Goal: Task Accomplishment & Management: Manage account settings

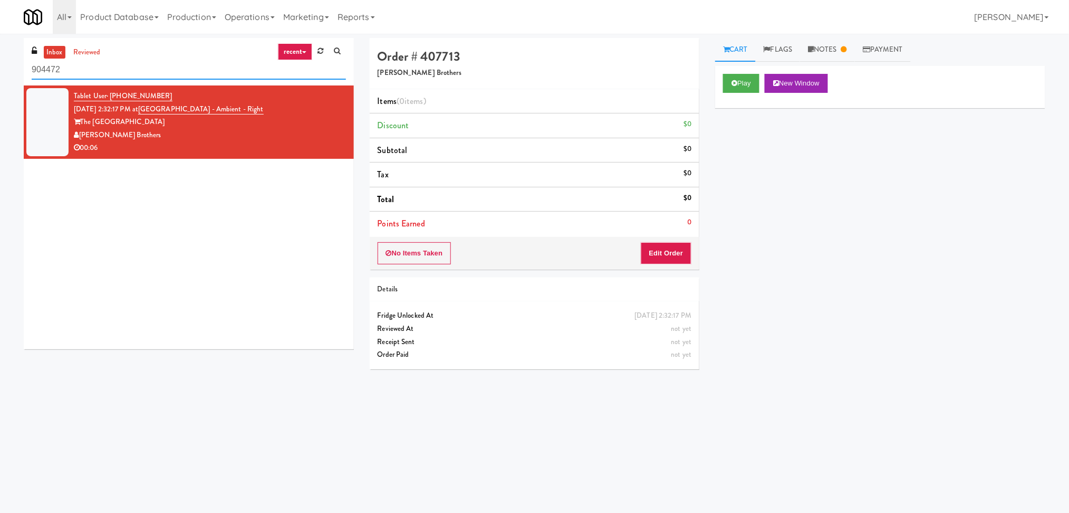
paste input "BMP - Cooler"
drag, startPoint x: 106, startPoint y: 68, endPoint x: 0, endPoint y: 72, distance: 105.6
click at [0, 72] on div "inbox reviewed recent all unclear take inventory issue suspicious failed recent…" at bounding box center [534, 250] width 1069 height 424
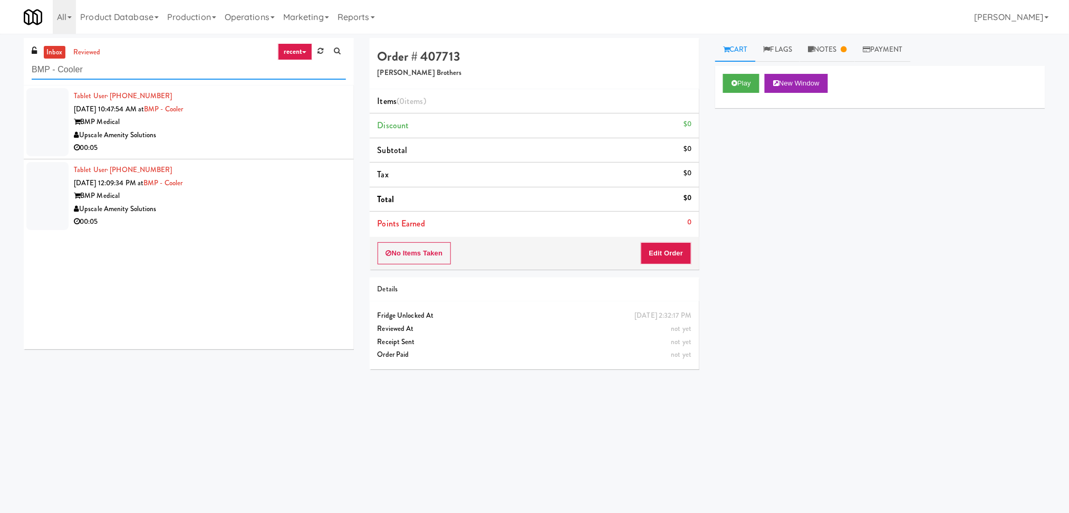
type input "BMP - Cooler"
click at [272, 140] on div "Upscale Amenity Solutions" at bounding box center [210, 135] width 272 height 13
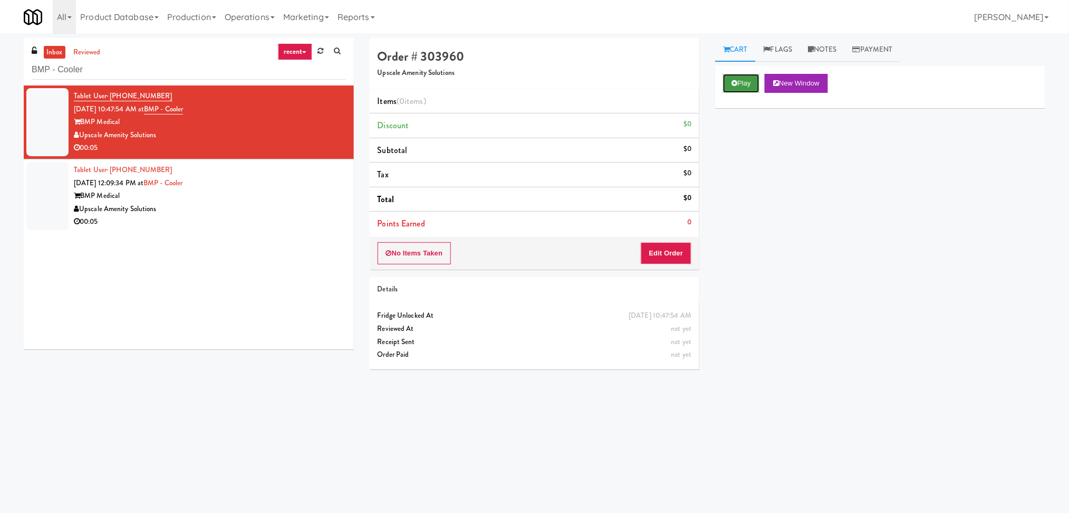
click at [725, 85] on button "Play" at bounding box center [741, 83] width 36 height 19
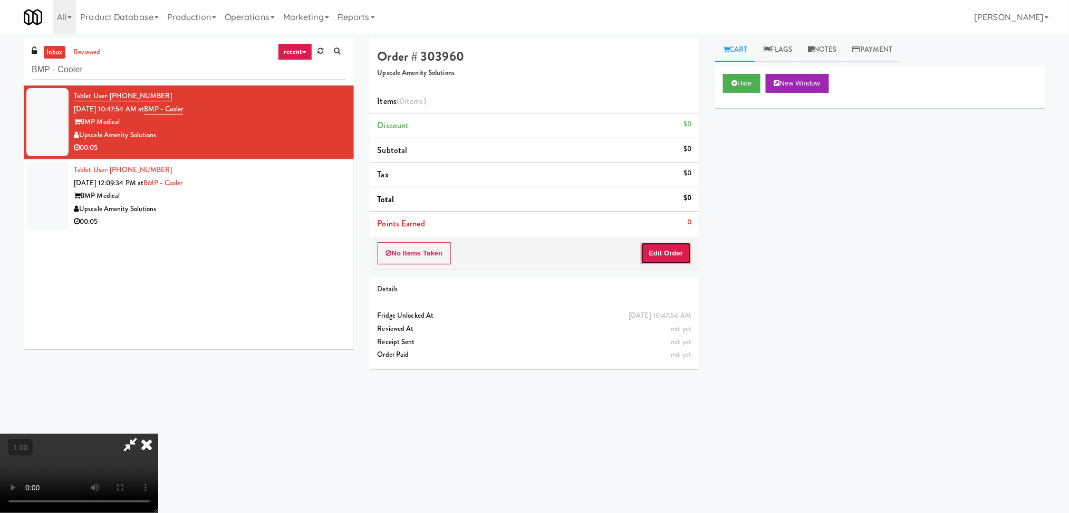
click at [682, 257] on button "Edit Order" at bounding box center [666, 253] width 51 height 22
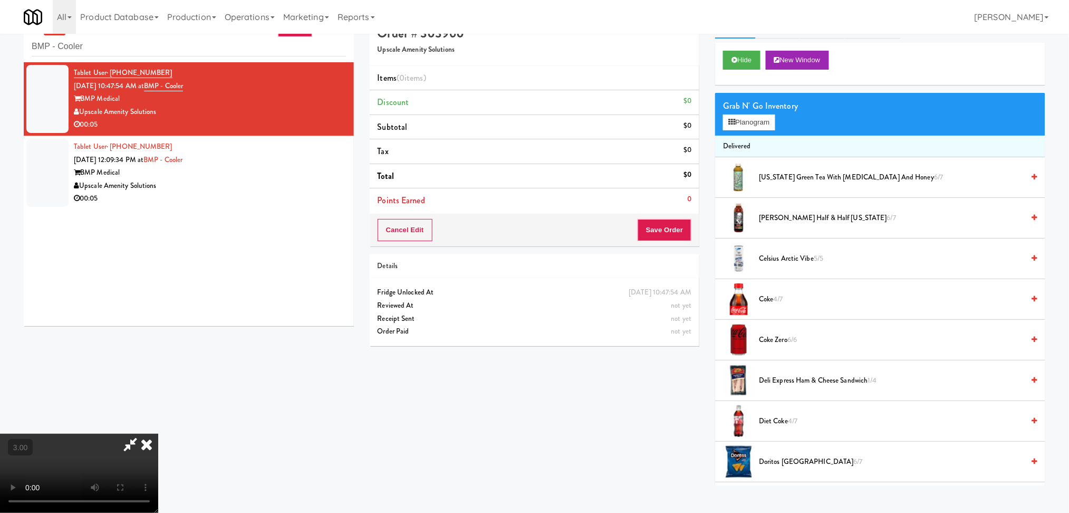
scroll to position [34, 0]
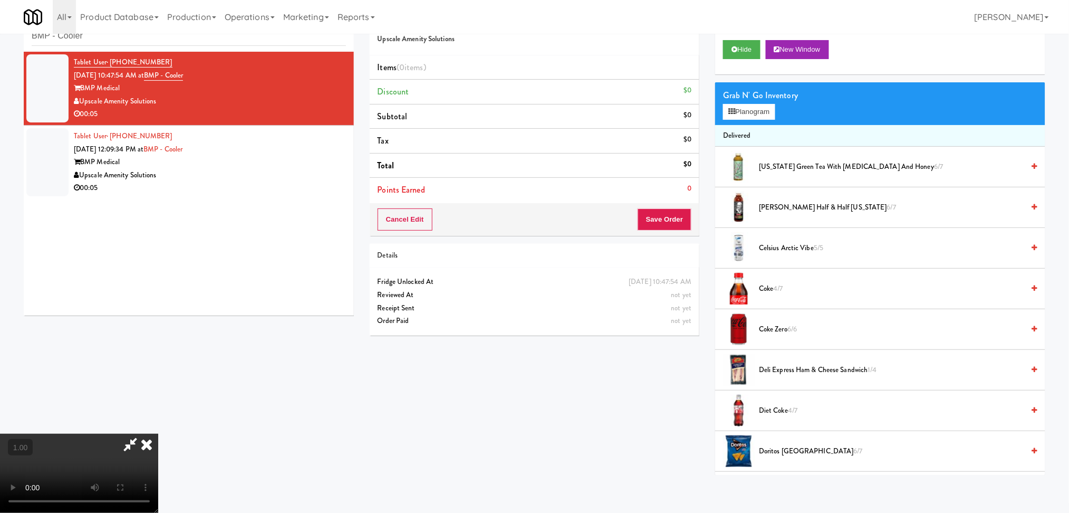
click at [158, 434] on video at bounding box center [79, 473] width 158 height 79
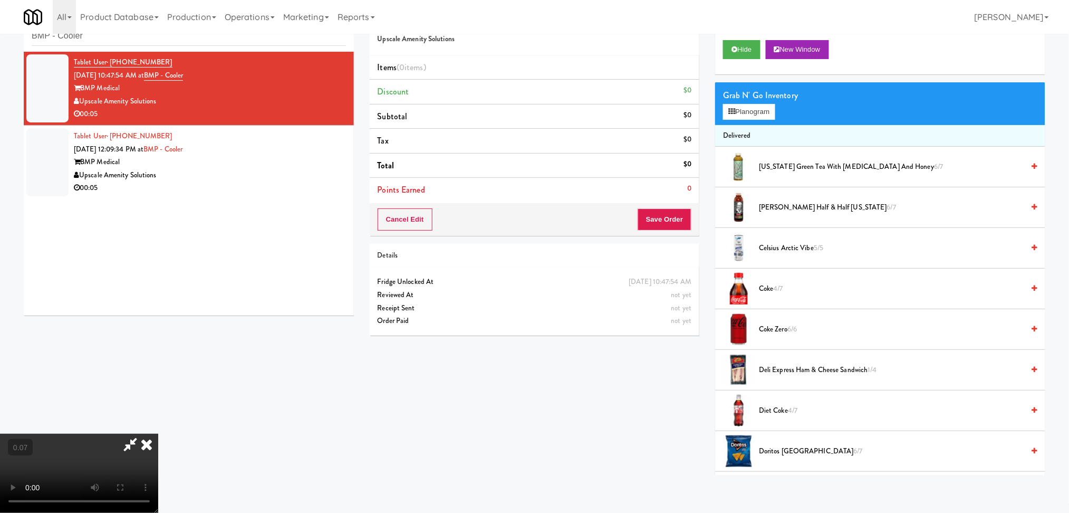
click at [158, 434] on video at bounding box center [79, 473] width 158 height 79
click at [745, 113] on button "Planogram" at bounding box center [749, 112] width 52 height 16
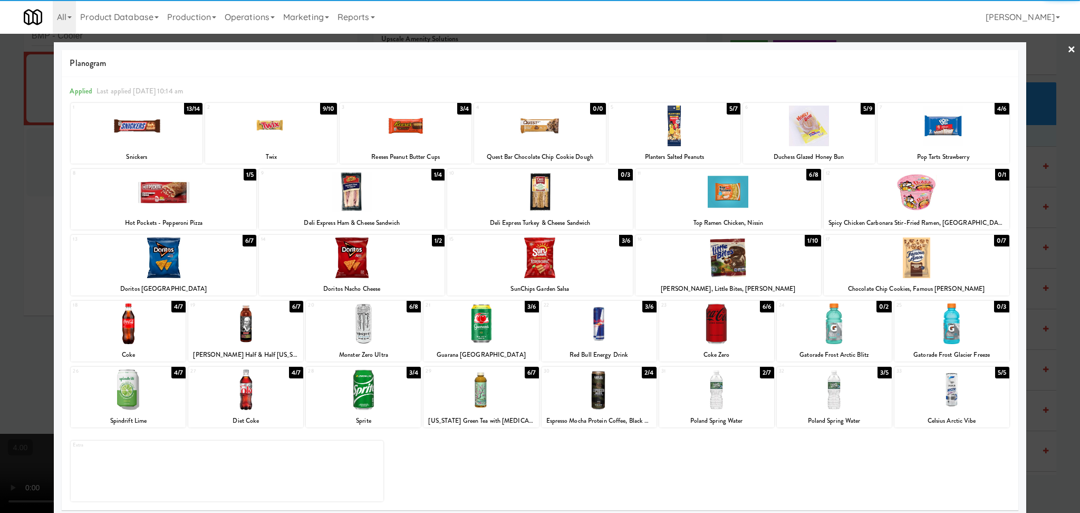
click at [933, 133] on div at bounding box center [944, 126] width 132 height 41
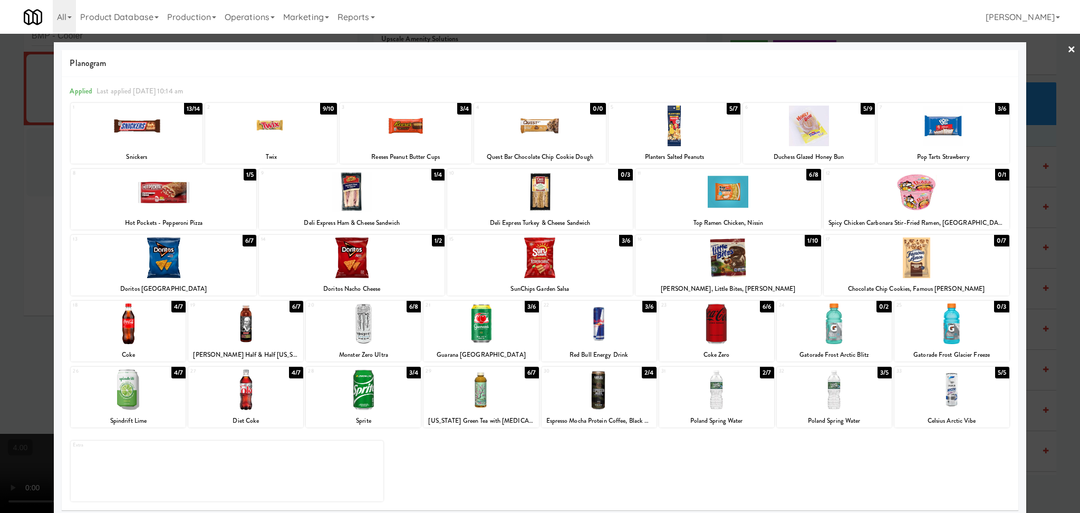
click at [1035, 115] on div at bounding box center [540, 256] width 1080 height 513
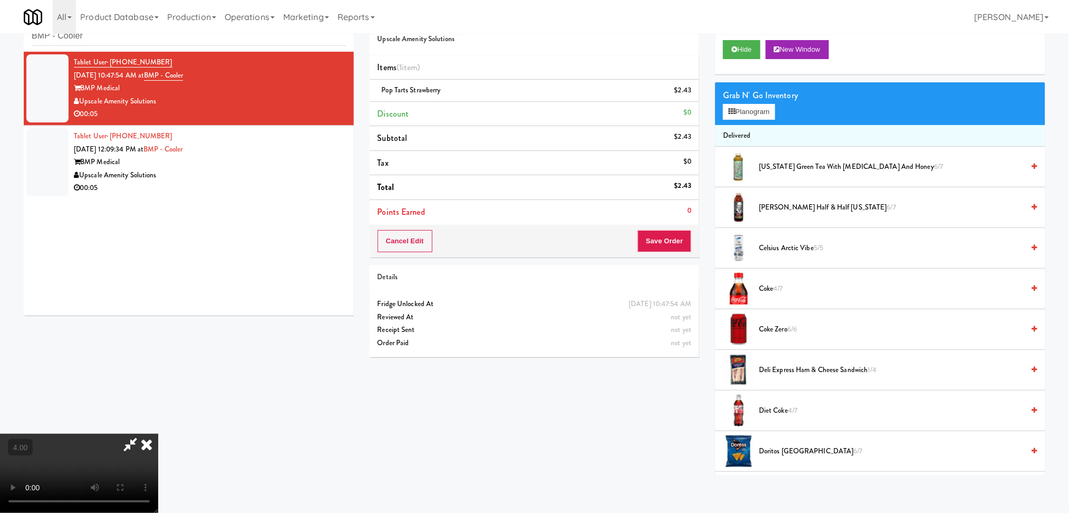
click at [692, 243] on div "Cancel Edit Save Order" at bounding box center [535, 241] width 330 height 33
click at [652, 241] on button "Save Order" at bounding box center [665, 241] width 54 height 22
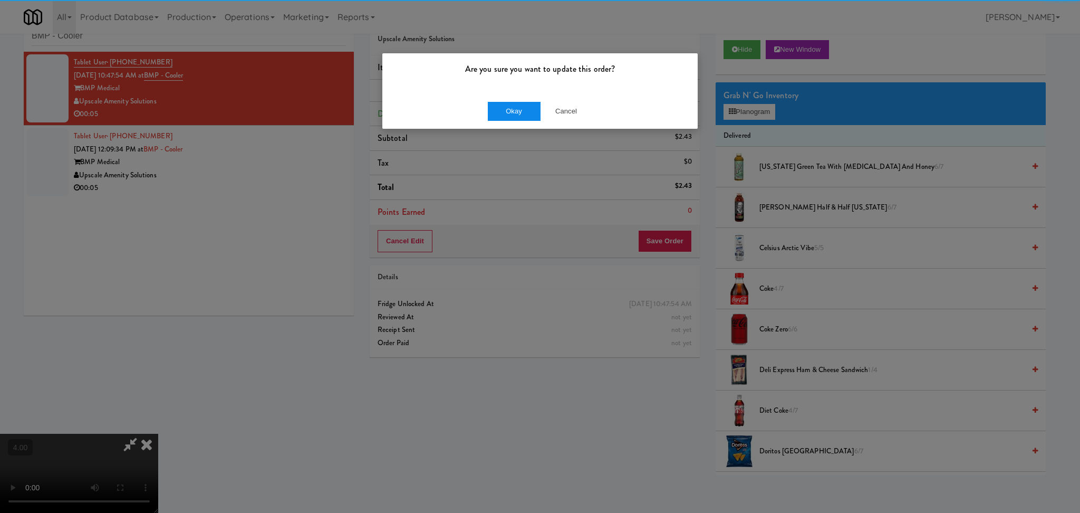
click at [513, 99] on div "Okay Cancel" at bounding box center [539, 110] width 315 height 35
click at [515, 107] on button "Okay" at bounding box center [514, 111] width 53 height 19
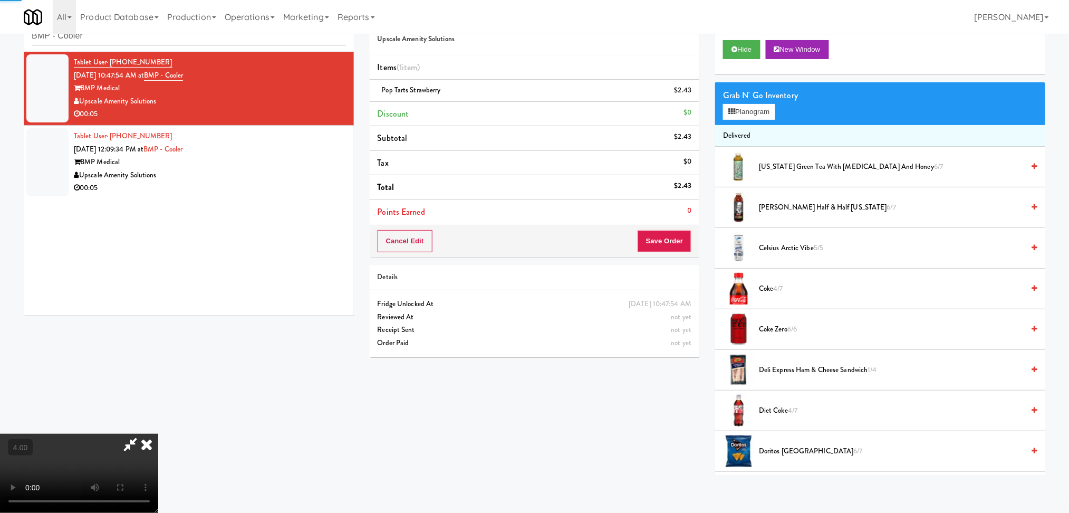
click at [304, 145] on div "Tablet User · (774) 225-5123 [DATE] 12:09:34 PM at BMP - Cooler BMP Medical Ups…" at bounding box center [210, 162] width 272 height 65
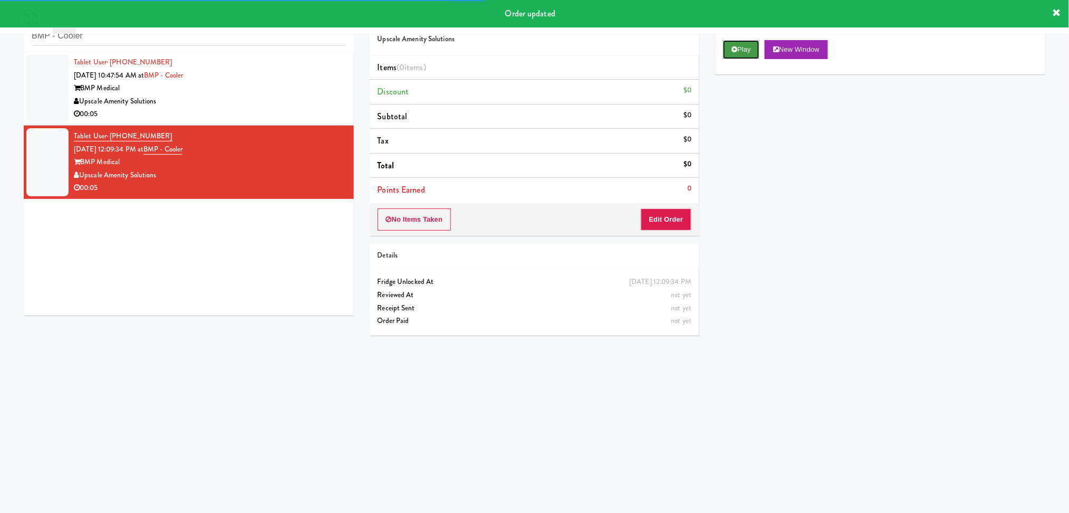
click at [742, 50] on button "Play" at bounding box center [741, 49] width 36 height 19
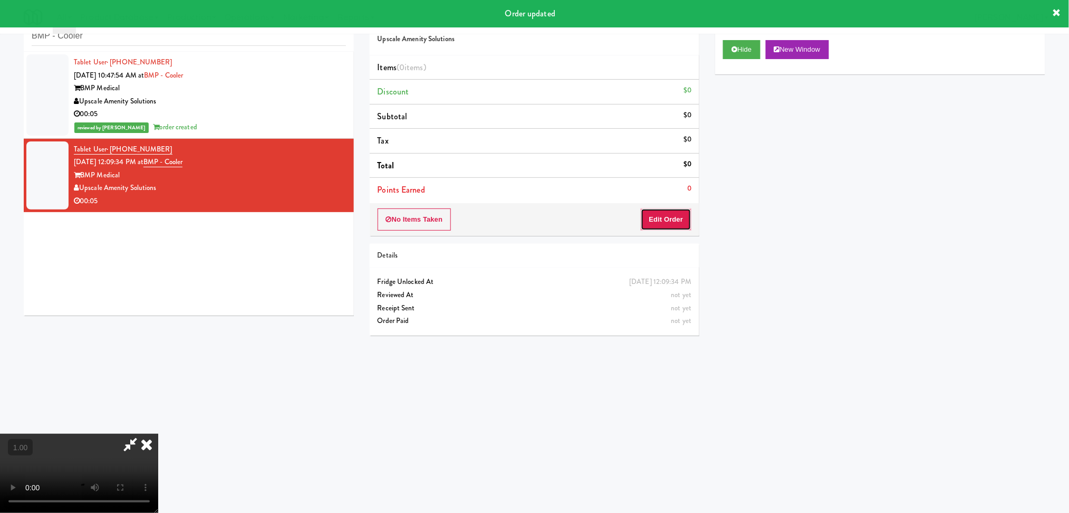
click at [681, 229] on button "Edit Order" at bounding box center [666, 219] width 51 height 22
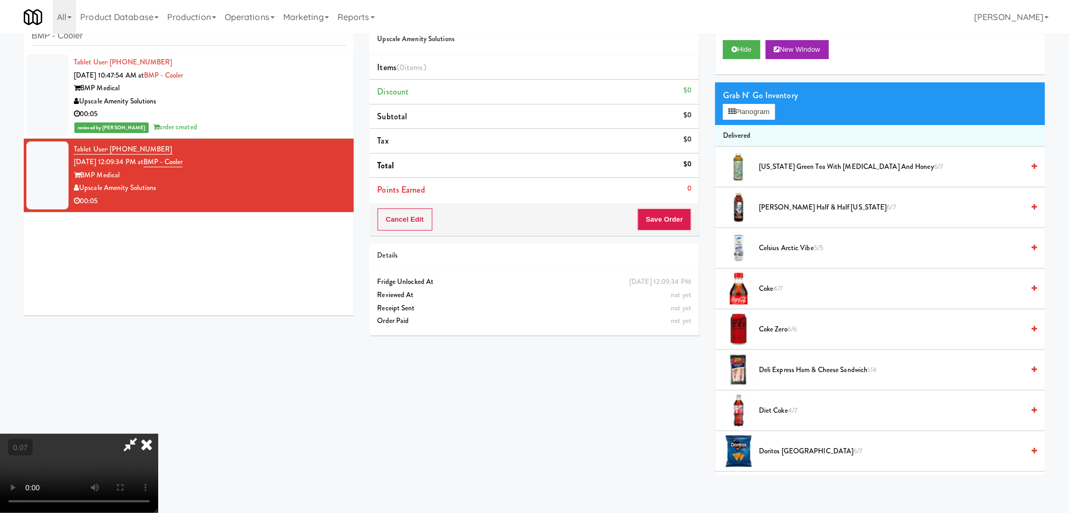
click at [158, 434] on video at bounding box center [79, 473] width 158 height 79
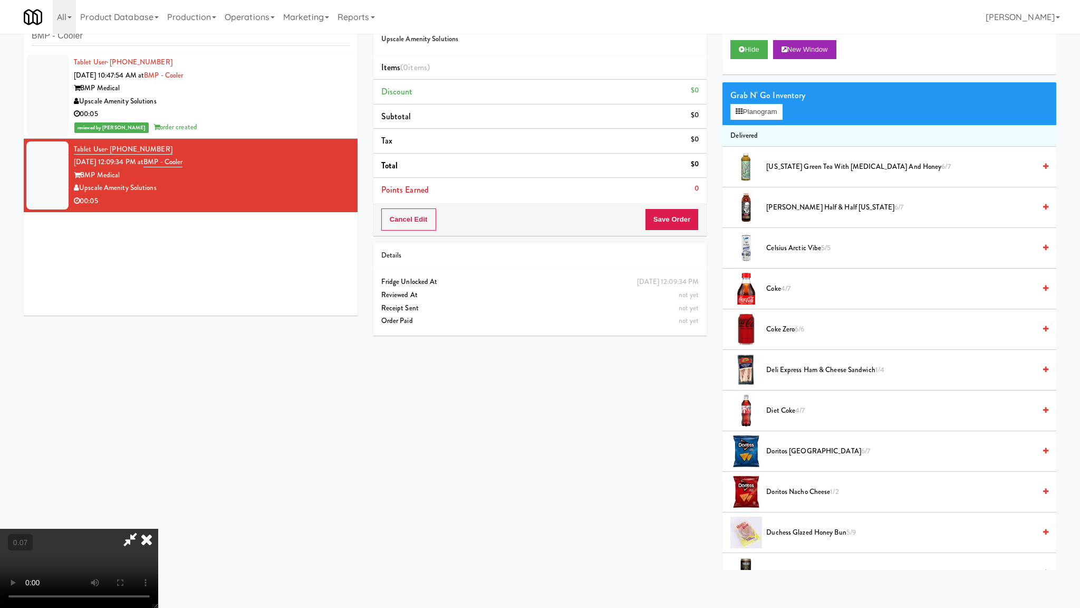
click at [158, 512] on video at bounding box center [79, 568] width 158 height 79
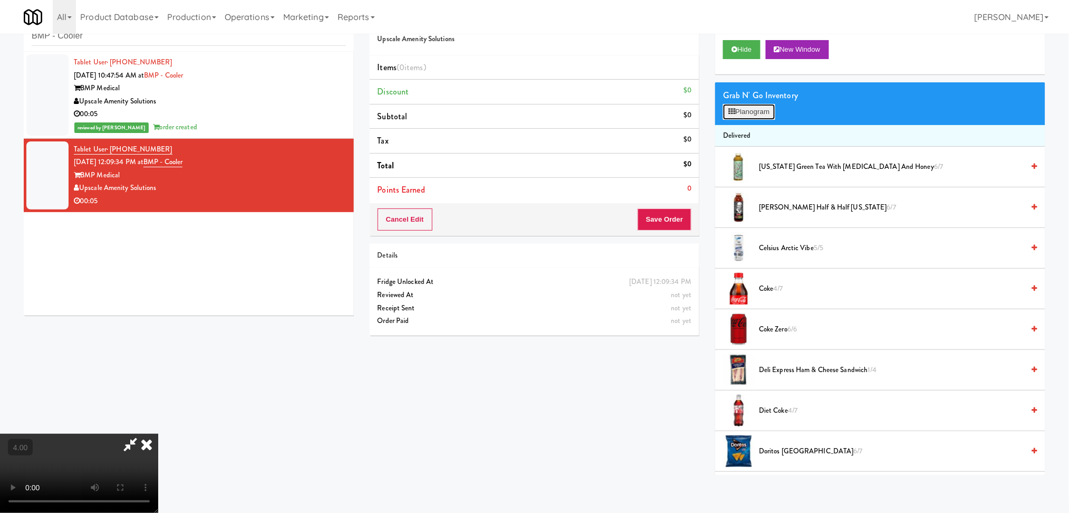
click at [738, 107] on button "Planogram" at bounding box center [749, 112] width 52 height 16
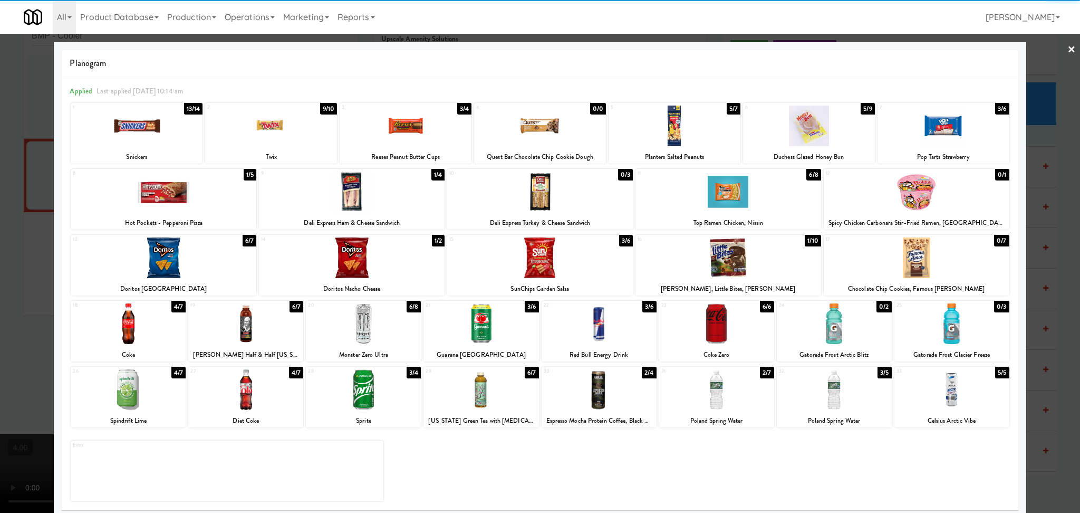
click at [129, 321] on div at bounding box center [128, 323] width 115 height 41
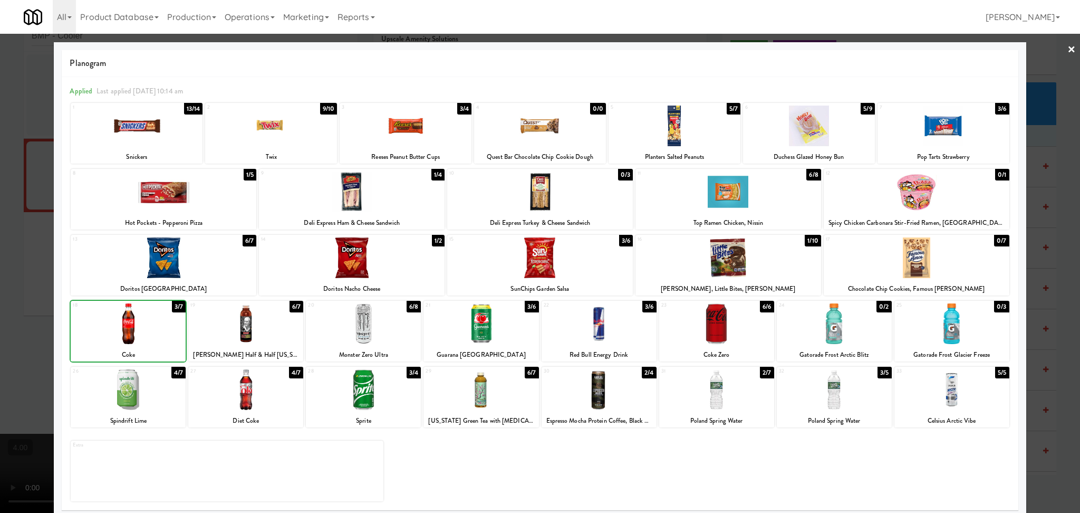
click at [35, 271] on div at bounding box center [540, 256] width 1080 height 513
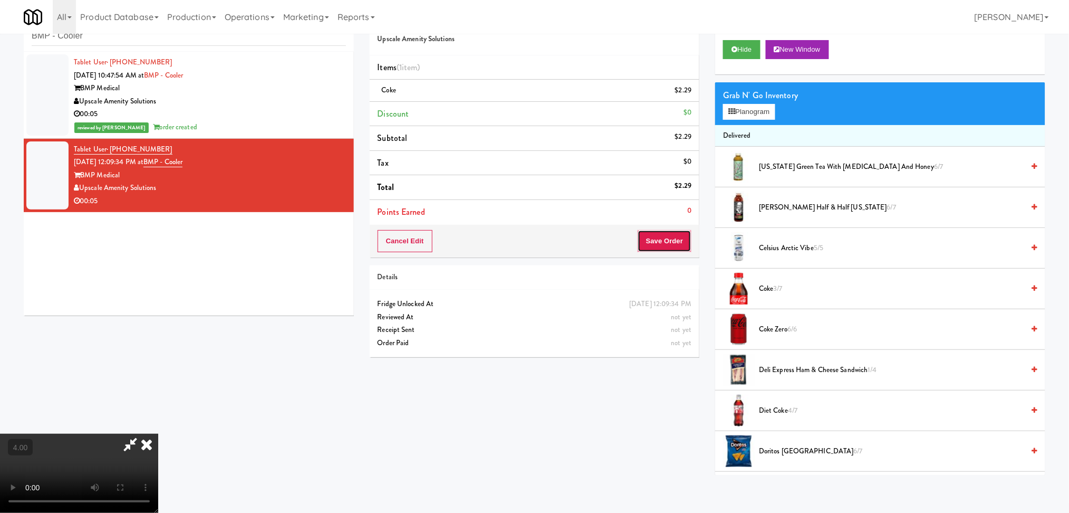
click at [672, 240] on button "Save Order" at bounding box center [665, 241] width 54 height 22
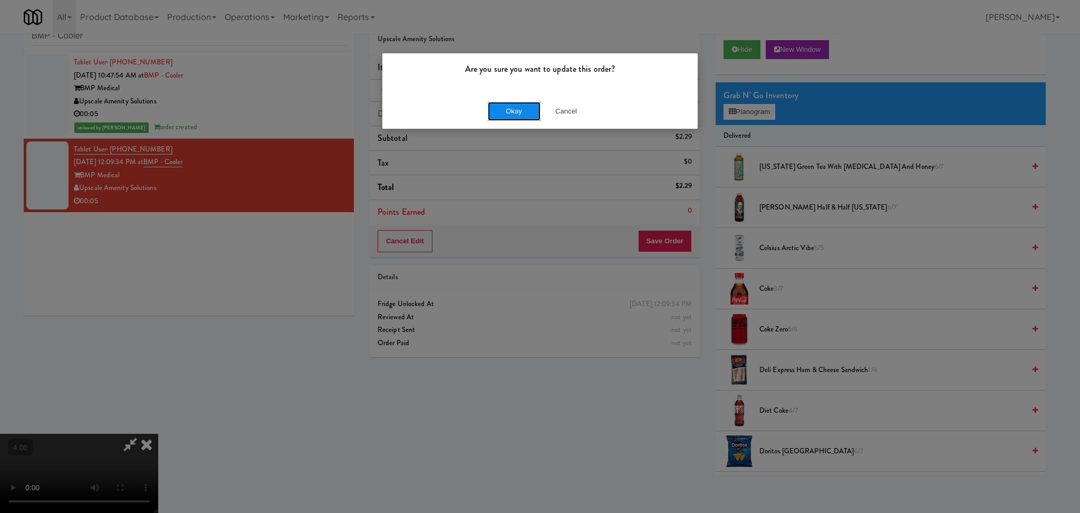
click at [504, 117] on button "Okay" at bounding box center [514, 111] width 53 height 19
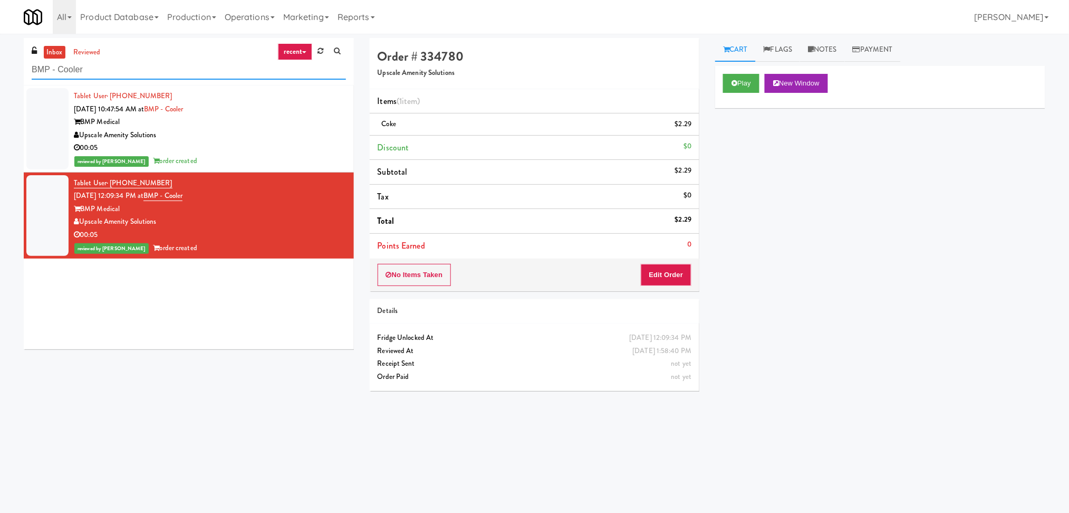
paste input "Metro Wall - Combo c"
drag, startPoint x: 169, startPoint y: 74, endPoint x: 145, endPoint y: 4, distance: 74.2
click at [1, 61] on div "inbox reviewed recent all unclear take inventory issue suspicious failed recent…" at bounding box center [534, 250] width 1069 height 424
type input "Metro Wall - Combo cooler"
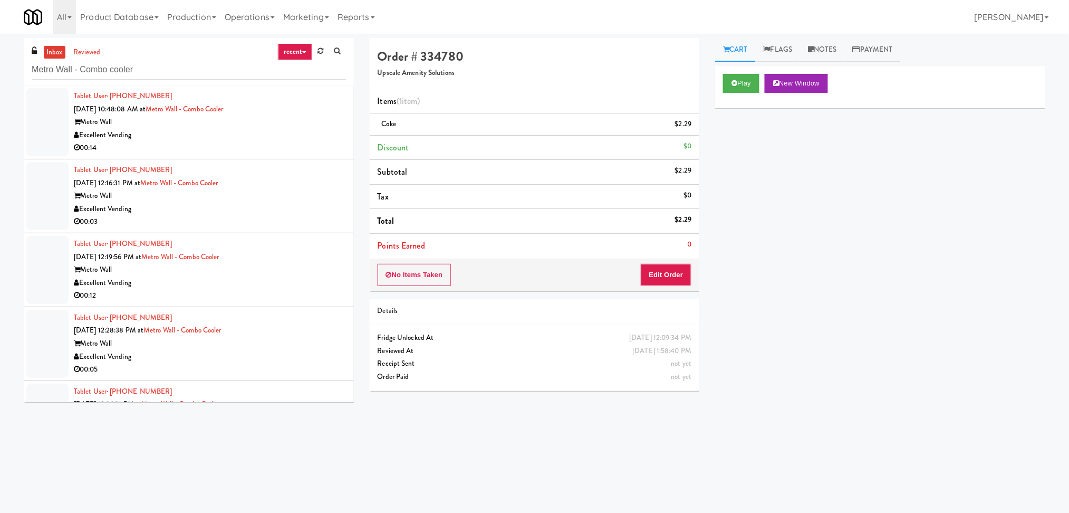
click at [274, 146] on div "00:14" at bounding box center [210, 147] width 272 height 13
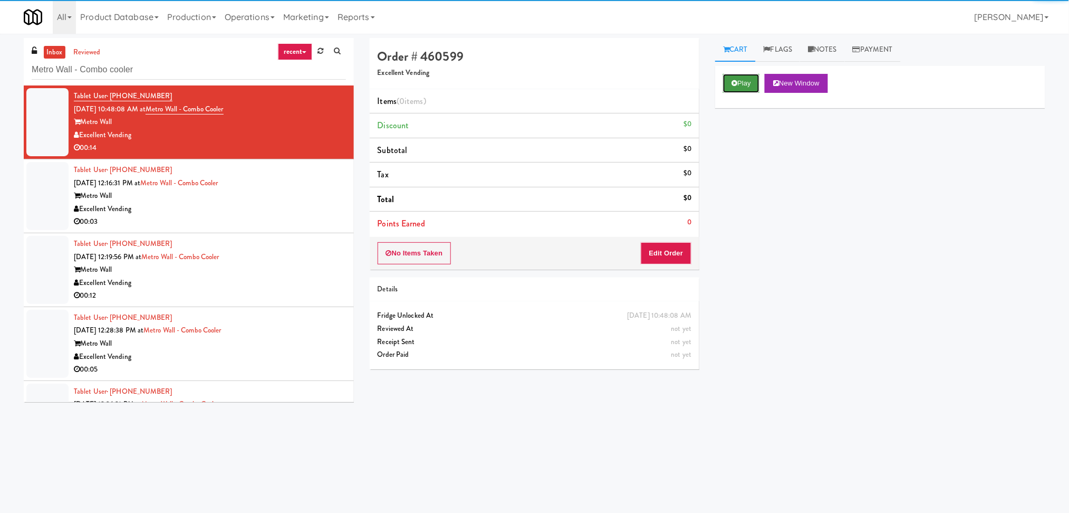
click at [732, 90] on button "Play" at bounding box center [741, 83] width 36 height 19
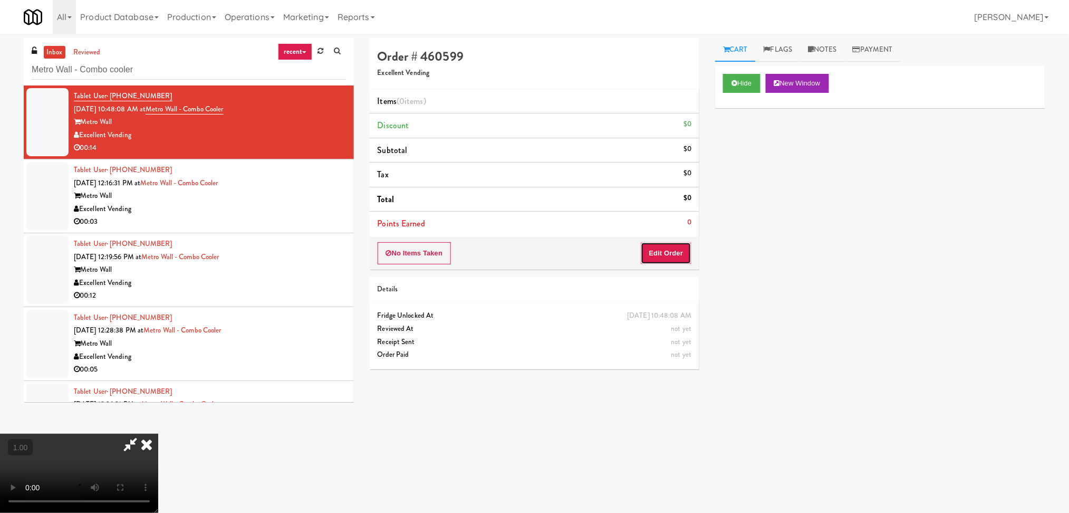
click at [650, 261] on button "Edit Order" at bounding box center [666, 253] width 51 height 22
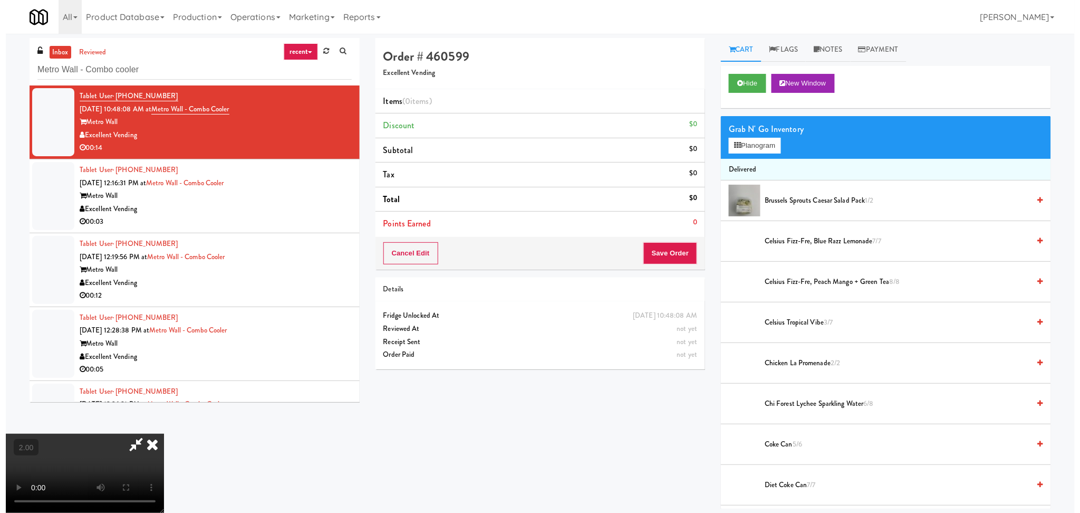
scroll to position [116, 0]
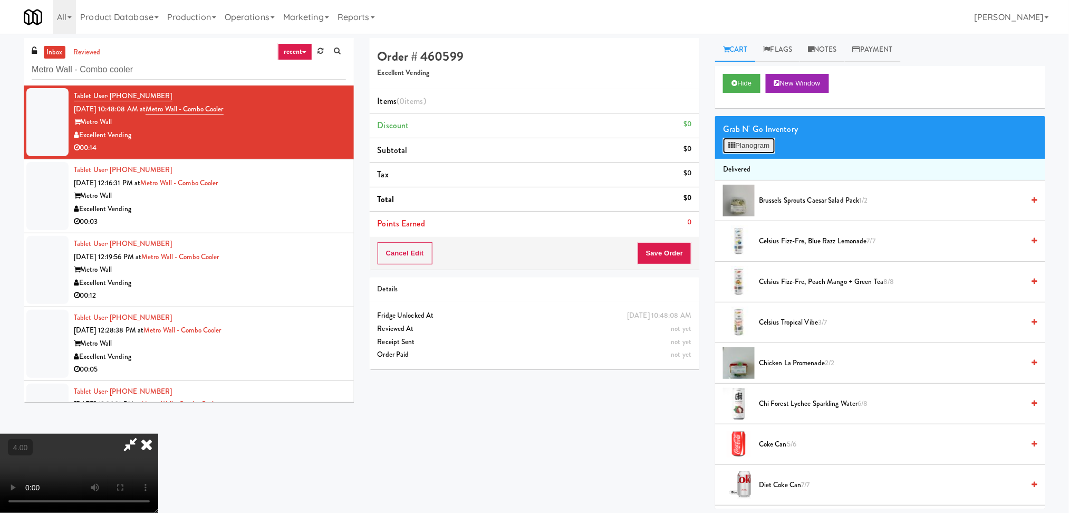
click at [748, 151] on button "Planogram" at bounding box center [749, 146] width 52 height 16
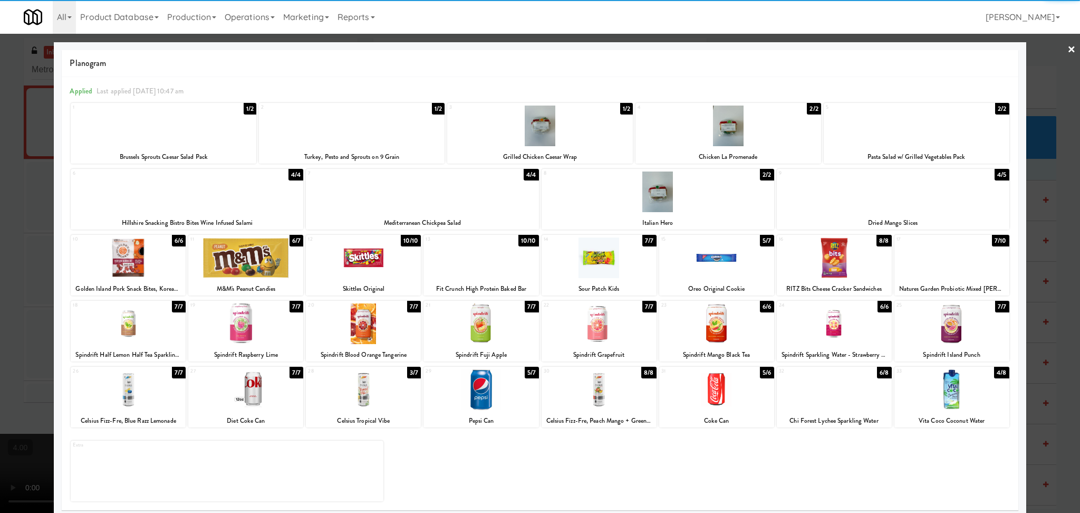
click at [369, 393] on div at bounding box center [363, 389] width 115 height 41
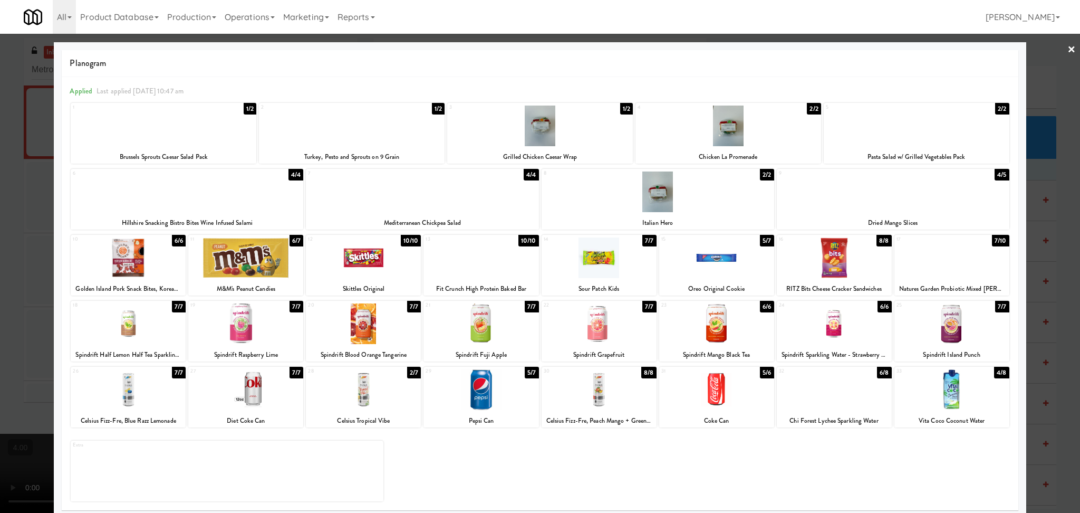
click at [0, 243] on div at bounding box center [540, 256] width 1080 height 513
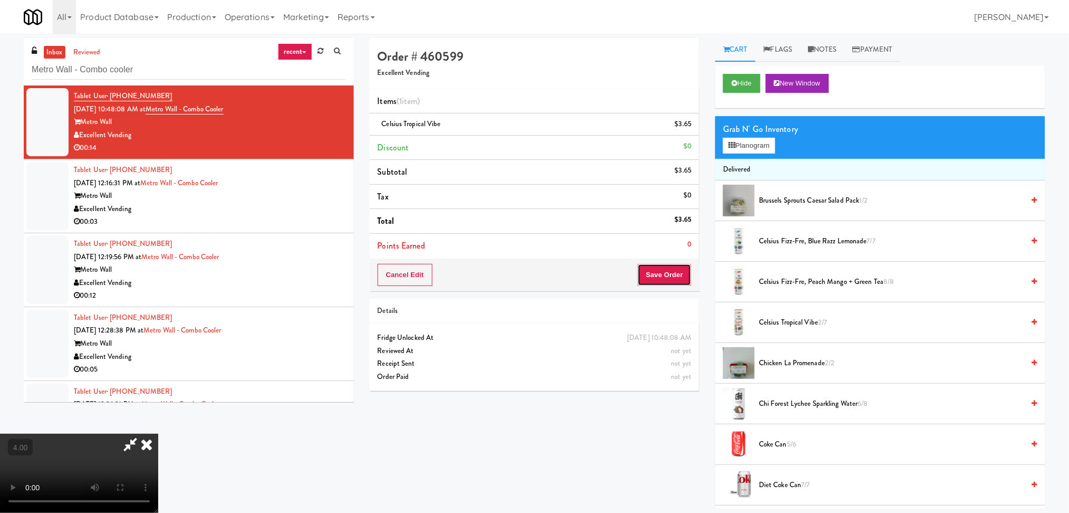
click at [657, 270] on button "Save Order" at bounding box center [665, 275] width 54 height 22
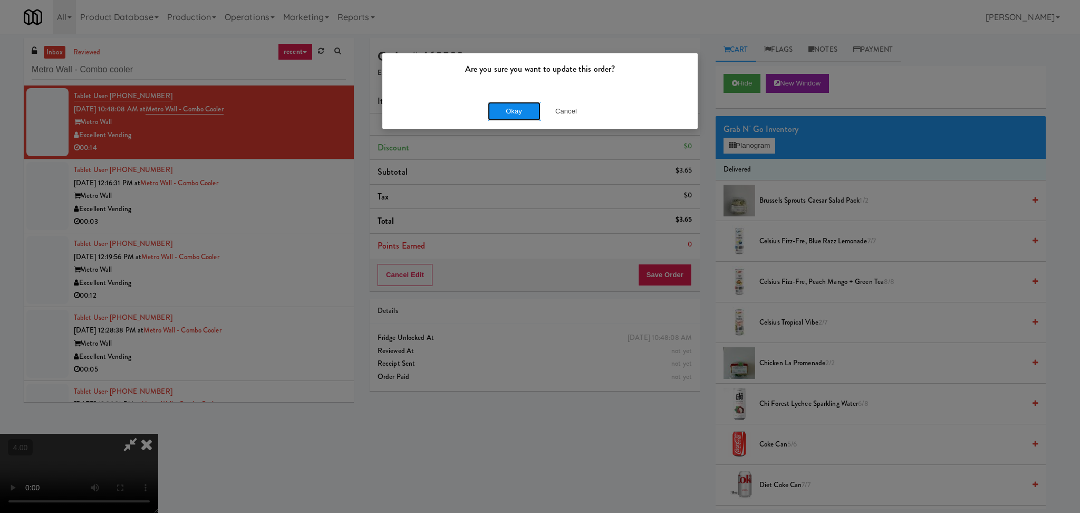
click at [513, 112] on button "Okay" at bounding box center [514, 111] width 53 height 19
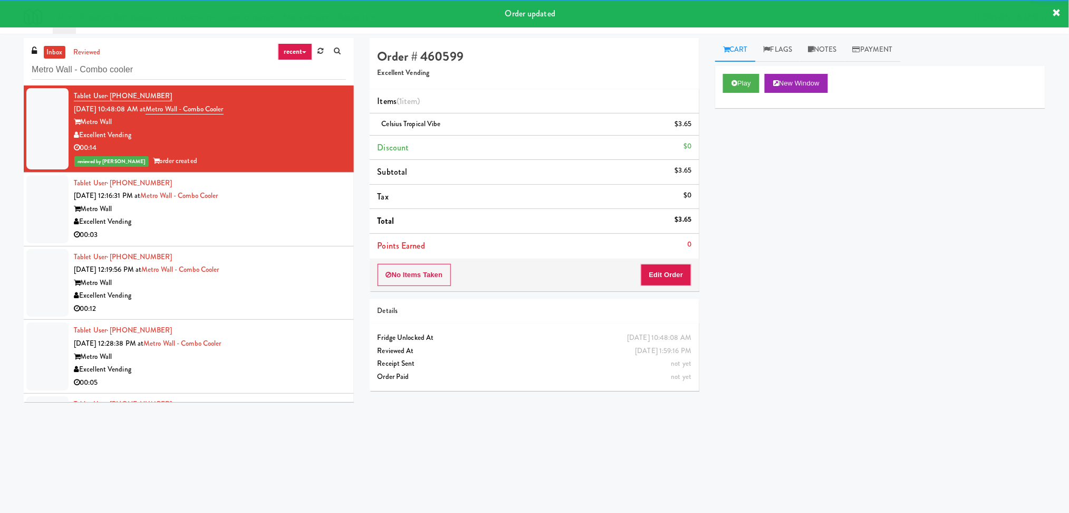
click at [288, 198] on div "Tablet User · (917) 609-6475 [DATE] 12:16:31 PM at [GEOGRAPHIC_DATA] - Combo co…" at bounding box center [210, 209] width 272 height 65
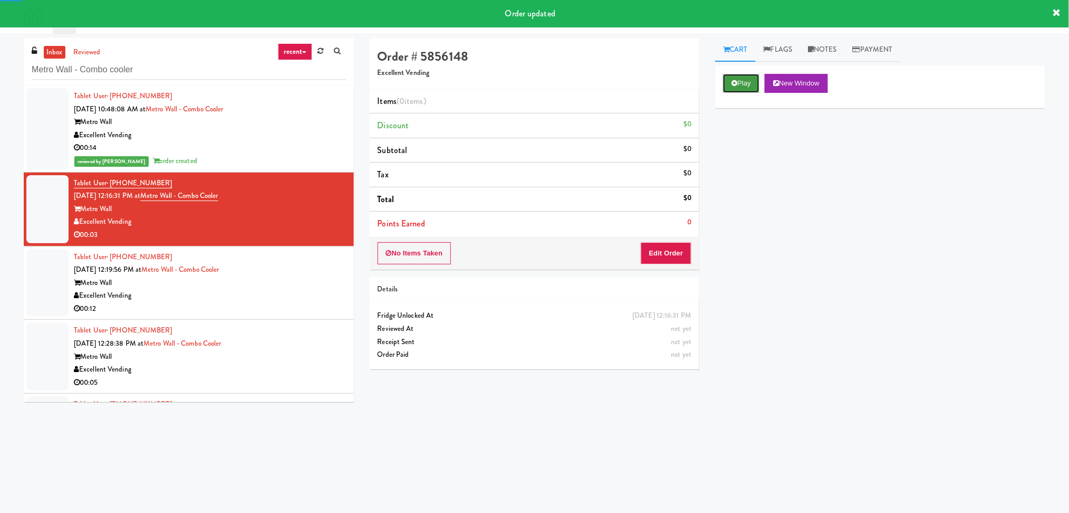
click at [735, 85] on icon at bounding box center [735, 83] width 6 height 7
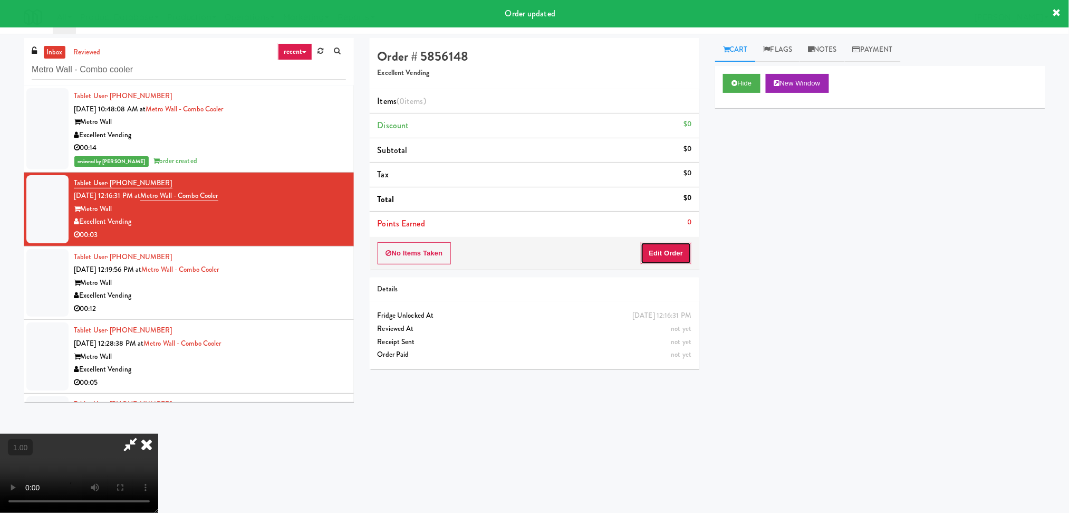
click at [666, 252] on button "Edit Order" at bounding box center [666, 253] width 51 height 22
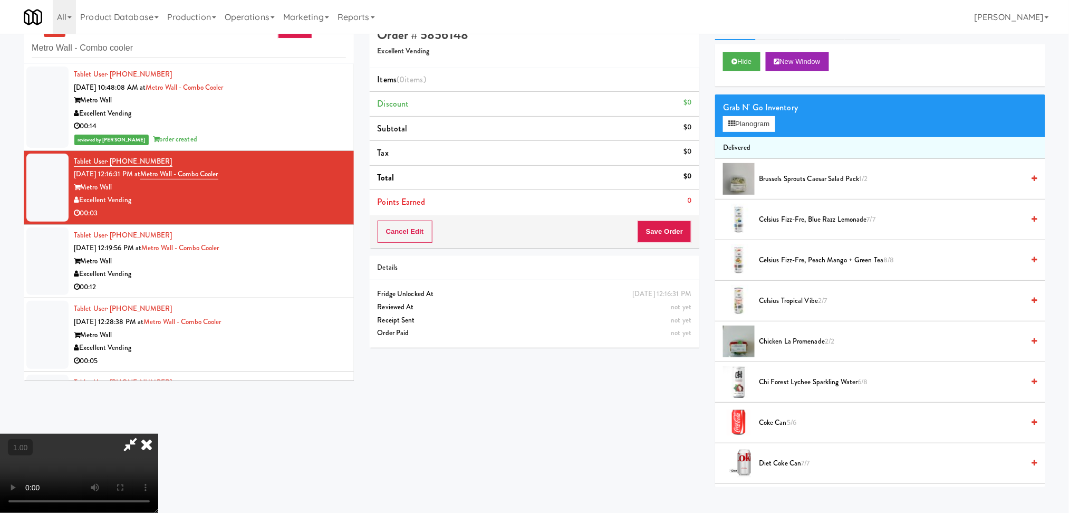
scroll to position [34, 0]
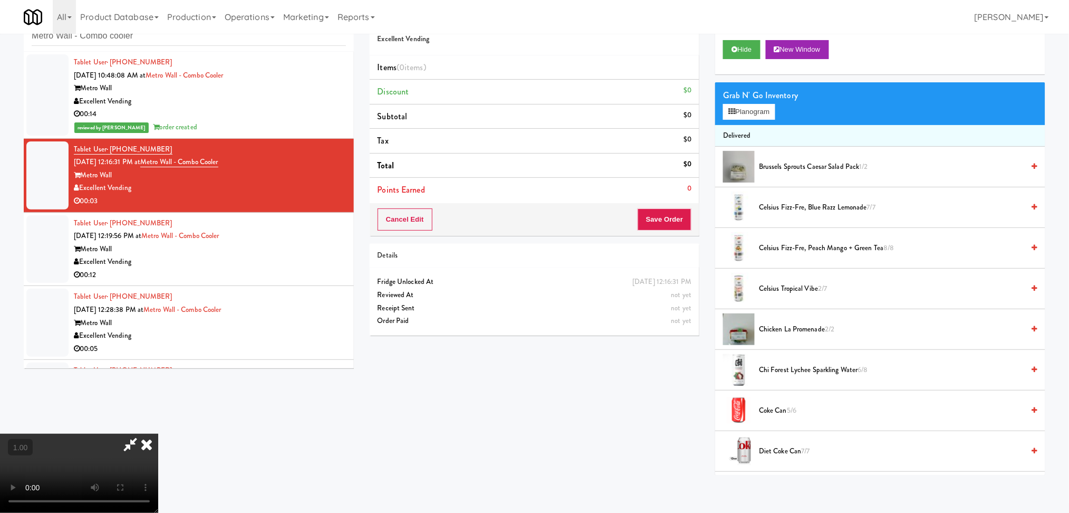
click at [158, 434] on video at bounding box center [79, 473] width 158 height 79
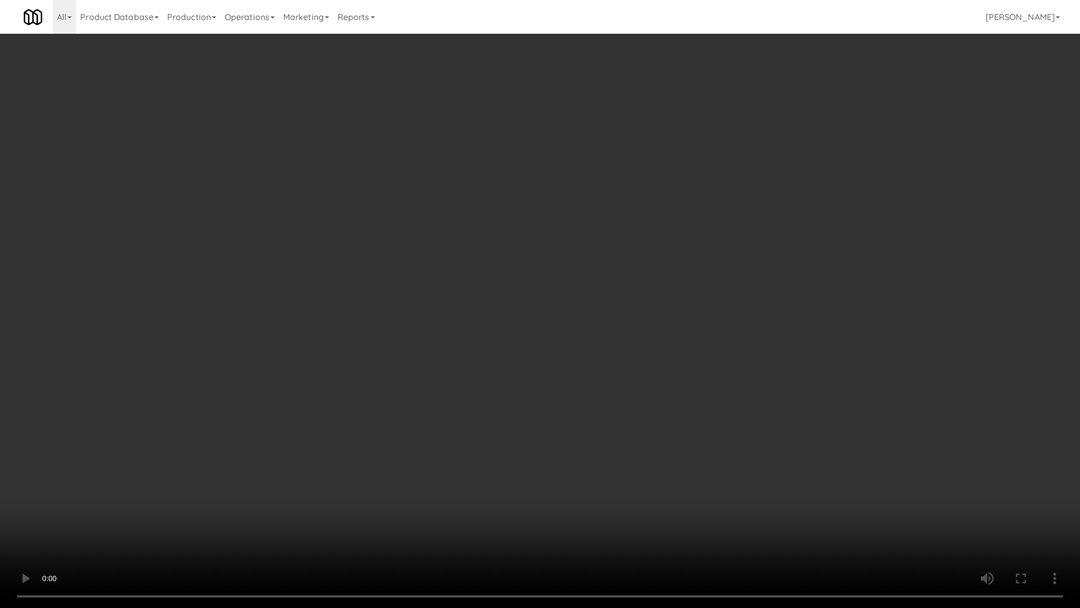
click at [409, 470] on video at bounding box center [540, 304] width 1080 height 608
click at [382, 441] on video at bounding box center [540, 304] width 1080 height 608
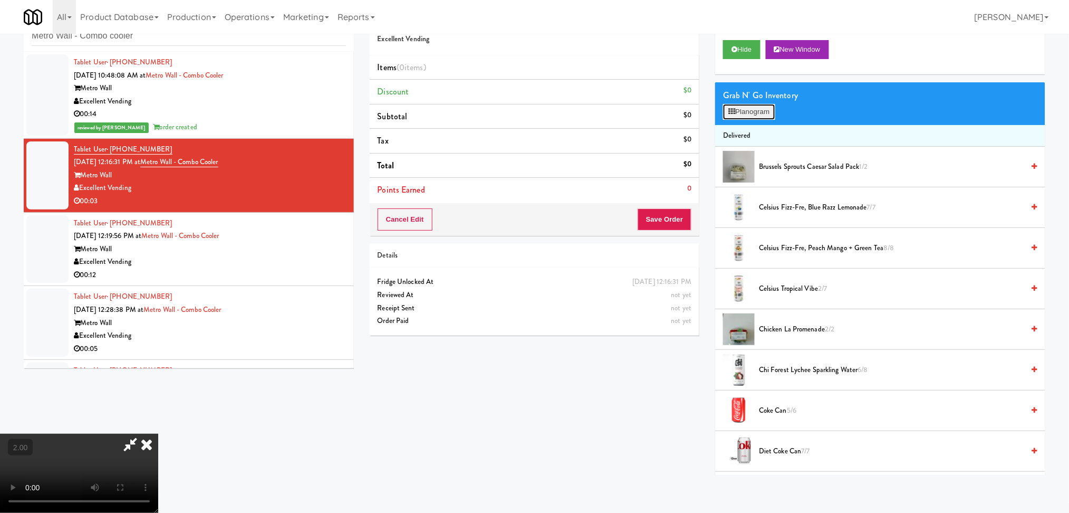
click at [740, 113] on button "Planogram" at bounding box center [749, 112] width 52 height 16
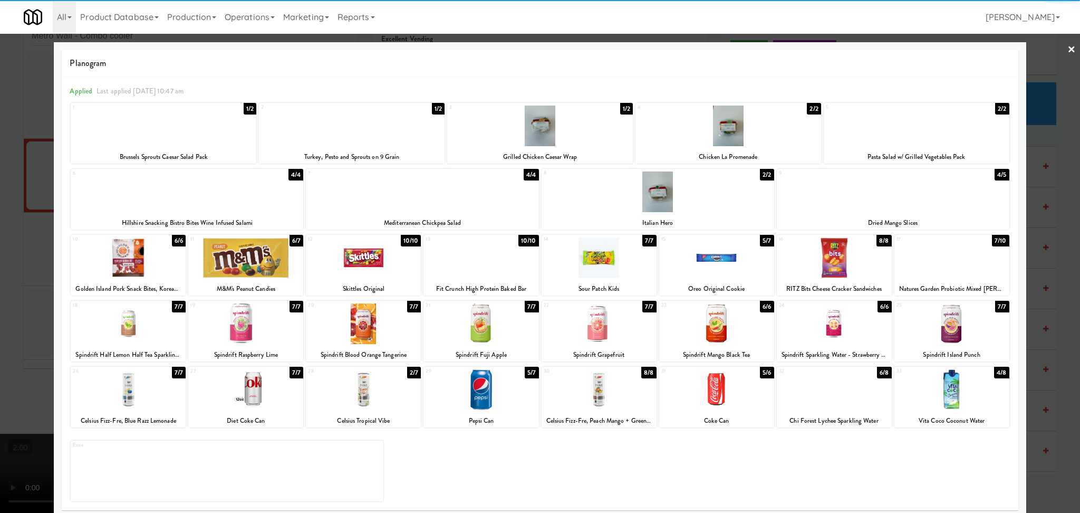
click at [257, 252] on div at bounding box center [245, 257] width 115 height 41
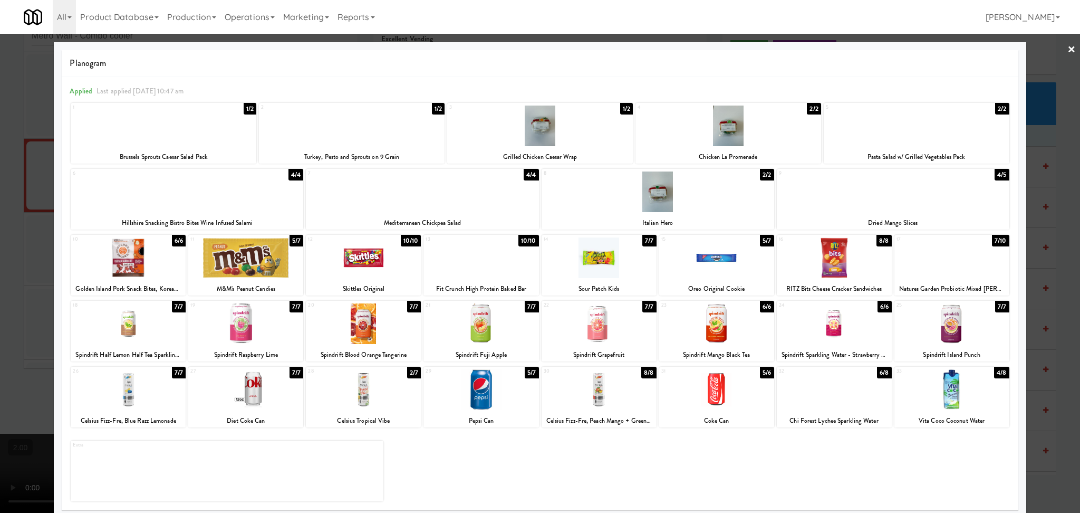
click at [0, 143] on div at bounding box center [540, 256] width 1080 height 513
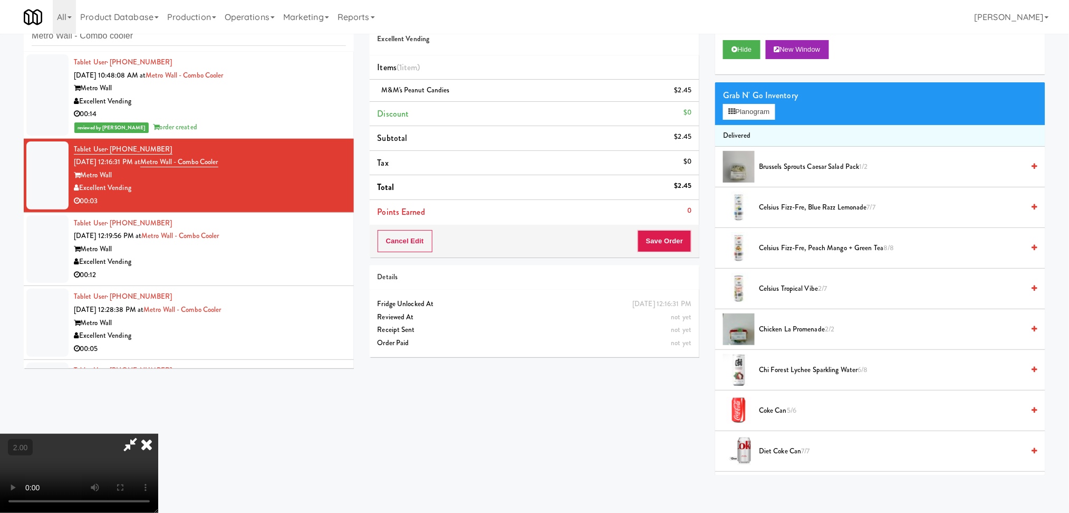
click at [158, 434] on icon at bounding box center [146, 444] width 23 height 21
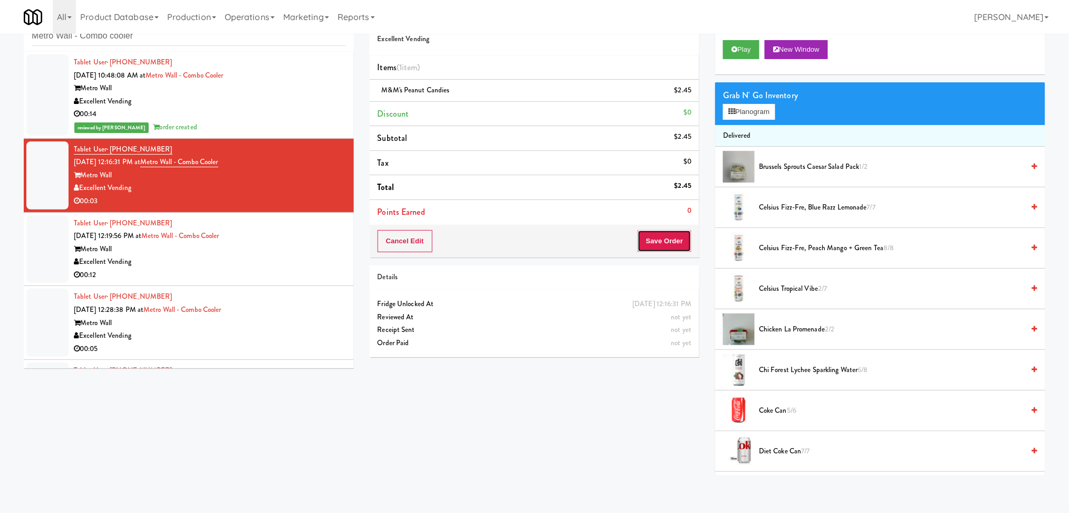
click at [666, 239] on button "Save Order" at bounding box center [665, 241] width 54 height 22
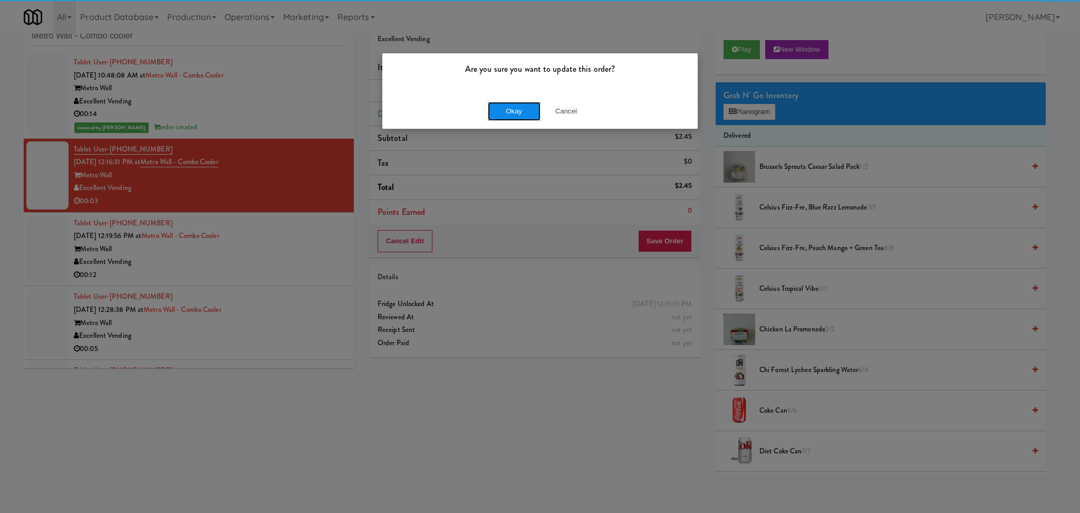
click at [518, 107] on button "Okay" at bounding box center [514, 111] width 53 height 19
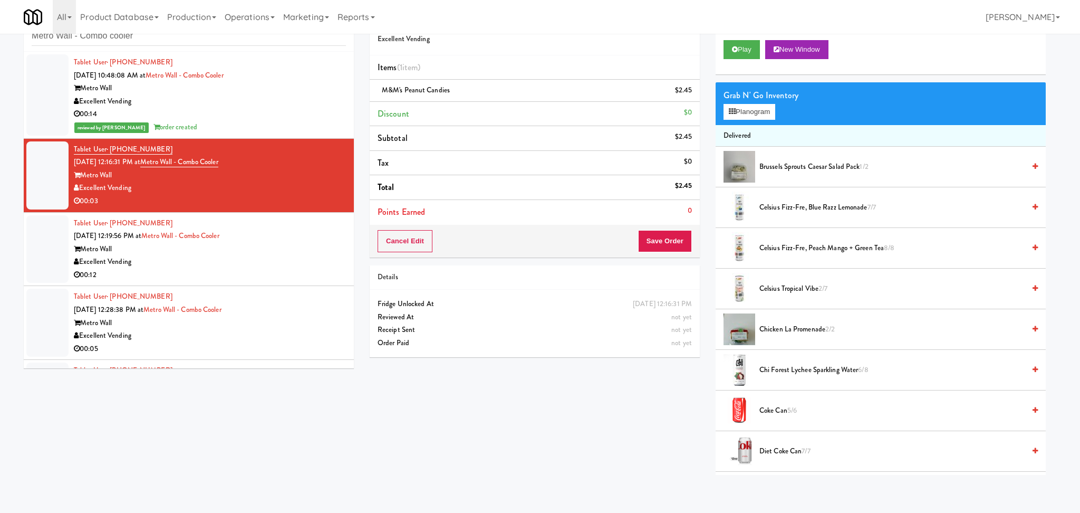
click at [299, 229] on div "Tablet User · (845) 608-9558 [DATE] 12:19:56 PM at [GEOGRAPHIC_DATA] - Combo co…" at bounding box center [210, 249] width 272 height 65
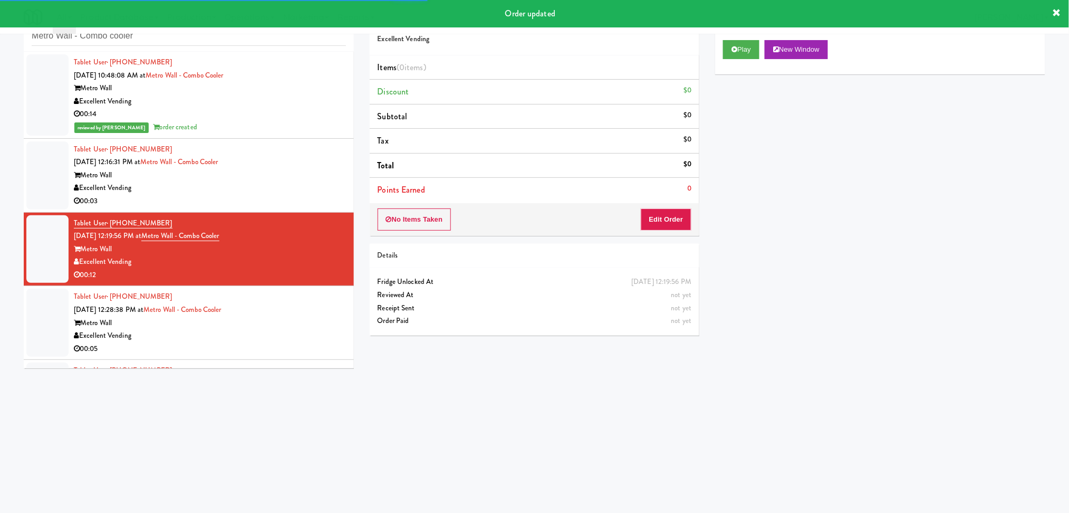
scroll to position [140, 0]
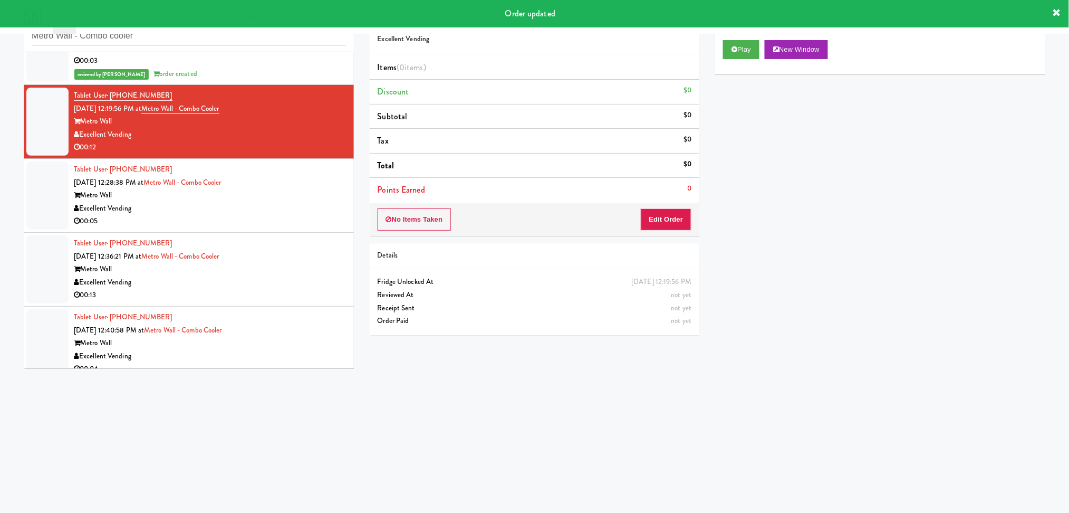
click at [723, 51] on div "Play New Window" at bounding box center [880, 53] width 330 height 42
click at [736, 46] on icon at bounding box center [735, 49] width 6 height 7
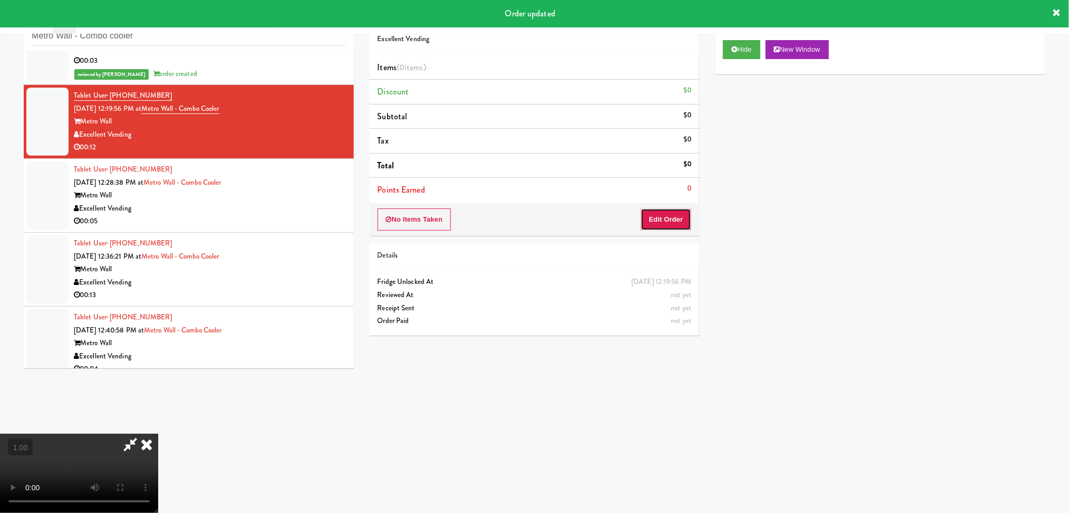
click at [664, 222] on button "Edit Order" at bounding box center [666, 219] width 51 height 22
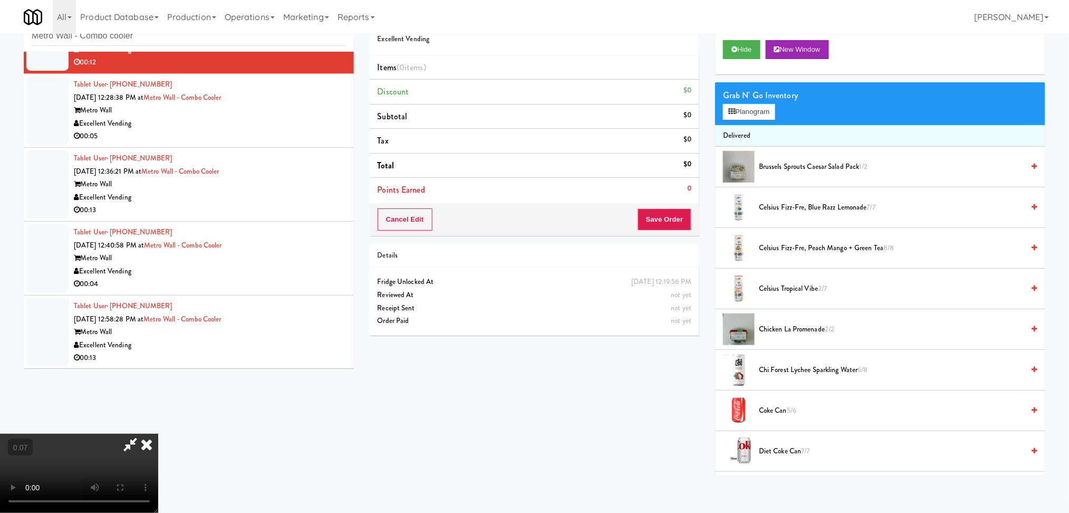
scroll to position [187, 0]
click at [743, 109] on button "Planogram" at bounding box center [749, 112] width 52 height 16
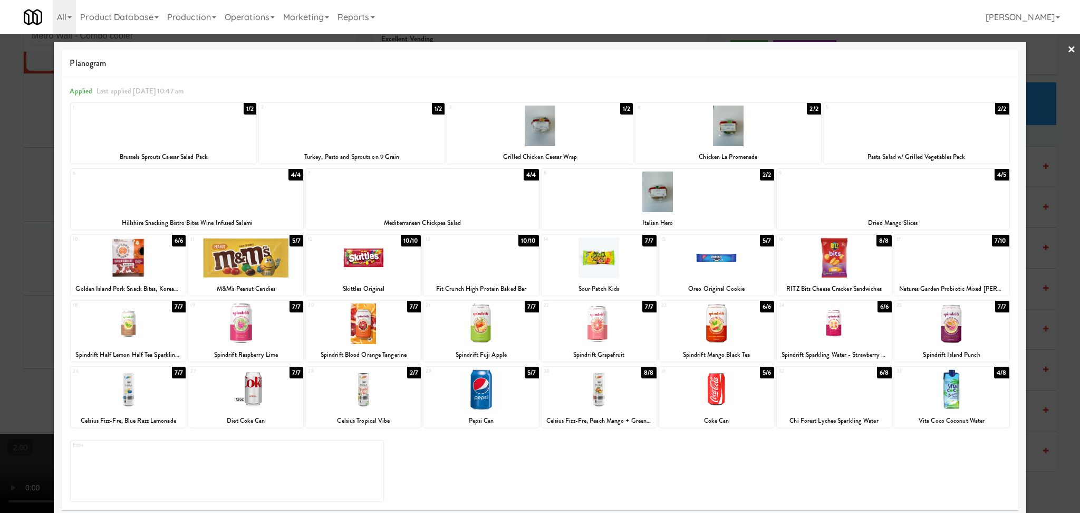
click at [961, 397] on div at bounding box center [952, 389] width 115 height 41
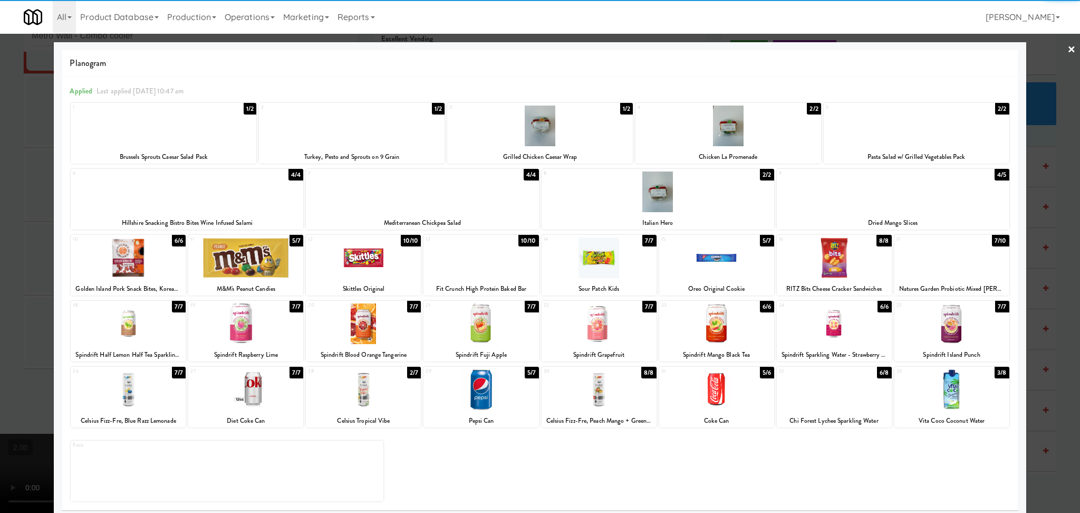
click at [737, 258] on div at bounding box center [716, 257] width 115 height 41
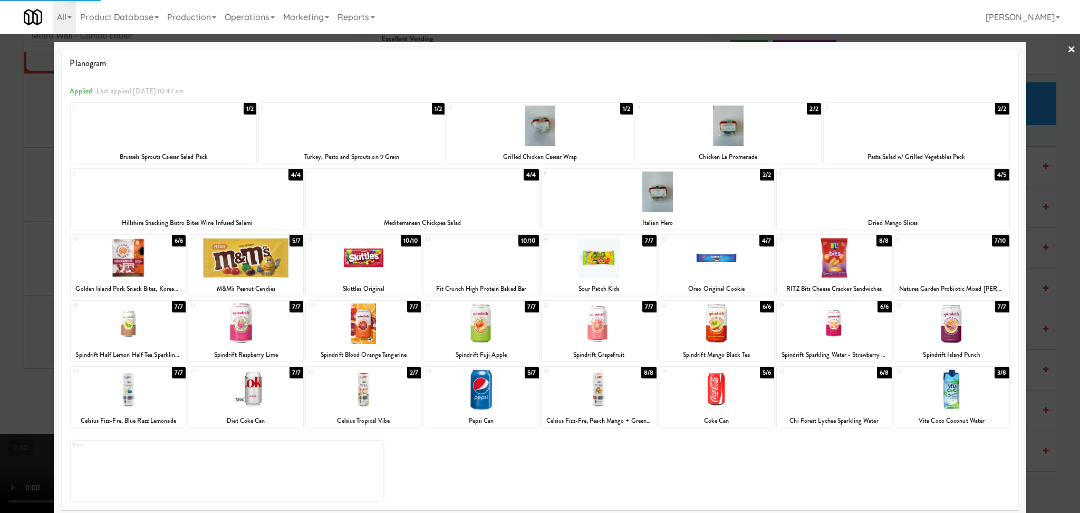
click at [0, 232] on div at bounding box center [540, 256] width 1080 height 513
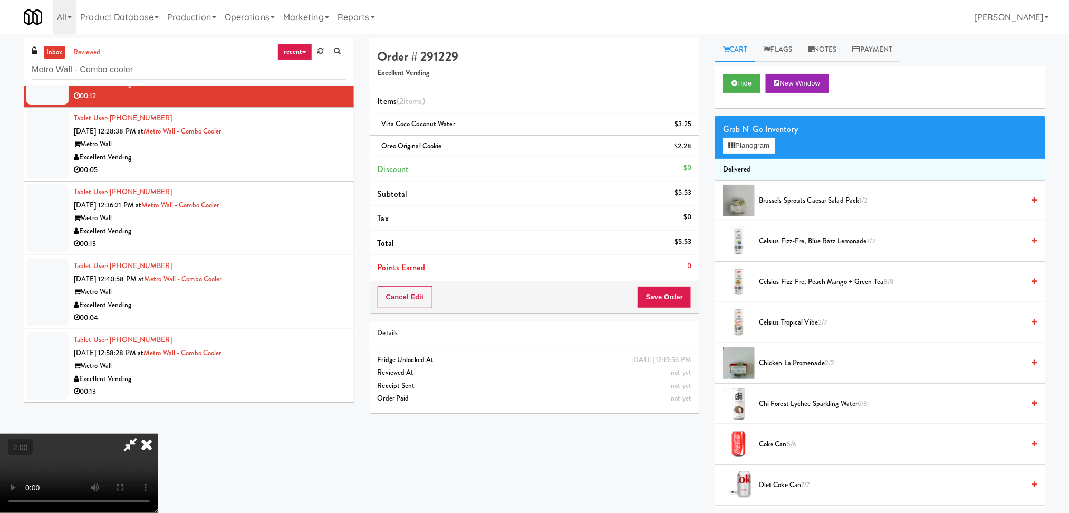
click at [158, 434] on icon at bounding box center [146, 444] width 23 height 21
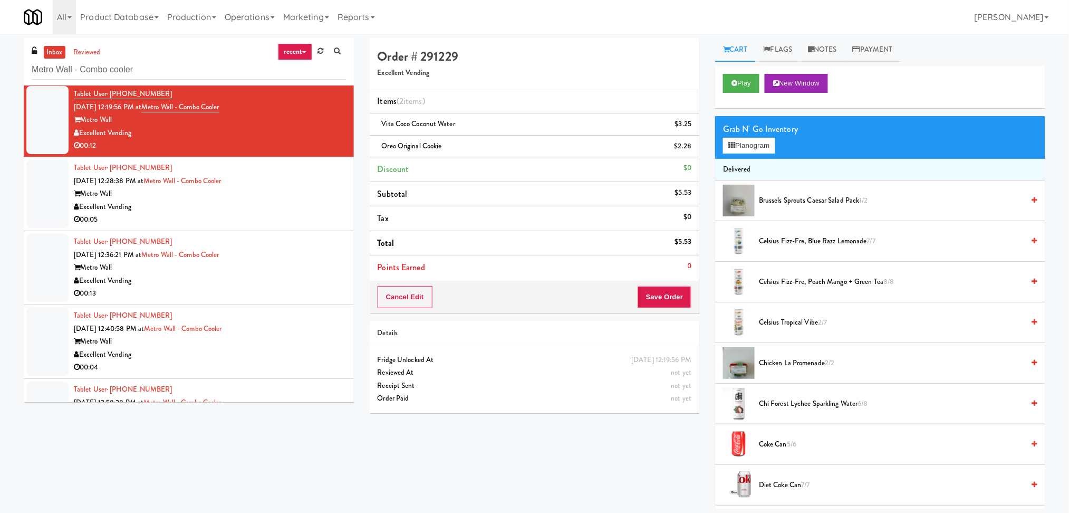
scroll to position [14, 0]
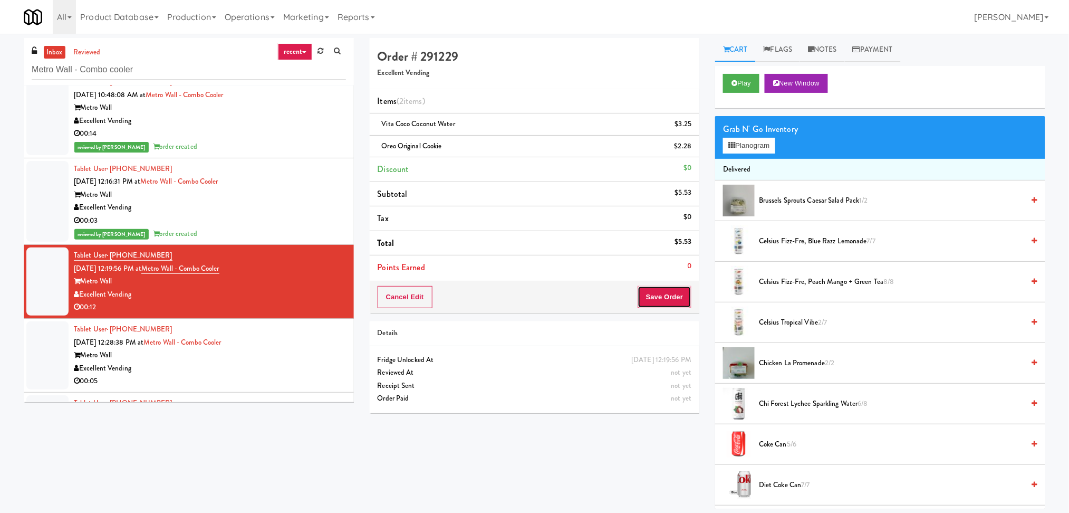
click at [652, 295] on button "Save Order" at bounding box center [665, 297] width 54 height 22
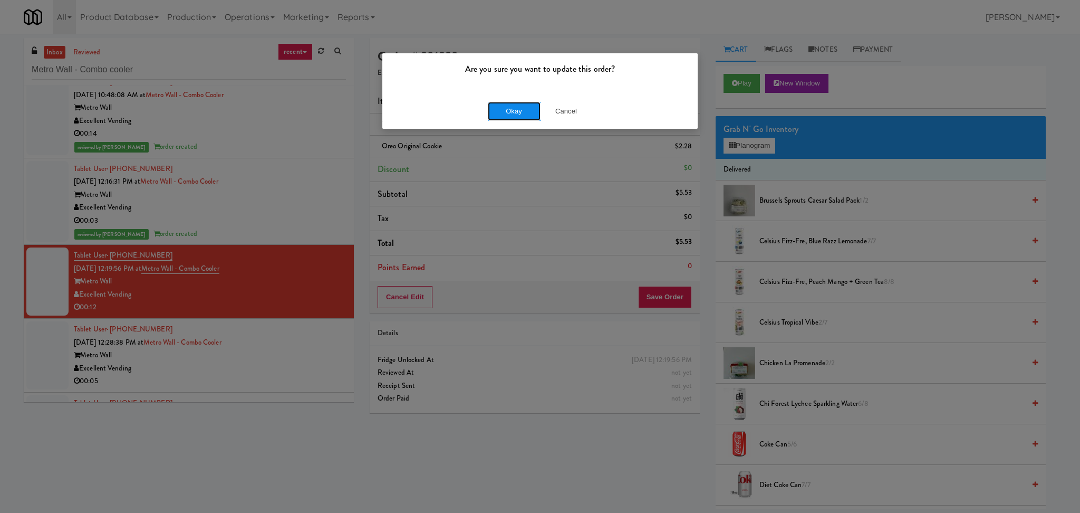
click at [499, 112] on button "Okay" at bounding box center [514, 111] width 53 height 19
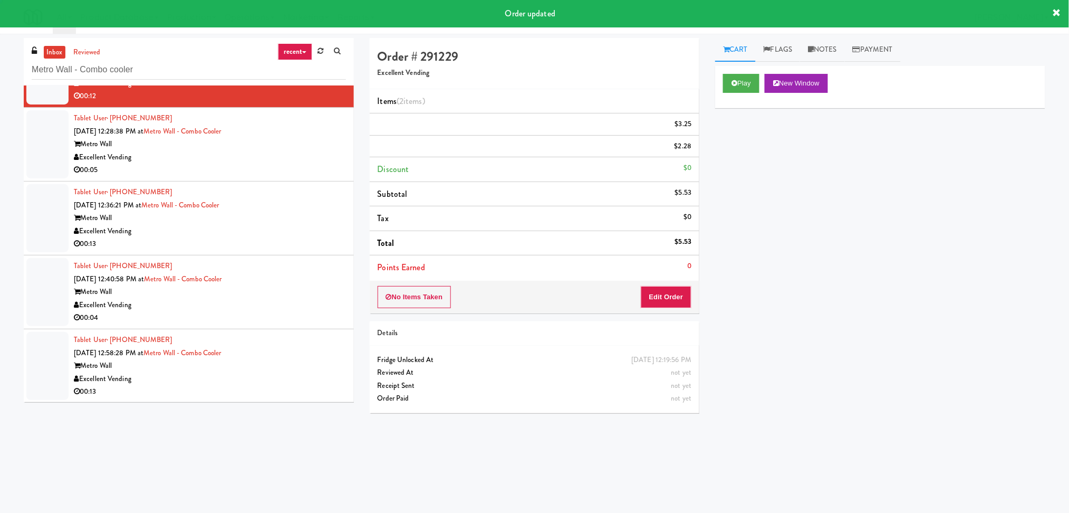
scroll to position [85, 0]
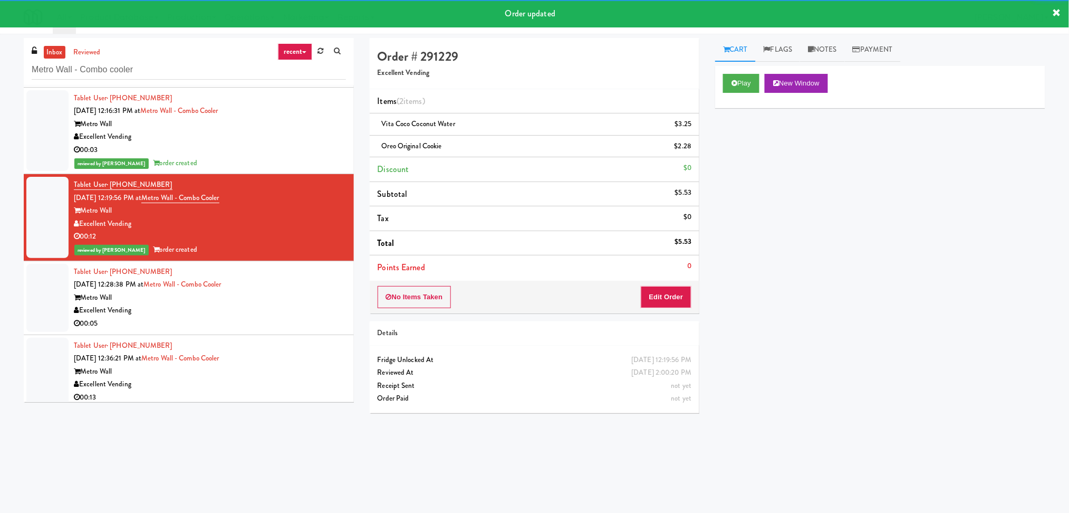
click at [311, 270] on div "Tablet User · (973) 896-0064 [DATE] 12:28:38 PM at [GEOGRAPHIC_DATA] - Combo co…" at bounding box center [210, 297] width 272 height 65
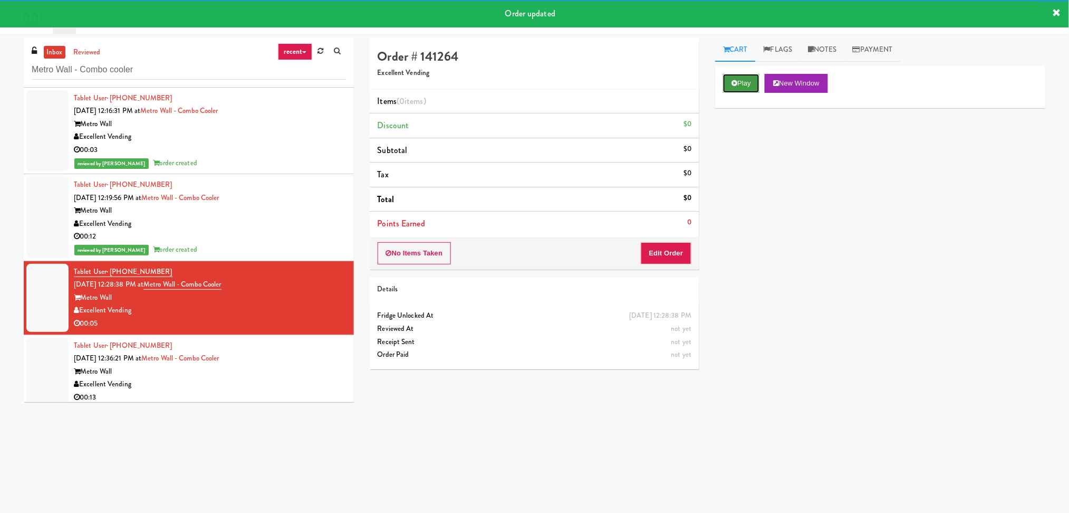
click at [733, 88] on button "Play" at bounding box center [741, 83] width 36 height 19
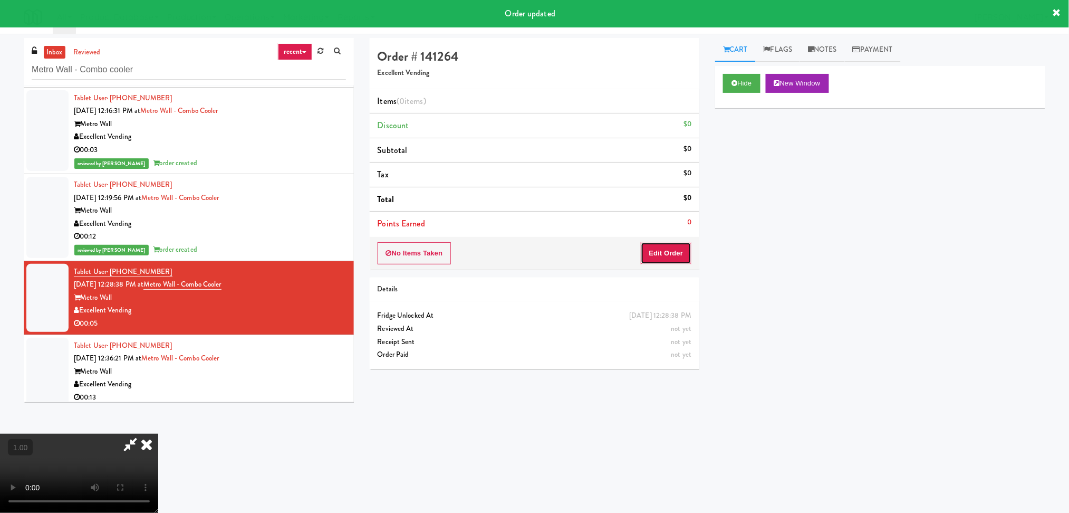
click at [684, 251] on button "Edit Order" at bounding box center [666, 253] width 51 height 22
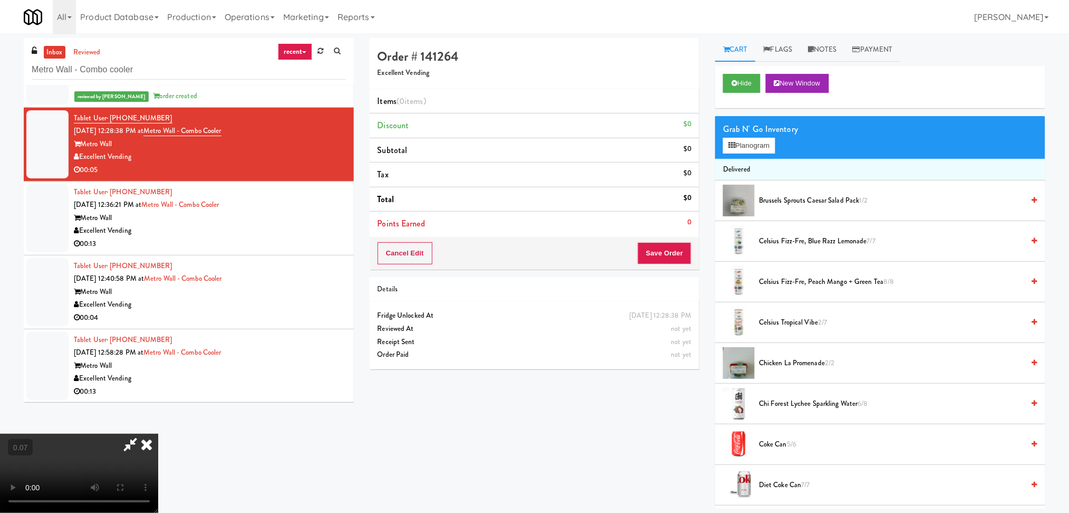
scroll to position [187, 0]
click at [744, 150] on button "Planogram" at bounding box center [749, 146] width 52 height 16
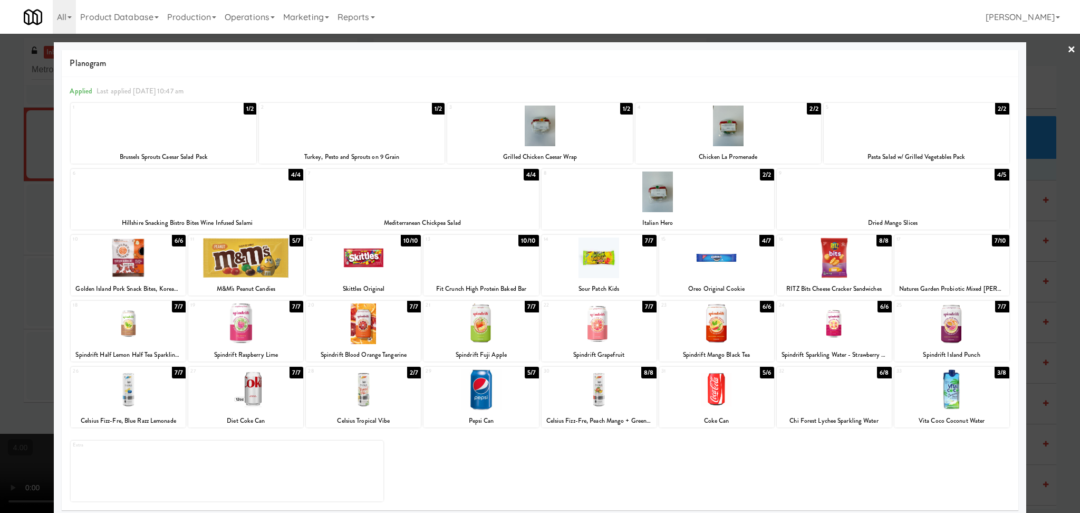
click at [733, 388] on div at bounding box center [716, 389] width 115 height 41
click at [0, 268] on div at bounding box center [540, 256] width 1080 height 513
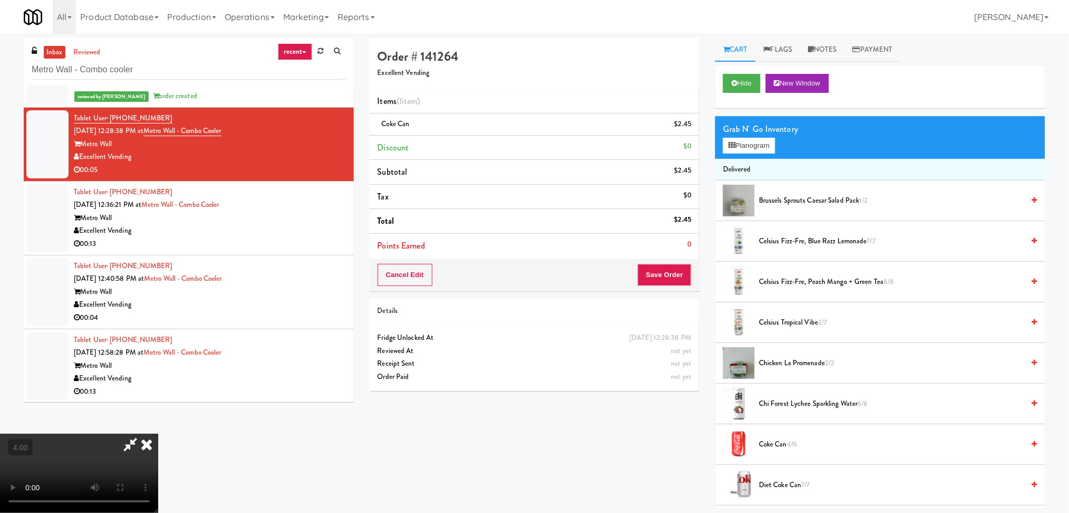
click at [158, 434] on video at bounding box center [79, 473] width 158 height 79
click at [142, 434] on icon at bounding box center [130, 444] width 24 height 21
click at [677, 268] on button "Save Order" at bounding box center [665, 275] width 54 height 22
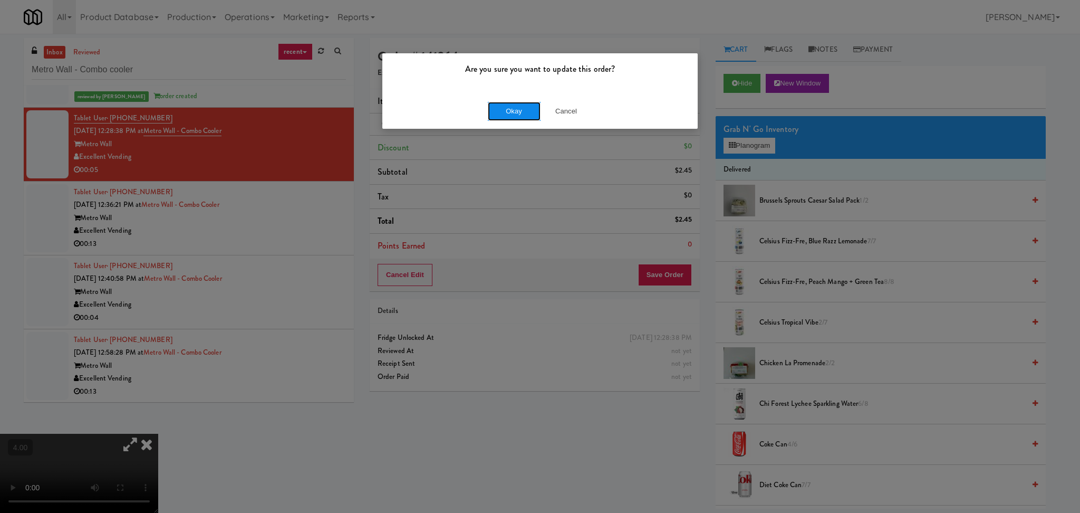
click at [508, 114] on button "Okay" at bounding box center [514, 111] width 53 height 19
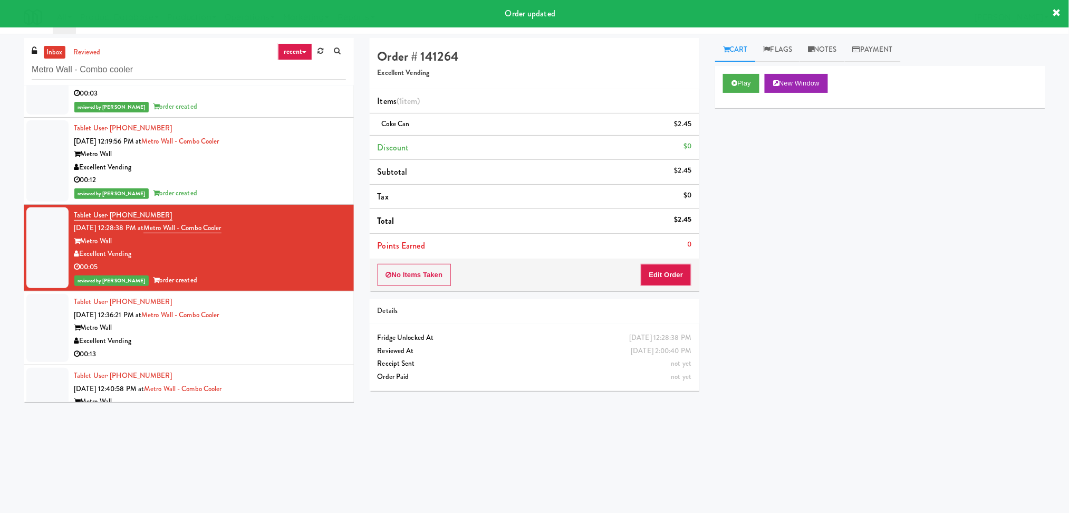
scroll to position [251, 0]
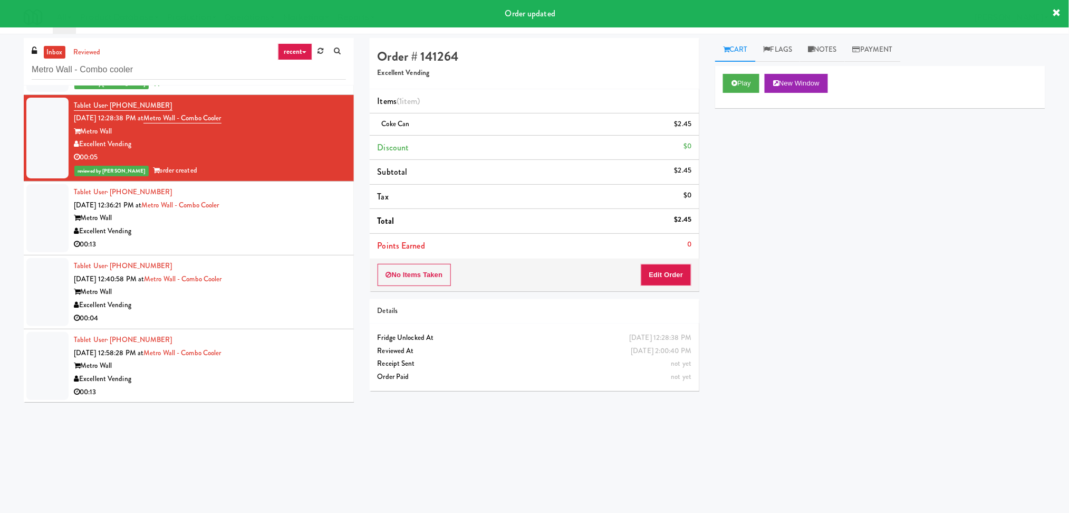
click at [271, 231] on div "Excellent Vending" at bounding box center [210, 231] width 272 height 13
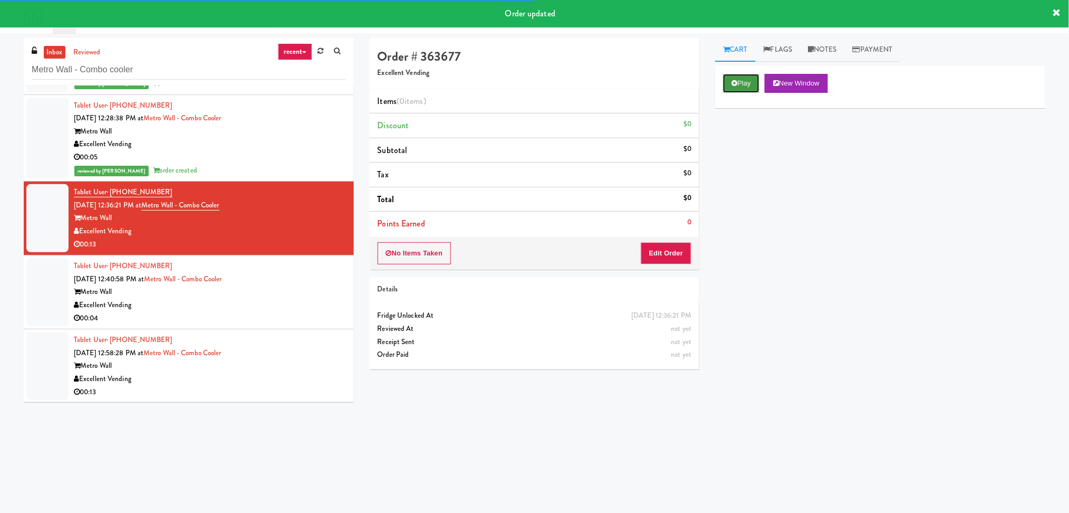
click at [744, 91] on button "Play" at bounding box center [741, 83] width 36 height 19
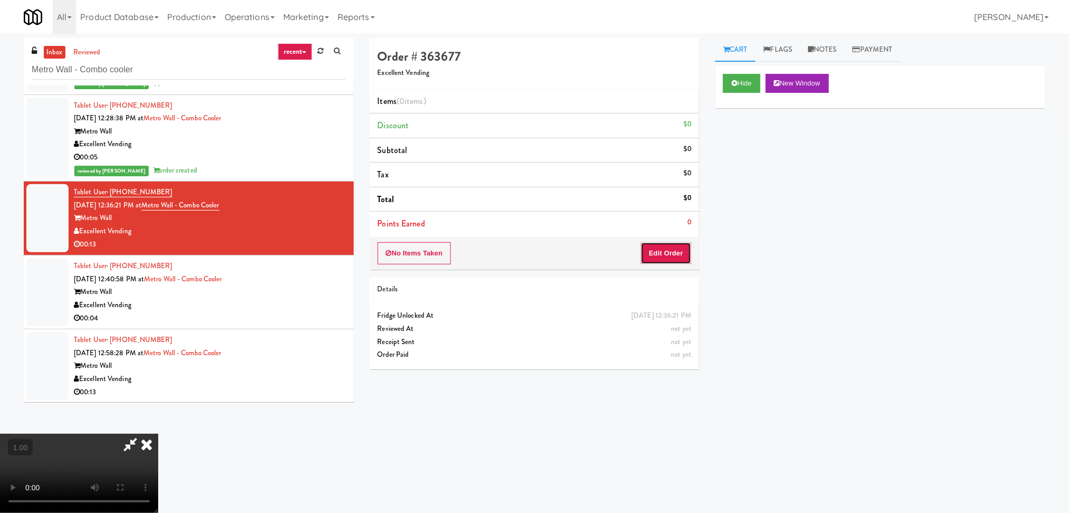
click at [672, 251] on button "Edit Order" at bounding box center [666, 253] width 51 height 22
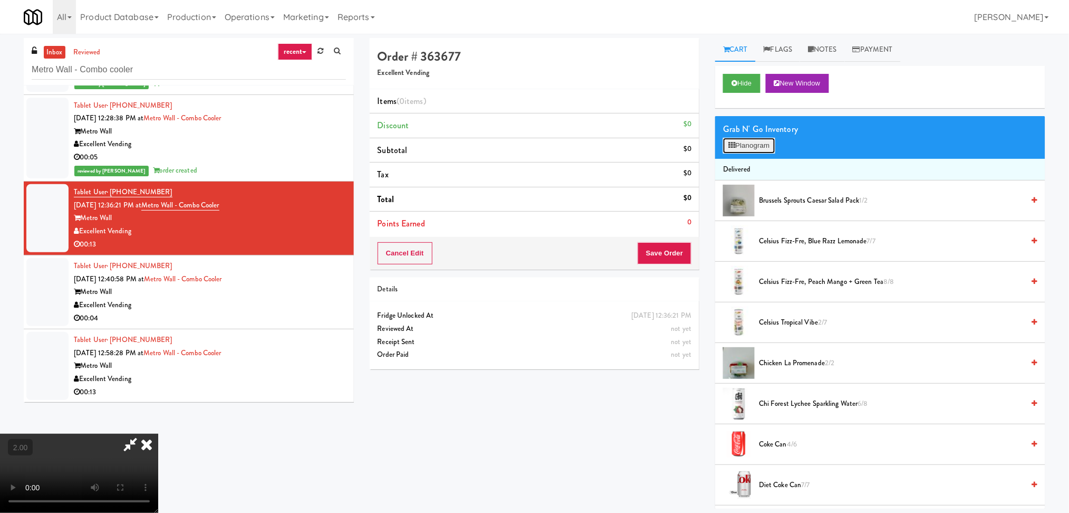
click at [756, 146] on button "Planogram" at bounding box center [749, 146] width 52 height 16
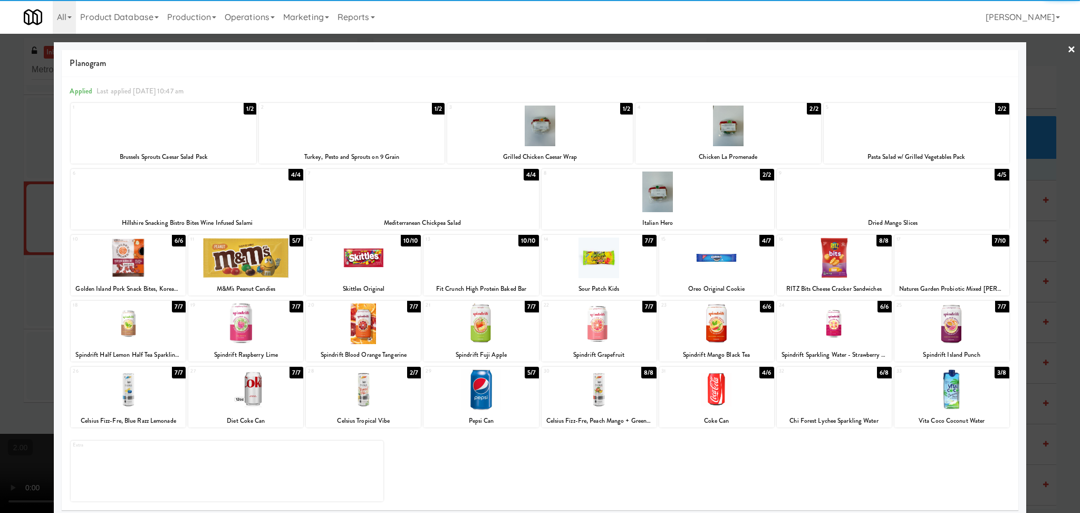
click at [198, 200] on div at bounding box center [187, 191] width 233 height 41
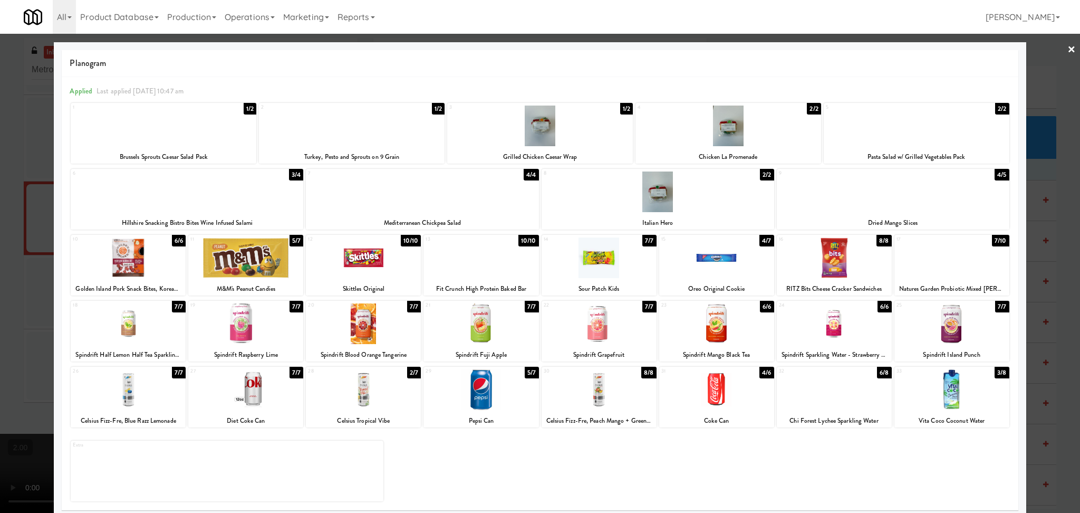
click at [863, 404] on div at bounding box center [834, 389] width 115 height 41
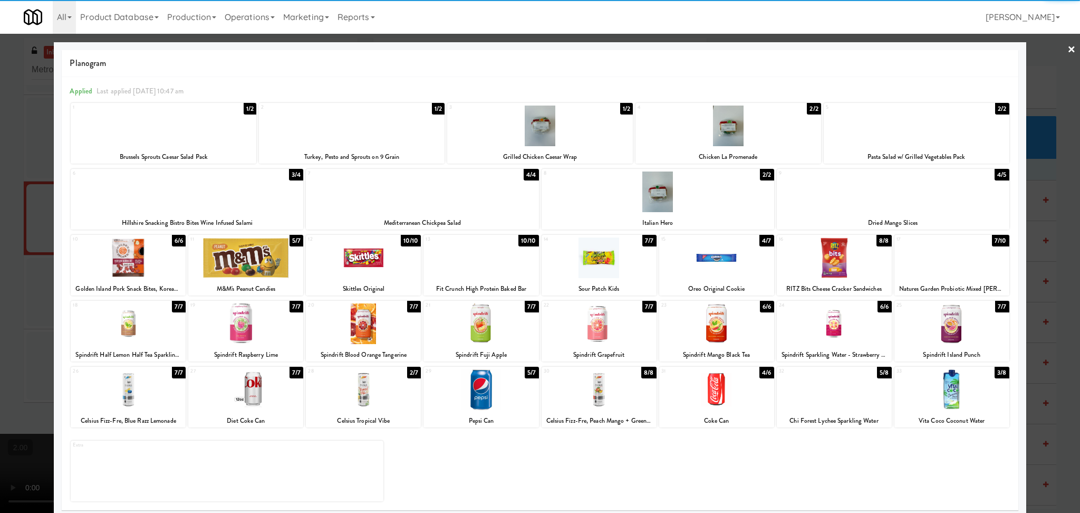
click at [0, 252] on div at bounding box center [540, 256] width 1080 height 513
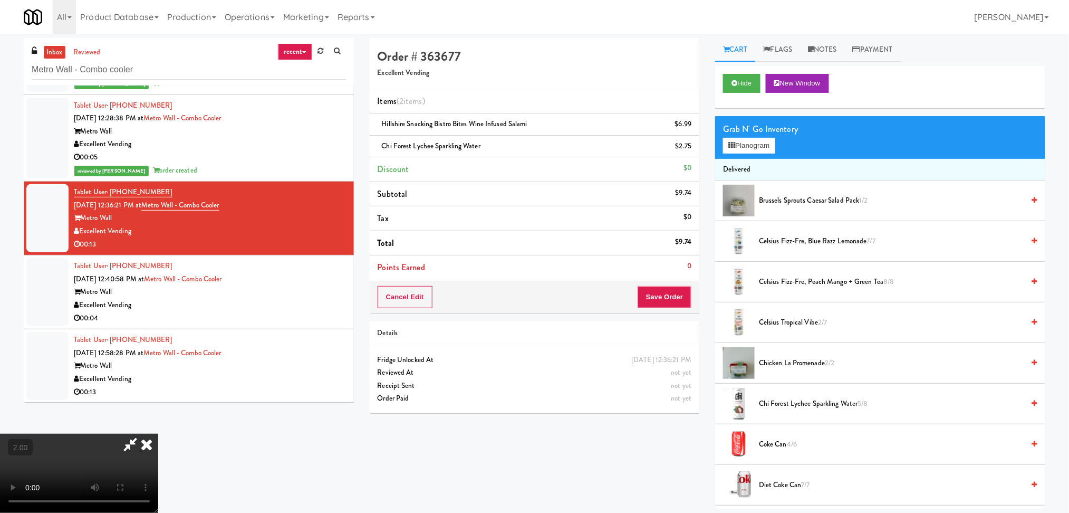
click at [158, 434] on video at bounding box center [79, 473] width 158 height 79
click at [142, 434] on icon at bounding box center [130, 444] width 24 height 21
click at [671, 295] on button "Save Order" at bounding box center [665, 297] width 54 height 22
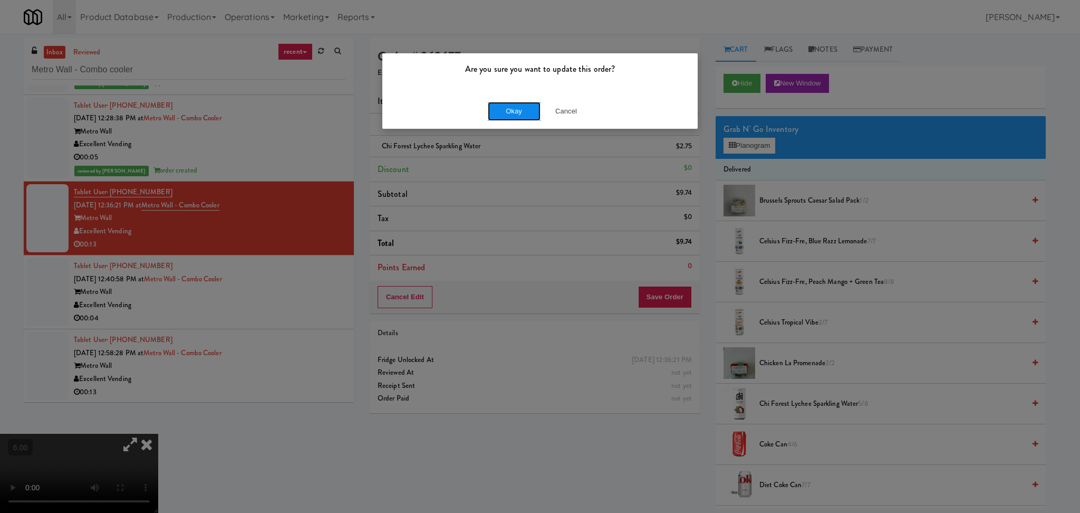
click at [501, 114] on button "Okay" at bounding box center [514, 111] width 53 height 19
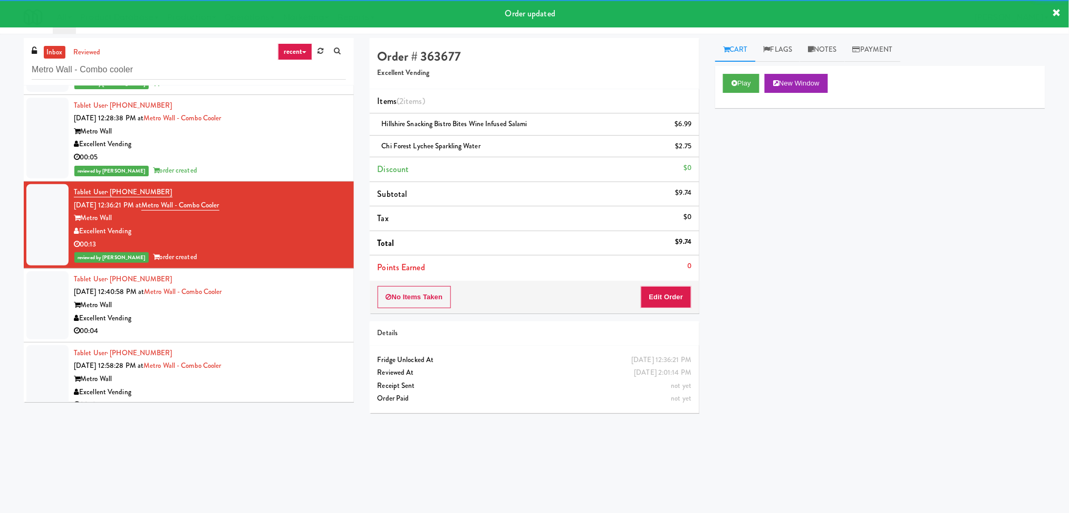
click at [324, 295] on div "Tablet User · (914) 619-8073 [DATE] 12:40:58 PM at [GEOGRAPHIC_DATA] - Combo co…" at bounding box center [210, 305] width 272 height 65
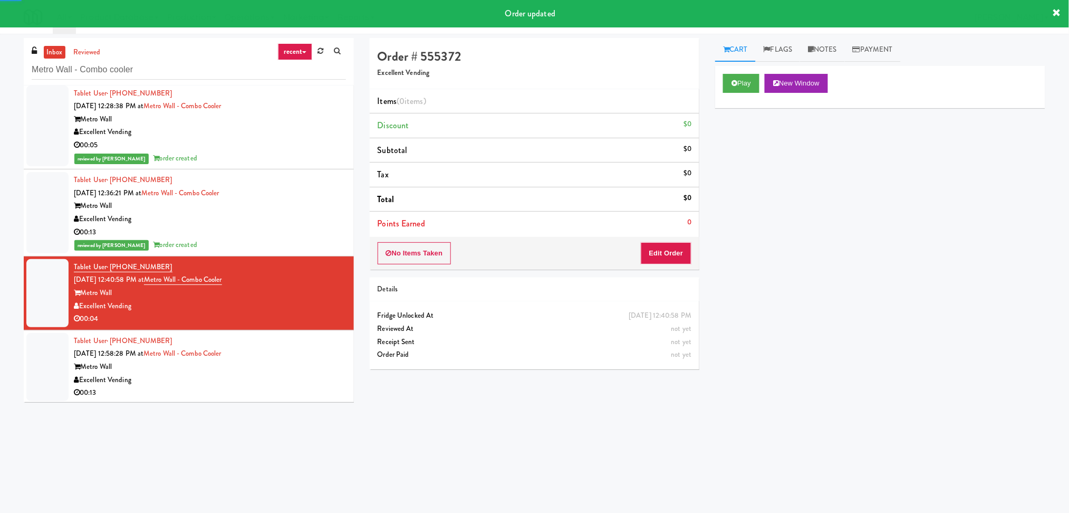
scroll to position [265, 0]
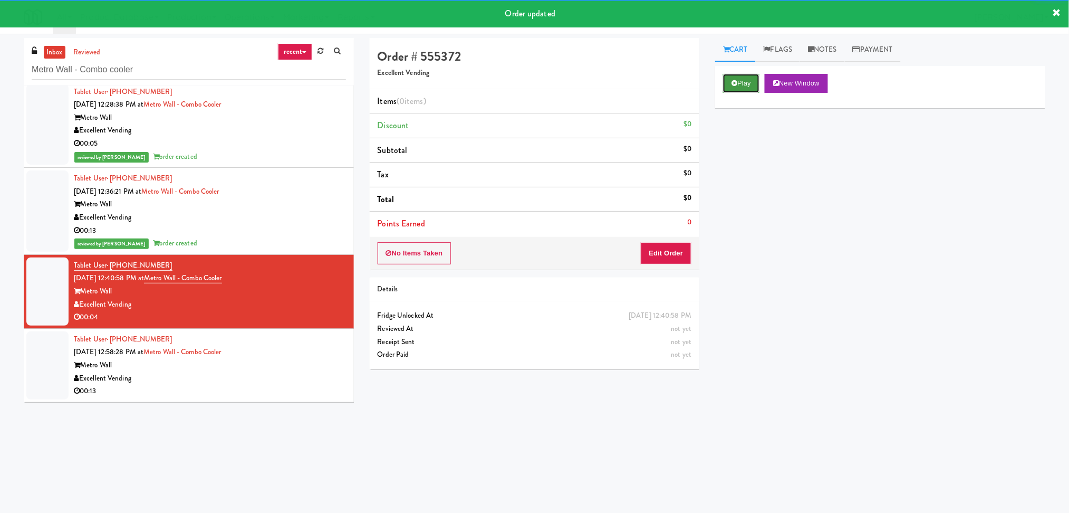
click at [742, 75] on button "Play" at bounding box center [741, 83] width 36 height 19
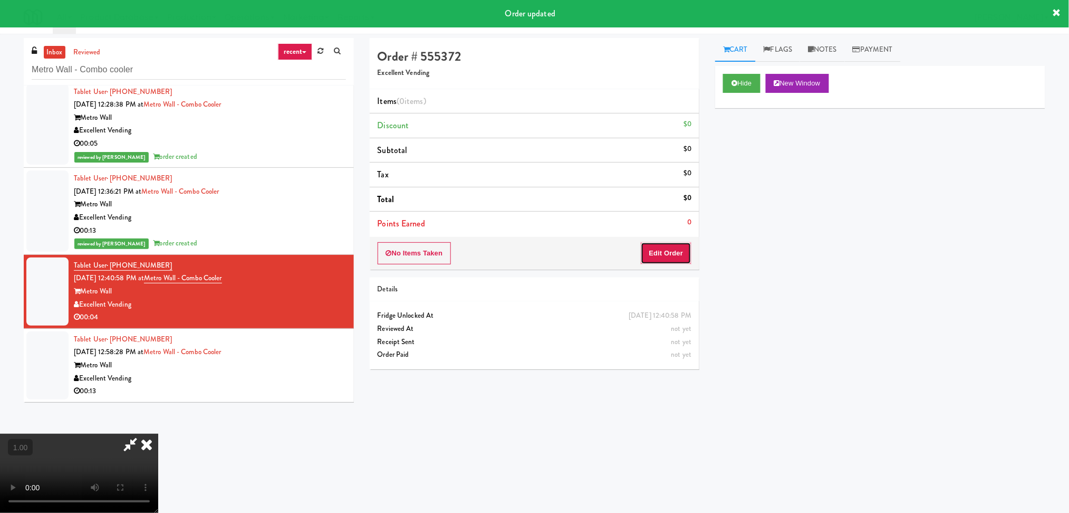
click at [686, 250] on button "Edit Order" at bounding box center [666, 253] width 51 height 22
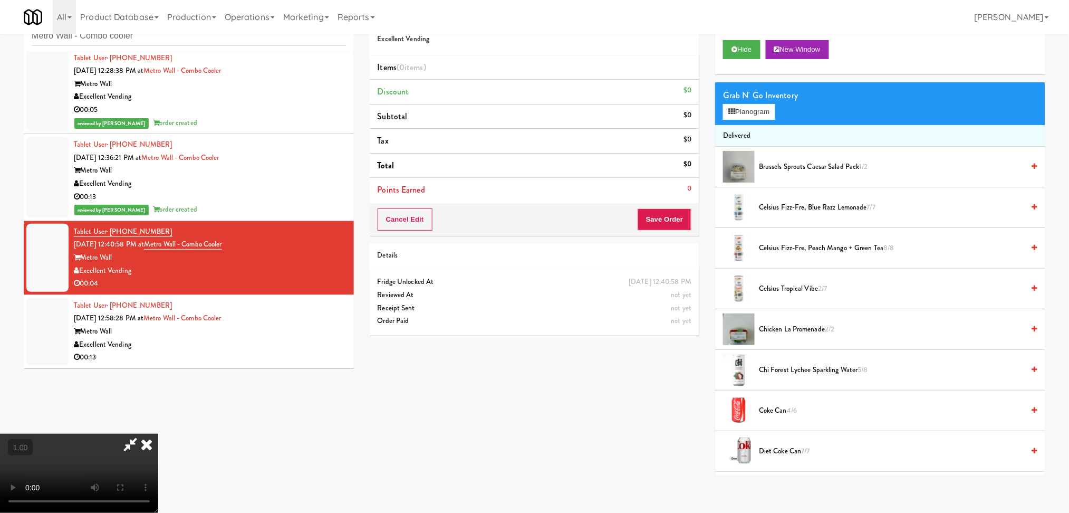
scroll to position [0, 0]
click at [753, 112] on button "Planogram" at bounding box center [749, 112] width 52 height 16
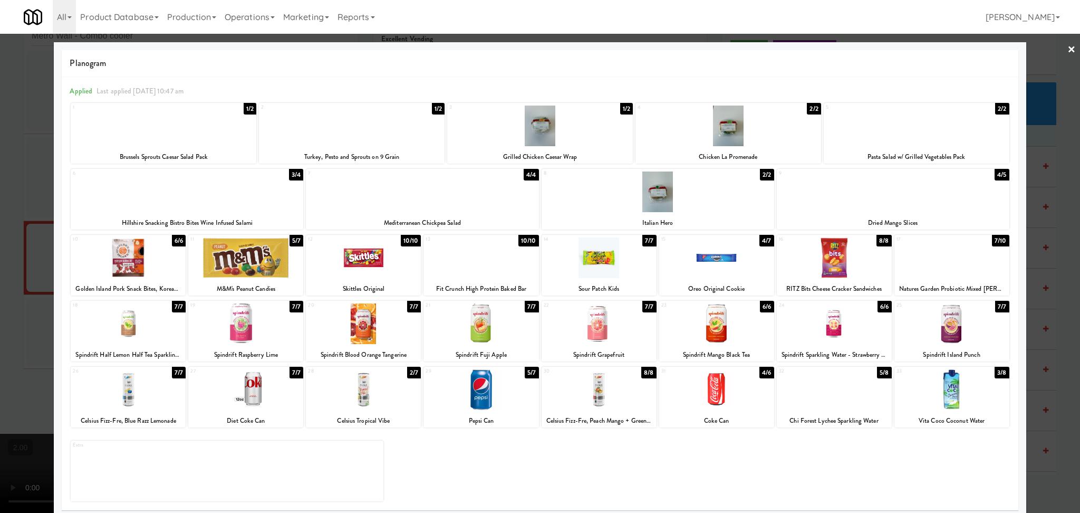
click at [576, 131] on div at bounding box center [540, 126] width 186 height 41
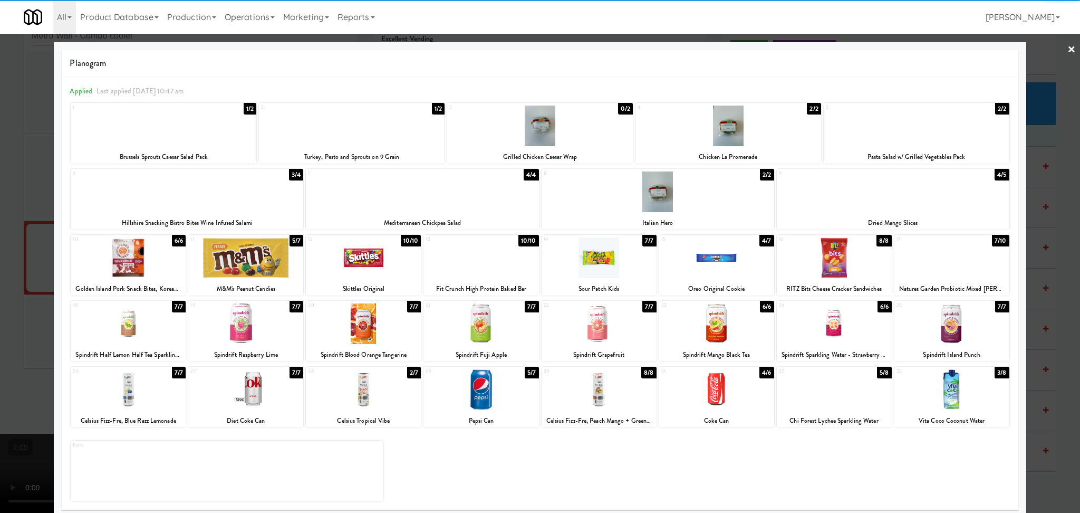
click at [32, 225] on div at bounding box center [540, 256] width 1080 height 513
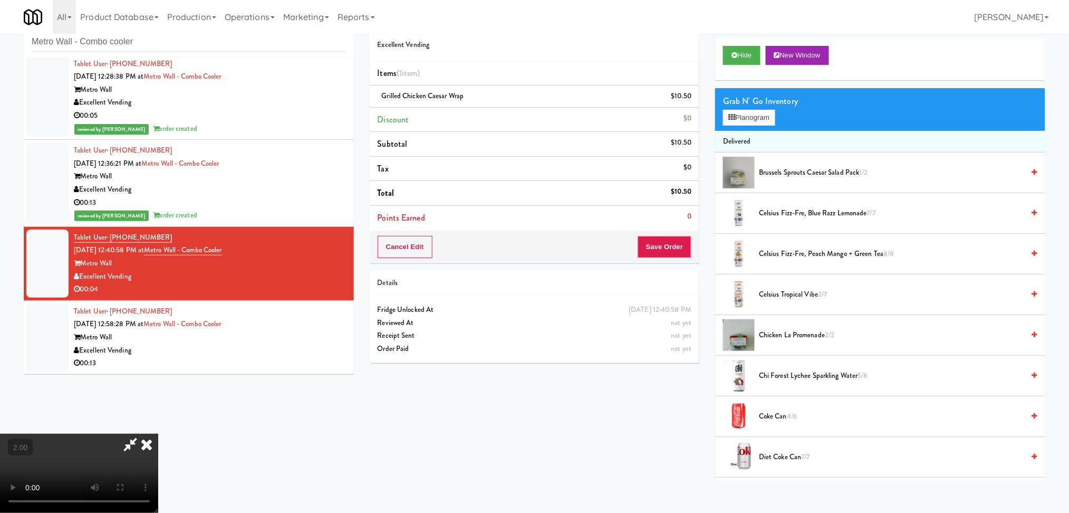
scroll to position [34, 0]
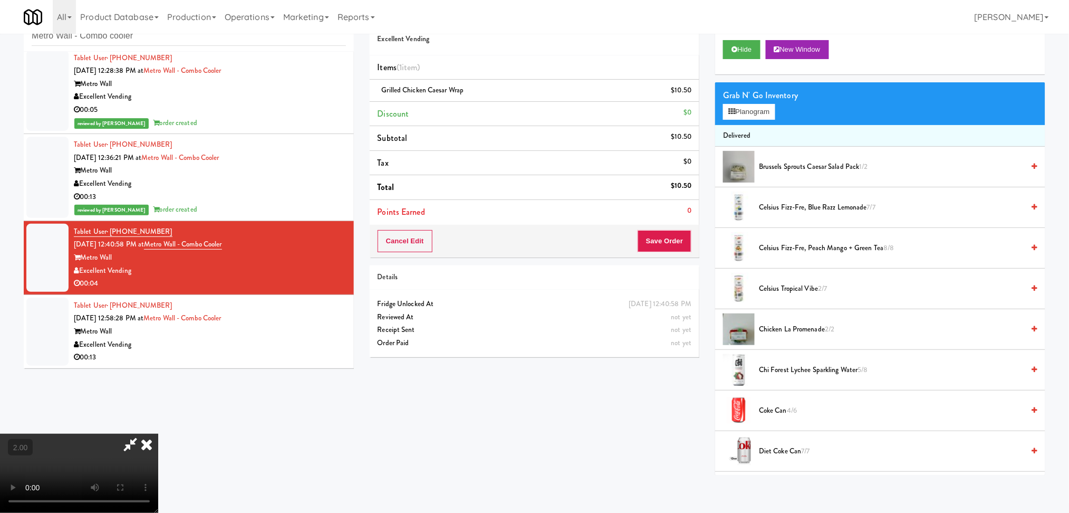
click at [158, 434] on icon at bounding box center [146, 444] width 23 height 21
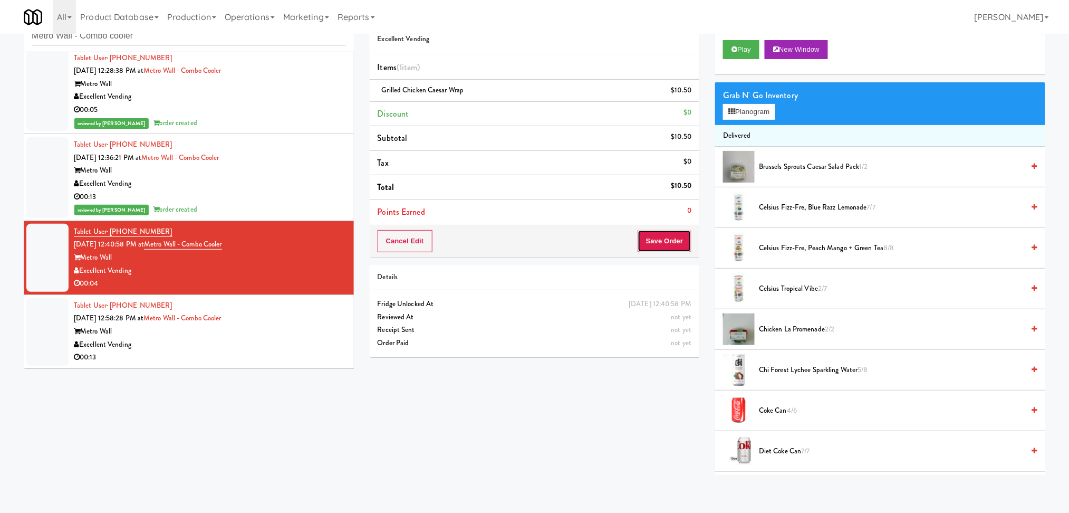
click at [667, 246] on button "Save Order" at bounding box center [665, 241] width 54 height 22
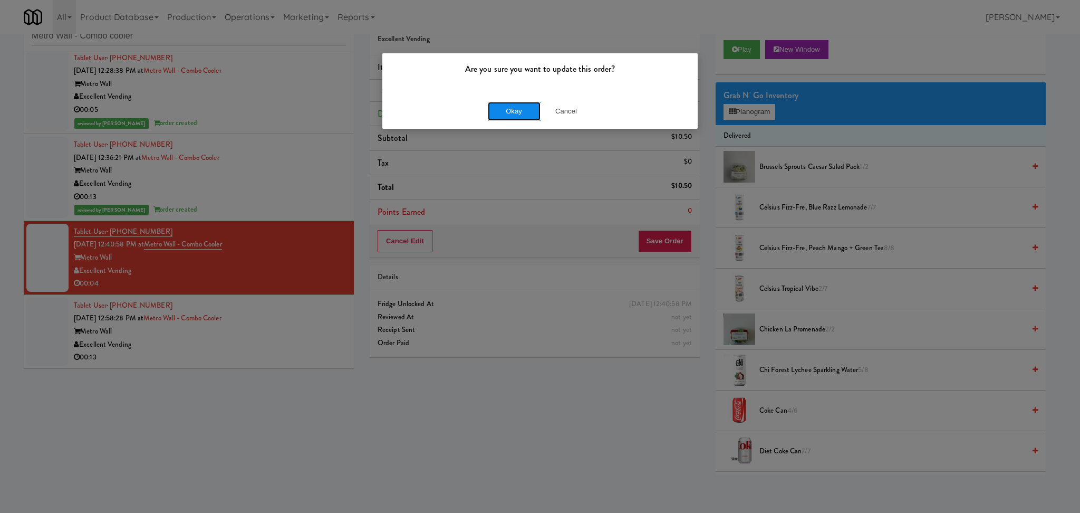
click at [513, 108] on button "Okay" at bounding box center [514, 111] width 53 height 19
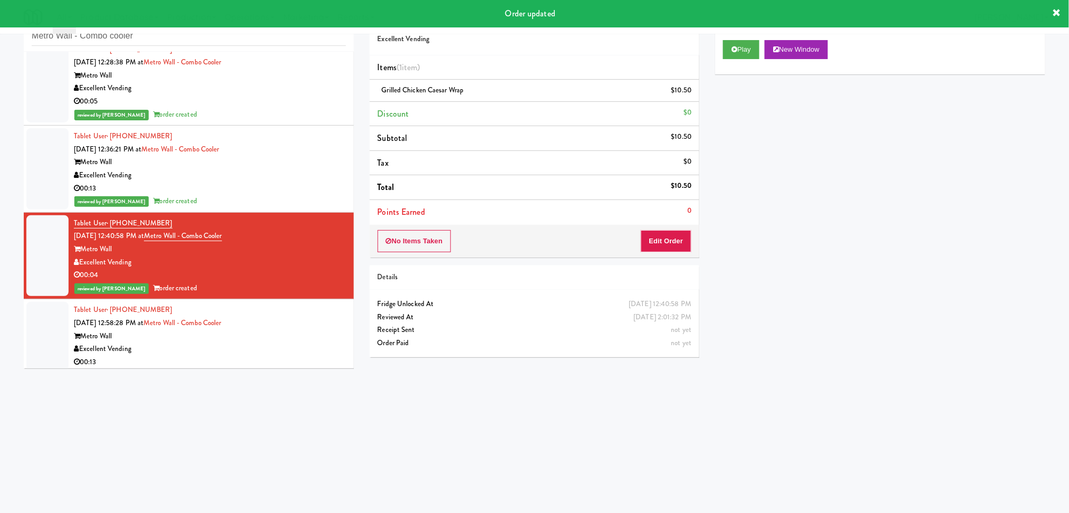
scroll to position [277, 0]
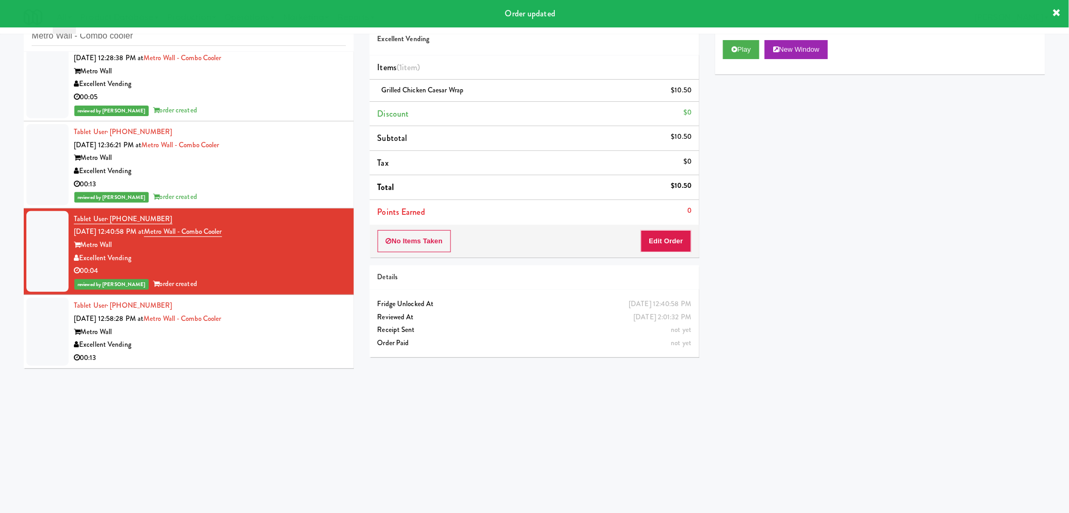
click at [286, 328] on div "Metro Wall" at bounding box center [210, 331] width 272 height 13
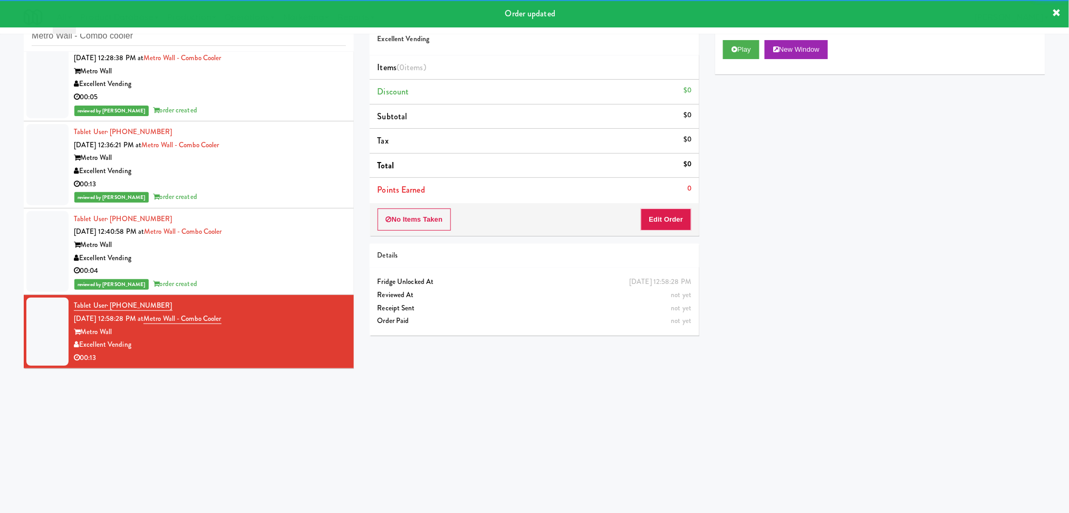
click at [731, 60] on div "Play New Window" at bounding box center [880, 53] width 330 height 42
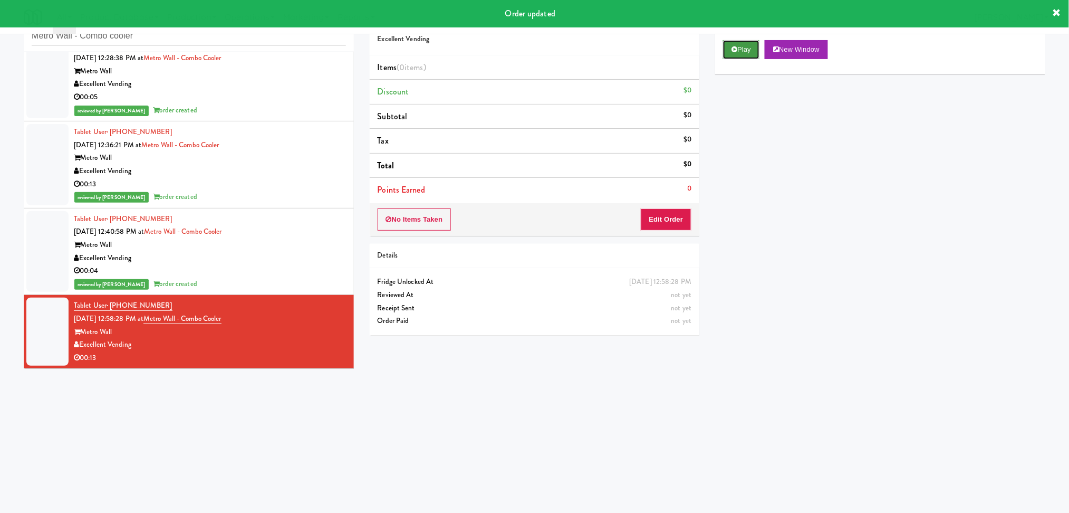
click at [735, 47] on icon at bounding box center [735, 49] width 6 height 7
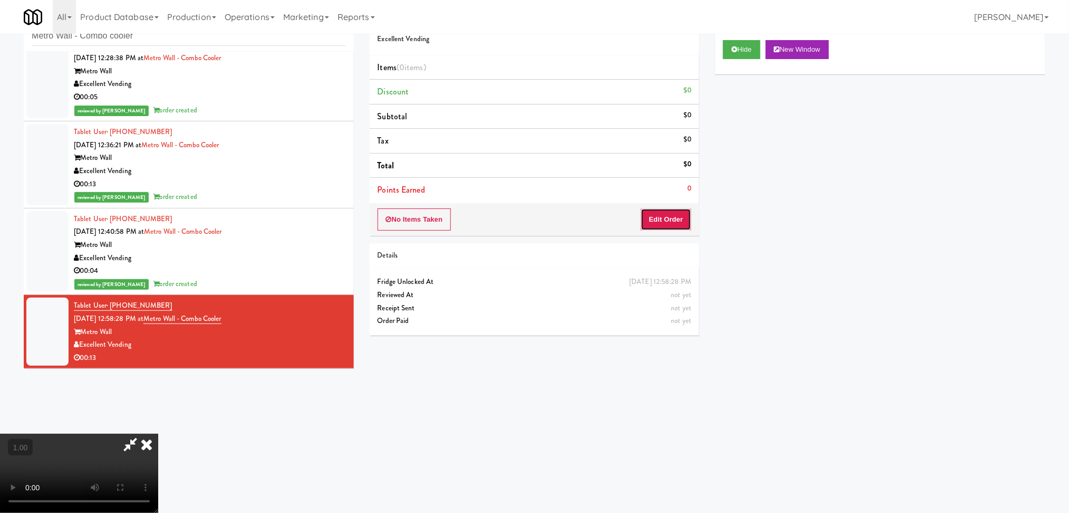
click at [659, 217] on button "Edit Order" at bounding box center [666, 219] width 51 height 22
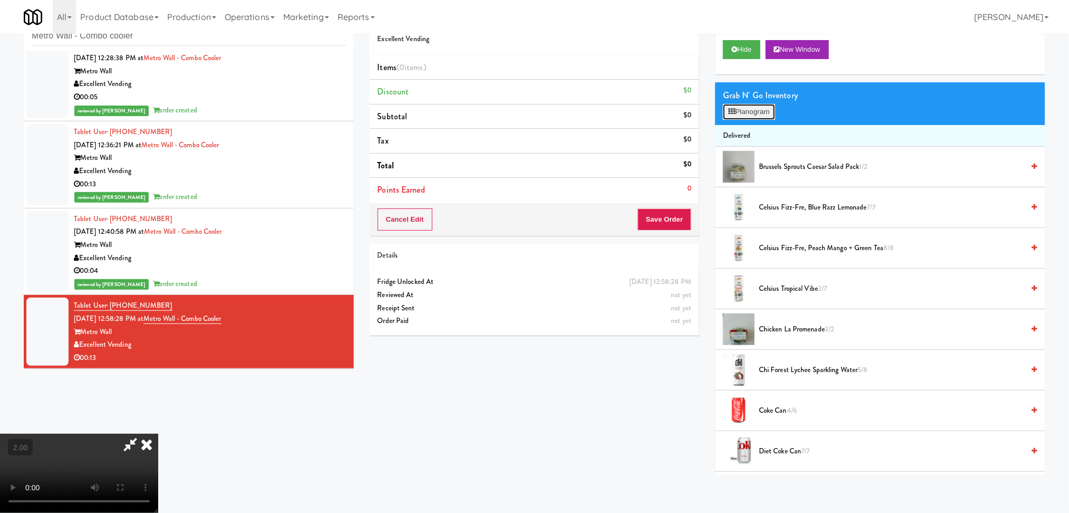
click at [736, 119] on button "Planogram" at bounding box center [749, 112] width 52 height 16
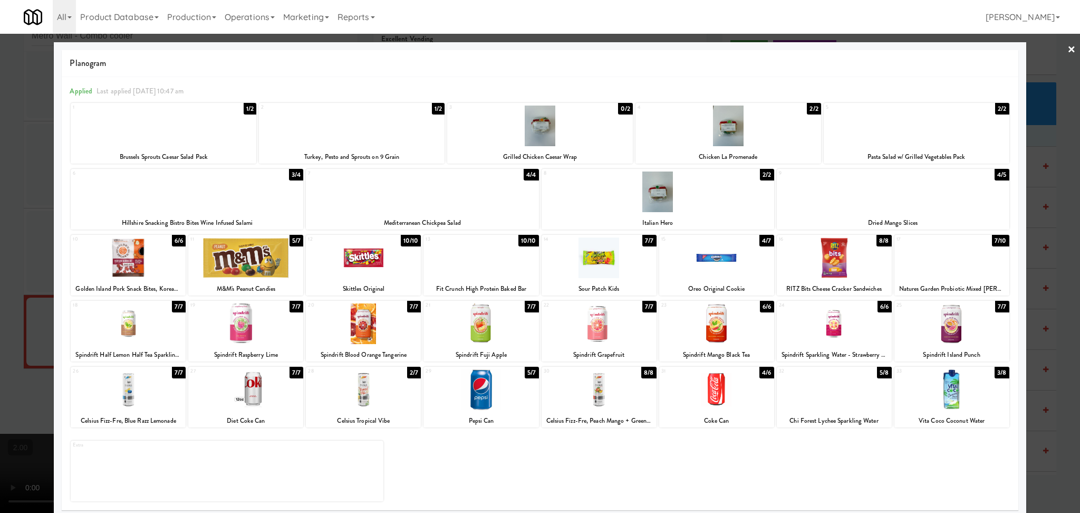
click at [342, 136] on div at bounding box center [352, 126] width 186 height 41
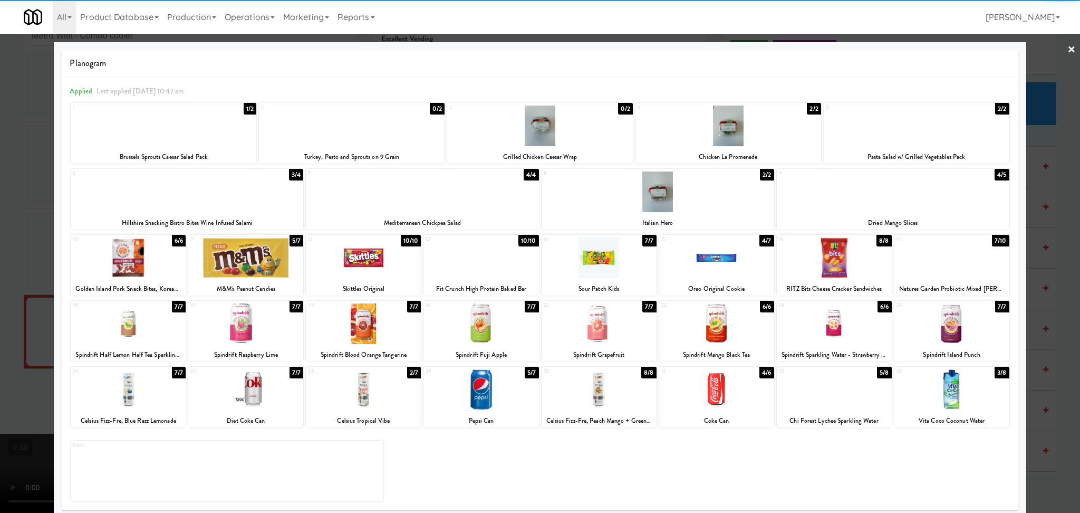
click at [0, 182] on div at bounding box center [540, 256] width 1080 height 513
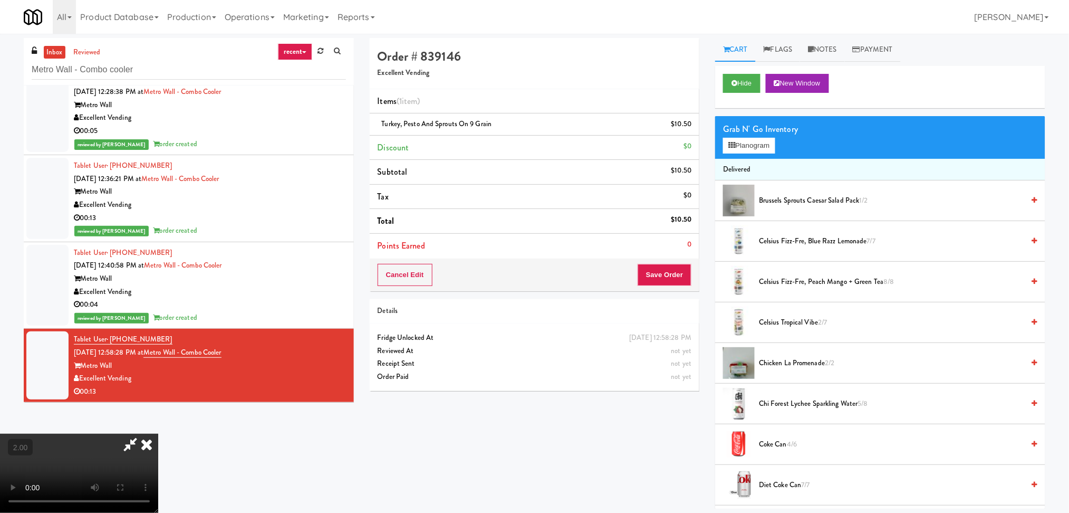
click at [158, 434] on icon at bounding box center [146, 444] width 23 height 21
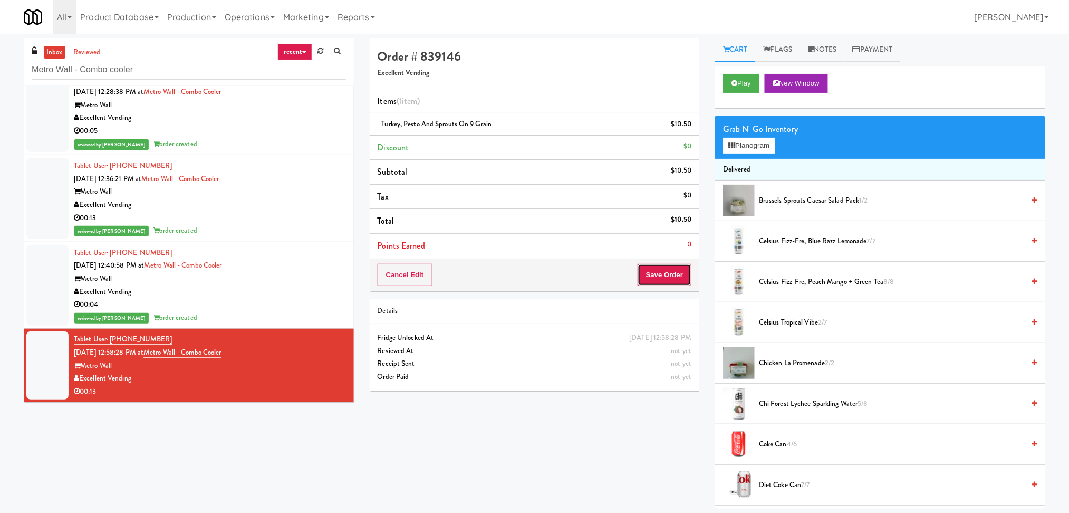
click at [662, 275] on button "Save Order" at bounding box center [665, 275] width 54 height 22
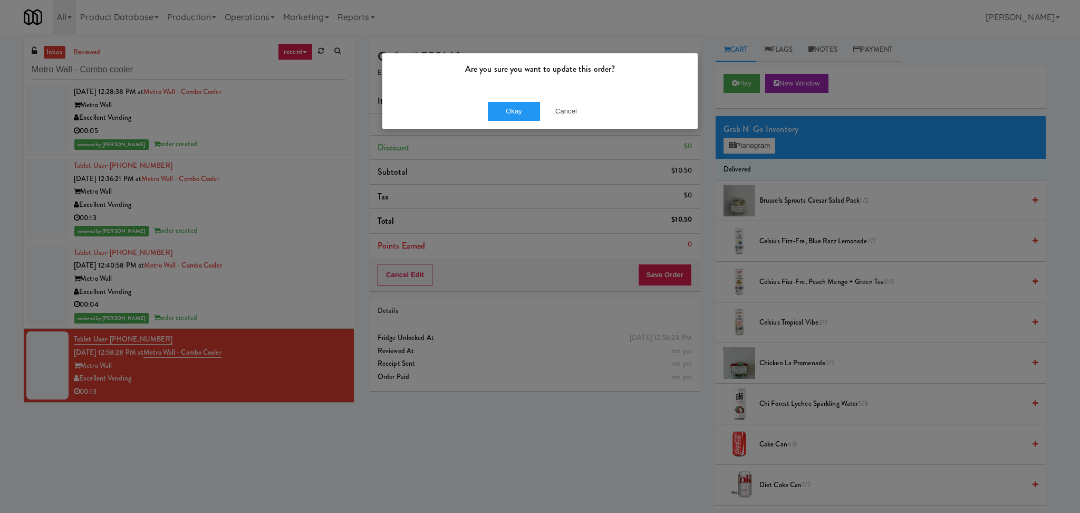
click at [521, 100] on div "Okay Cancel" at bounding box center [539, 110] width 315 height 35
click at [522, 109] on button "Okay" at bounding box center [514, 111] width 53 height 19
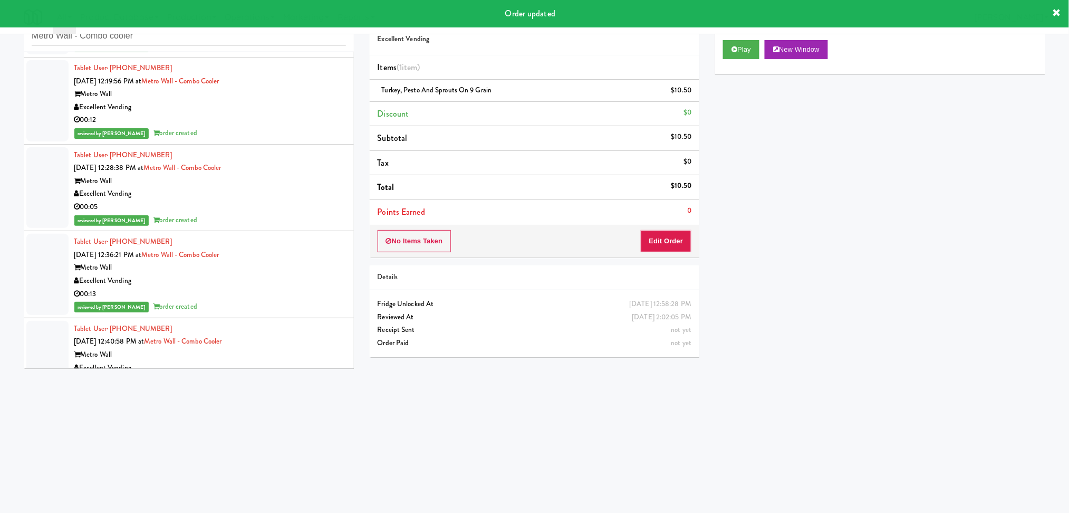
scroll to position [9, 0]
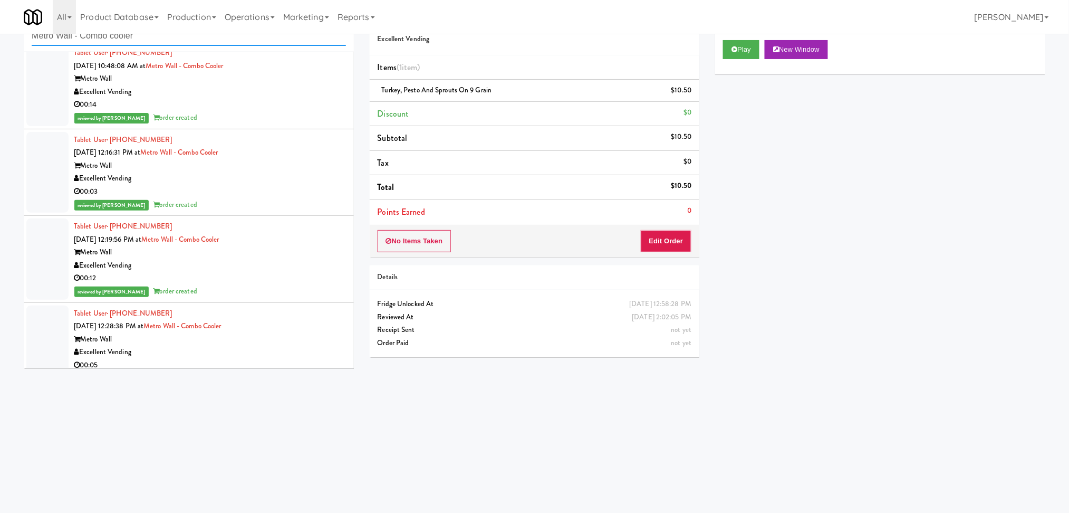
drag, startPoint x: 150, startPoint y: 37, endPoint x: 0, endPoint y: 42, distance: 149.9
click at [0, 42] on div "inbox reviewed recent all unclear take inventory issue suspicious failed recent…" at bounding box center [534, 216] width 1069 height 424
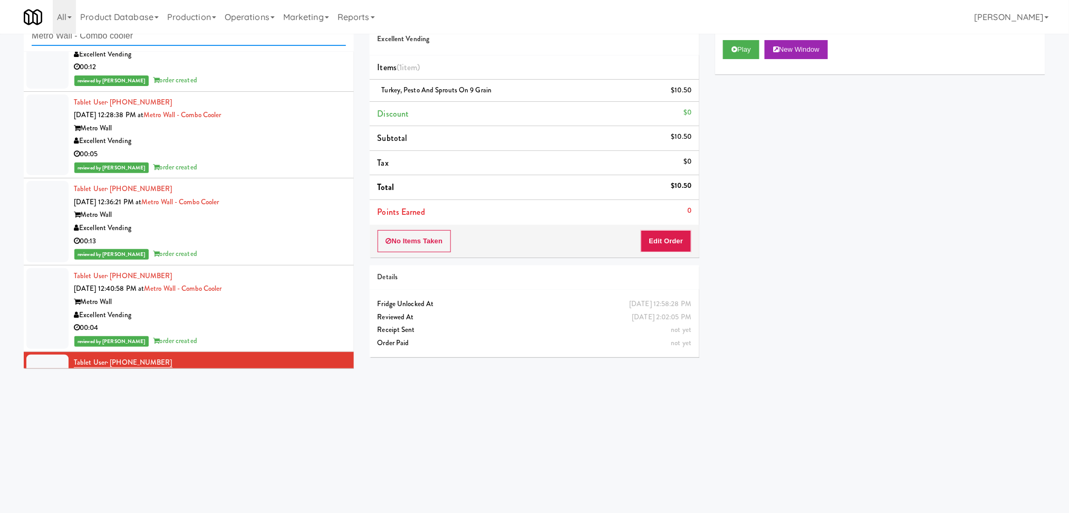
scroll to position [0, 0]
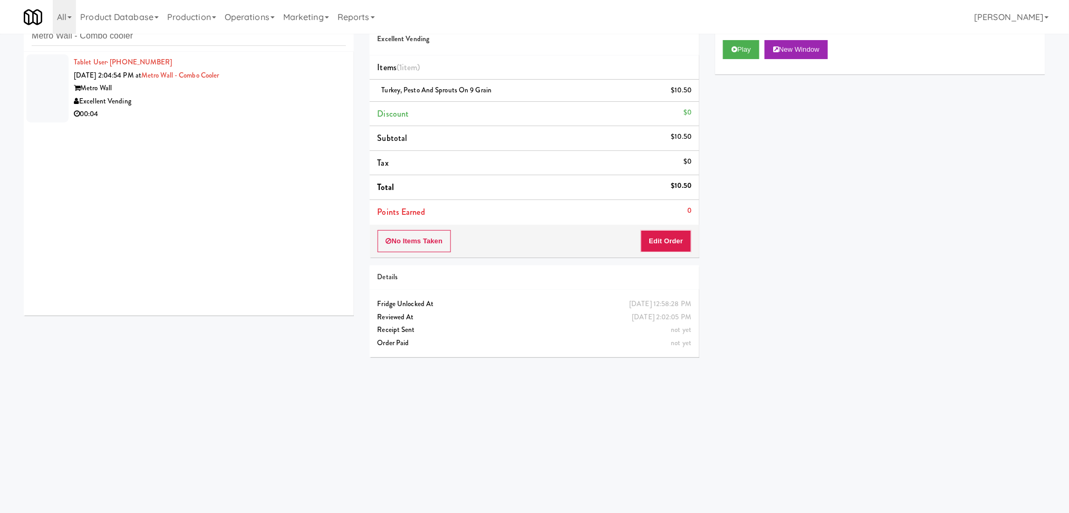
click at [279, 101] on div "Excellent Vending" at bounding box center [210, 101] width 272 height 13
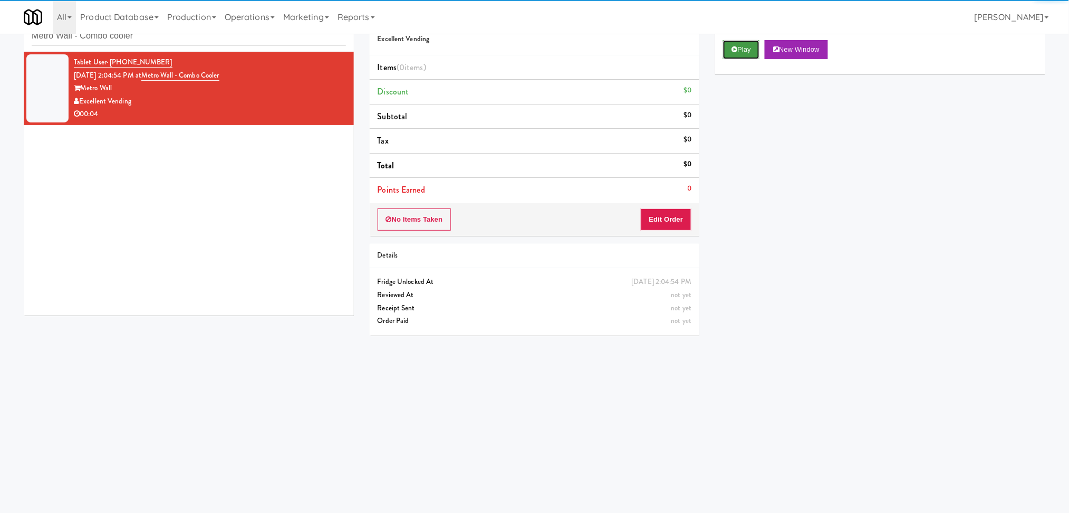
click at [734, 53] on button "Play" at bounding box center [741, 49] width 36 height 19
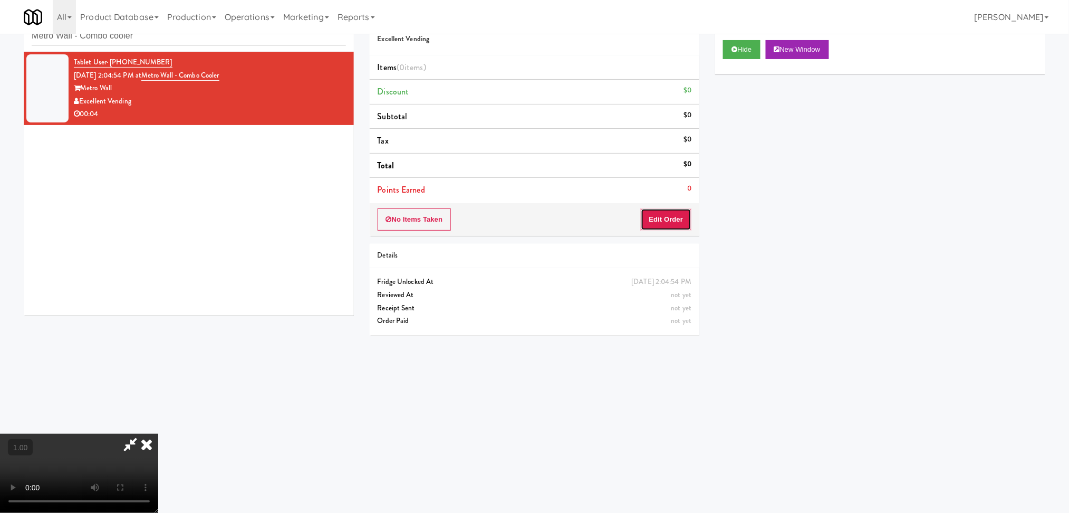
click at [672, 226] on button "Edit Order" at bounding box center [666, 219] width 51 height 22
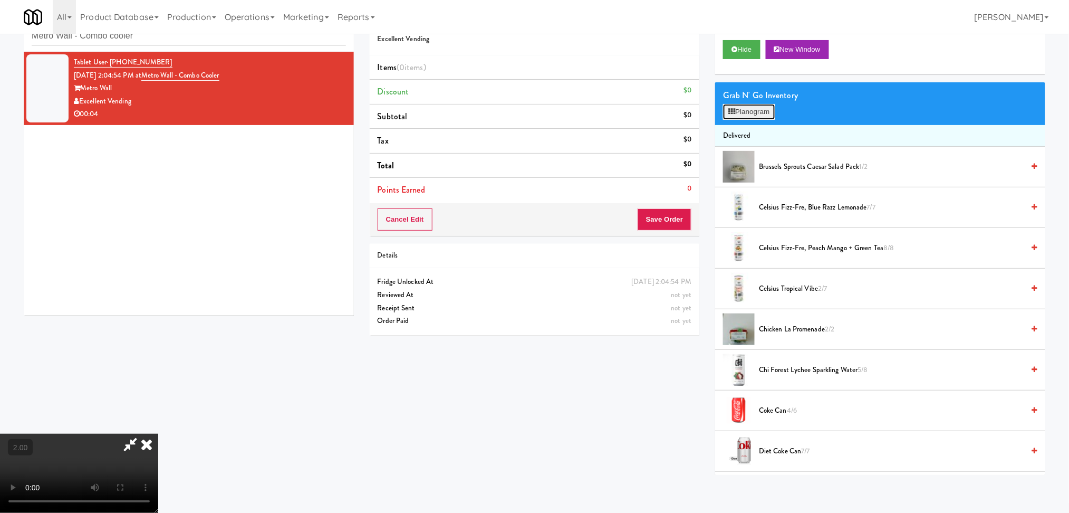
click at [744, 117] on button "Planogram" at bounding box center [749, 112] width 52 height 16
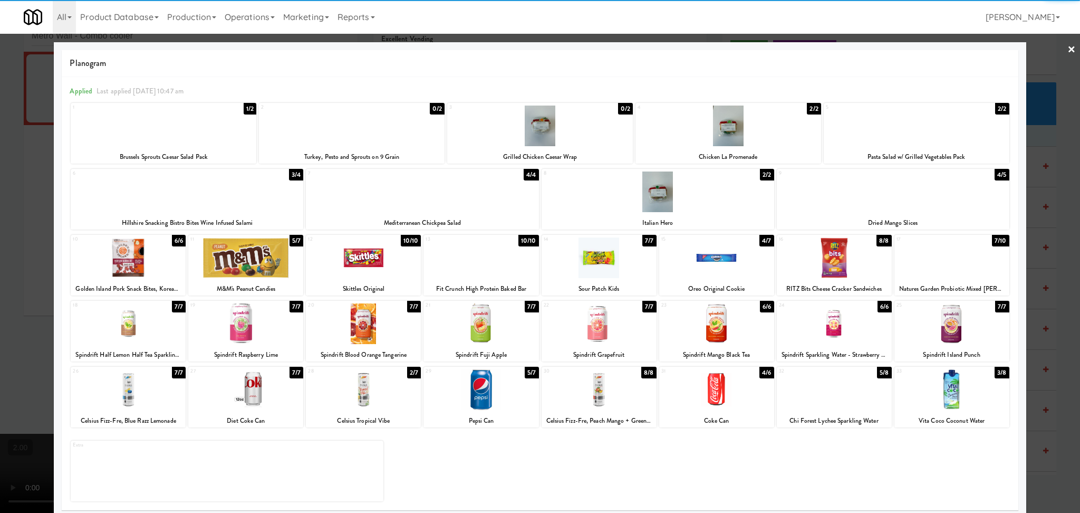
click at [956, 401] on div at bounding box center [952, 389] width 115 height 41
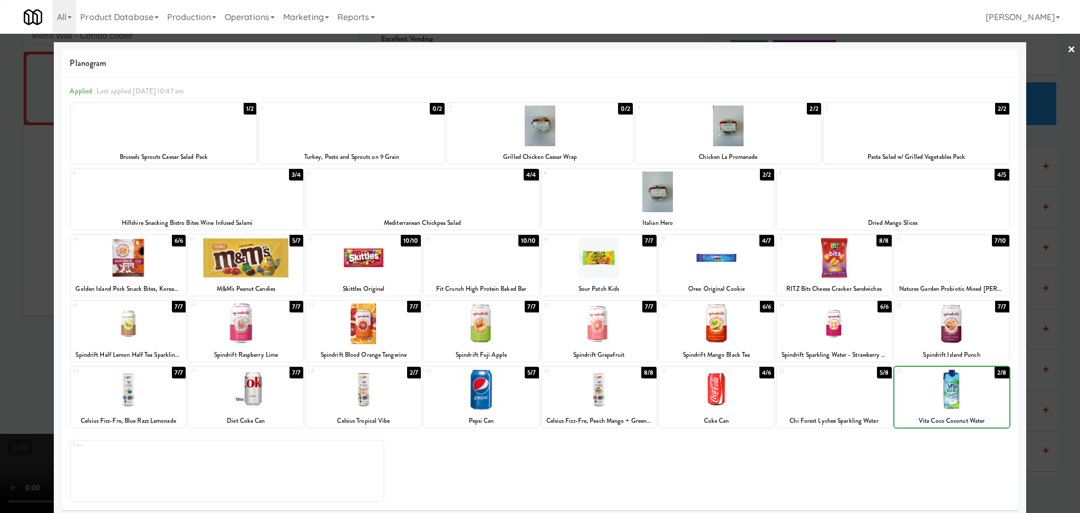
click at [1047, 333] on div at bounding box center [540, 256] width 1080 height 513
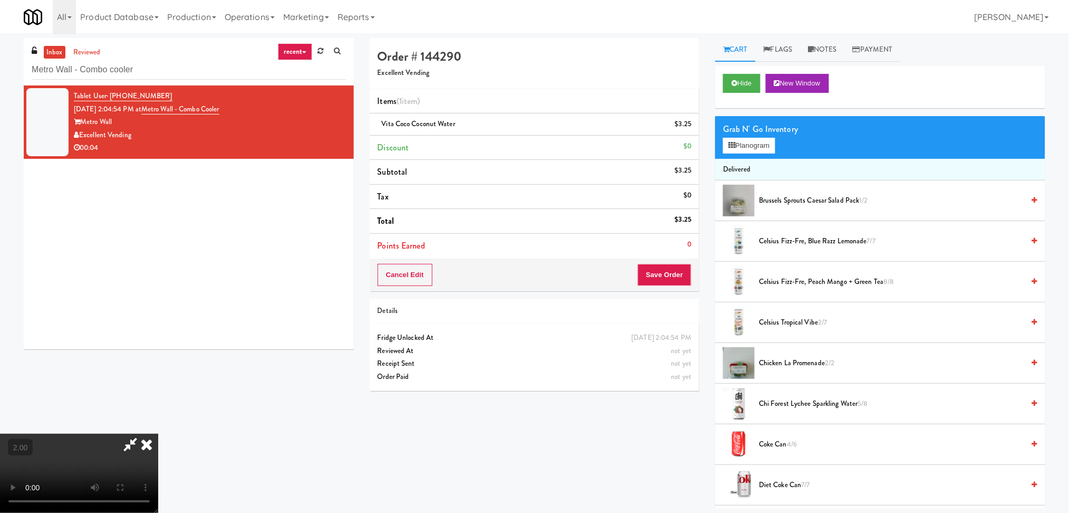
click at [158, 434] on icon at bounding box center [146, 444] width 23 height 21
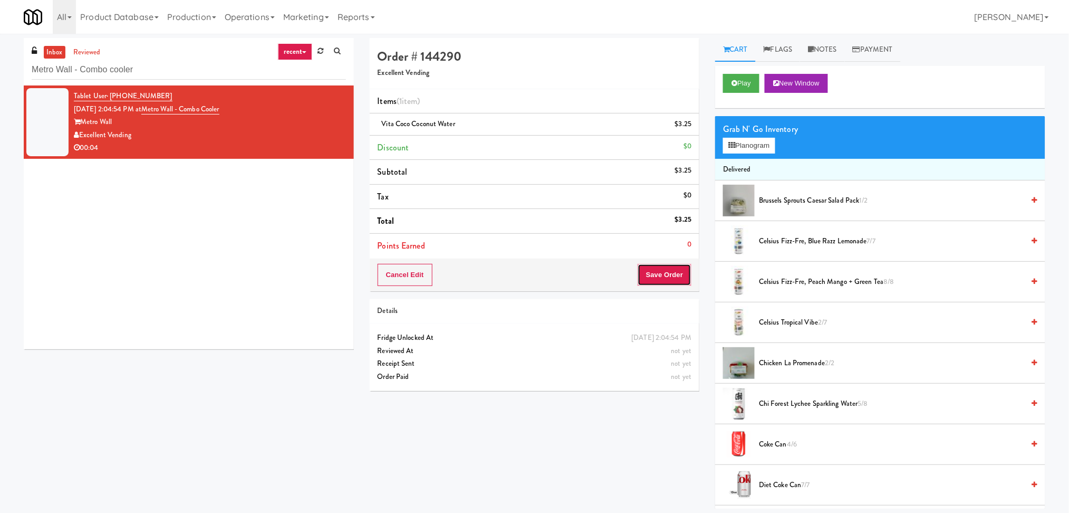
click at [656, 269] on button "Save Order" at bounding box center [665, 275] width 54 height 22
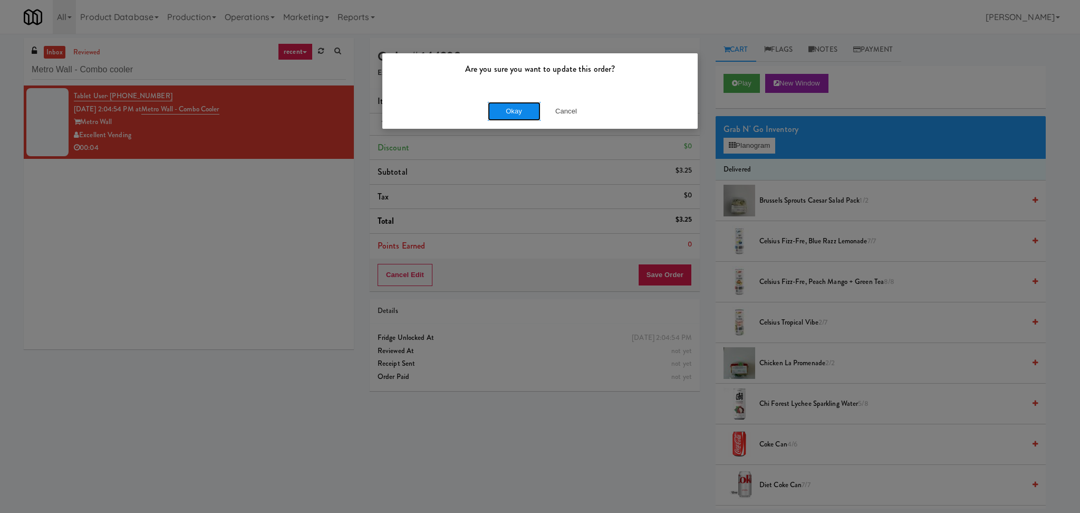
click at [524, 104] on button "Okay" at bounding box center [514, 111] width 53 height 19
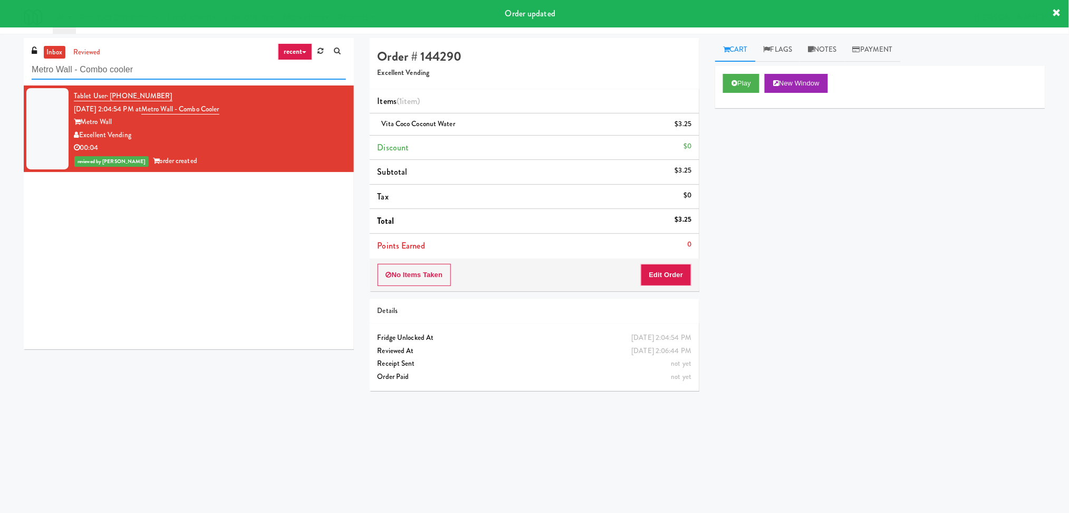
paste input "Ventana Combo Machine"
drag, startPoint x: 207, startPoint y: 68, endPoint x: 2, endPoint y: 62, distance: 205.3
click at [2, 62] on div "inbox reviewed recent all unclear take inventory issue suspicious failed recent…" at bounding box center [534, 250] width 1069 height 424
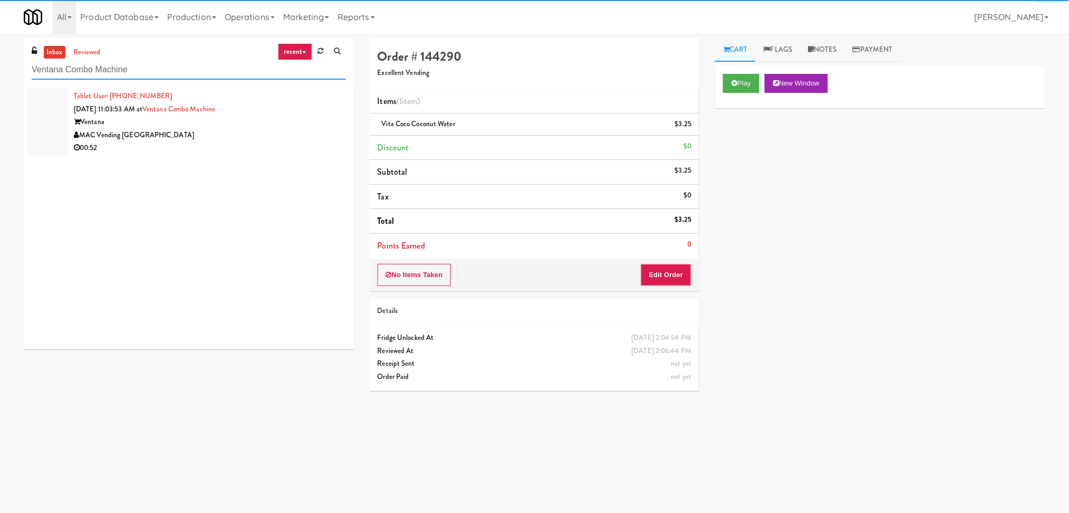
type input "Ventana Combo Machine"
click at [272, 142] on div "00:52" at bounding box center [210, 147] width 272 height 13
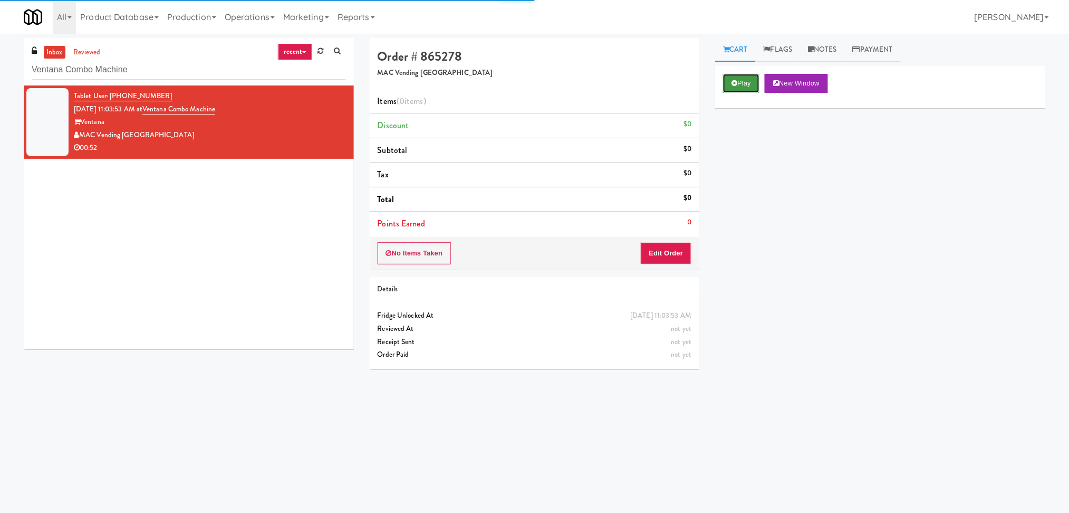
click at [730, 87] on button "Play" at bounding box center [741, 83] width 36 height 19
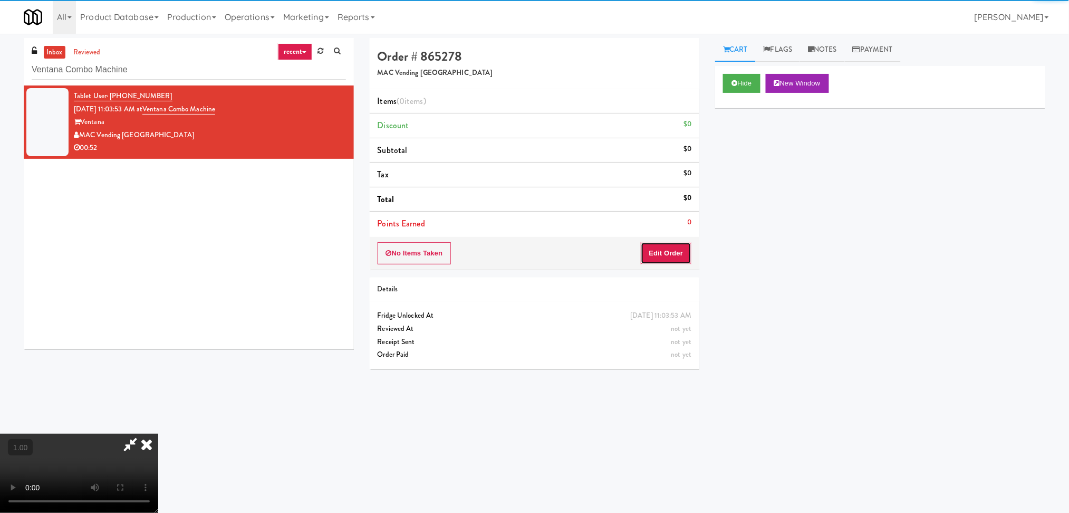
click at [687, 248] on button "Edit Order" at bounding box center [666, 253] width 51 height 22
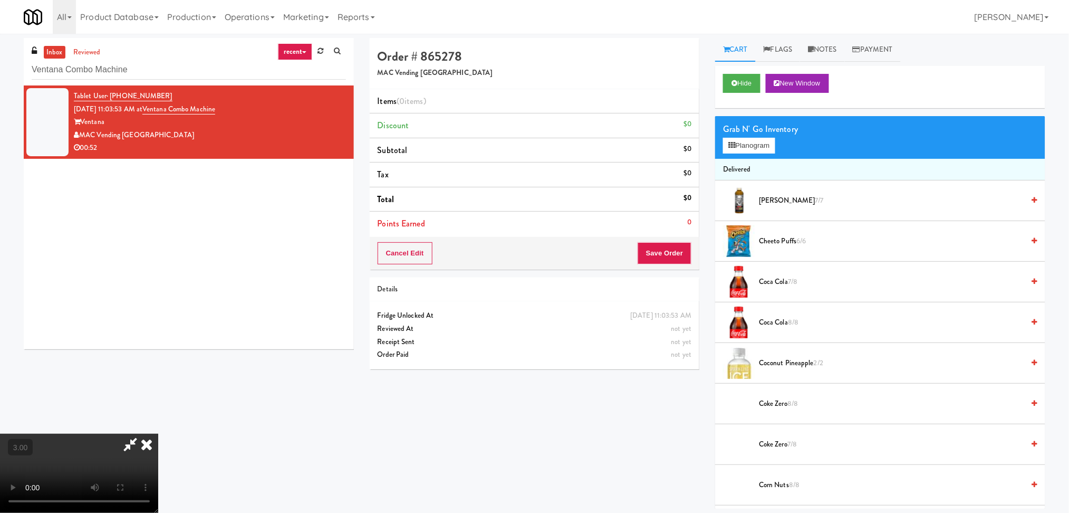
scroll to position [34, 0]
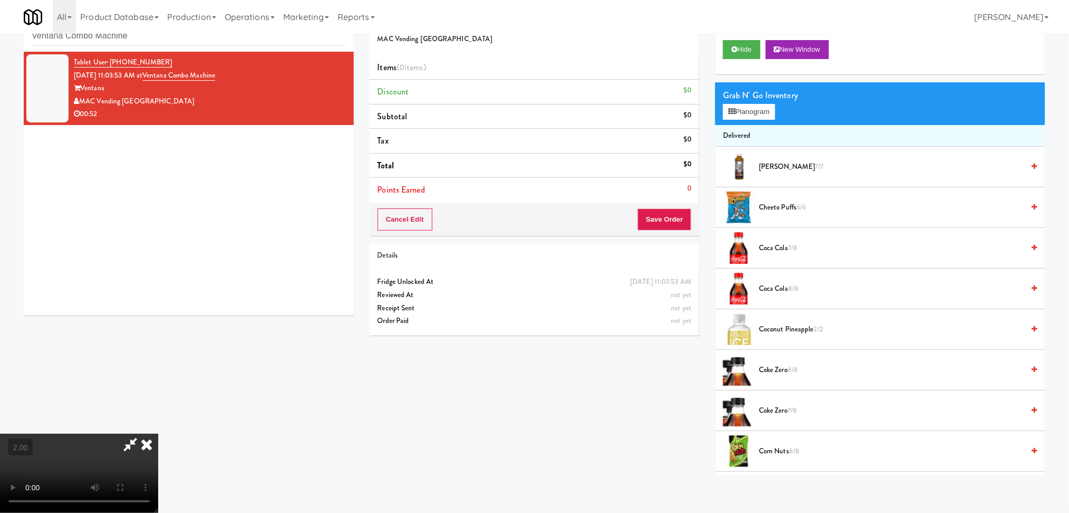
click at [158, 434] on video at bounding box center [79, 473] width 158 height 79
click at [731, 109] on icon at bounding box center [732, 111] width 7 height 7
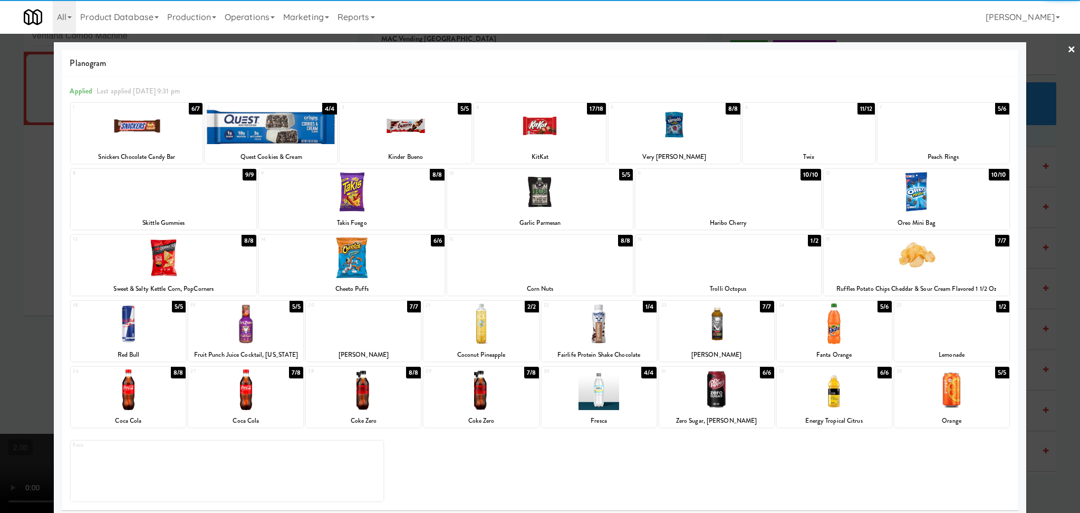
click at [160, 205] on div at bounding box center [164, 191] width 186 height 41
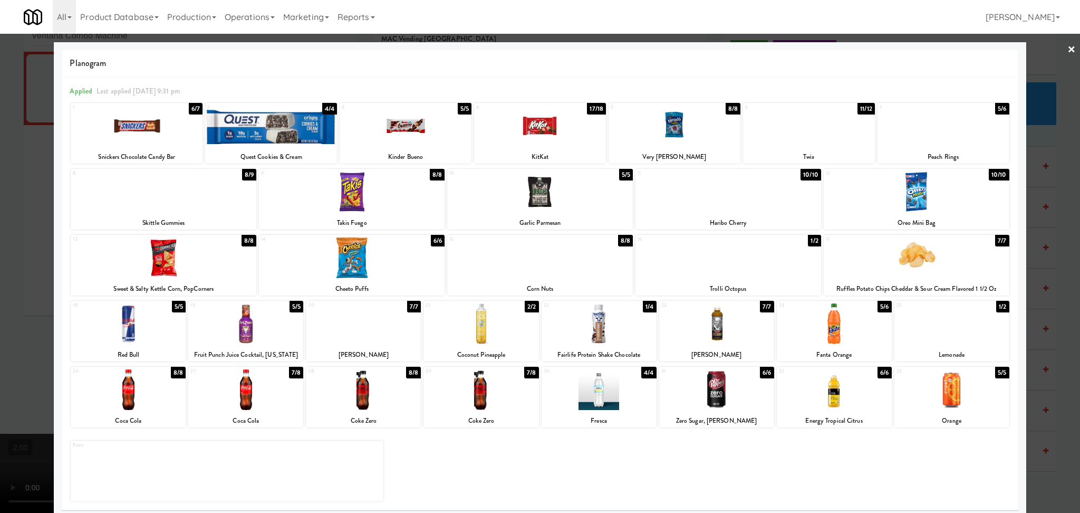
click at [609, 391] on div at bounding box center [599, 389] width 115 height 41
click at [260, 331] on div at bounding box center [245, 323] width 115 height 41
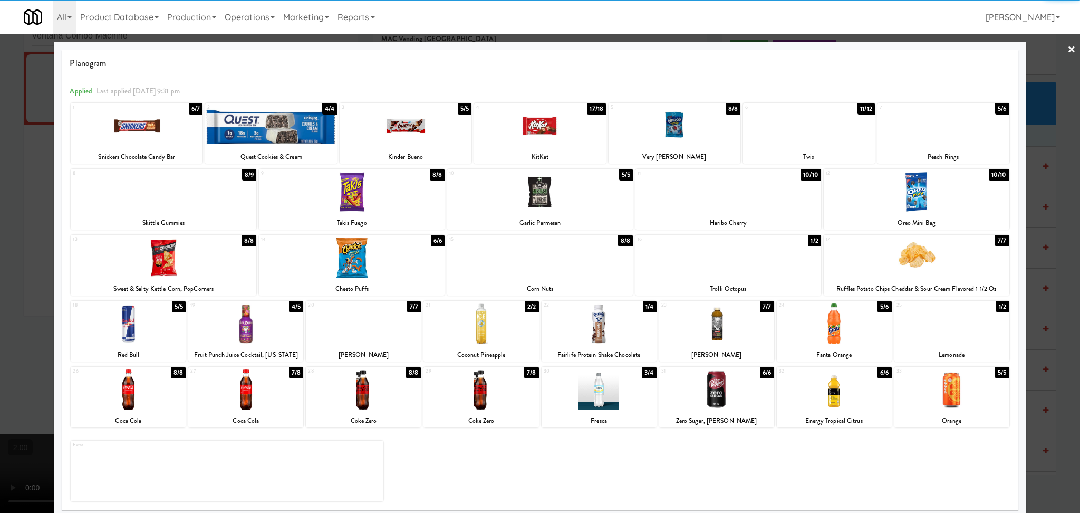
click at [35, 301] on div at bounding box center [540, 256] width 1080 height 513
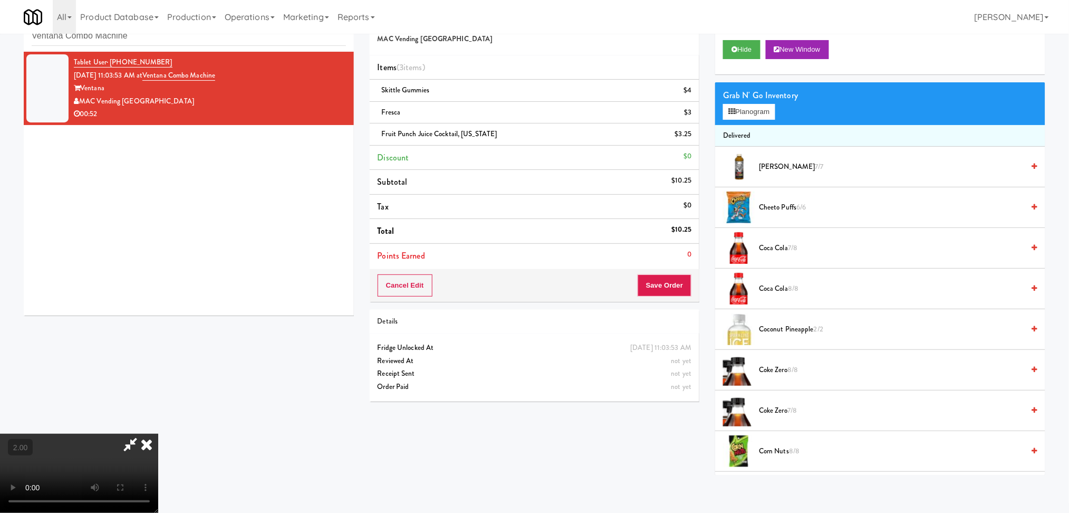
click at [158, 434] on video at bounding box center [79, 473] width 158 height 79
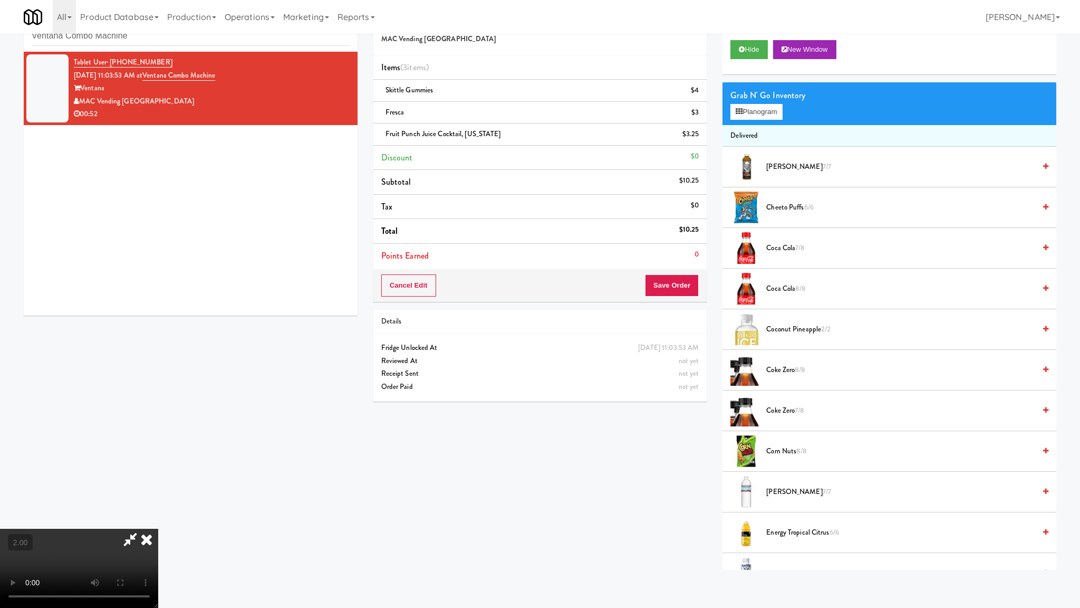
click at [145, 512] on video at bounding box center [79, 568] width 158 height 79
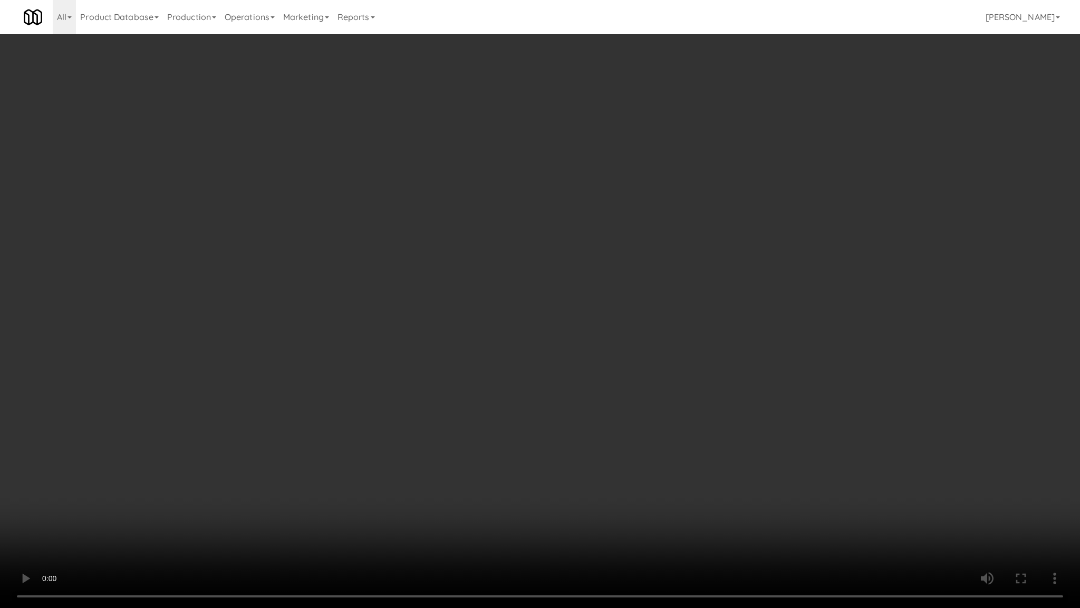
click at [174, 503] on video at bounding box center [540, 304] width 1080 height 608
click at [202, 494] on video at bounding box center [540, 304] width 1080 height 608
click at [214, 484] on video at bounding box center [540, 304] width 1080 height 608
click at [253, 449] on video at bounding box center [540, 304] width 1080 height 608
click at [257, 444] on video at bounding box center [540, 304] width 1080 height 608
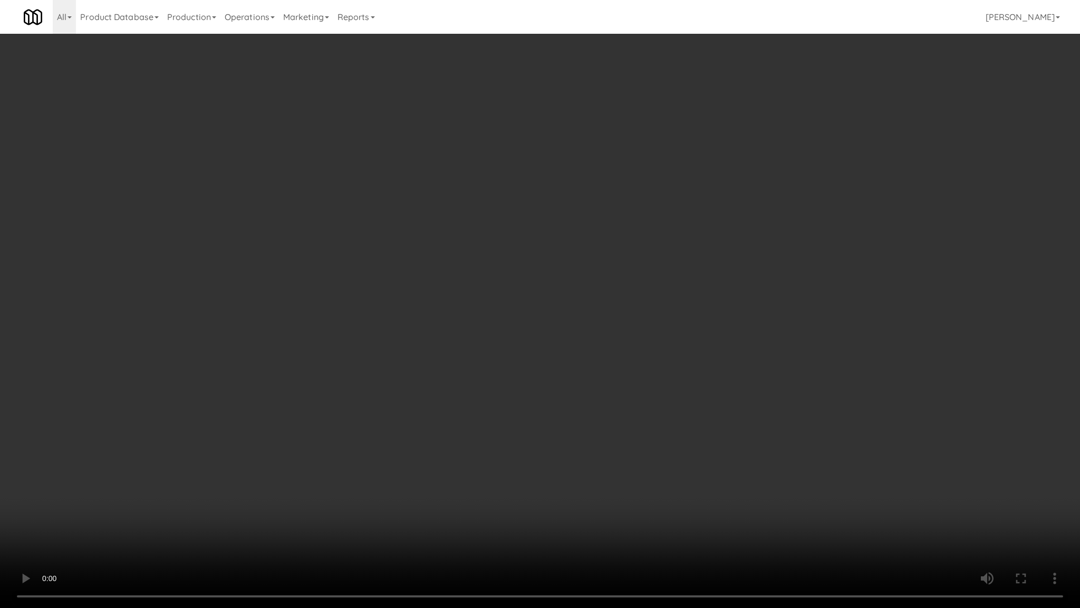
click at [272, 433] on video at bounding box center [540, 304] width 1080 height 608
click at [272, 431] on video at bounding box center [540, 304] width 1080 height 608
click at [277, 426] on video at bounding box center [540, 304] width 1080 height 608
click at [279, 426] on video at bounding box center [540, 304] width 1080 height 608
click at [282, 429] on video at bounding box center [540, 304] width 1080 height 608
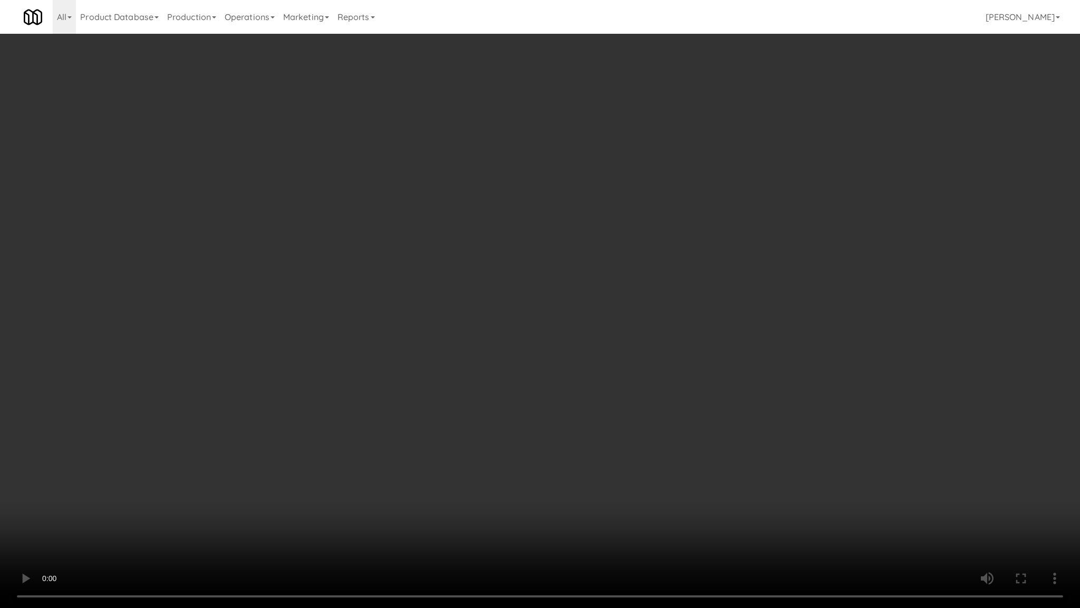
click at [285, 436] on video at bounding box center [540, 304] width 1080 height 608
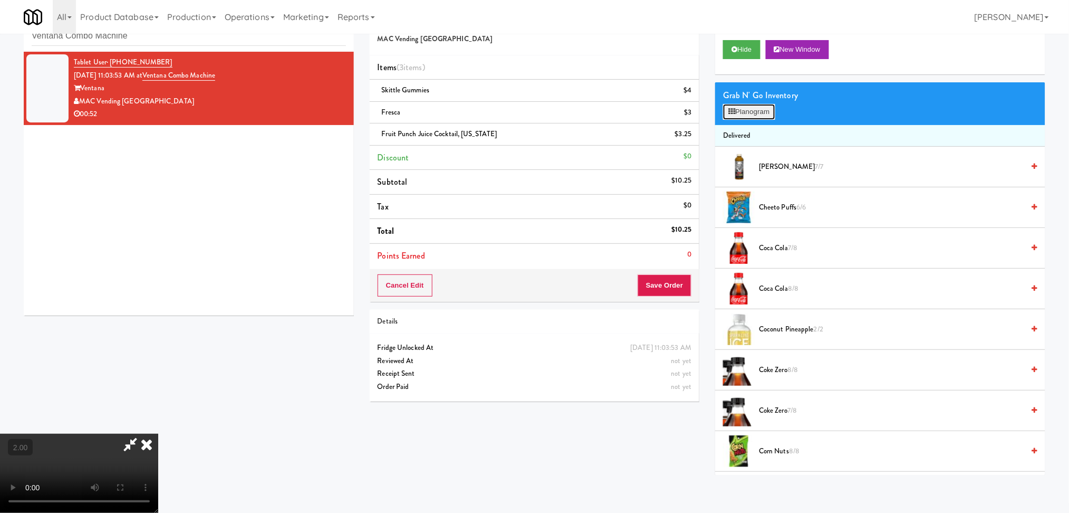
click at [746, 111] on button "Planogram" at bounding box center [749, 112] width 52 height 16
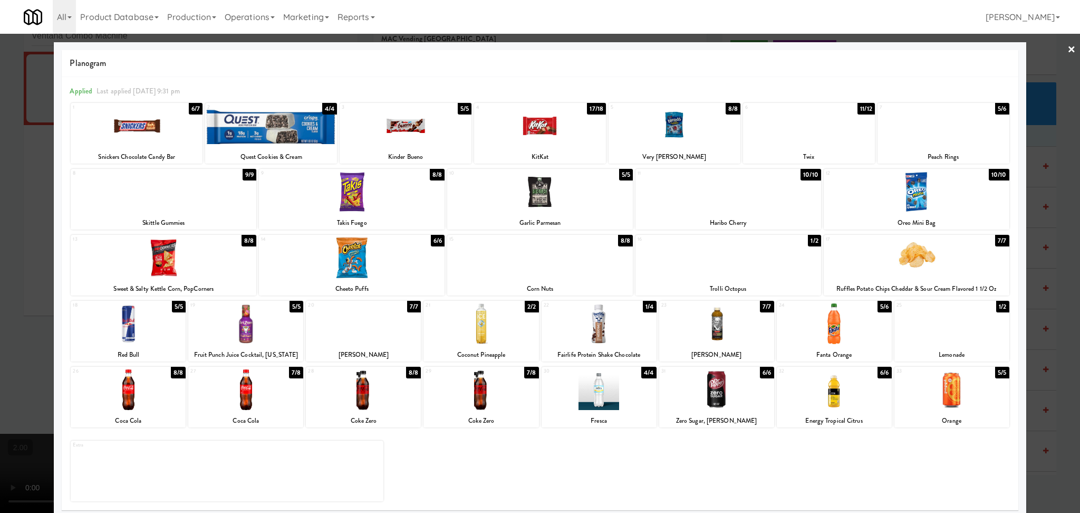
click at [2, 337] on div at bounding box center [540, 256] width 1080 height 513
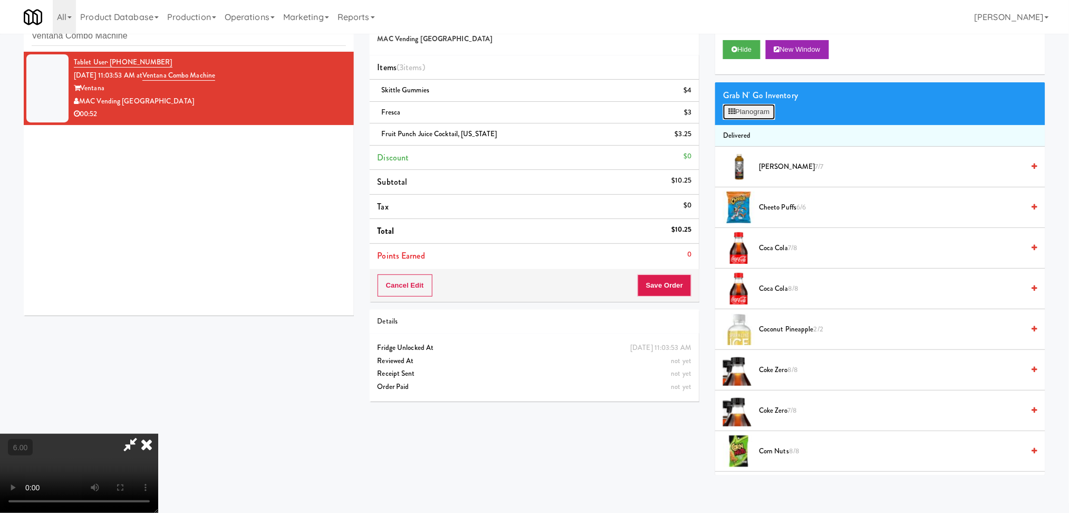
click at [767, 111] on button "Planogram" at bounding box center [749, 112] width 52 height 16
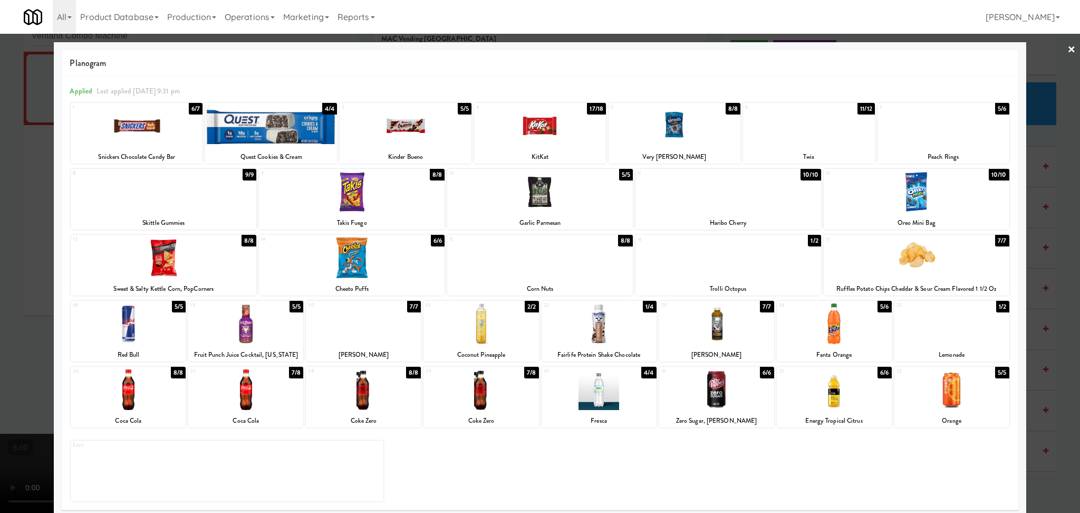
click at [746, 219] on div "Haribo Cherry" at bounding box center [728, 222] width 183 height 13
click at [723, 202] on div at bounding box center [729, 191] width 186 height 41
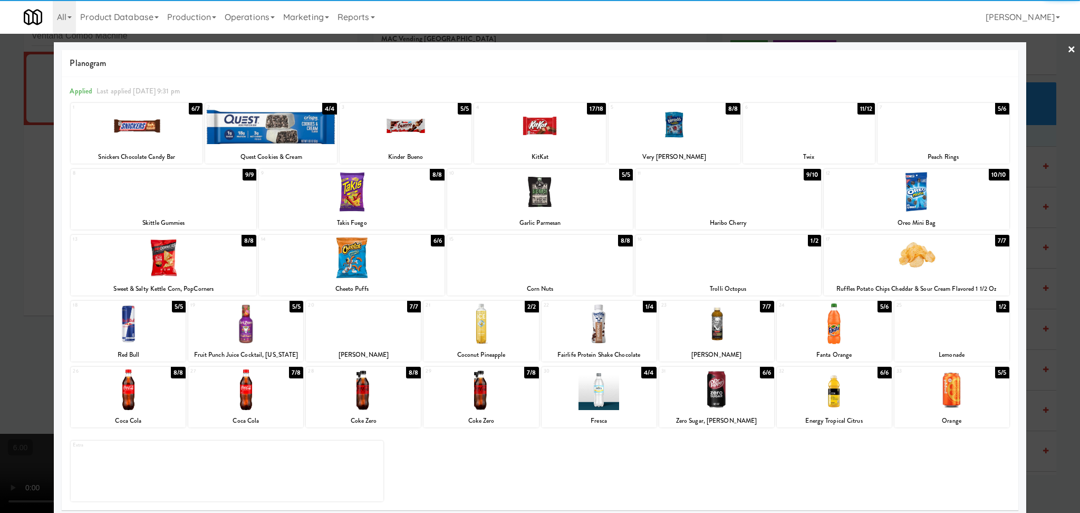
drag, startPoint x: 0, startPoint y: 213, endPoint x: 276, endPoint y: 221, distance: 276.0
click at [0, 214] on div at bounding box center [540, 256] width 1080 height 513
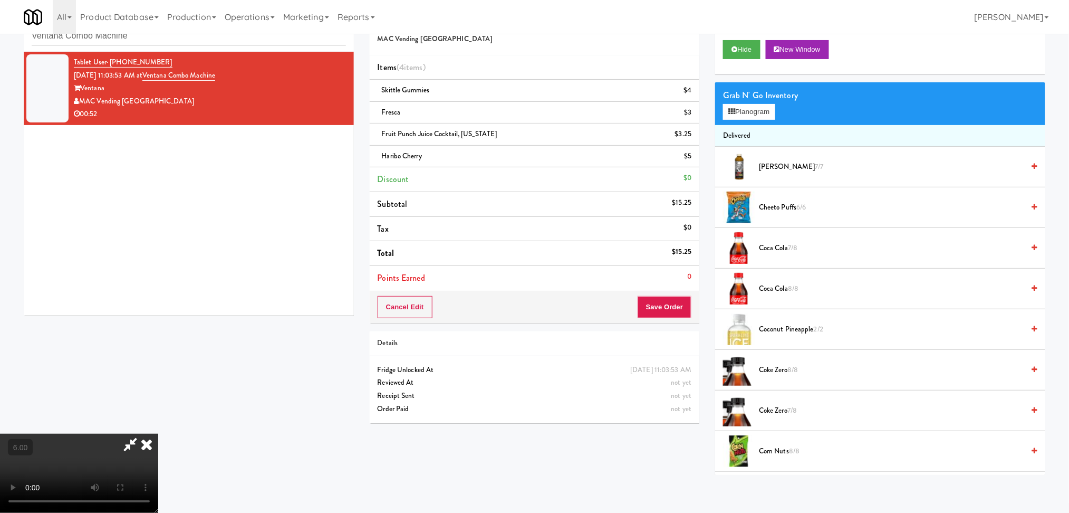
click at [158, 434] on icon at bounding box center [146, 444] width 23 height 21
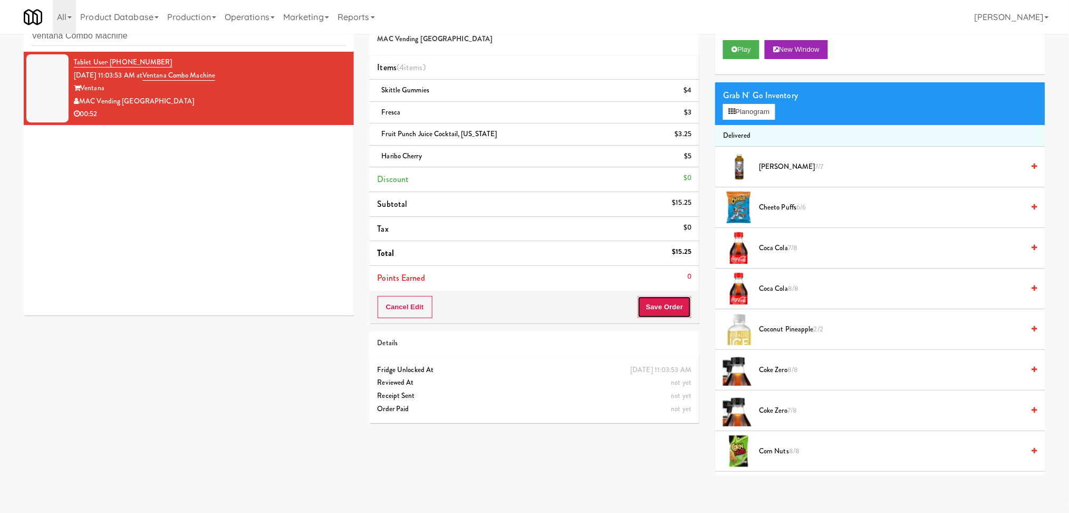
click at [652, 304] on button "Save Order" at bounding box center [665, 307] width 54 height 22
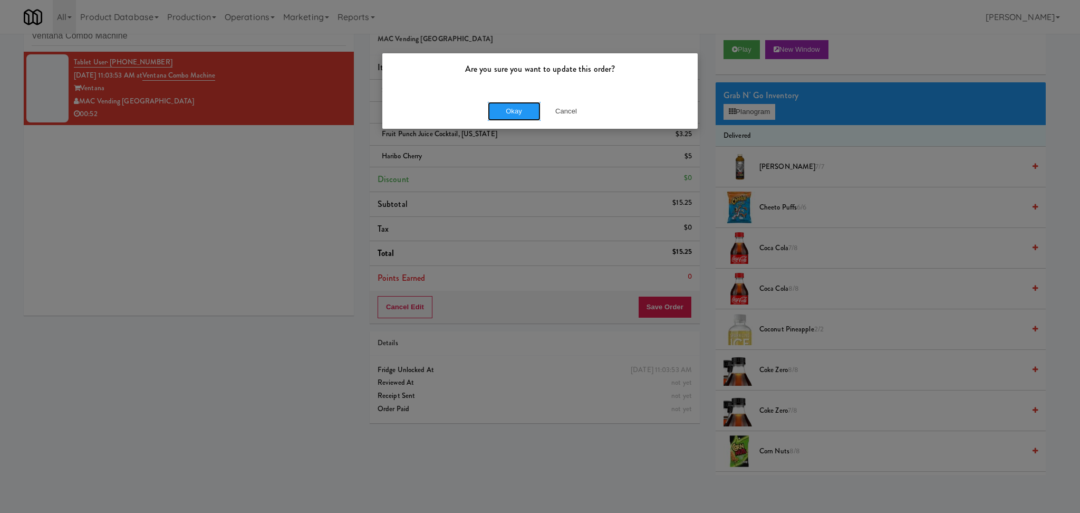
drag, startPoint x: 509, startPoint y: 112, endPoint x: 466, endPoint y: 84, distance: 51.1
click at [508, 113] on button "Okay" at bounding box center [514, 111] width 53 height 19
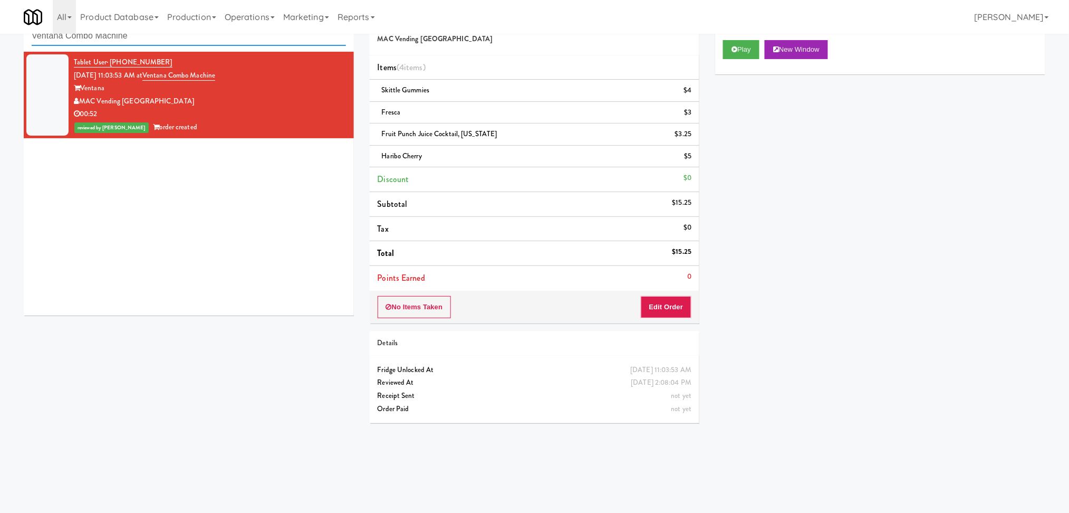
paste input "[GEOGRAPHIC_DATA] - [GEOGRAPHIC_DATA]"
drag, startPoint x: 138, startPoint y: 41, endPoint x: 15, endPoint y: 35, distance: 123.1
click at [15, 35] on div "inbox reviewed recent all unclear take inventory issue suspicious failed recent…" at bounding box center [534, 217] width 1069 height 427
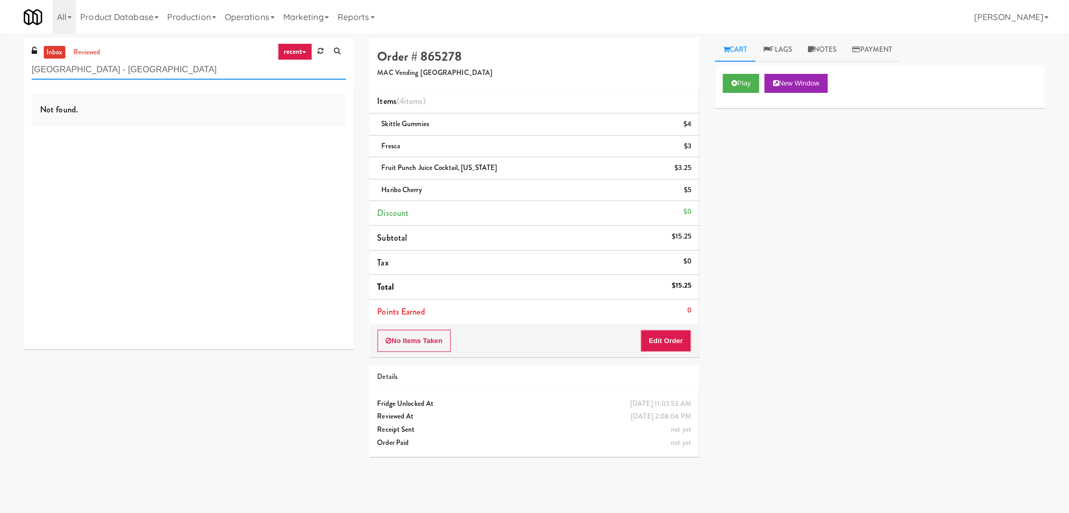
drag, startPoint x: 233, startPoint y: 74, endPoint x: 108, endPoint y: 70, distance: 124.6
click at [108, 70] on input "[GEOGRAPHIC_DATA] - [GEOGRAPHIC_DATA]" at bounding box center [189, 70] width 314 height 20
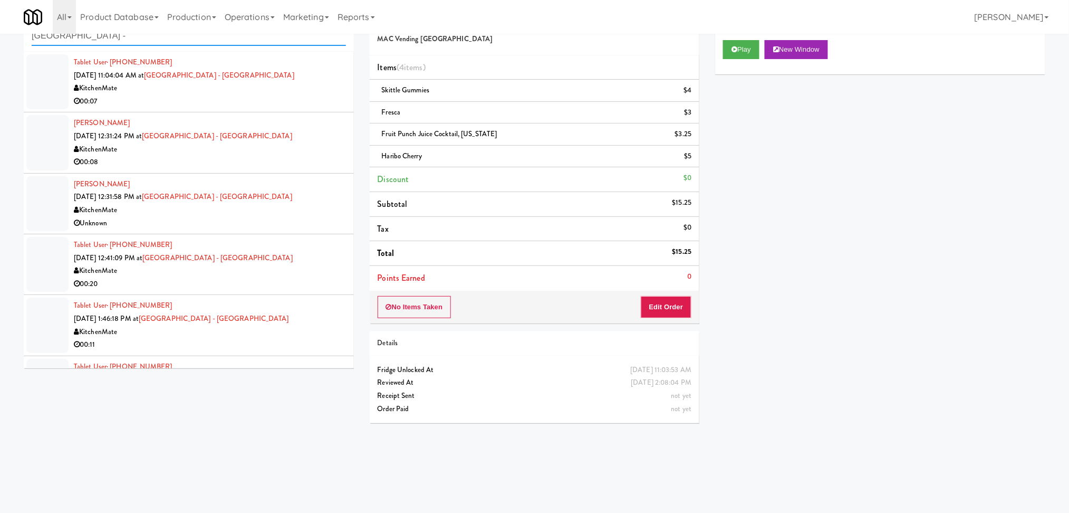
type input "[GEOGRAPHIC_DATA] -"
click at [292, 103] on div "00:07" at bounding box center [210, 101] width 272 height 13
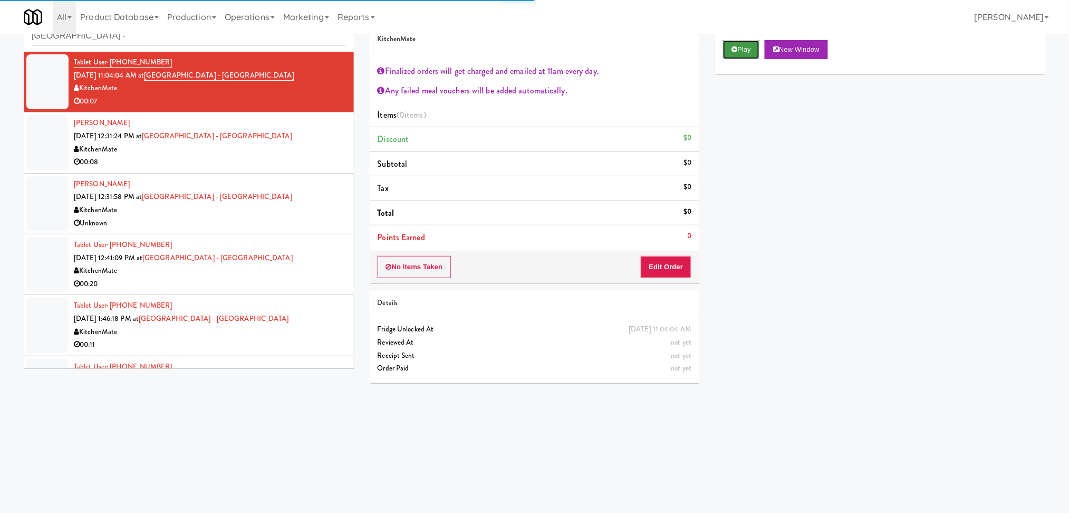
click at [740, 43] on button "Play" at bounding box center [741, 49] width 36 height 19
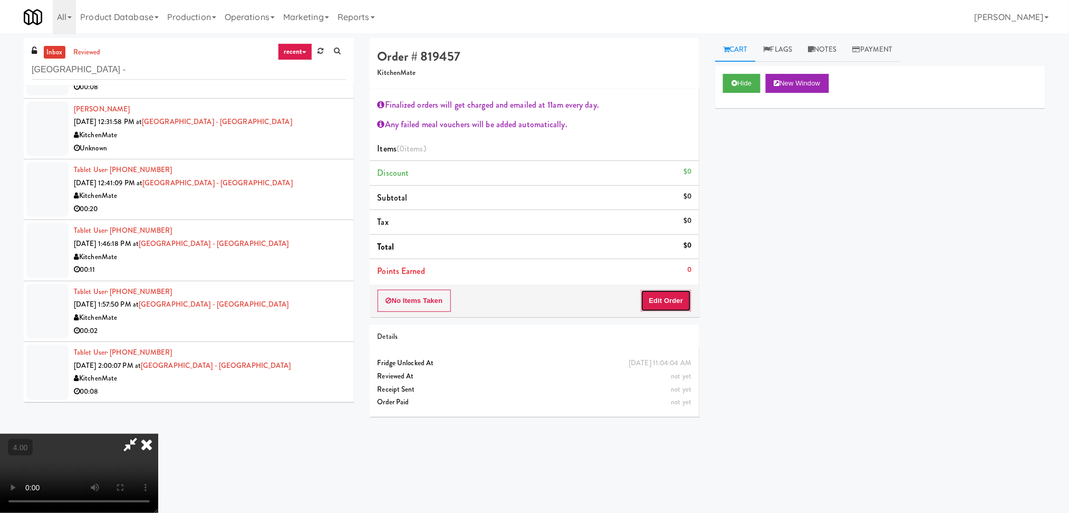
click at [660, 307] on button "Edit Order" at bounding box center [666, 301] width 51 height 22
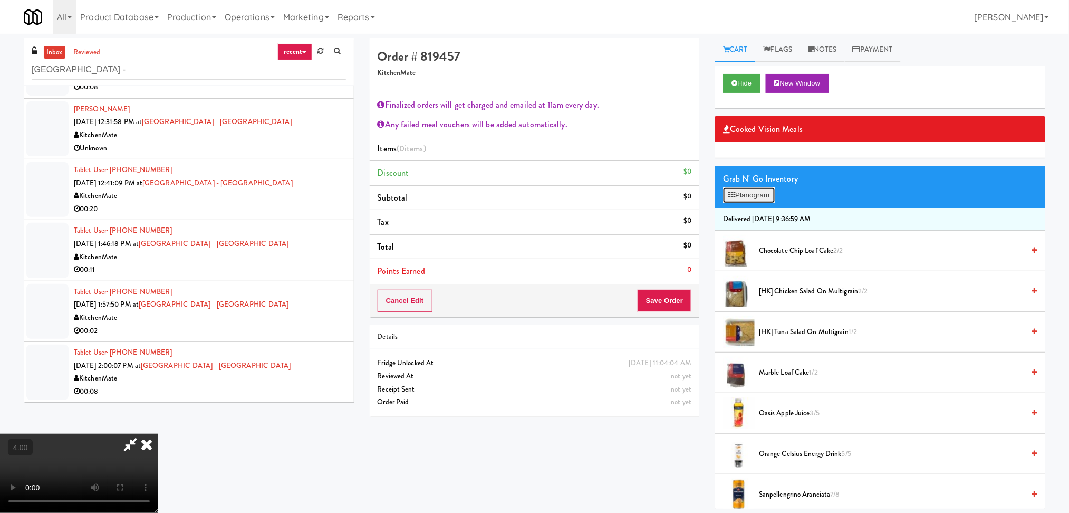
click at [744, 191] on button "Planogram" at bounding box center [749, 195] width 52 height 16
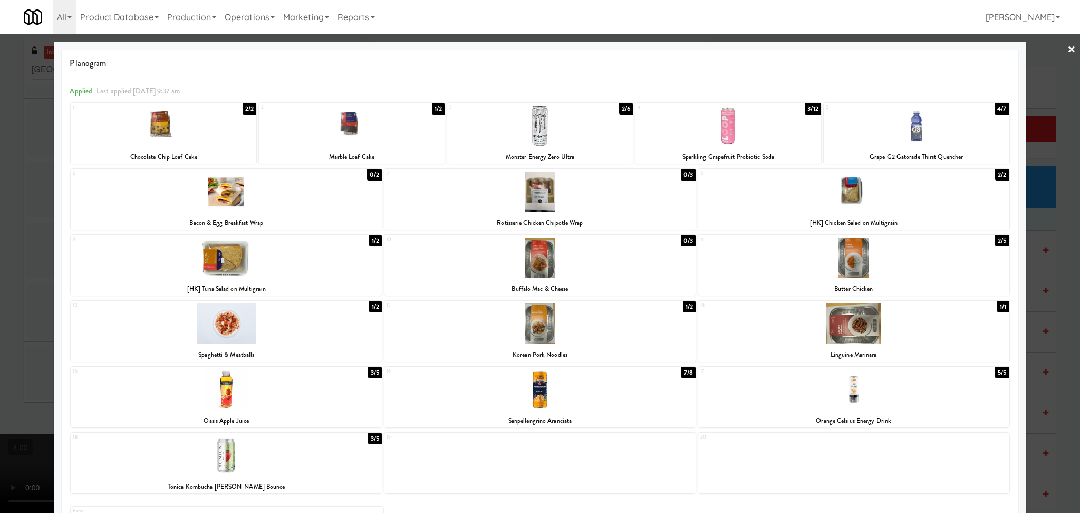
click at [553, 121] on div at bounding box center [540, 126] width 186 height 41
click at [0, 189] on div at bounding box center [540, 256] width 1080 height 513
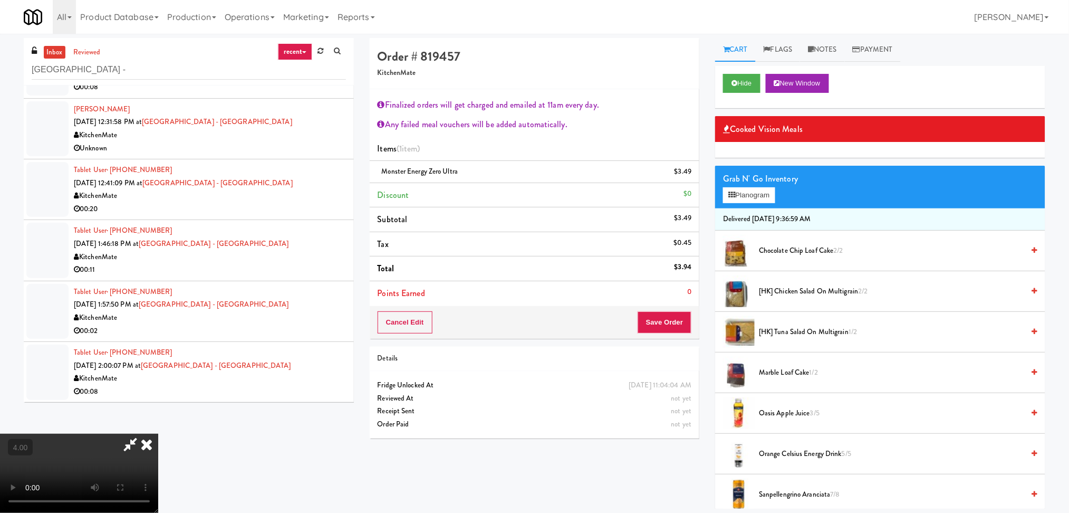
click at [158, 434] on icon at bounding box center [146, 444] width 23 height 21
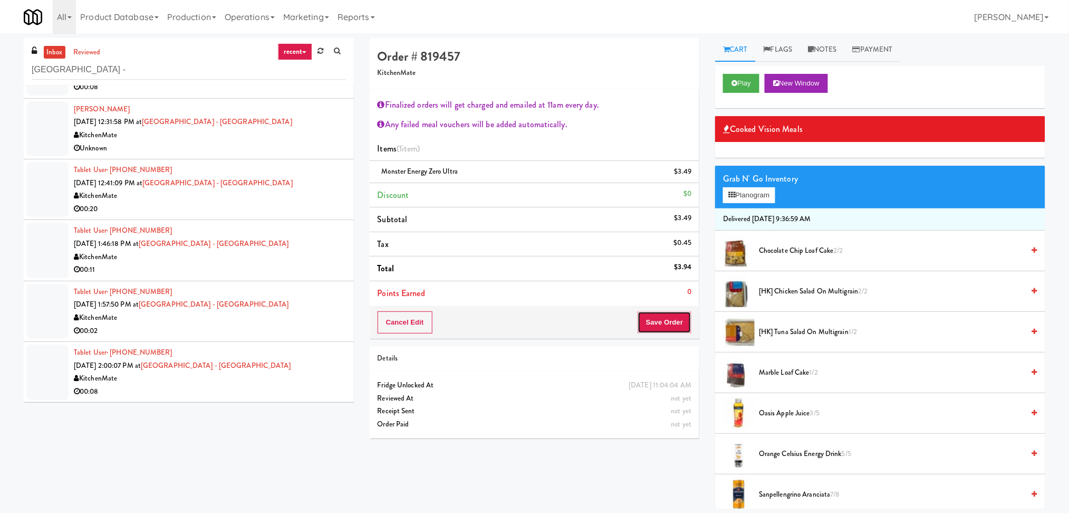
click at [645, 328] on button "Save Order" at bounding box center [665, 322] width 54 height 22
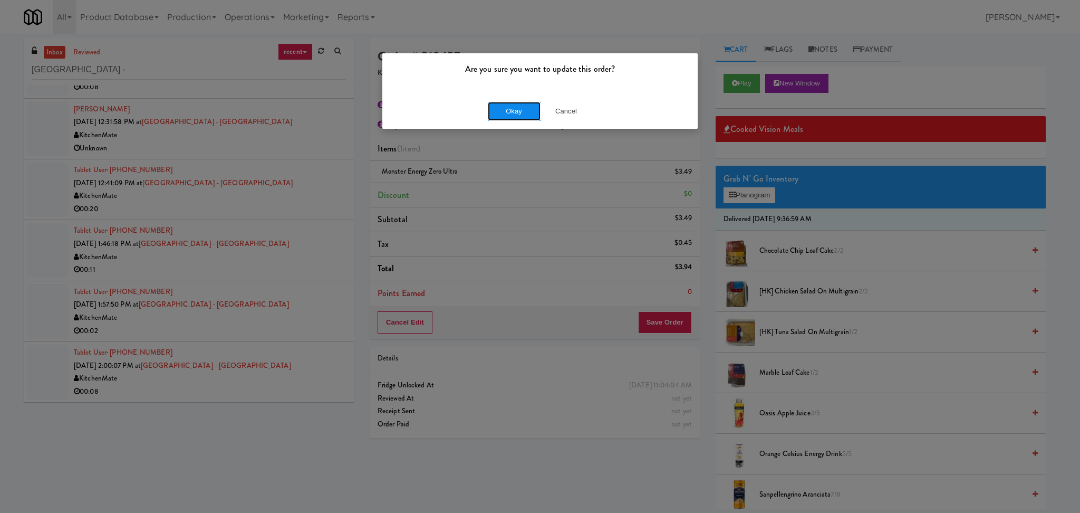
click at [503, 106] on button "Okay" at bounding box center [514, 111] width 53 height 19
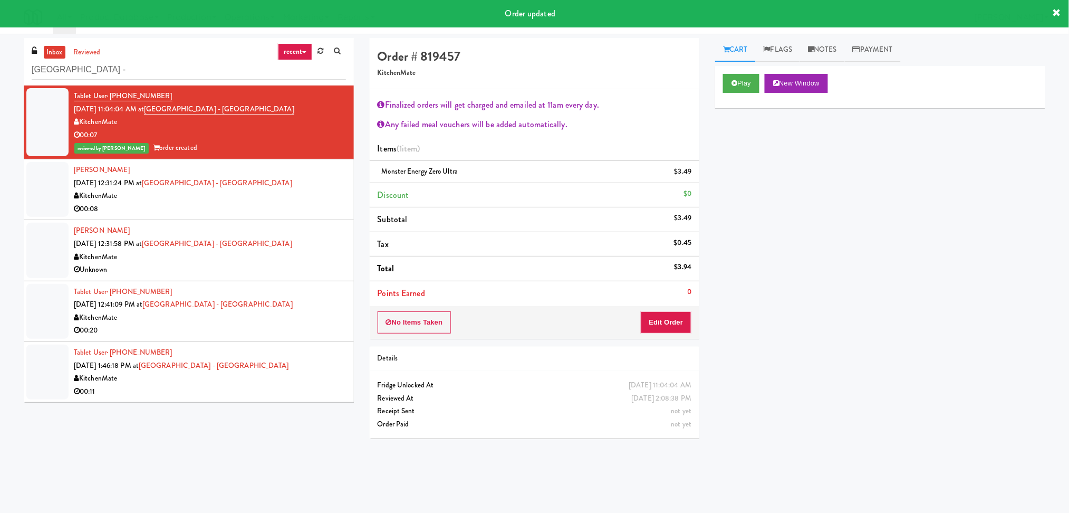
click at [325, 190] on div "KitchenMate" at bounding box center [210, 195] width 272 height 13
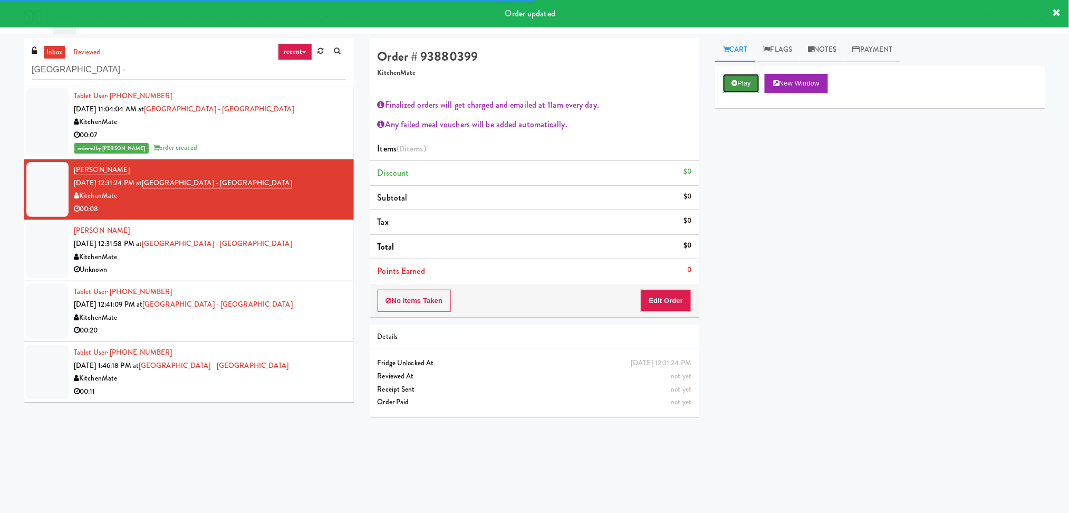
click at [752, 79] on button "Play" at bounding box center [741, 83] width 36 height 19
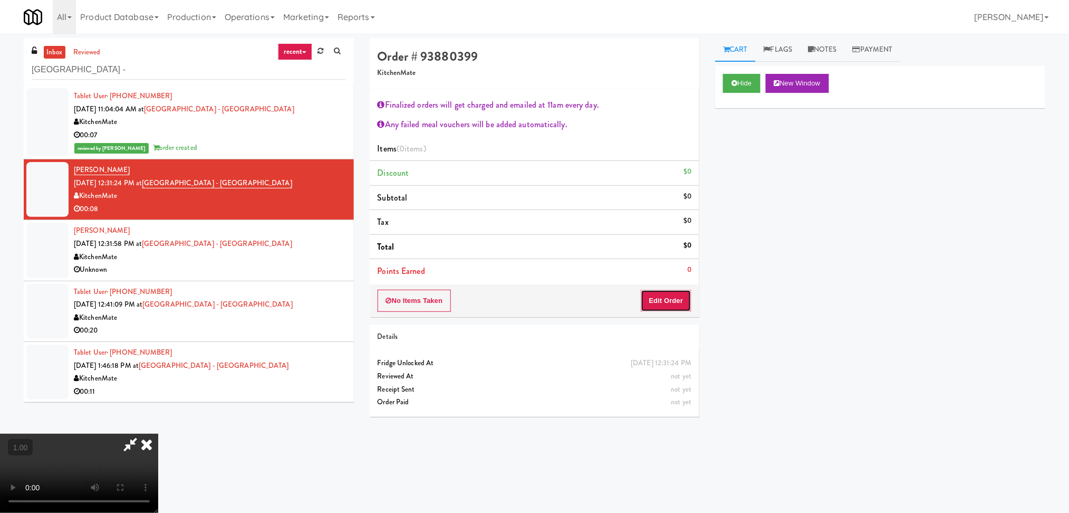
click at [668, 304] on button "Edit Order" at bounding box center [666, 301] width 51 height 22
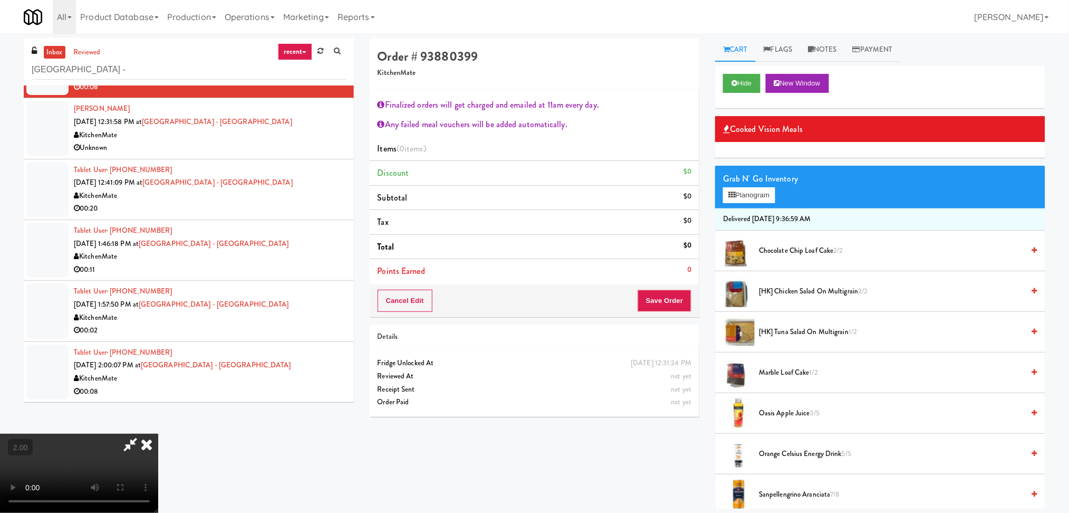
click at [849, 252] on span "Chocolate Chip Loaf Cake 2/2" at bounding box center [891, 250] width 265 height 13
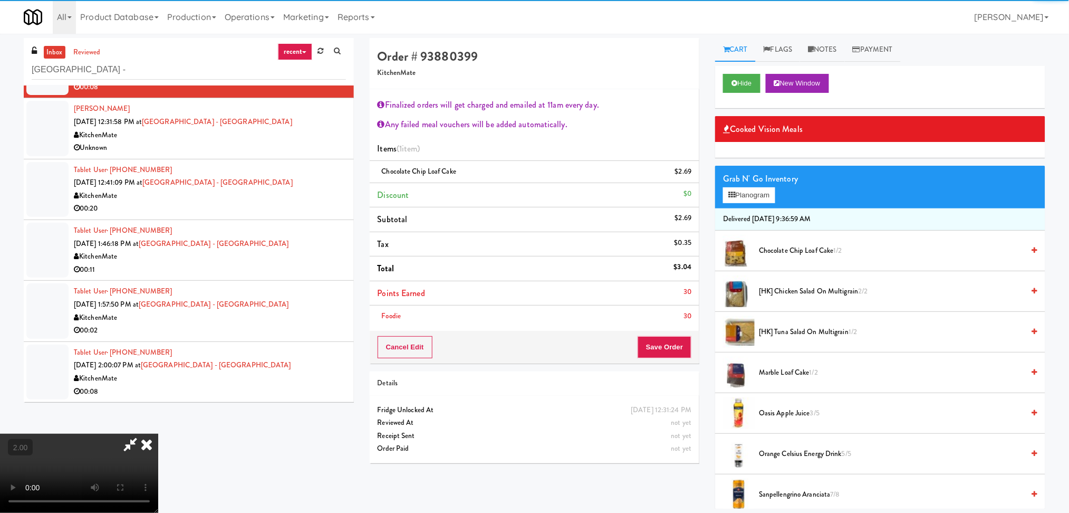
click at [678, 359] on div "Cancel Edit Save Order" at bounding box center [535, 347] width 330 height 33
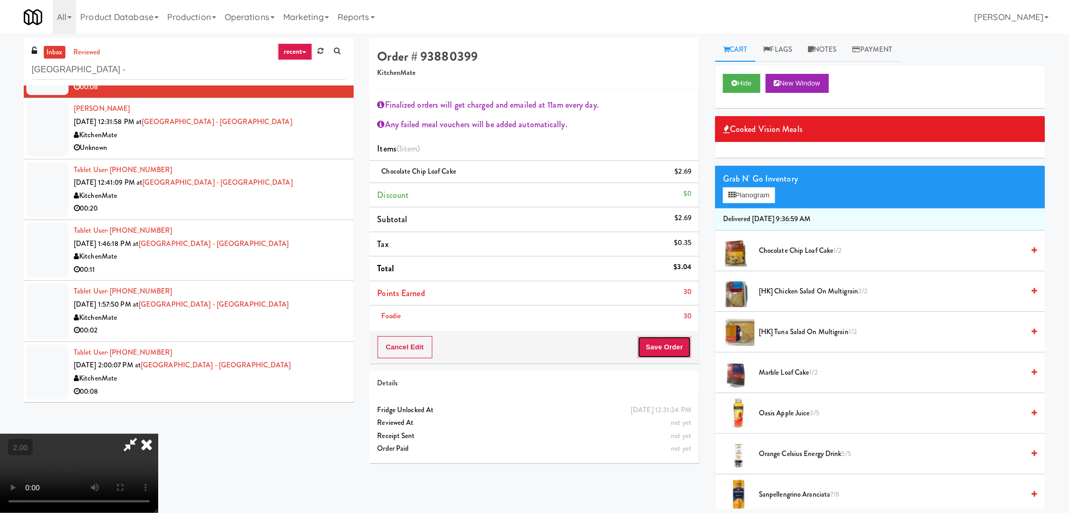
click at [669, 350] on button "Save Order" at bounding box center [665, 347] width 54 height 22
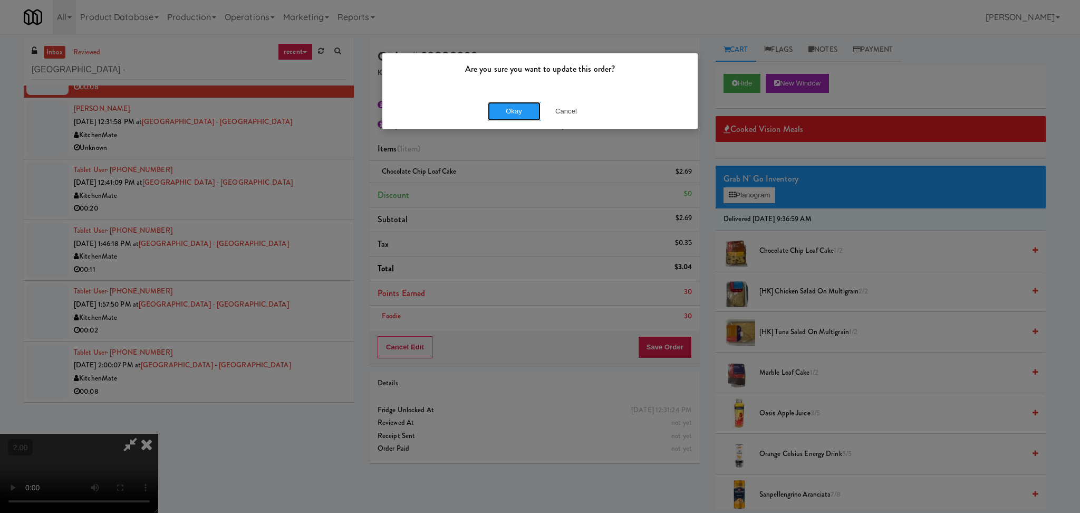
click at [504, 117] on button "Okay" at bounding box center [514, 111] width 53 height 19
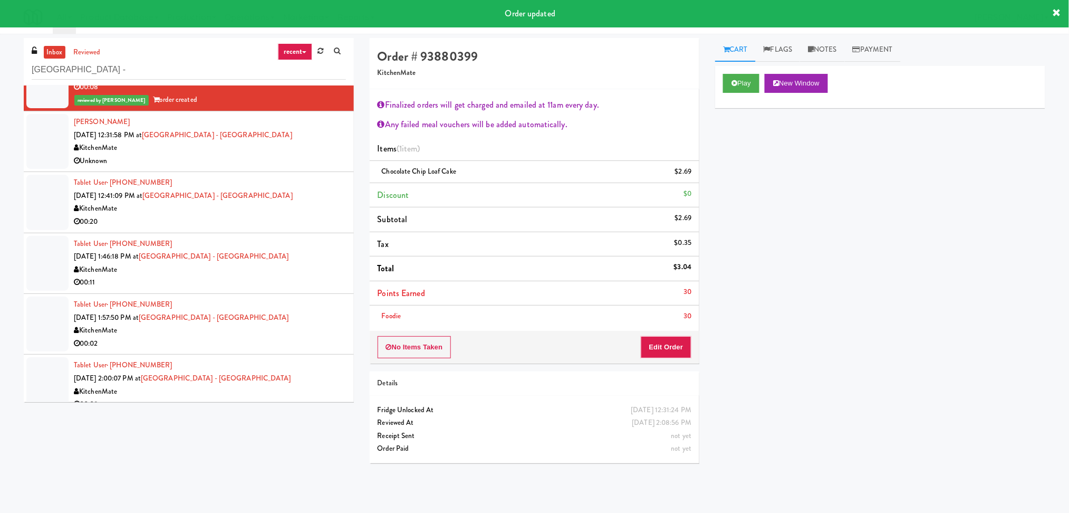
click at [301, 170] on li "[PERSON_NAME] [DATE] 12:31:58 PM at [GEOGRAPHIC_DATA] - [GEOGRAPHIC_DATA] Kitch…" at bounding box center [189, 141] width 330 height 61
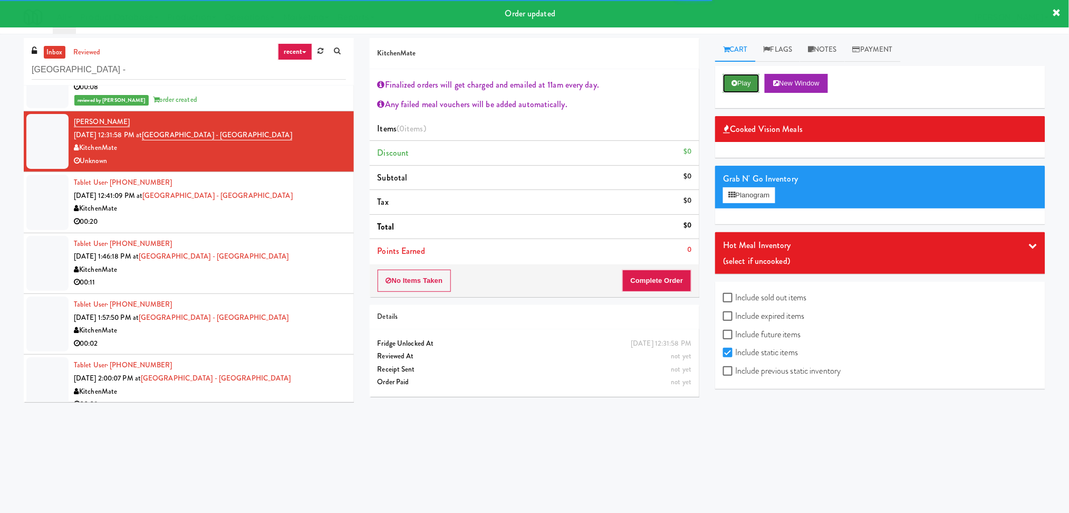
click at [753, 76] on button "Play" at bounding box center [741, 83] width 36 height 19
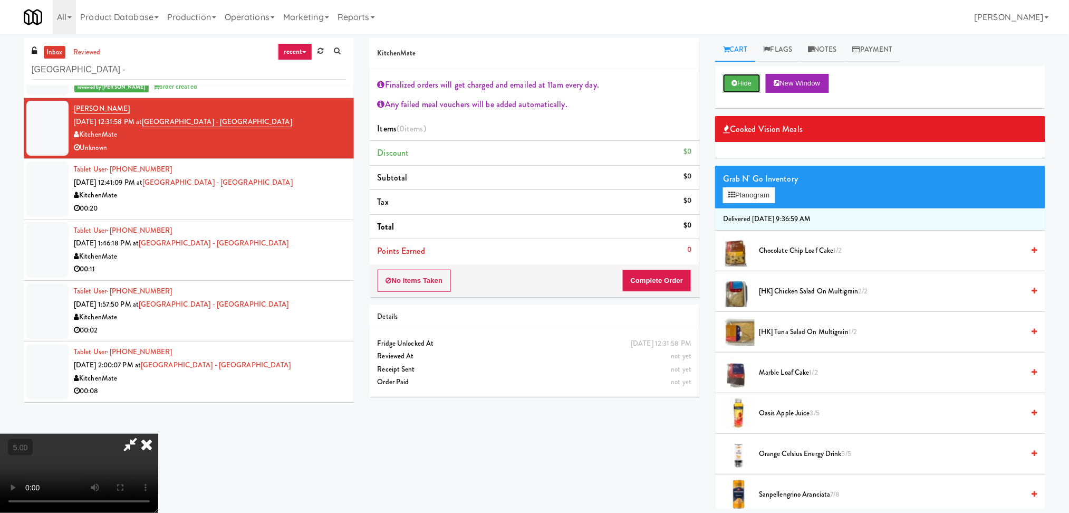
scroll to position [140, 0]
click at [158, 434] on video at bounding box center [79, 473] width 158 height 79
click at [158, 434] on icon at bounding box center [146, 444] width 23 height 21
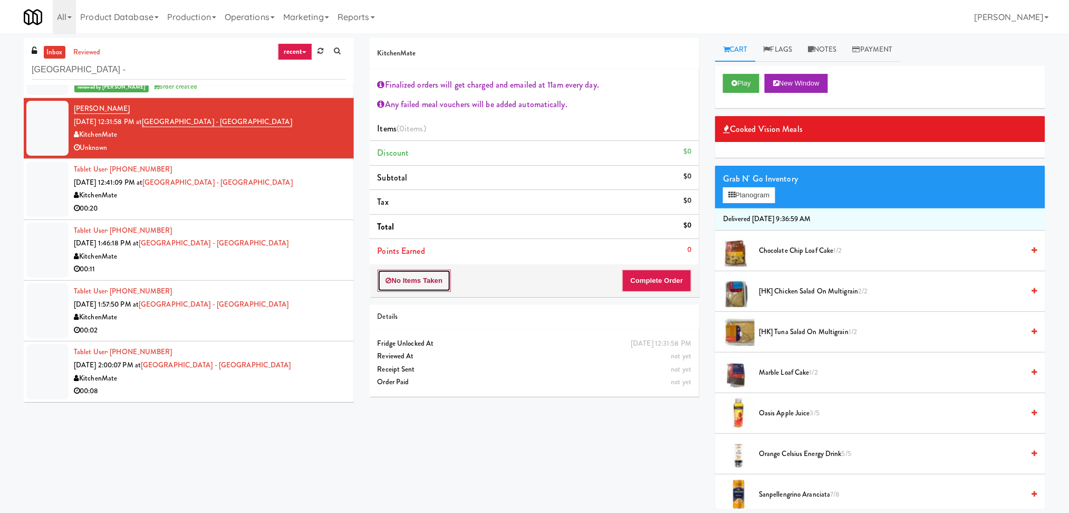
click at [403, 283] on button "No Items Taken" at bounding box center [415, 281] width 74 height 22
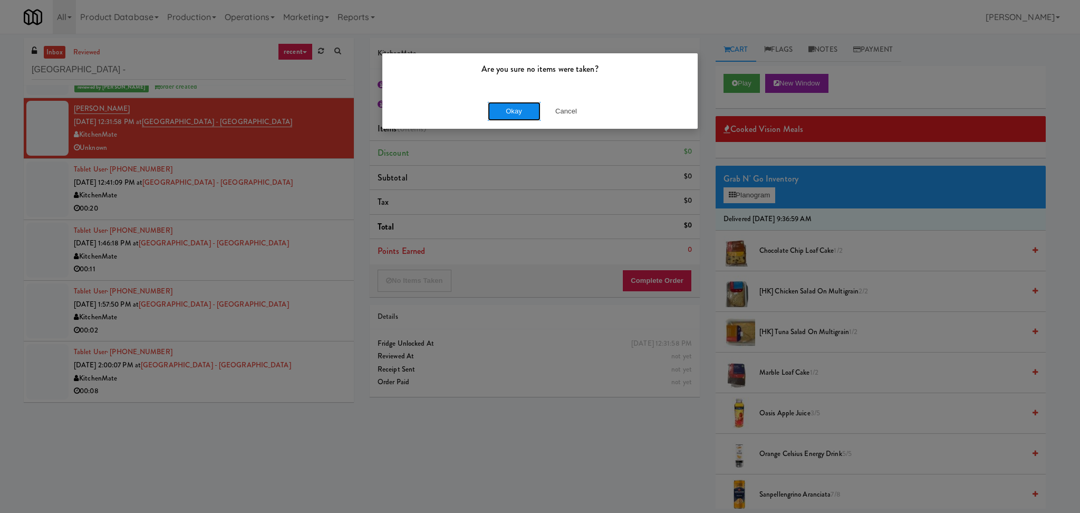
click at [525, 114] on button "Okay" at bounding box center [514, 111] width 53 height 19
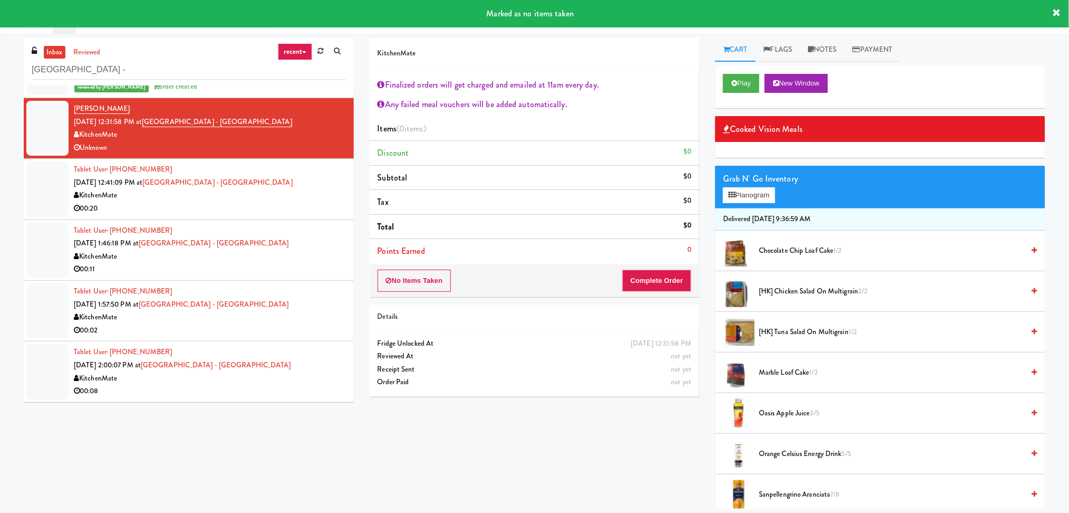
click at [284, 204] on div "00:20" at bounding box center [210, 208] width 272 height 13
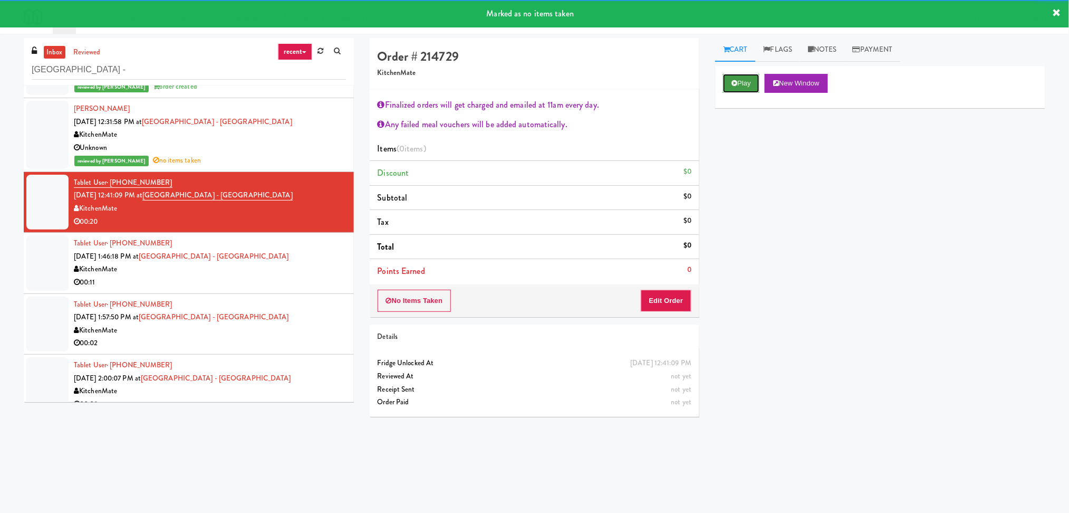
click at [739, 87] on button "Play" at bounding box center [741, 83] width 36 height 19
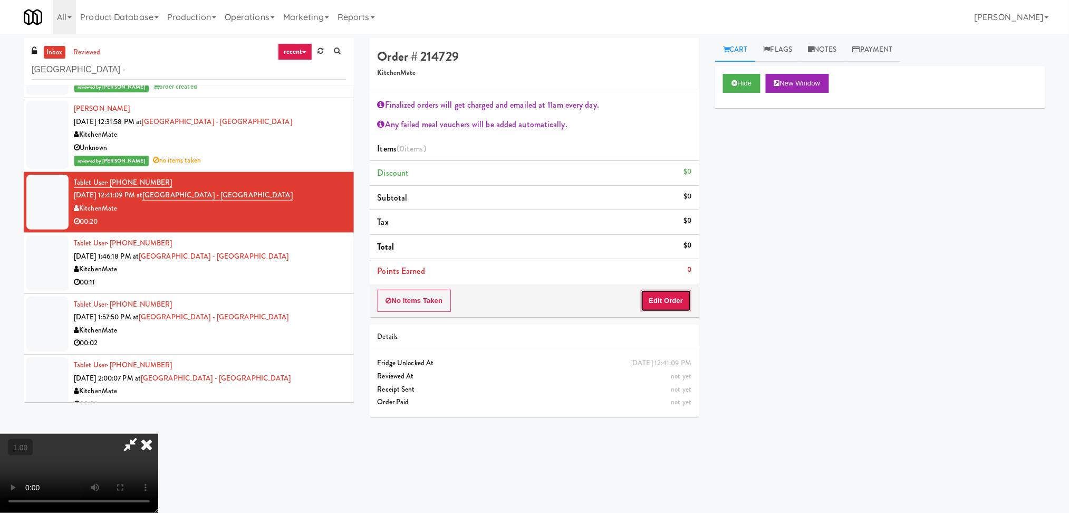
click at [671, 298] on button "Edit Order" at bounding box center [666, 301] width 51 height 22
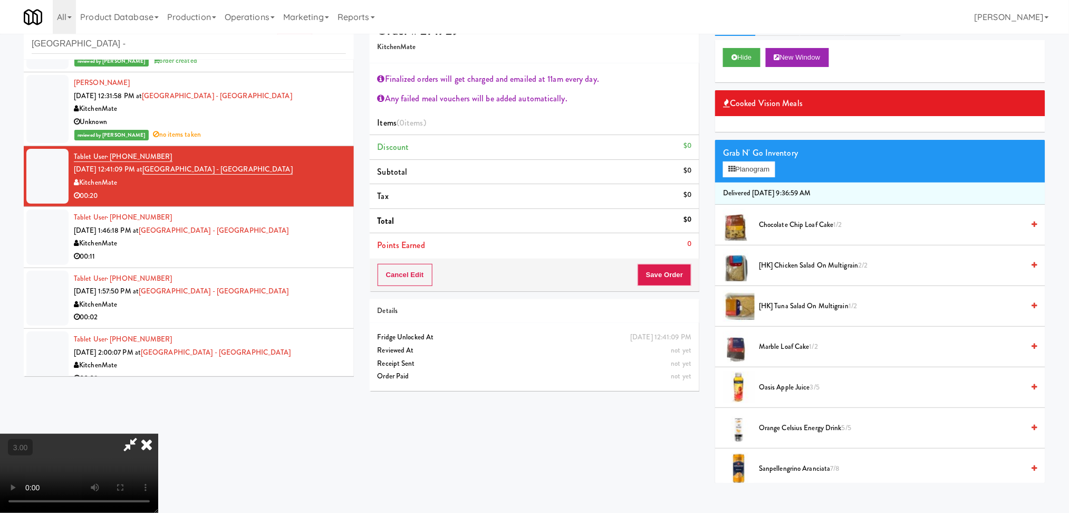
scroll to position [34, 0]
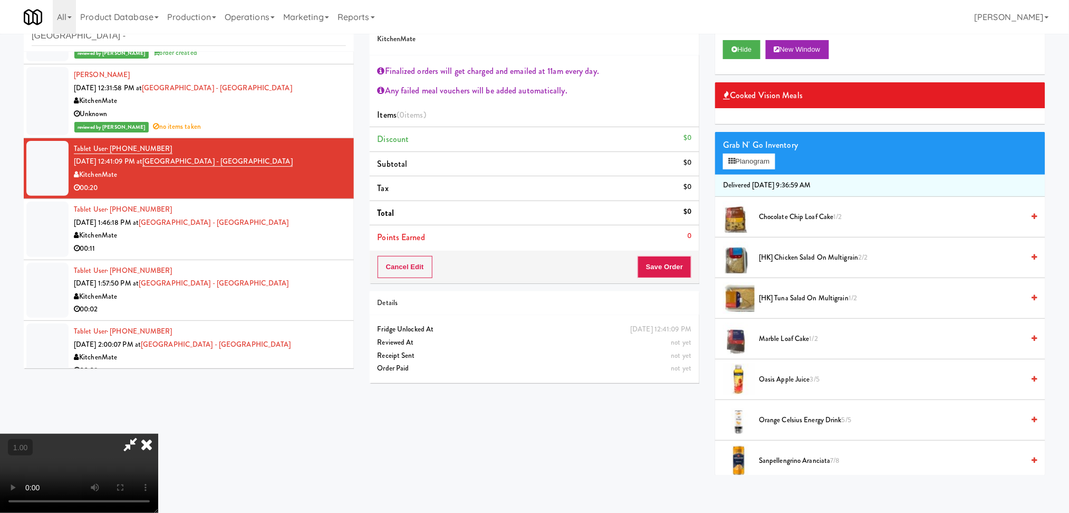
click at [158, 434] on video at bounding box center [79, 473] width 158 height 79
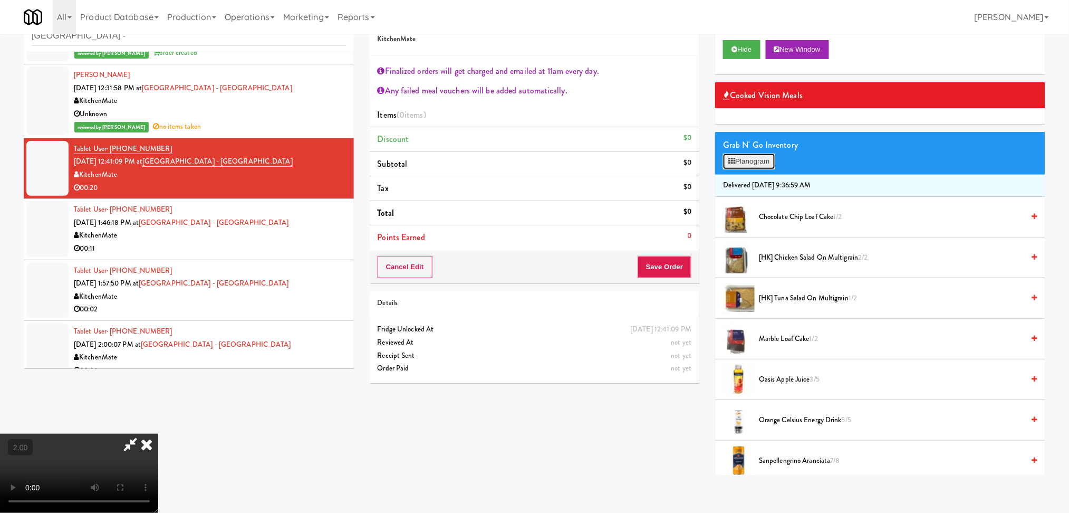
click at [736, 160] on button "Planogram" at bounding box center [749, 162] width 52 height 16
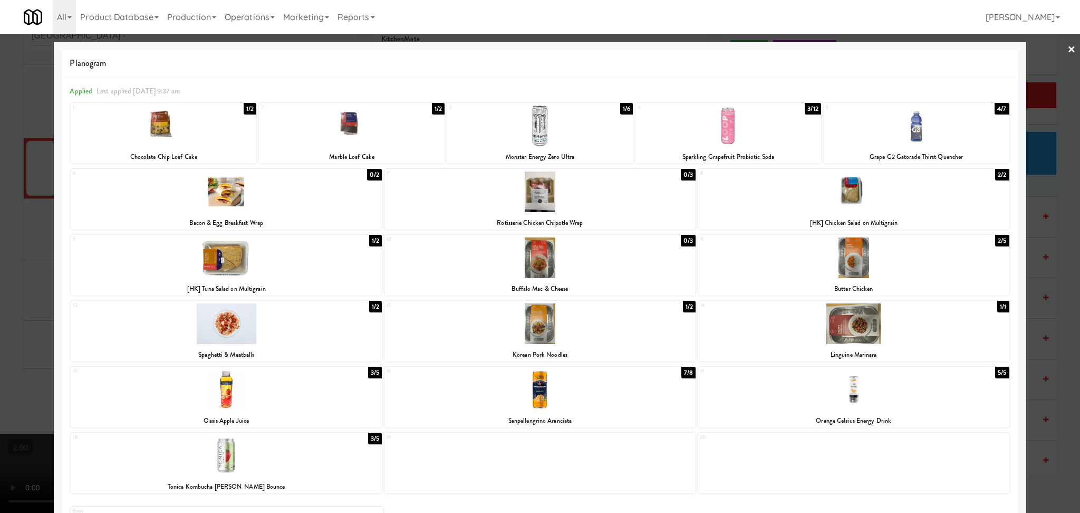
click at [320, 415] on div "Oasis Apple Juice" at bounding box center [226, 420] width 308 height 13
click at [269, 399] on div at bounding box center [226, 389] width 311 height 41
click at [37, 313] on div at bounding box center [540, 256] width 1080 height 513
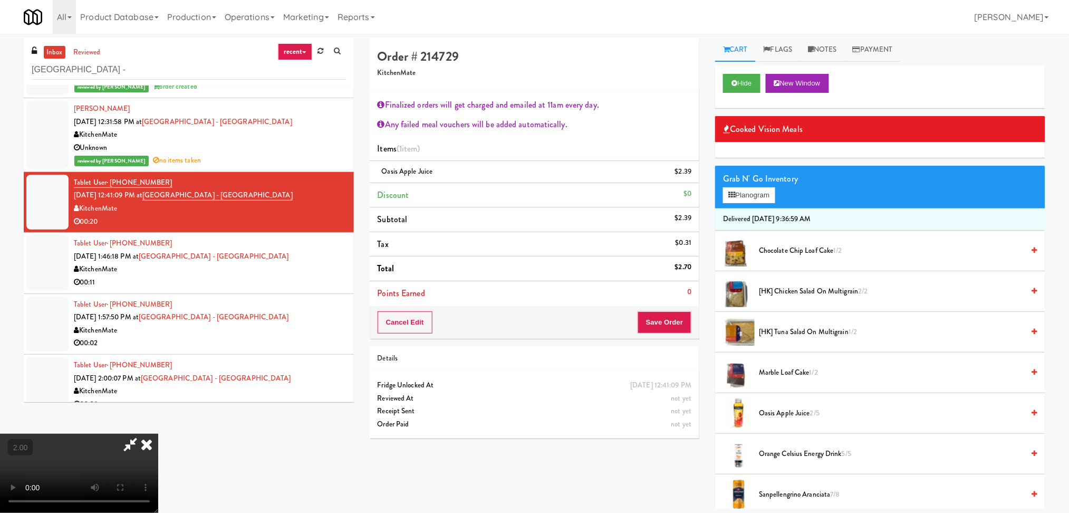
click at [142, 434] on icon at bounding box center [130, 444] width 24 height 21
click at [681, 331] on button "Save Order" at bounding box center [665, 322] width 54 height 22
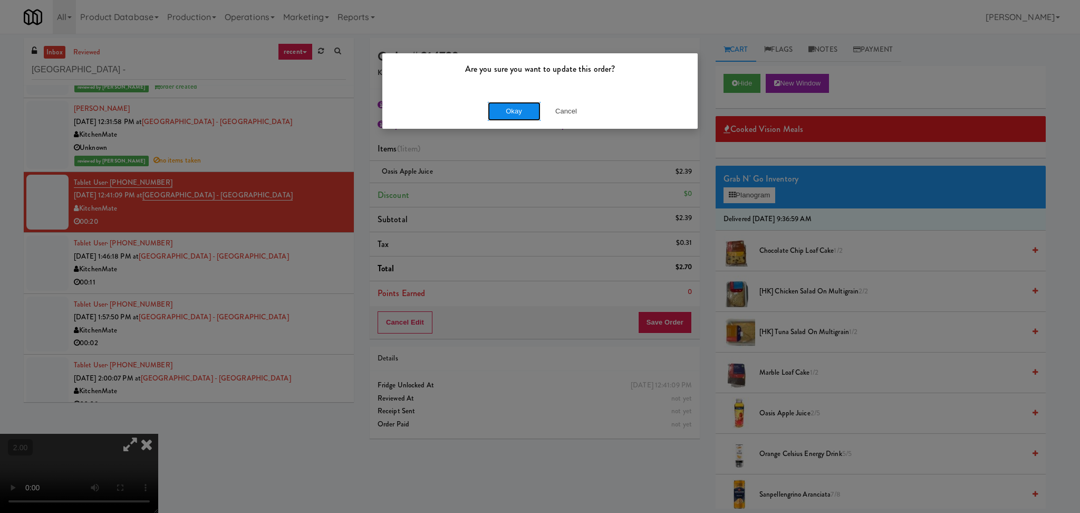
click at [509, 113] on button "Okay" at bounding box center [514, 111] width 53 height 19
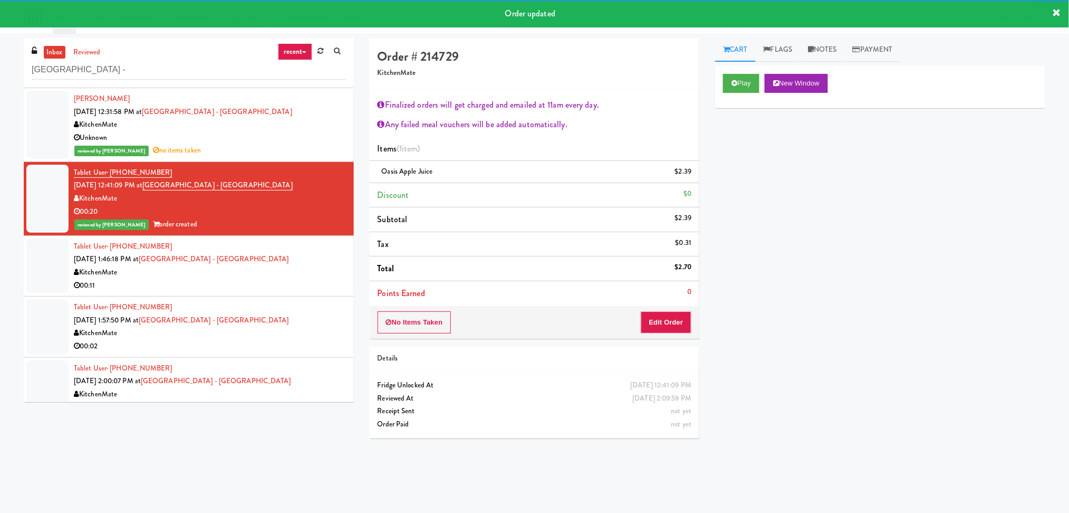
scroll to position [148, 0]
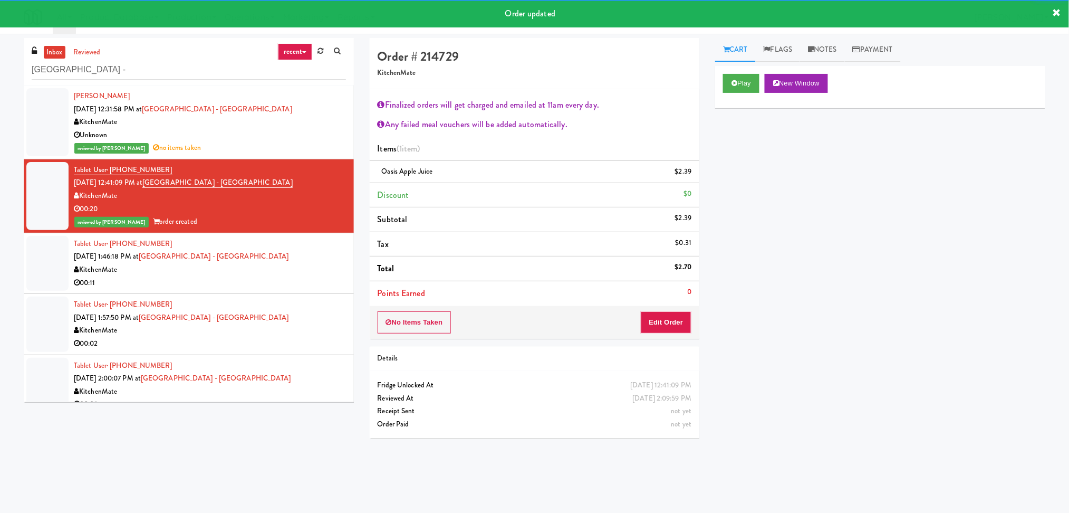
click at [277, 267] on div "KitchenMate" at bounding box center [210, 269] width 272 height 13
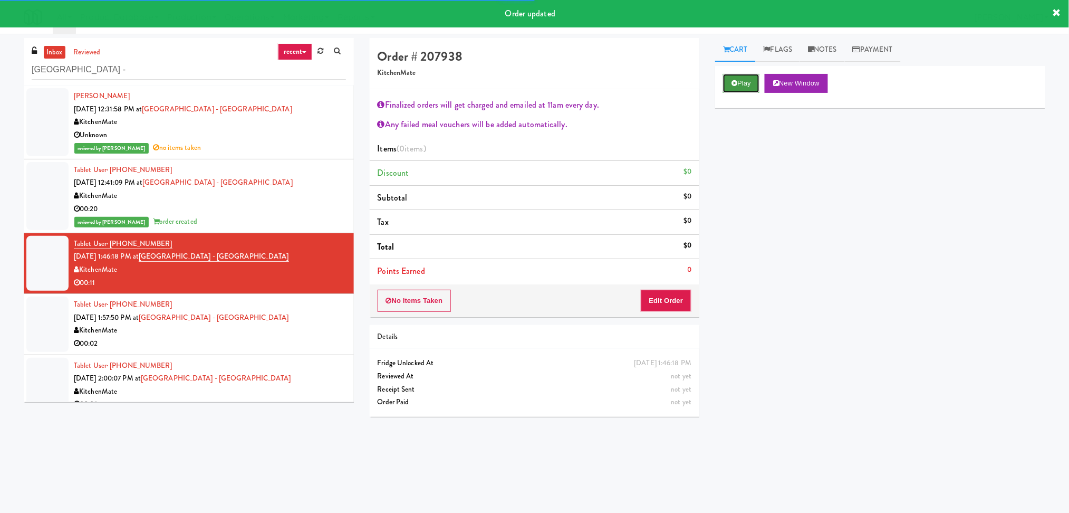
click at [750, 80] on button "Play" at bounding box center [741, 83] width 36 height 19
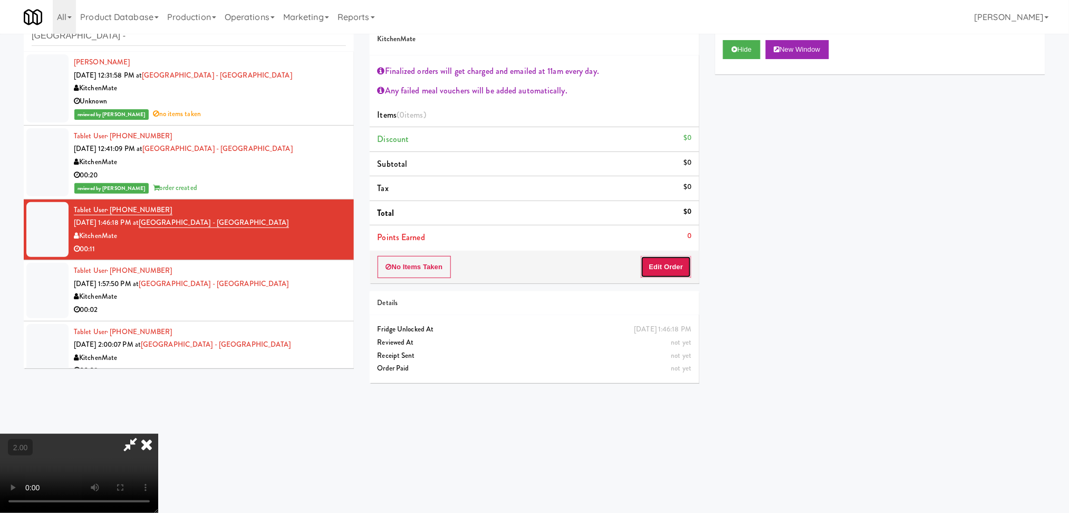
click at [677, 274] on button "Edit Order" at bounding box center [666, 267] width 51 height 22
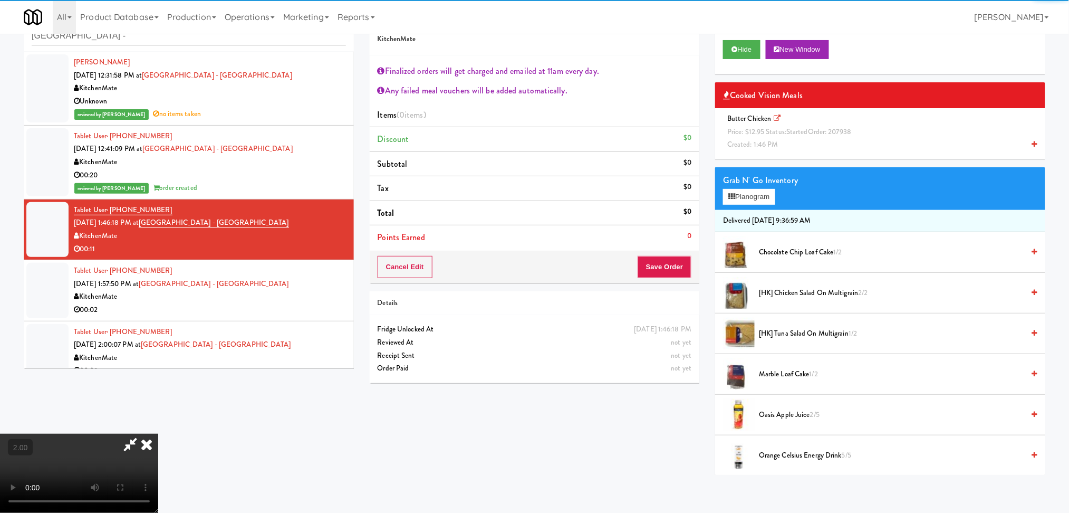
click at [765, 131] on span "Price: $12.95 Status: started Order: 207938" at bounding box center [789, 132] width 124 height 10
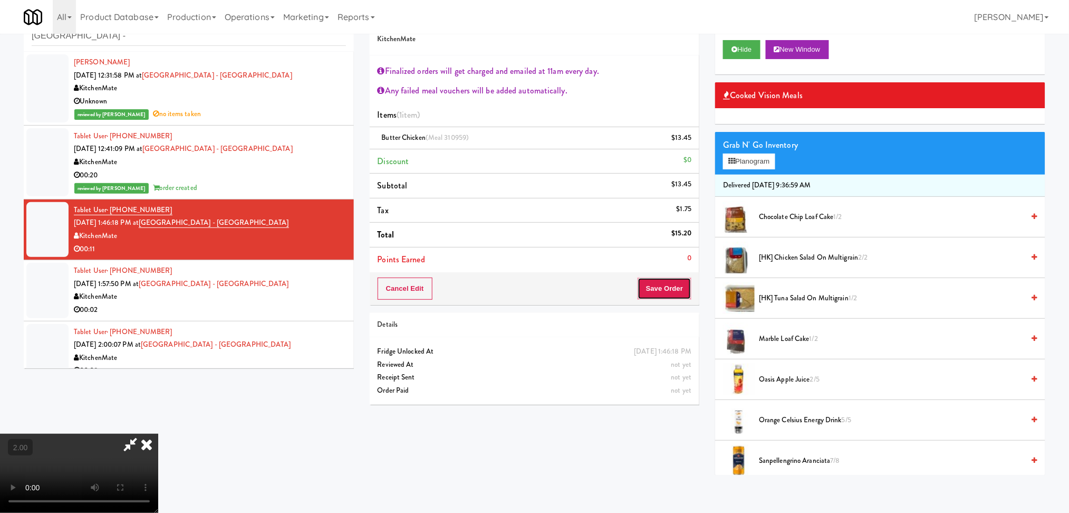
click at [664, 292] on button "Save Order" at bounding box center [665, 288] width 54 height 22
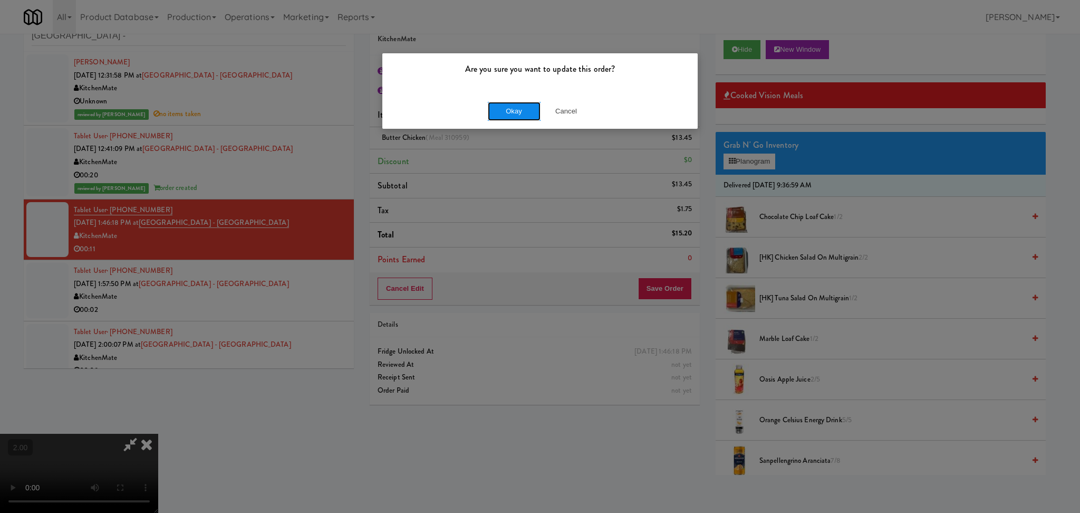
click at [523, 112] on button "Okay" at bounding box center [514, 111] width 53 height 19
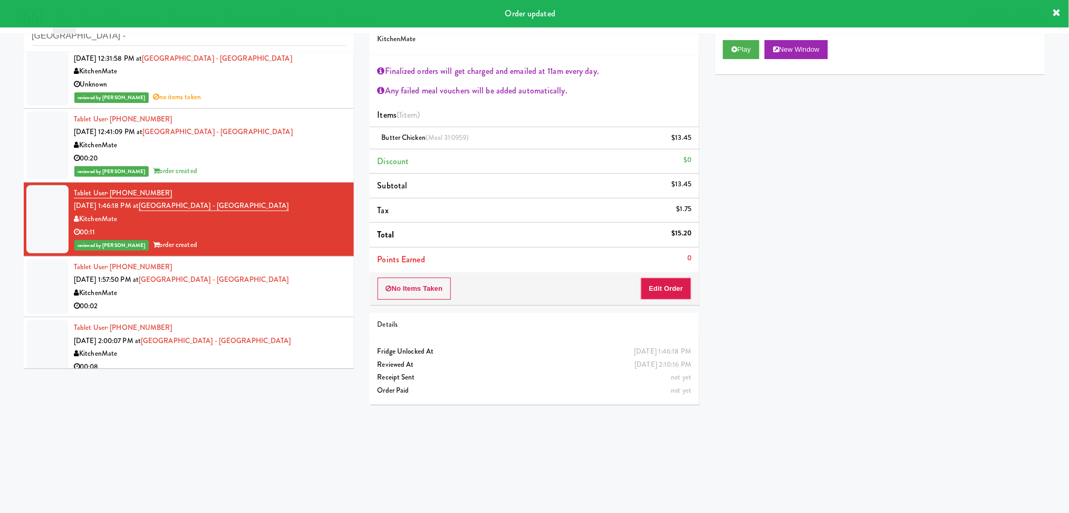
scroll to position [174, 0]
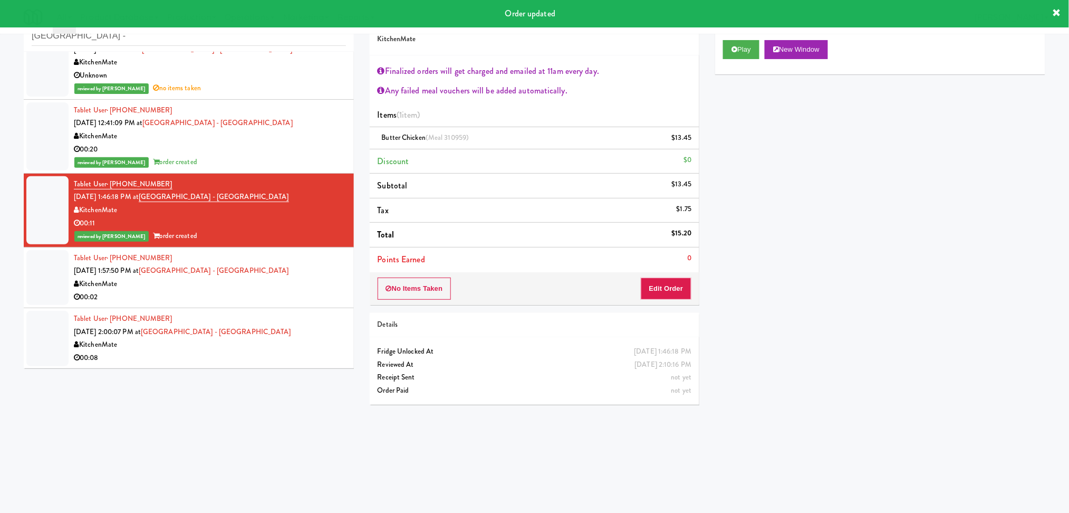
click at [306, 274] on div "Tablet User · (416) 889-4101 [DATE] 1:57:50 PM at [GEOGRAPHIC_DATA] - [GEOGRAPH…" at bounding box center [210, 278] width 272 height 52
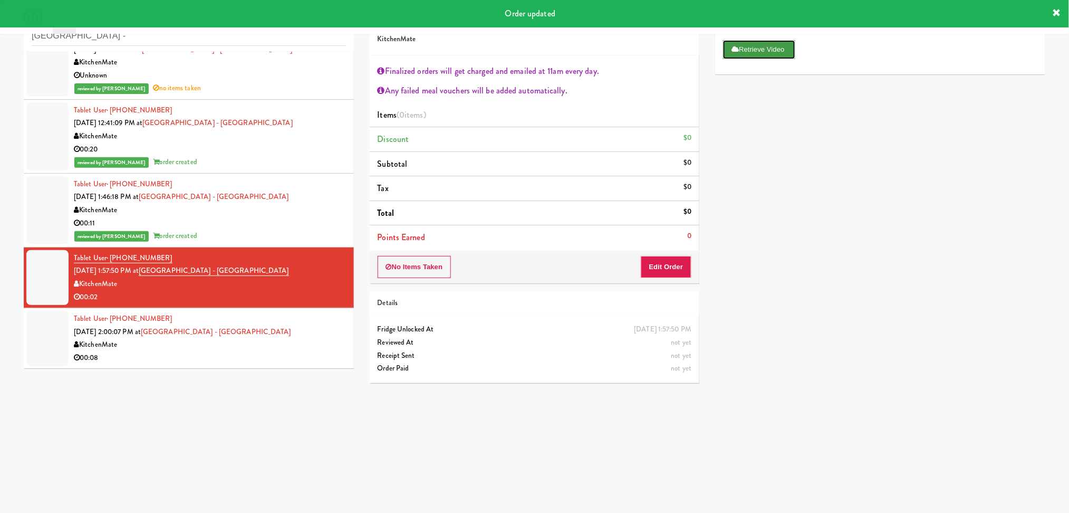
click at [760, 49] on button "Retrieve Video" at bounding box center [759, 49] width 72 height 19
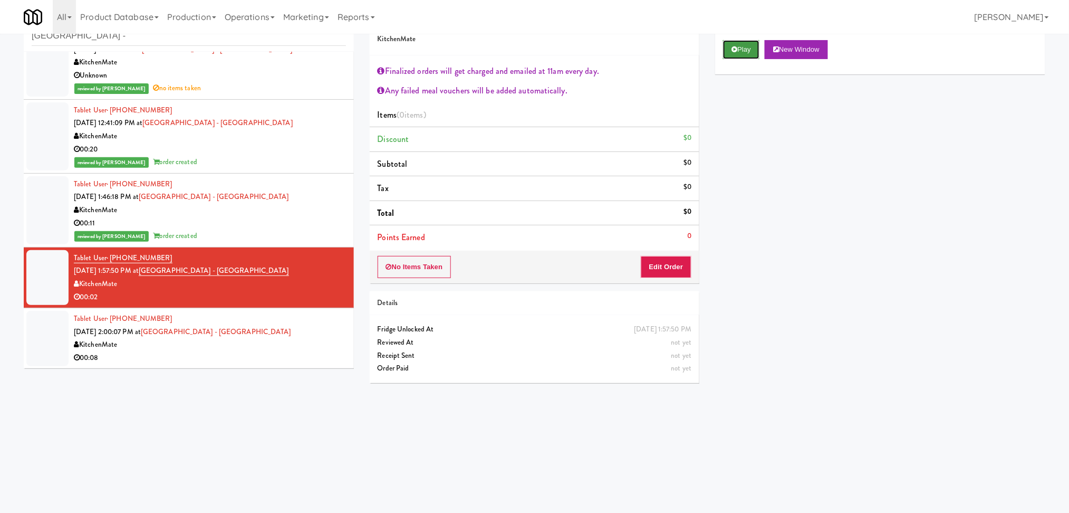
click at [738, 55] on button "Play" at bounding box center [741, 49] width 36 height 19
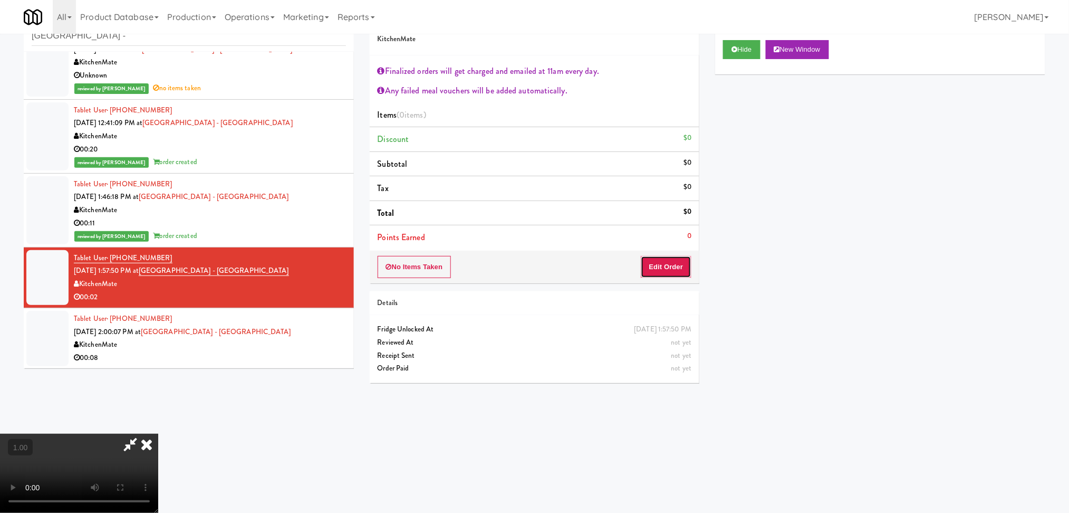
click at [673, 267] on button "Edit Order" at bounding box center [666, 267] width 51 height 22
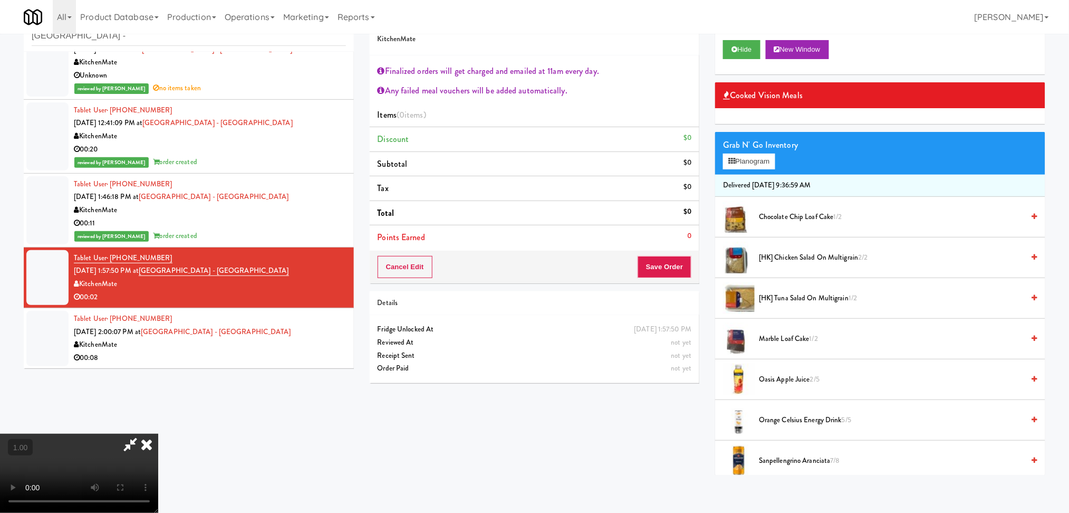
scroll to position [20, 0]
click at [757, 159] on button "Planogram" at bounding box center [749, 162] width 52 height 16
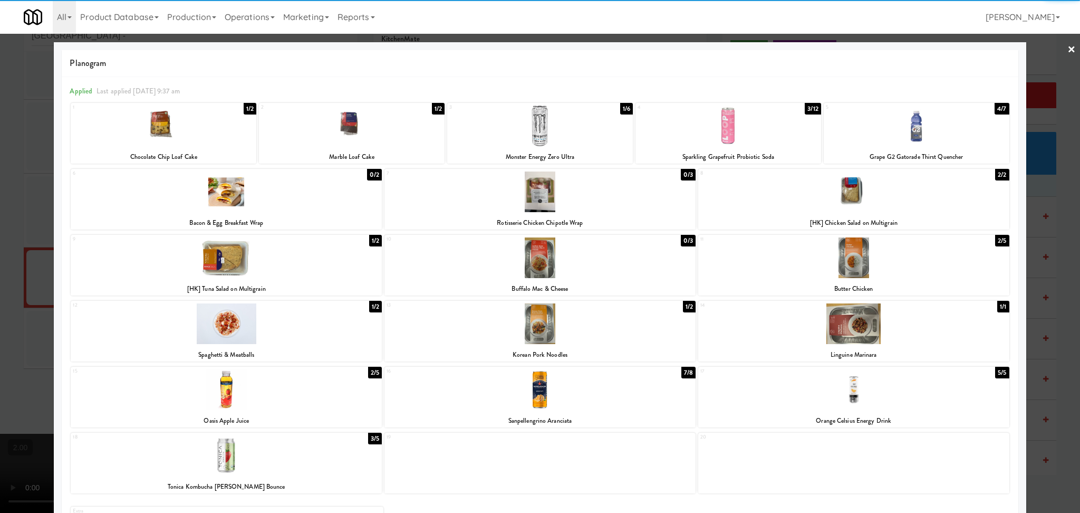
click at [551, 135] on div at bounding box center [540, 126] width 186 height 41
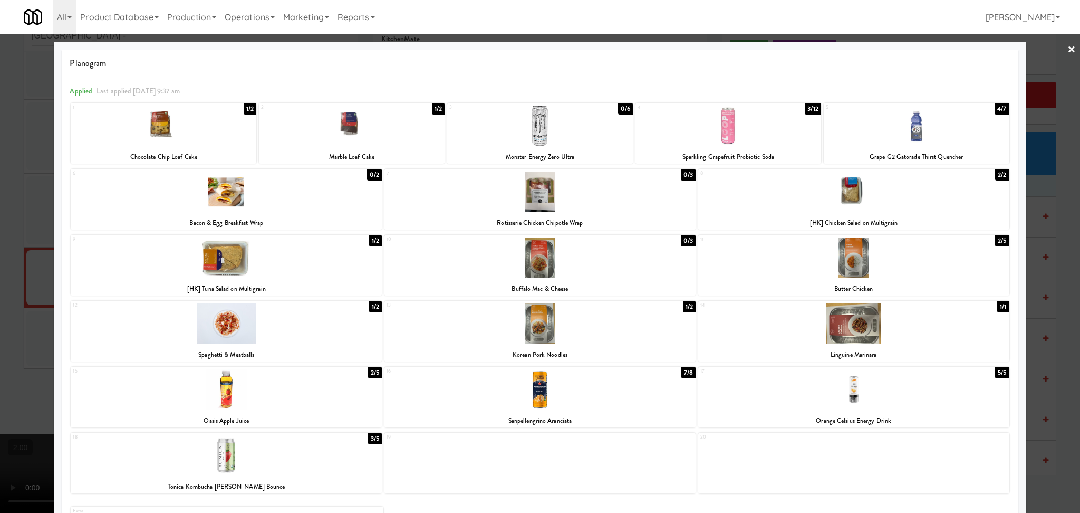
click at [4, 197] on div at bounding box center [540, 256] width 1080 height 513
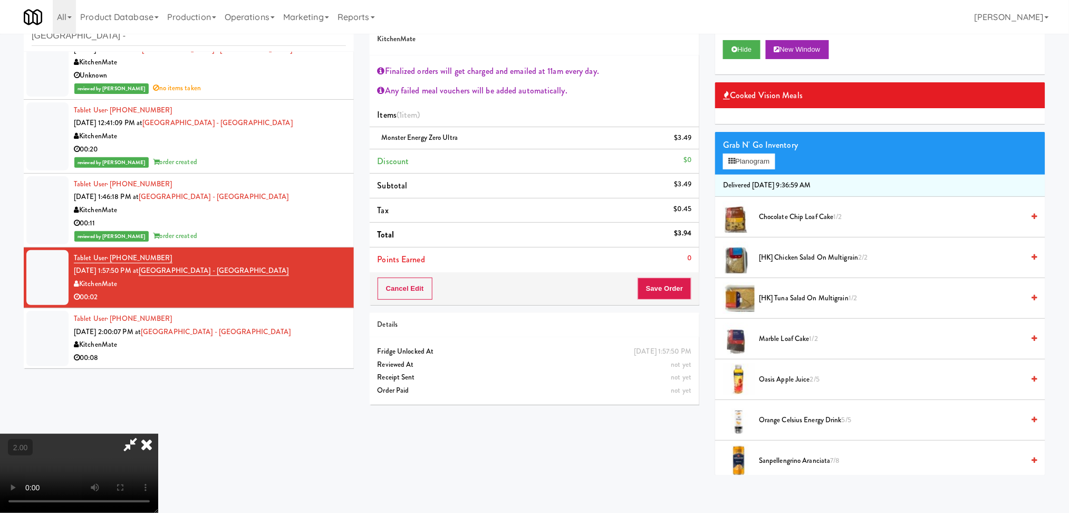
click at [158, 434] on video at bounding box center [79, 473] width 158 height 79
click at [158, 434] on icon at bounding box center [146, 444] width 23 height 21
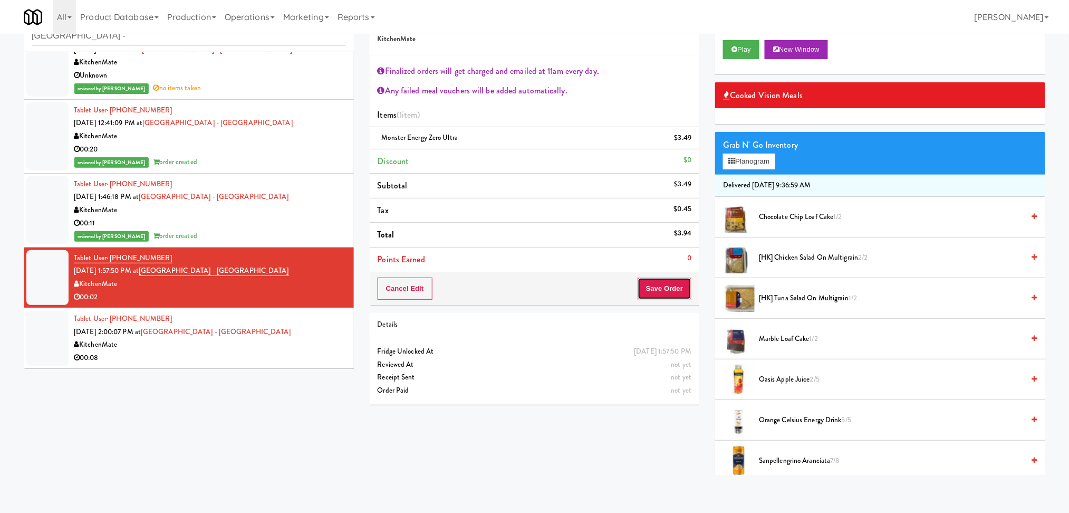
click at [656, 278] on button "Save Order" at bounding box center [665, 288] width 54 height 22
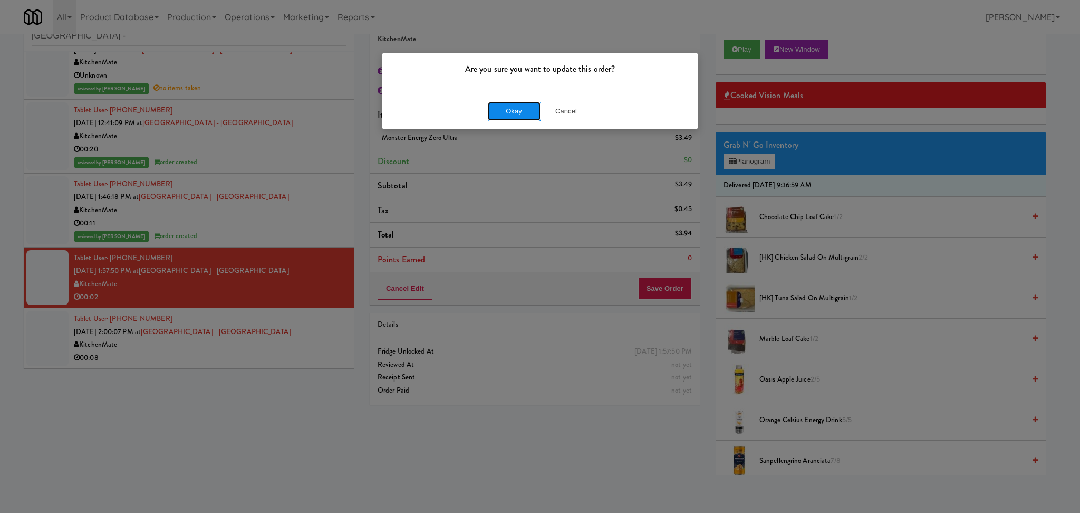
click at [510, 118] on button "Okay" at bounding box center [514, 111] width 53 height 19
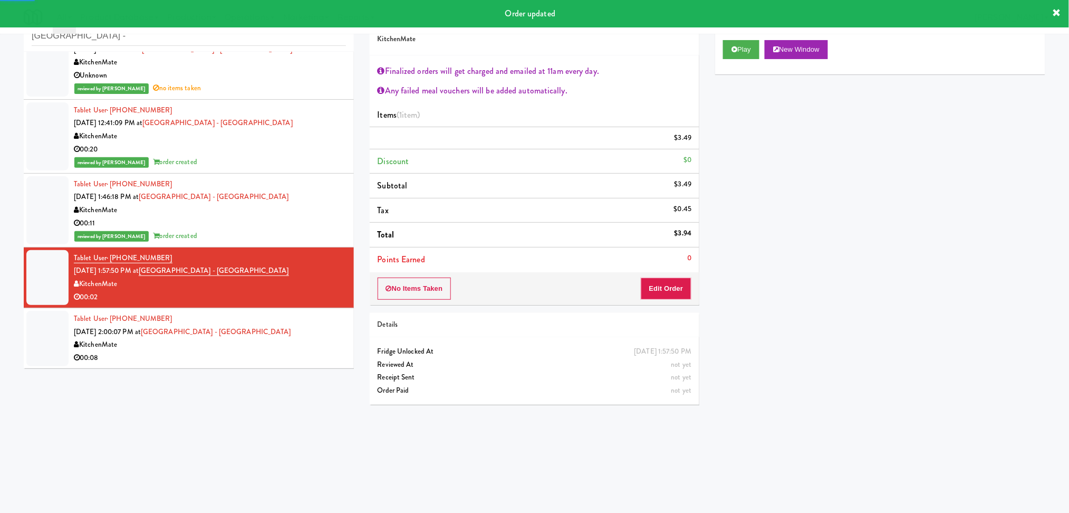
click at [300, 334] on div "Tablet User · (416) 258-8501 [DATE] 2:00:07 PM at [GEOGRAPHIC_DATA] - [GEOGRAPH…" at bounding box center [210, 338] width 272 height 52
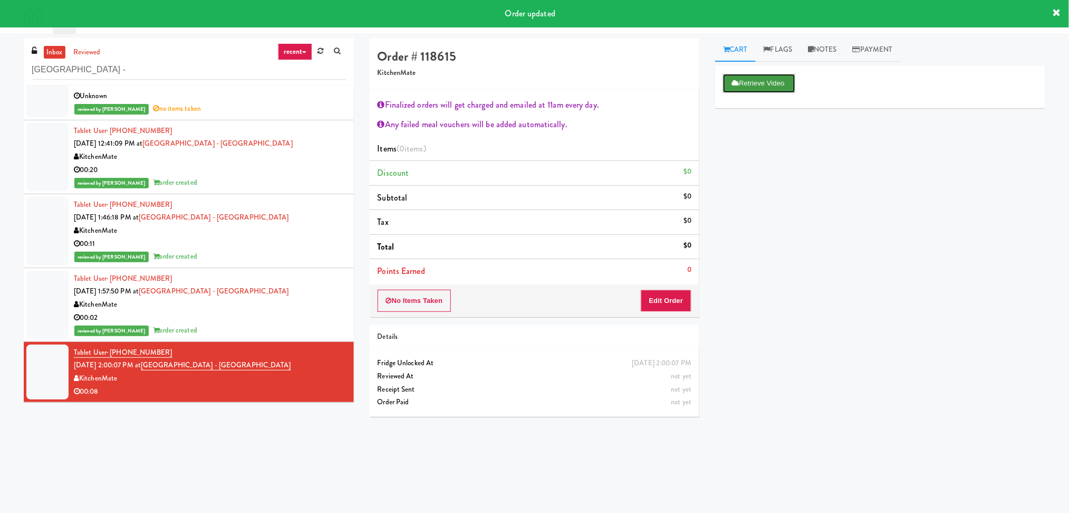
click at [744, 89] on button "Retrieve Video" at bounding box center [759, 83] width 72 height 19
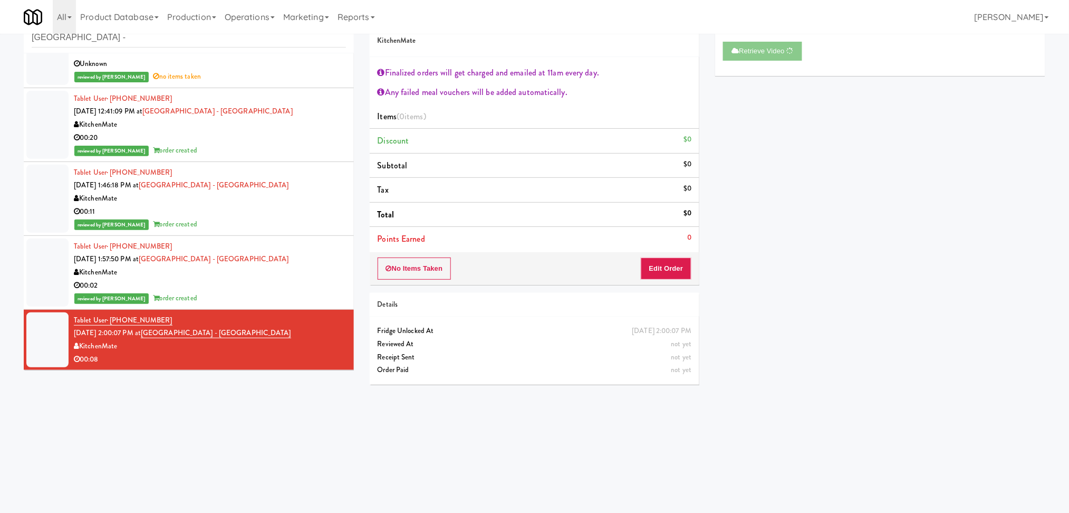
scroll to position [34, 0]
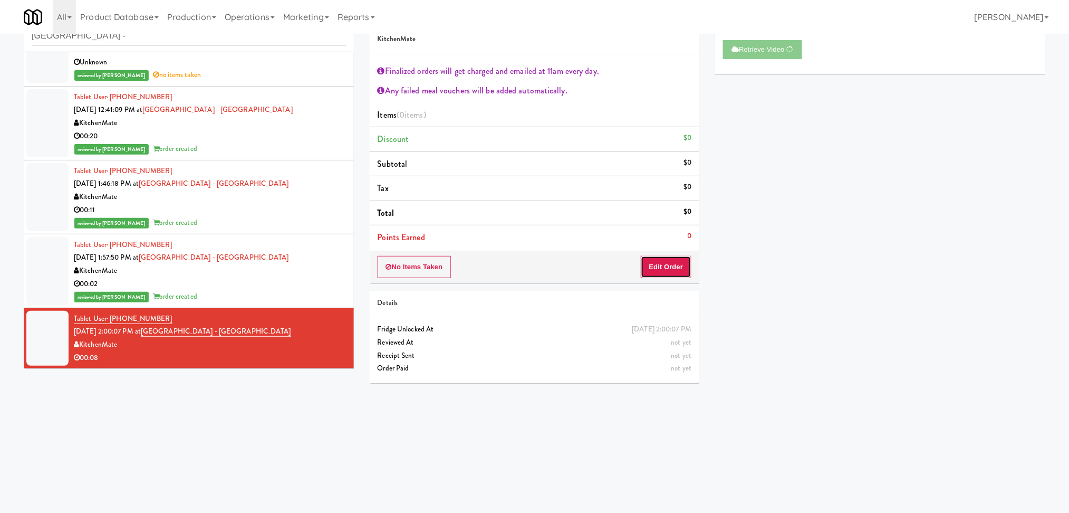
click at [684, 256] on button "Edit Order" at bounding box center [666, 267] width 51 height 22
click at [742, 47] on button "Play" at bounding box center [741, 49] width 36 height 19
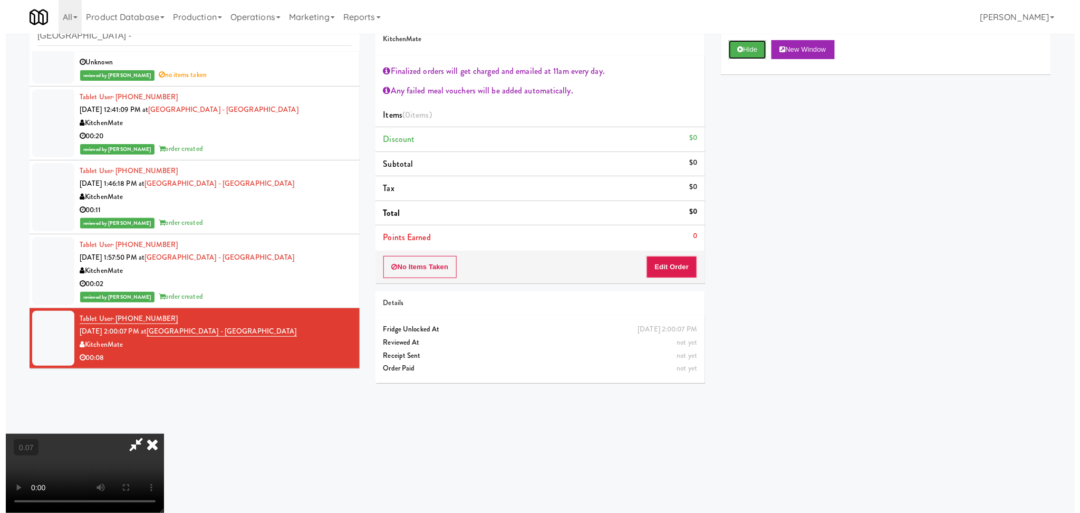
scroll to position [231, 0]
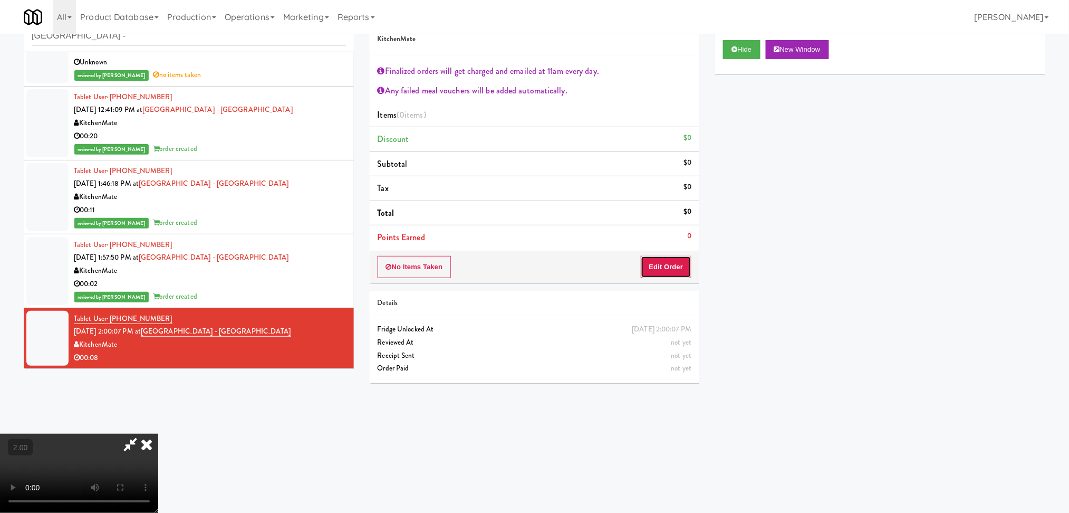
click at [683, 272] on button "Edit Order" at bounding box center [666, 267] width 51 height 22
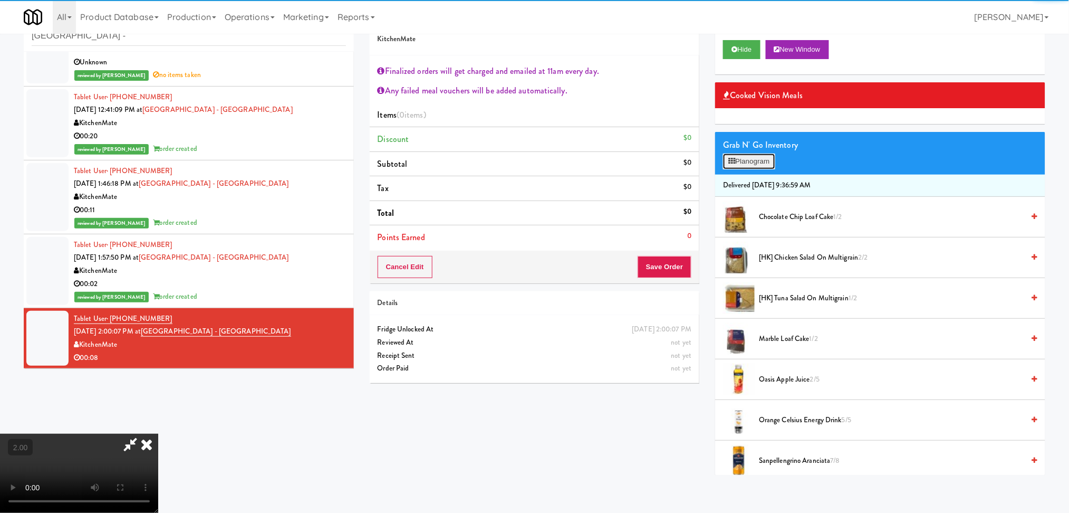
click at [752, 157] on button "Planogram" at bounding box center [749, 162] width 52 height 16
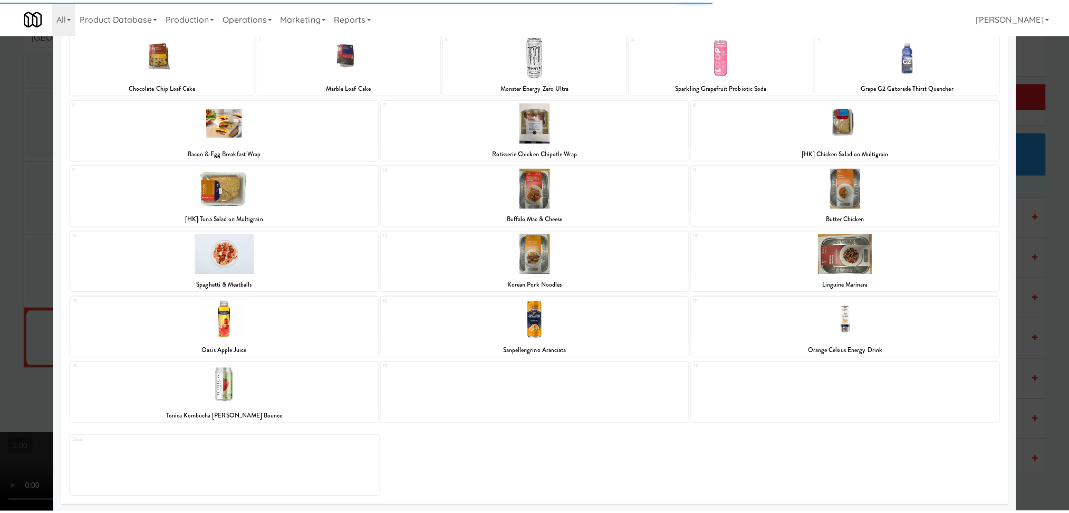
scroll to position [71, 0]
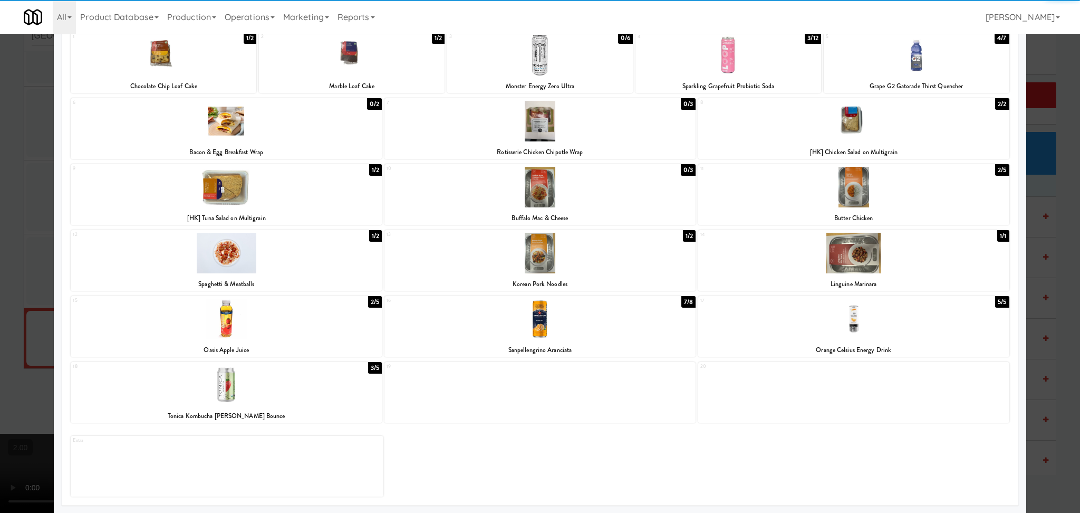
click at [880, 325] on div at bounding box center [853, 319] width 311 height 41
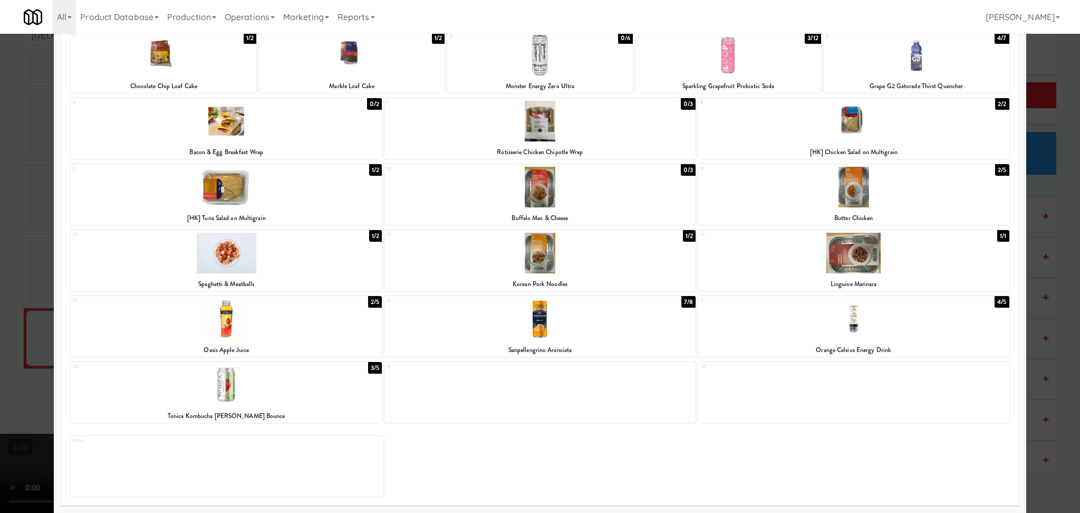
click at [1028, 342] on div at bounding box center [540, 256] width 1080 height 513
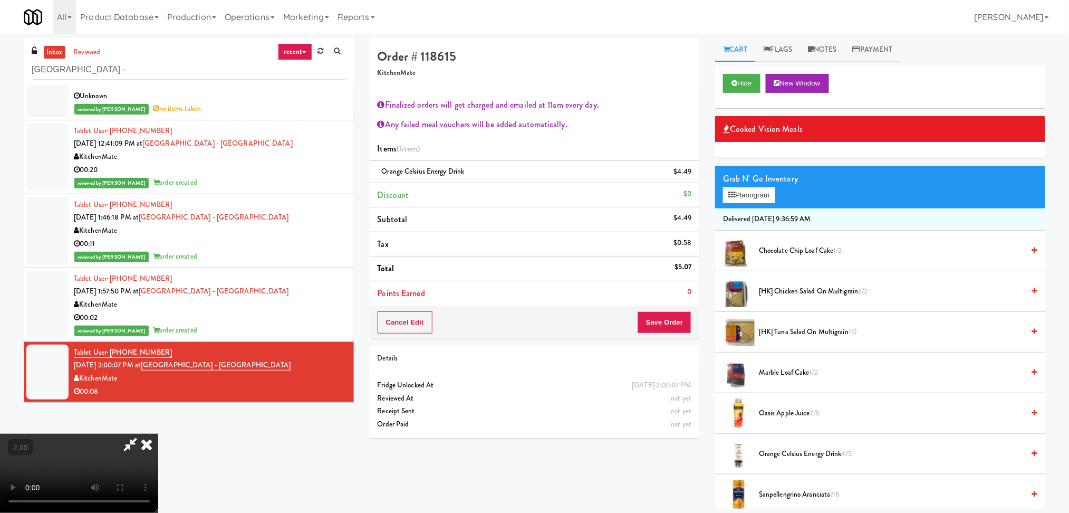
click at [158, 434] on icon at bounding box center [146, 444] width 23 height 21
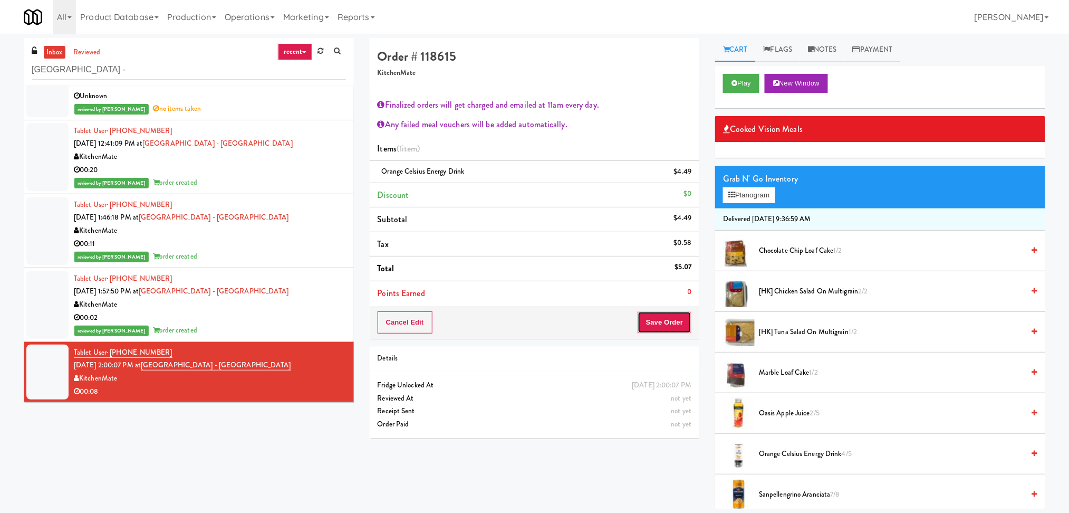
click at [681, 321] on button "Save Order" at bounding box center [665, 322] width 54 height 22
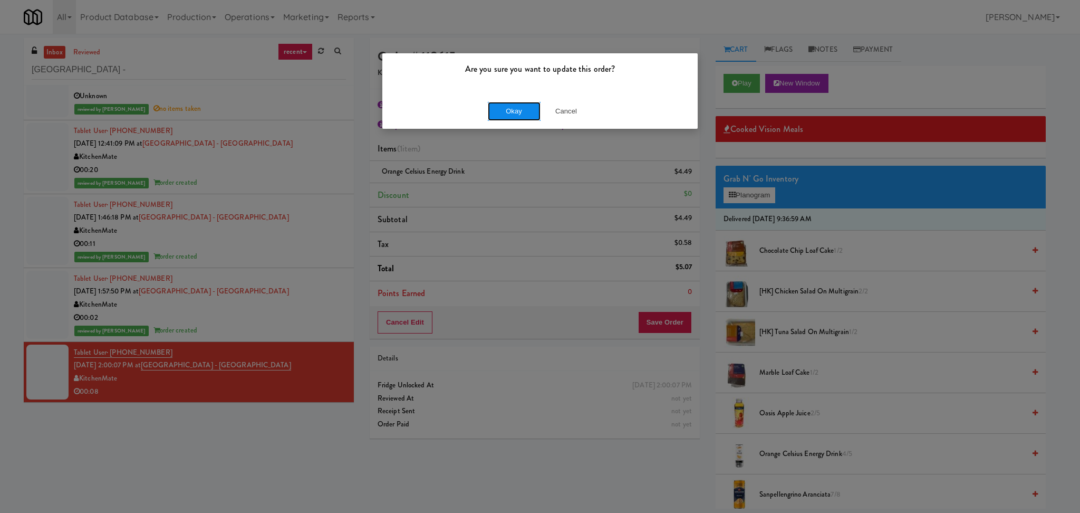
click at [519, 118] on button "Okay" at bounding box center [514, 111] width 53 height 19
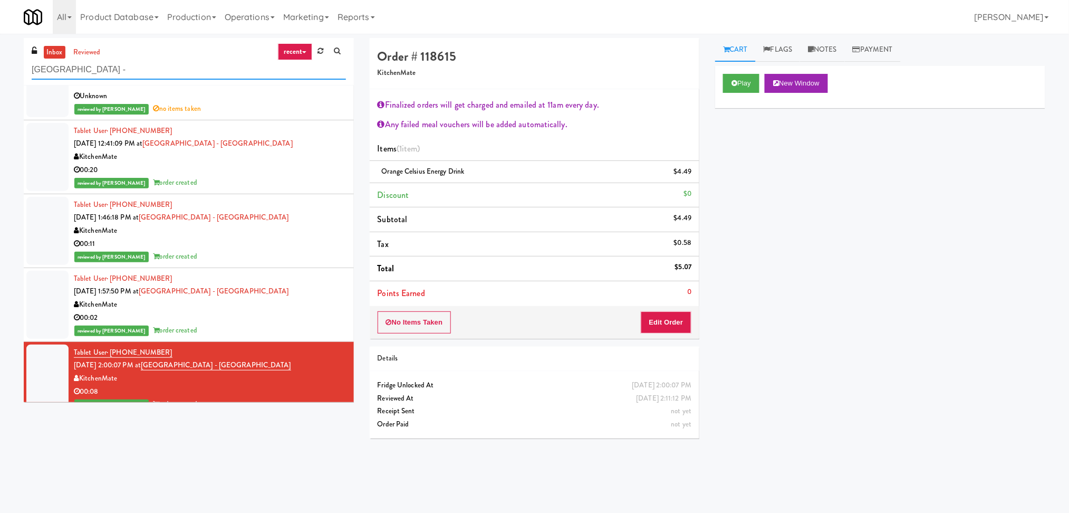
paste input "AVIA 110 - Fridge"
drag, startPoint x: 165, startPoint y: 60, endPoint x: 0, endPoint y: 54, distance: 164.7
click at [0, 54] on div "inbox reviewed recent all unclear take inventory issue suspicious failed recent…" at bounding box center [534, 250] width 1069 height 424
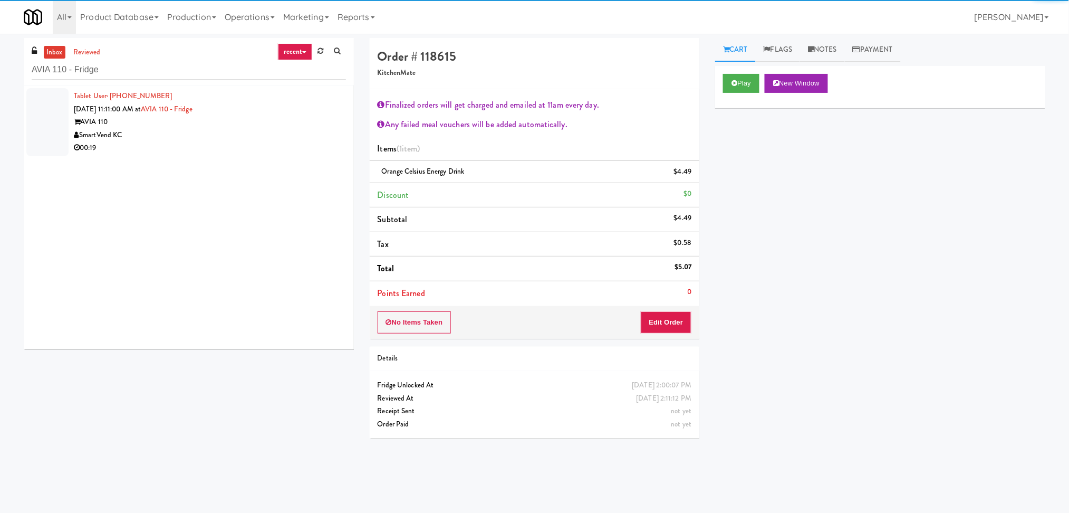
click at [291, 136] on div "SmartVend KC" at bounding box center [210, 135] width 272 height 13
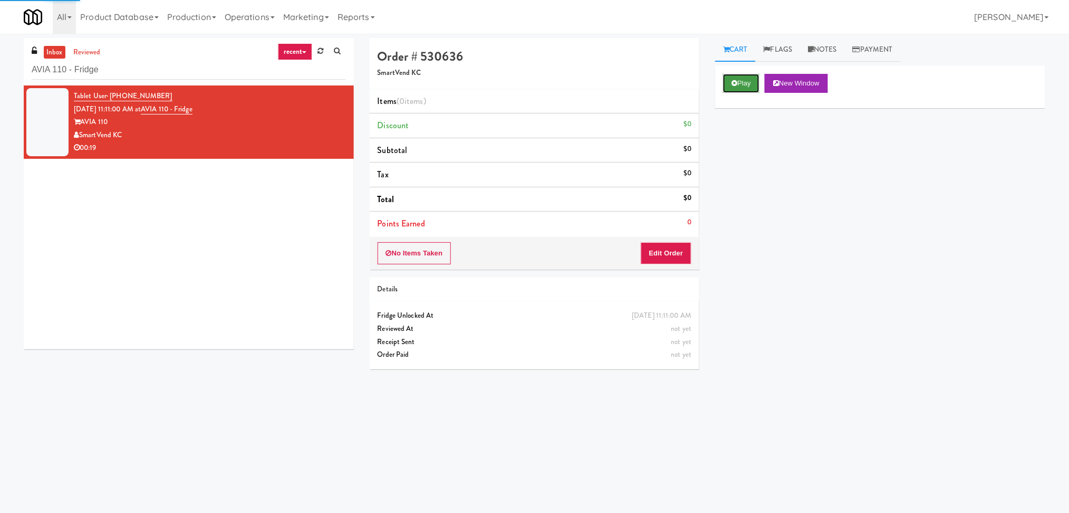
click at [746, 87] on button "Play" at bounding box center [741, 83] width 36 height 19
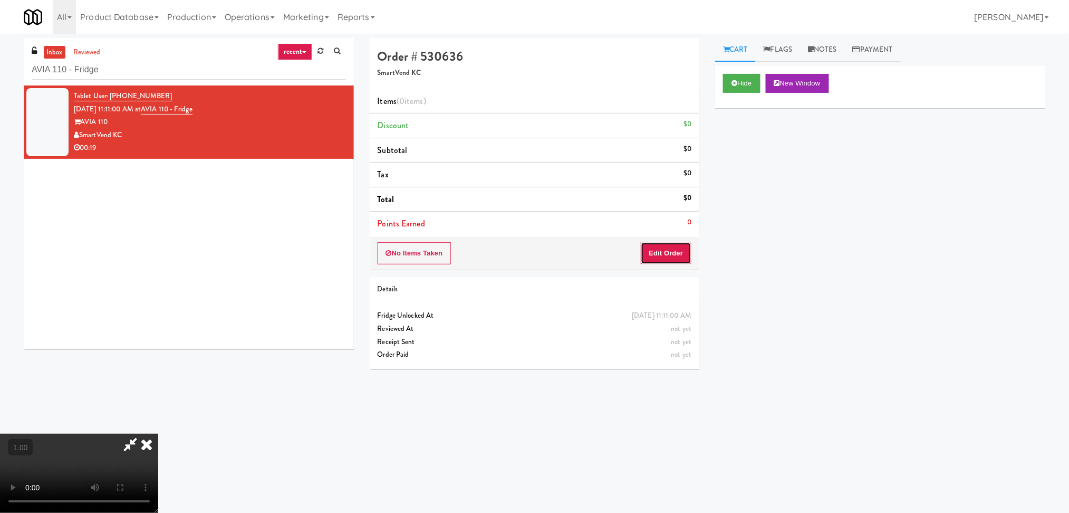
click at [674, 257] on button "Edit Order" at bounding box center [666, 253] width 51 height 22
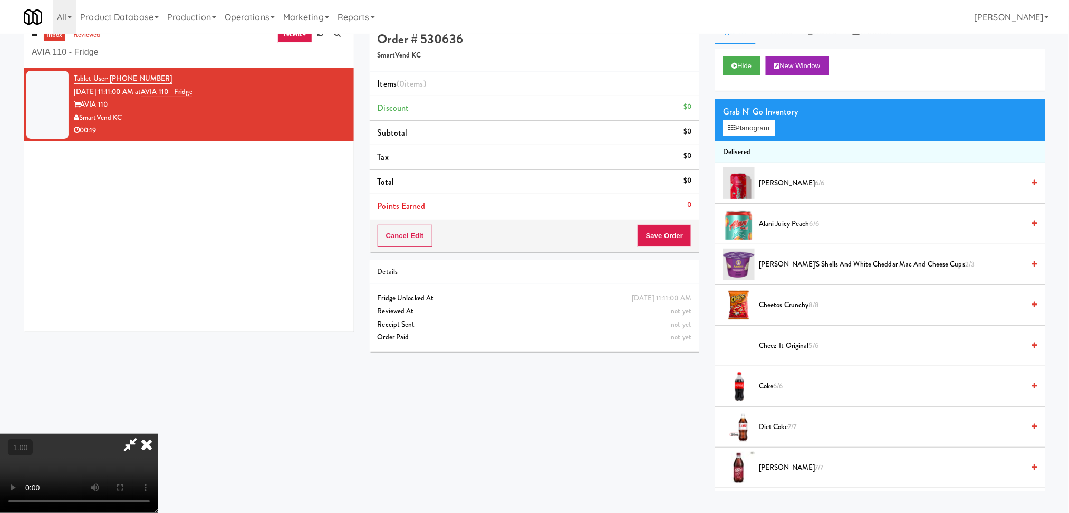
scroll to position [34, 0]
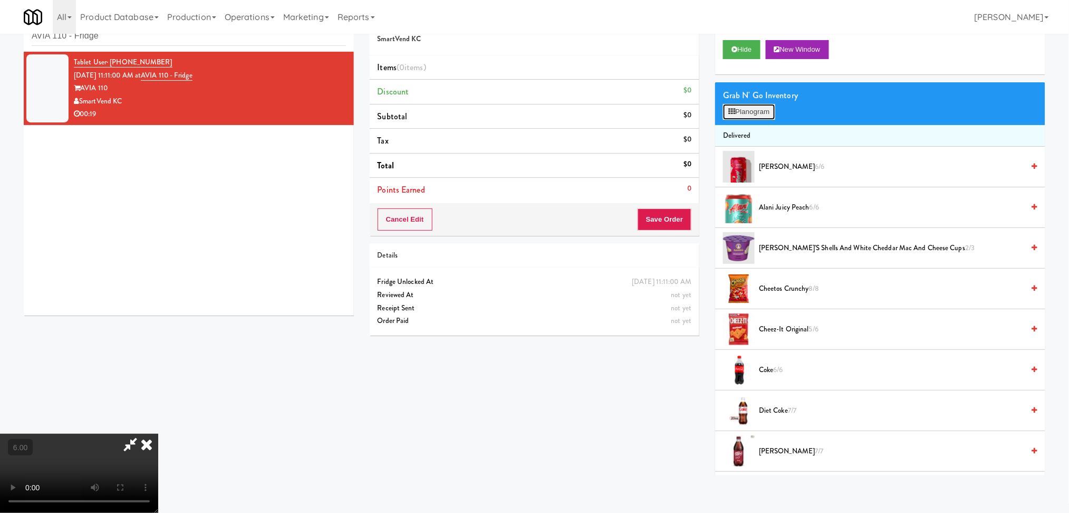
click at [740, 116] on button "Planogram" at bounding box center [749, 112] width 52 height 16
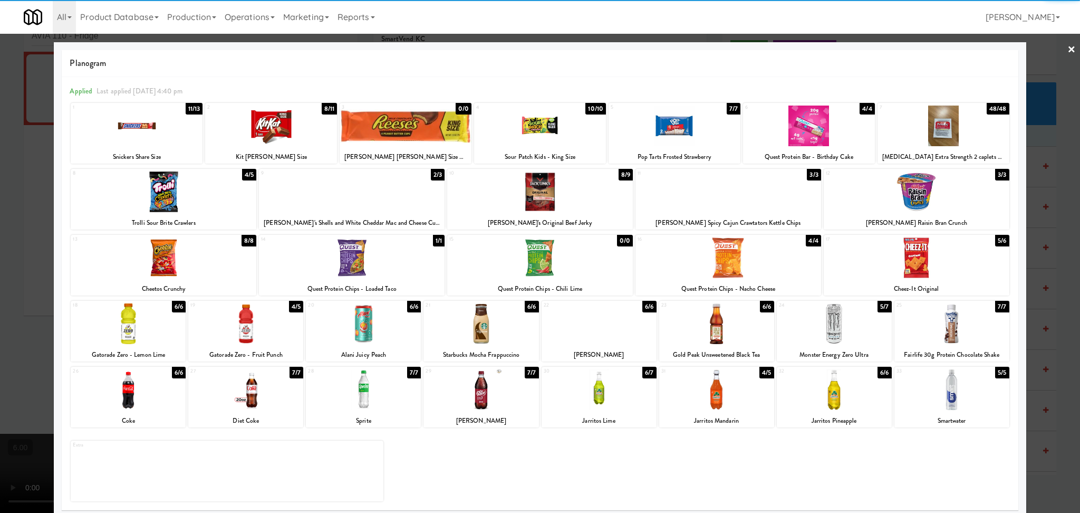
click at [822, 321] on div at bounding box center [834, 323] width 115 height 41
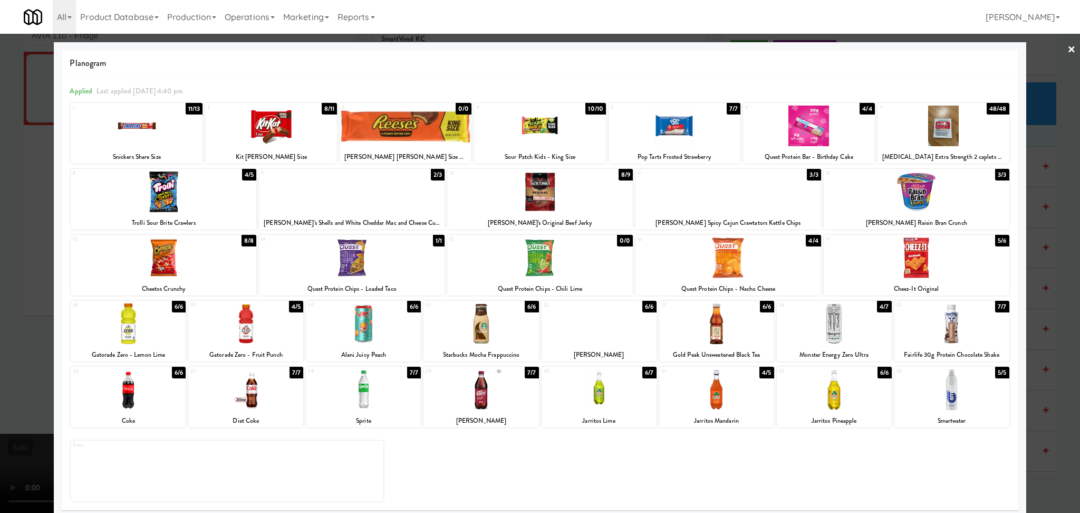
click at [1031, 323] on div at bounding box center [540, 256] width 1080 height 513
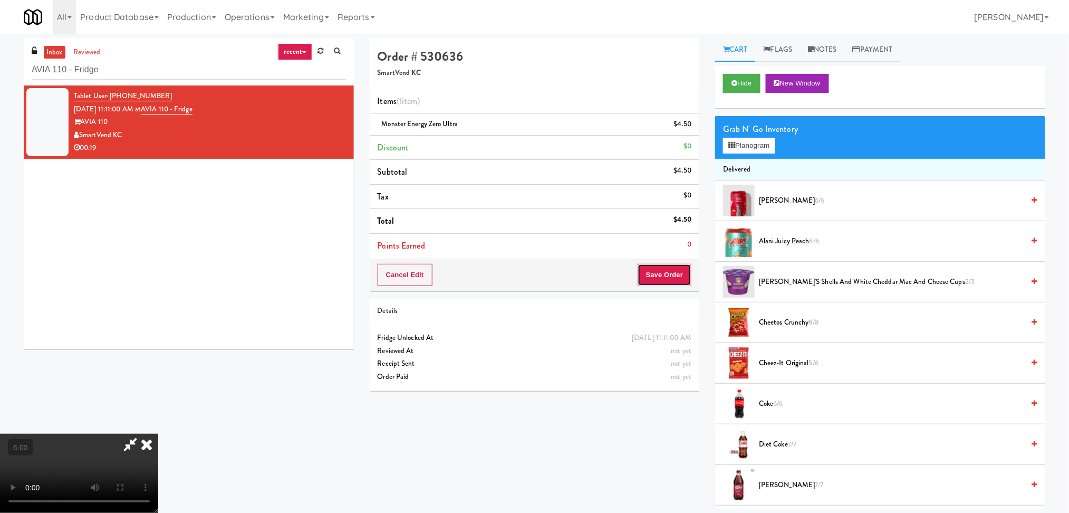
drag, startPoint x: 664, startPoint y: 282, endPoint x: 586, endPoint y: 227, distance: 95.6
click at [663, 280] on button "Save Order" at bounding box center [665, 275] width 54 height 22
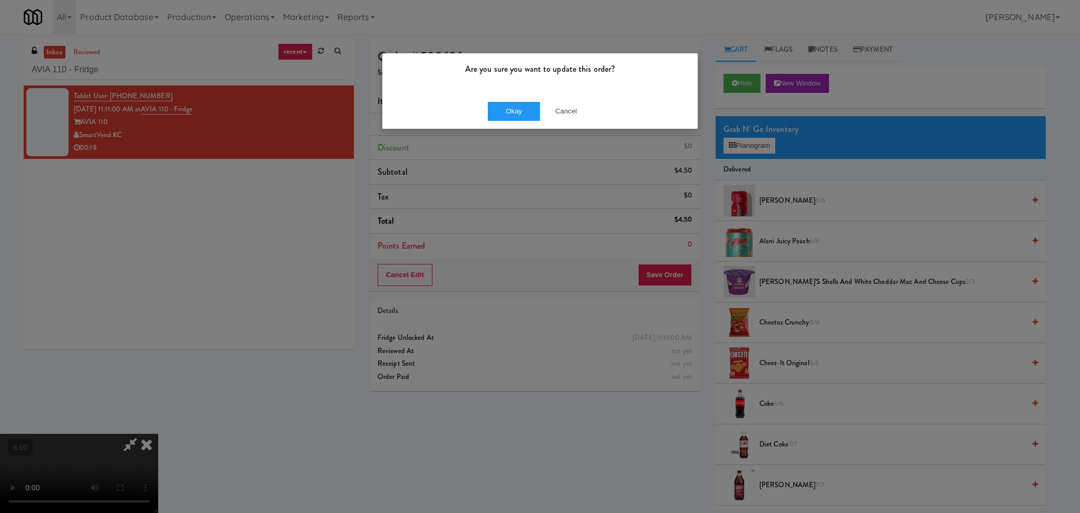
click at [499, 122] on div "Okay Cancel" at bounding box center [539, 110] width 315 height 35
click at [500, 113] on button "Okay" at bounding box center [514, 111] width 53 height 19
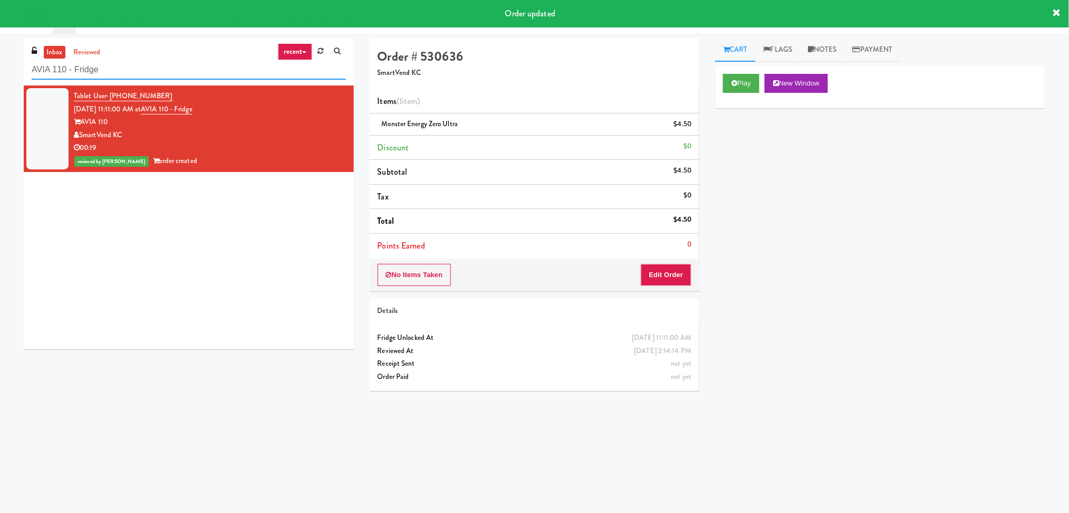
drag, startPoint x: 183, startPoint y: 73, endPoint x: 0, endPoint y: 79, distance: 183.2
click at [0, 78] on div "inbox reviewed recent all unclear take inventory issue suspicious failed recent…" at bounding box center [534, 250] width 1069 height 424
paste input "Revology Cars"
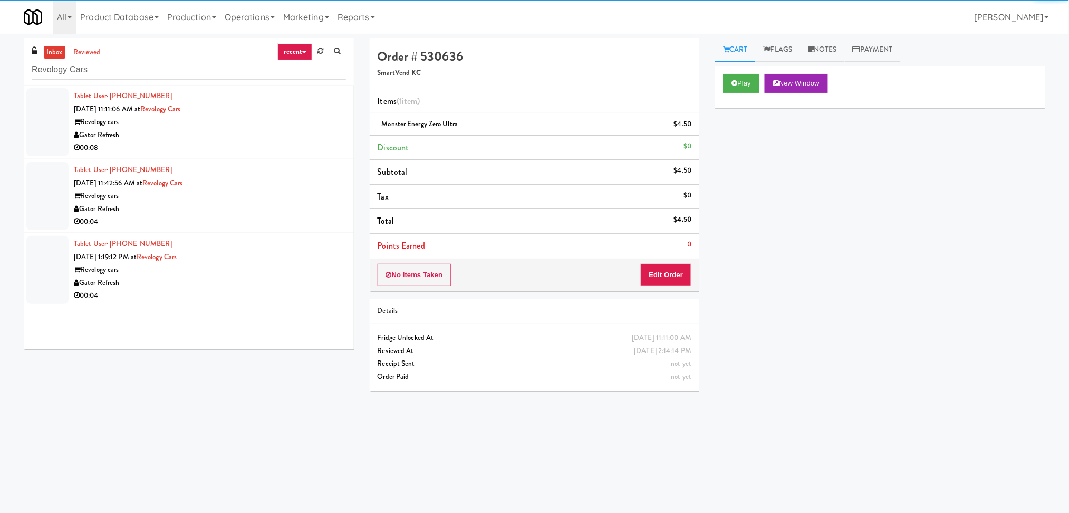
click at [338, 123] on li "Tablet User · (407) 800-9296 [DATE] 11:11:06 AM at Revology Cars Revology cars …" at bounding box center [189, 122] width 330 height 74
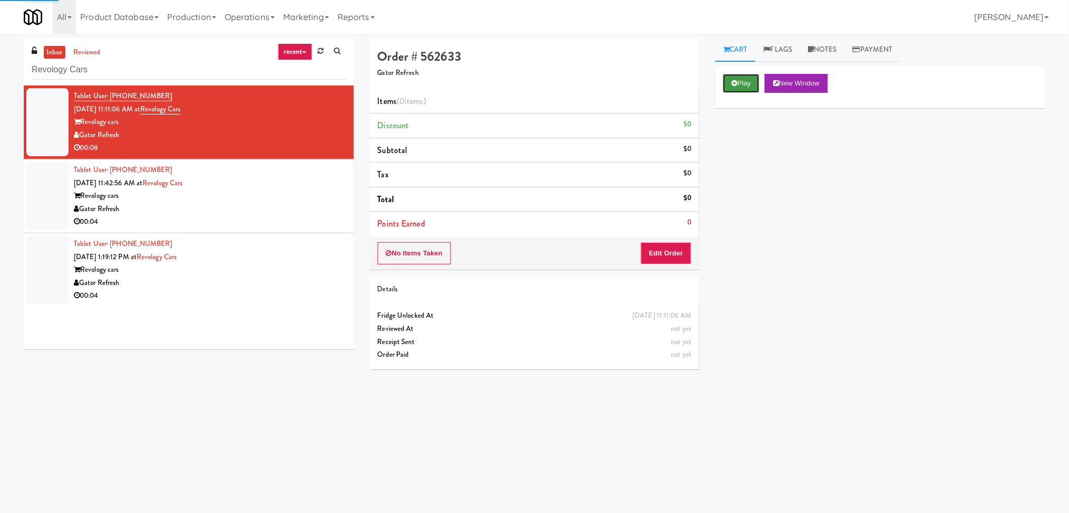
click at [739, 81] on button "Play" at bounding box center [741, 83] width 36 height 19
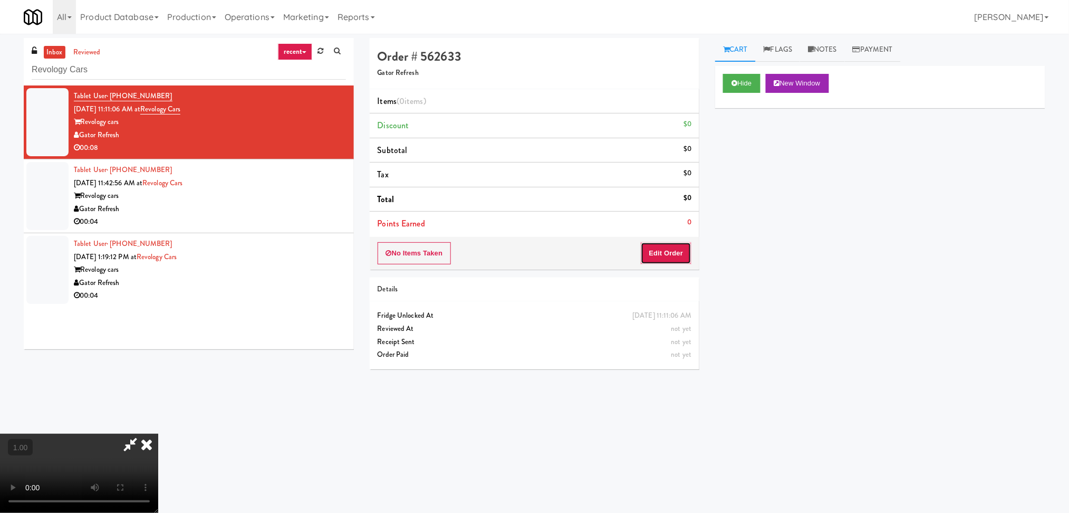
click at [643, 249] on button "Edit Order" at bounding box center [666, 253] width 51 height 22
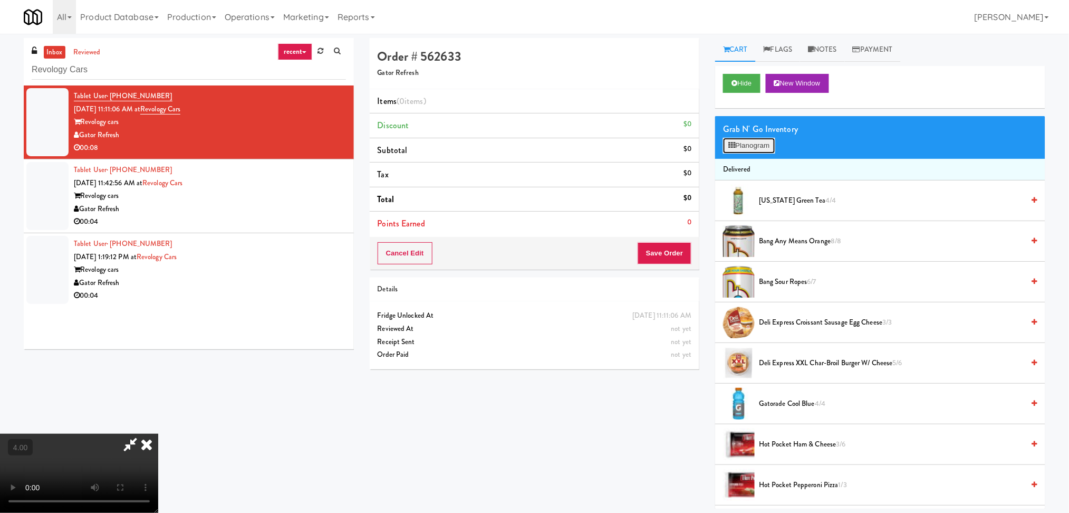
click at [741, 139] on button "Planogram" at bounding box center [749, 146] width 52 height 16
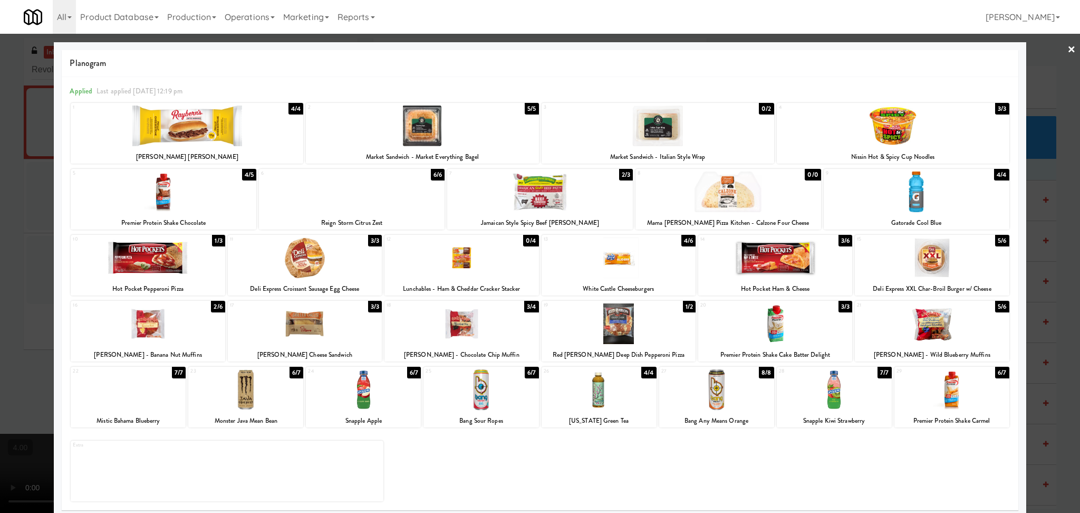
click at [598, 397] on div at bounding box center [599, 389] width 115 height 41
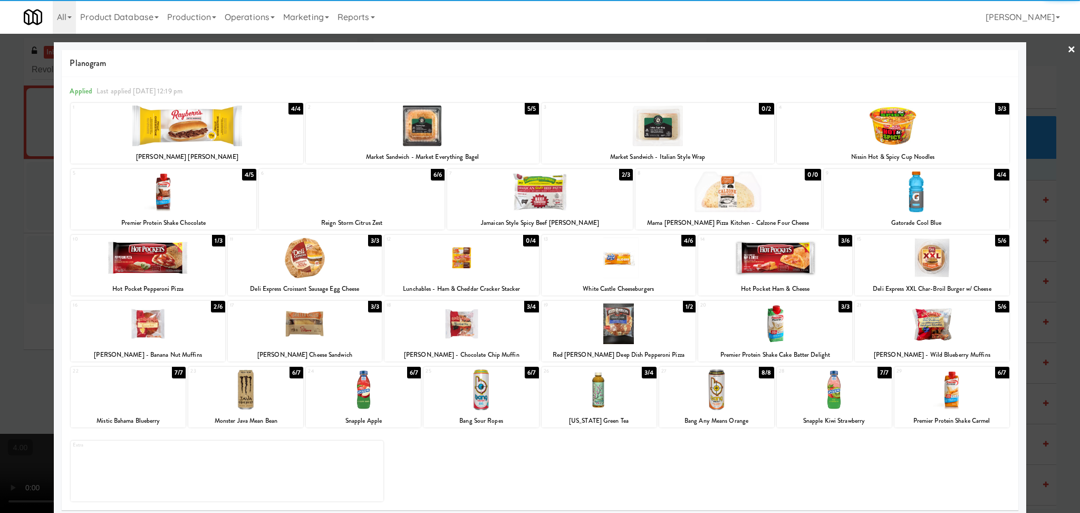
click at [0, 210] on div at bounding box center [540, 256] width 1080 height 513
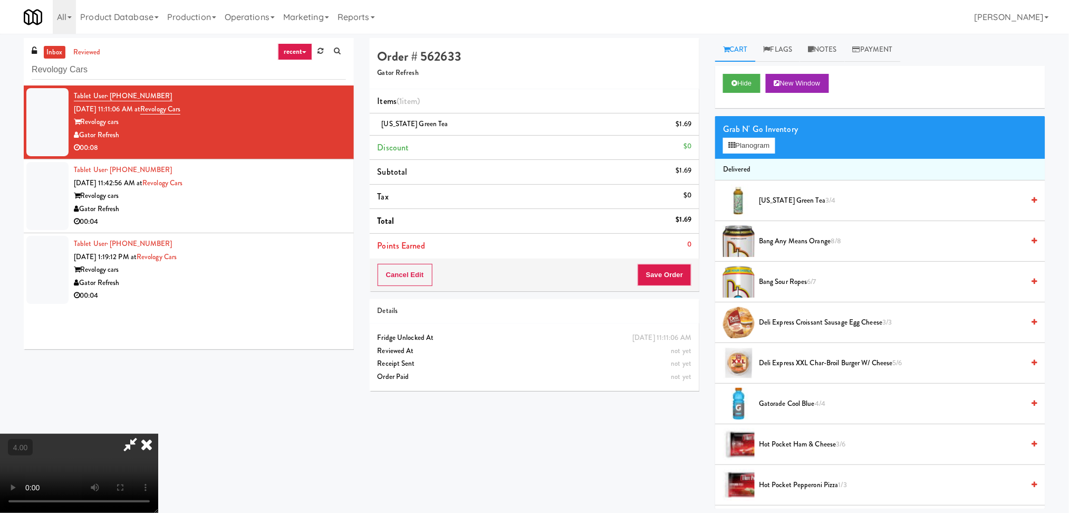
click at [158, 434] on icon at bounding box center [146, 444] width 23 height 21
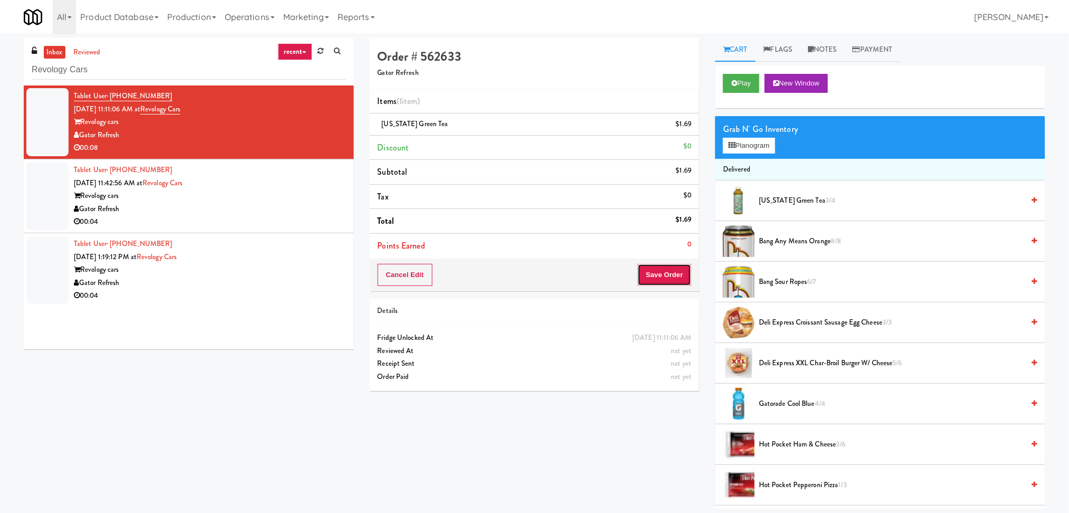
click at [674, 266] on button "Save Order" at bounding box center [665, 275] width 54 height 22
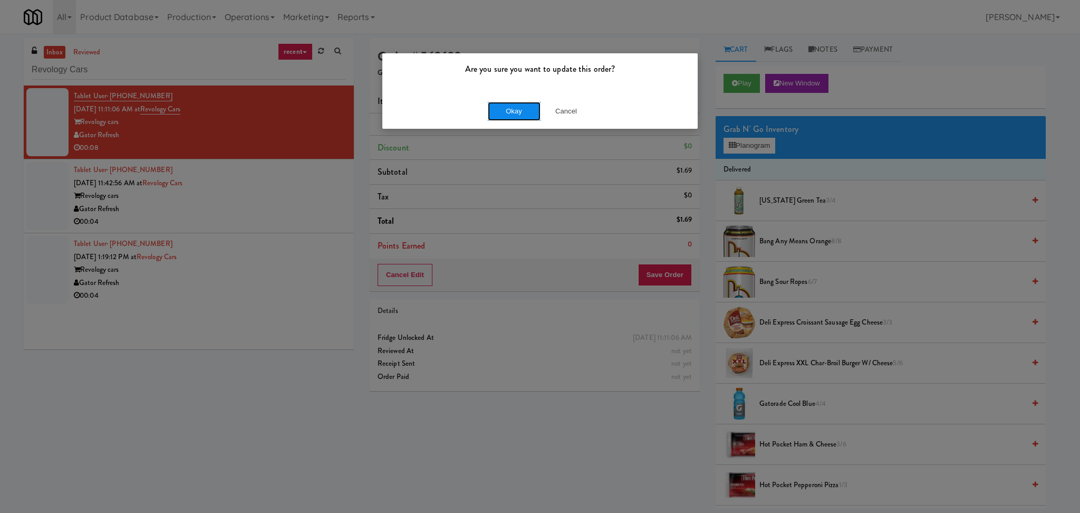
click at [511, 113] on button "Okay" at bounding box center [514, 111] width 53 height 19
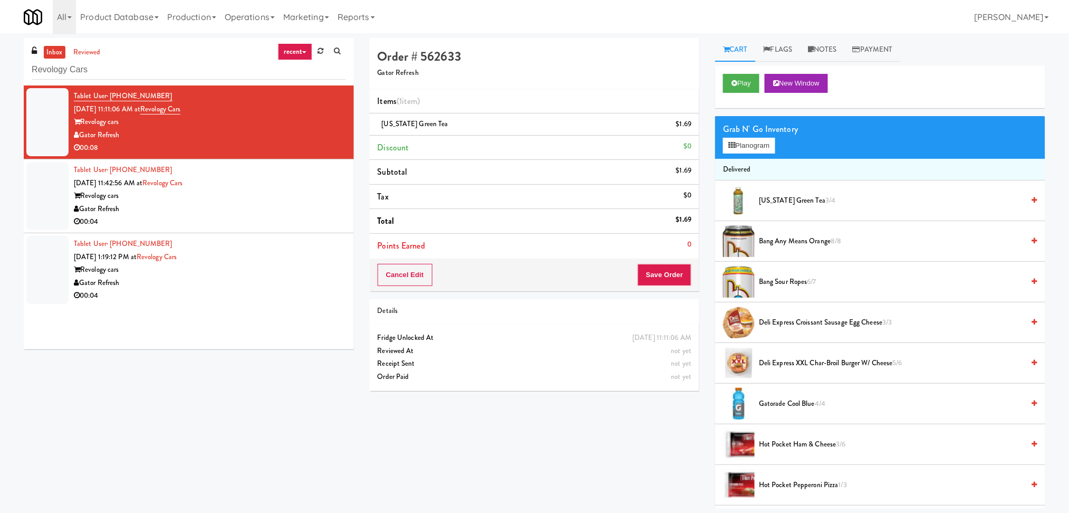
click at [225, 222] on div "00:04" at bounding box center [210, 221] width 272 height 13
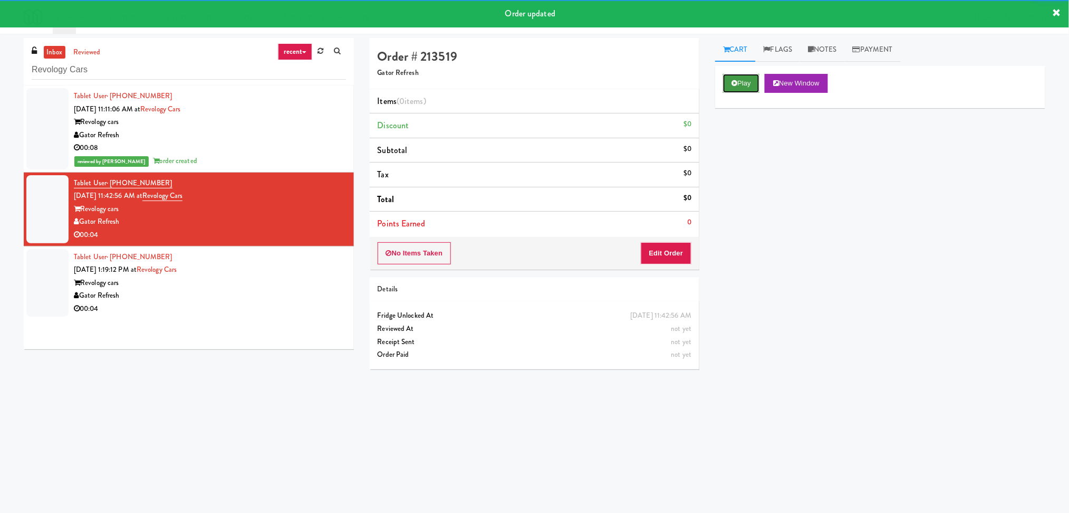
click at [753, 85] on button "Play" at bounding box center [741, 83] width 36 height 19
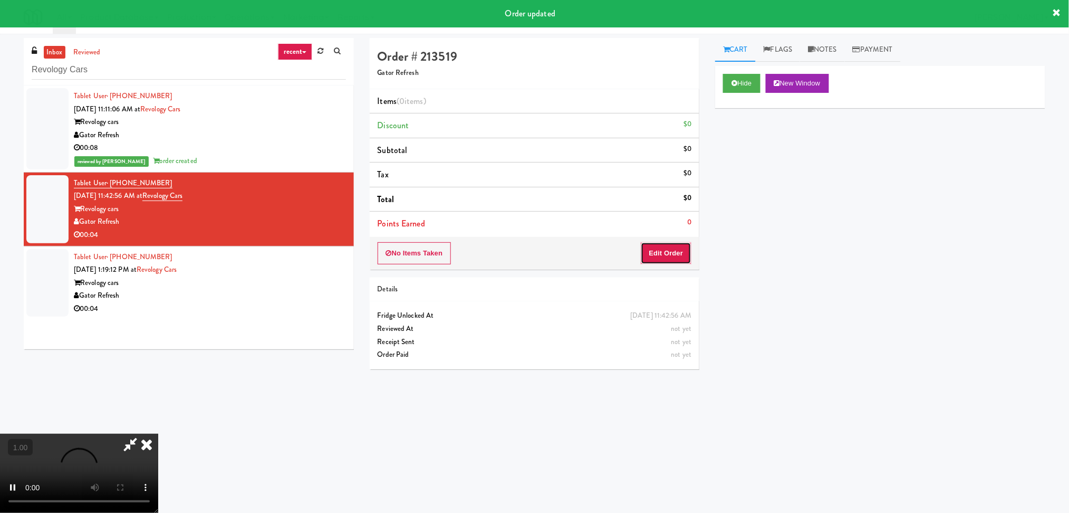
click at [677, 248] on button "Edit Order" at bounding box center [666, 253] width 51 height 22
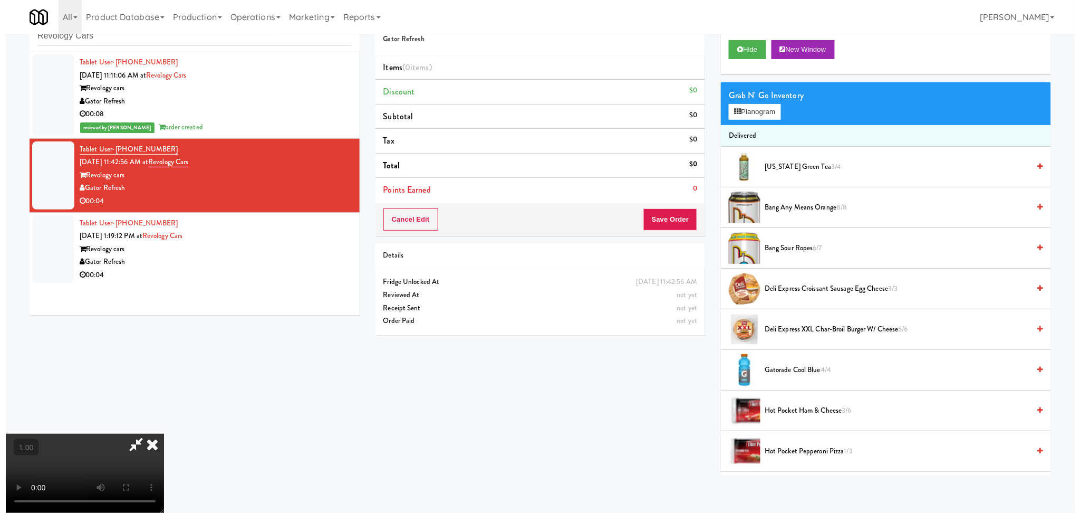
scroll to position [187, 0]
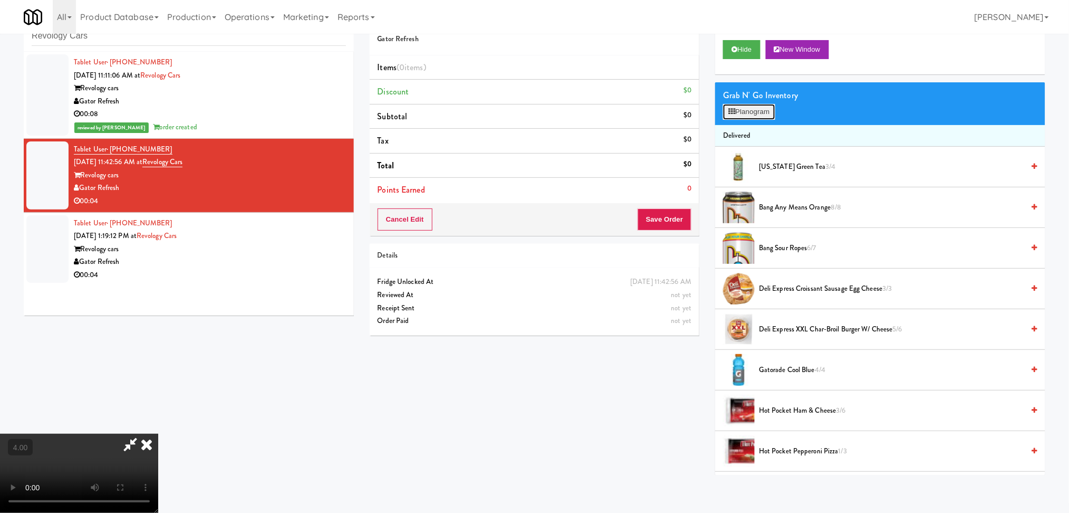
click at [746, 106] on button "Planogram" at bounding box center [749, 112] width 52 height 16
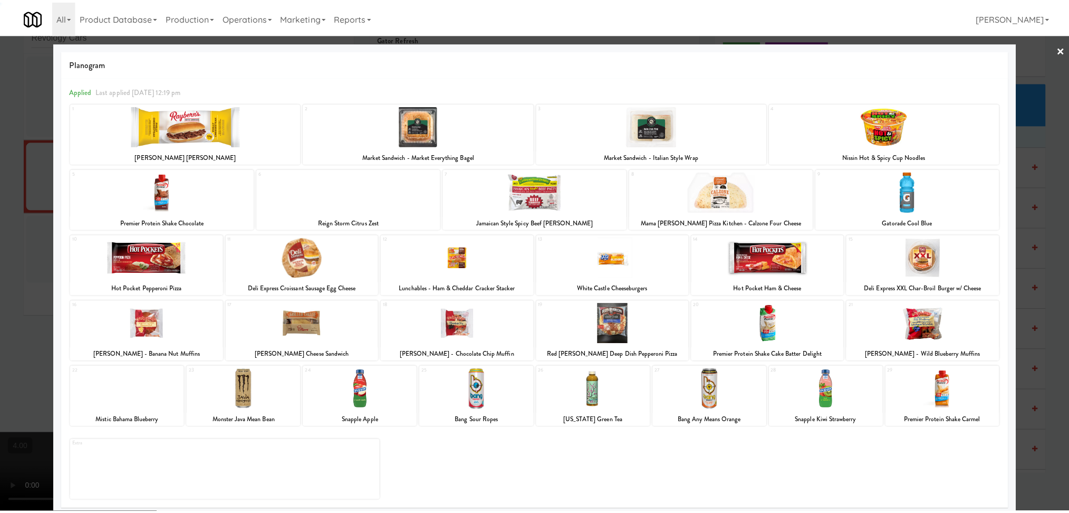
scroll to position [5, 0]
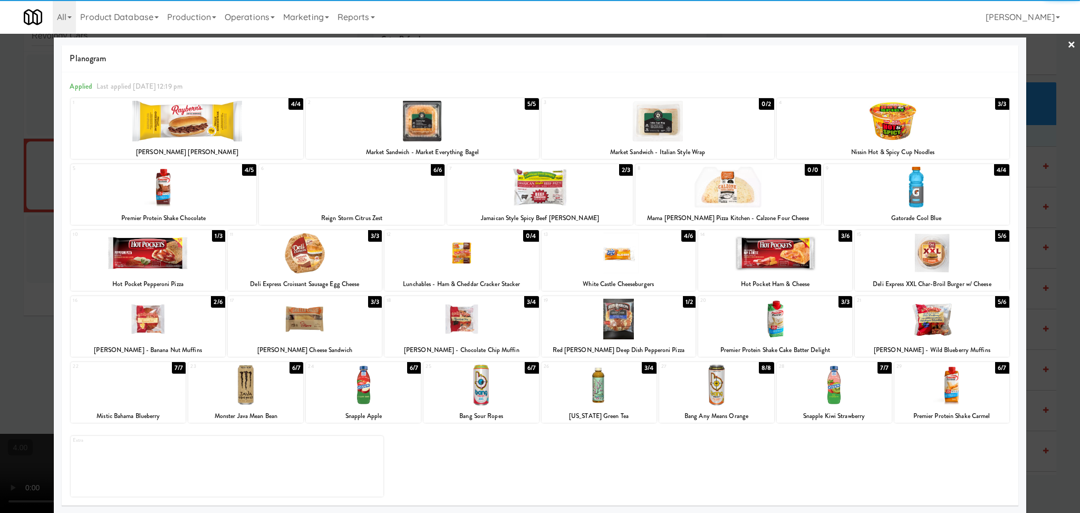
click at [743, 392] on div at bounding box center [716, 385] width 115 height 41
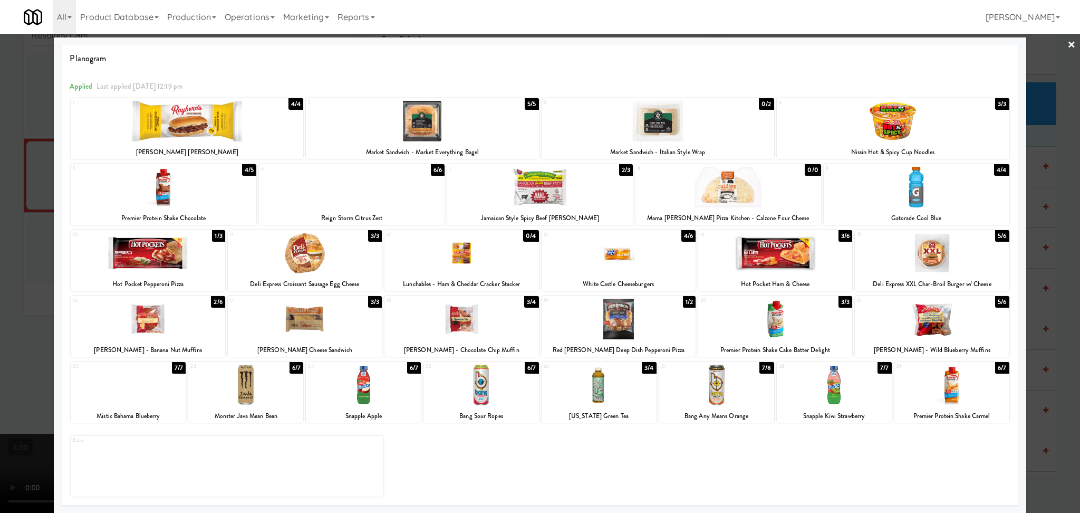
click at [0, 161] on div at bounding box center [540, 256] width 1080 height 513
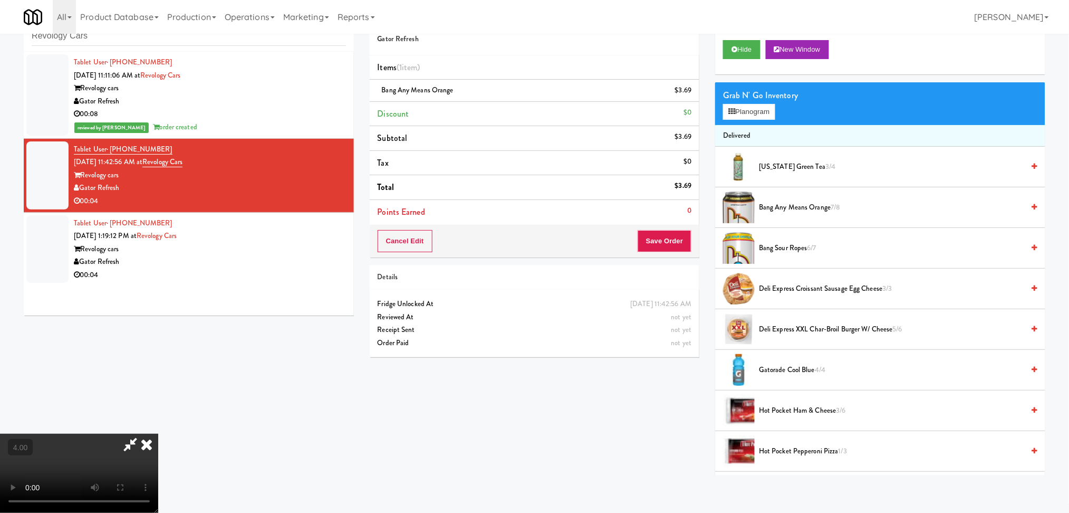
click at [158, 434] on icon at bounding box center [146, 444] width 23 height 21
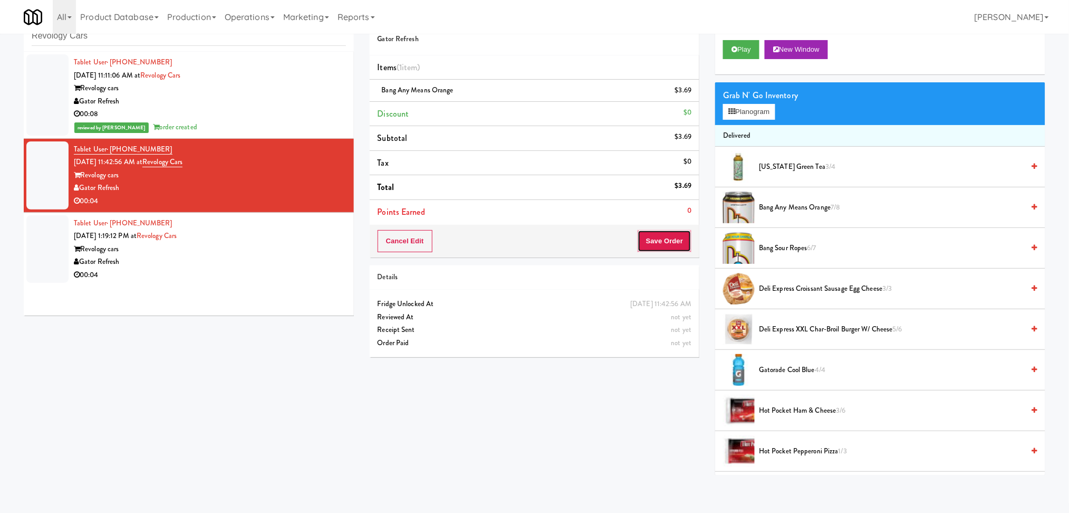
click at [662, 240] on button "Save Order" at bounding box center [665, 241] width 54 height 22
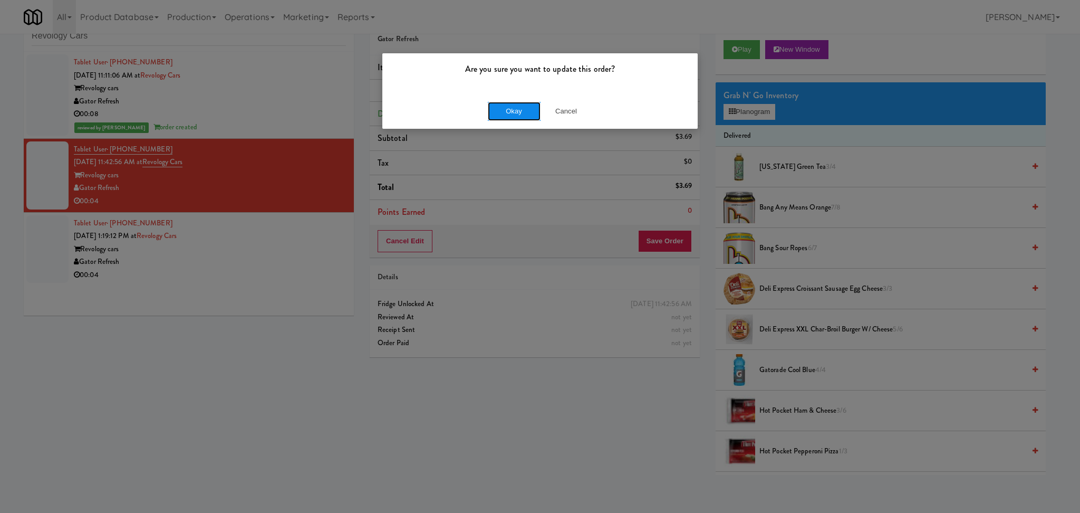
click at [503, 102] on button "Okay" at bounding box center [514, 111] width 53 height 19
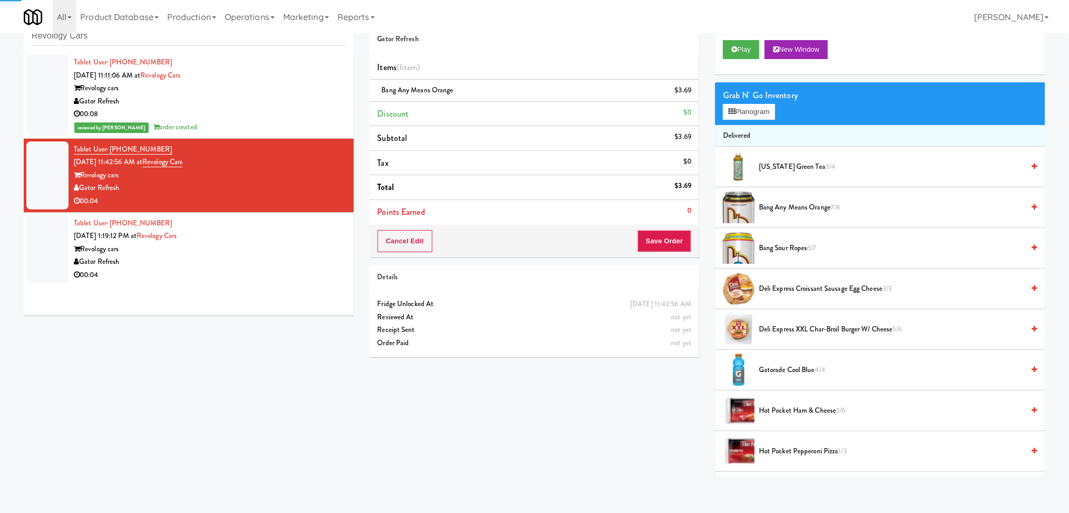
click at [274, 248] on div "Revology cars" at bounding box center [210, 249] width 272 height 13
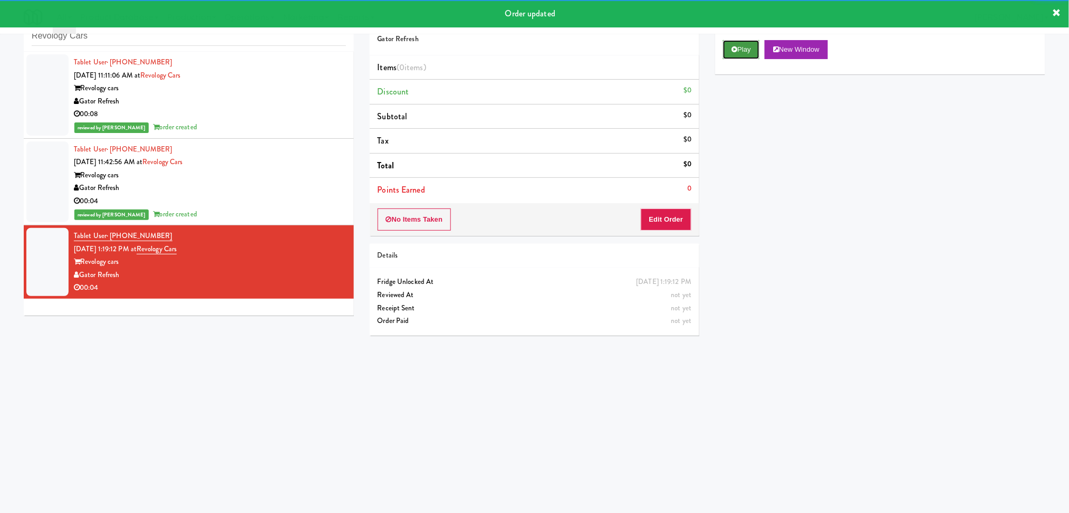
click at [748, 45] on button "Play" at bounding box center [741, 49] width 36 height 19
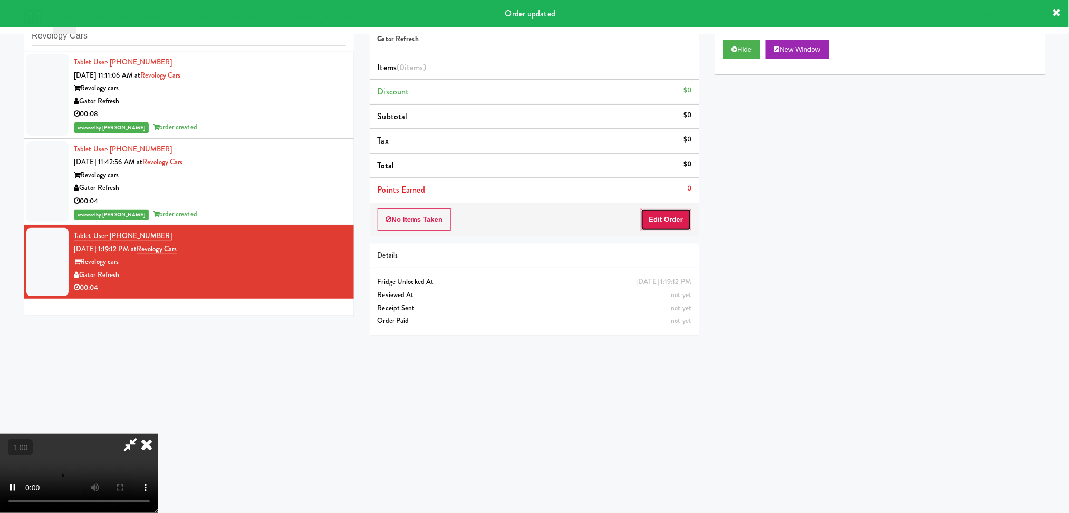
click at [672, 221] on button "Edit Order" at bounding box center [666, 219] width 51 height 22
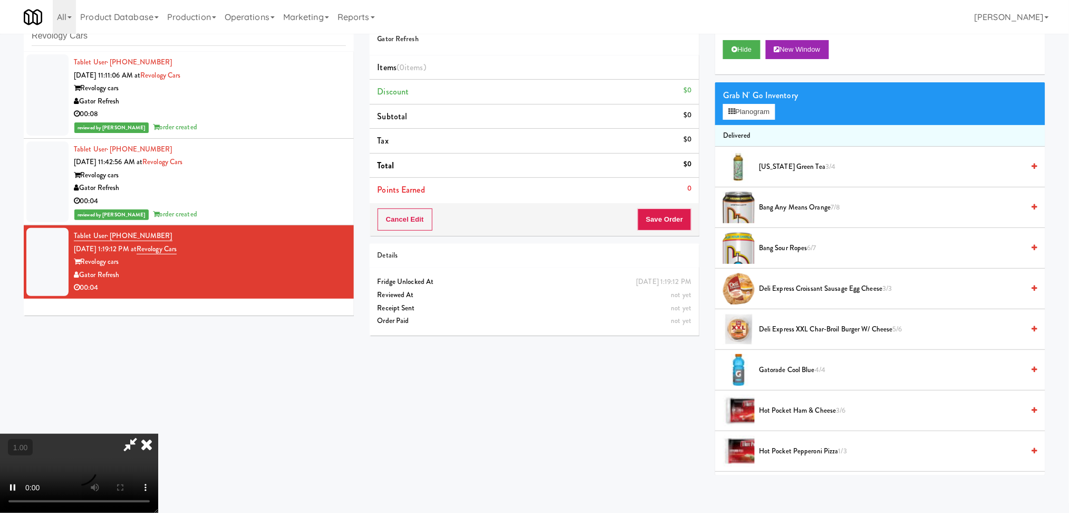
scroll to position [46, 0]
click at [753, 109] on button "Planogram" at bounding box center [749, 112] width 52 height 16
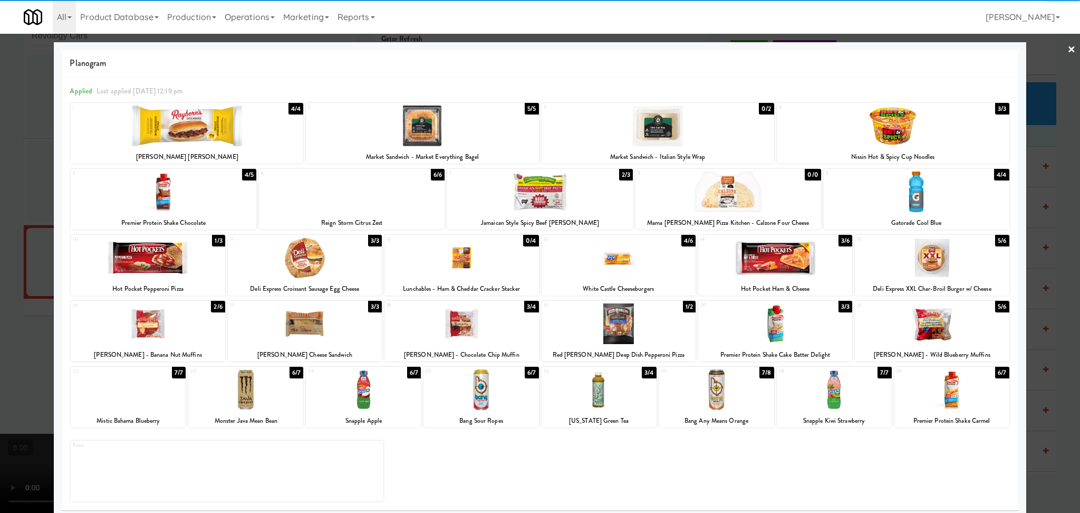
click at [242, 396] on div at bounding box center [245, 389] width 115 height 41
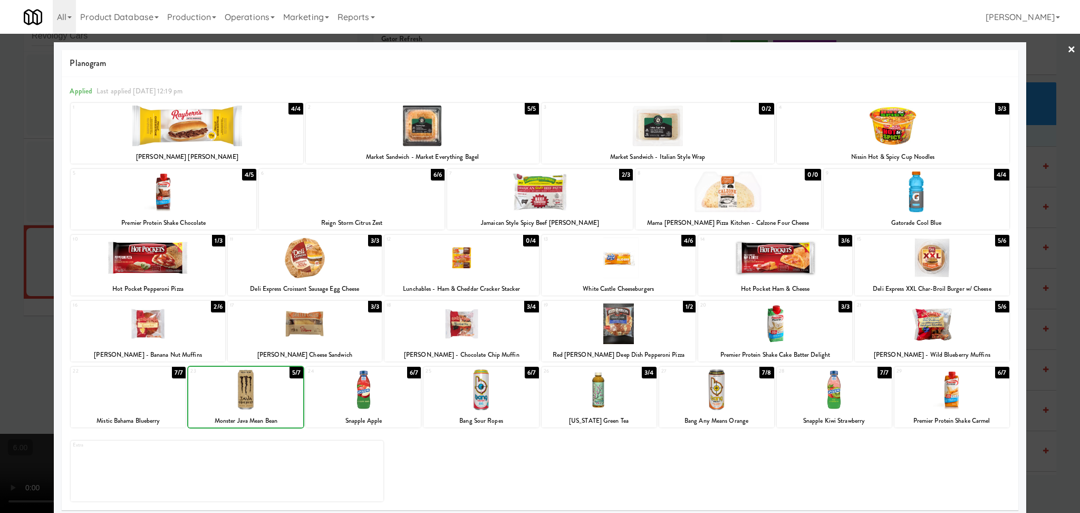
click at [0, 254] on div at bounding box center [540, 256] width 1080 height 513
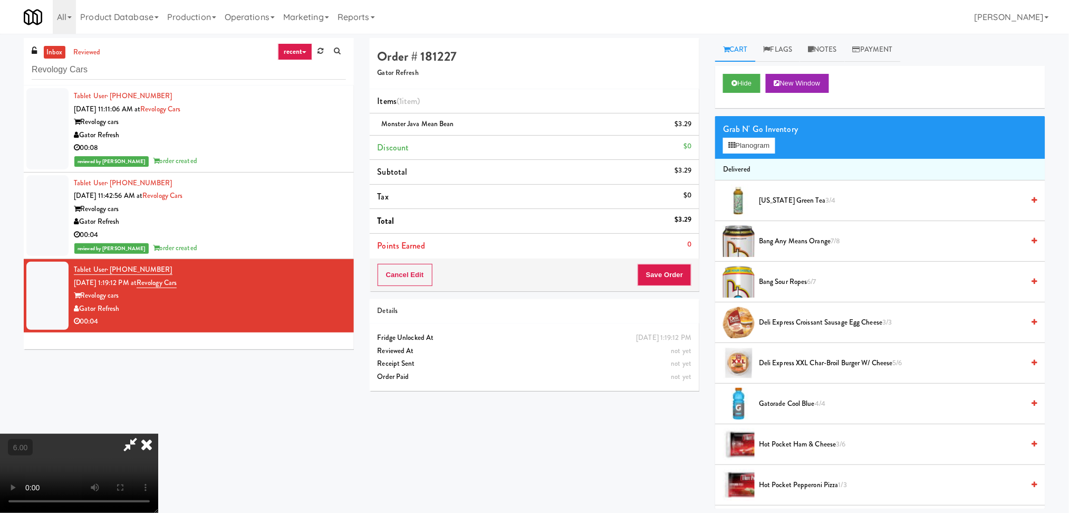
click at [142, 434] on icon at bounding box center [130, 444] width 24 height 21
click at [652, 270] on button "Save Order" at bounding box center [665, 275] width 54 height 22
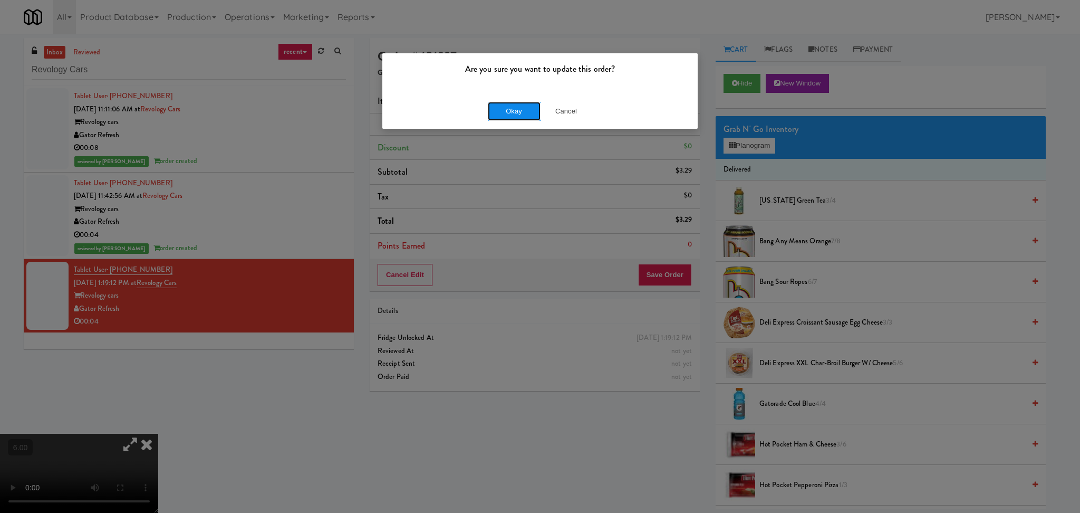
click at [495, 107] on button "Okay" at bounding box center [514, 111] width 53 height 19
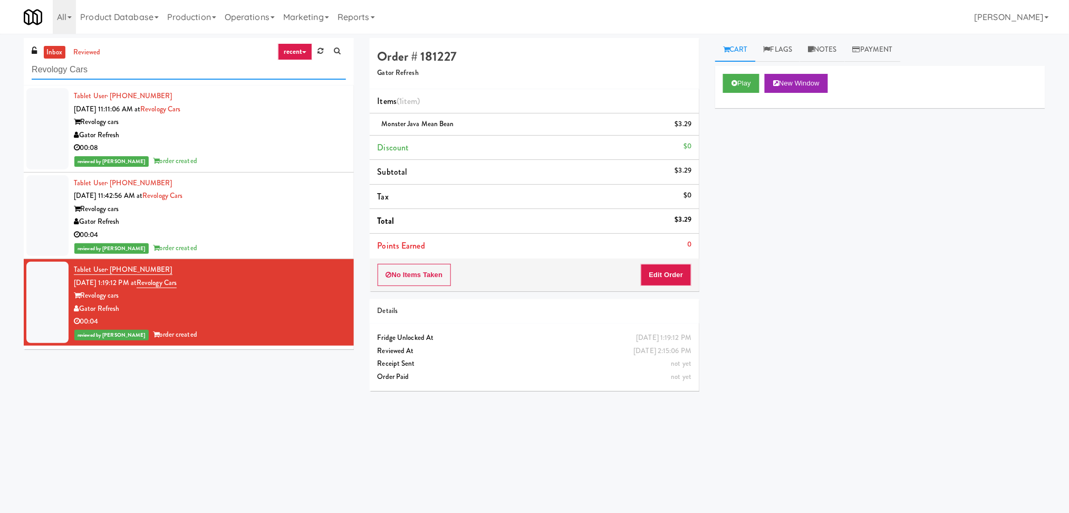
paste input "The 87 - Fridge - Left"
drag, startPoint x: 143, startPoint y: 73, endPoint x: 0, endPoint y: 59, distance: 144.2
click at [0, 59] on div "inbox reviewed recent all unclear take inventory issue suspicious failed recent…" at bounding box center [534, 250] width 1069 height 424
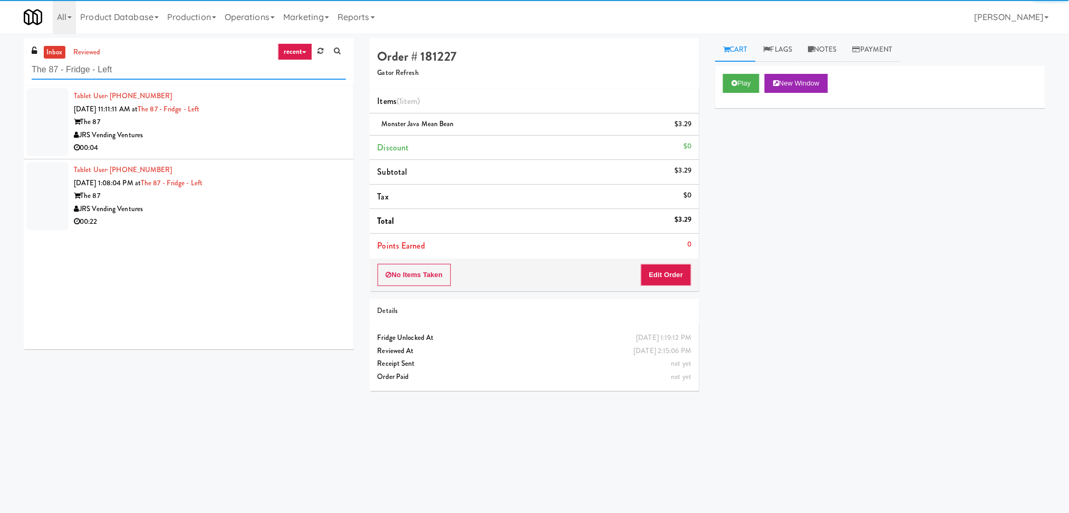
type input "The 87 - Fridge - Left"
click at [301, 141] on div "00:04" at bounding box center [210, 147] width 272 height 13
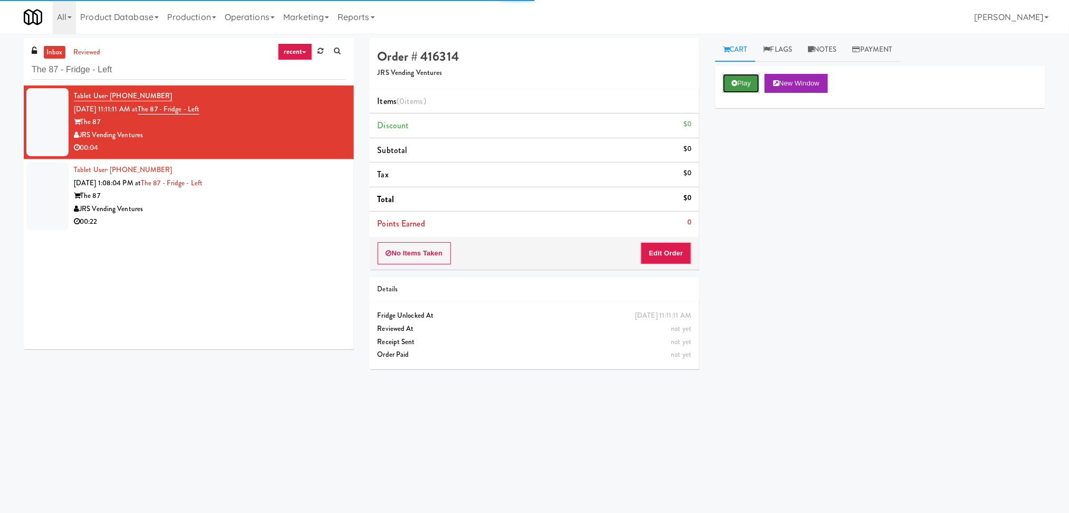
click at [741, 88] on button "Play" at bounding box center [741, 83] width 36 height 19
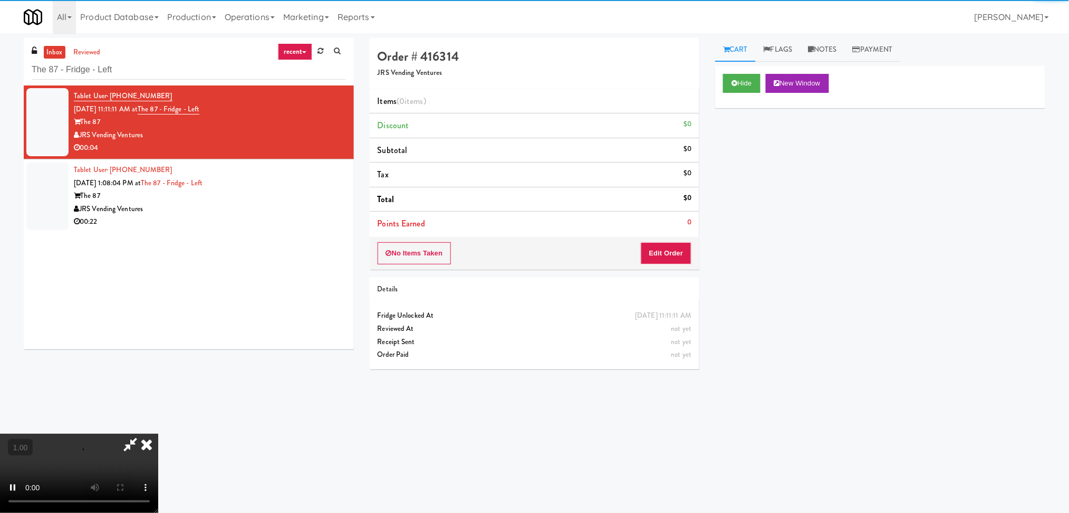
click at [692, 250] on div "No Items Taken Edit Order" at bounding box center [535, 253] width 330 height 33
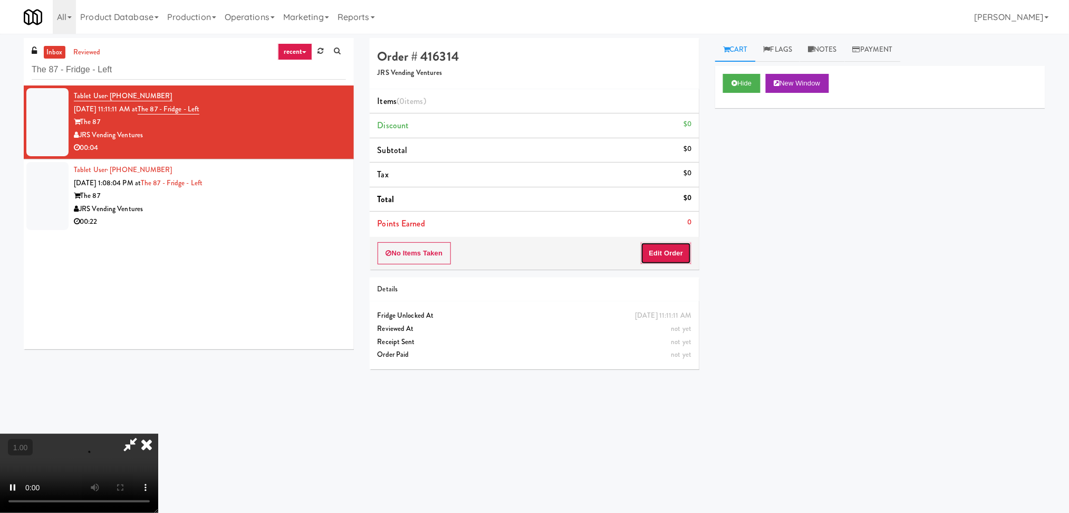
click at [667, 253] on button "Edit Order" at bounding box center [666, 253] width 51 height 22
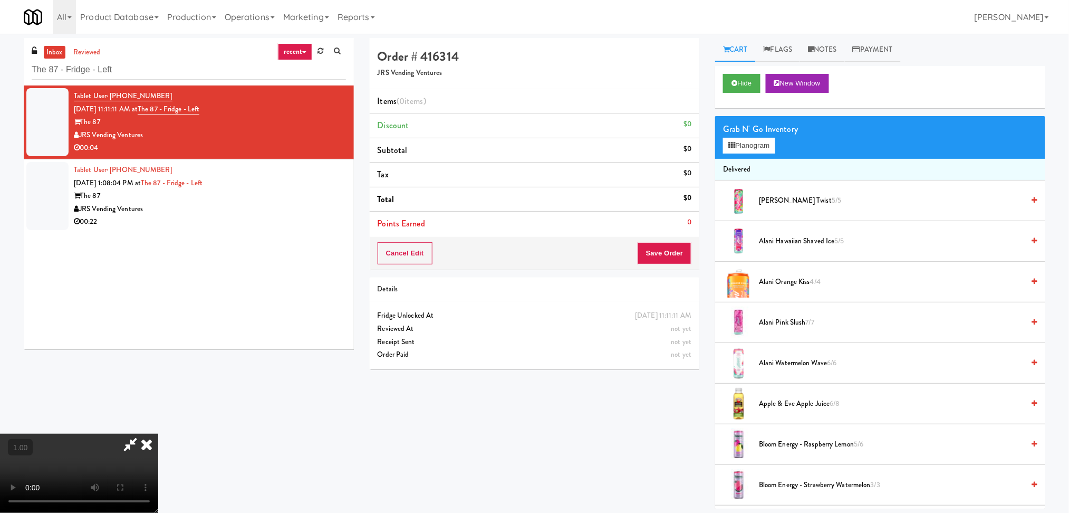
click at [158, 434] on video at bounding box center [79, 473] width 158 height 79
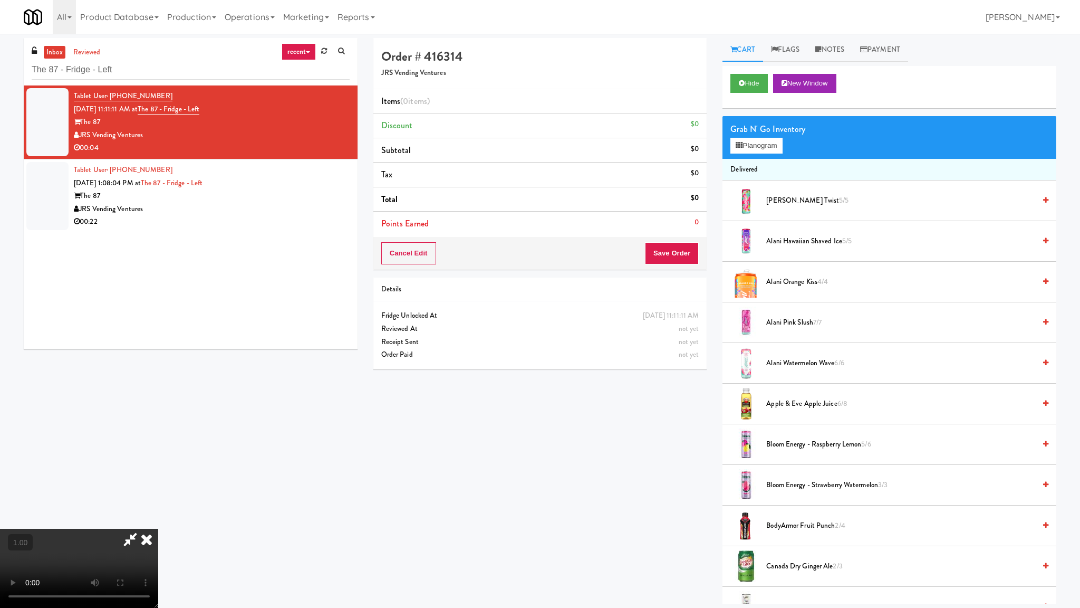
drag, startPoint x: 229, startPoint y: 496, endPoint x: 227, endPoint y: 491, distance: 5.7
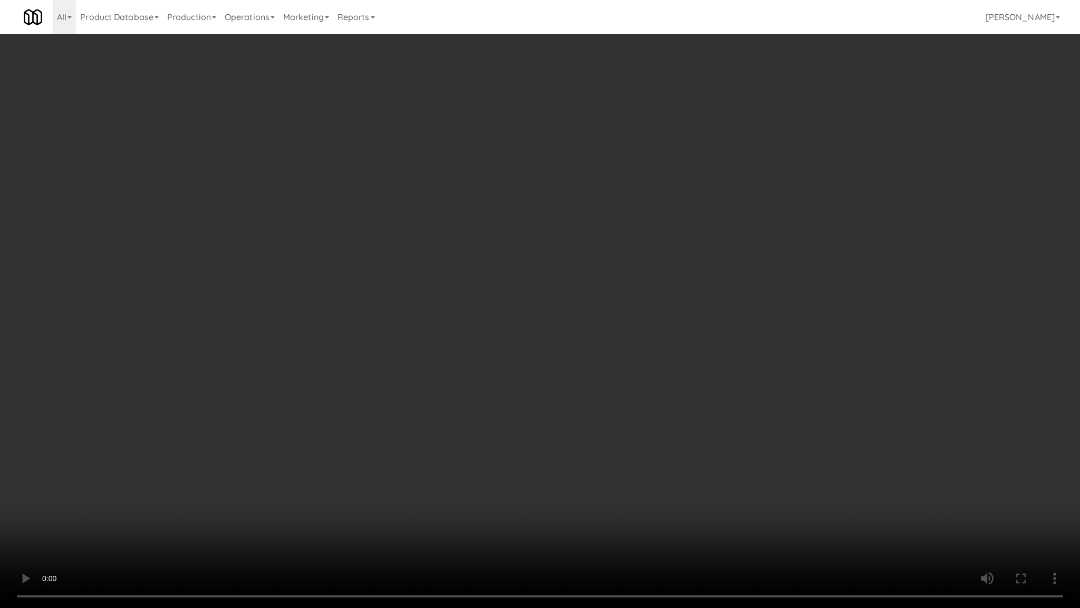
click at [228, 495] on video at bounding box center [540, 304] width 1080 height 608
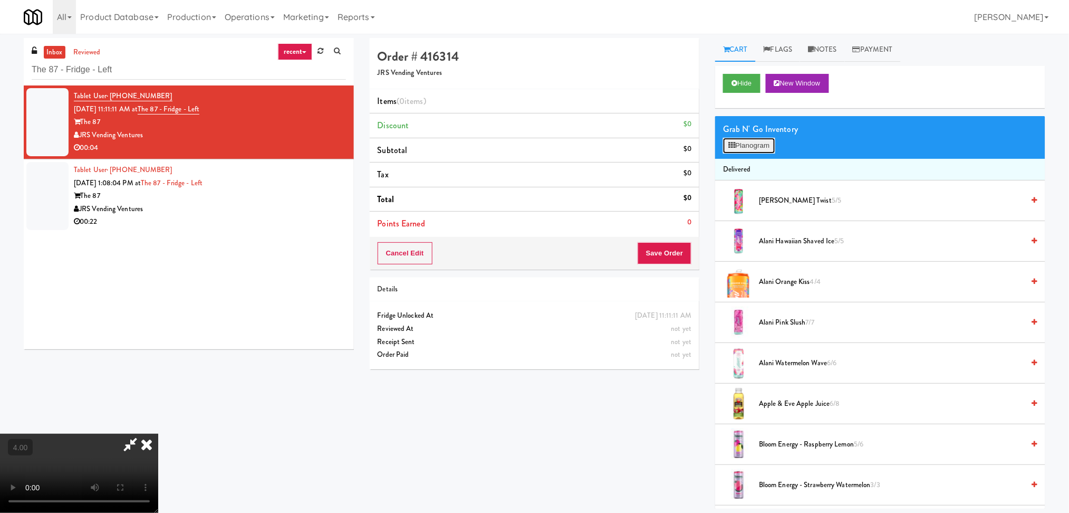
click at [738, 148] on button "Planogram" at bounding box center [749, 146] width 52 height 16
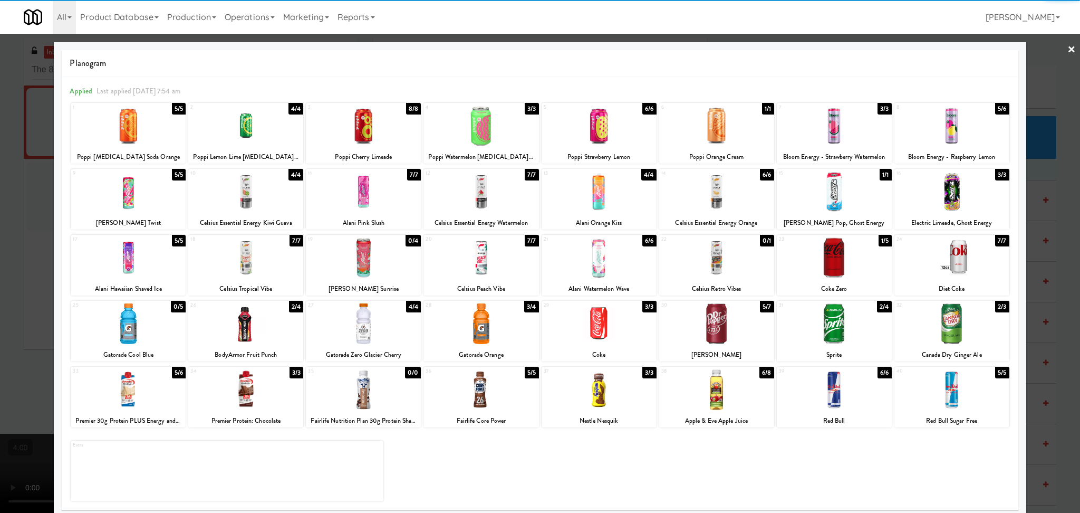
click at [132, 390] on div at bounding box center [128, 389] width 115 height 41
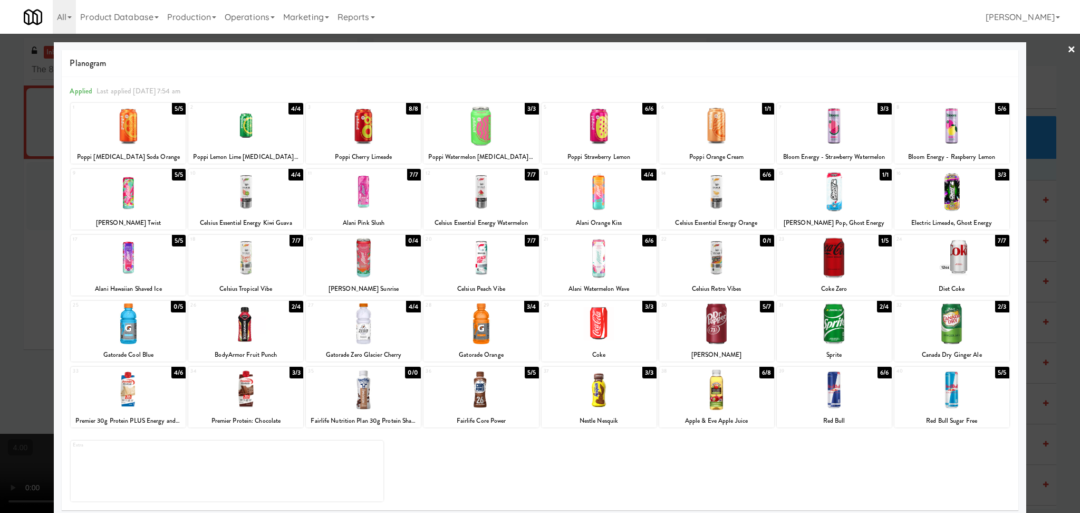
click at [0, 295] on div at bounding box center [540, 256] width 1080 height 513
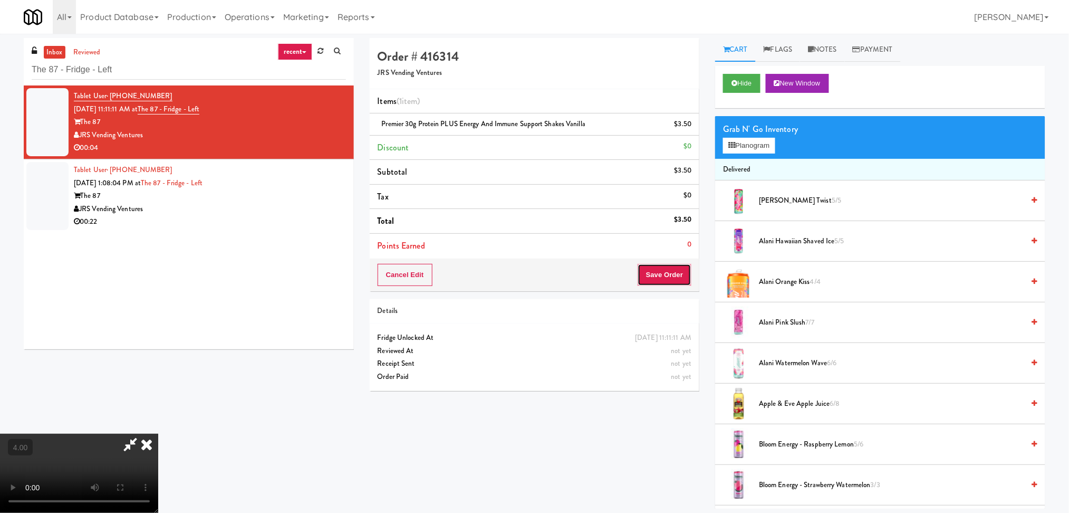
click at [667, 267] on button "Save Order" at bounding box center [665, 275] width 54 height 22
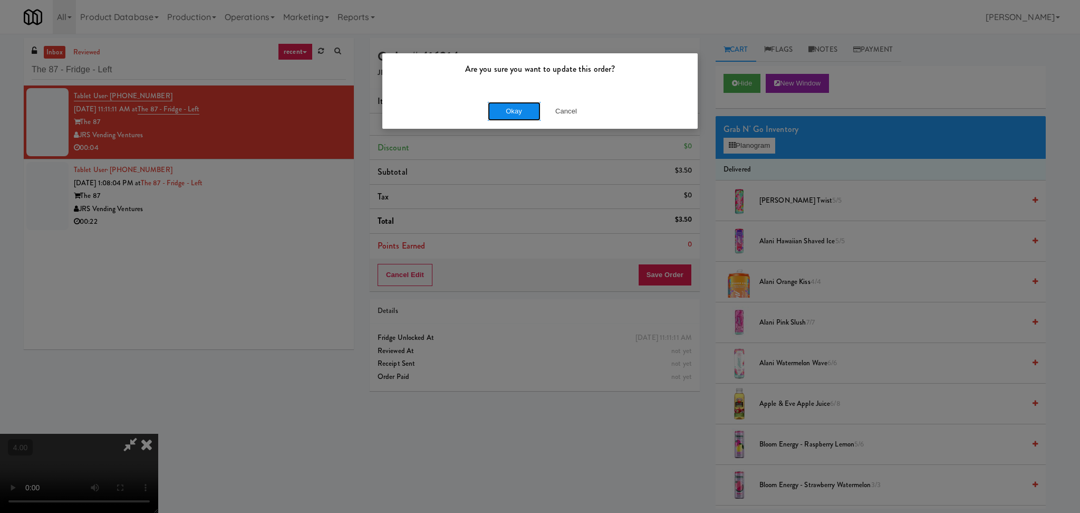
click at [519, 112] on button "Okay" at bounding box center [514, 111] width 53 height 19
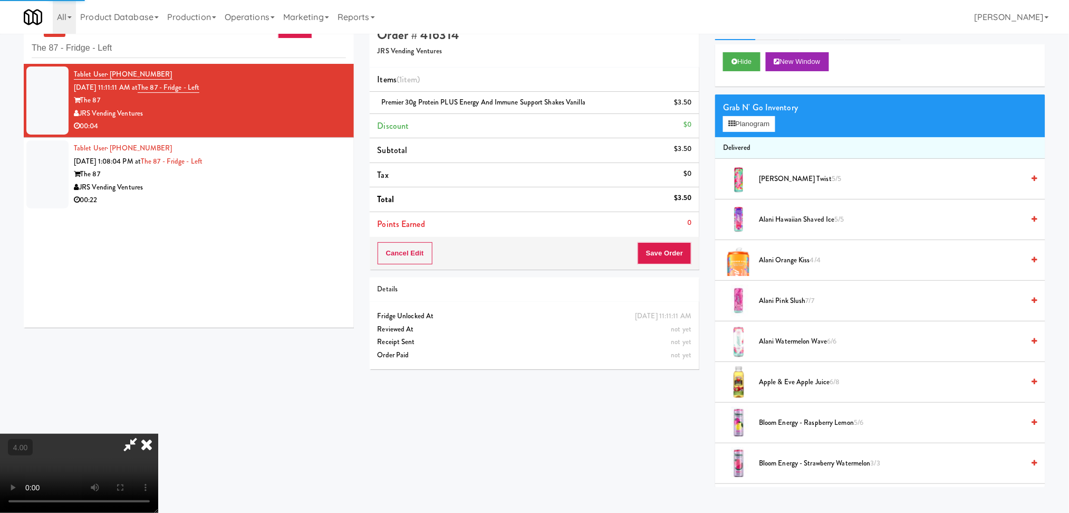
scroll to position [34, 0]
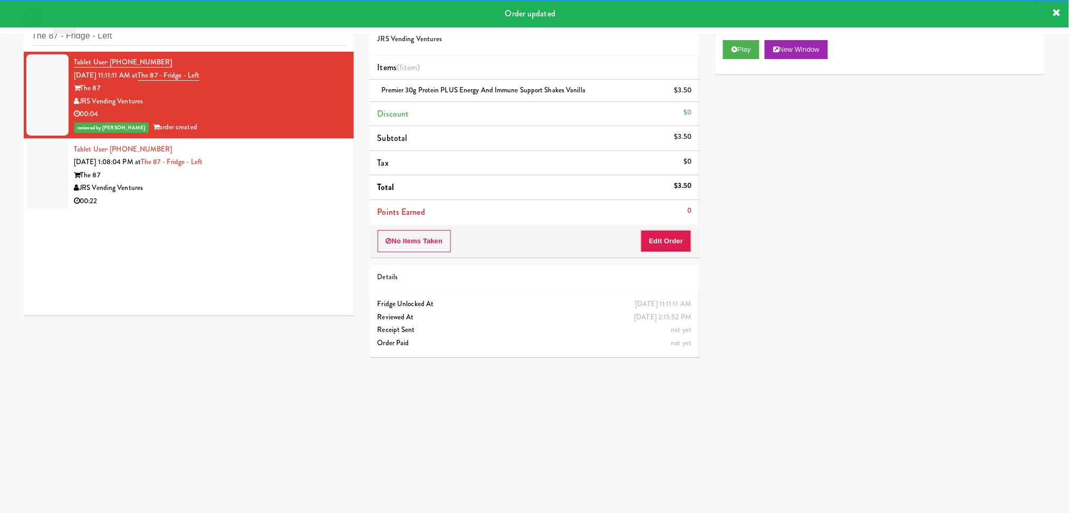
click at [304, 187] on div "JRS Vending Ventures" at bounding box center [210, 187] width 272 height 13
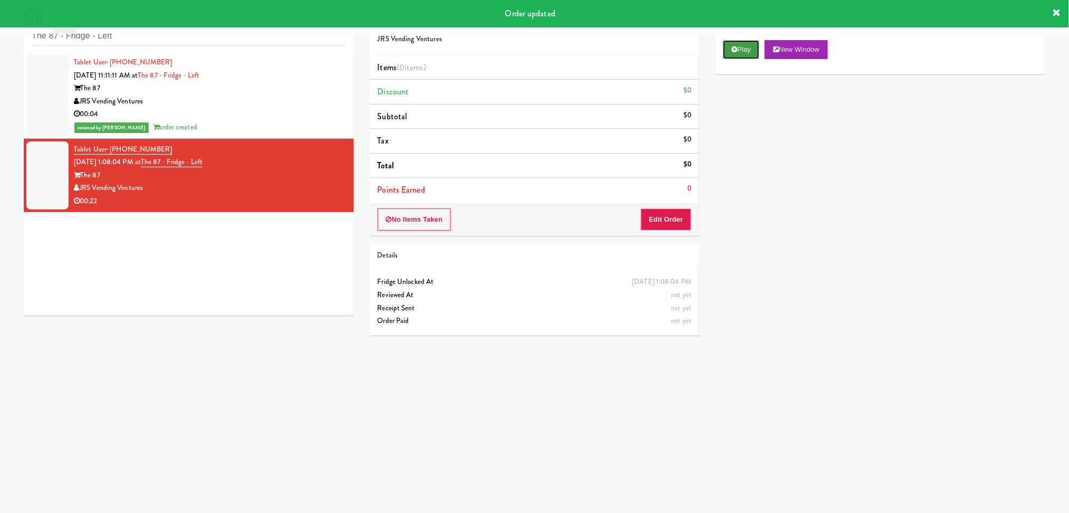
click at [760, 44] on button "Play" at bounding box center [741, 49] width 36 height 19
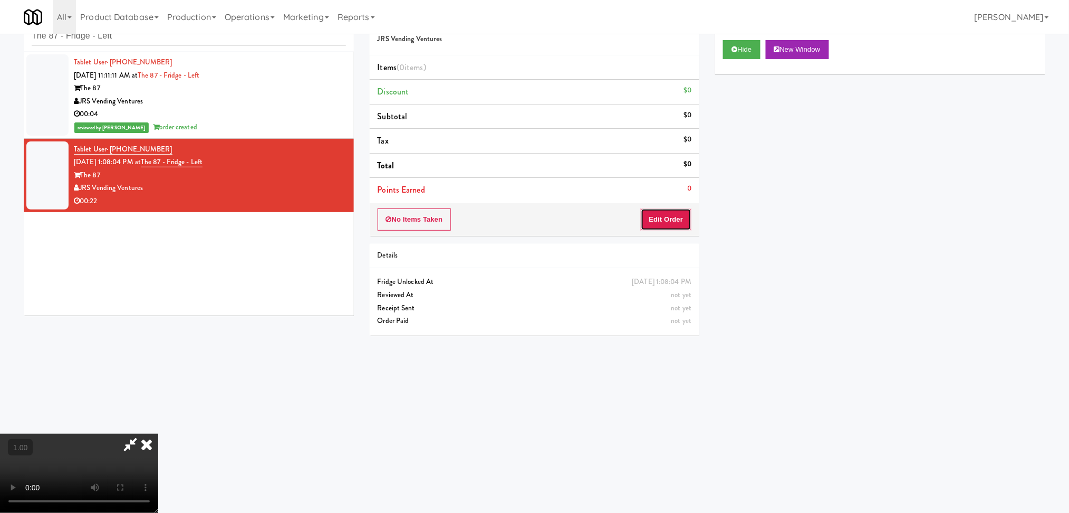
click at [671, 215] on button "Edit Order" at bounding box center [666, 219] width 51 height 22
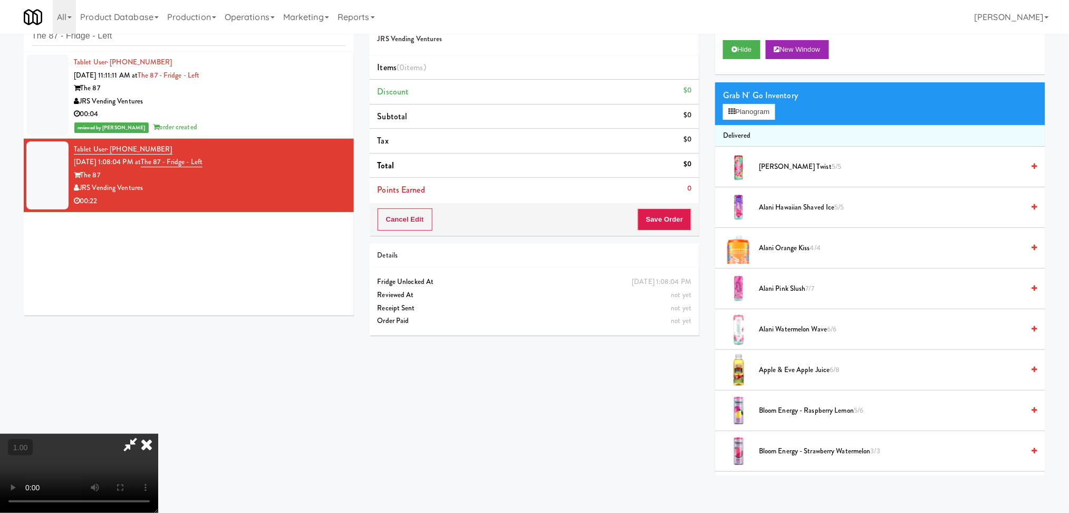
click at [155, 434] on video at bounding box center [79, 473] width 158 height 79
click at [738, 117] on button "Planogram" at bounding box center [749, 112] width 52 height 16
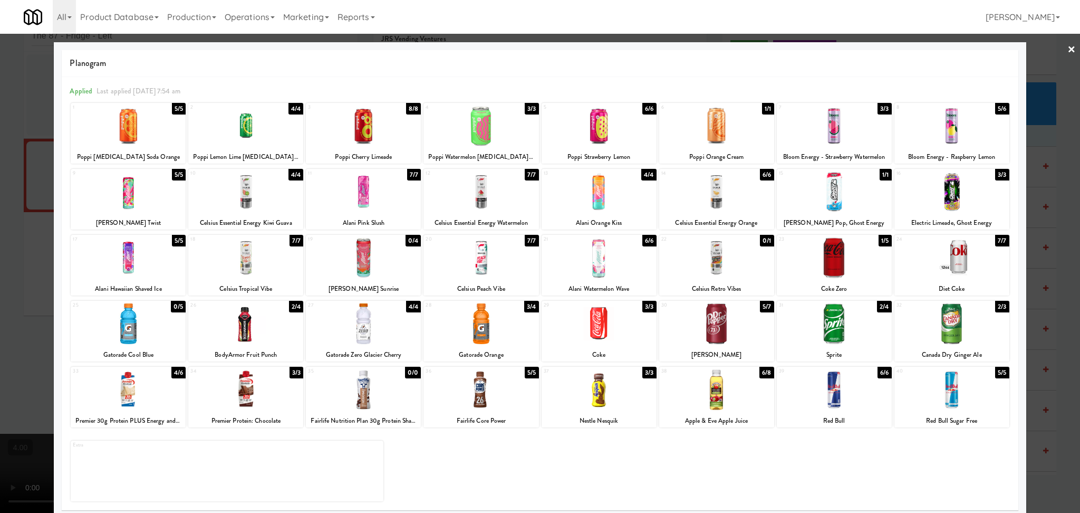
click at [0, 283] on div at bounding box center [540, 256] width 1080 height 513
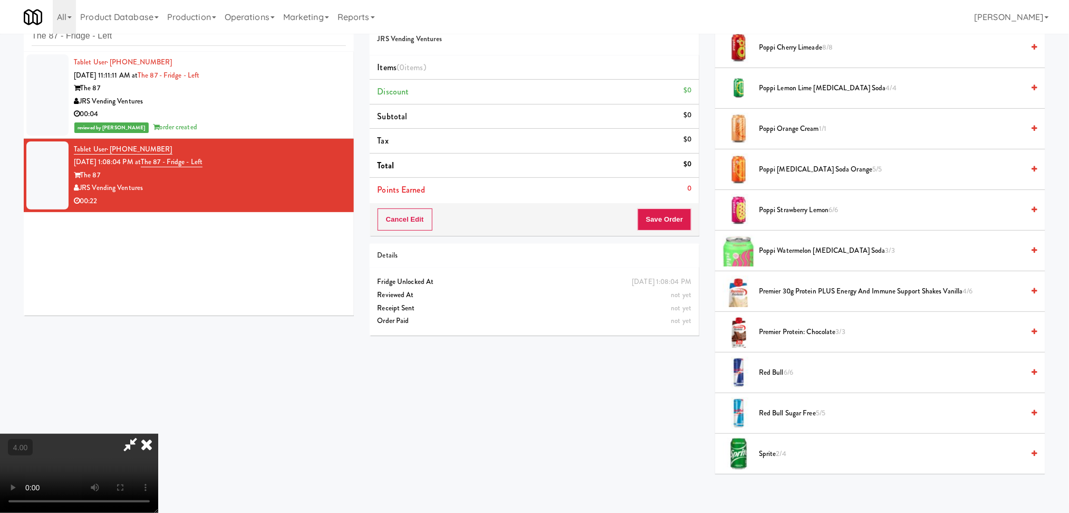
scroll to position [1257, 0]
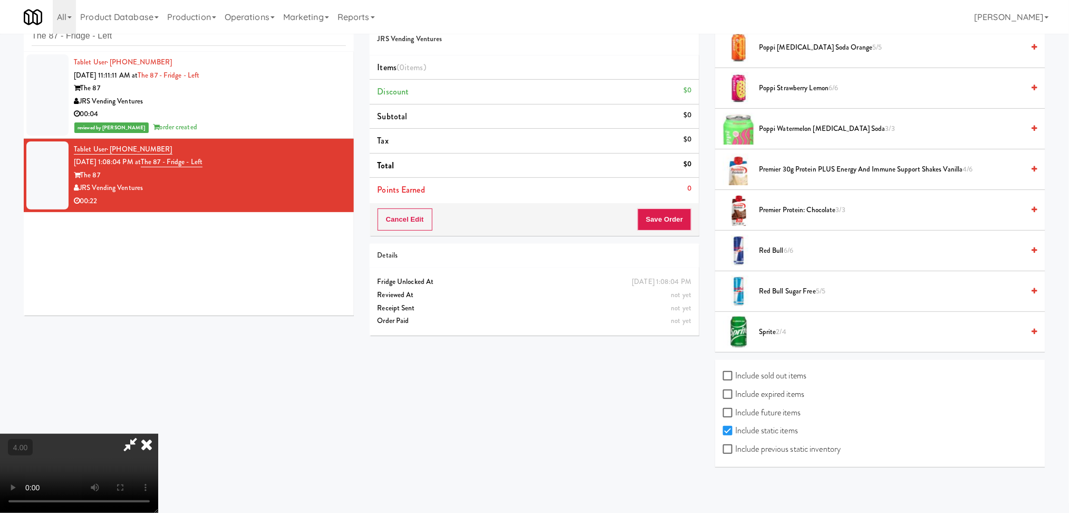
click at [806, 373] on label "Include sold out items" at bounding box center [764, 376] width 83 height 16
click at [735, 373] on input "Include sold out items" at bounding box center [729, 376] width 12 height 8
checkbox input "true"
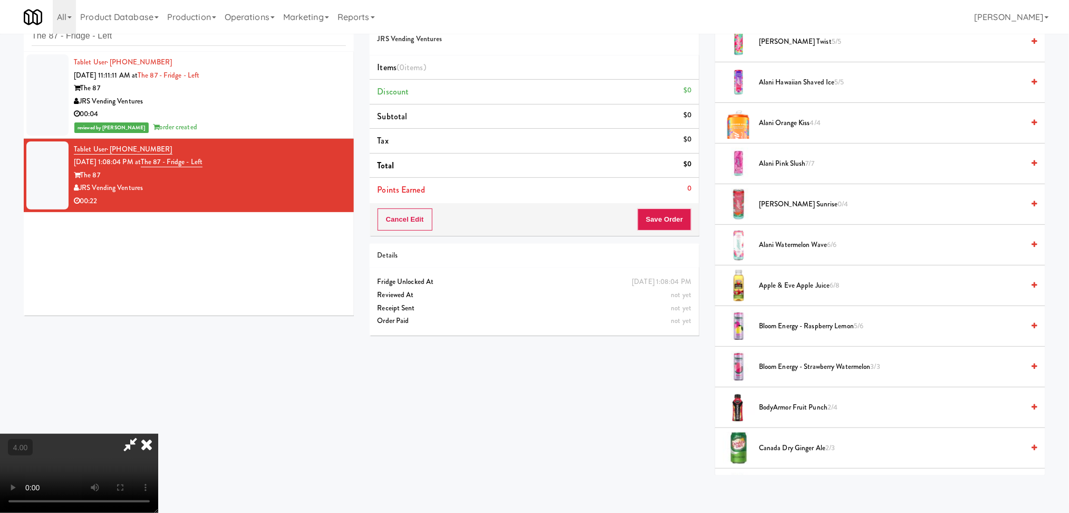
scroll to position [0, 0]
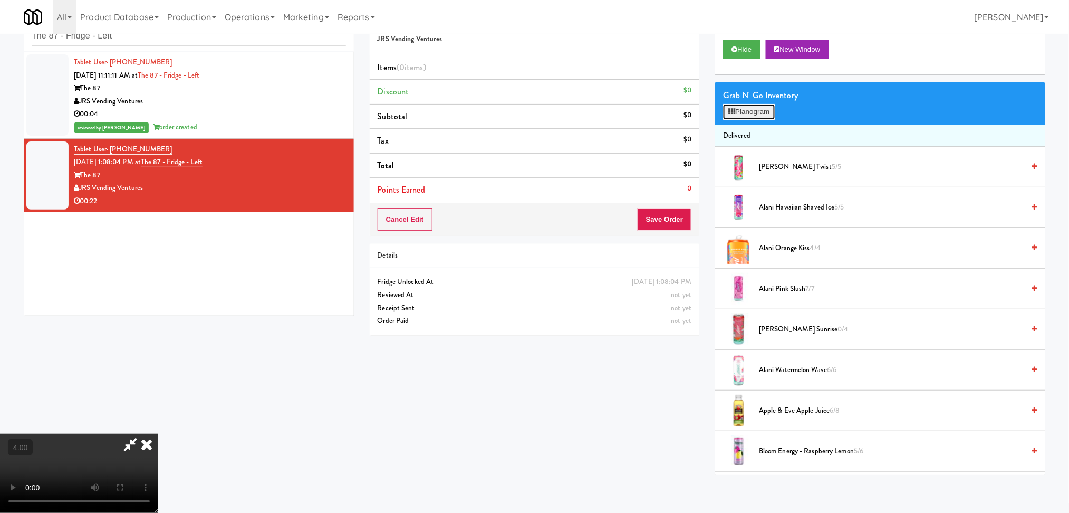
click at [748, 107] on button "Planogram" at bounding box center [749, 112] width 52 height 16
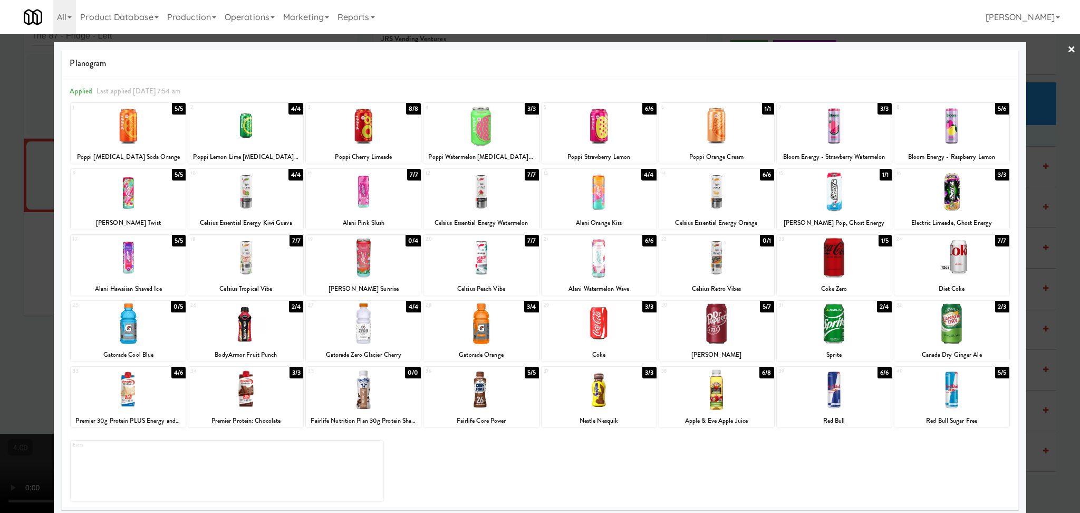
click at [372, 389] on div at bounding box center [363, 389] width 115 height 41
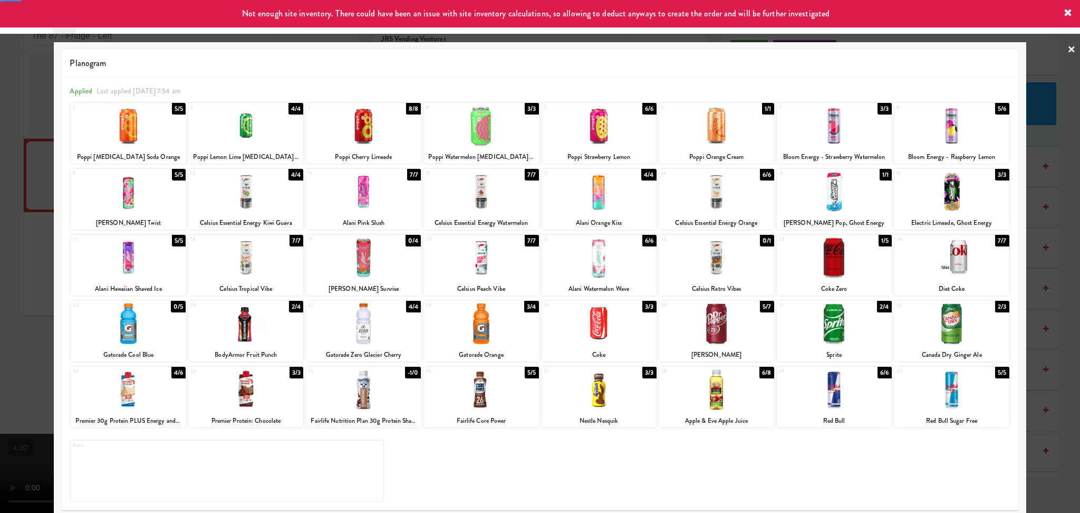
click at [372, 389] on div at bounding box center [363, 389] width 115 height 41
click at [373, 393] on div at bounding box center [363, 389] width 115 height 41
click at [35, 270] on div at bounding box center [540, 256] width 1080 height 513
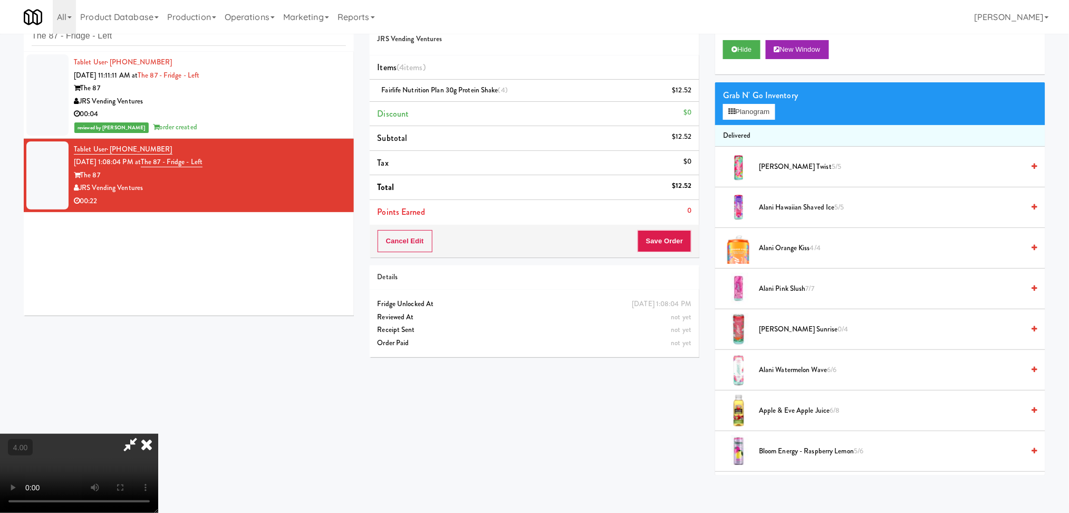
click at [158, 434] on icon at bounding box center [146, 444] width 23 height 21
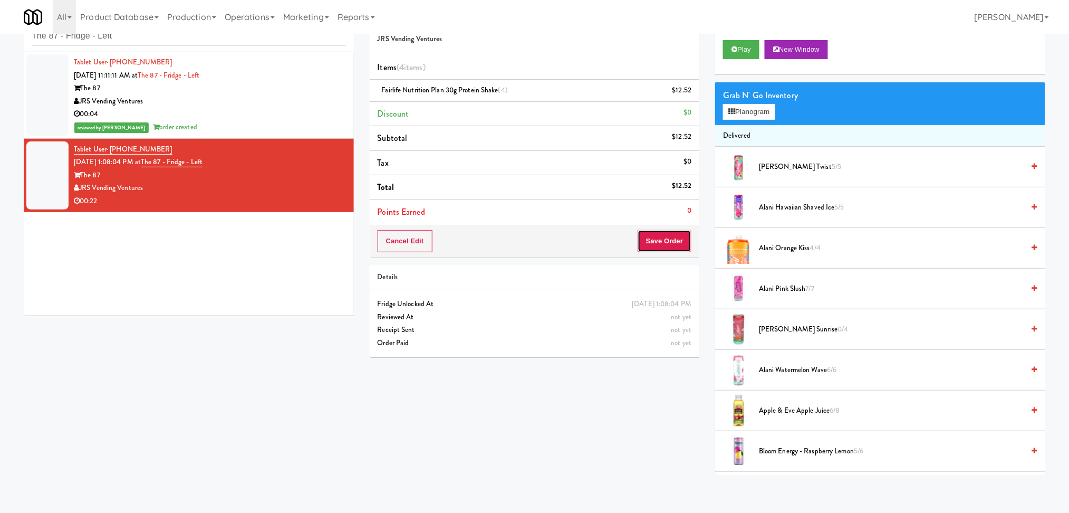
click at [656, 241] on button "Save Order" at bounding box center [665, 241] width 54 height 22
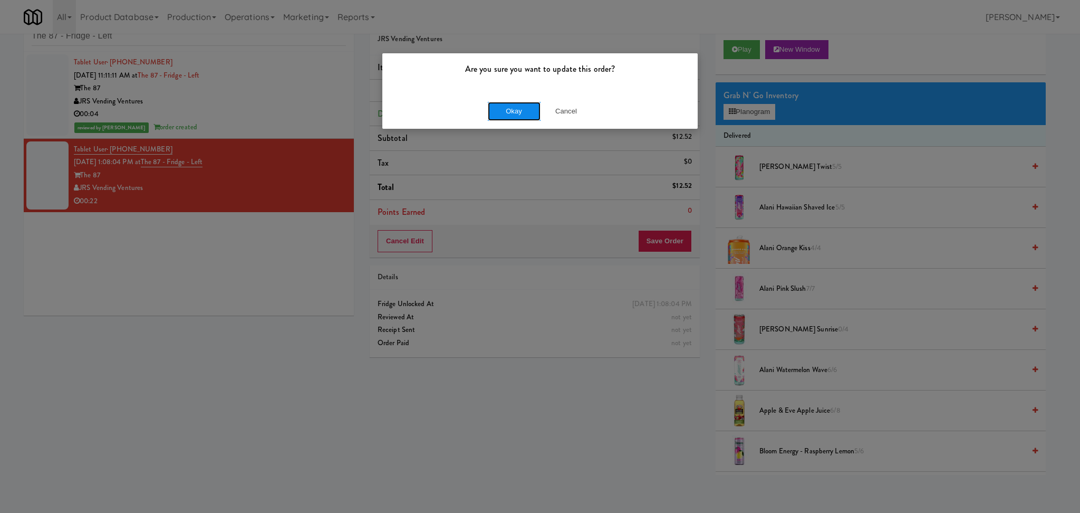
click at [512, 115] on button "Okay" at bounding box center [514, 111] width 53 height 19
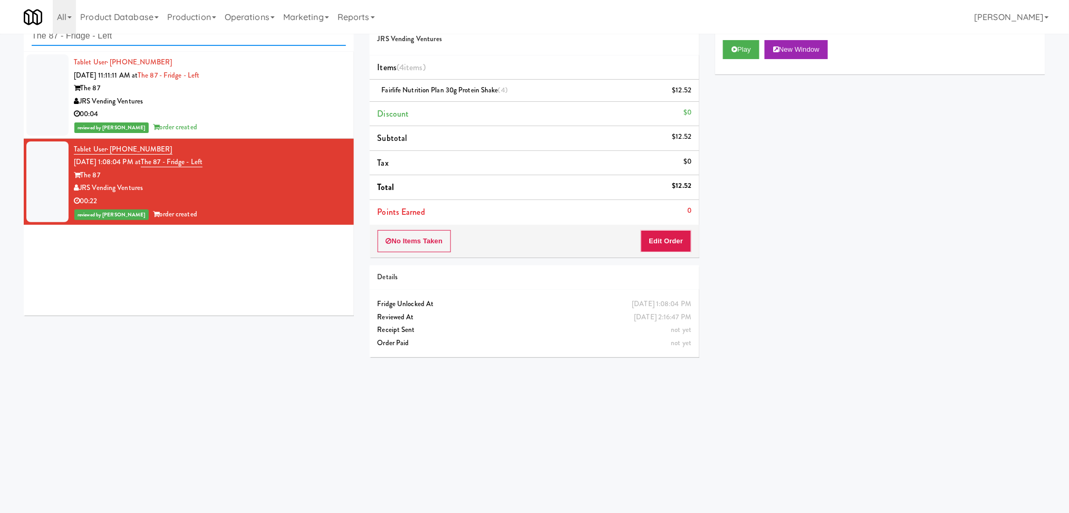
drag, startPoint x: 133, startPoint y: 38, endPoint x: 0, endPoint y: 25, distance: 133.6
click at [0, 25] on body "Are you sure you want to update this order? Okay Cancel Okay Are you sure you w…" at bounding box center [534, 256] width 1069 height 513
paste input "Union24 - Cooler - Right (Little Lobby)"
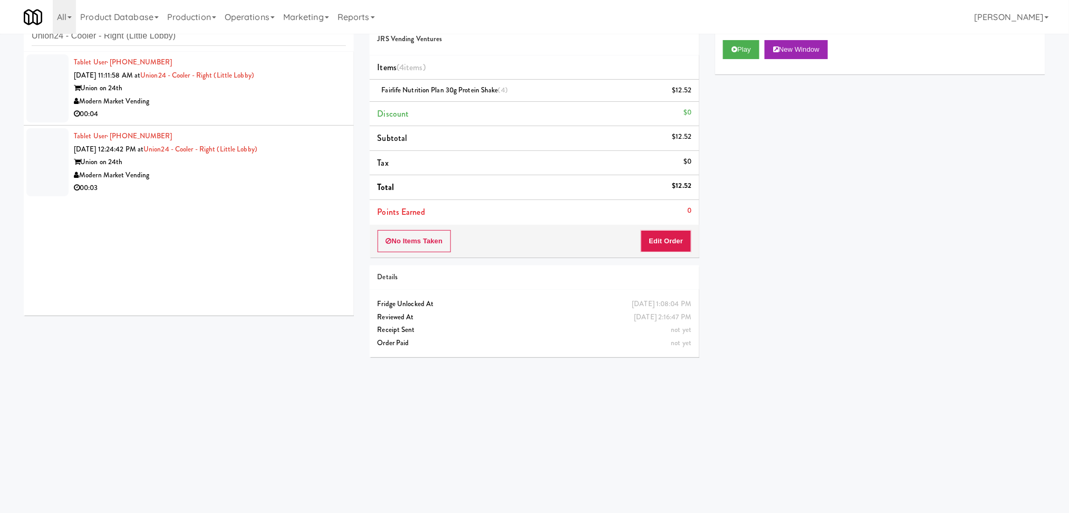
click at [283, 109] on div "00:04" at bounding box center [210, 114] width 272 height 13
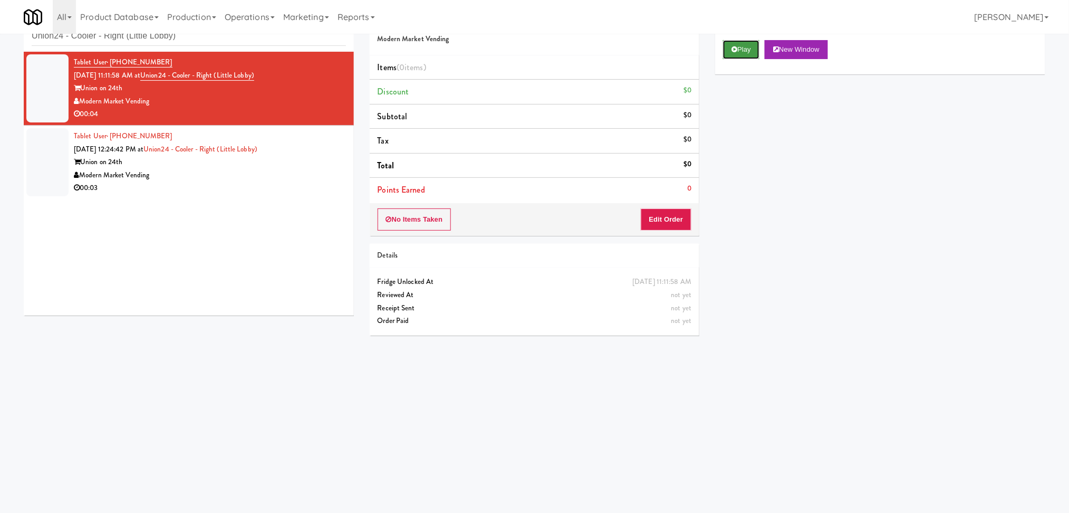
click at [749, 50] on button "Play" at bounding box center [741, 49] width 36 height 19
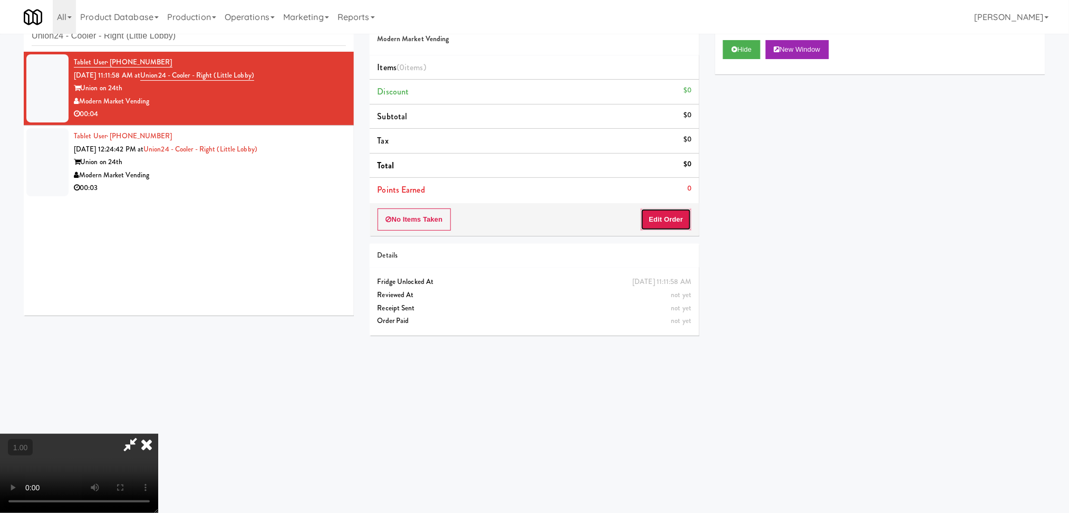
click at [670, 221] on button "Edit Order" at bounding box center [666, 219] width 51 height 22
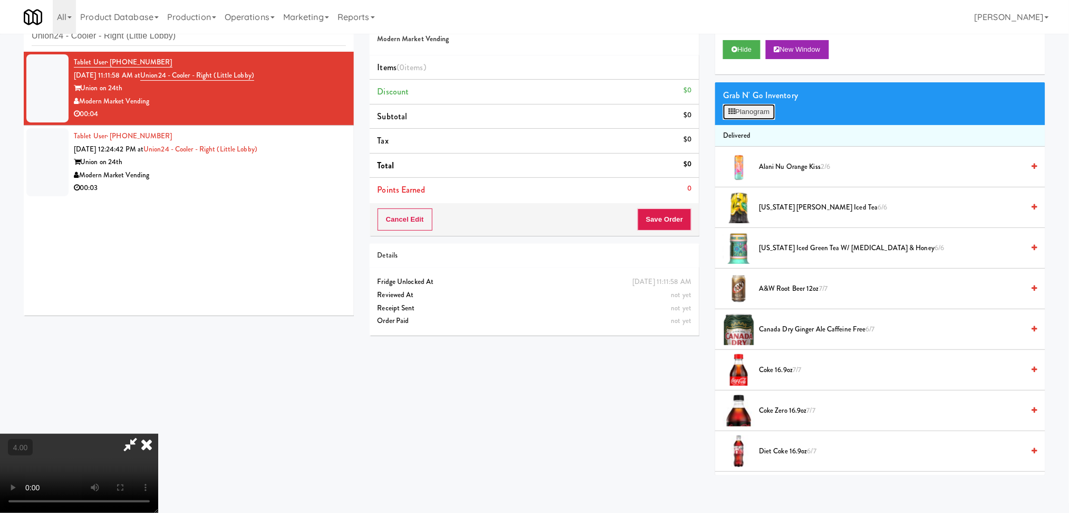
click at [732, 113] on icon at bounding box center [732, 111] width 7 height 7
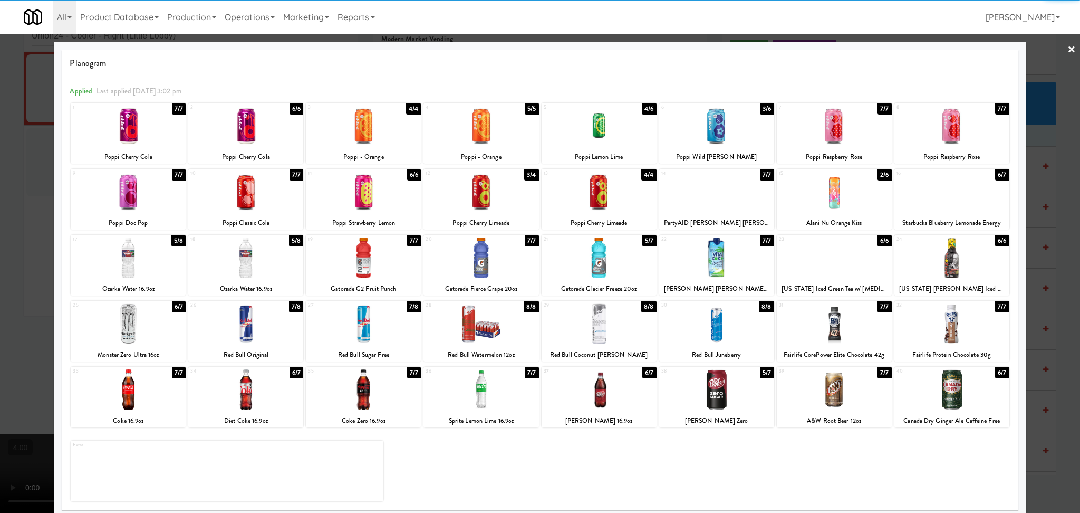
click at [130, 326] on div at bounding box center [128, 323] width 115 height 41
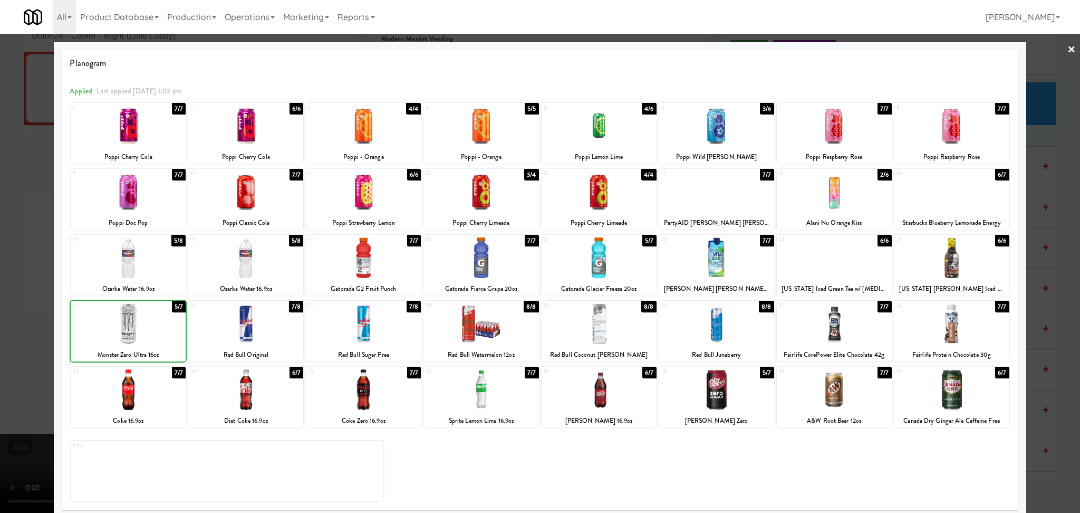
click at [0, 275] on div at bounding box center [540, 256] width 1080 height 513
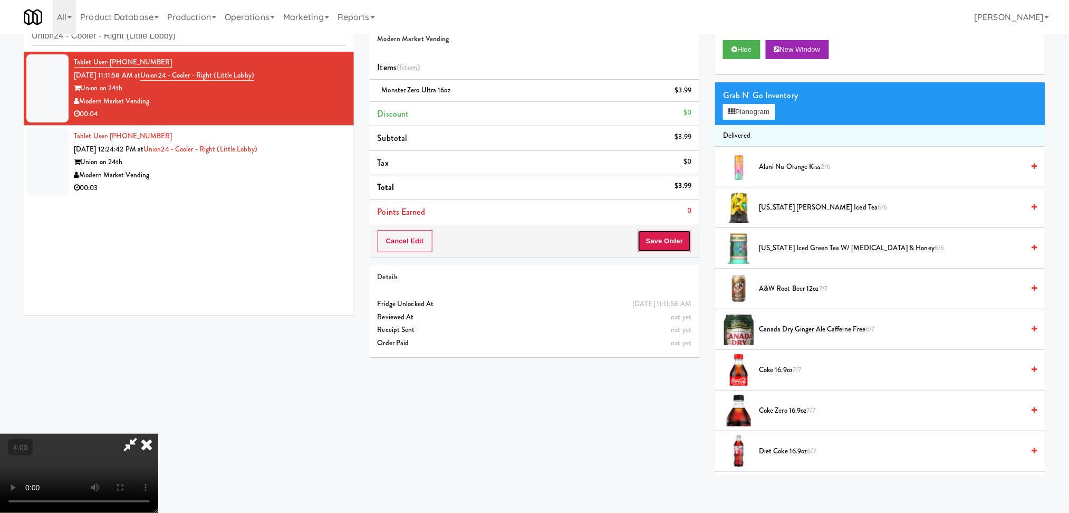
click at [654, 238] on button "Save Order" at bounding box center [665, 241] width 54 height 22
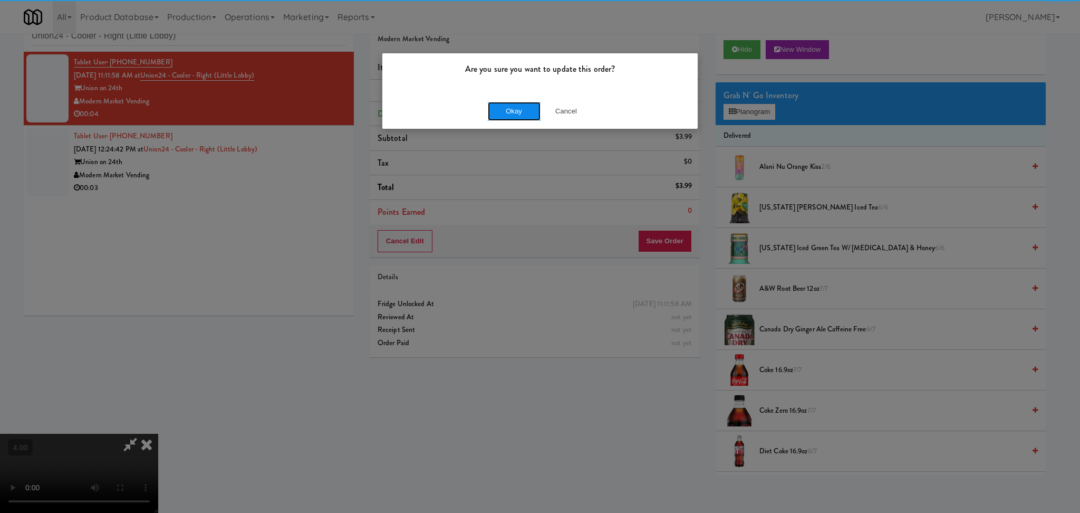
click at [495, 109] on button "Okay" at bounding box center [514, 111] width 53 height 19
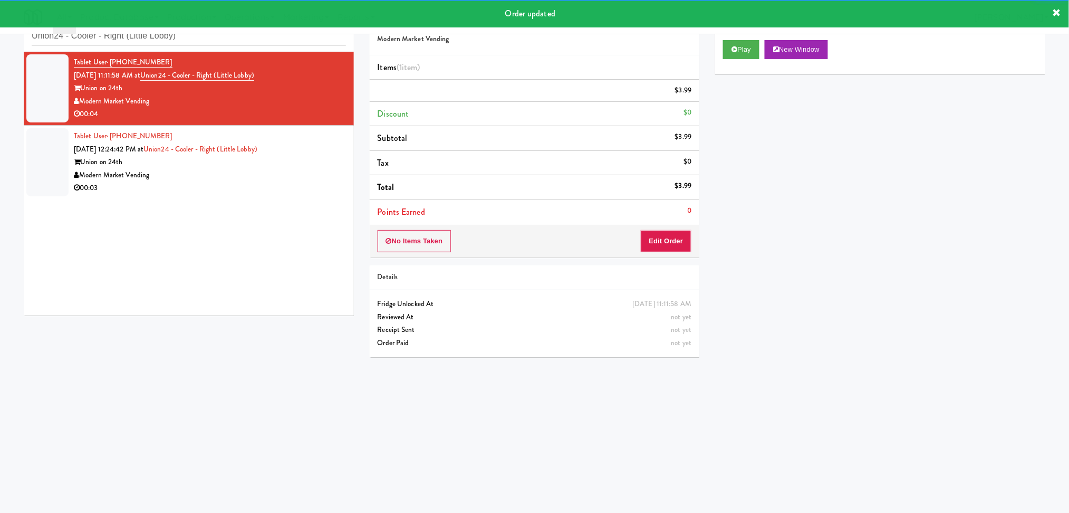
click at [324, 137] on div "Tablet User · (830) 480-1042 [DATE] 12:24:42 PM at [GEOGRAPHIC_DATA] - Cooler -…" at bounding box center [210, 162] width 272 height 65
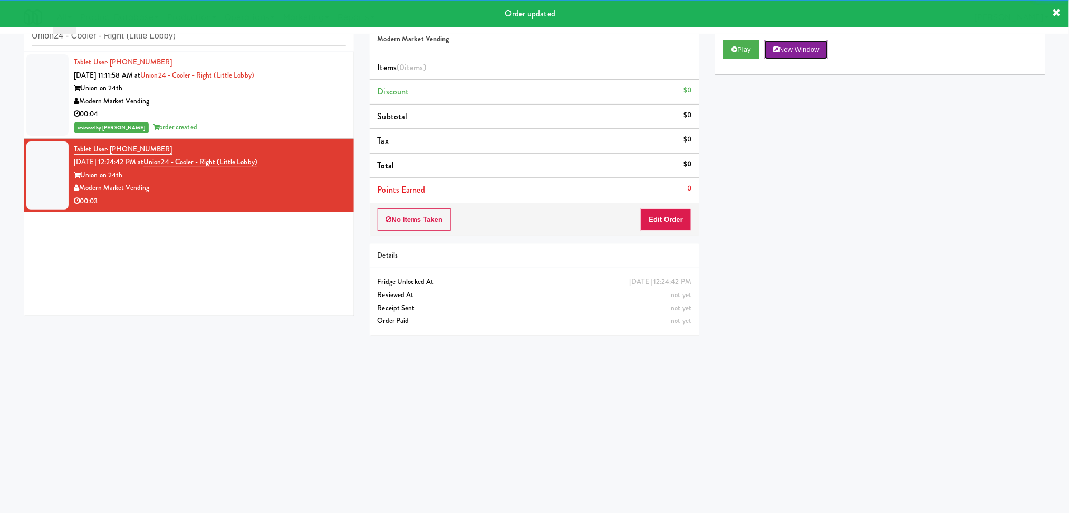
click at [770, 44] on button "New Window" at bounding box center [796, 49] width 63 height 19
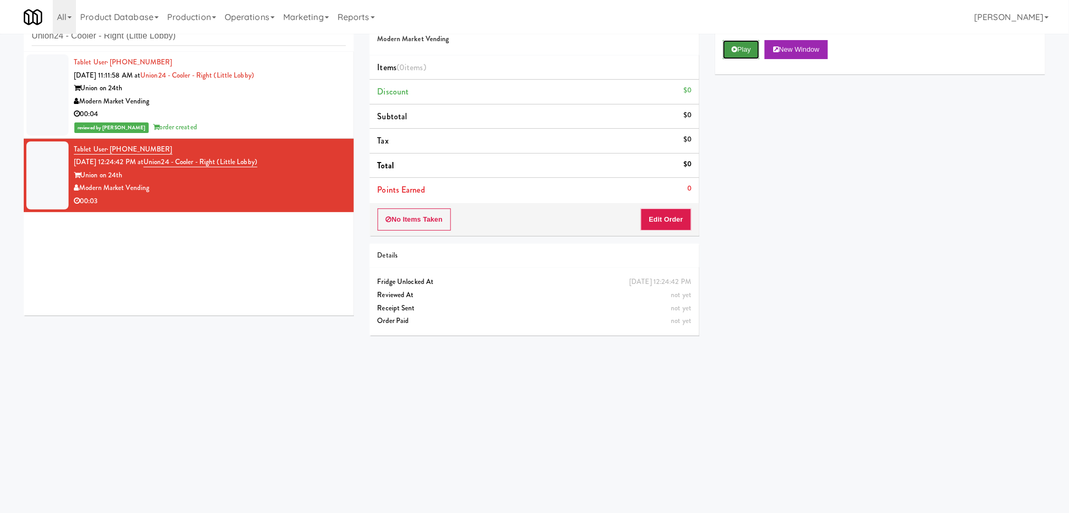
click at [741, 42] on button "Play" at bounding box center [741, 49] width 36 height 19
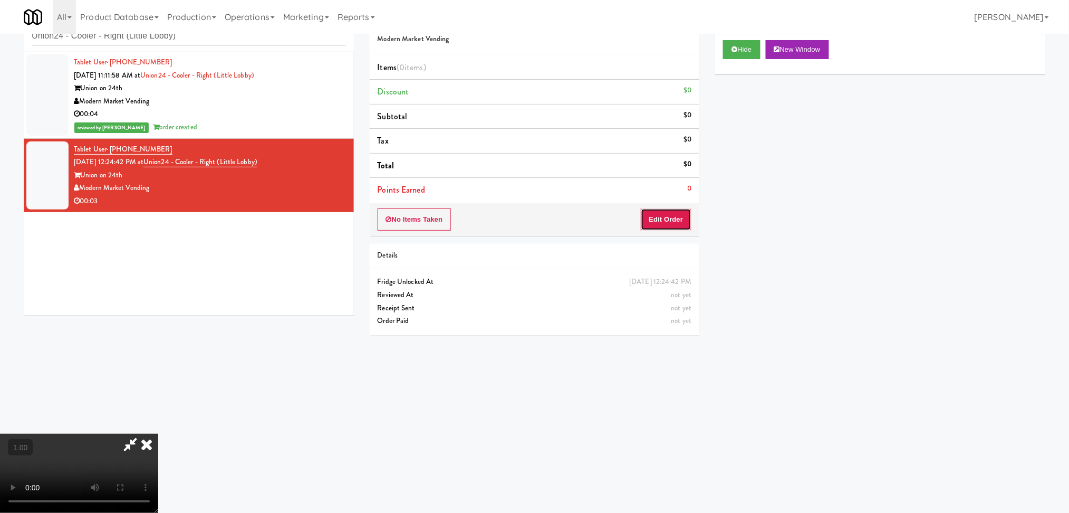
click at [669, 213] on button "Edit Order" at bounding box center [666, 219] width 51 height 22
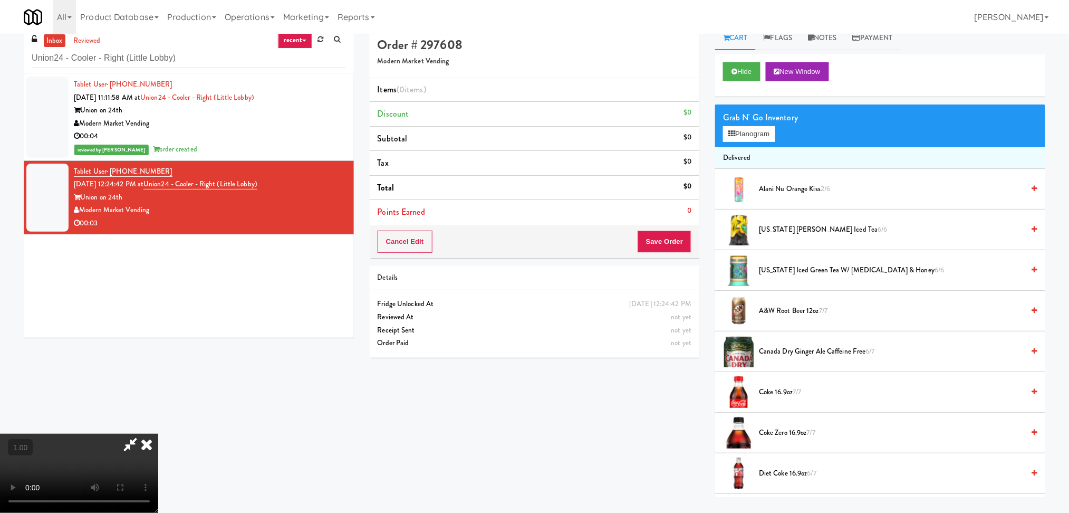
scroll to position [34, 0]
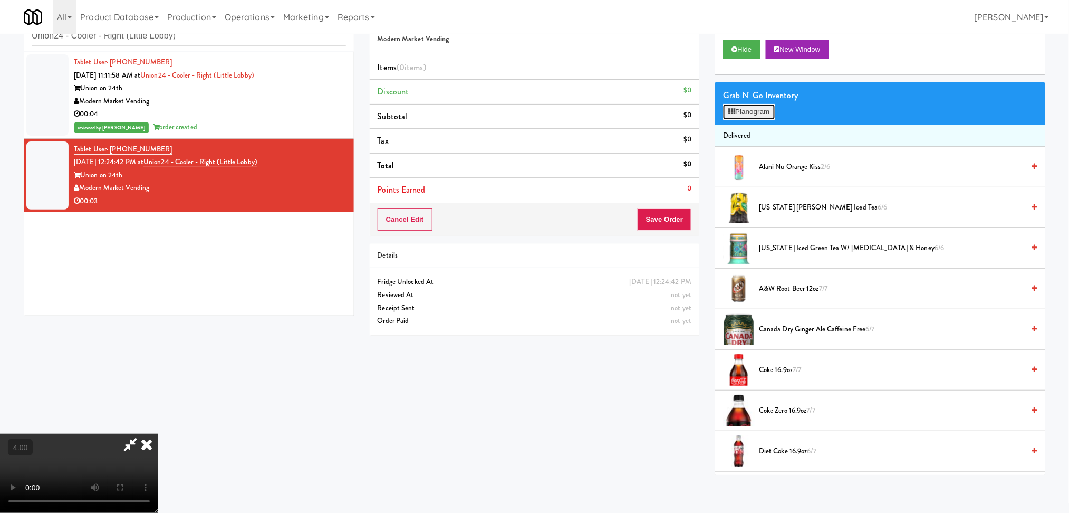
click at [731, 114] on button "Planogram" at bounding box center [749, 112] width 52 height 16
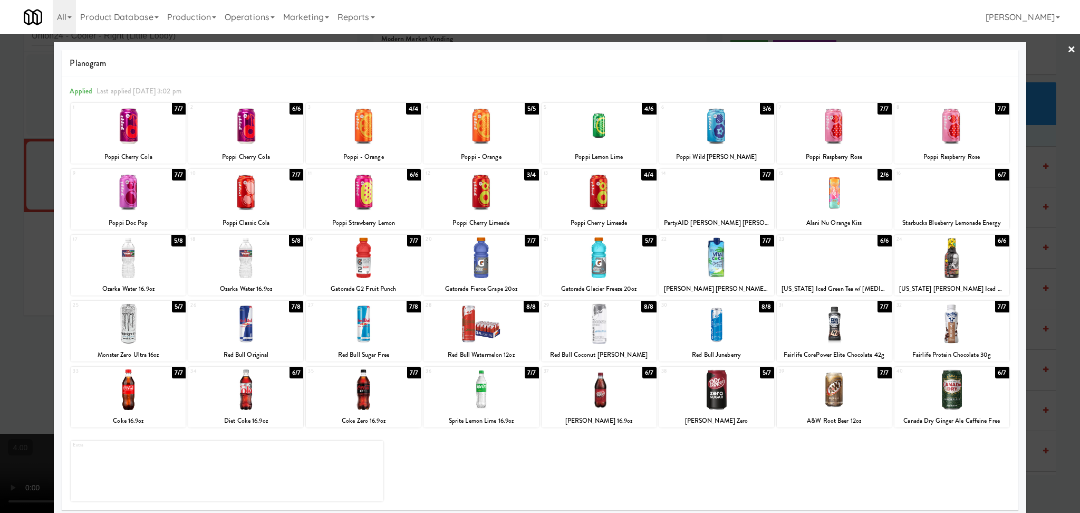
click at [621, 395] on div at bounding box center [599, 389] width 115 height 41
click at [0, 289] on div at bounding box center [540, 256] width 1080 height 513
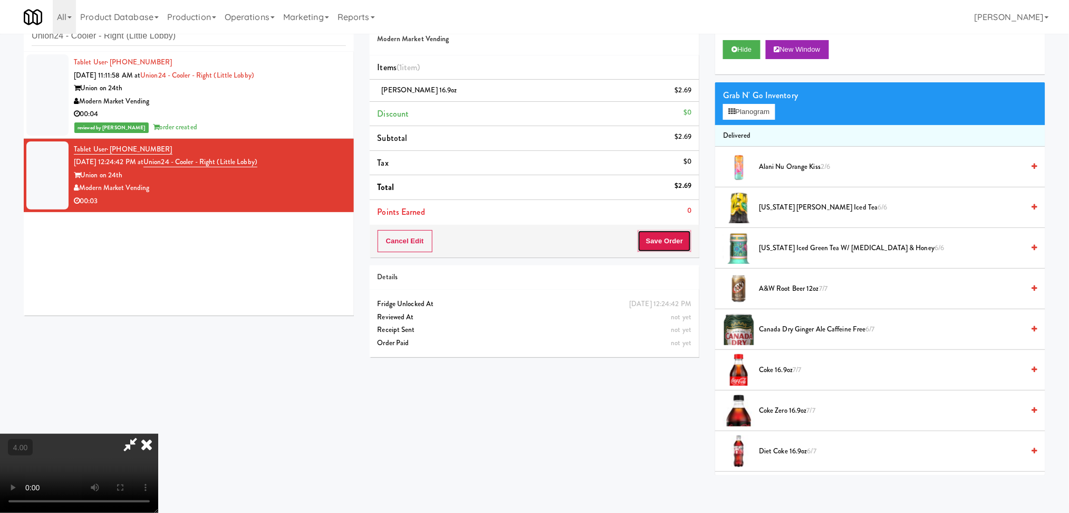
click at [672, 240] on button "Save Order" at bounding box center [665, 241] width 54 height 22
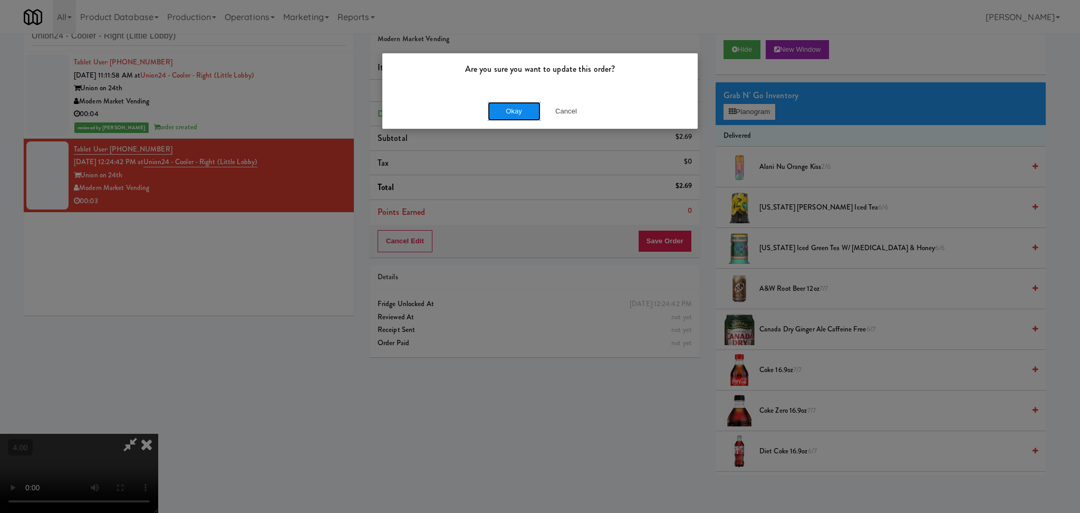
click at [515, 107] on button "Okay" at bounding box center [514, 111] width 53 height 19
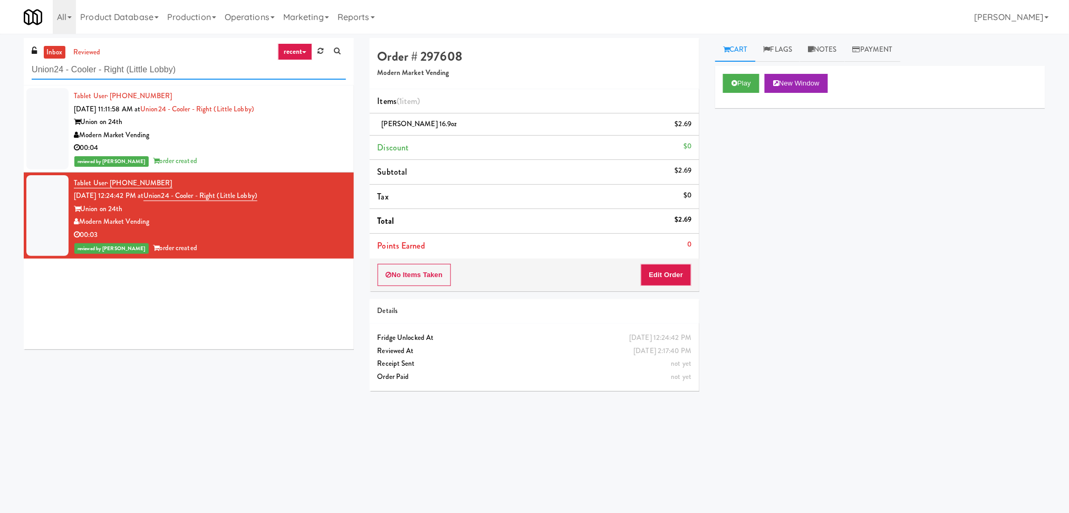
drag, startPoint x: 210, startPoint y: 64, endPoint x: 150, endPoint y: 59, distance: 60.4
click at [150, 59] on div "Union24 - Cooler - Right (Little Lobby)" at bounding box center [189, 69] width 314 height 21
click at [78, 72] on input "Union24 - Cooler - Right (Little Lobby)" at bounding box center [189, 70] width 314 height 20
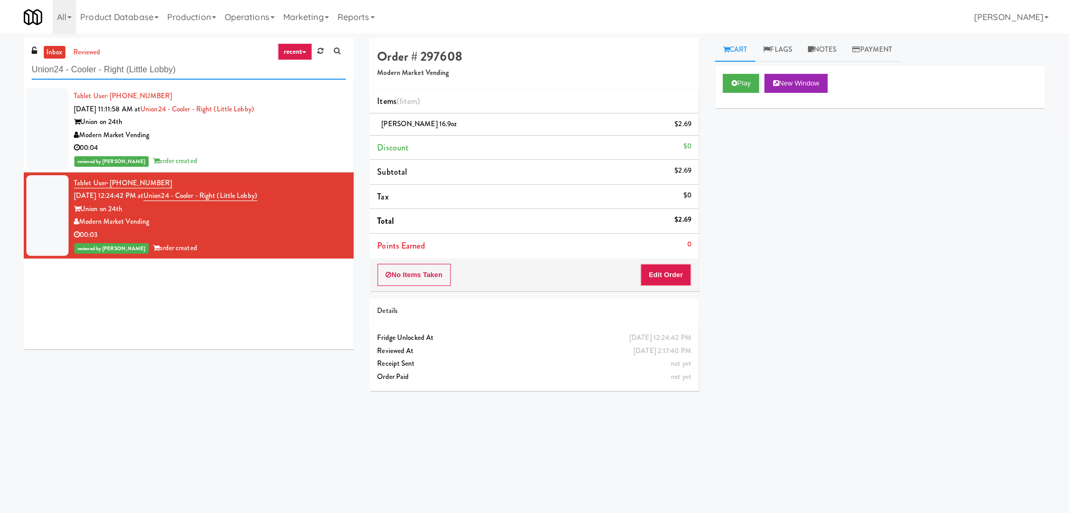
click at [78, 72] on input "Union24 - Cooler - Right (Little Lobby)" at bounding box center [189, 70] width 314 height 20
paste input "CC3 Drinks Cooler"
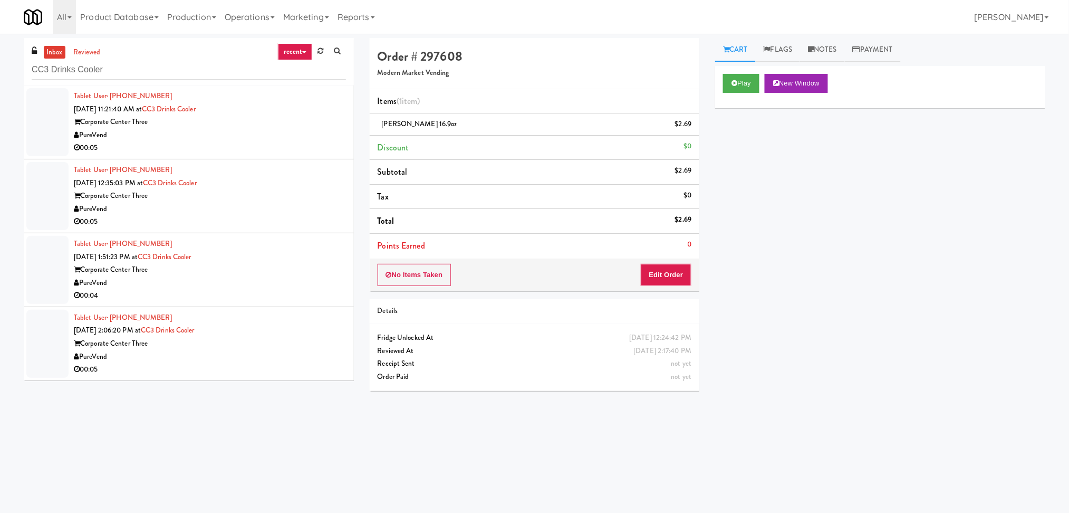
click at [276, 133] on div "PureVend" at bounding box center [210, 135] width 272 height 13
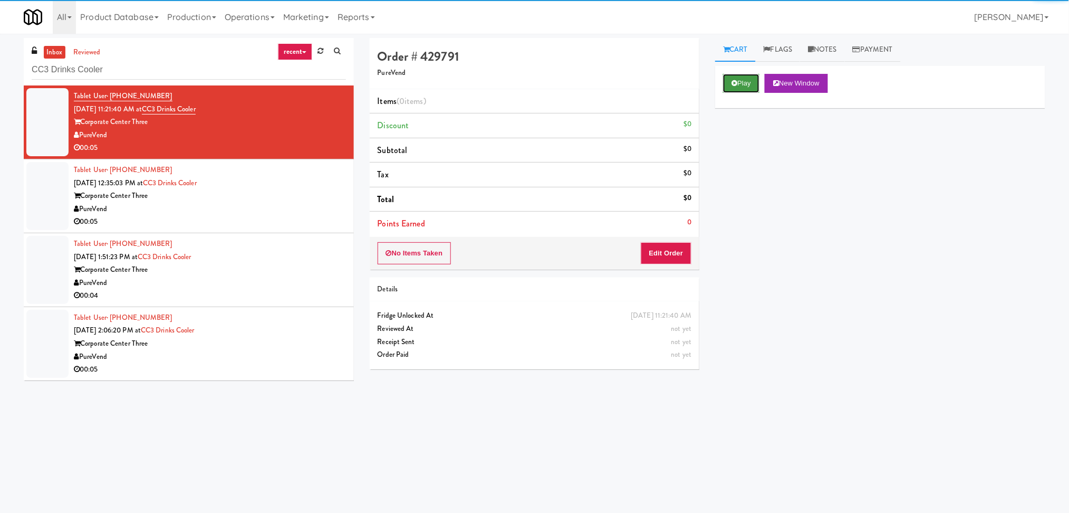
click at [741, 83] on button "Play" at bounding box center [741, 83] width 36 height 19
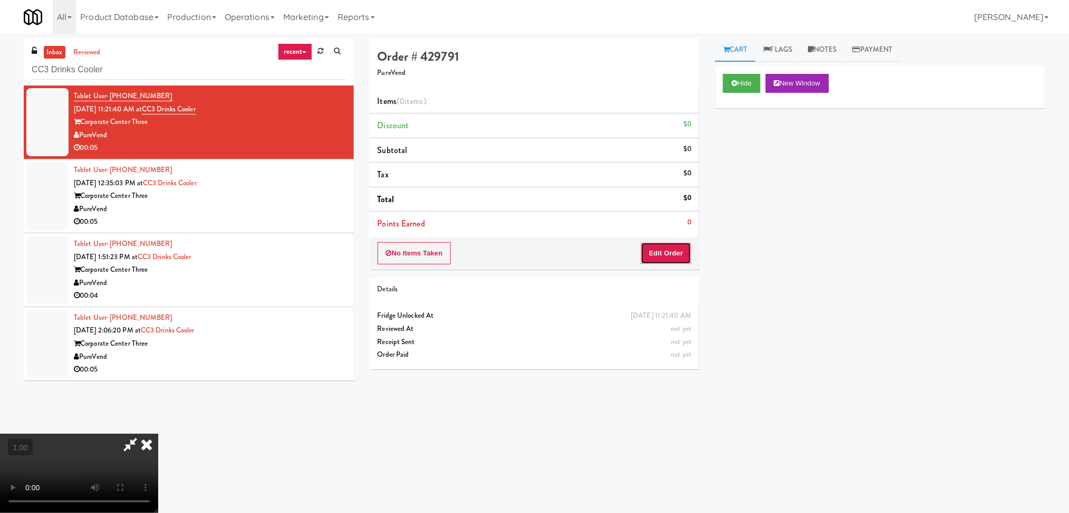
click at [662, 251] on button "Edit Order" at bounding box center [666, 253] width 51 height 22
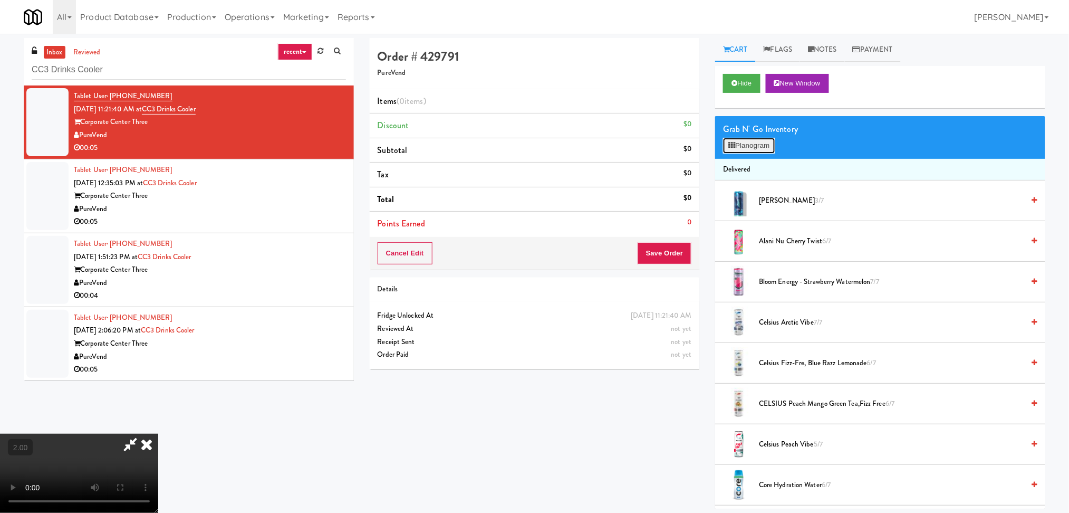
click at [748, 144] on button "Planogram" at bounding box center [749, 146] width 52 height 16
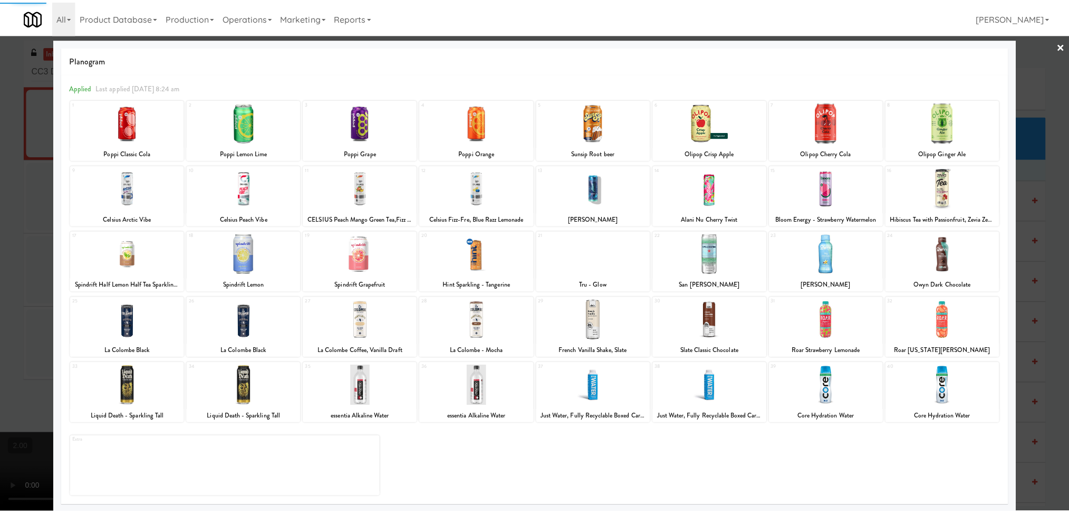
scroll to position [5, 0]
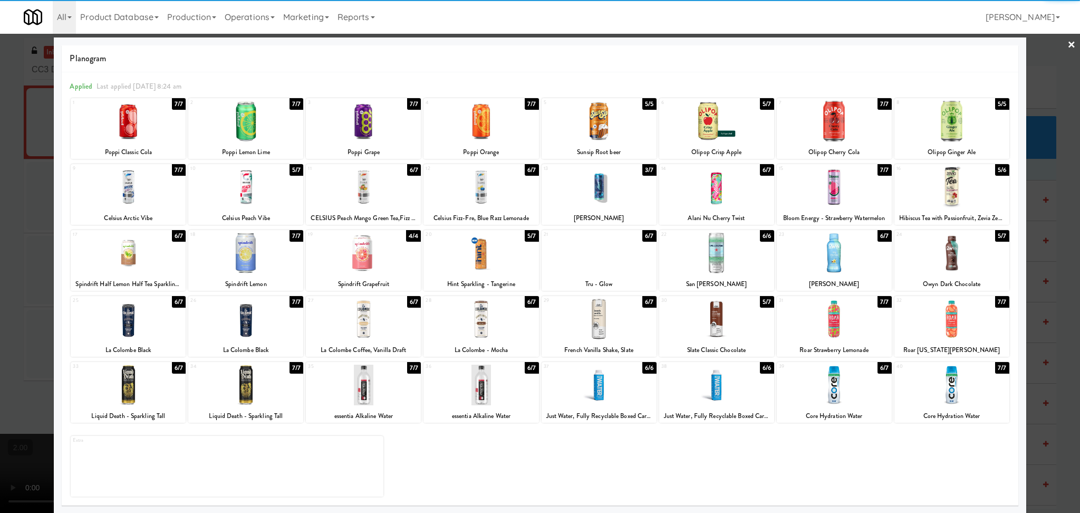
click at [826, 324] on div at bounding box center [834, 319] width 115 height 41
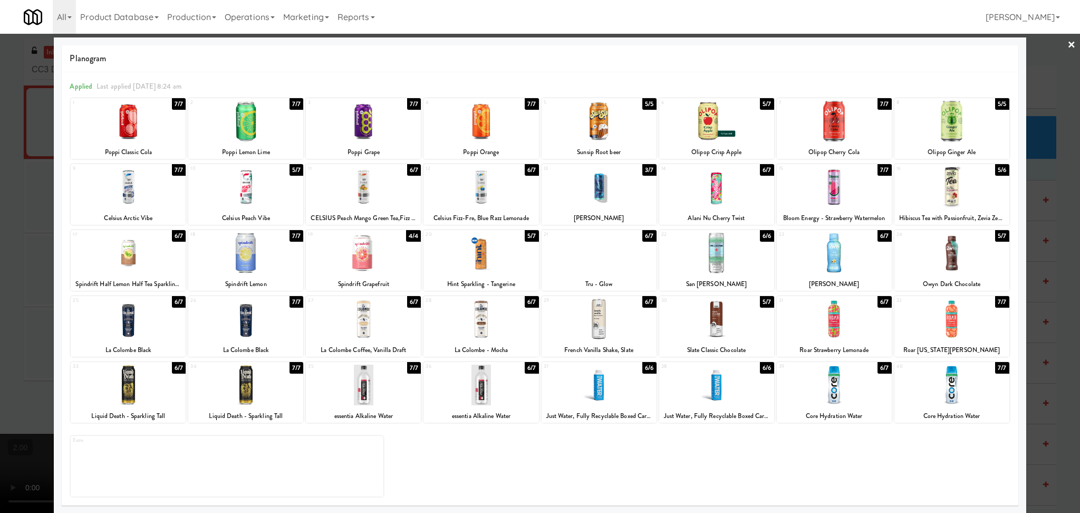
click at [1041, 320] on div at bounding box center [540, 256] width 1080 height 513
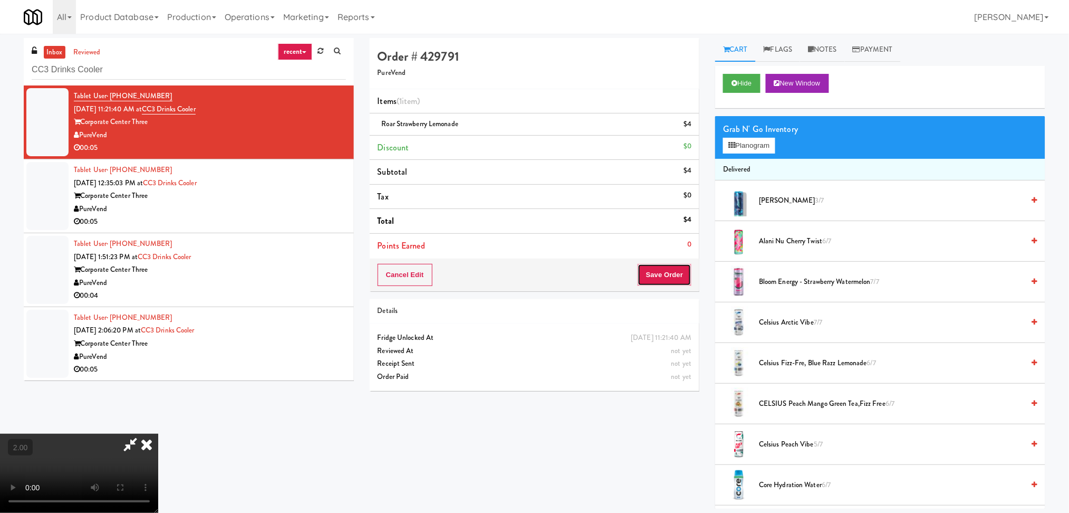
click at [684, 277] on button "Save Order" at bounding box center [665, 275] width 54 height 22
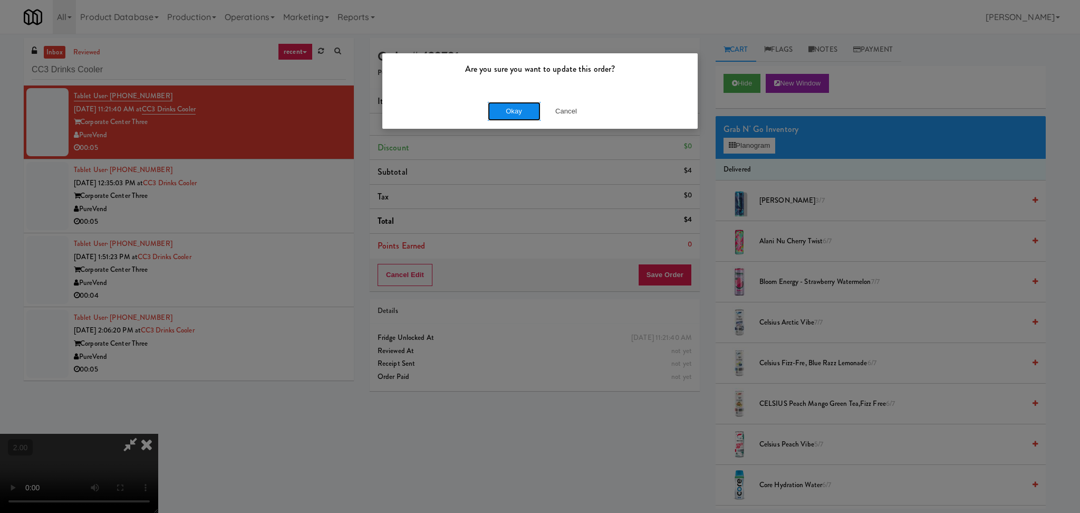
click at [502, 103] on button "Okay" at bounding box center [514, 111] width 53 height 19
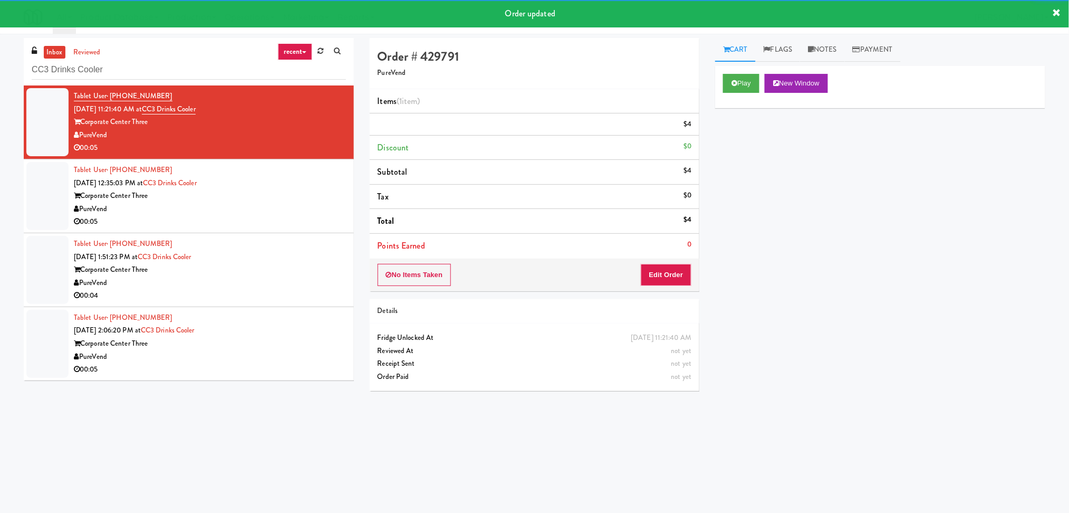
click at [304, 195] on div "Tablet User · (813) 500-7311 [DATE] 12:35:03 PM at CC3 Drinks Cooler Corporate …" at bounding box center [210, 196] width 272 height 65
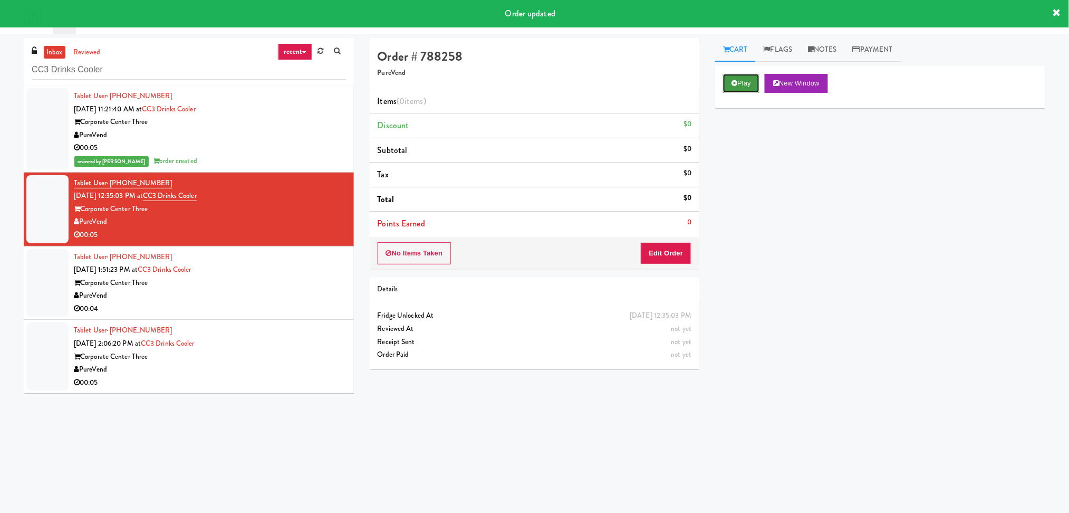
click at [733, 82] on icon at bounding box center [735, 83] width 6 height 7
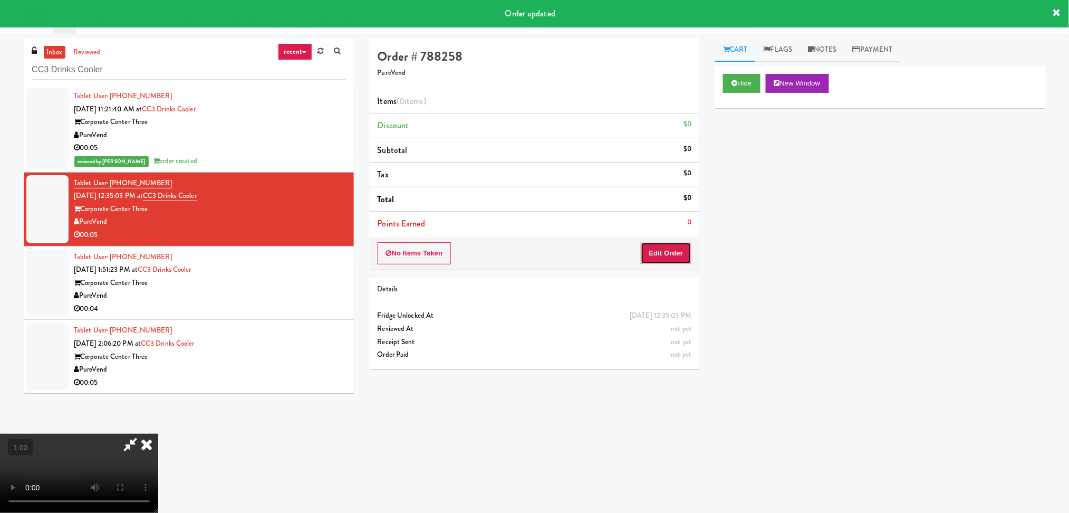
click at [679, 248] on button "Edit Order" at bounding box center [666, 253] width 51 height 22
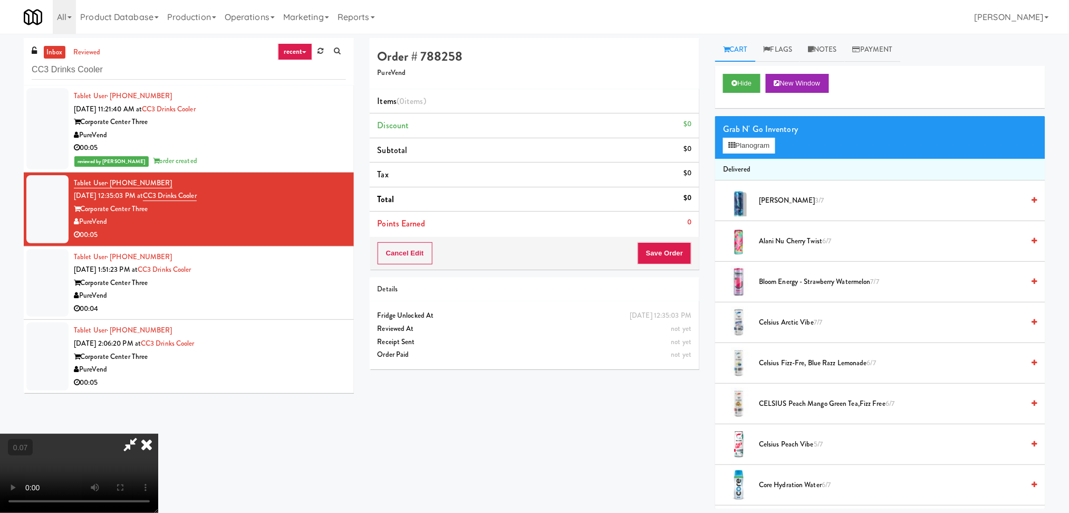
scroll to position [46, 0]
click at [744, 140] on button "Planogram" at bounding box center [749, 146] width 52 height 16
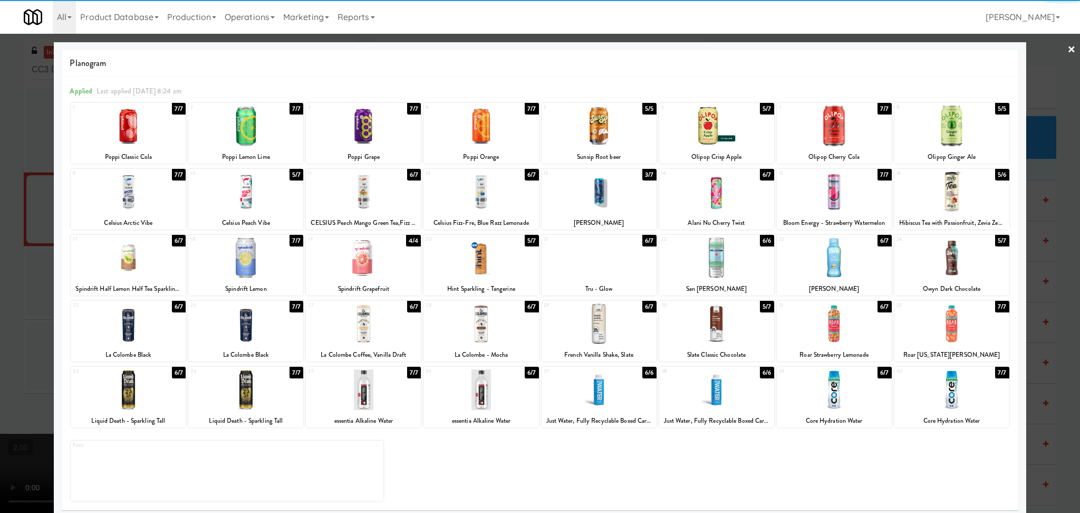
click at [720, 129] on div at bounding box center [716, 126] width 115 height 41
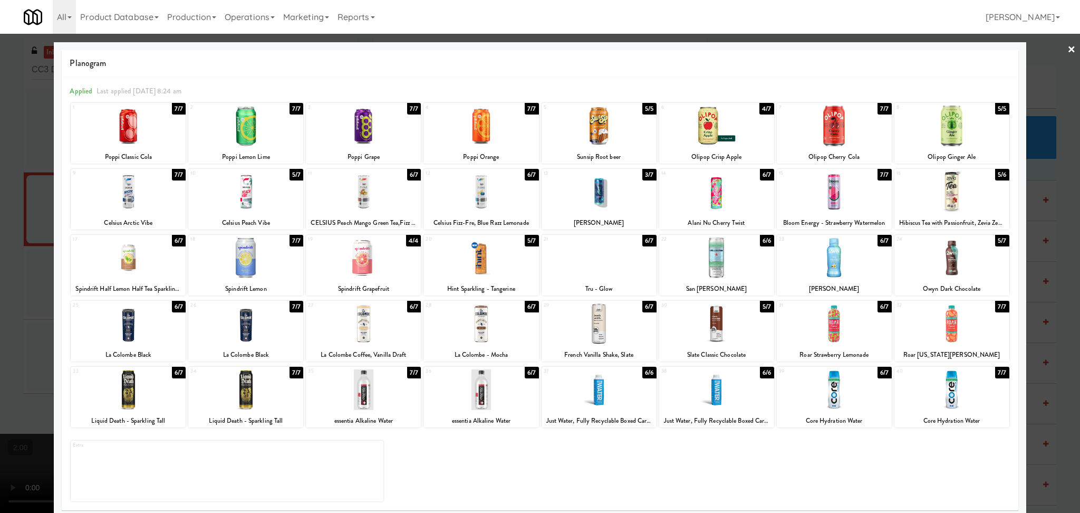
click at [0, 180] on div at bounding box center [540, 256] width 1080 height 513
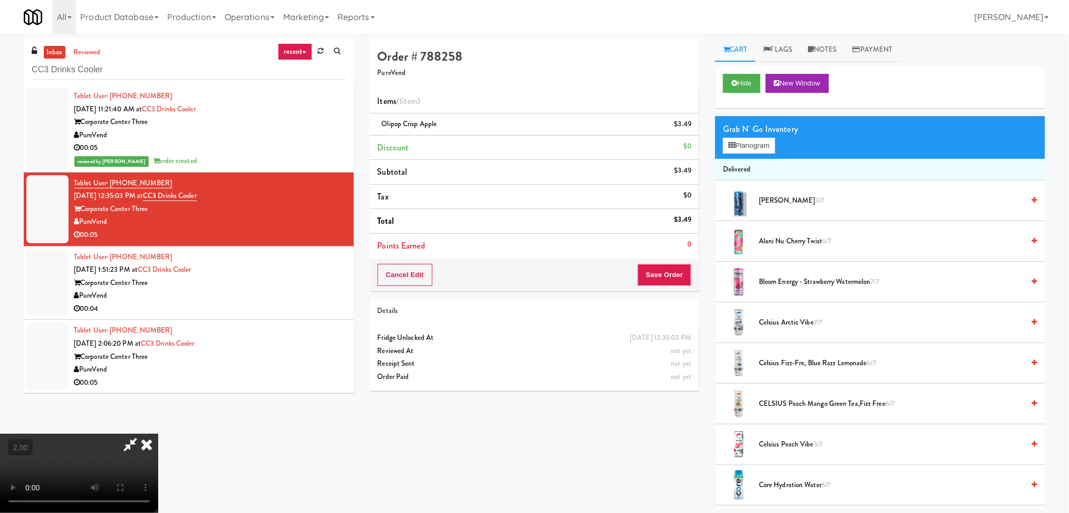
click at [158, 434] on icon at bounding box center [146, 444] width 23 height 21
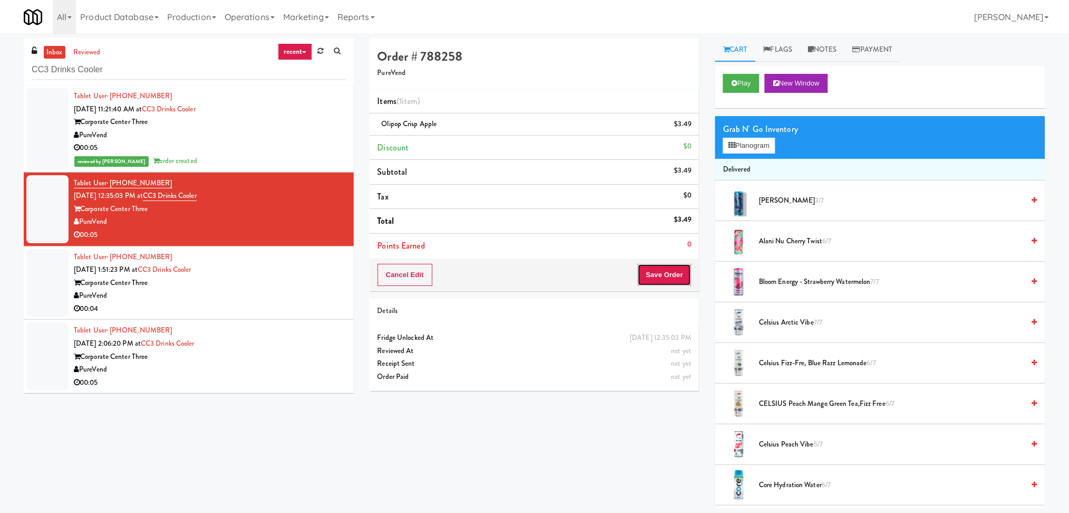
click at [643, 280] on button "Save Order" at bounding box center [665, 275] width 54 height 22
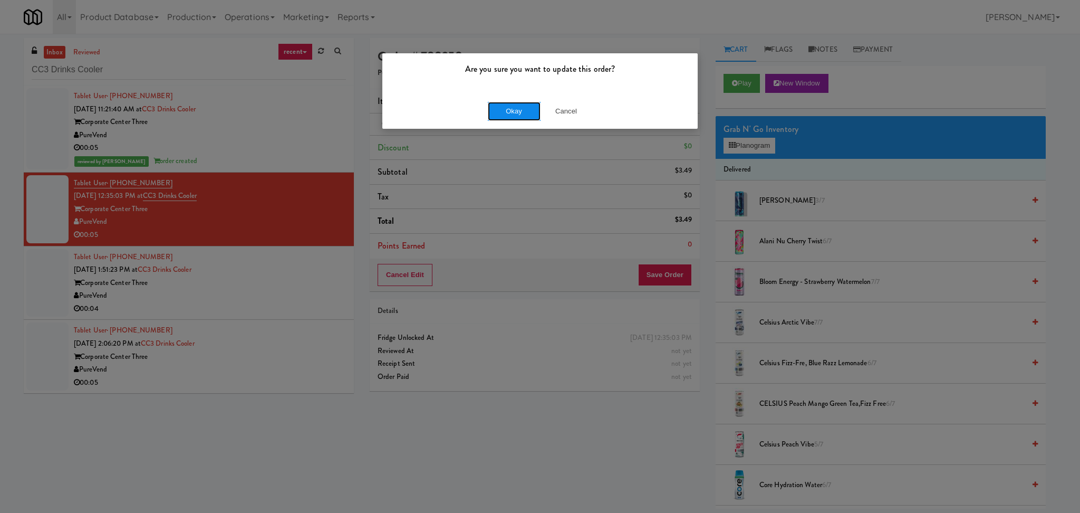
click at [525, 110] on button "Okay" at bounding box center [514, 111] width 53 height 19
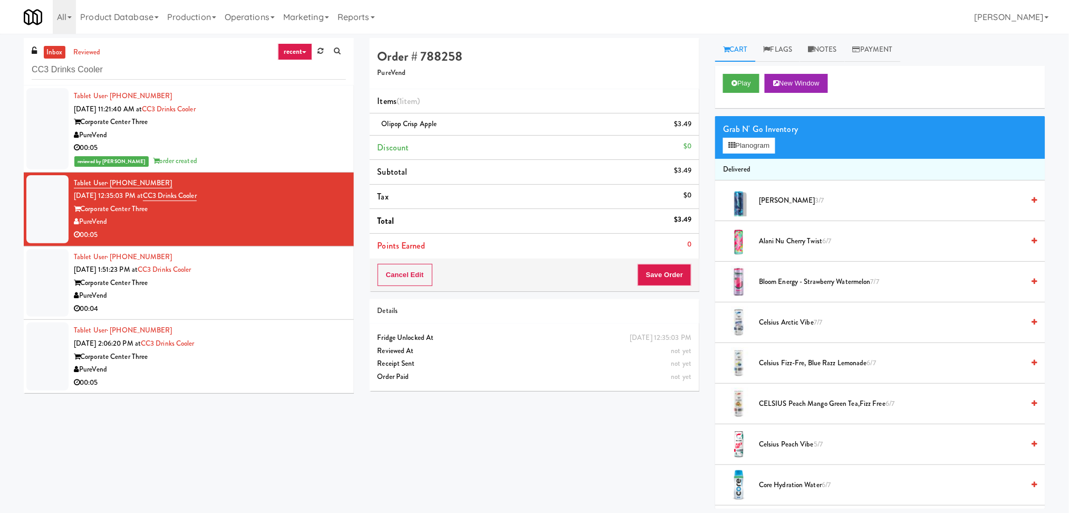
click at [271, 279] on div "Corporate Center Three" at bounding box center [210, 282] width 272 height 13
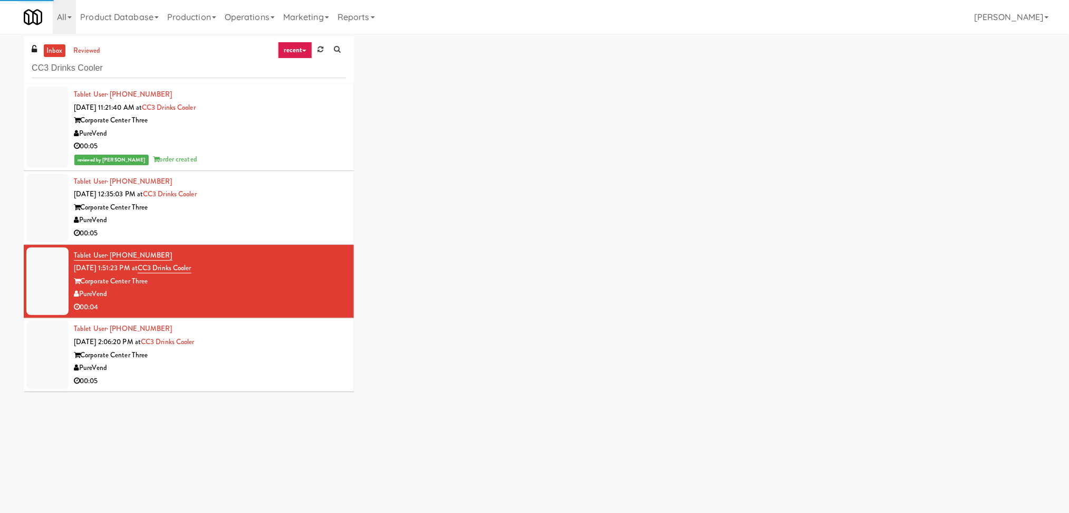
scroll to position [34, 0]
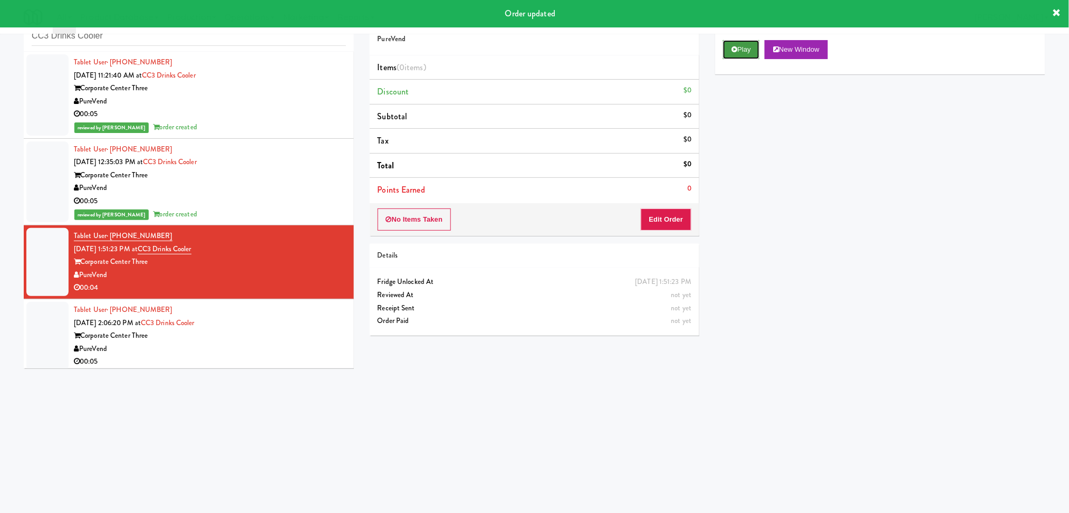
click at [731, 52] on button "Play" at bounding box center [741, 49] width 36 height 19
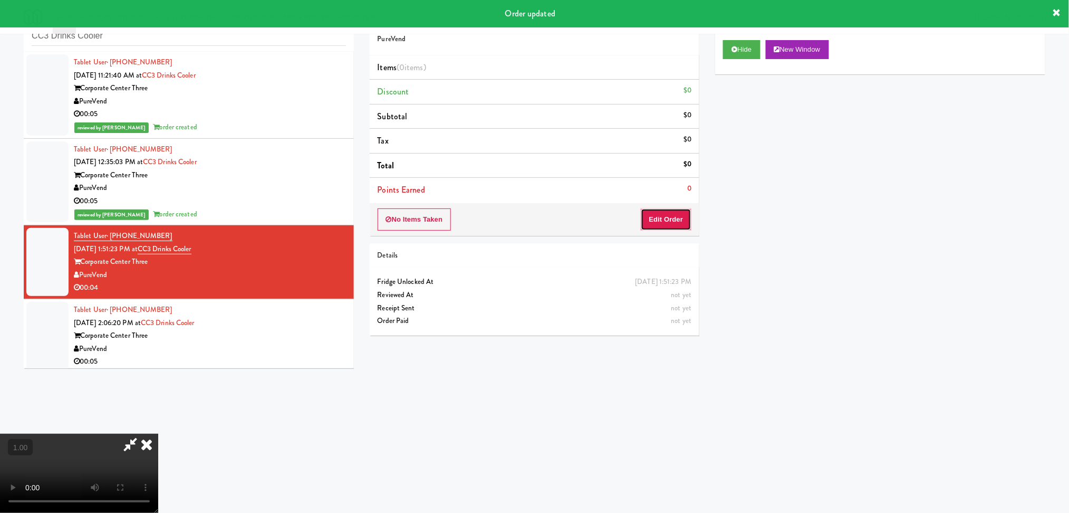
click at [676, 222] on button "Edit Order" at bounding box center [666, 219] width 51 height 22
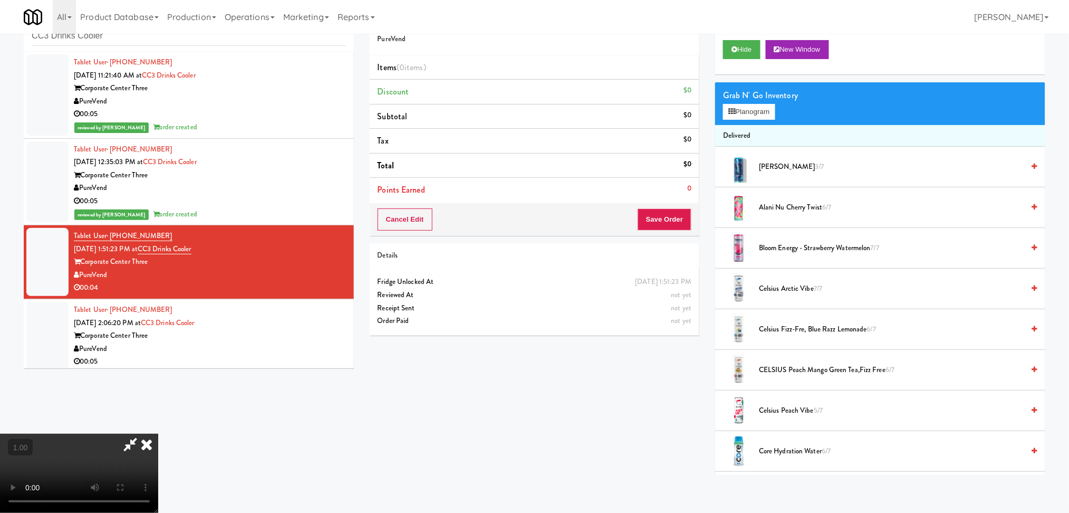
scroll to position [0, 0]
click at [735, 117] on button "Planogram" at bounding box center [749, 112] width 52 height 16
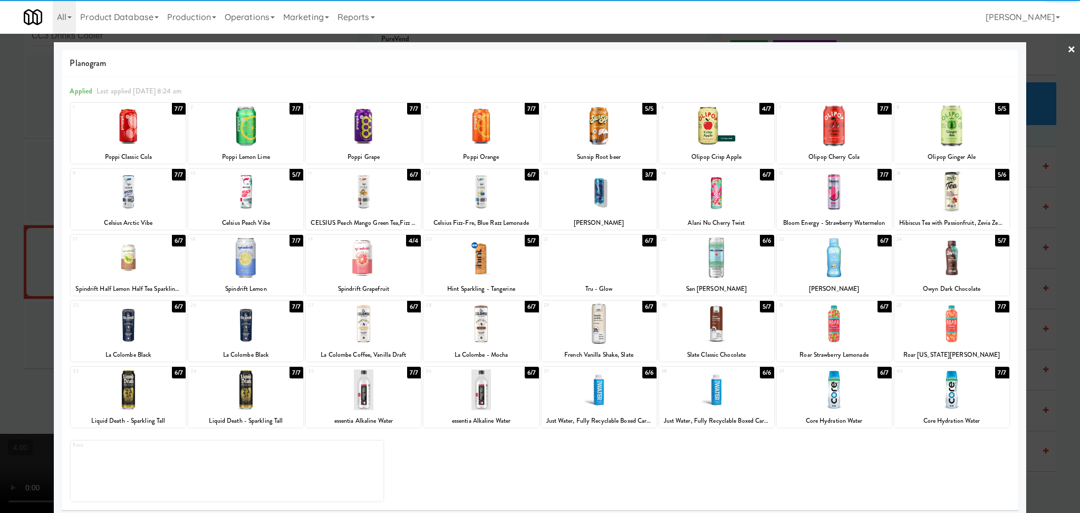
click at [137, 401] on div at bounding box center [128, 389] width 115 height 41
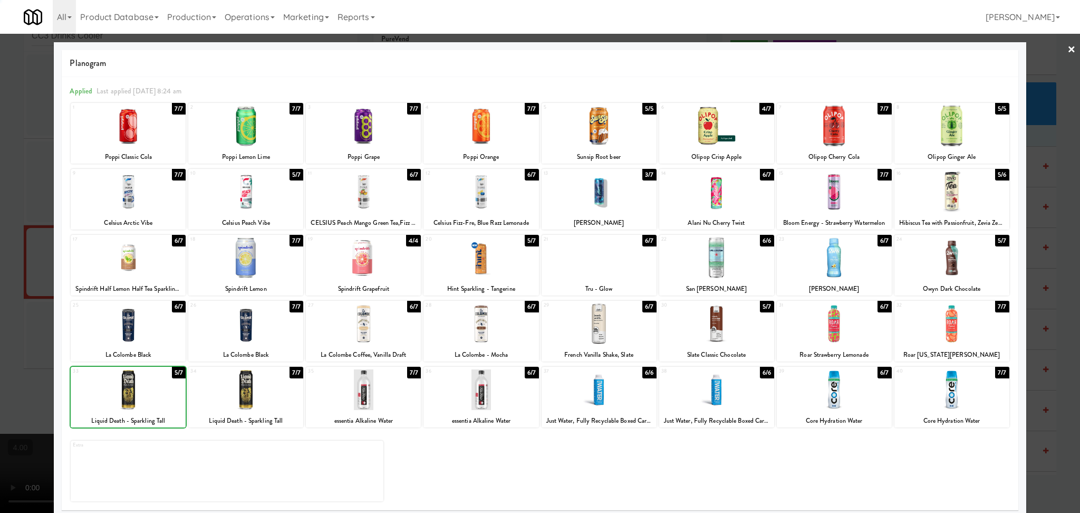
click at [0, 254] on div at bounding box center [540, 256] width 1080 height 513
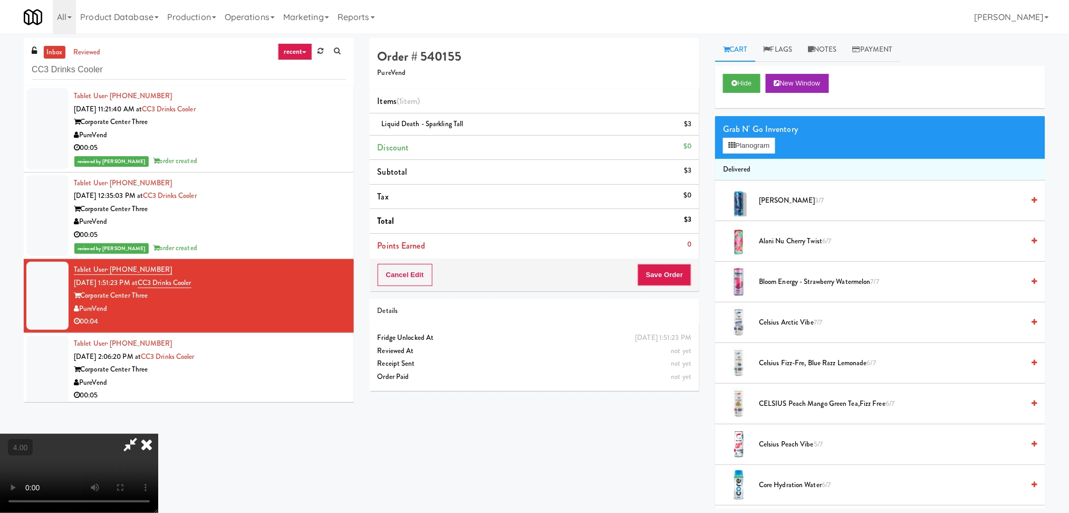
click at [158, 434] on icon at bounding box center [146, 444] width 23 height 21
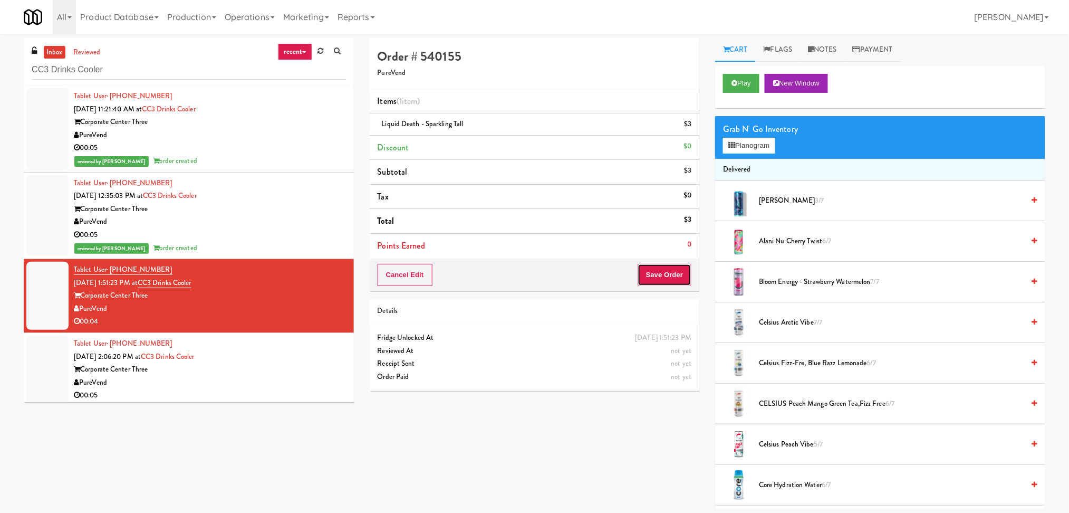
click at [660, 280] on button "Save Order" at bounding box center [665, 275] width 54 height 22
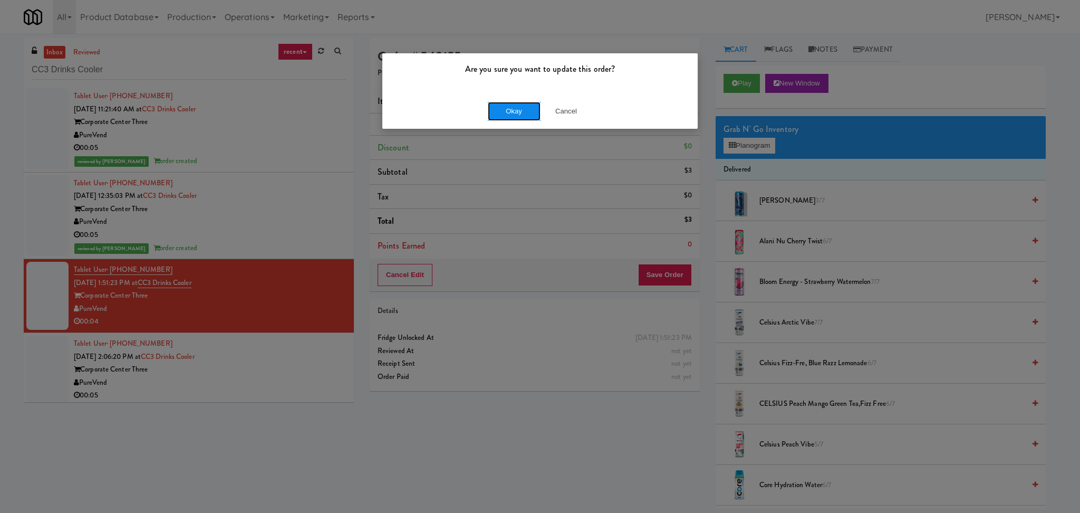
click at [523, 116] on button "Okay" at bounding box center [514, 111] width 53 height 19
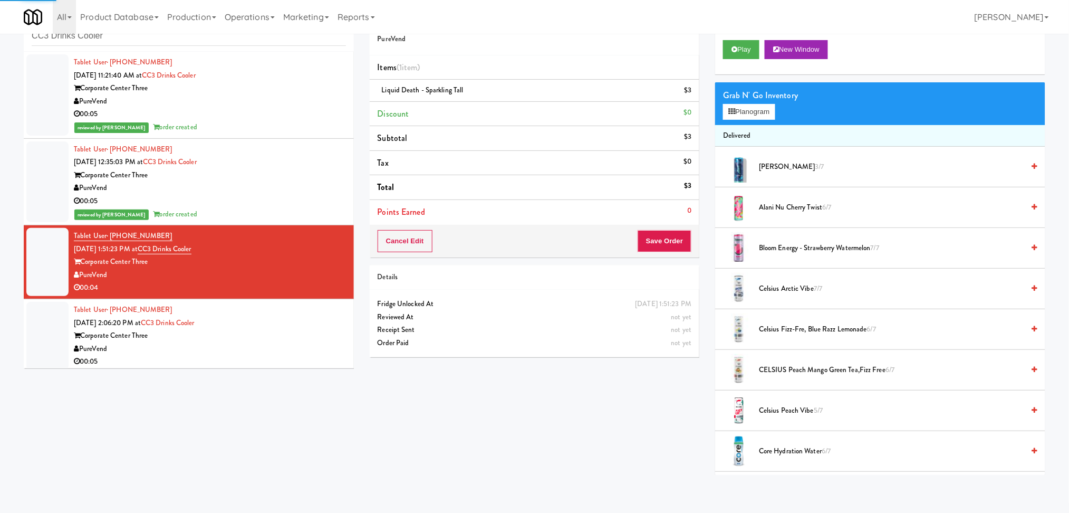
click at [284, 325] on div "Tablet User · (813) 352-9609 [DATE] 2:06:20 PM at CC3 Drinks Cooler Corporate C…" at bounding box center [210, 335] width 272 height 65
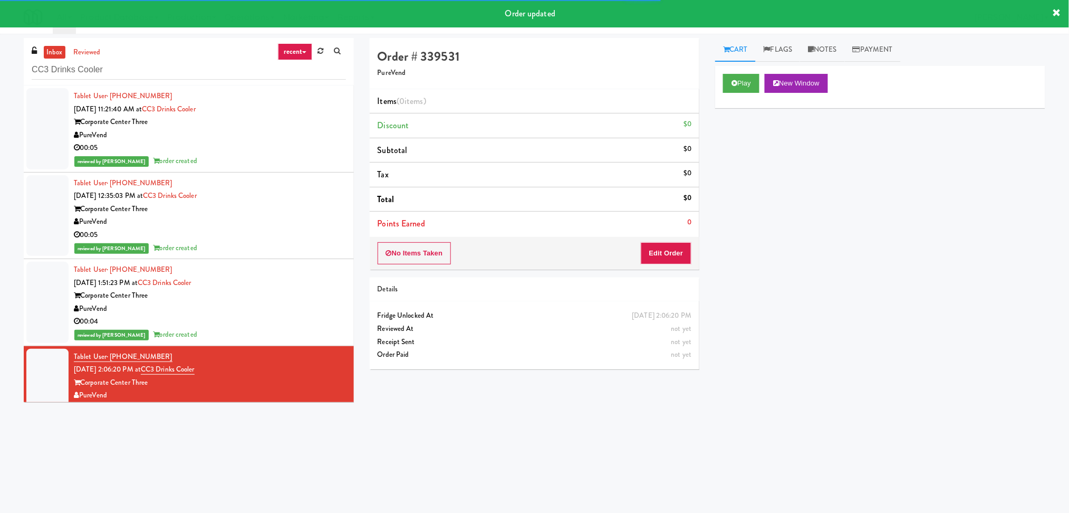
scroll to position [17, 0]
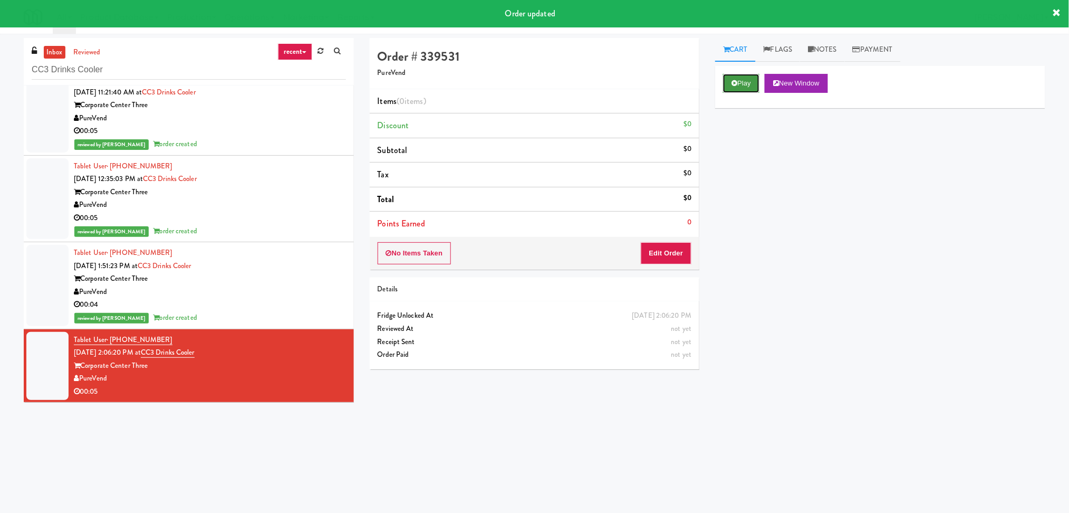
click at [750, 76] on button "Play" at bounding box center [741, 83] width 36 height 19
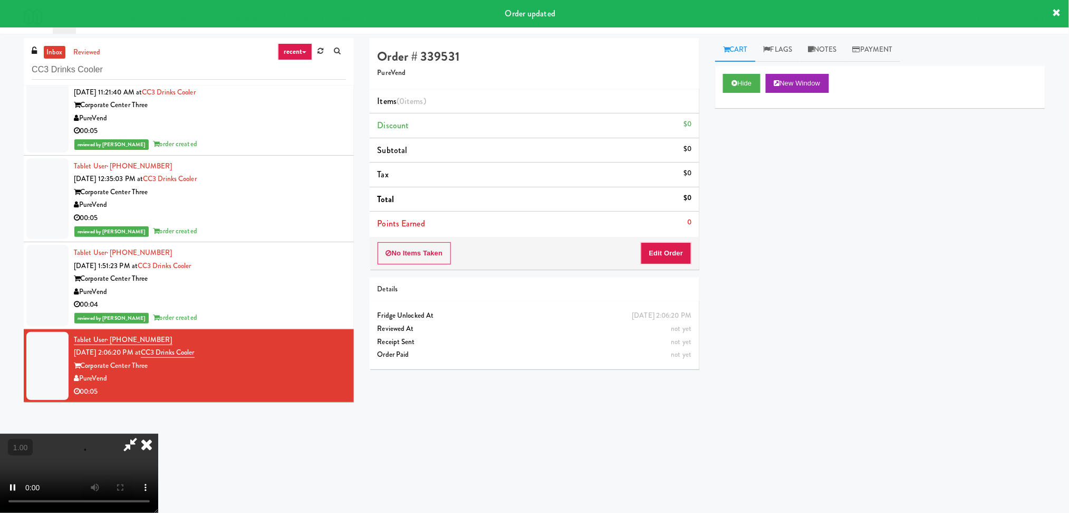
click at [655, 241] on div "No Items Taken Edit Order" at bounding box center [535, 253] width 330 height 33
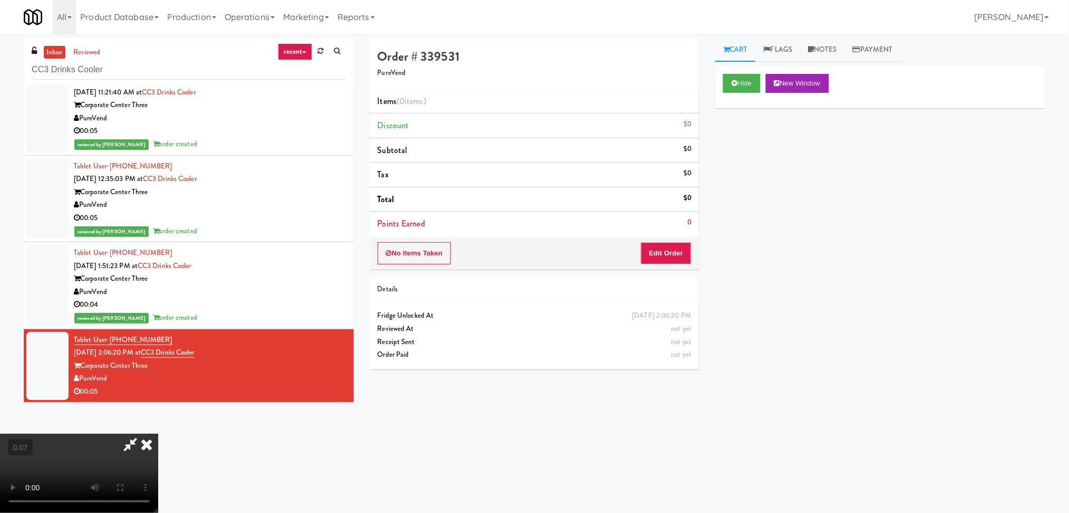
scroll to position [187, 0]
click at [669, 252] on button "Edit Order" at bounding box center [666, 253] width 51 height 22
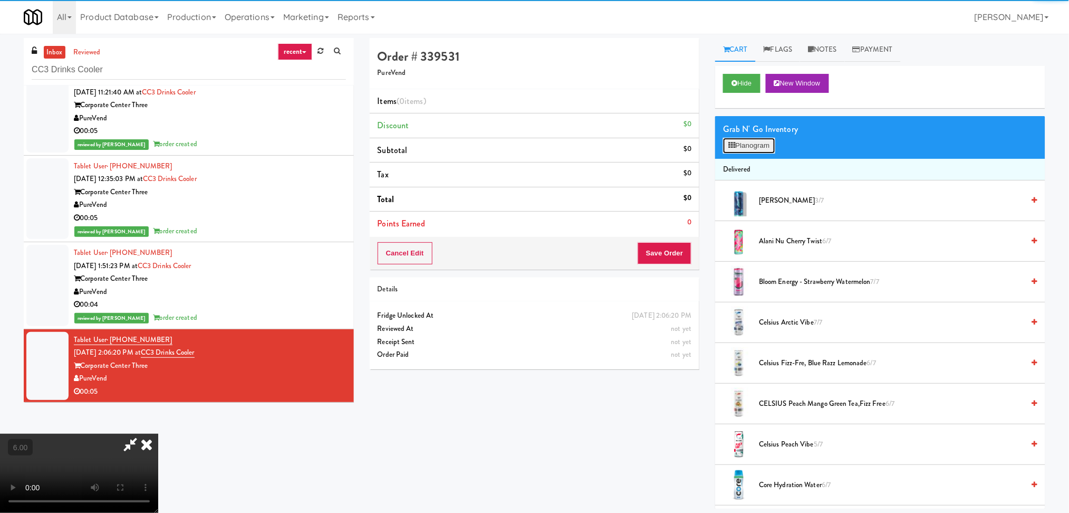
click at [750, 138] on button "Planogram" at bounding box center [749, 146] width 52 height 16
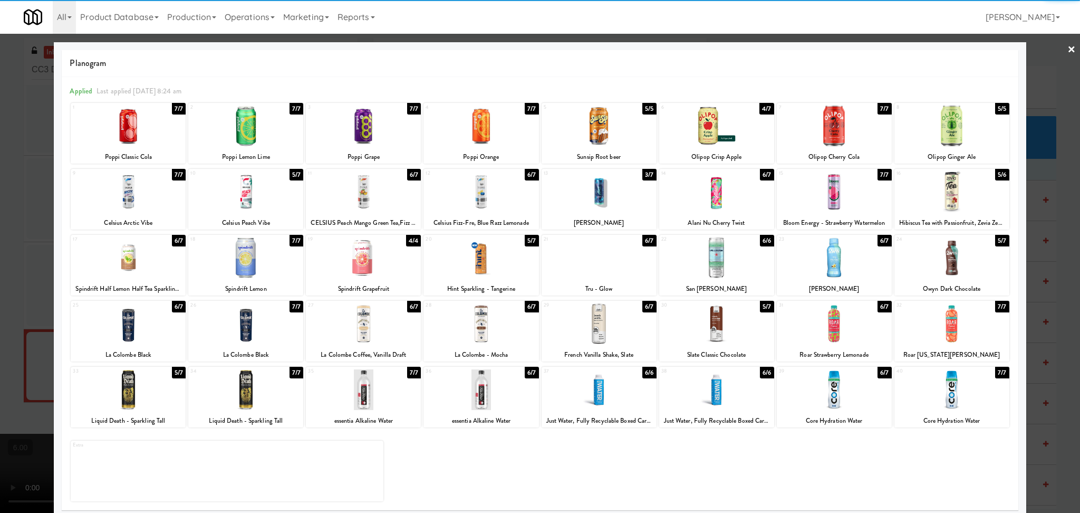
click at [718, 328] on div at bounding box center [716, 323] width 115 height 41
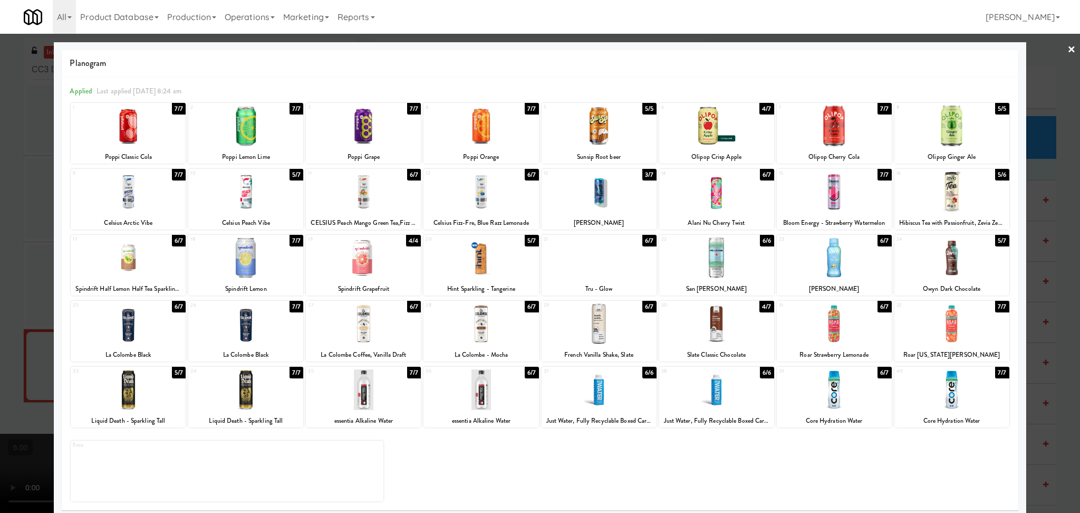
click at [0, 298] on div at bounding box center [540, 256] width 1080 height 513
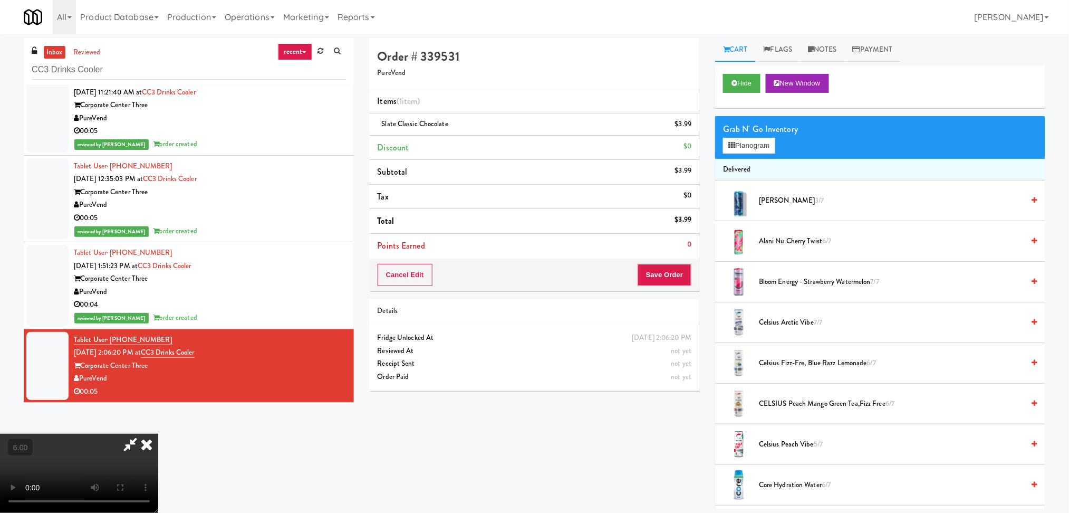
click at [158, 434] on icon at bounding box center [146, 444] width 23 height 21
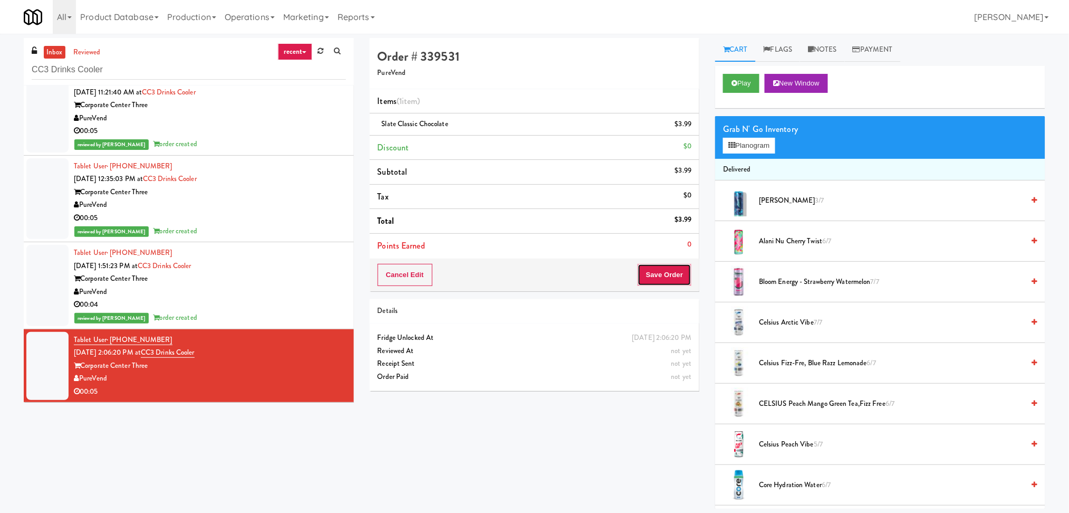
click at [661, 282] on button "Save Order" at bounding box center [665, 275] width 54 height 22
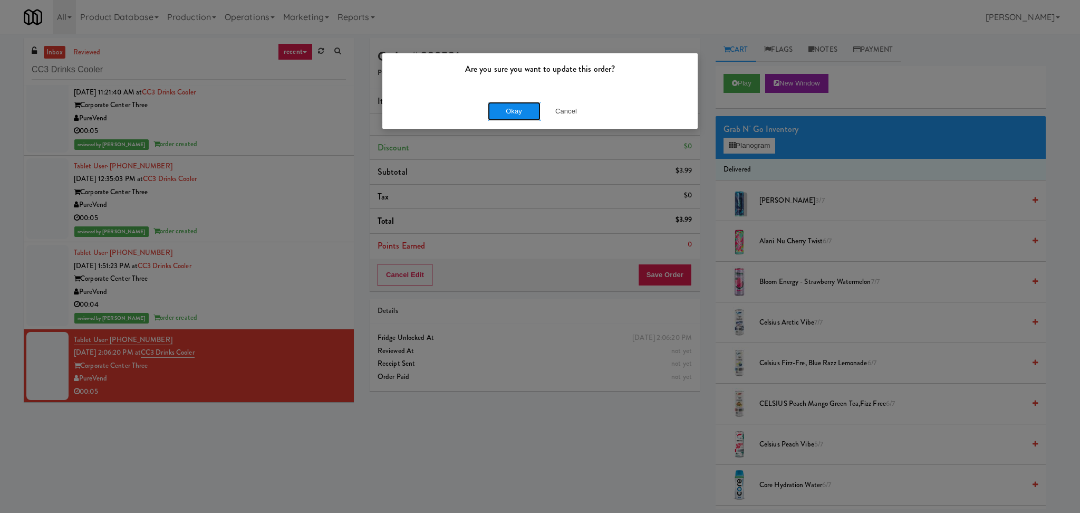
click at [499, 114] on button "Okay" at bounding box center [514, 111] width 53 height 19
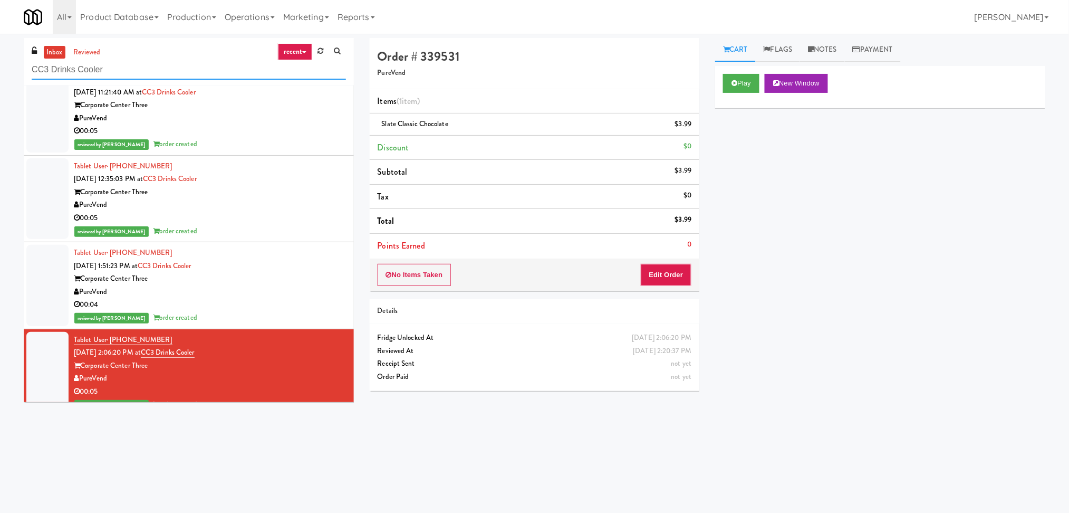
paste input "Revolution Mill -"
drag, startPoint x: 116, startPoint y: 62, endPoint x: 0, endPoint y: 65, distance: 115.6
click at [0, 65] on div "inbox reviewed recent all unclear take inventory issue suspicious failed recent…" at bounding box center [534, 250] width 1069 height 424
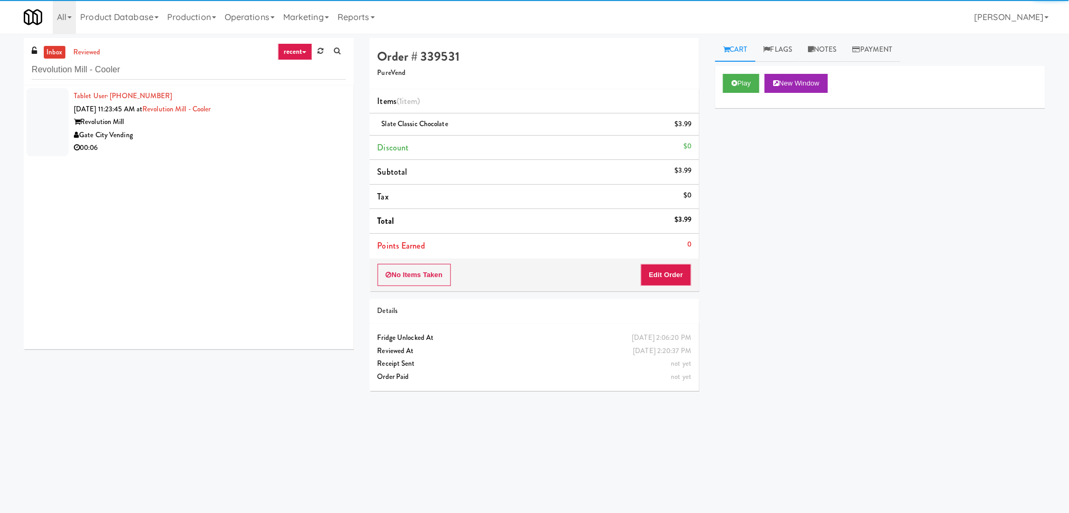
drag, startPoint x: 300, startPoint y: 141, endPoint x: 318, endPoint y: 129, distance: 21.5
click at [300, 141] on div "00:06" at bounding box center [210, 147] width 272 height 13
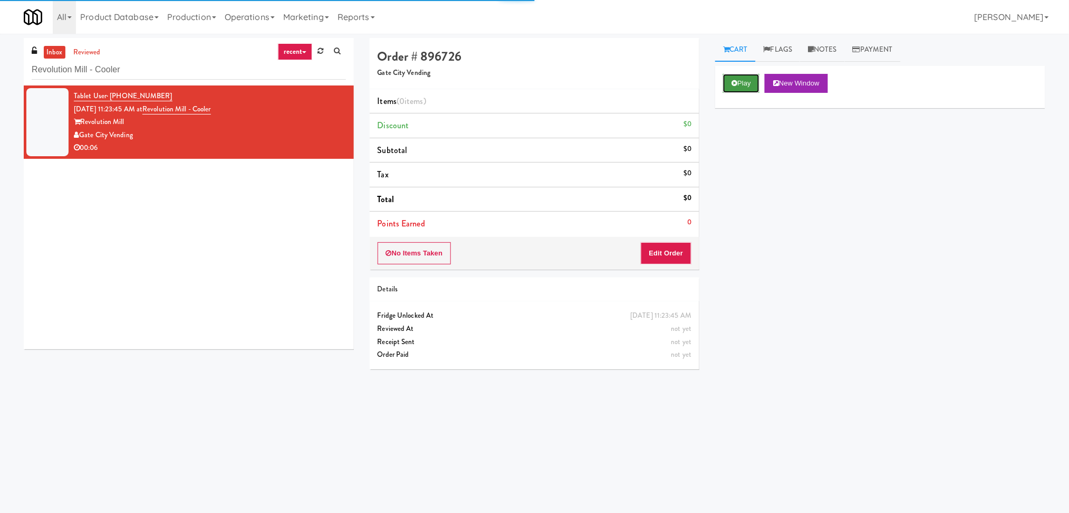
click at [736, 89] on button "Play" at bounding box center [741, 83] width 36 height 19
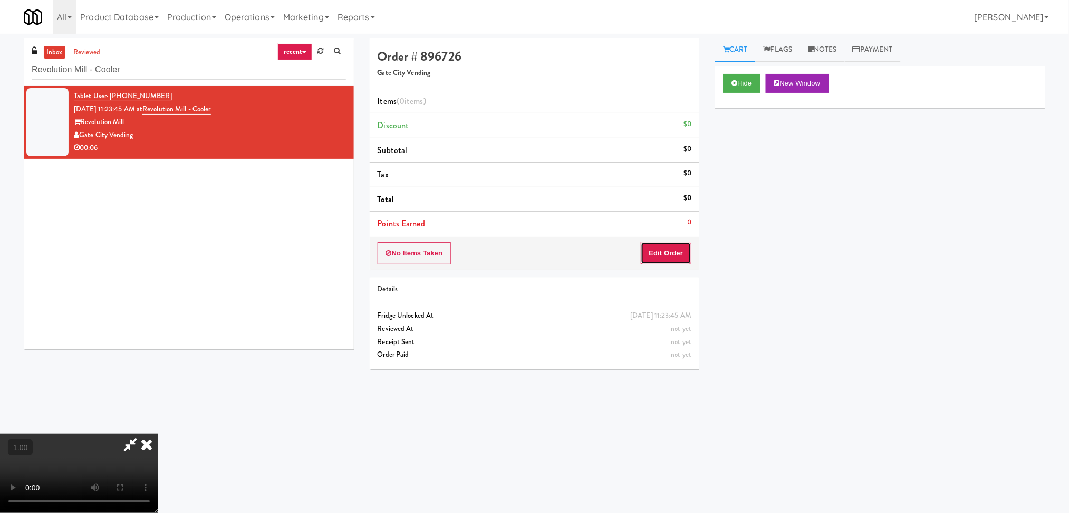
click at [686, 248] on button "Edit Order" at bounding box center [666, 253] width 51 height 22
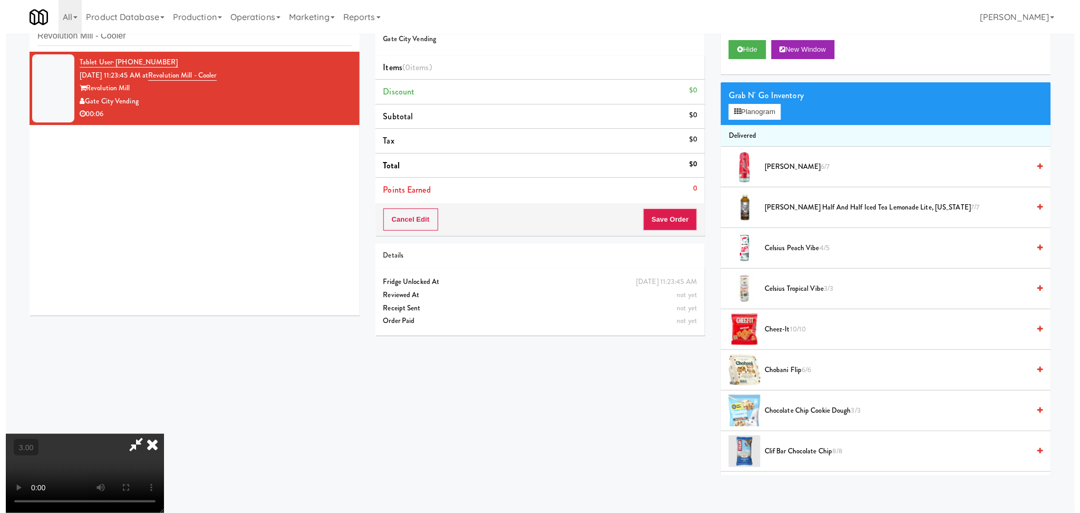
scroll to position [116, 0]
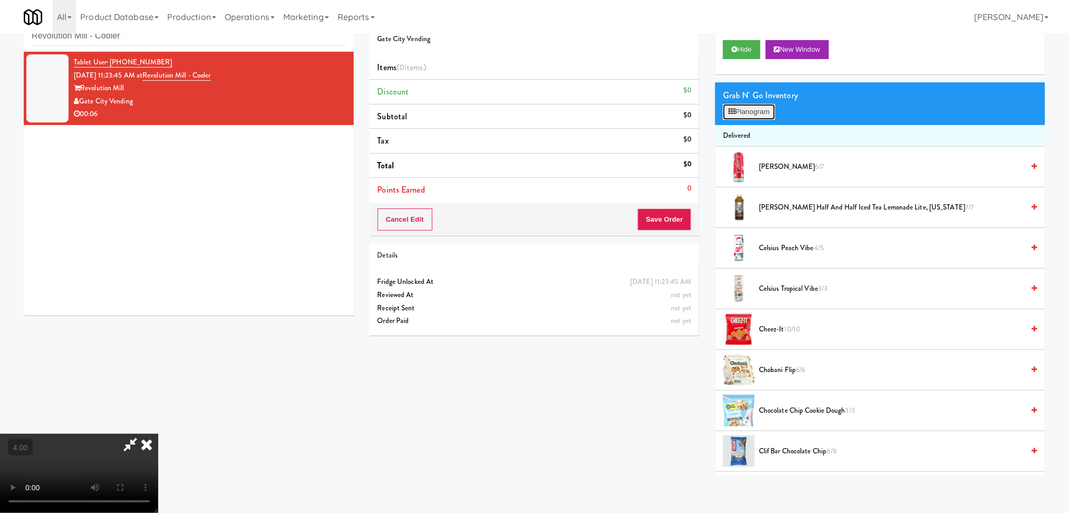
click at [765, 109] on button "Planogram" at bounding box center [749, 112] width 52 height 16
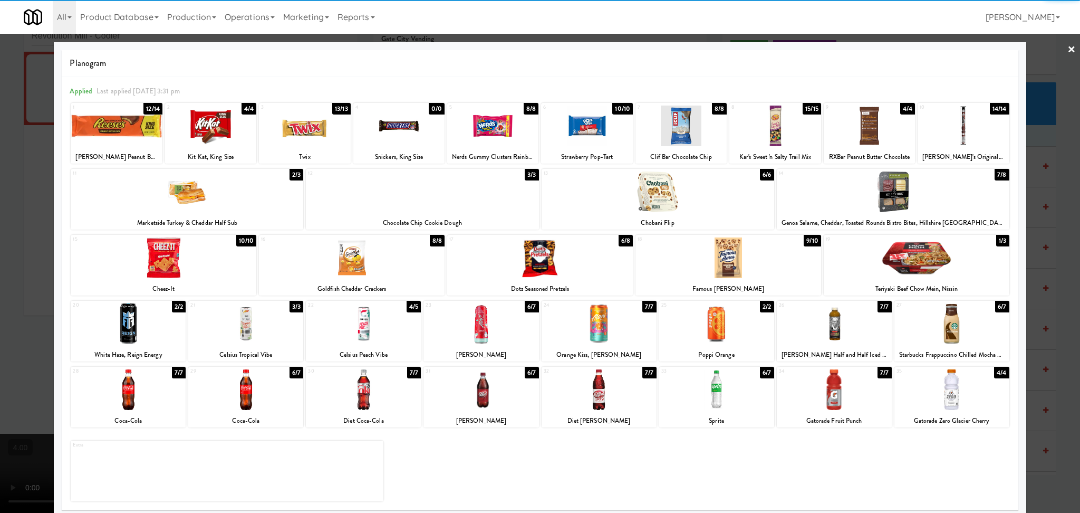
click at [229, 406] on div at bounding box center [245, 389] width 115 height 41
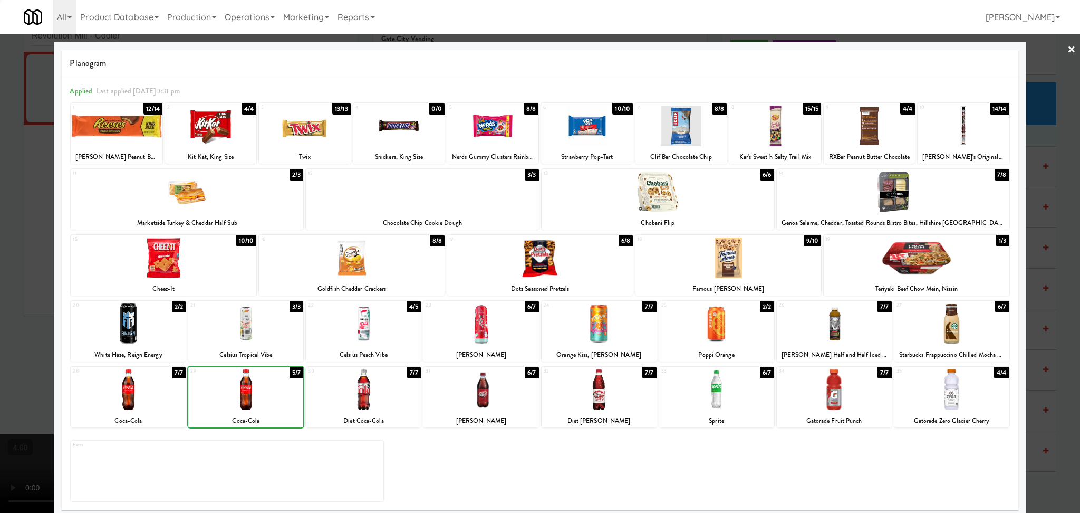
click at [0, 256] on div at bounding box center [540, 256] width 1080 height 513
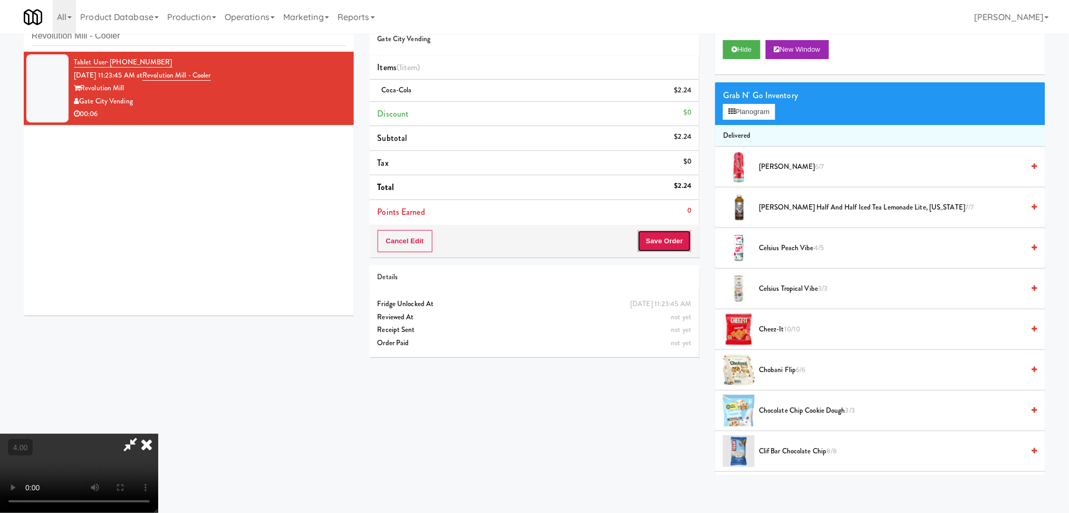
click at [657, 246] on button "Save Order" at bounding box center [665, 241] width 54 height 22
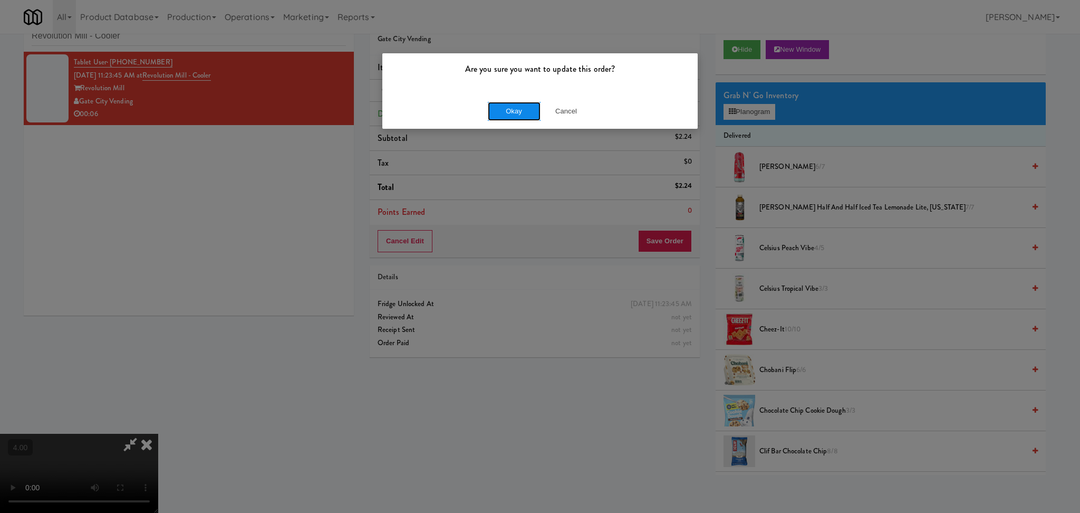
click at [504, 108] on button "Okay" at bounding box center [514, 111] width 53 height 19
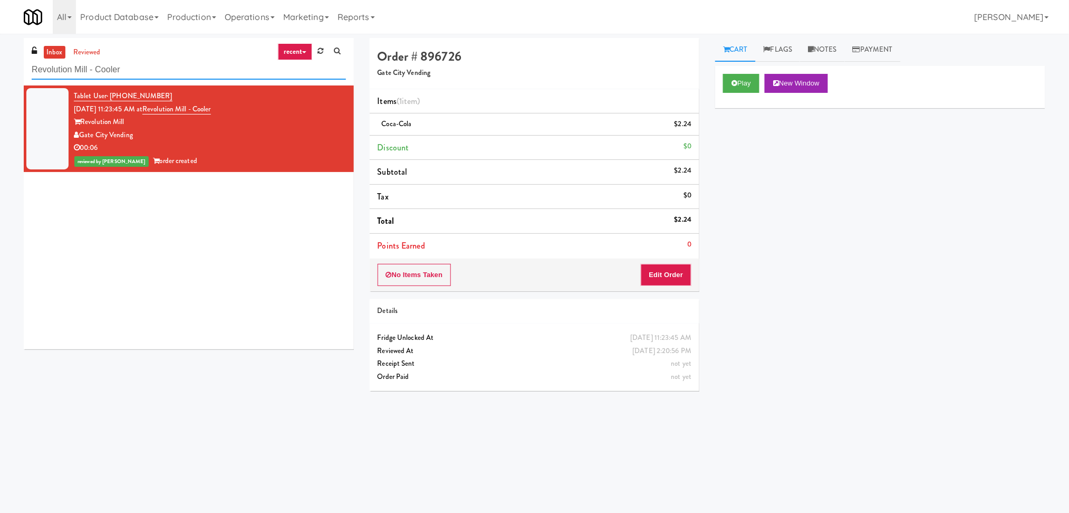
paste input "[PERSON_NAME] - Pantry - Left"
drag, startPoint x: 222, startPoint y: 67, endPoint x: 0, endPoint y: 74, distance: 222.2
click at [0, 74] on div "inbox reviewed recent all unclear take inventory issue suspicious failed recent…" at bounding box center [534, 250] width 1069 height 424
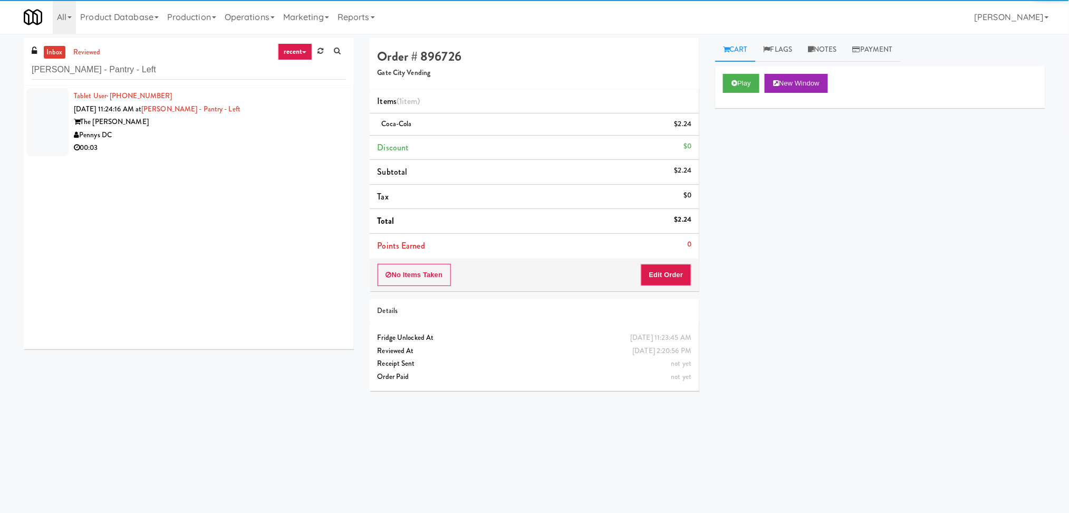
click at [281, 128] on div "The [PERSON_NAME]" at bounding box center [210, 122] width 272 height 13
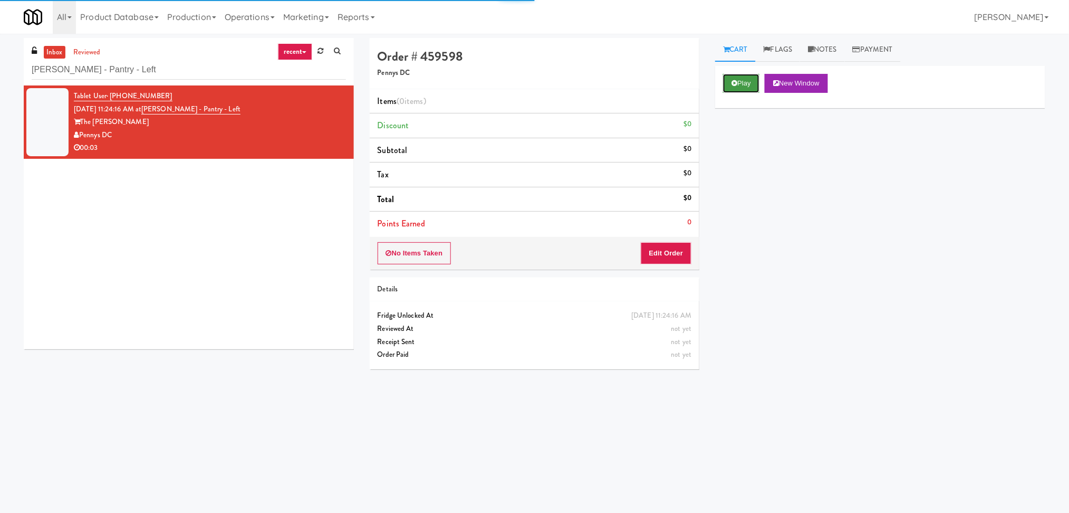
click at [757, 81] on button "Play" at bounding box center [741, 83] width 36 height 19
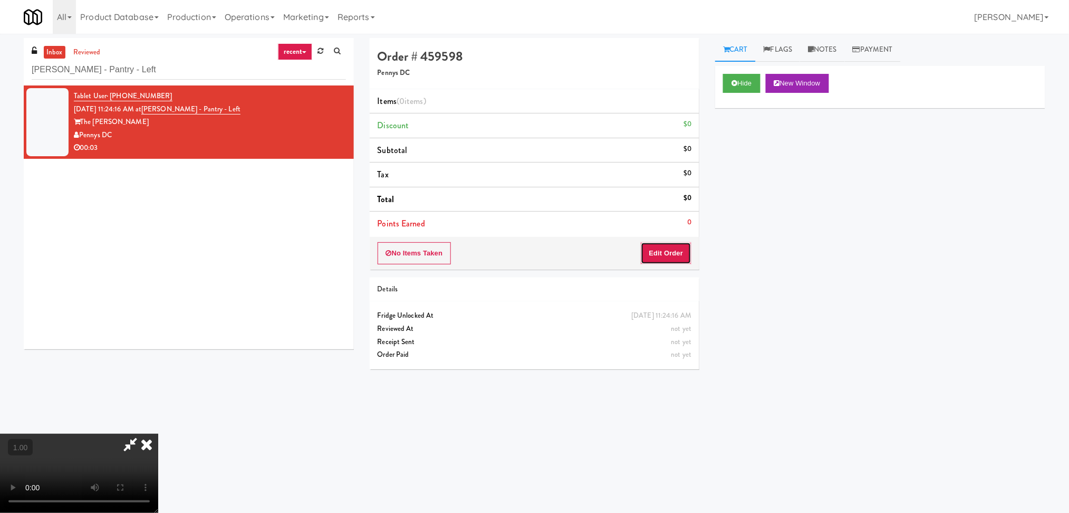
click at [662, 255] on button "Edit Order" at bounding box center [666, 253] width 51 height 22
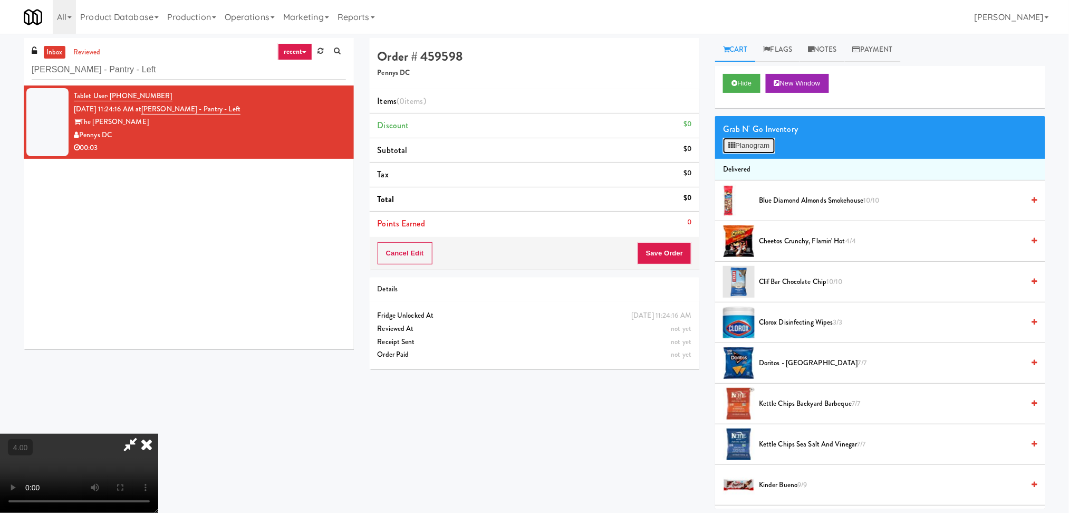
click at [759, 140] on button "Planogram" at bounding box center [749, 146] width 52 height 16
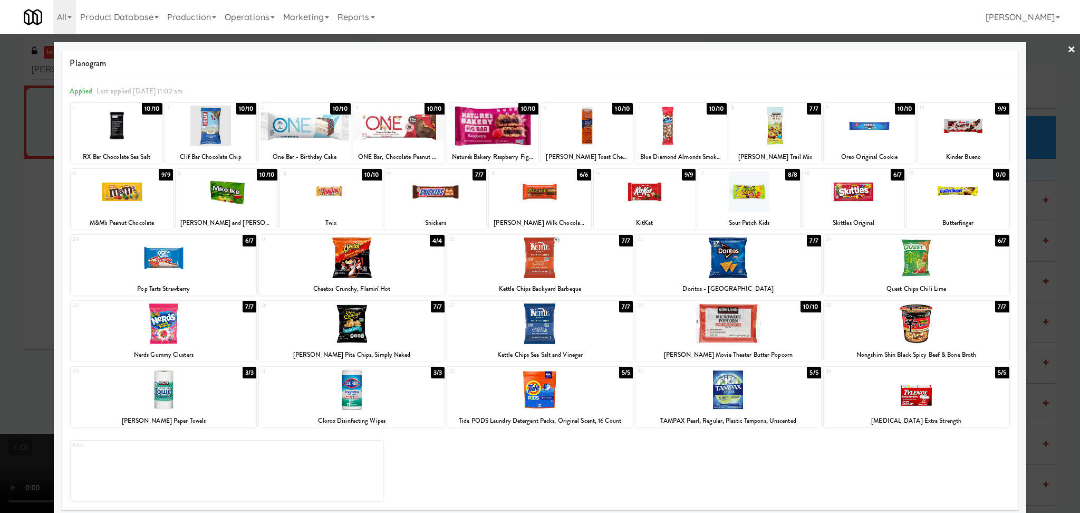
click at [159, 252] on div at bounding box center [164, 257] width 186 height 41
click at [0, 229] on div at bounding box center [540, 256] width 1080 height 513
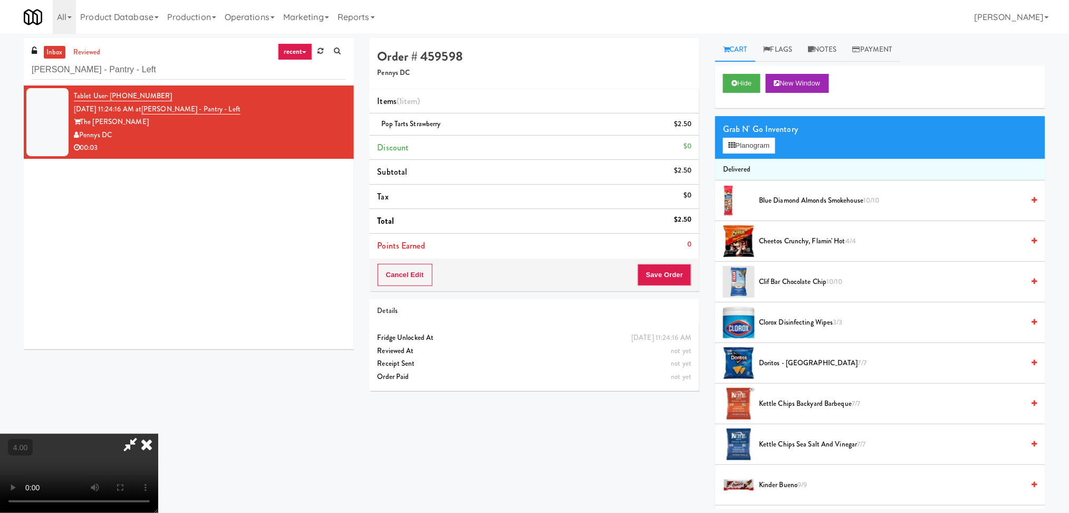
click at [142, 434] on icon at bounding box center [130, 444] width 24 height 21
click at [647, 277] on button "Save Order" at bounding box center [665, 275] width 54 height 22
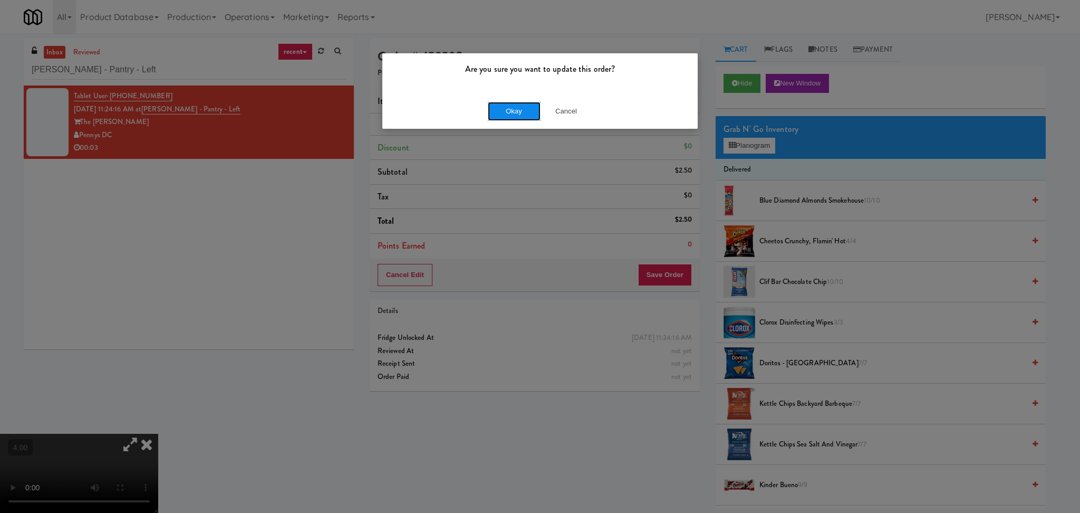
click at [496, 113] on button "Okay" at bounding box center [514, 111] width 53 height 19
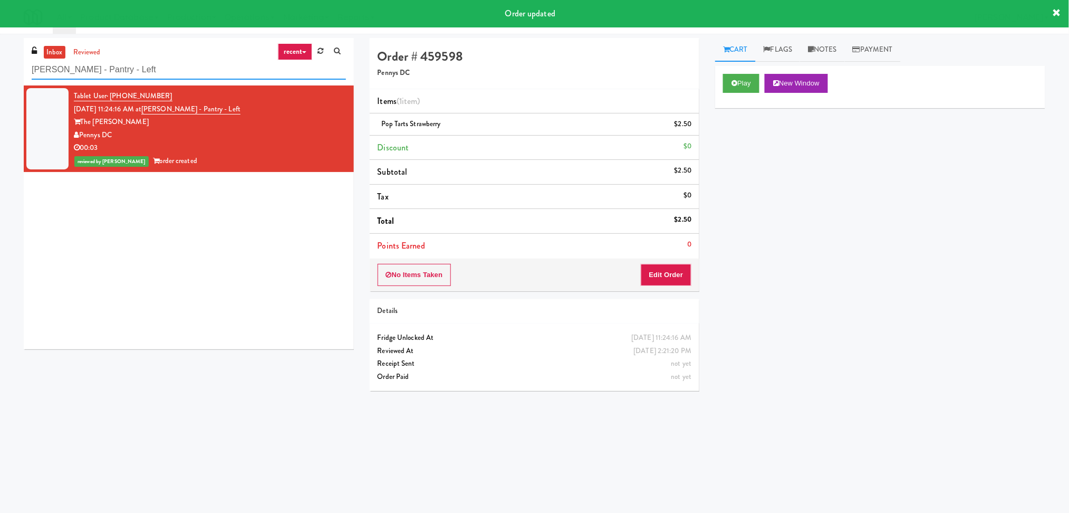
paste input "[PERSON_NAME] Cabinet 1"
drag, startPoint x: 141, startPoint y: 75, endPoint x: 0, endPoint y: 80, distance: 141.5
click at [0, 80] on div "inbox reviewed recent all unclear take inventory issue suspicious failed recent…" at bounding box center [534, 250] width 1069 height 424
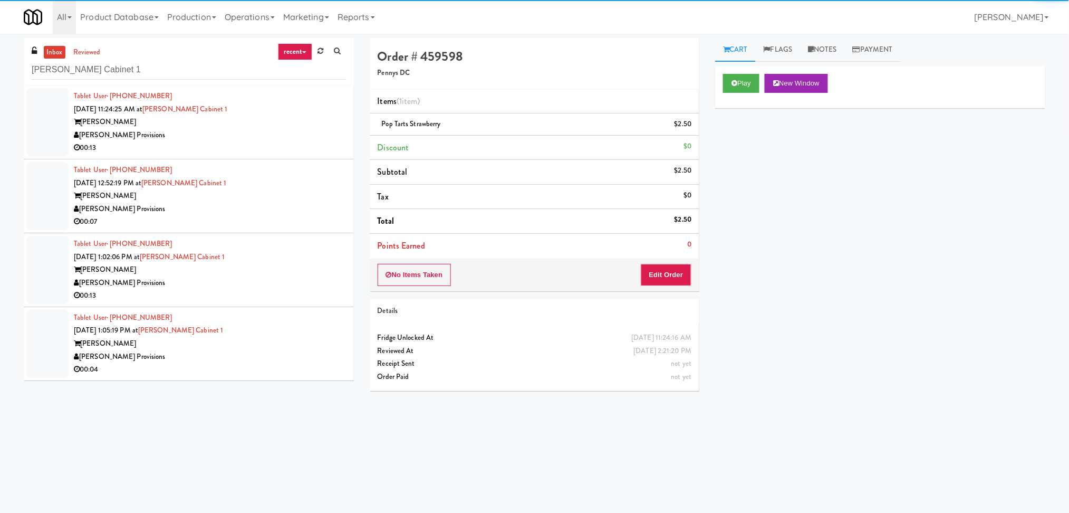
click at [292, 133] on div "[PERSON_NAME] Provisions" at bounding box center [210, 135] width 272 height 13
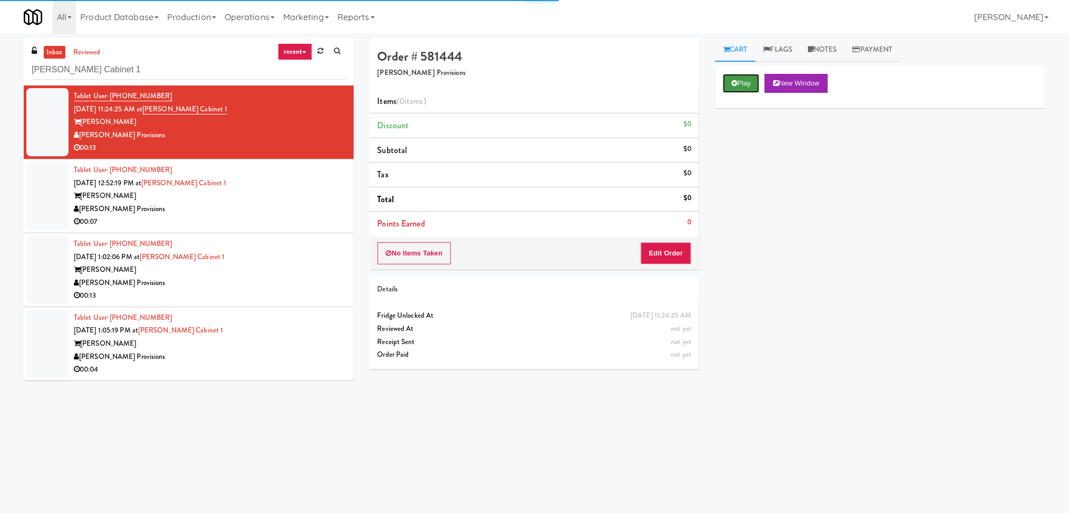
click at [753, 81] on button "Play" at bounding box center [741, 83] width 36 height 19
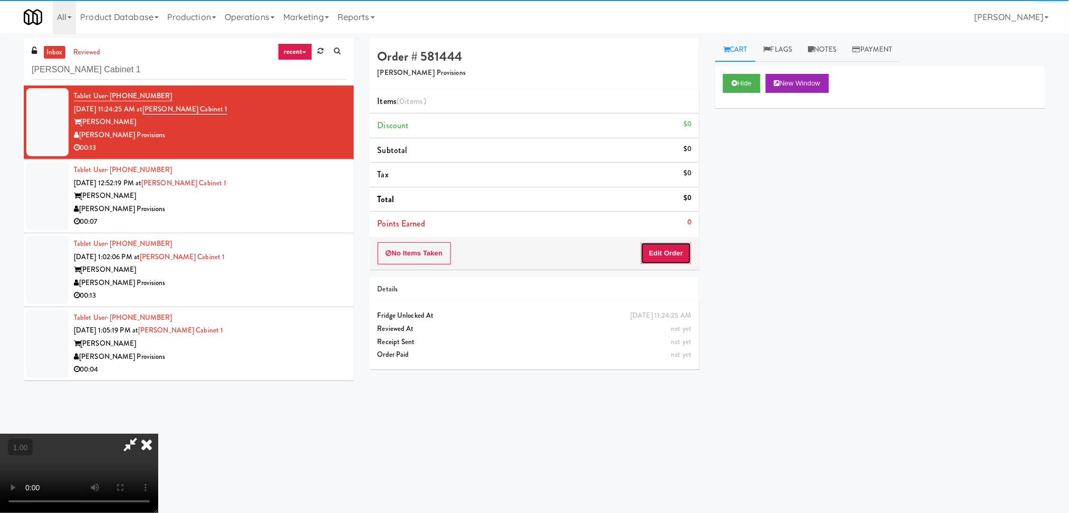
click at [679, 255] on button "Edit Order" at bounding box center [666, 253] width 51 height 22
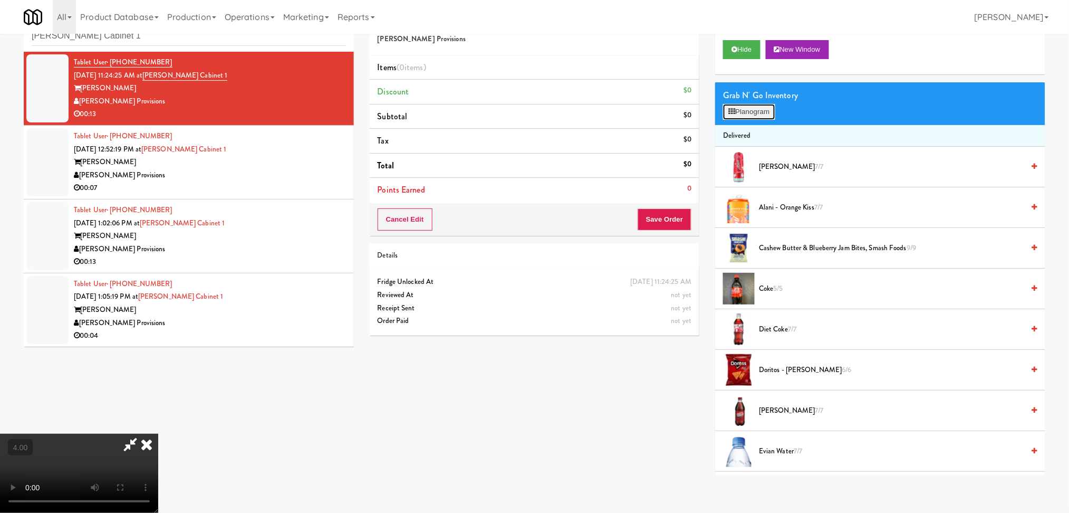
click at [739, 109] on button "Planogram" at bounding box center [749, 112] width 52 height 16
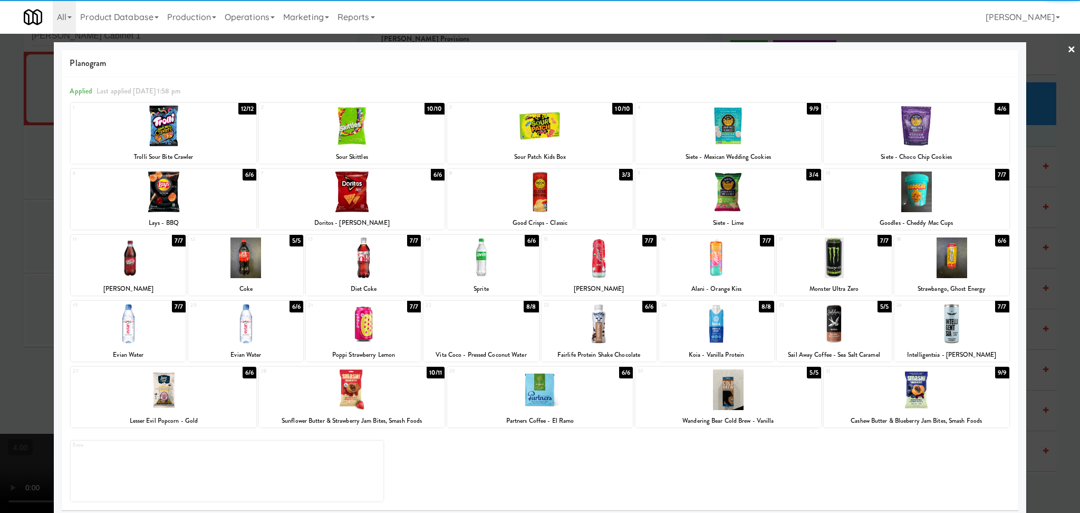
click at [367, 330] on div at bounding box center [363, 323] width 115 height 41
click at [0, 169] on div at bounding box center [540, 256] width 1080 height 513
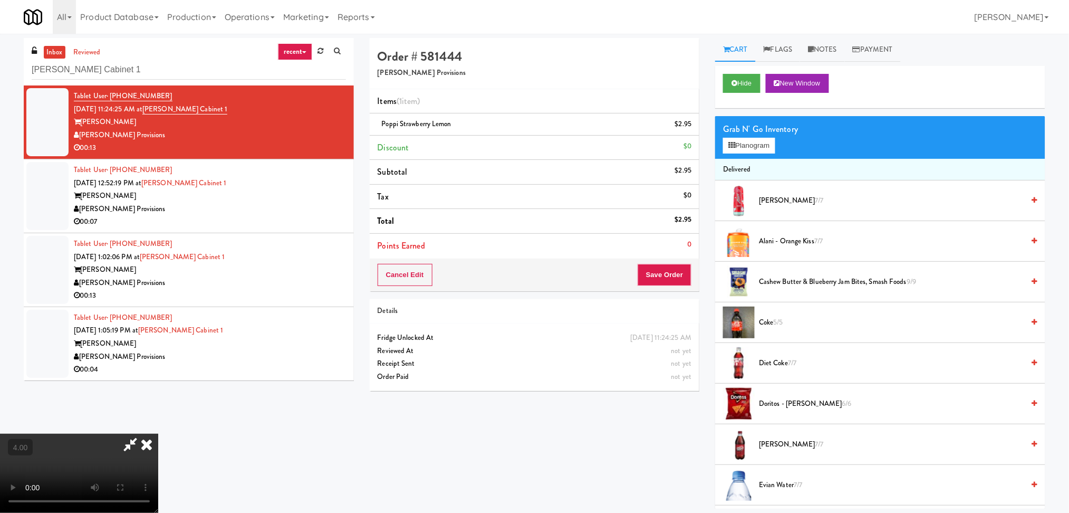
drag, startPoint x: 625, startPoint y: 42, endPoint x: 624, endPoint y: 55, distance: 12.7
click at [158, 434] on icon at bounding box center [146, 444] width 23 height 21
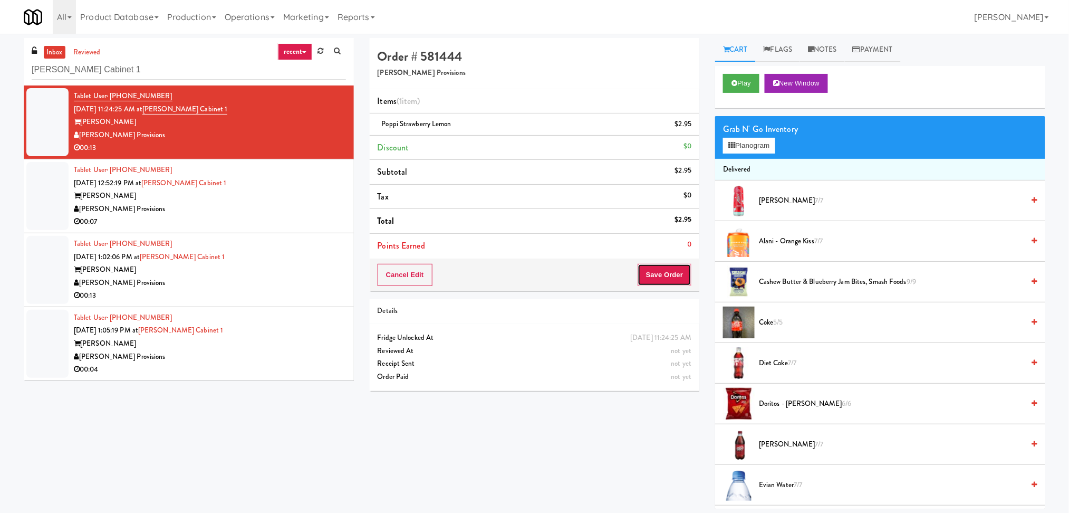
click at [674, 281] on button "Save Order" at bounding box center [665, 275] width 54 height 22
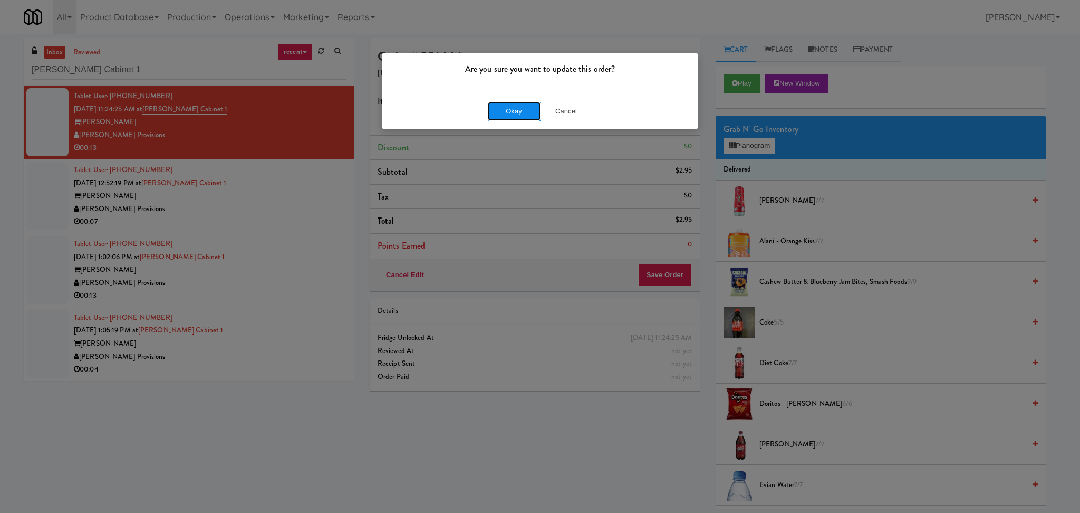
click at [524, 116] on button "Okay" at bounding box center [514, 111] width 53 height 19
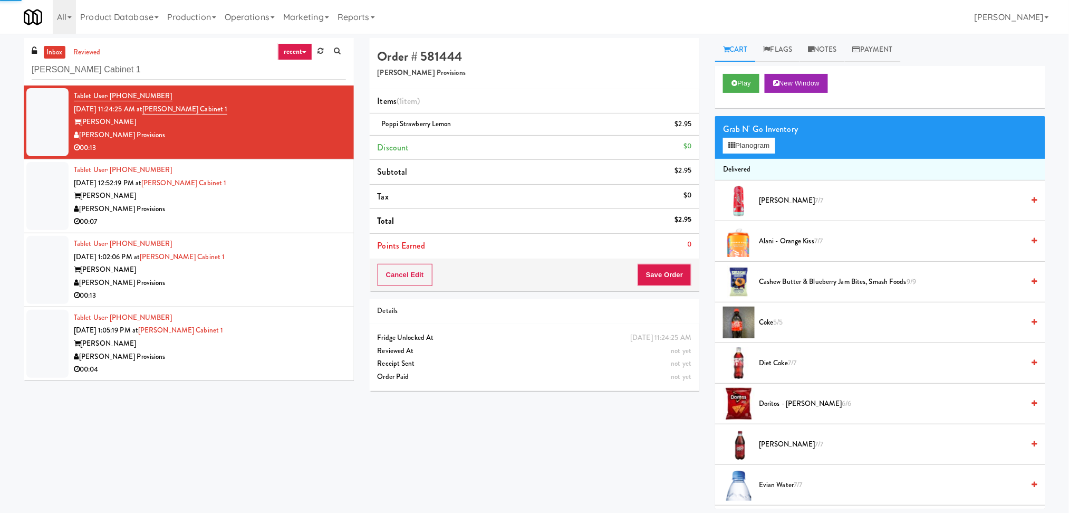
click at [325, 216] on div "00:07" at bounding box center [210, 221] width 272 height 13
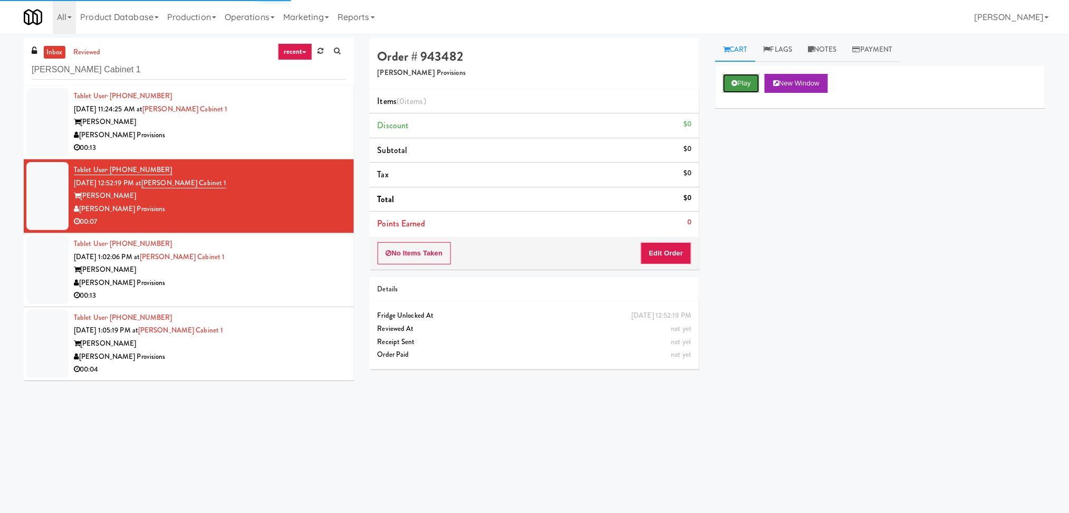
click at [756, 79] on button "Play" at bounding box center [741, 83] width 36 height 19
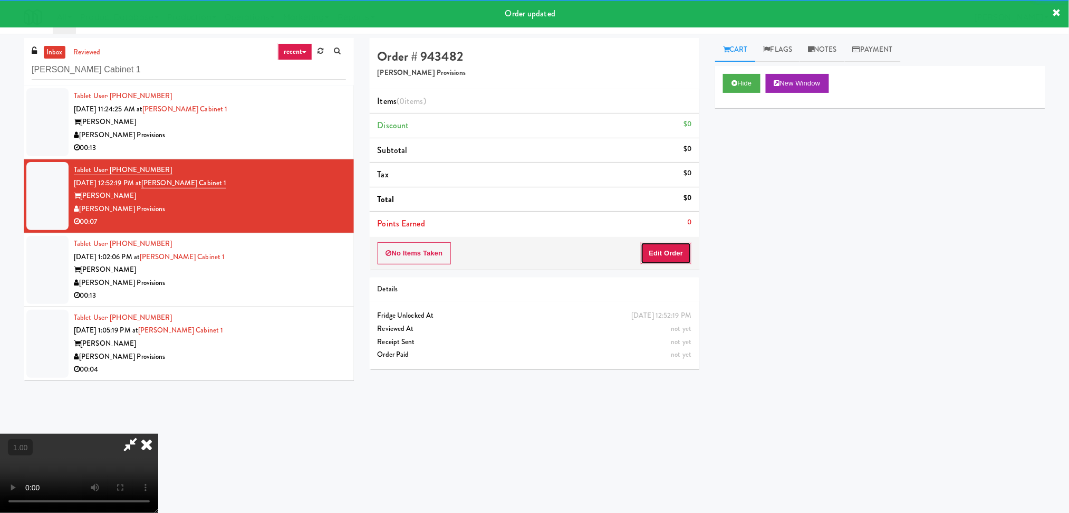
click at [672, 250] on button "Edit Order" at bounding box center [666, 253] width 51 height 22
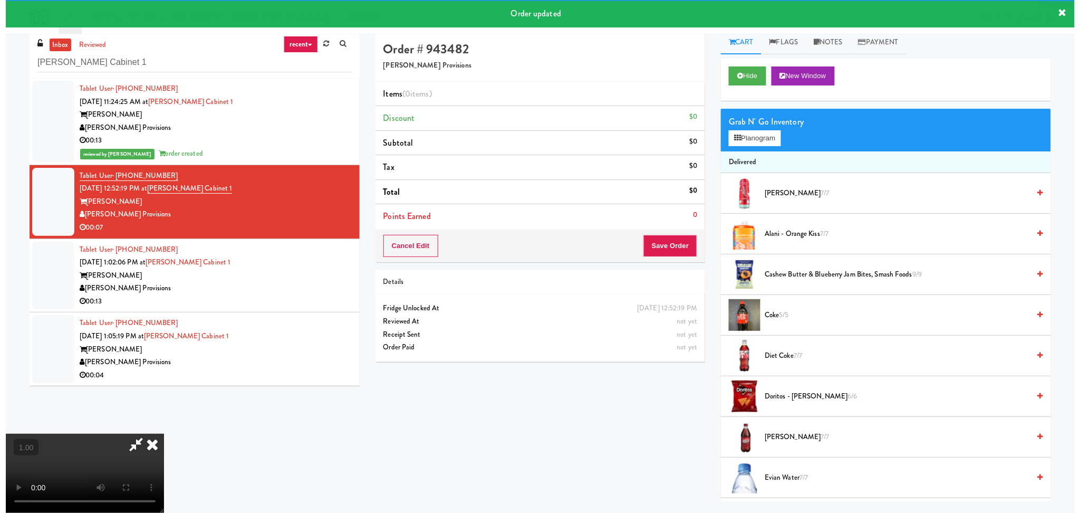
scroll to position [34, 0]
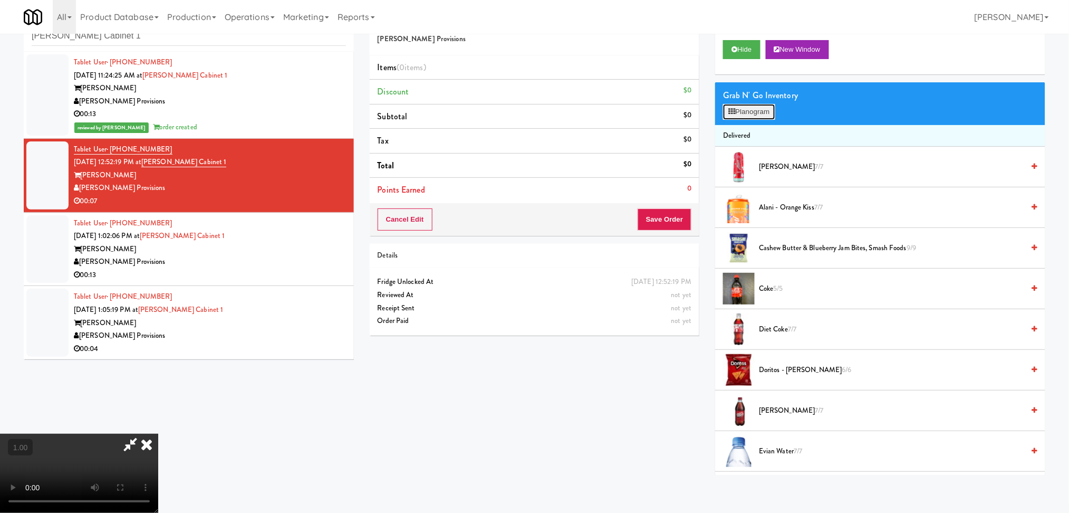
click at [737, 110] on button "Planogram" at bounding box center [749, 112] width 52 height 16
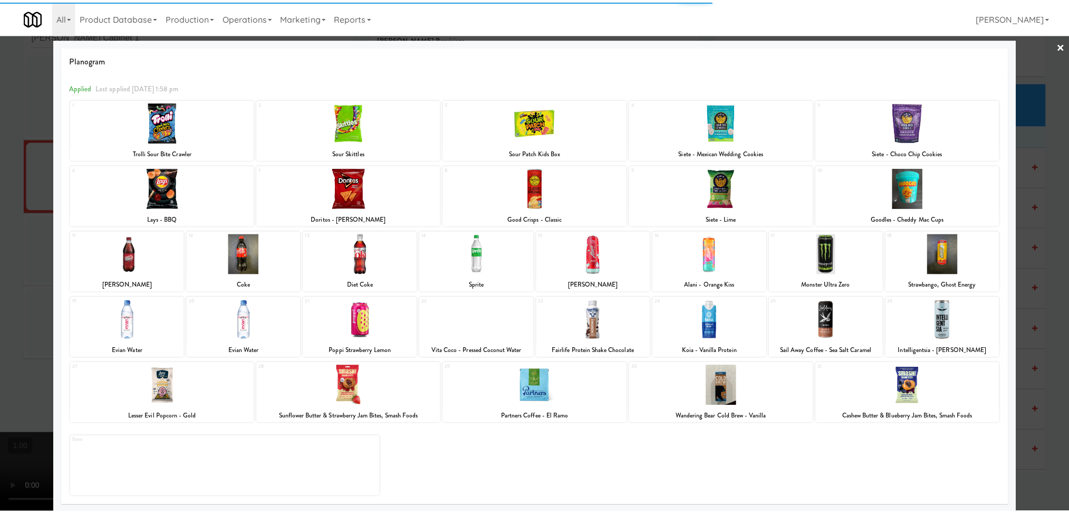
scroll to position [5, 0]
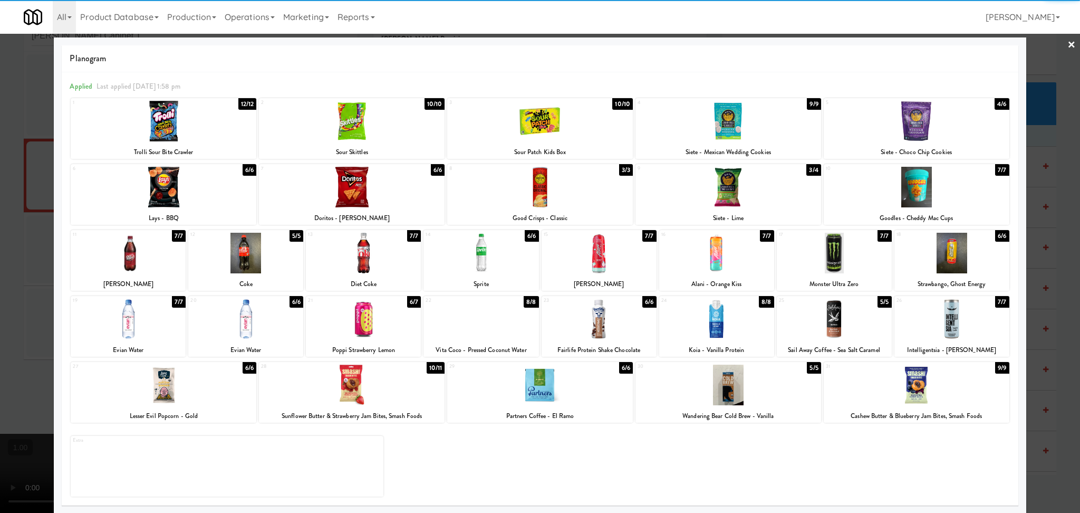
click at [323, 394] on div at bounding box center [352, 385] width 186 height 41
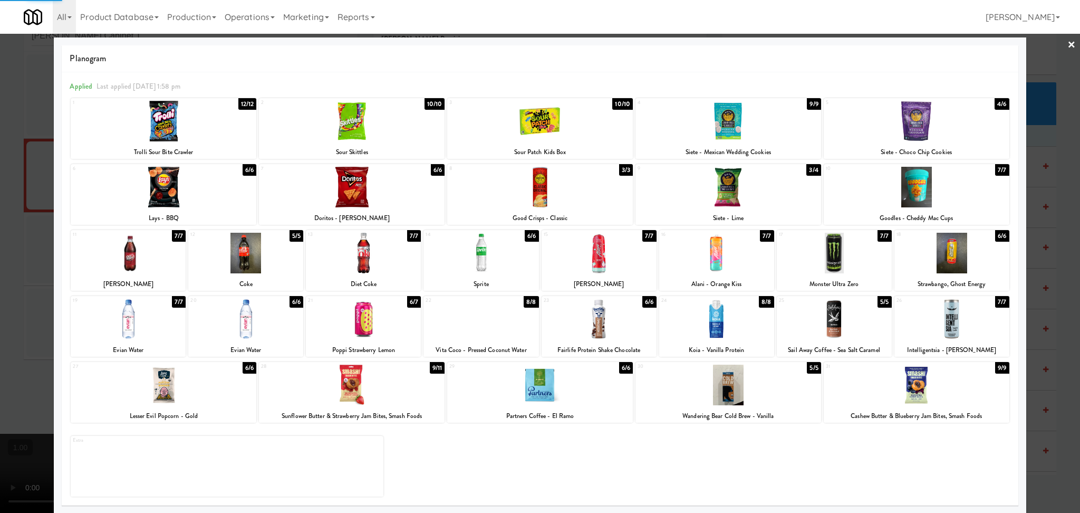
click at [233, 389] on div at bounding box center [164, 385] width 186 height 41
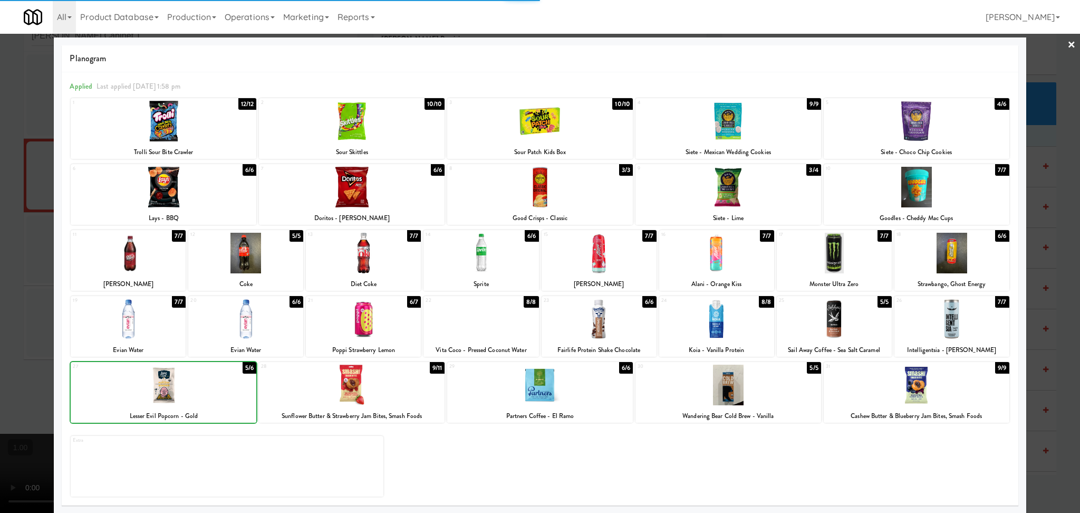
click at [6, 311] on div at bounding box center [540, 256] width 1080 height 513
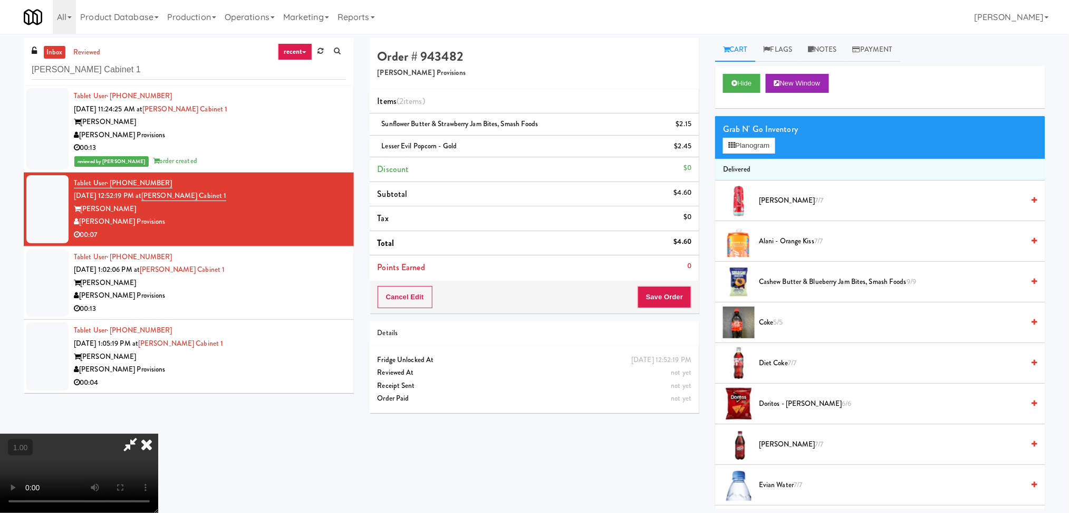
click at [158, 434] on icon at bounding box center [146, 444] width 23 height 21
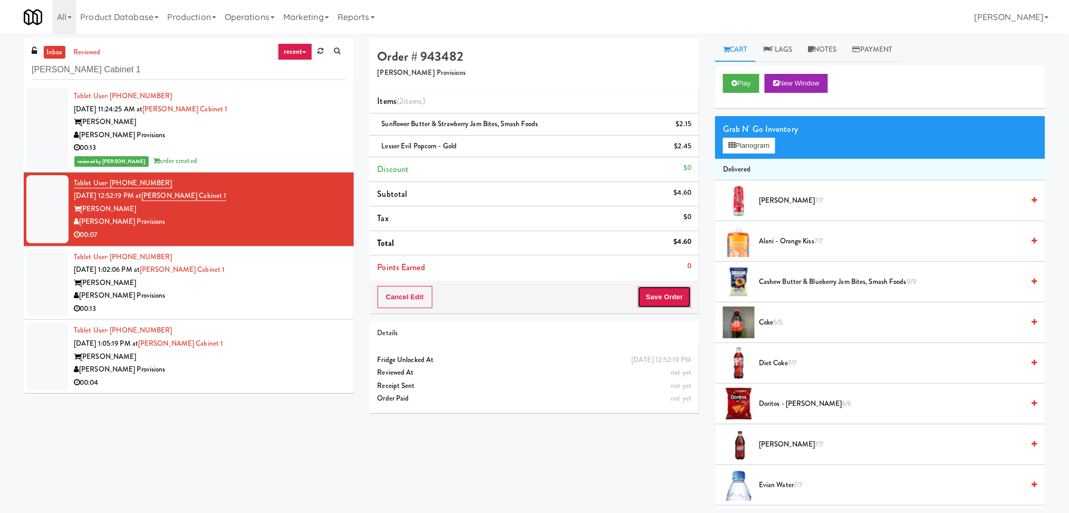
click at [664, 304] on button "Save Order" at bounding box center [665, 297] width 54 height 22
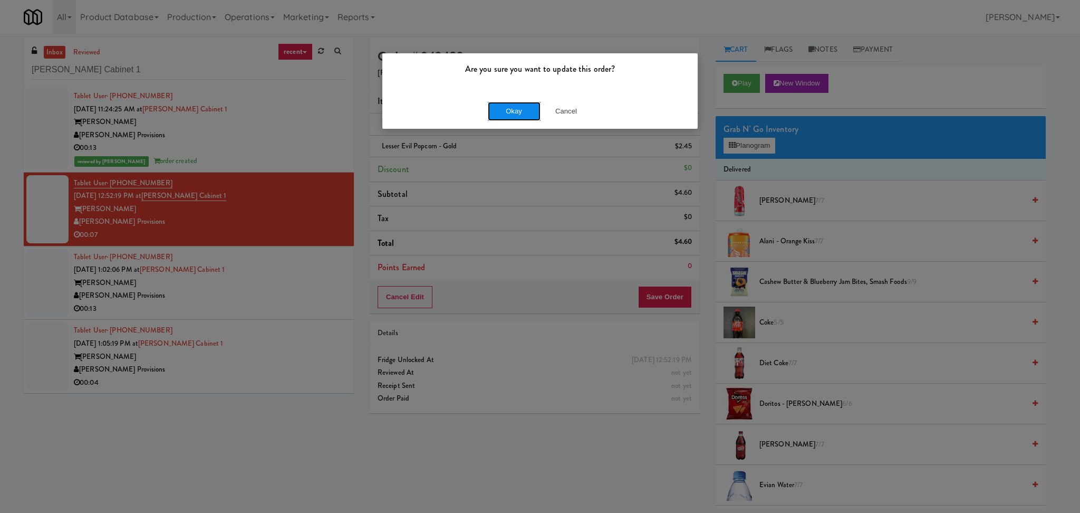
click at [518, 103] on button "Okay" at bounding box center [514, 111] width 53 height 19
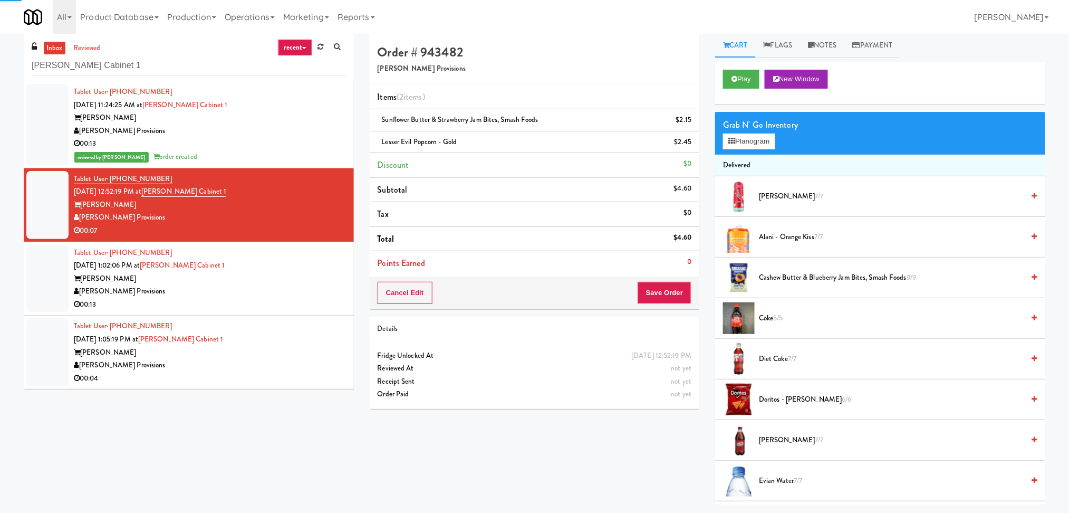
scroll to position [34, 0]
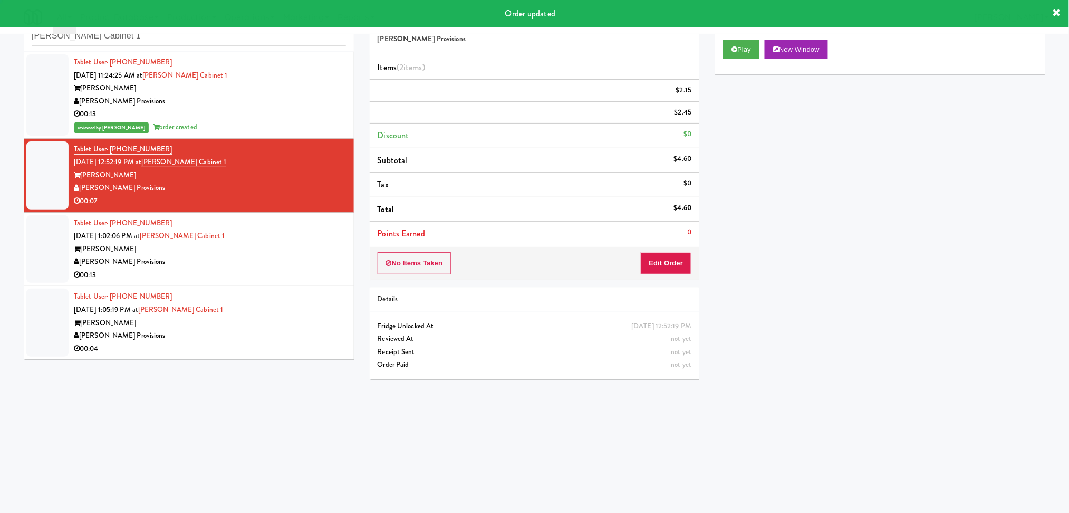
click at [283, 244] on div "[PERSON_NAME]" at bounding box center [210, 249] width 272 height 13
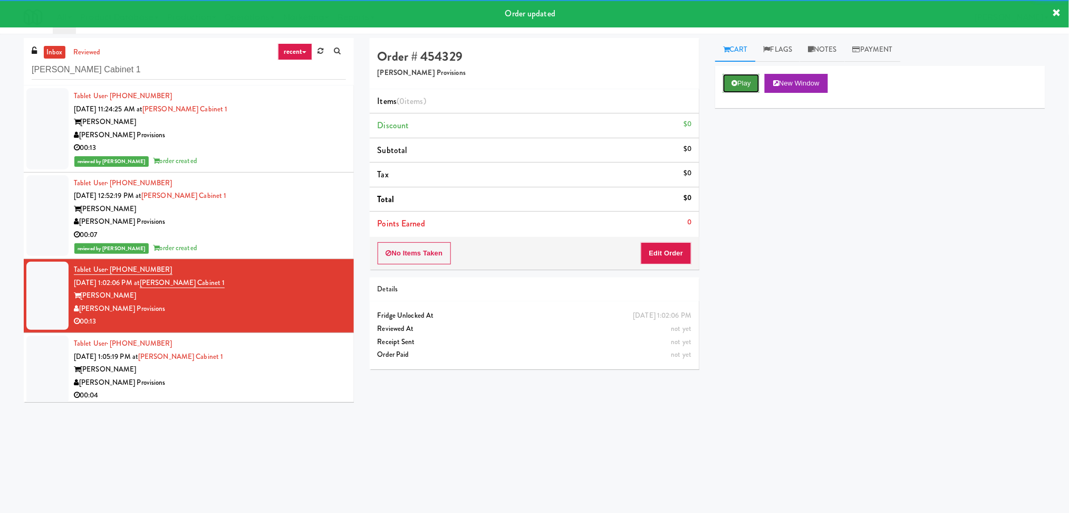
click at [748, 78] on button "Play" at bounding box center [741, 83] width 36 height 19
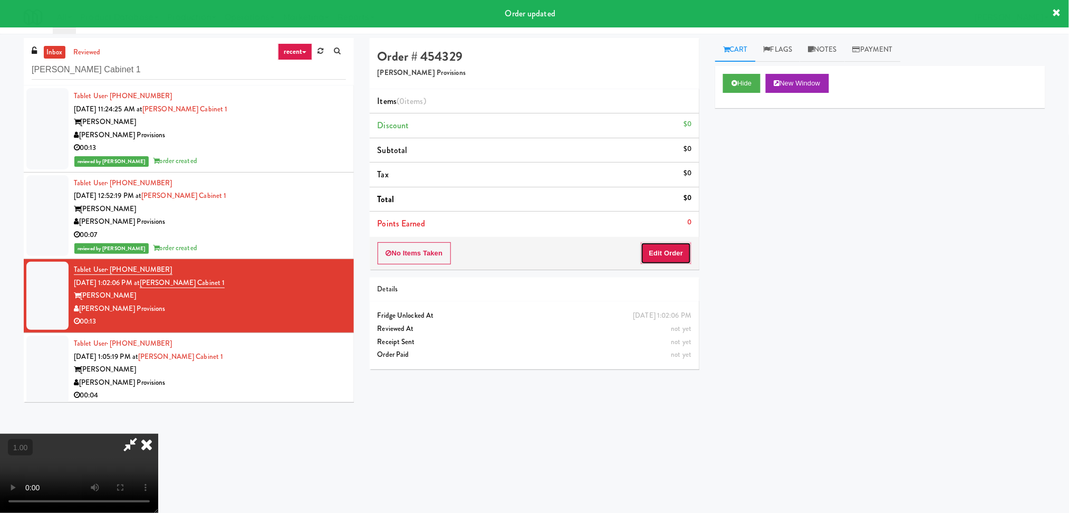
click at [673, 253] on button "Edit Order" at bounding box center [666, 253] width 51 height 22
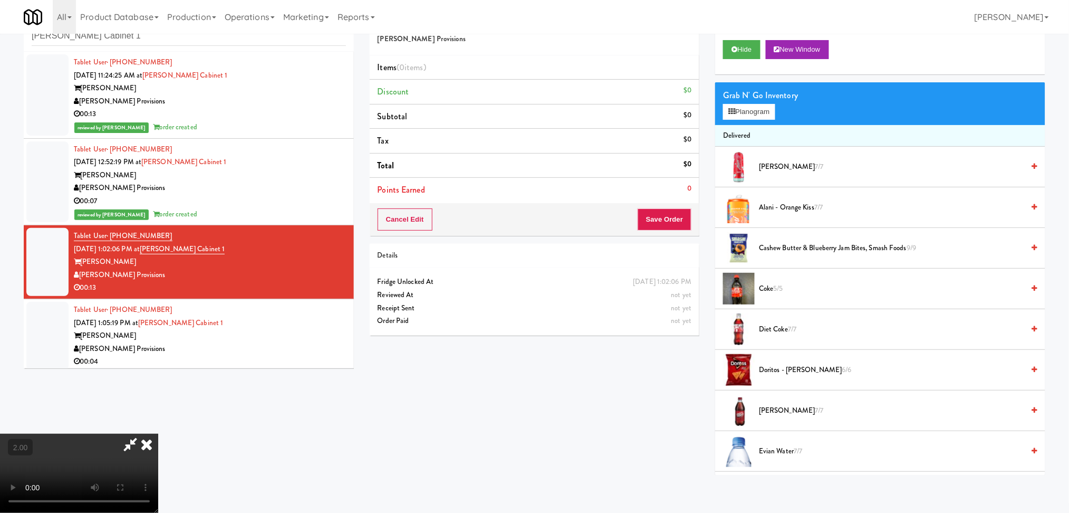
scroll to position [116, 0]
click at [739, 110] on button "Planogram" at bounding box center [749, 112] width 52 height 16
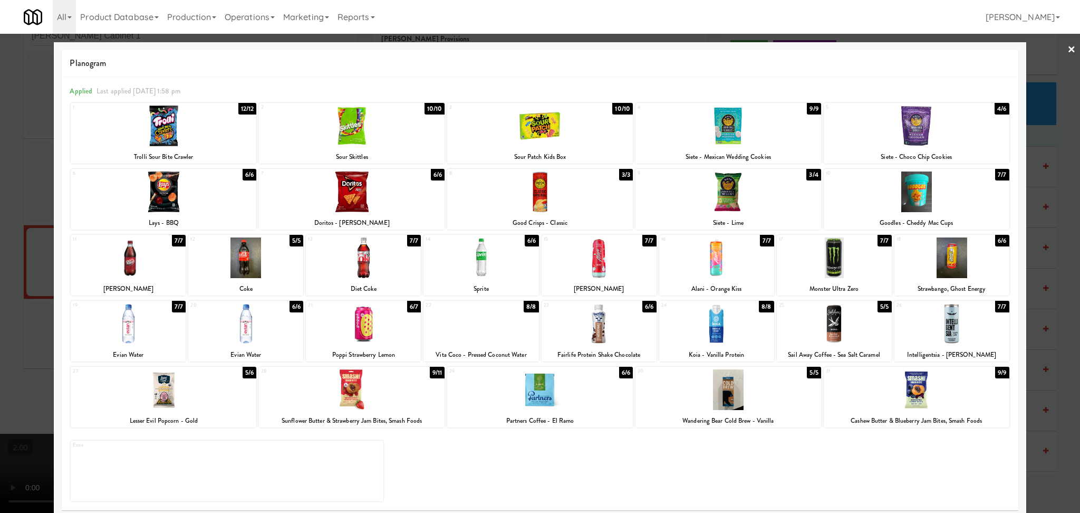
click at [630, 322] on div at bounding box center [599, 323] width 115 height 41
click at [422, 186] on div at bounding box center [352, 191] width 186 height 41
drag, startPoint x: 0, startPoint y: 133, endPoint x: 5, endPoint y: 144, distance: 11.8
click at [0, 135] on div at bounding box center [540, 256] width 1080 height 513
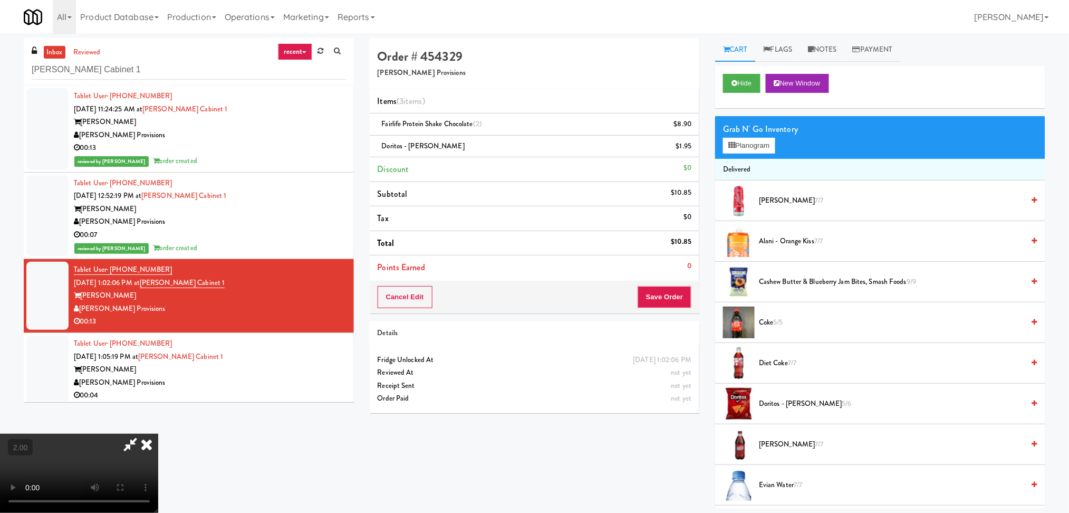
click at [158, 434] on icon at bounding box center [146, 444] width 23 height 21
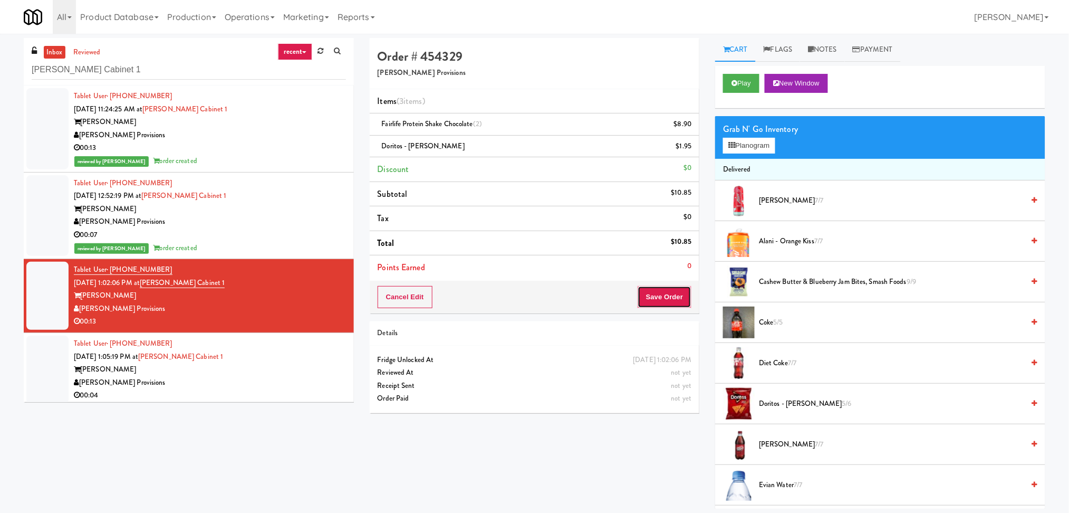
click at [657, 291] on button "Save Order" at bounding box center [665, 297] width 54 height 22
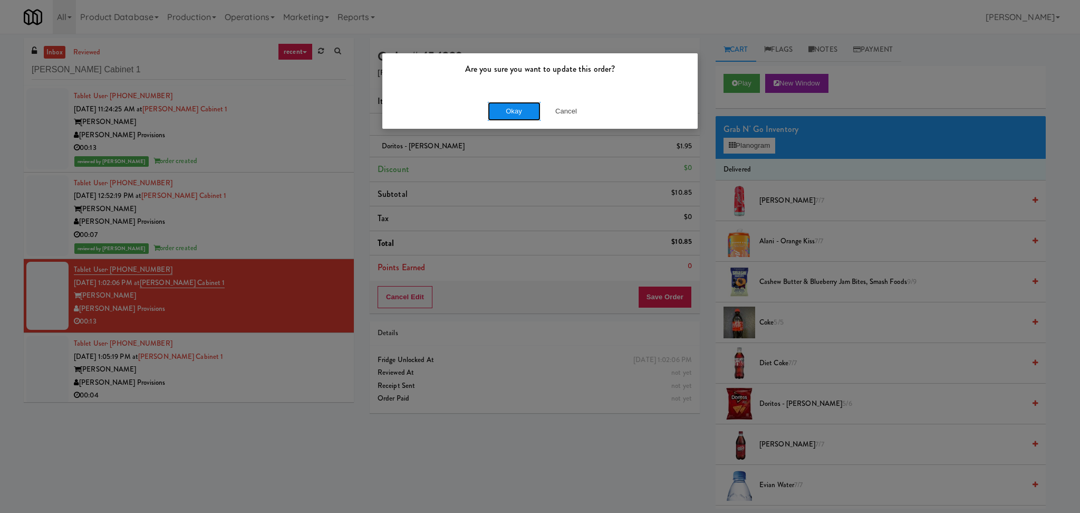
click at [522, 112] on button "Okay" at bounding box center [514, 111] width 53 height 19
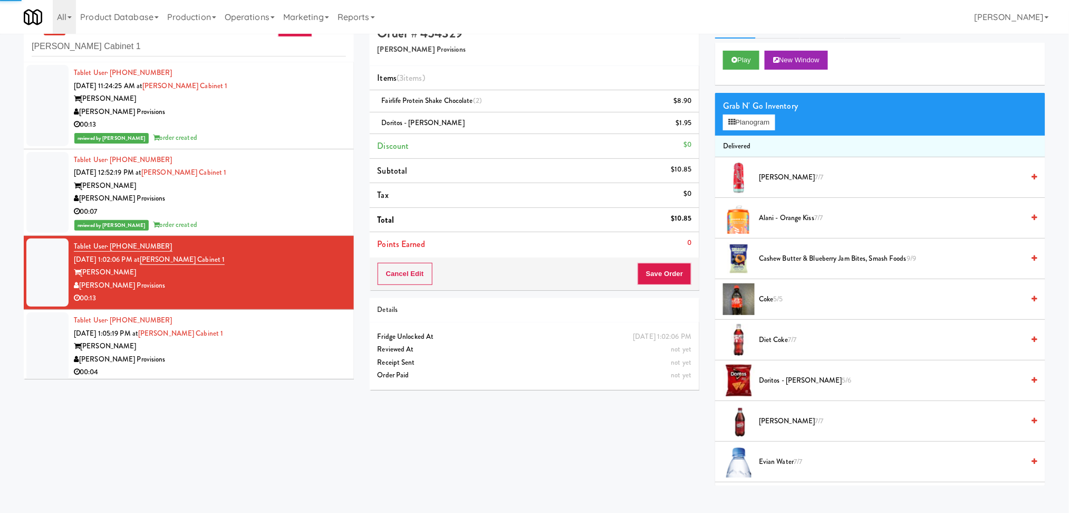
scroll to position [34, 0]
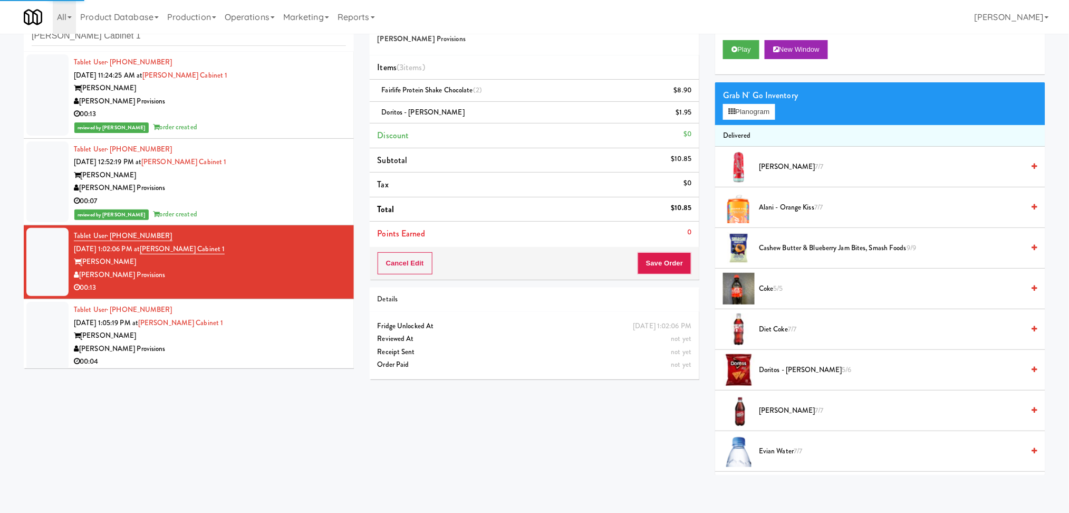
click at [264, 321] on div "Tablet User · (864) 270-2630 [DATE] 1:05:19 PM at [PERSON_NAME] Mill Cabinet 1 …" at bounding box center [210, 335] width 272 height 65
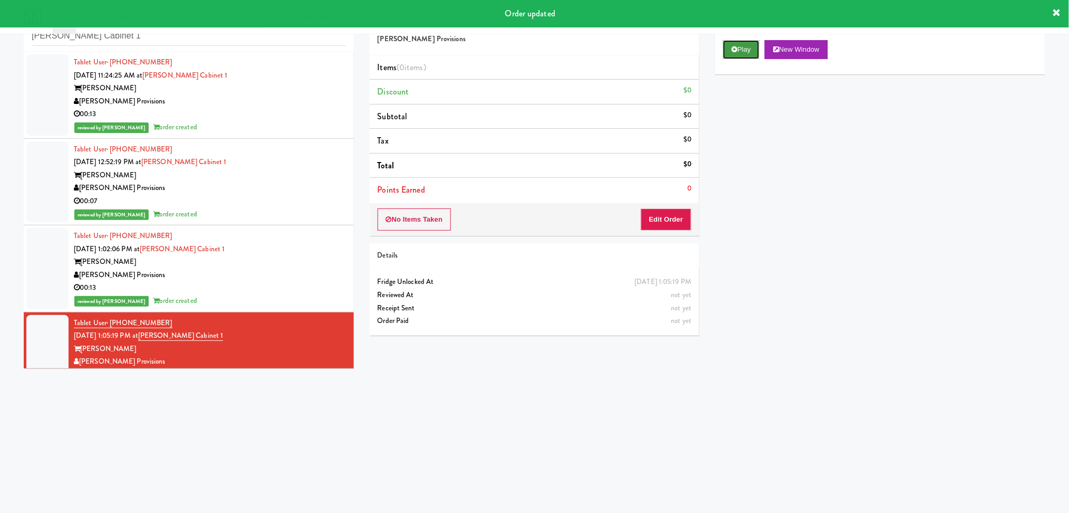
click at [735, 47] on icon at bounding box center [735, 49] width 6 height 7
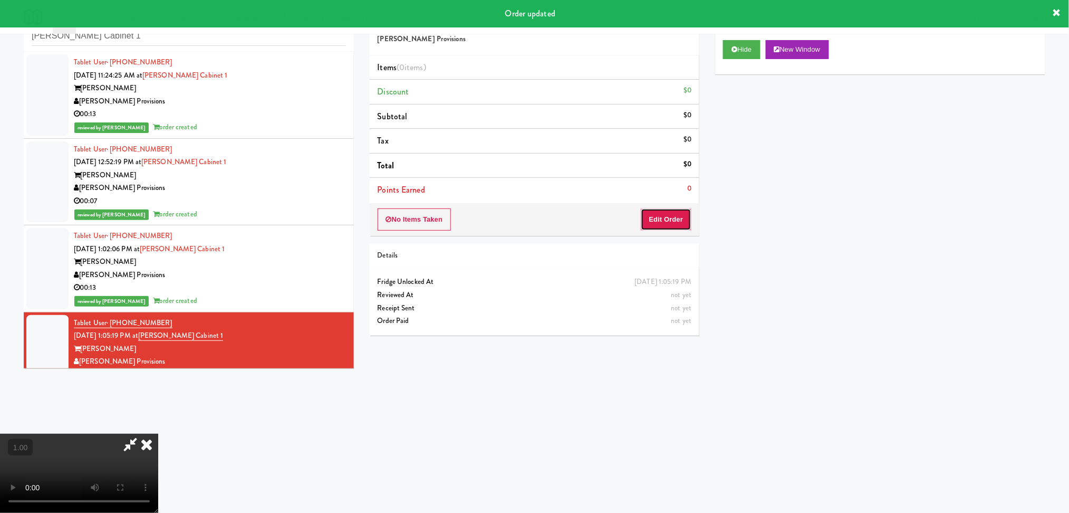
click at [668, 223] on button "Edit Order" at bounding box center [666, 219] width 51 height 22
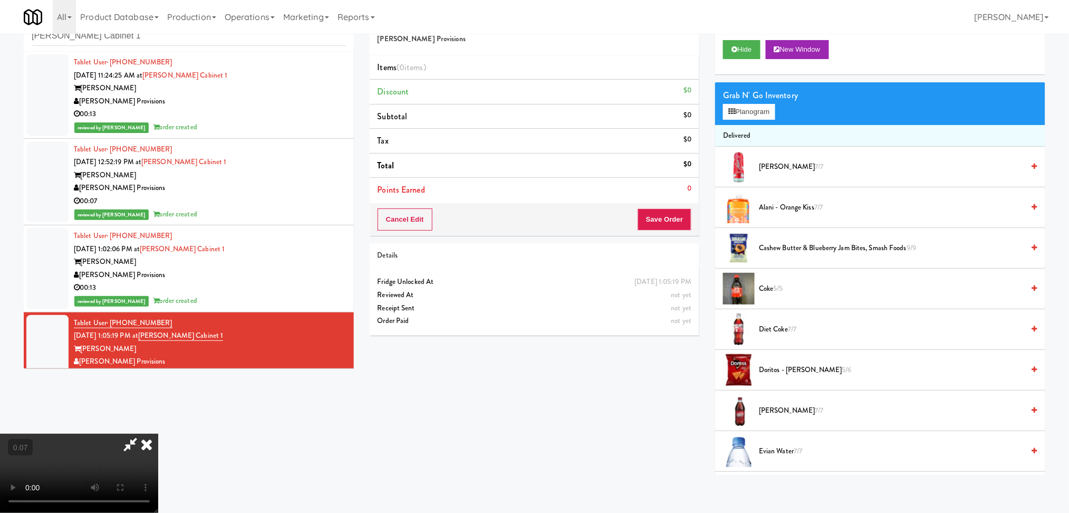
scroll to position [187, 0]
click at [734, 108] on icon at bounding box center [732, 111] width 7 height 7
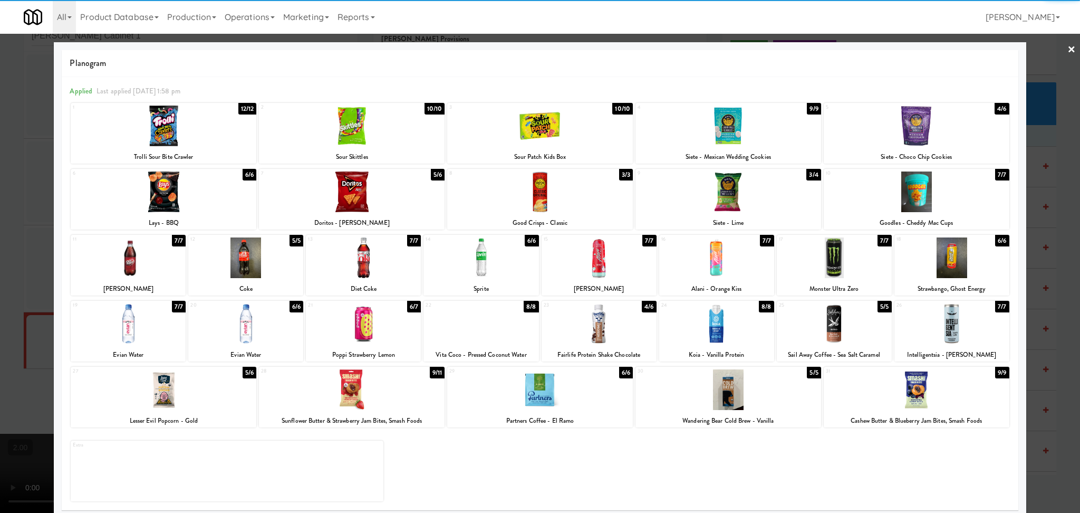
click at [324, 404] on div at bounding box center [352, 389] width 186 height 41
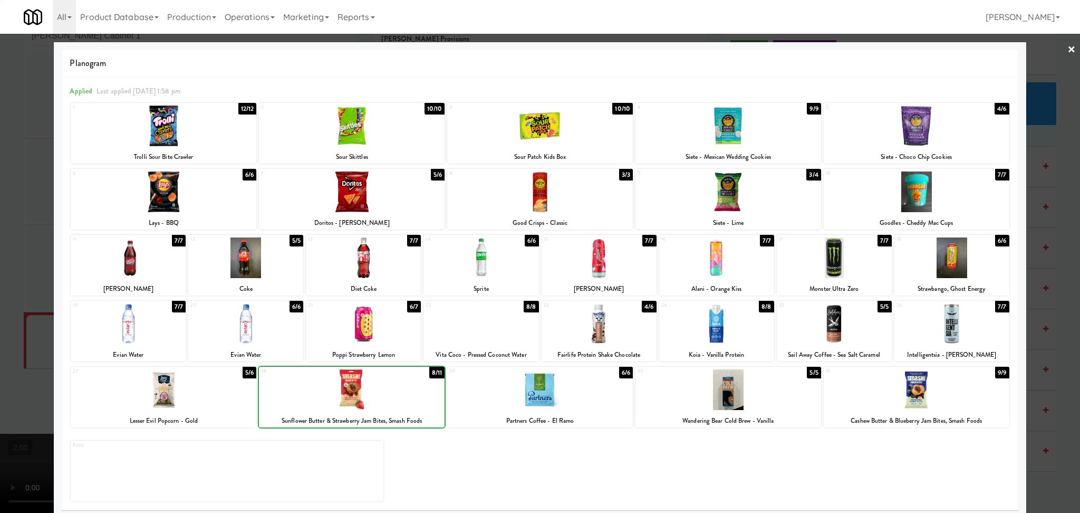
click at [0, 236] on div at bounding box center [540, 256] width 1080 height 513
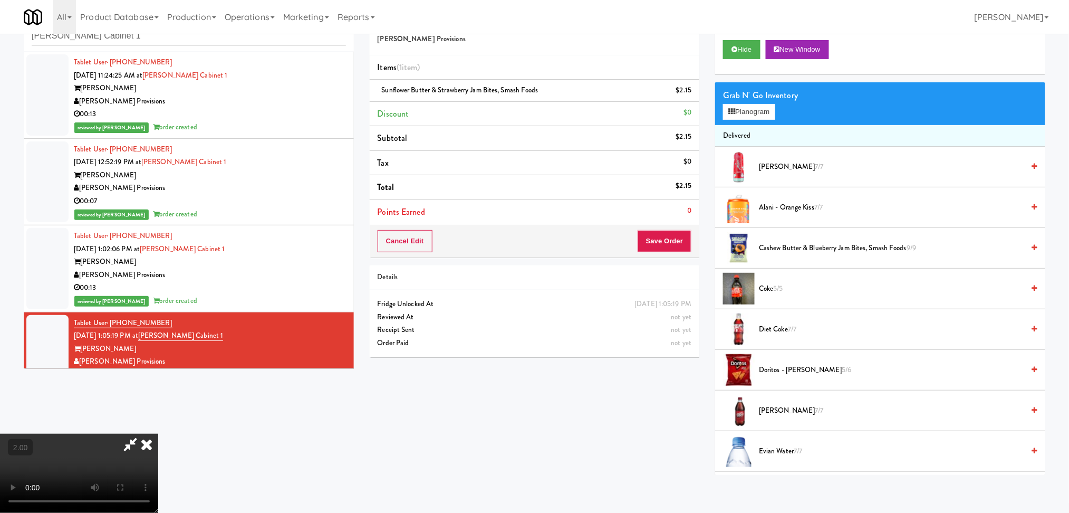
click at [158, 434] on icon at bounding box center [146, 444] width 23 height 21
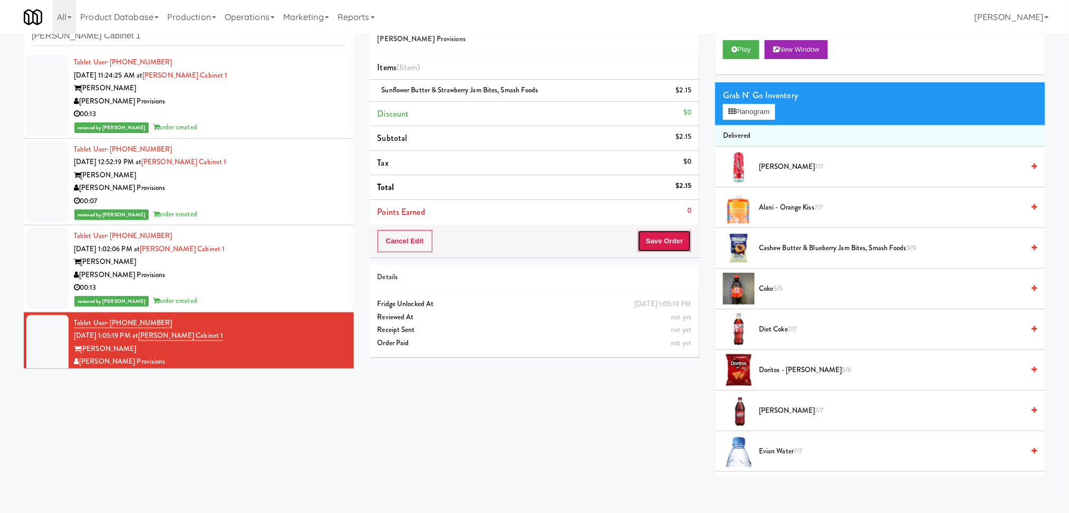
click at [682, 233] on button "Save Order" at bounding box center [665, 241] width 54 height 22
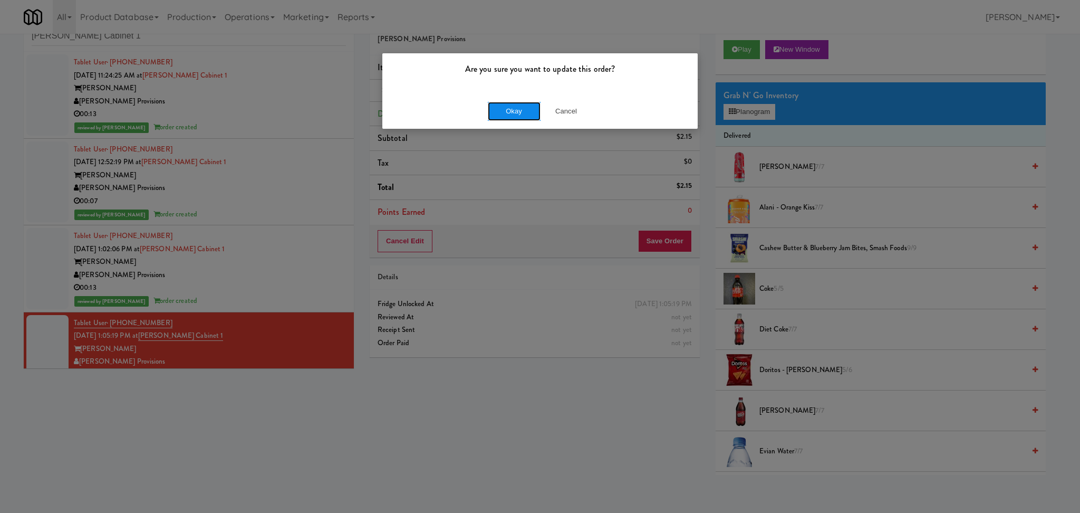
click at [511, 112] on button "Okay" at bounding box center [514, 111] width 53 height 19
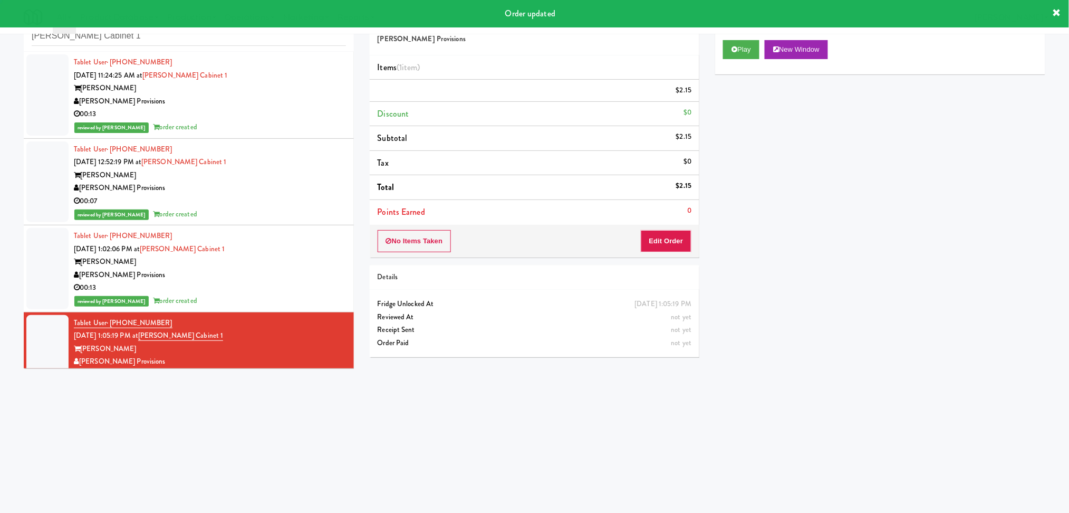
click at [291, 288] on div "00:13" at bounding box center [210, 287] width 272 height 13
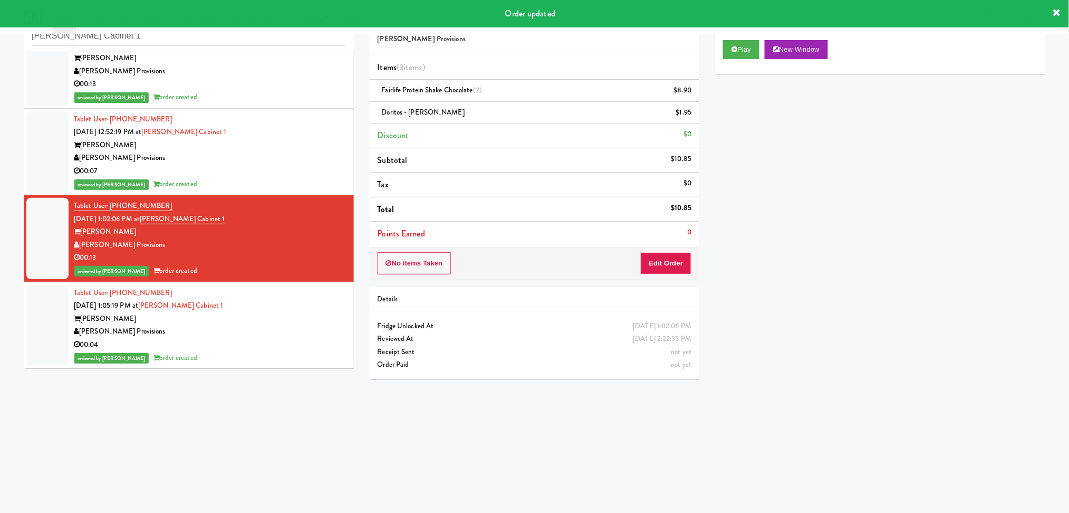
click at [292, 309] on div "Tablet User · (864) 270-2630 [DATE] 1:05:19 PM at [PERSON_NAME] Mill Cabinet 1 …" at bounding box center [210, 325] width 272 height 78
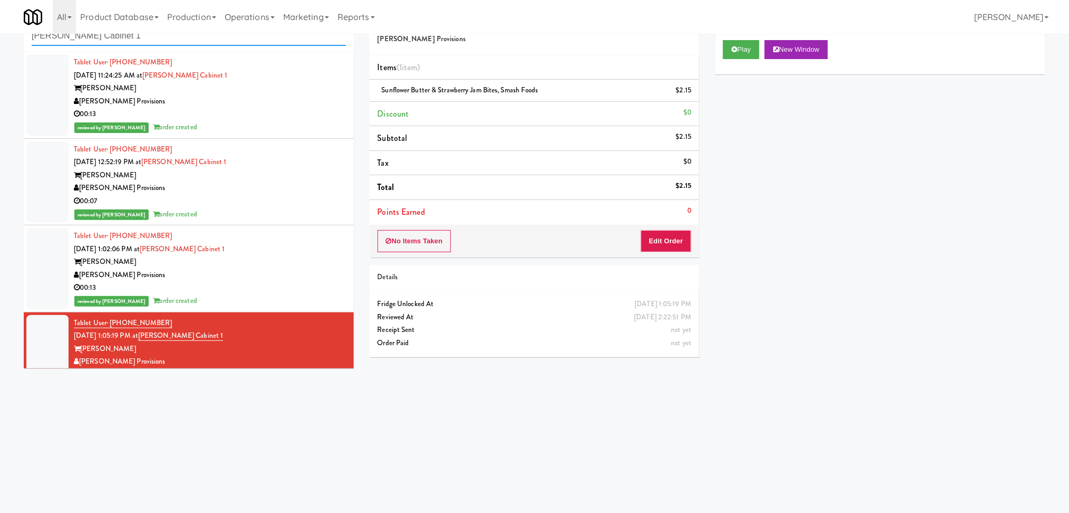
drag, startPoint x: 232, startPoint y: 37, endPoint x: 0, endPoint y: 14, distance: 232.8
click at [0, 14] on body "Are you sure you want to update this order? Okay Cancel Okay Are you sure you w…" at bounding box center [534, 256] width 1069 height 513
paste input "Alectra Utilities"
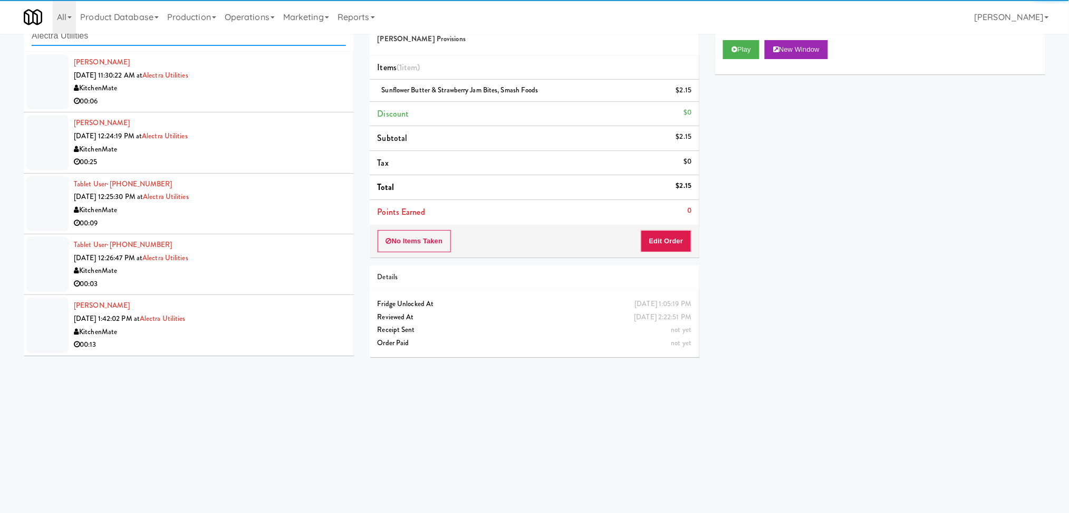
type input "Alectra Utilities"
click at [316, 113] on li "[PERSON_NAME] [DATE] 12:24:19 PM at Alectra Utilities KitchenMate 00:25" at bounding box center [189, 142] width 330 height 61
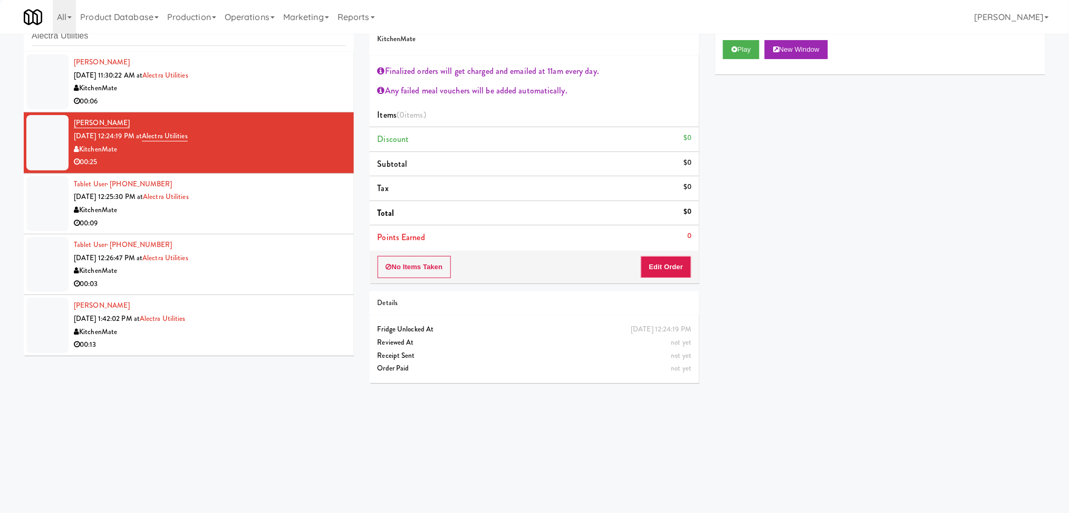
click at [313, 76] on div "[PERSON_NAME] [DATE] 11:30:22 AM at Alectra Utilities KitchenMate 00:06" at bounding box center [210, 82] width 272 height 52
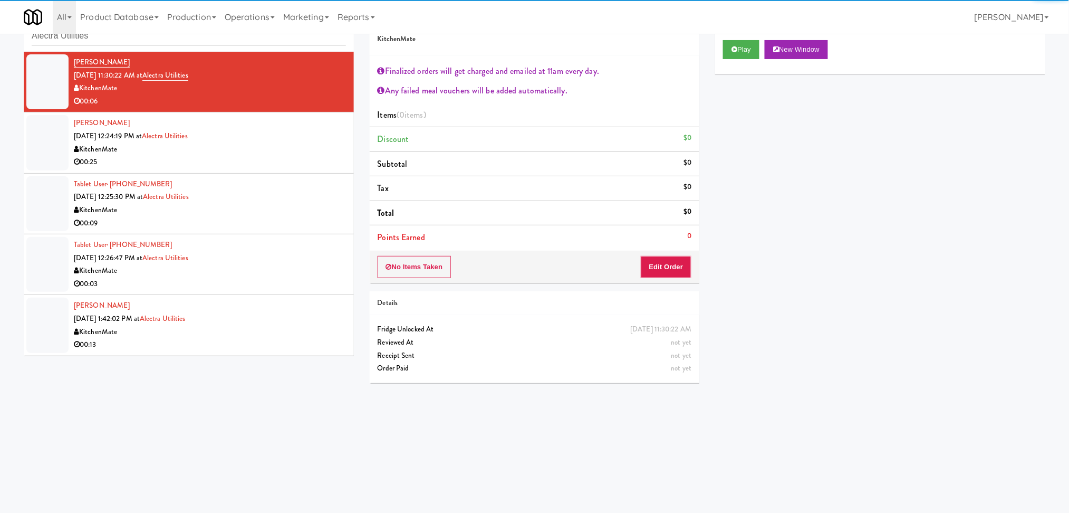
click at [721, 54] on div "Play New Window" at bounding box center [880, 53] width 330 height 42
click at [731, 53] on button "Play" at bounding box center [741, 49] width 36 height 19
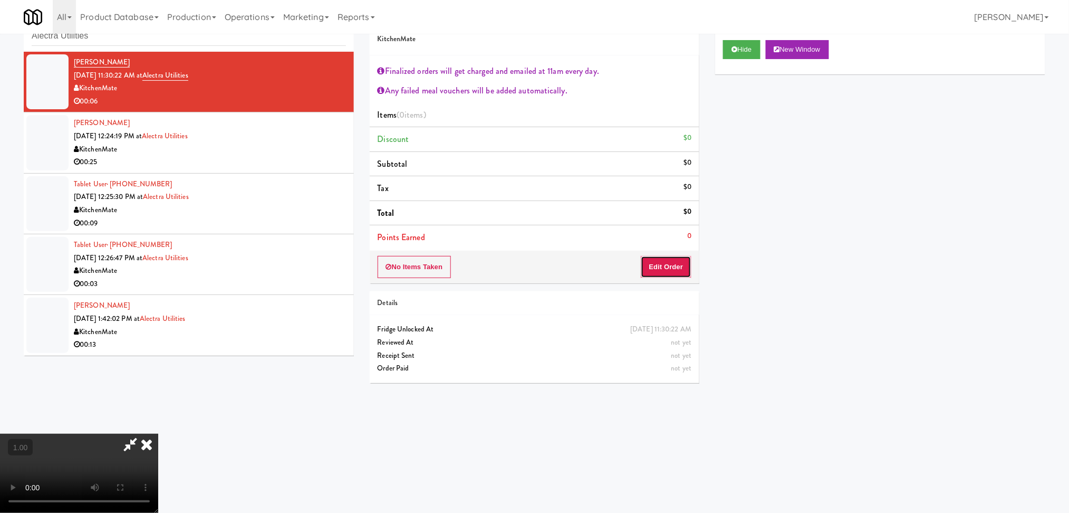
click at [671, 264] on button "Edit Order" at bounding box center [666, 267] width 51 height 22
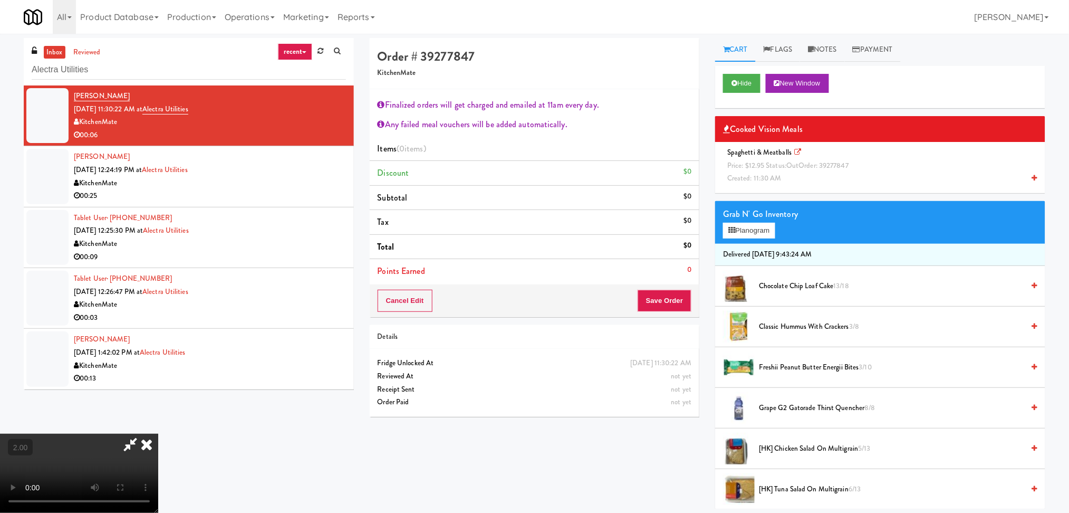
scroll to position [140, 0]
click at [812, 163] on span "Price: $12.95 Status: out Order: 39277847" at bounding box center [787, 165] width 121 height 10
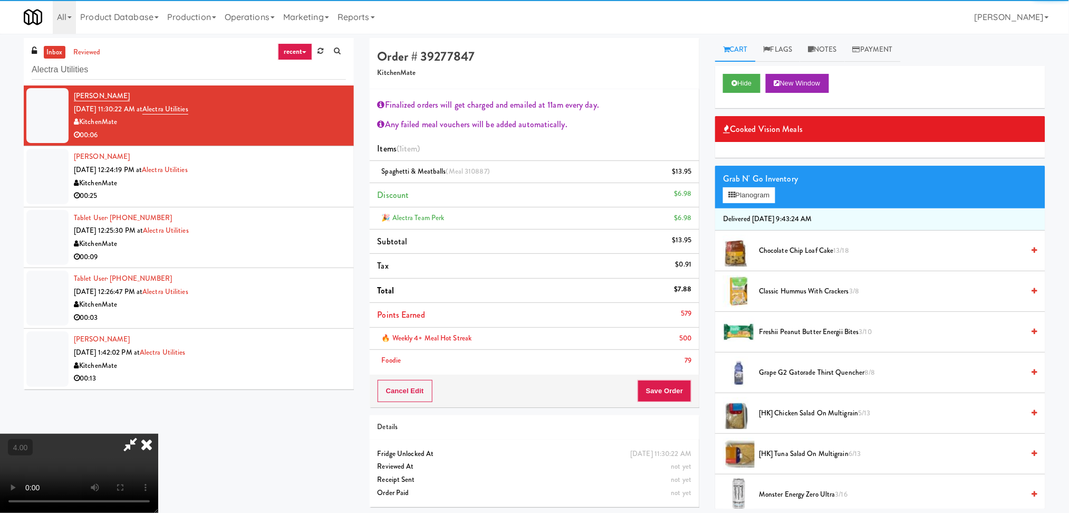
click at [660, 339] on div "🔥 Weekly 4+ Meal Hot Streak 500" at bounding box center [535, 338] width 314 height 13
click at [662, 376] on div "Cancel Edit Save Order" at bounding box center [535, 391] width 330 height 33
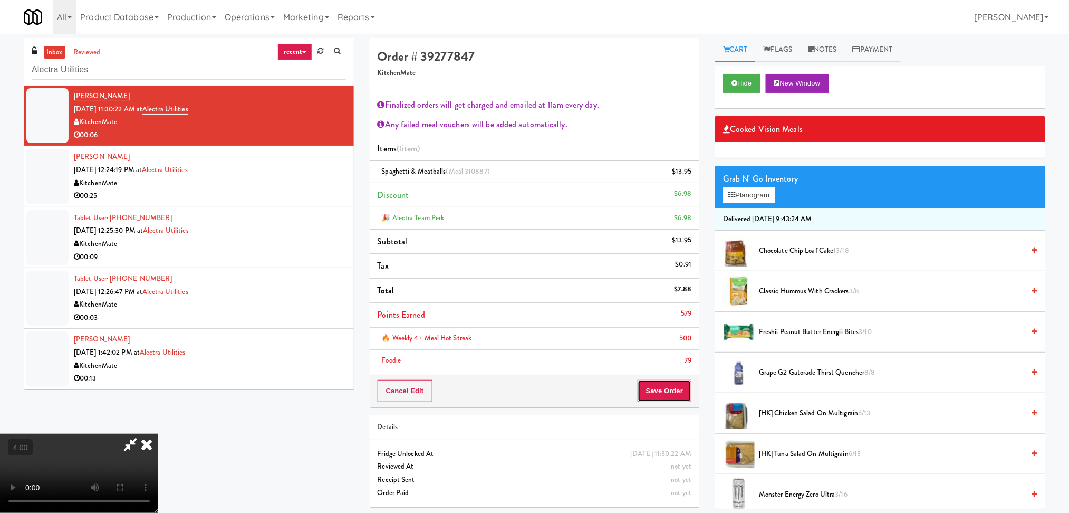
click at [664, 395] on button "Save Order" at bounding box center [665, 391] width 54 height 22
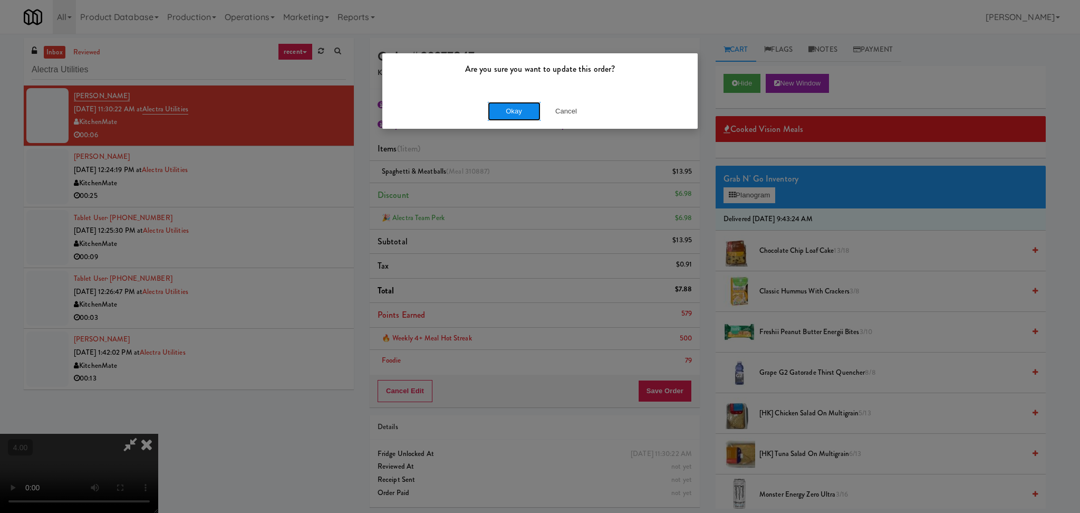
click at [495, 119] on button "Okay" at bounding box center [514, 111] width 53 height 19
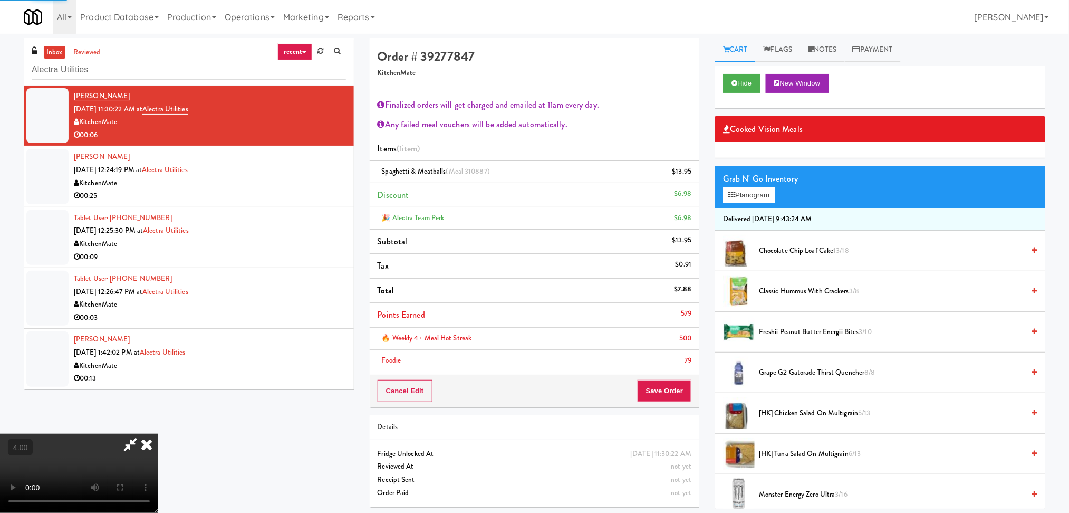
scroll to position [0, 0]
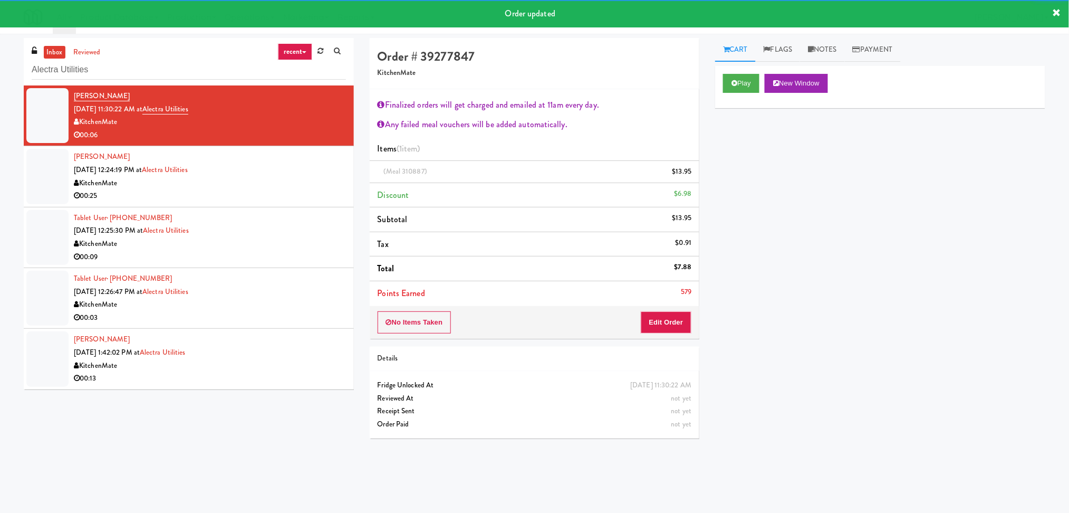
click at [294, 177] on div "[PERSON_NAME] [DATE] 12:24:19 PM at Alectra Utilities KitchenMate 00:25" at bounding box center [210, 176] width 272 height 52
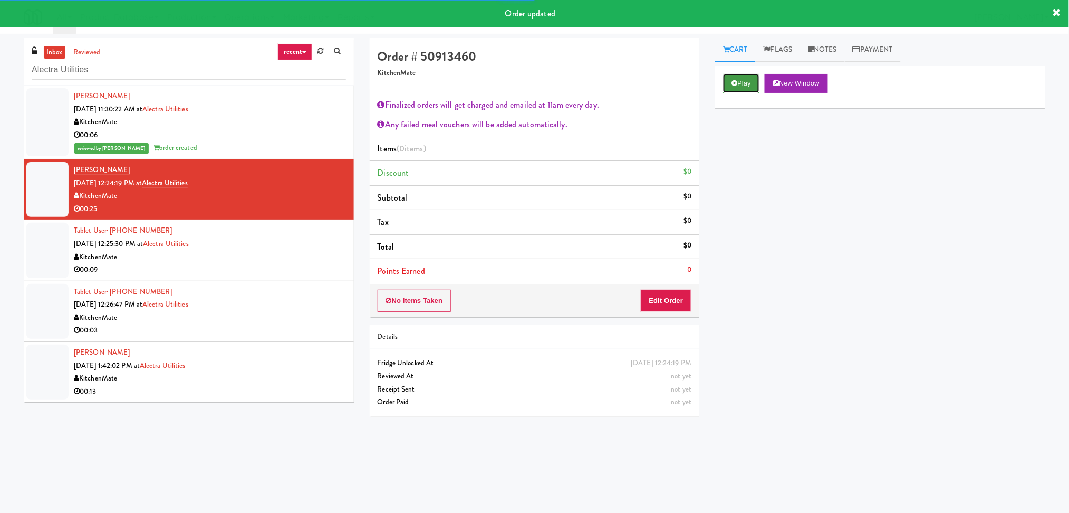
click at [747, 79] on button "Play" at bounding box center [741, 83] width 36 height 19
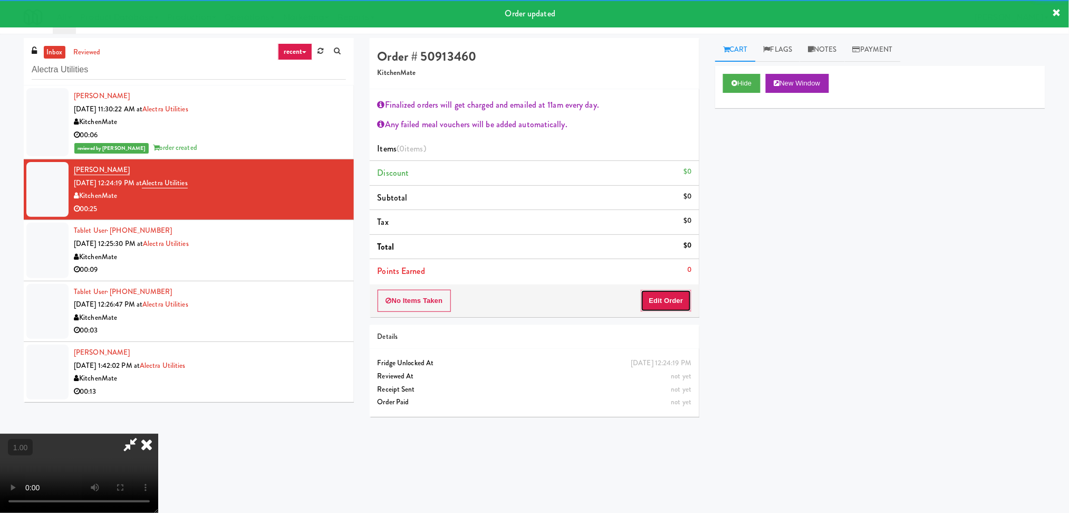
click at [665, 300] on button "Edit Order" at bounding box center [666, 301] width 51 height 22
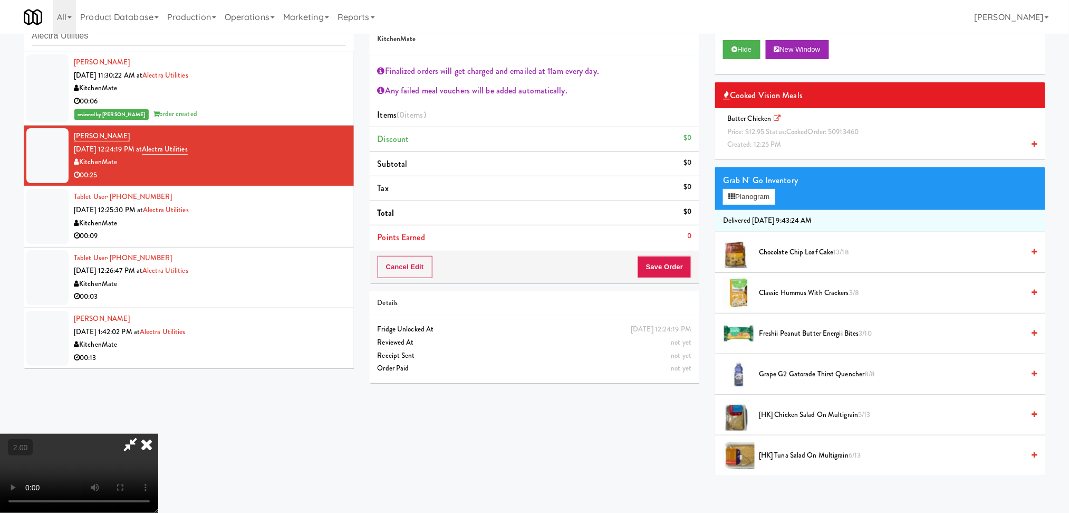
click at [786, 123] on div "Butter Chicken Price: $12.95 Status: cooked Order: 50913460 Created: 12:25 PM" at bounding box center [880, 131] width 314 height 39
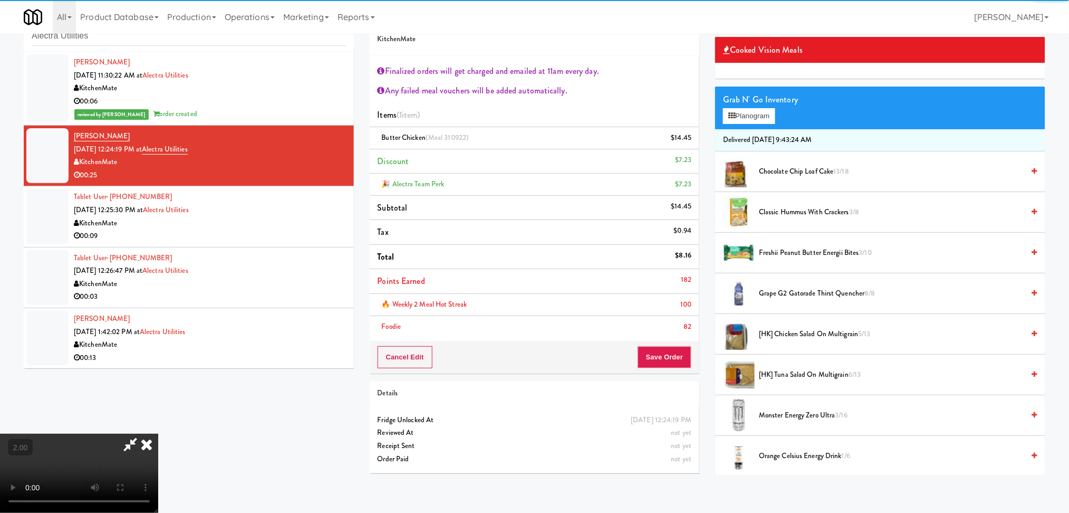
scroll to position [70, 0]
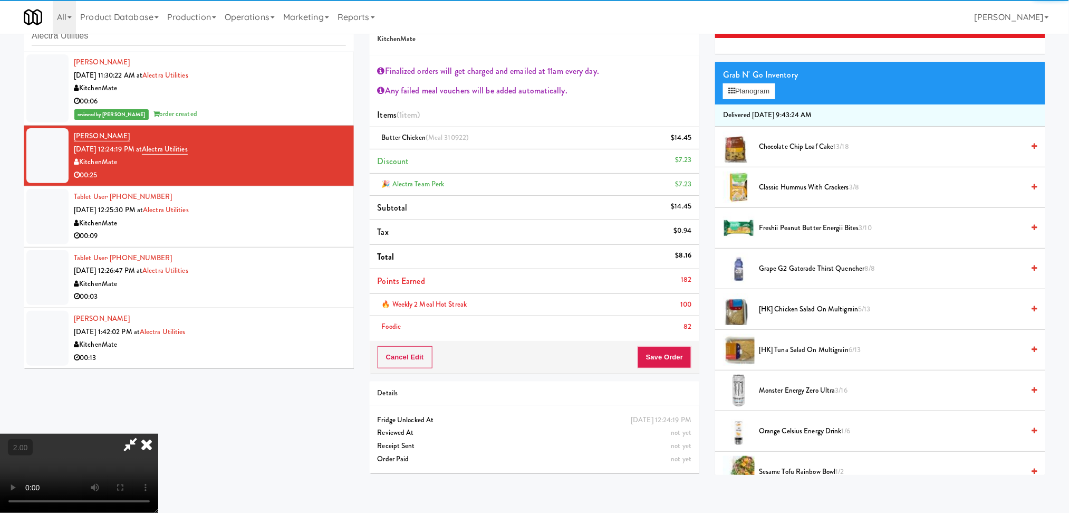
click at [806, 230] on span "Freshii Peanut Butter Energii Bites 3/10" at bounding box center [891, 228] width 265 height 13
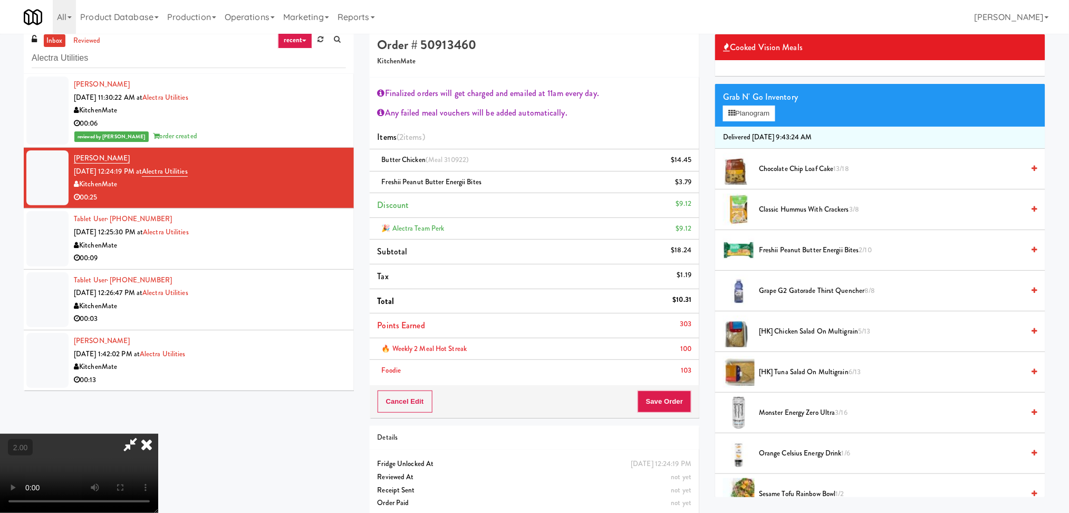
scroll to position [0, 0]
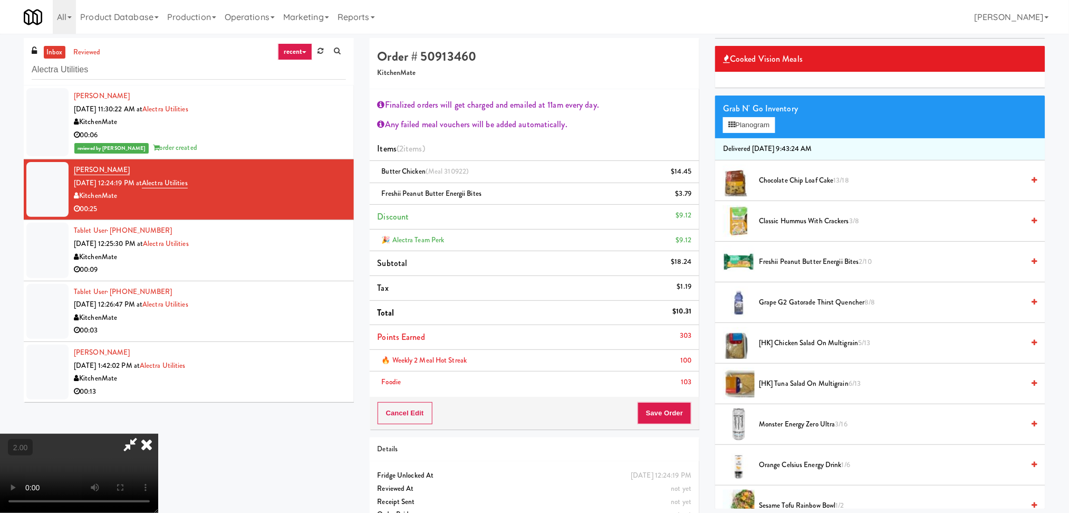
click at [158, 434] on icon at bounding box center [146, 444] width 23 height 21
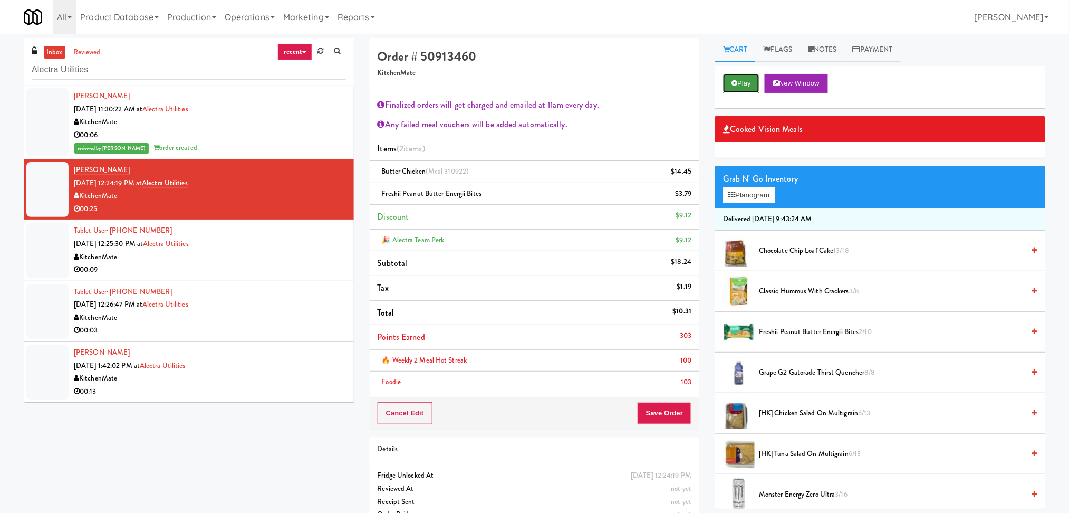
click at [736, 90] on button "Play" at bounding box center [741, 83] width 36 height 19
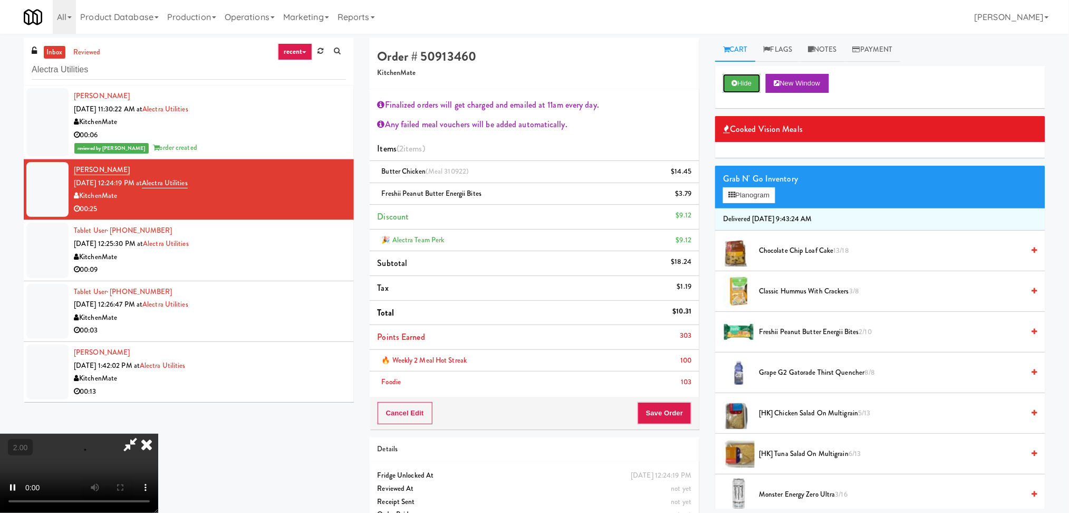
scroll to position [20, 0]
click at [665, 415] on button "Save Order" at bounding box center [665, 413] width 54 height 22
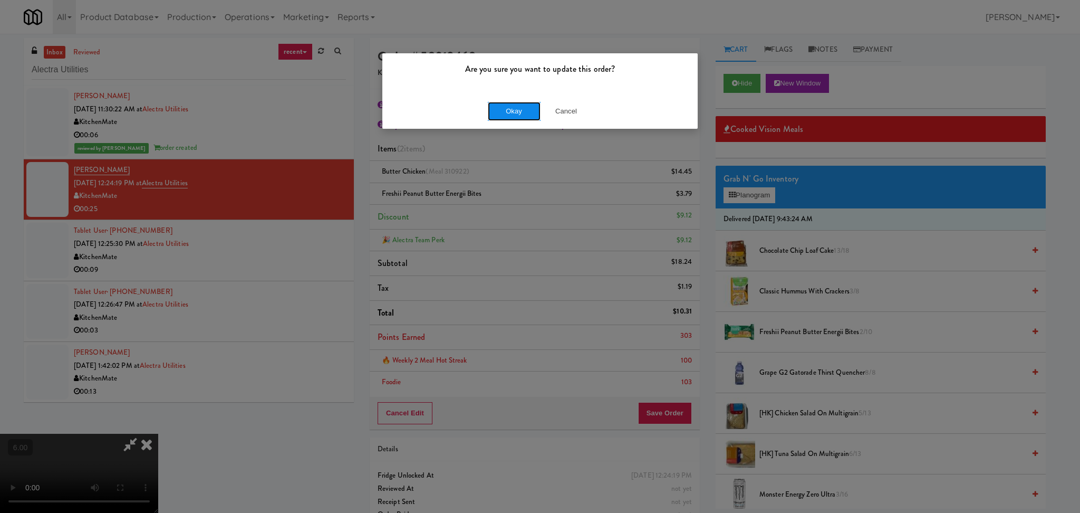
click at [531, 113] on button "Okay" at bounding box center [514, 111] width 53 height 19
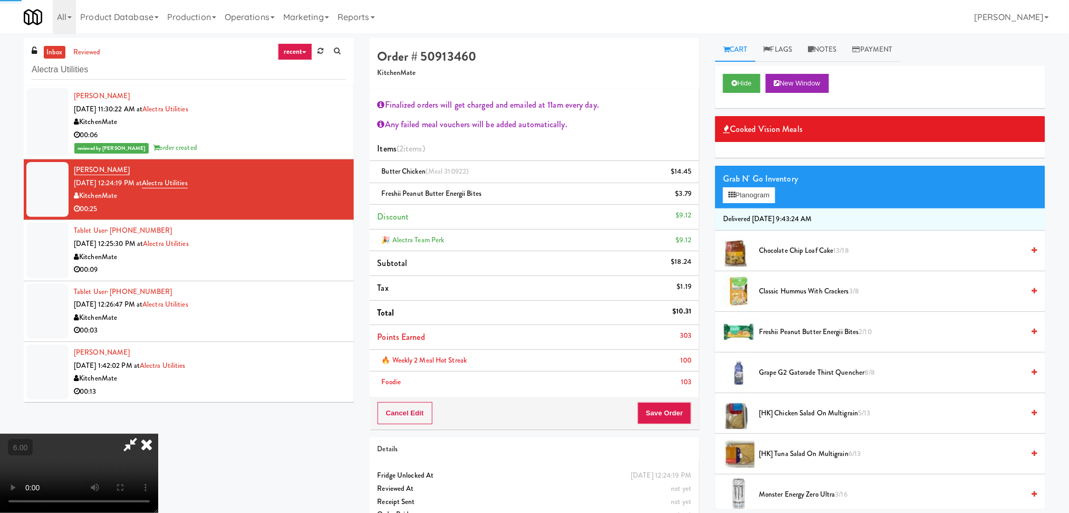
scroll to position [0, 0]
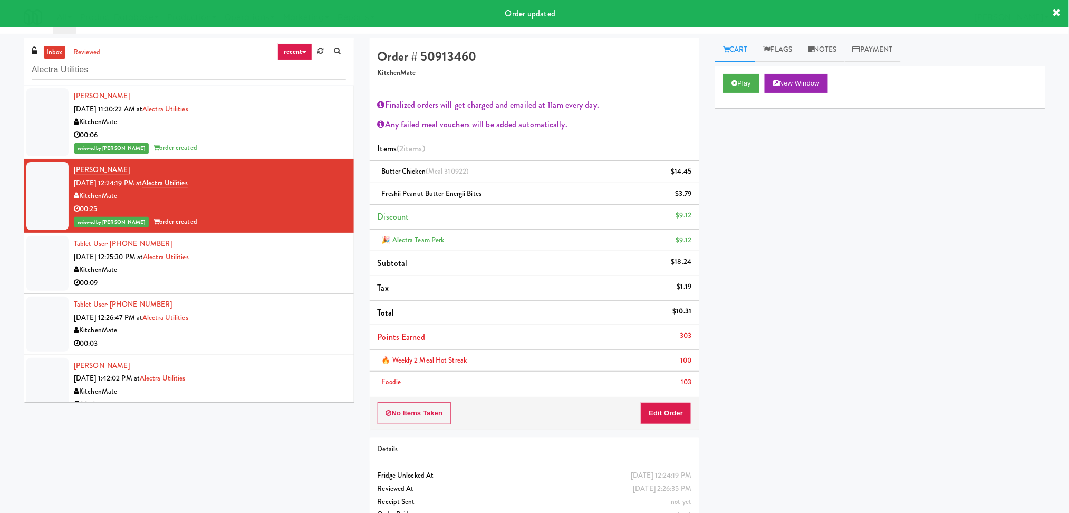
click at [276, 280] on div "00:09" at bounding box center [210, 282] width 272 height 13
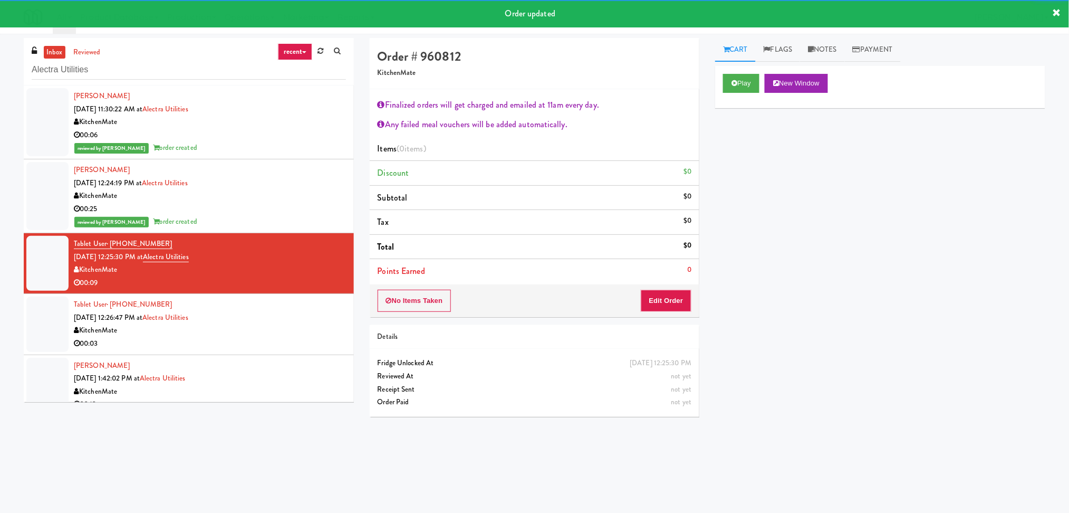
click at [722, 81] on div "Play New Window" at bounding box center [880, 87] width 330 height 42
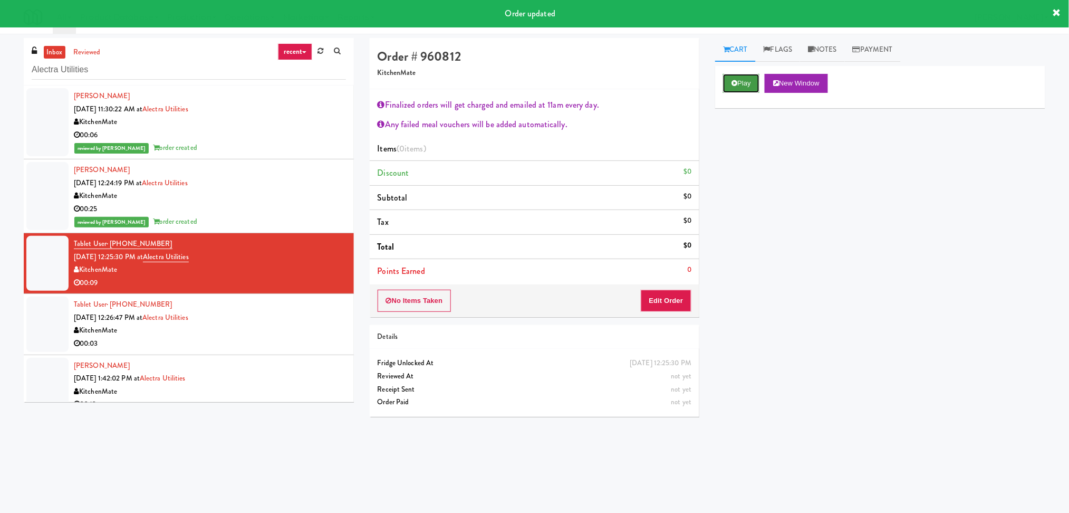
click at [734, 83] on icon at bounding box center [735, 83] width 6 height 7
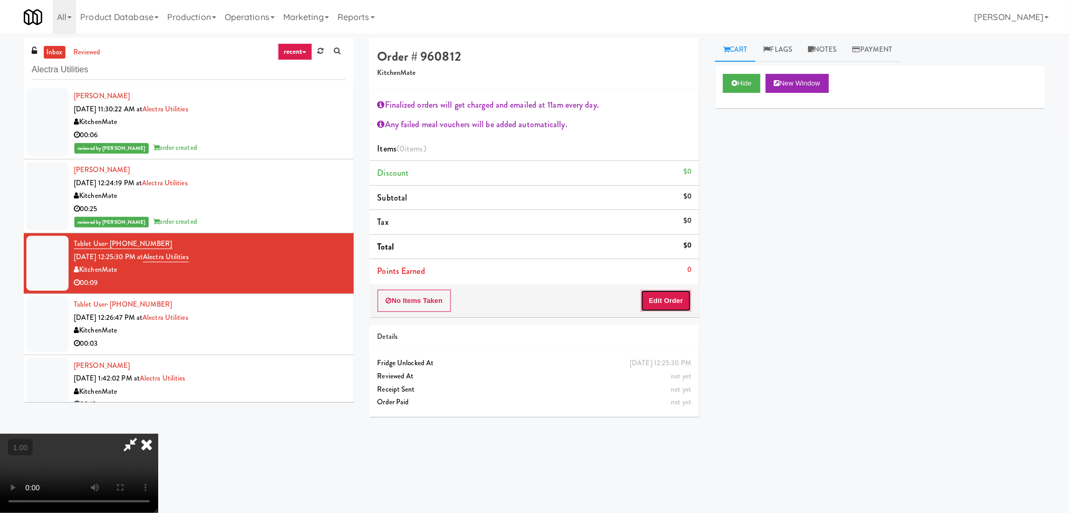
click at [664, 305] on button "Edit Order" at bounding box center [666, 301] width 51 height 22
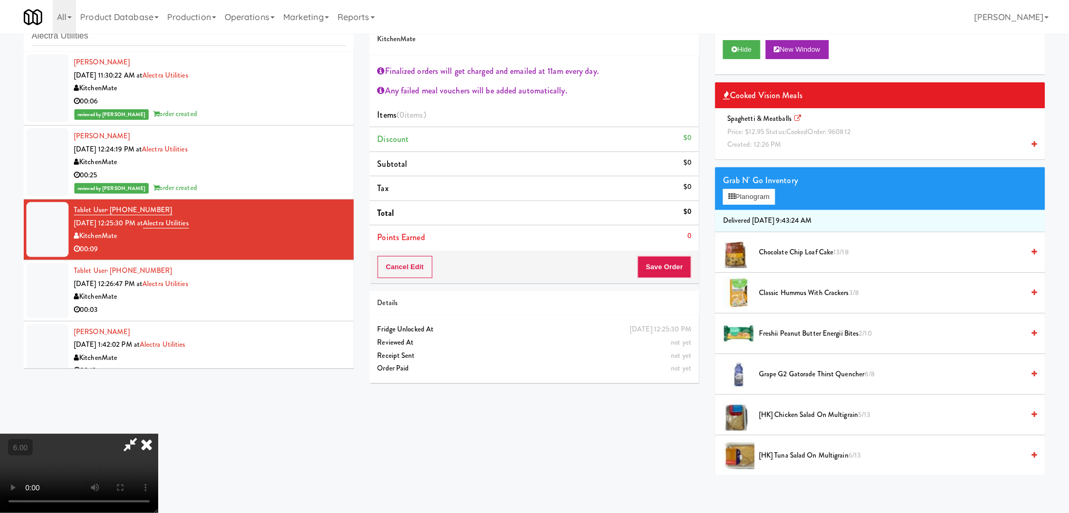
click at [809, 130] on span "Price: $12.95 Status: cooked Order: 960812" at bounding box center [788, 132] width 123 height 10
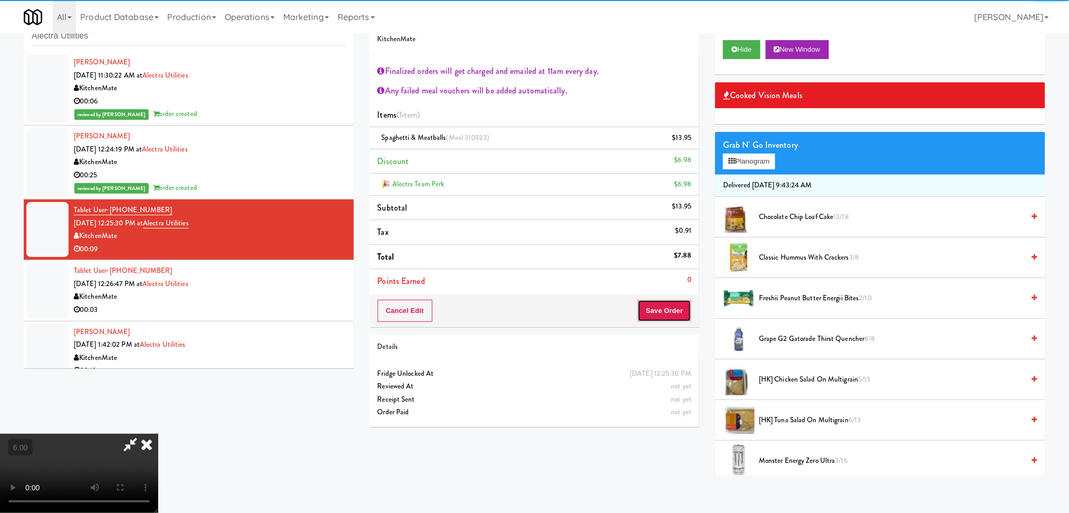
click at [669, 319] on button "Save Order" at bounding box center [665, 311] width 54 height 22
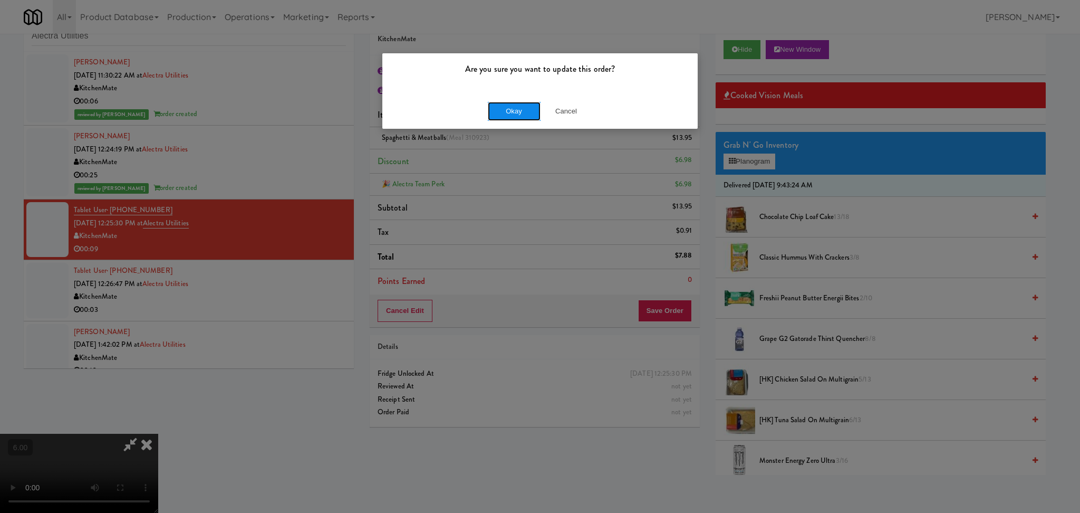
click at [511, 120] on button "Okay" at bounding box center [514, 111] width 53 height 19
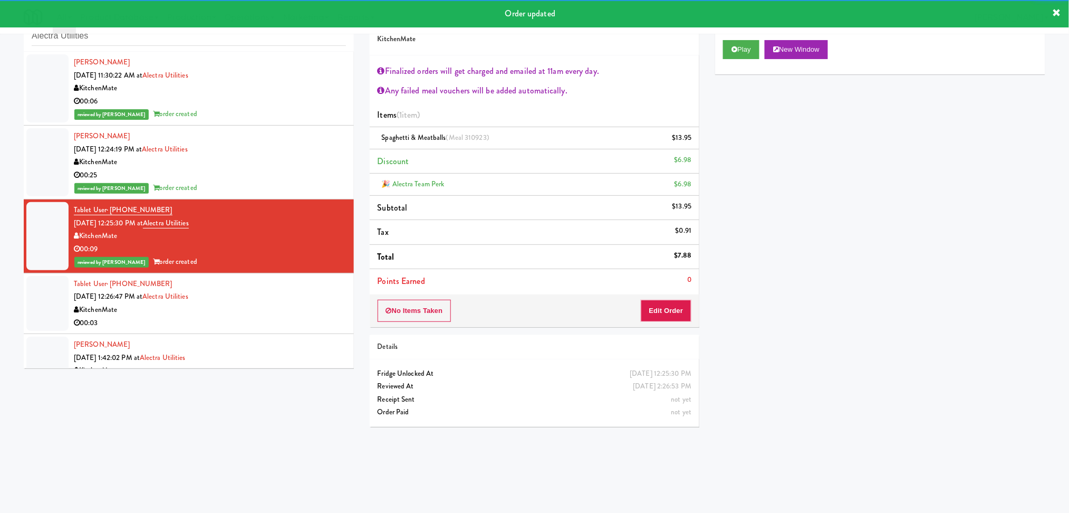
click at [272, 294] on div "Tablet User · (705) 796-6243 [DATE] 12:26:47 PM at Alectra Utilities KitchenMat…" at bounding box center [210, 303] width 272 height 52
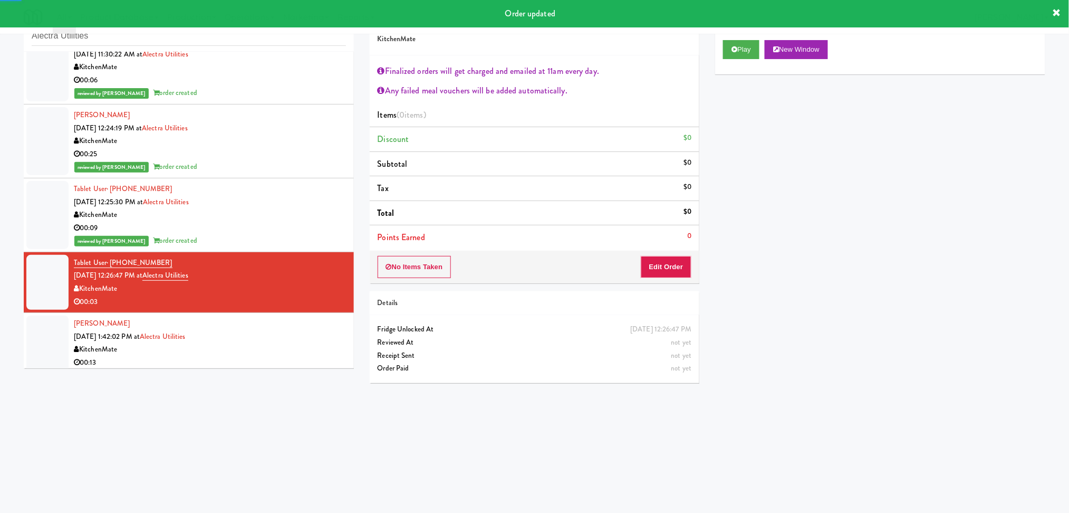
scroll to position [26, 0]
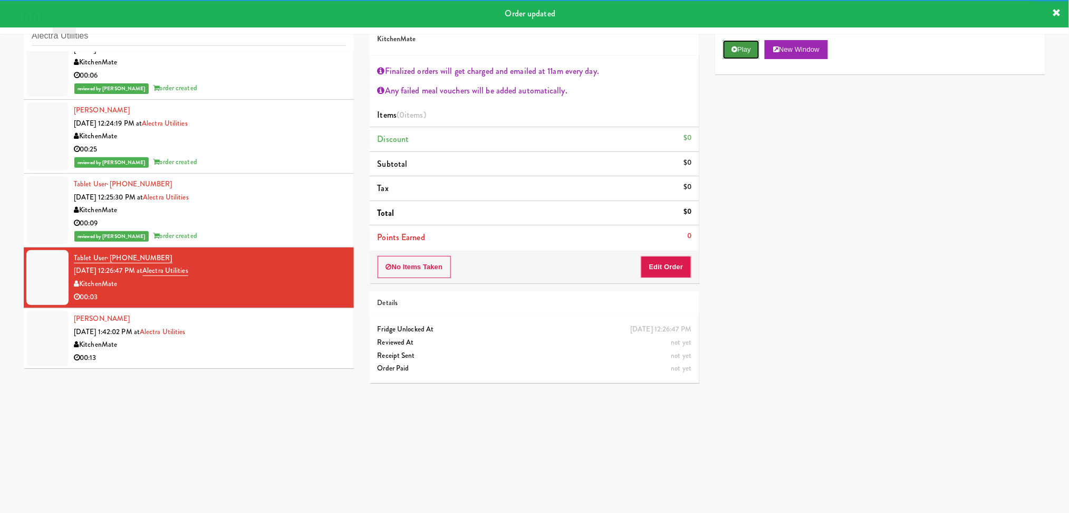
click at [741, 50] on button "Play" at bounding box center [741, 49] width 36 height 19
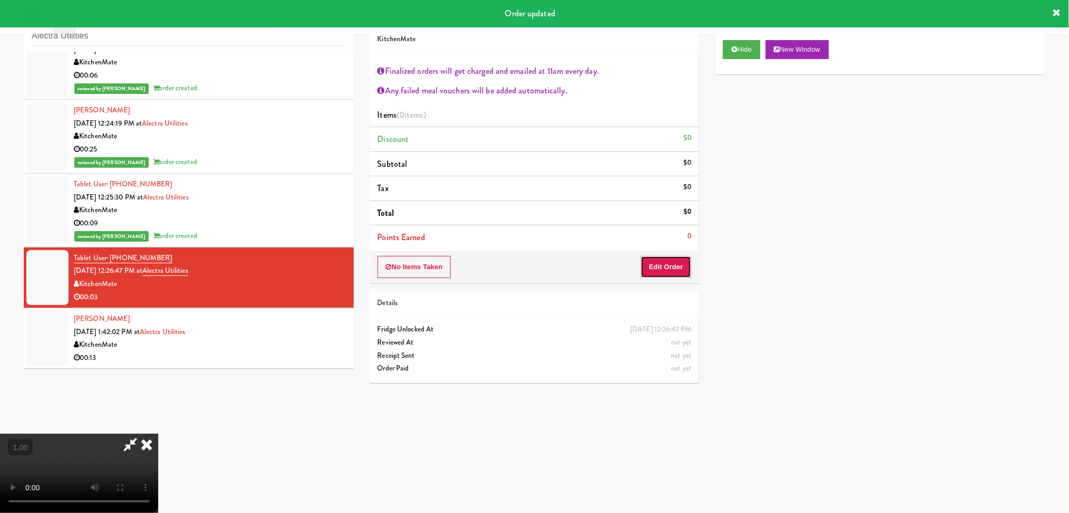
click at [671, 261] on button "Edit Order" at bounding box center [666, 267] width 51 height 22
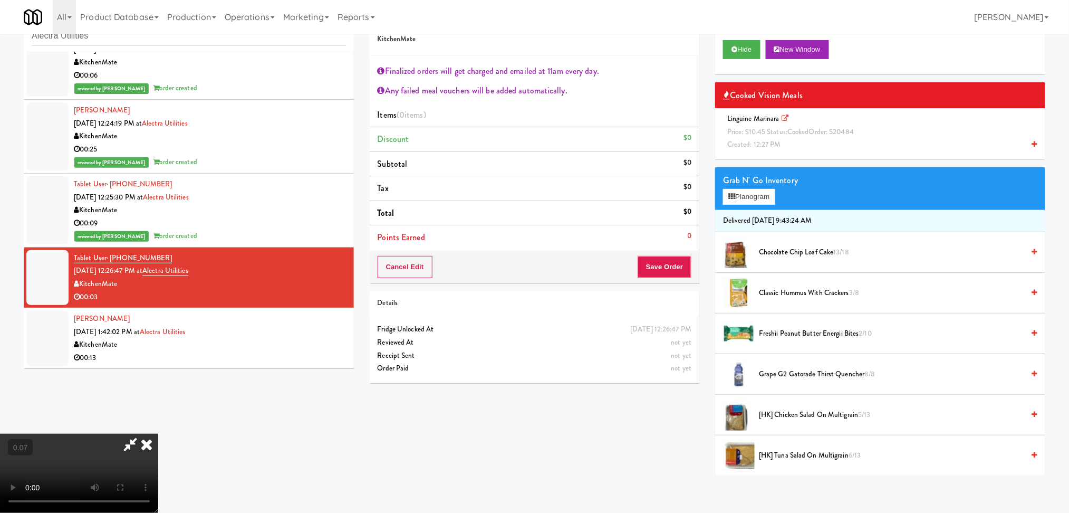
scroll to position [231, 0]
click at [782, 137] on div "Linguine Marinara Price: $10.45 Status: cooked Order: 520484 Created: 12:27 PM" at bounding box center [880, 131] width 314 height 39
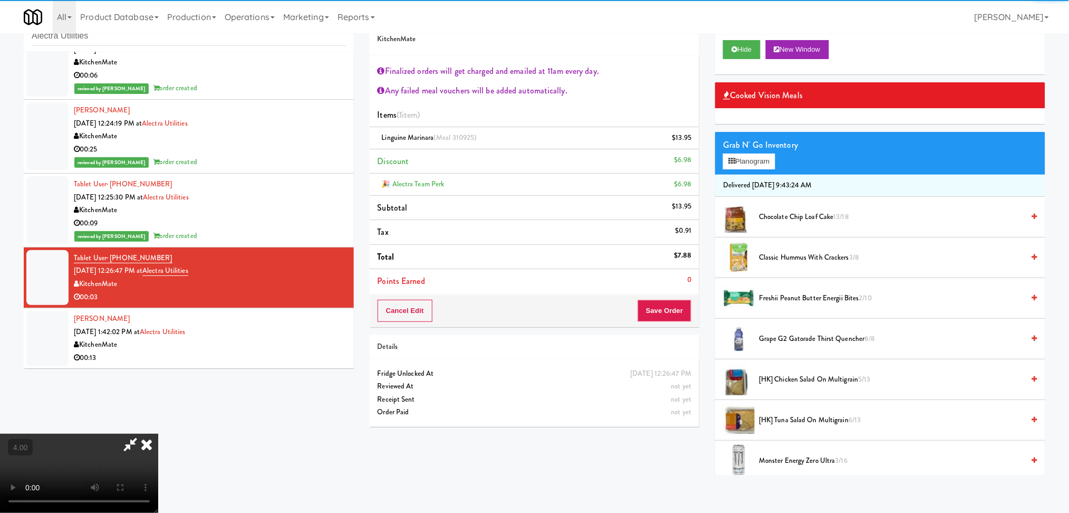
scroll to position [0, 0]
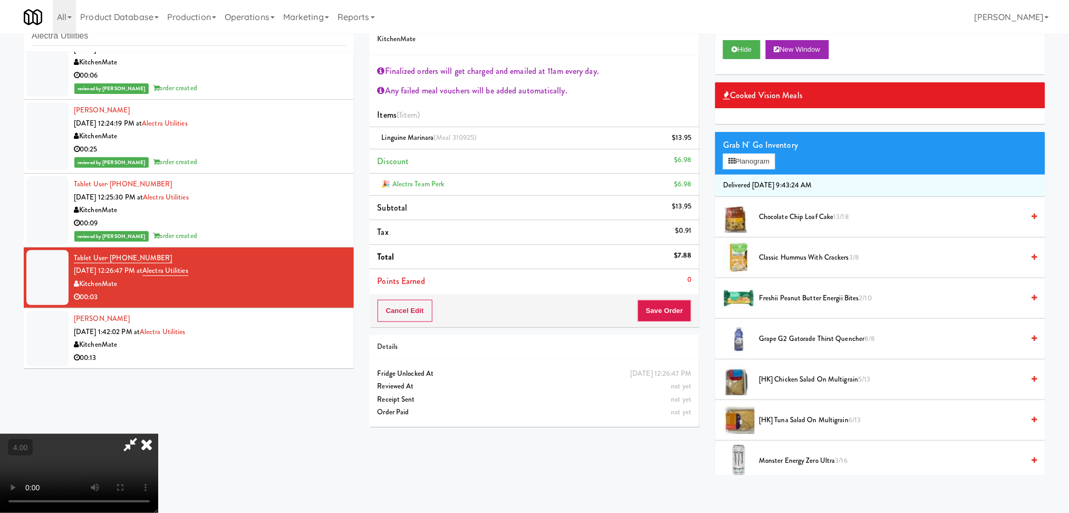
click at [158, 434] on icon at bounding box center [146, 444] width 23 height 21
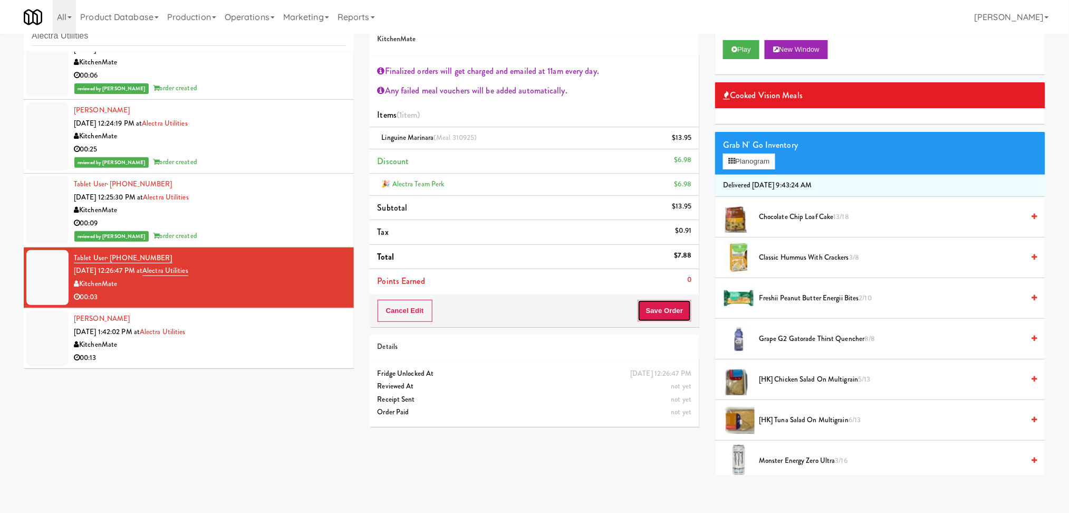
click at [662, 316] on button "Save Order" at bounding box center [665, 311] width 54 height 22
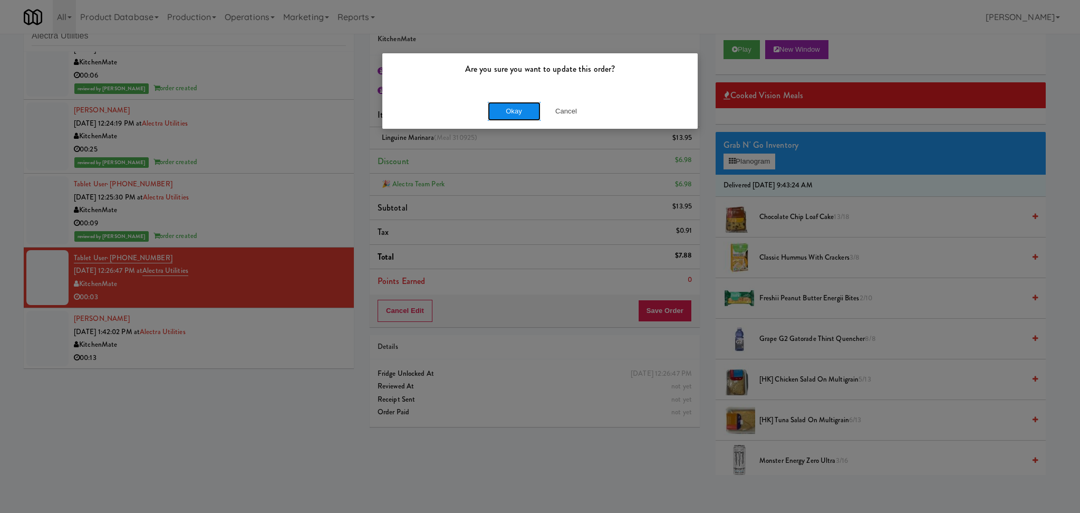
click at [507, 120] on button "Okay" at bounding box center [514, 111] width 53 height 19
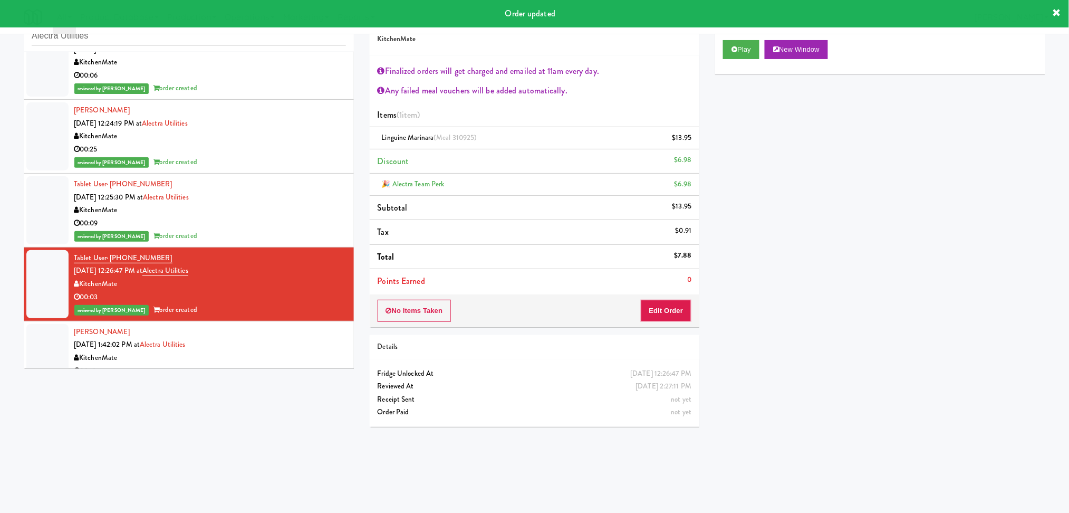
click at [291, 336] on div "[PERSON_NAME] [DATE] 1:42:02 PM at Alectra Utilities KitchenMate 00:13" at bounding box center [210, 351] width 272 height 52
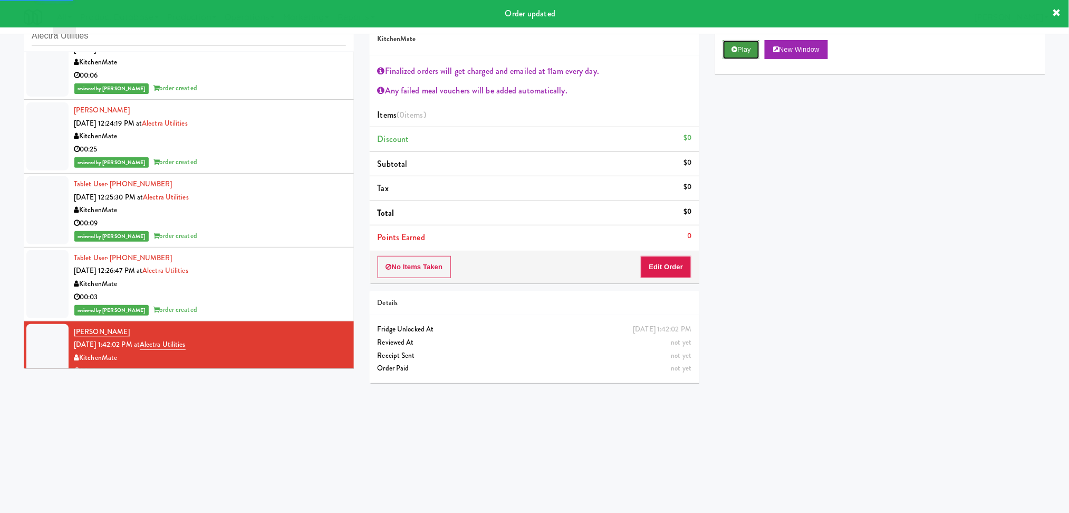
click at [734, 51] on icon at bounding box center [735, 49] width 6 height 7
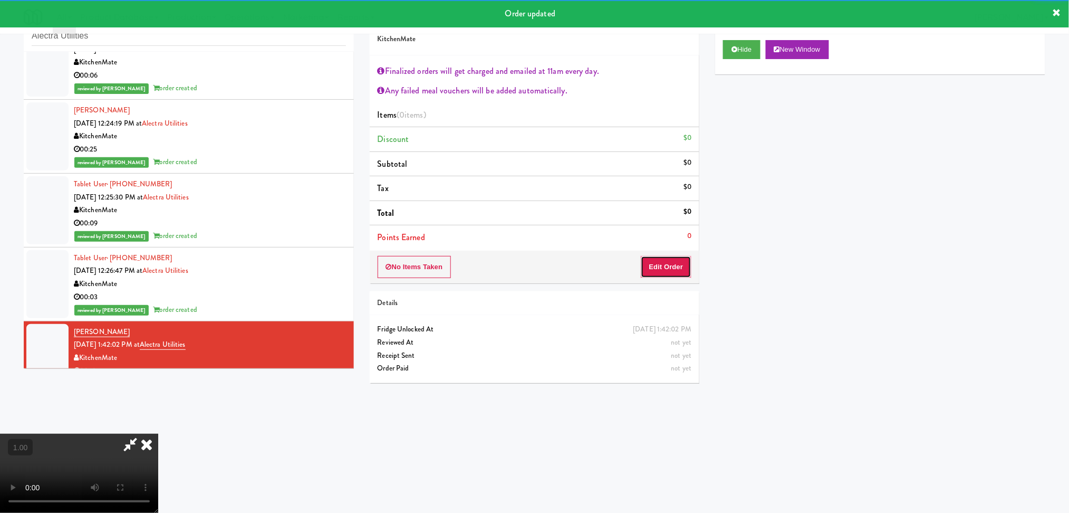
click at [676, 262] on button "Edit Order" at bounding box center [666, 267] width 51 height 22
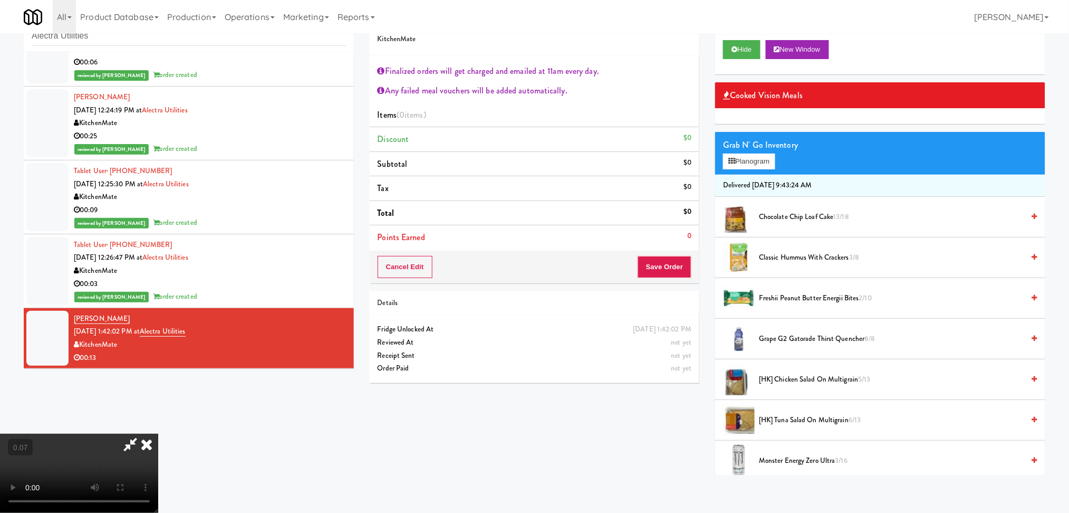
click at [750, 262] on div at bounding box center [739, 258] width 32 height 32
click at [875, 257] on span "Classic Hummus With Crackers 3/8" at bounding box center [891, 257] width 265 height 13
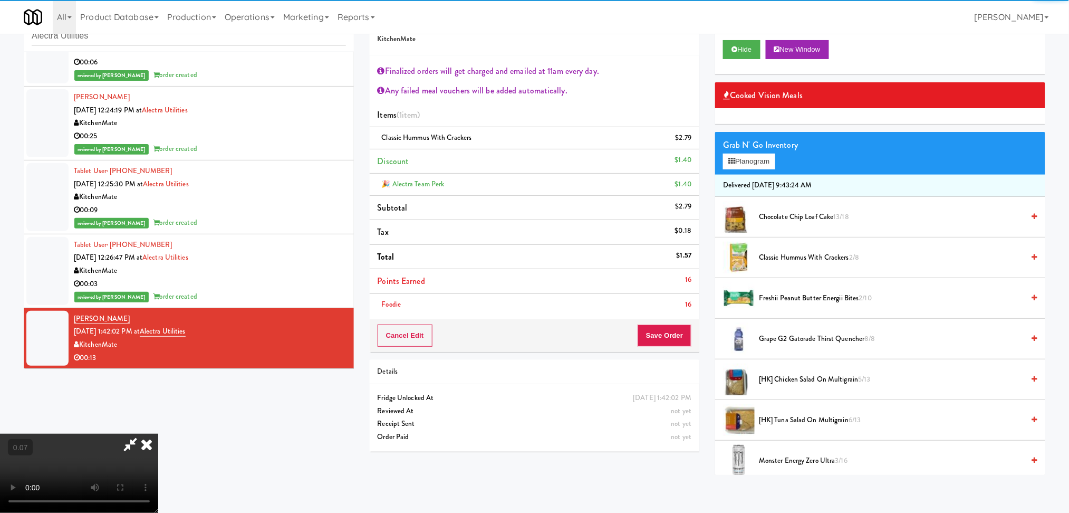
click at [856, 296] on span "Freshii Peanut Butter Energii Bites 2/10" at bounding box center [891, 298] width 265 height 13
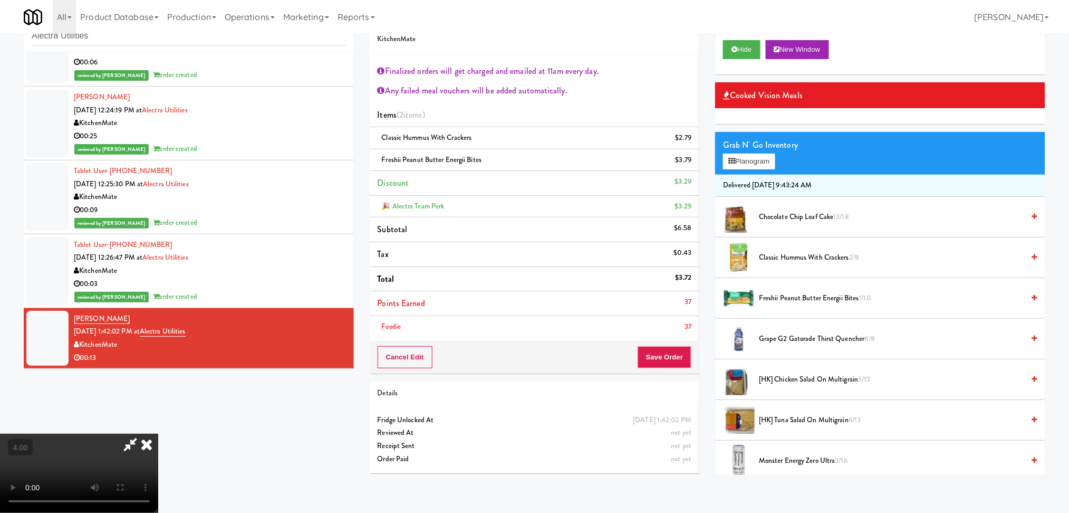
scroll to position [231, 0]
click at [158, 458] on video at bounding box center [79, 473] width 158 height 79
click at [158, 434] on video at bounding box center [79, 473] width 158 height 79
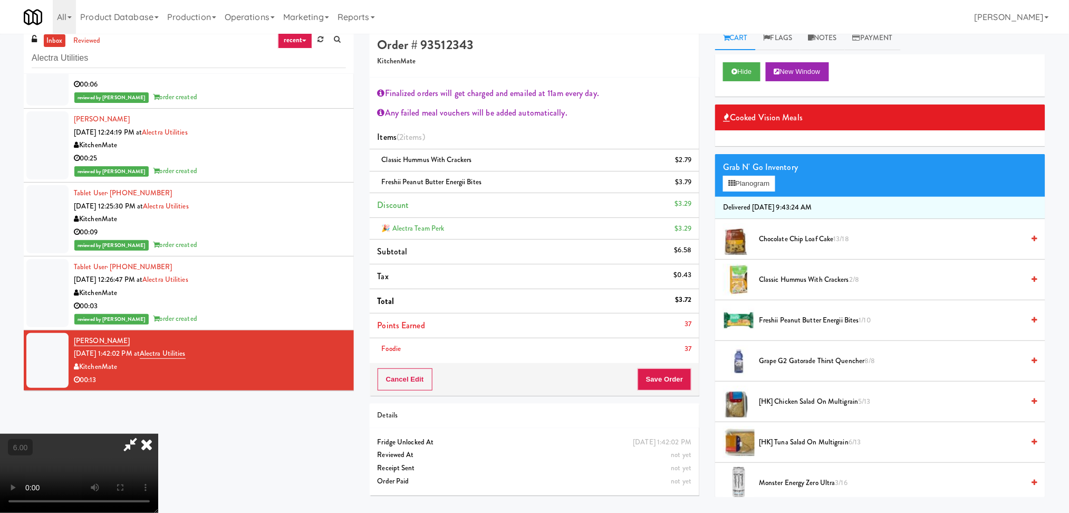
scroll to position [0, 0]
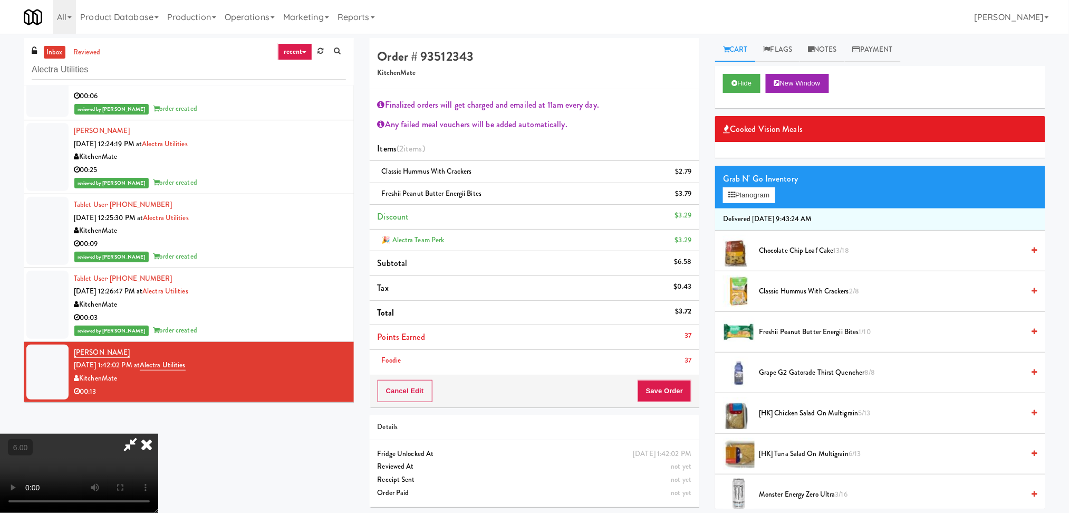
click at [158, 434] on icon at bounding box center [146, 444] width 23 height 21
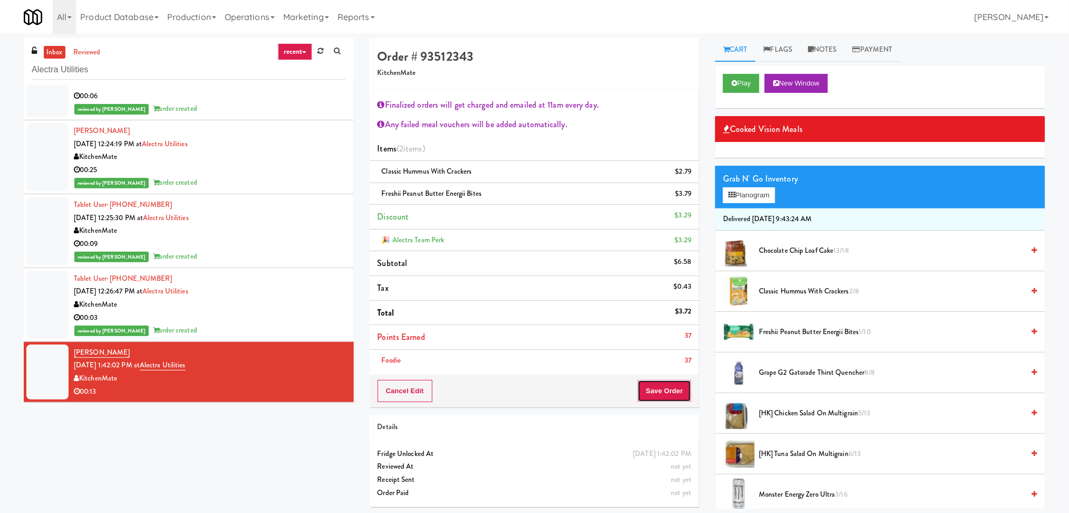
click at [659, 388] on button "Save Order" at bounding box center [665, 391] width 54 height 22
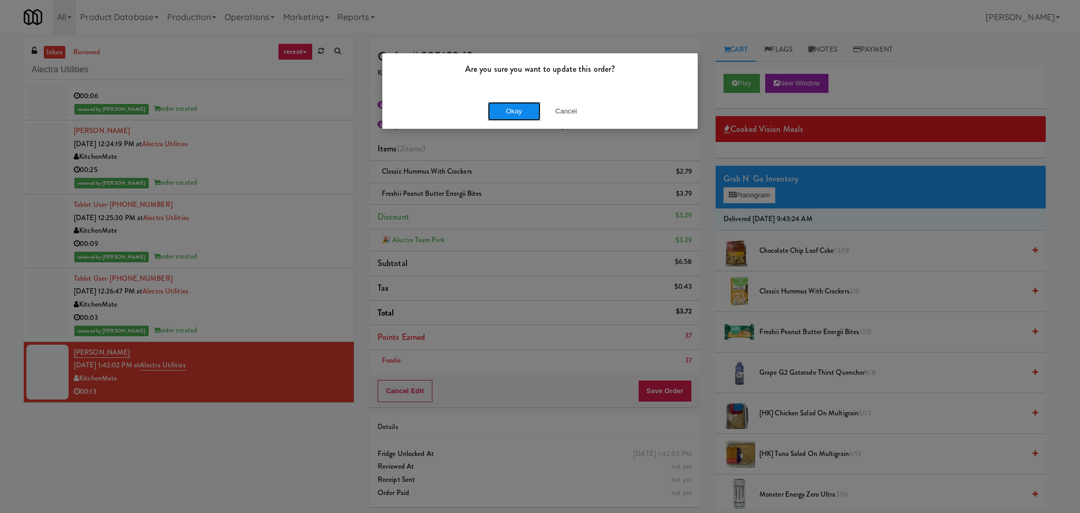
drag, startPoint x: 508, startPoint y: 111, endPoint x: 459, endPoint y: 98, distance: 50.4
click at [507, 111] on button "Okay" at bounding box center [514, 111] width 53 height 19
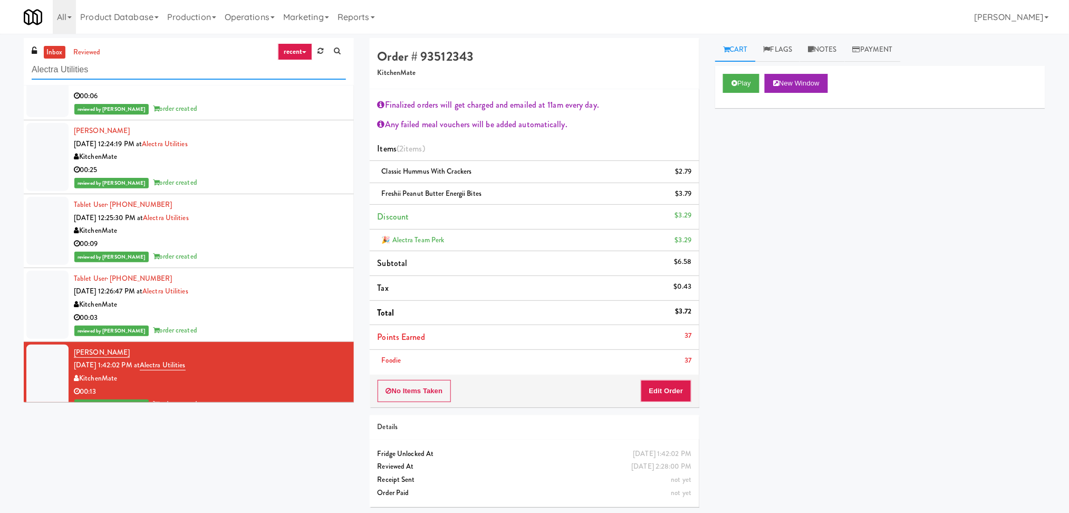
paste input "Stonebriar #1 Cooler"
drag, startPoint x: 11, startPoint y: 79, endPoint x: 0, endPoint y: 83, distance: 11.9
click at [0, 83] on div "inbox reviewed recent all unclear take inventory issue suspicious failed recent…" at bounding box center [534, 276] width 1069 height 477
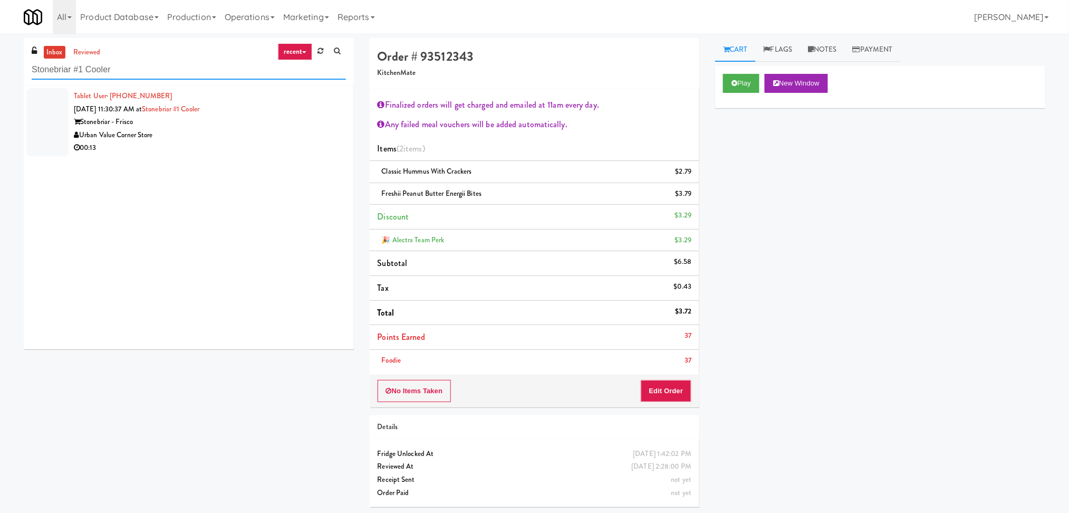
type input "Stonebriar #1 Cooler"
click at [279, 138] on div "Urban Value Corner Store" at bounding box center [210, 135] width 272 height 13
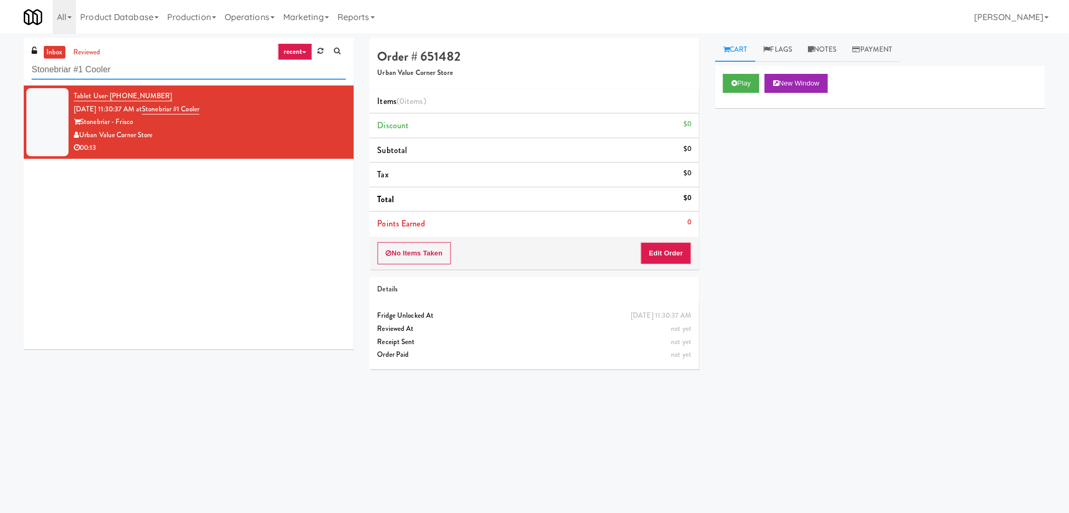
paste input "Alectra Utilities"
drag, startPoint x: 159, startPoint y: 63, endPoint x: 0, endPoint y: 73, distance: 159.1
click at [0, 73] on div "inbox reviewed recent all unclear take inventory issue suspicious failed recent…" at bounding box center [534, 250] width 1069 height 424
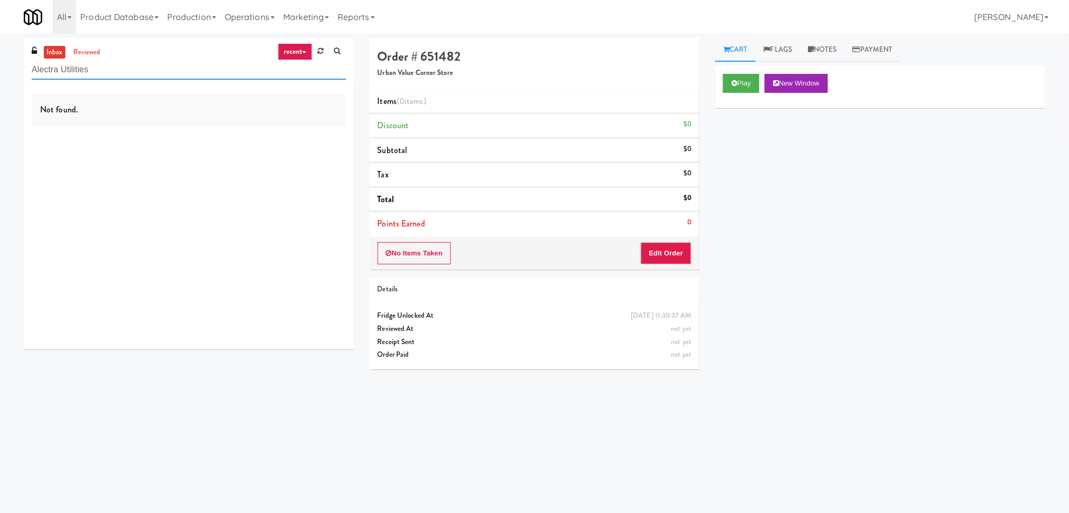
paste input "Stonebriar #1 Cooler"
drag, startPoint x: 131, startPoint y: 72, endPoint x: 0, endPoint y: 97, distance: 133.2
click at [0, 97] on div "inbox reviewed recent all unclear take inventory issue suspicious failed recent…" at bounding box center [534, 250] width 1069 height 424
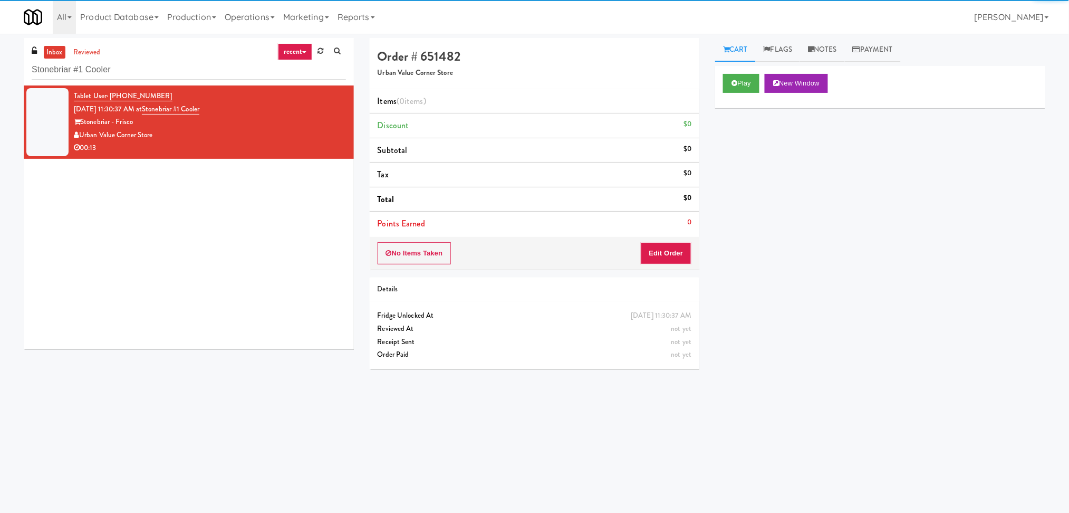
click at [262, 139] on div "Urban Value Corner Store" at bounding box center [210, 135] width 272 height 13
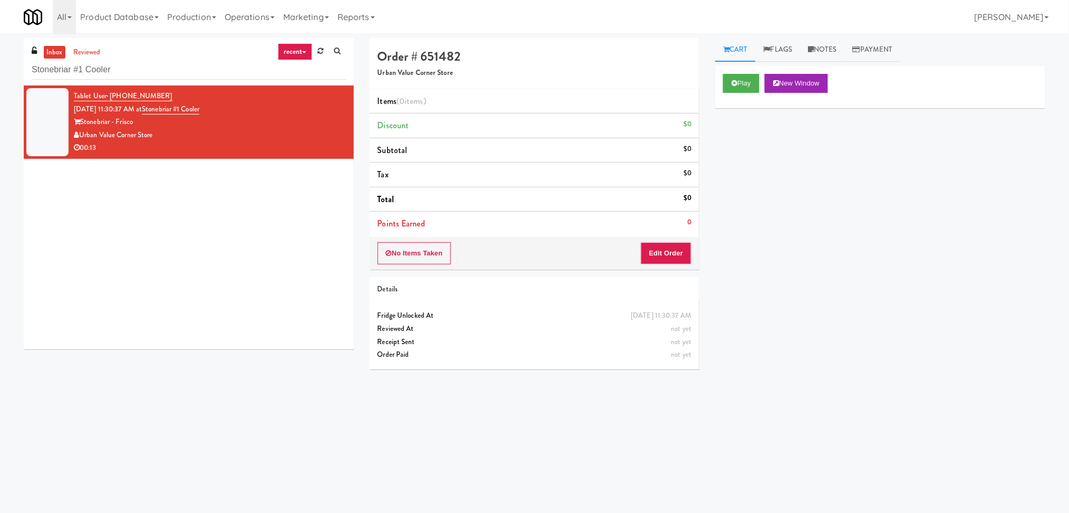
click at [763, 81] on div "Play New Window" at bounding box center [880, 83] width 314 height 19
click at [752, 78] on button "Play" at bounding box center [741, 83] width 36 height 19
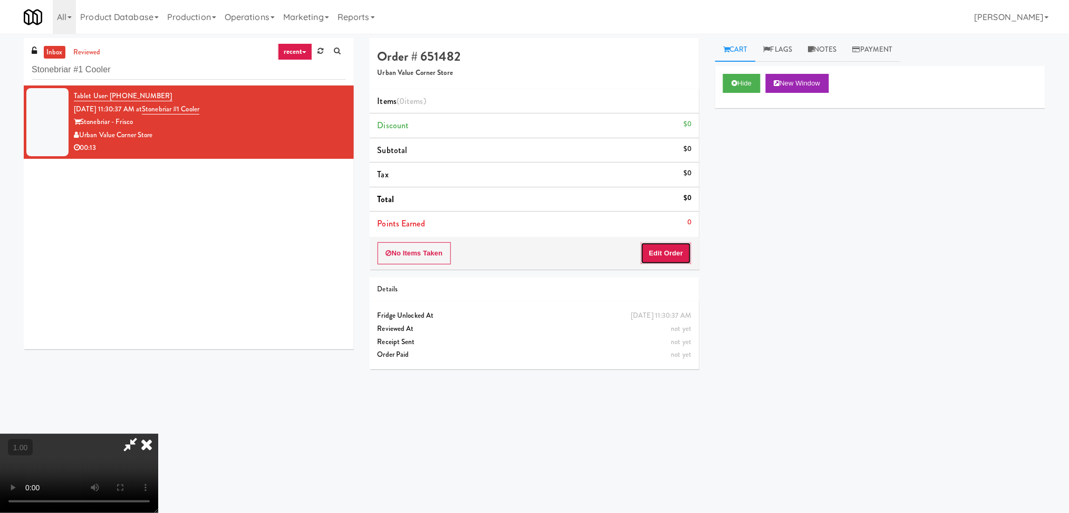
click at [679, 247] on button "Edit Order" at bounding box center [666, 253] width 51 height 22
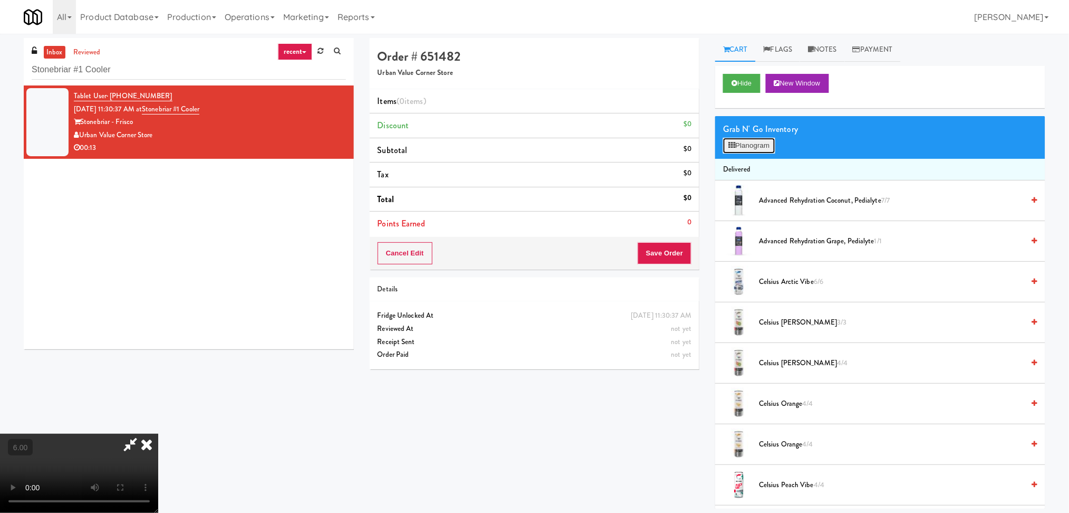
click at [755, 146] on button "Planogram" at bounding box center [749, 146] width 52 height 16
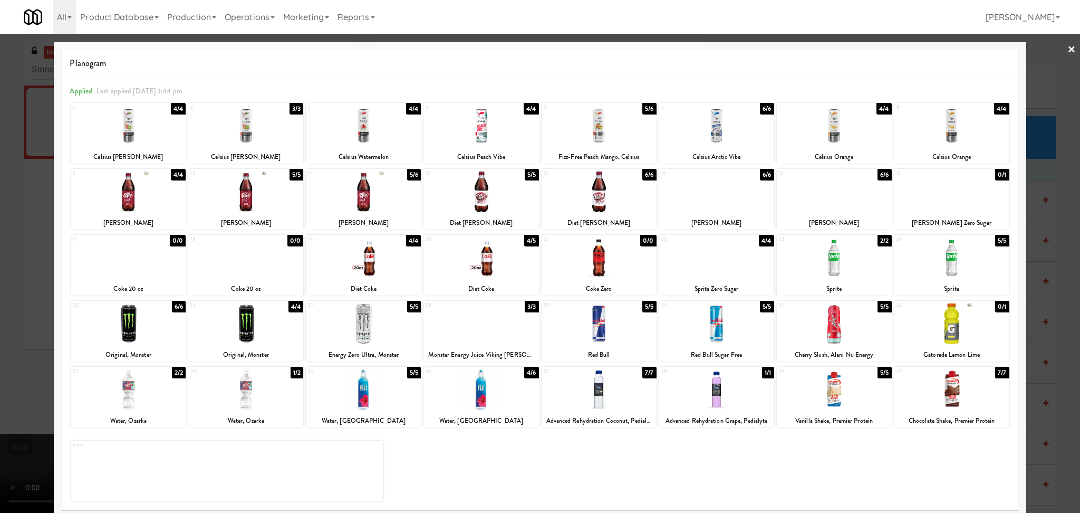
click at [607, 127] on div at bounding box center [599, 126] width 115 height 41
click at [0, 202] on div at bounding box center [540, 256] width 1080 height 513
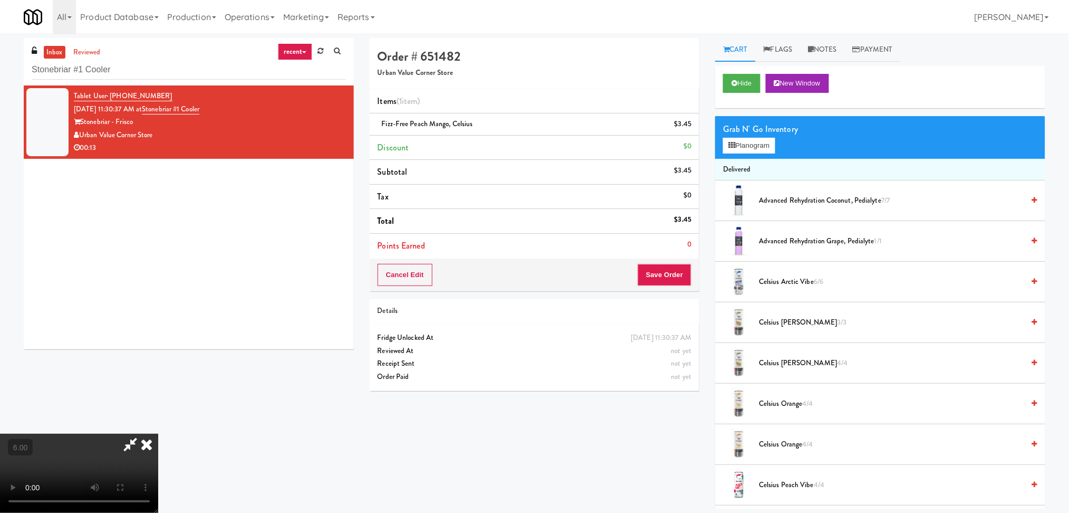
click at [158, 434] on icon at bounding box center [146, 444] width 23 height 21
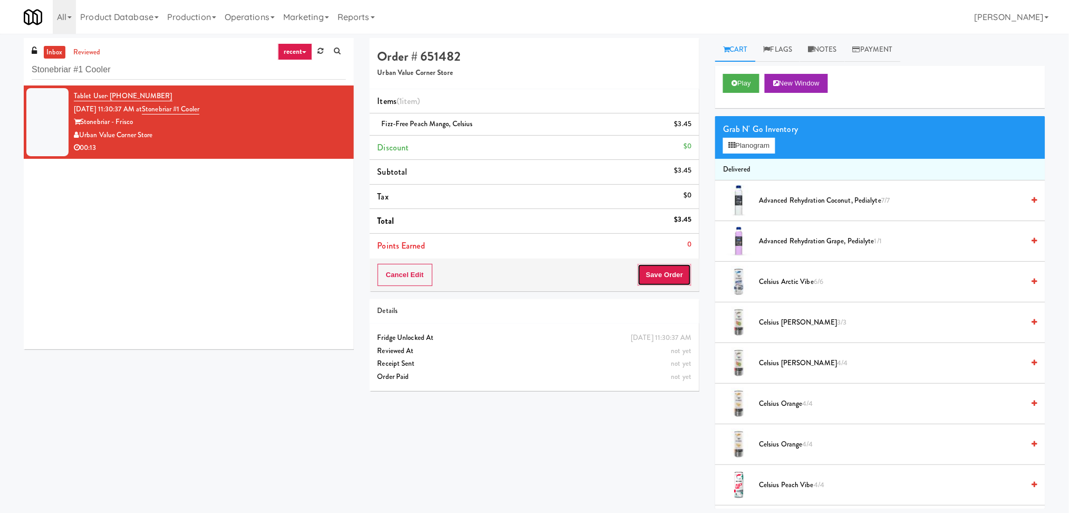
click at [671, 279] on button "Save Order" at bounding box center [665, 275] width 54 height 22
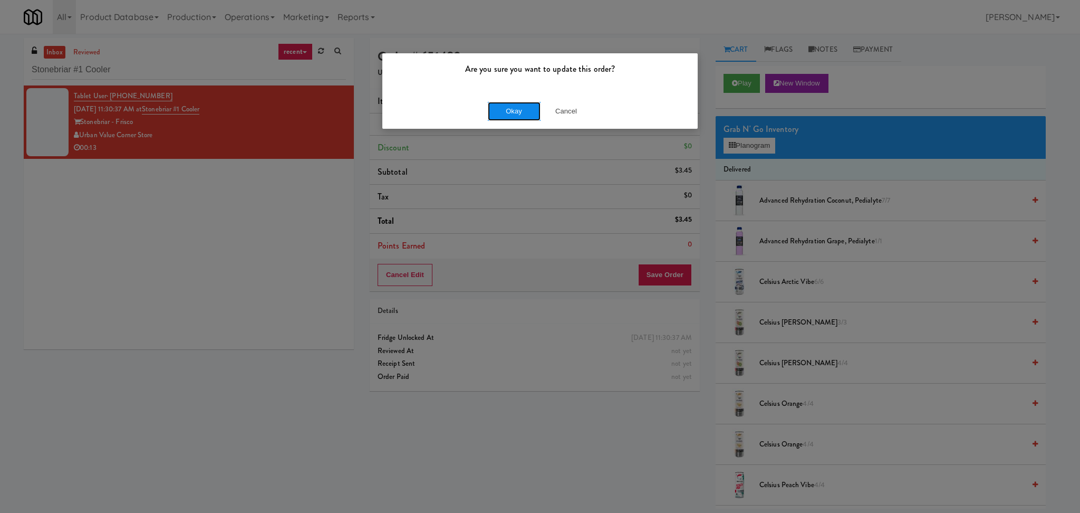
click at [508, 120] on button "Okay" at bounding box center [514, 111] width 53 height 19
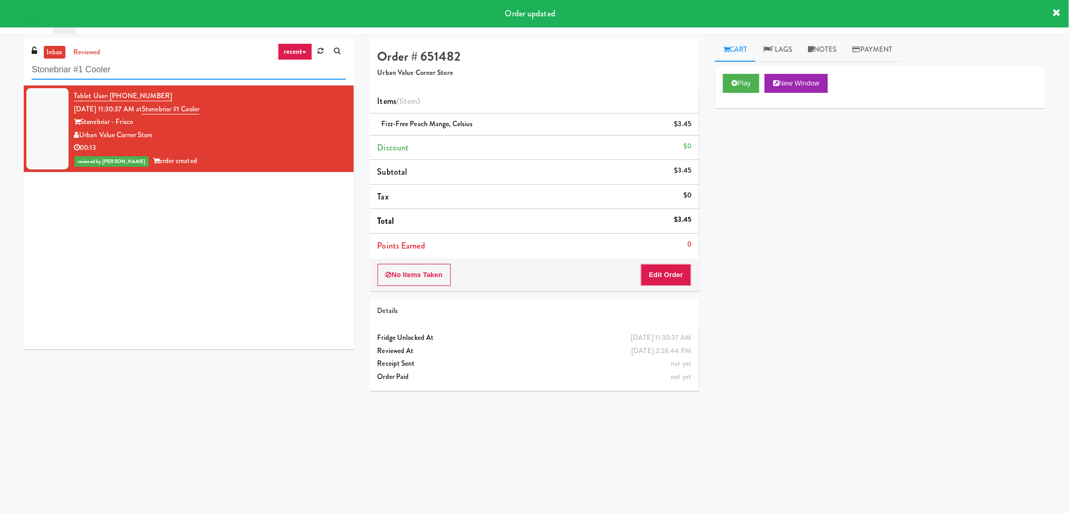
paste input "The [PERSON_NAME] - Cooler - Right"
drag, startPoint x: 156, startPoint y: 70, endPoint x: 0, endPoint y: 73, distance: 156.2
click at [0, 73] on div "inbox reviewed recent all unclear take inventory issue suspicious failed recent…" at bounding box center [534, 250] width 1069 height 424
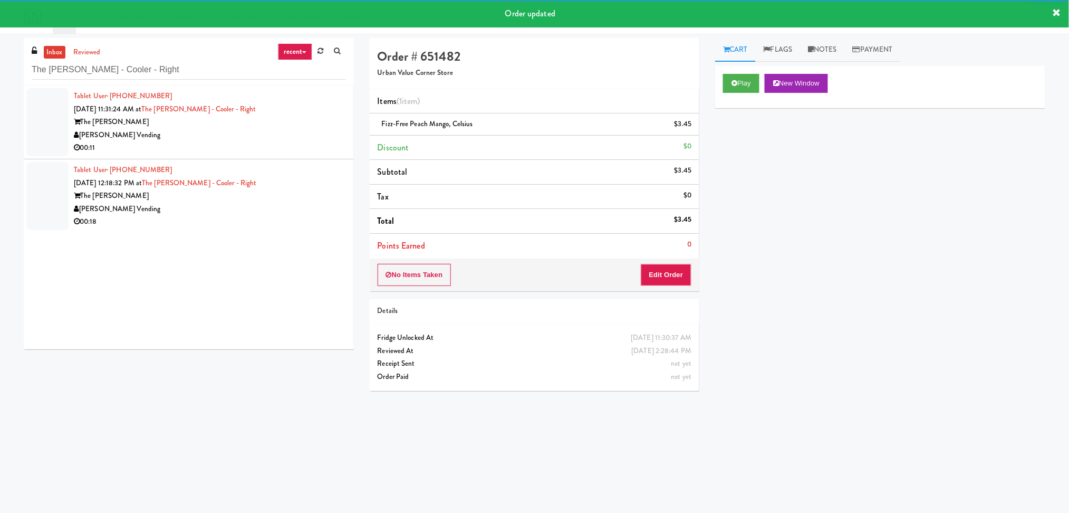
click at [273, 131] on div "[PERSON_NAME] Vending" at bounding box center [210, 135] width 272 height 13
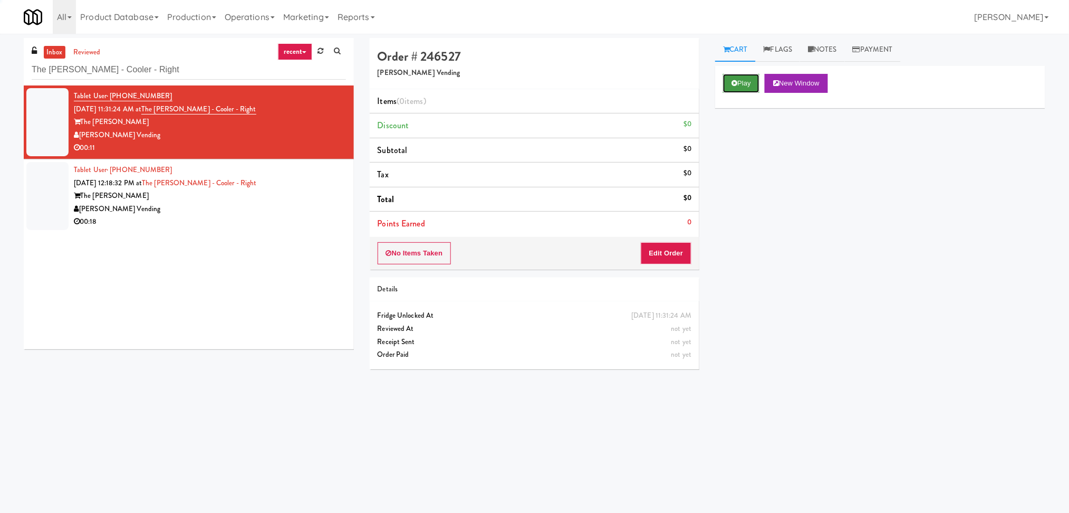
click at [740, 80] on button "Play" at bounding box center [741, 83] width 36 height 19
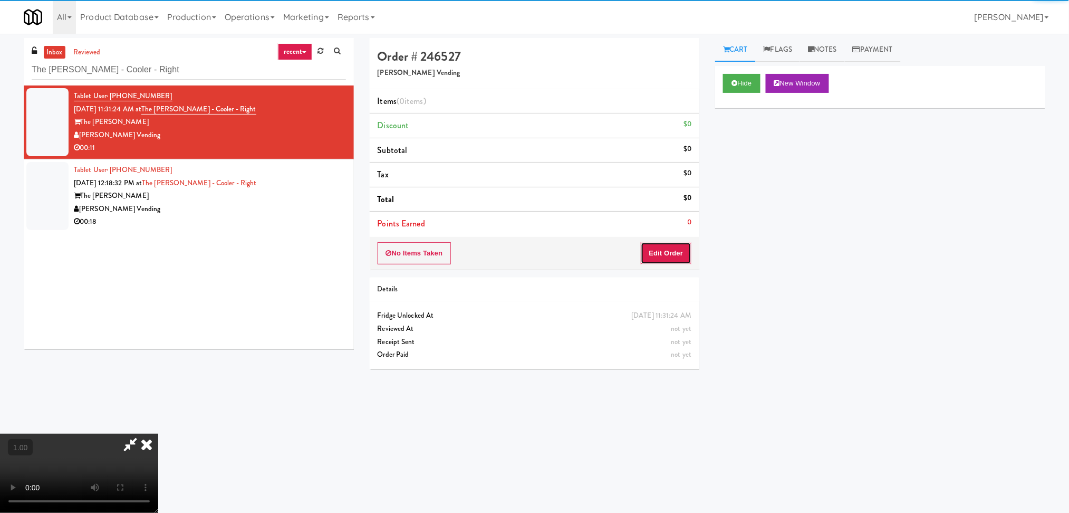
click at [679, 257] on button "Edit Order" at bounding box center [666, 253] width 51 height 22
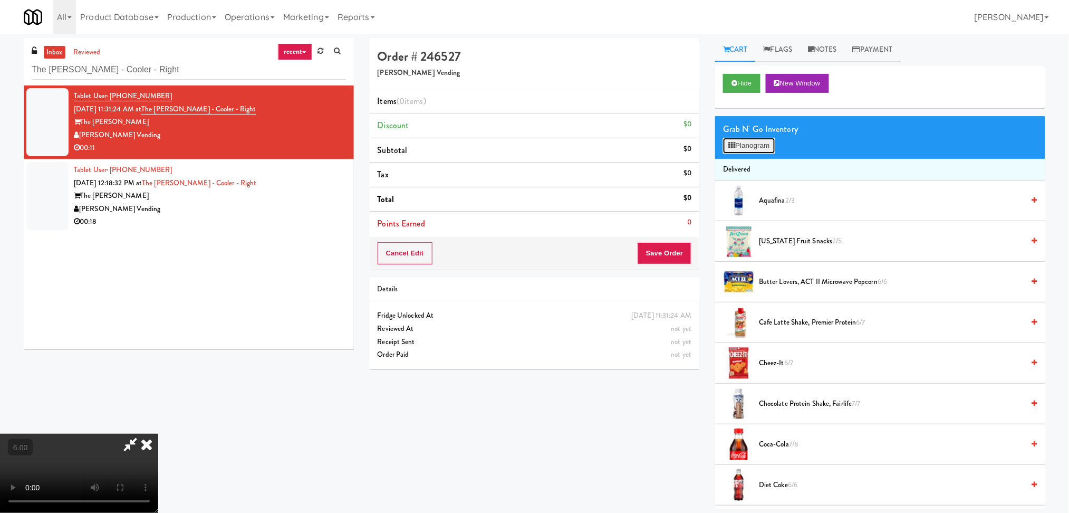
click at [725, 142] on button "Planogram" at bounding box center [749, 146] width 52 height 16
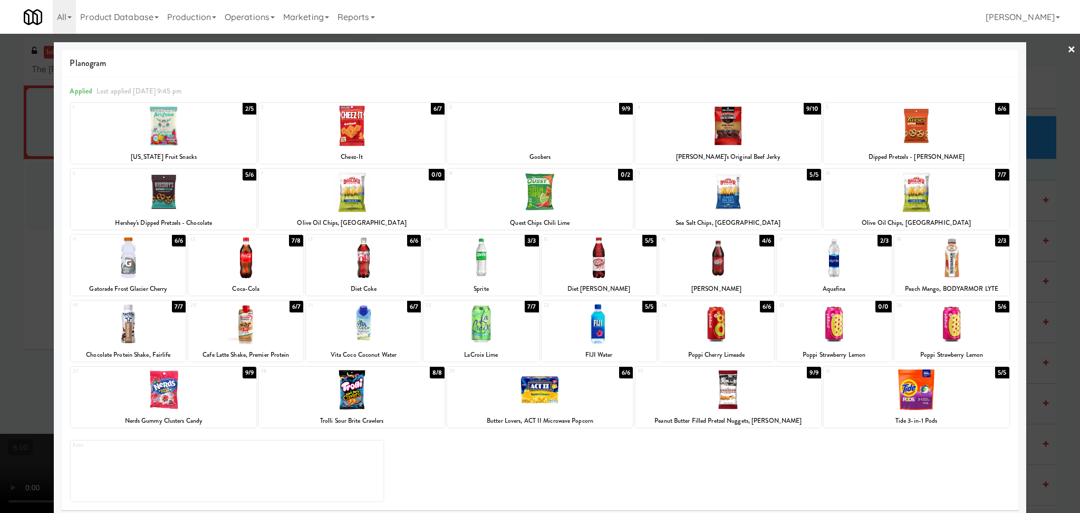
click at [733, 196] on div at bounding box center [729, 191] width 186 height 41
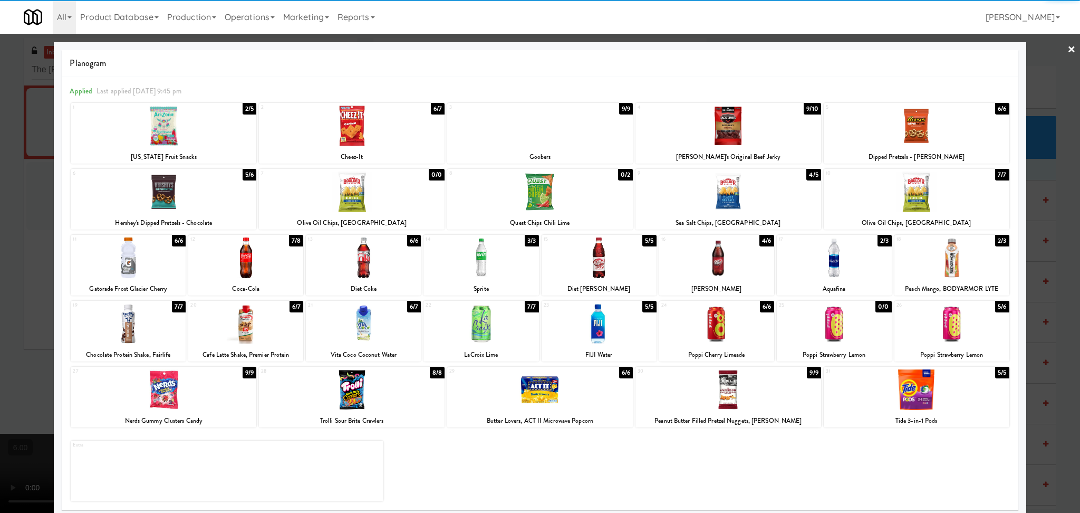
click at [0, 232] on div at bounding box center [540, 256] width 1080 height 513
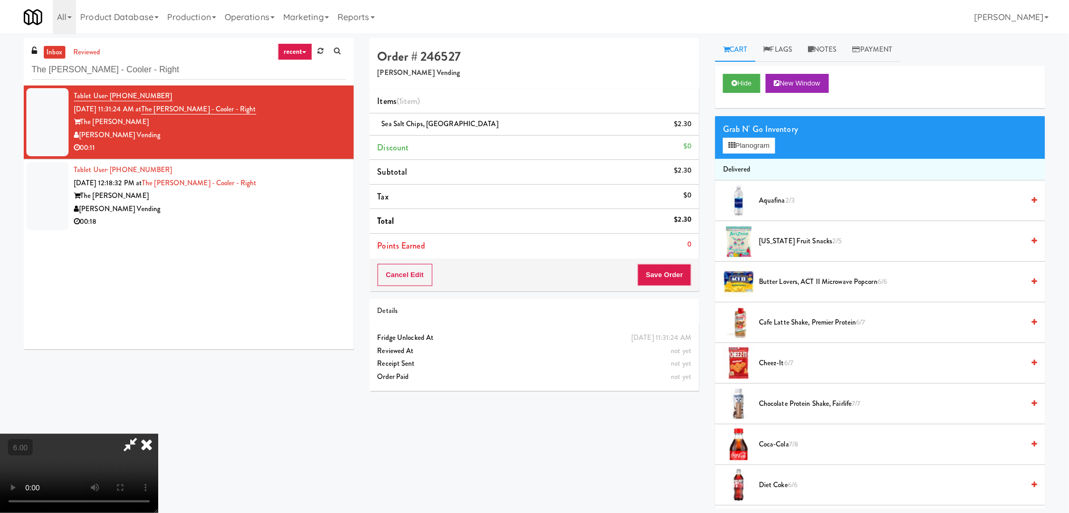
click at [158, 434] on video at bounding box center [79, 473] width 158 height 79
click at [735, 148] on icon at bounding box center [732, 145] width 7 height 7
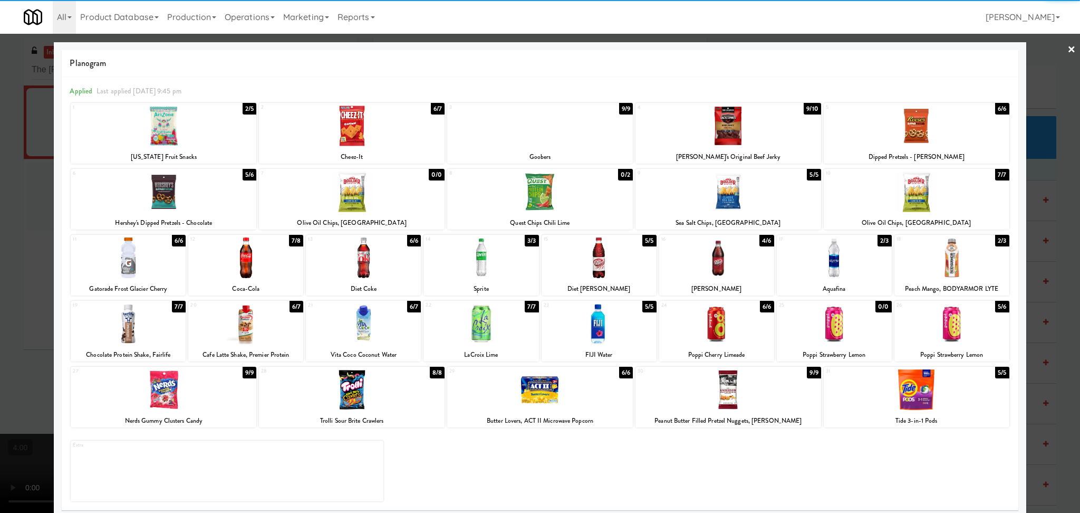
click at [747, 255] on div at bounding box center [716, 257] width 115 height 41
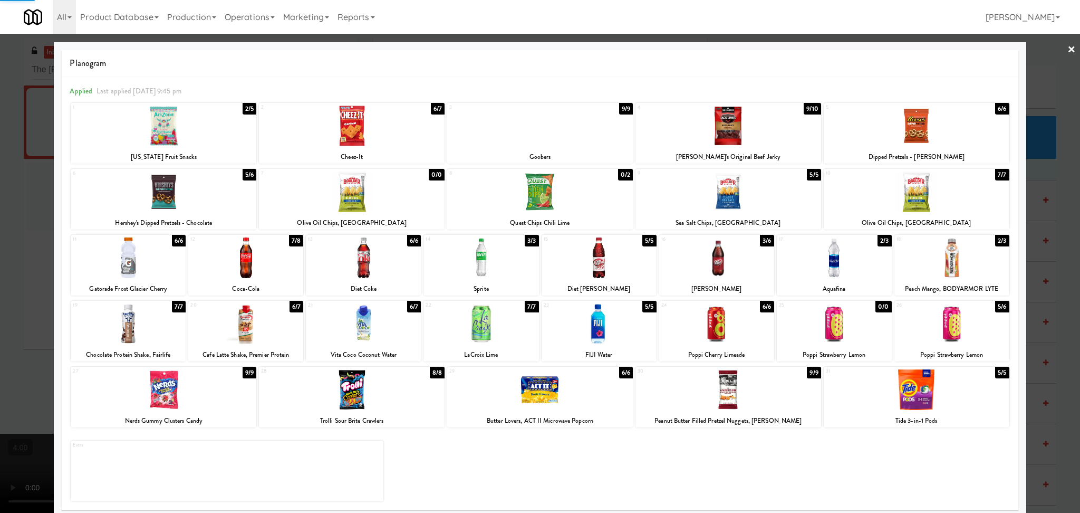
drag, startPoint x: 0, startPoint y: 238, endPoint x: 3, endPoint y: 248, distance: 10.4
click at [0, 242] on div at bounding box center [540, 256] width 1080 height 513
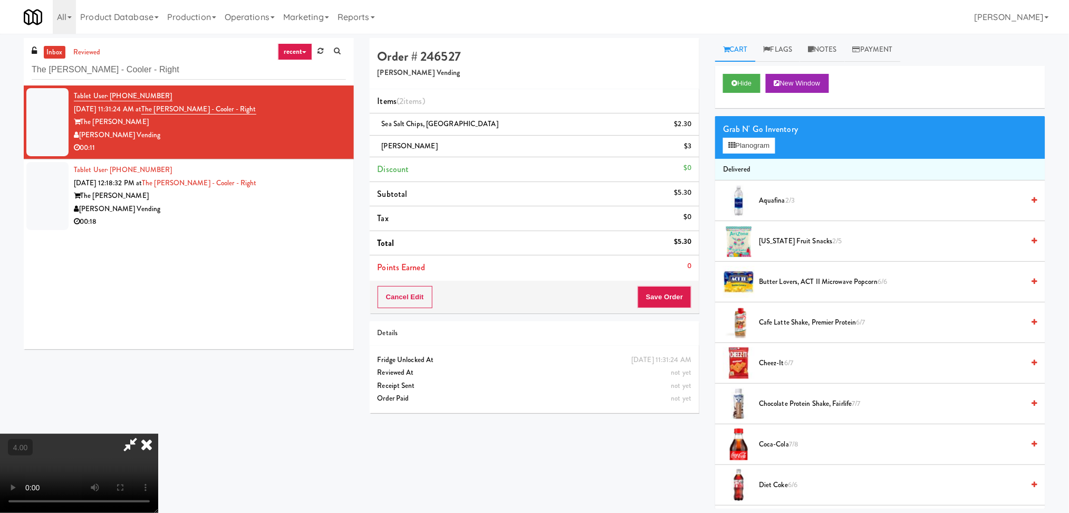
click at [142, 434] on icon at bounding box center [130, 444] width 24 height 21
click at [659, 303] on button "Save Order" at bounding box center [665, 297] width 54 height 22
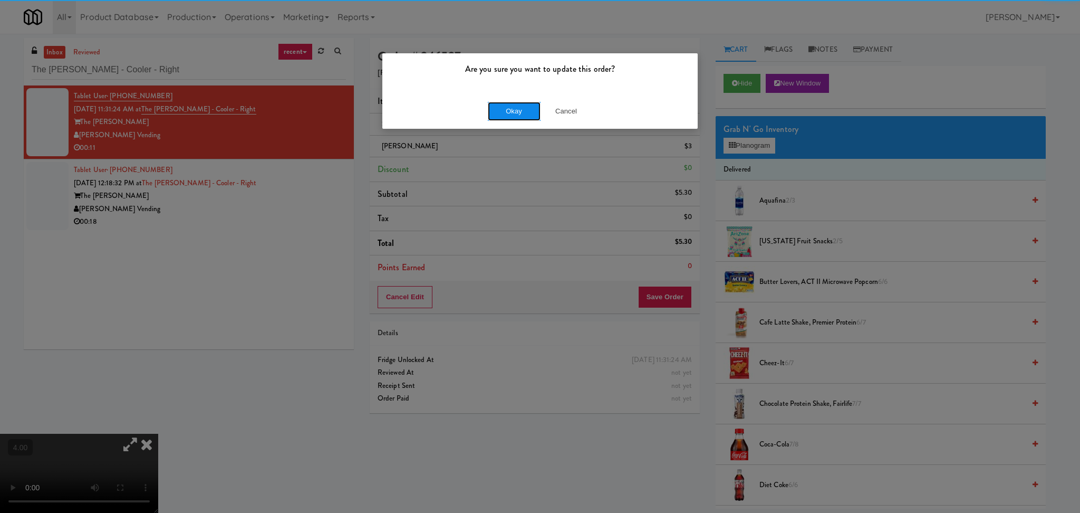
click at [510, 105] on button "Okay" at bounding box center [514, 111] width 53 height 19
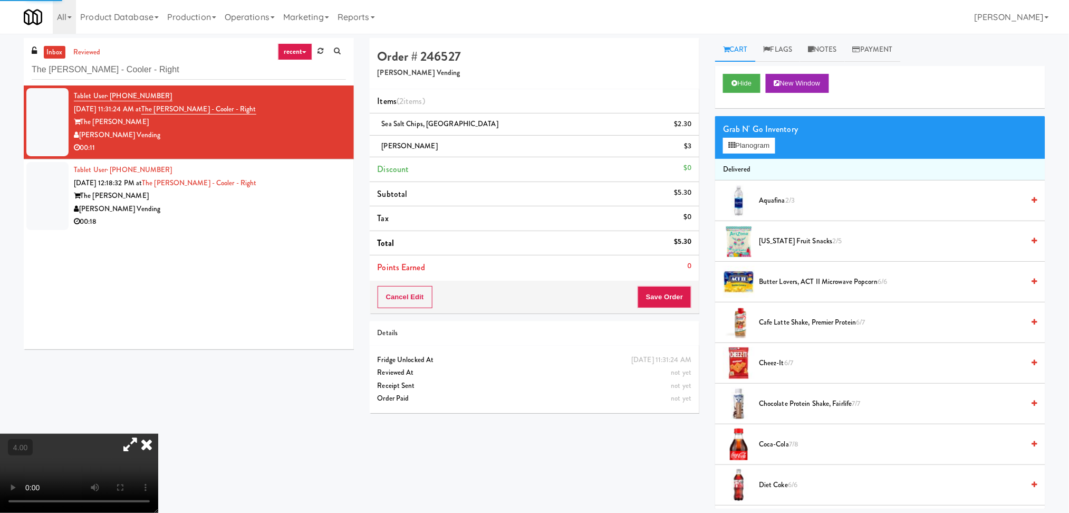
click at [158, 434] on icon at bounding box center [146, 444] width 23 height 21
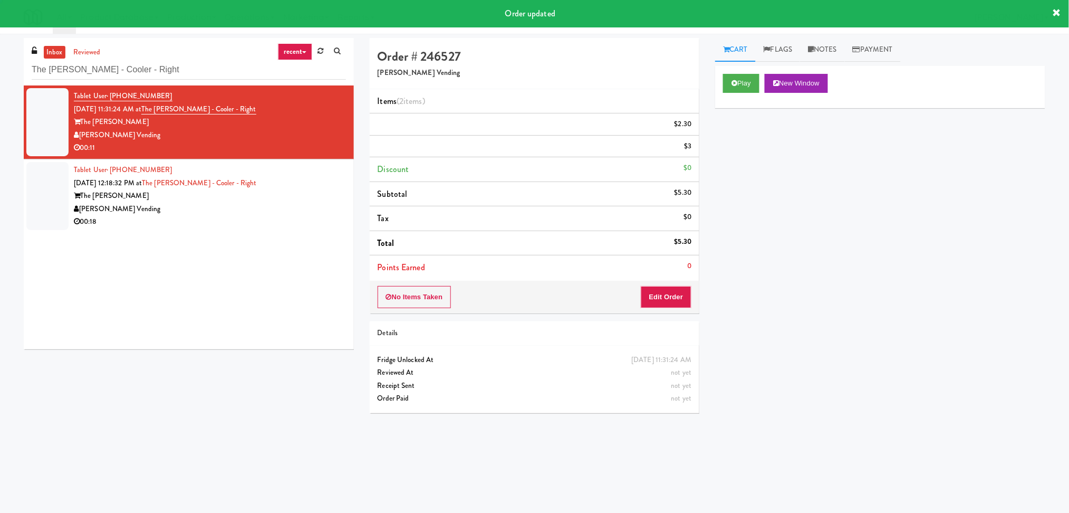
click at [315, 193] on div "The [PERSON_NAME]" at bounding box center [210, 195] width 272 height 13
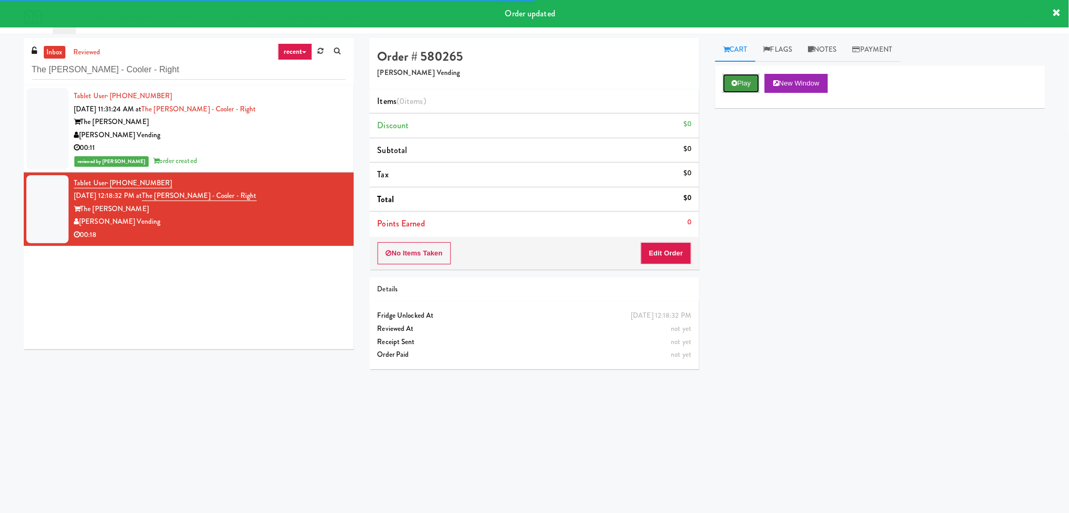
click at [735, 88] on button "Play" at bounding box center [741, 83] width 36 height 19
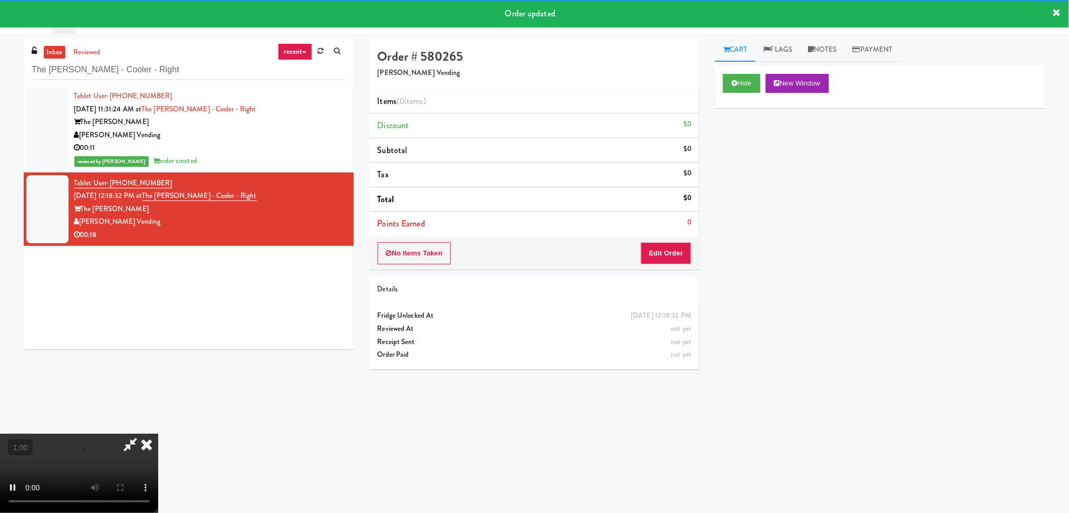
click at [653, 274] on div "Order # 580265 [PERSON_NAME] Vending Items (0 items ) Discount $0 Subtotal $0 T…" at bounding box center [535, 207] width 346 height 339
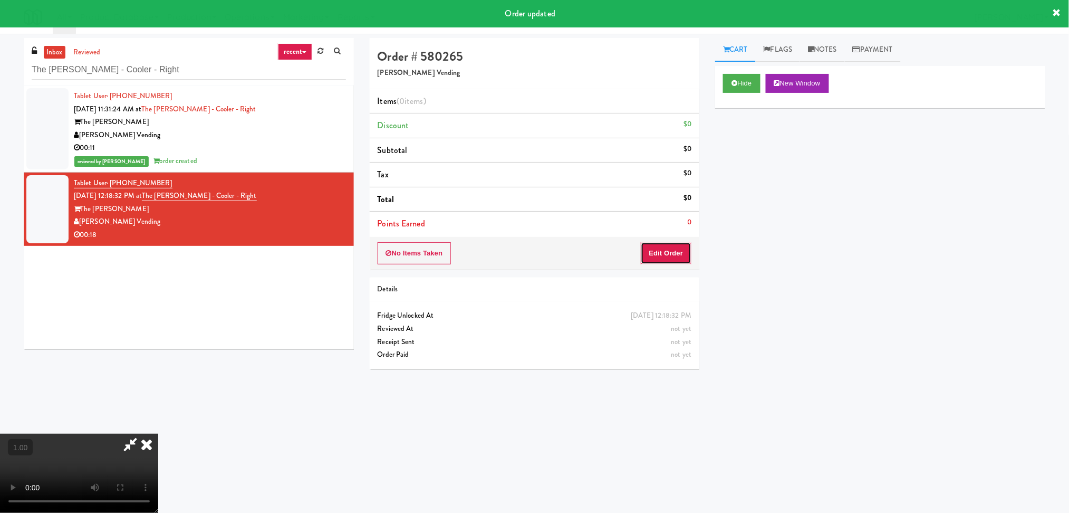
click at [649, 261] on button "Edit Order" at bounding box center [666, 253] width 51 height 22
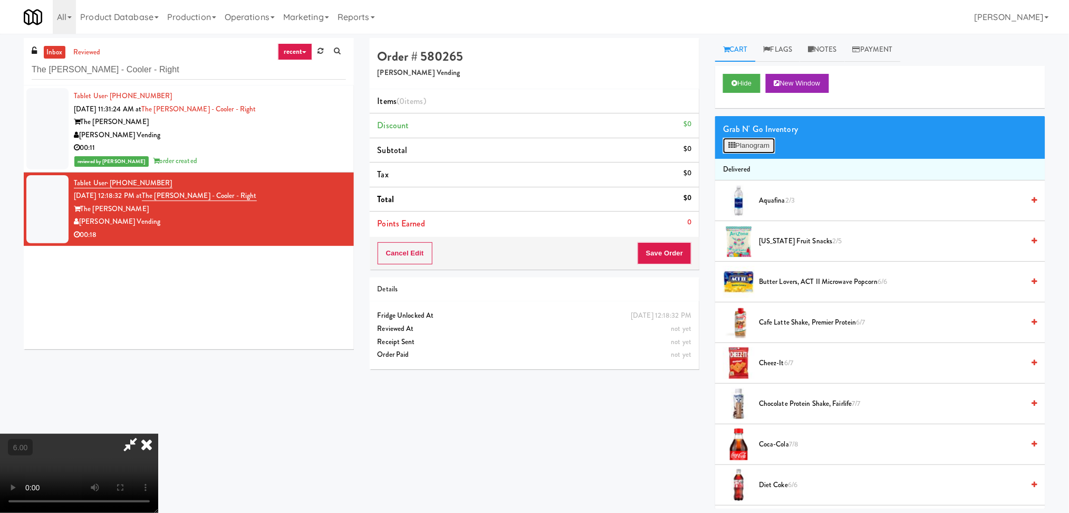
click at [731, 151] on button "Planogram" at bounding box center [749, 146] width 52 height 16
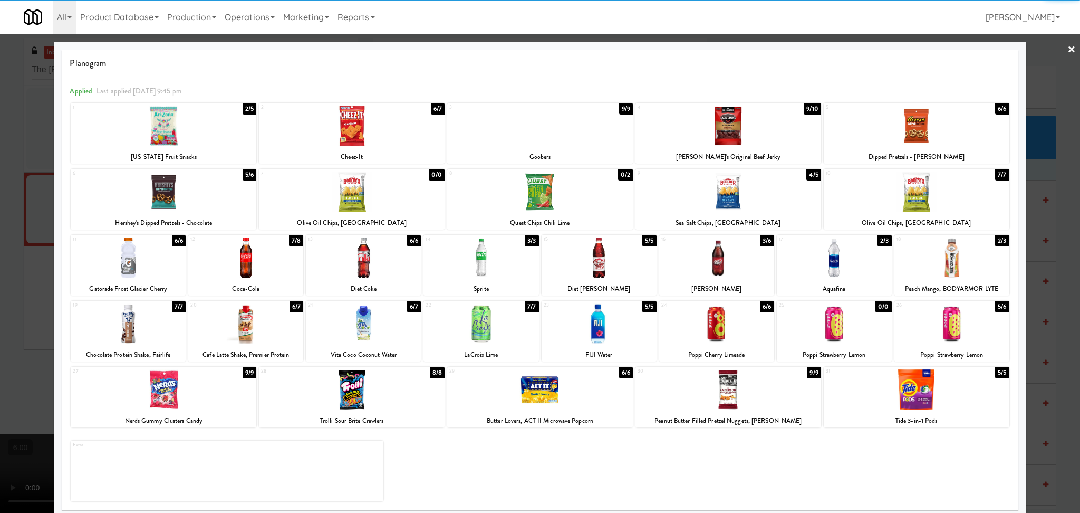
drag, startPoint x: 810, startPoint y: 271, endPoint x: 778, endPoint y: 246, distance: 41.4
click at [811, 271] on div at bounding box center [834, 257] width 115 height 41
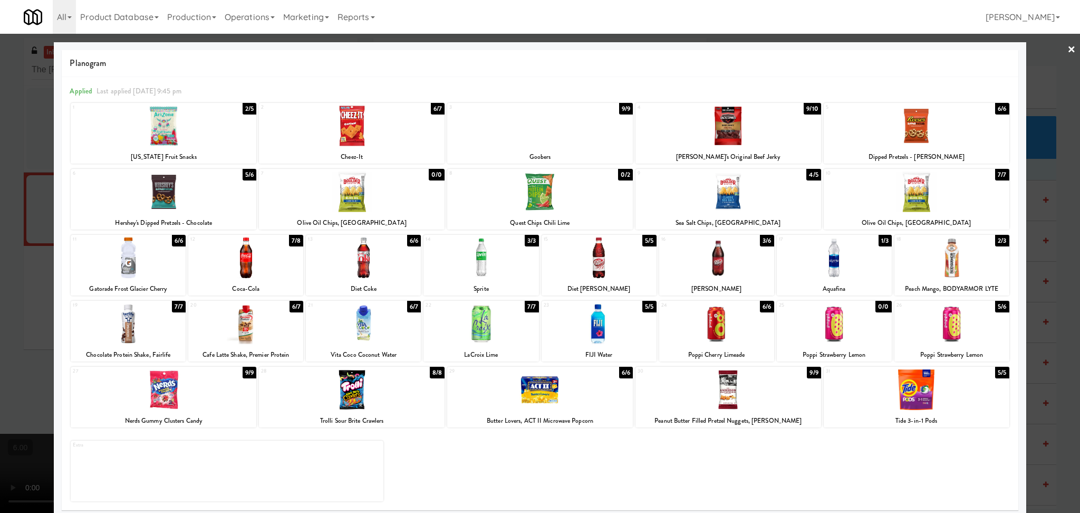
click at [730, 202] on div at bounding box center [729, 191] width 186 height 41
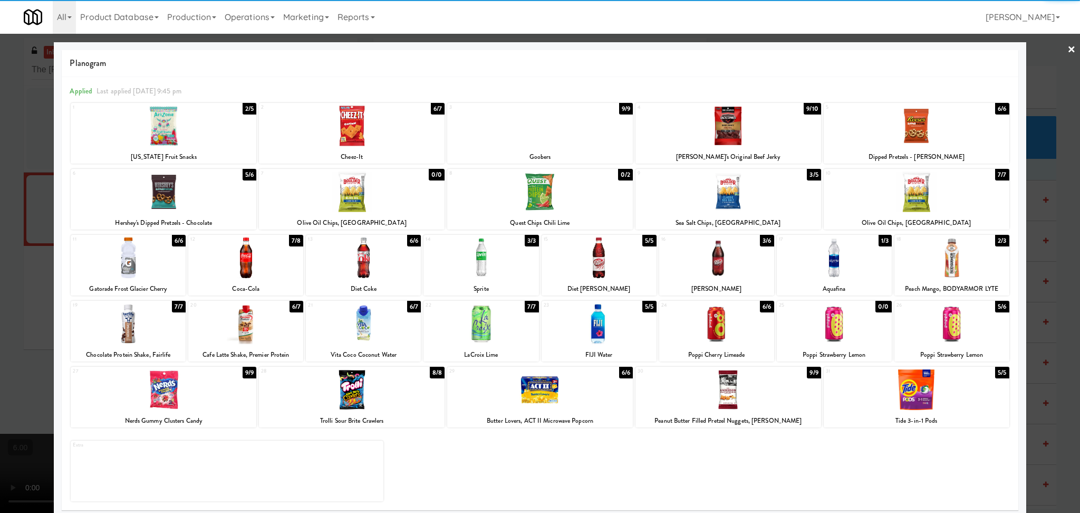
click at [397, 108] on div at bounding box center [352, 126] width 186 height 41
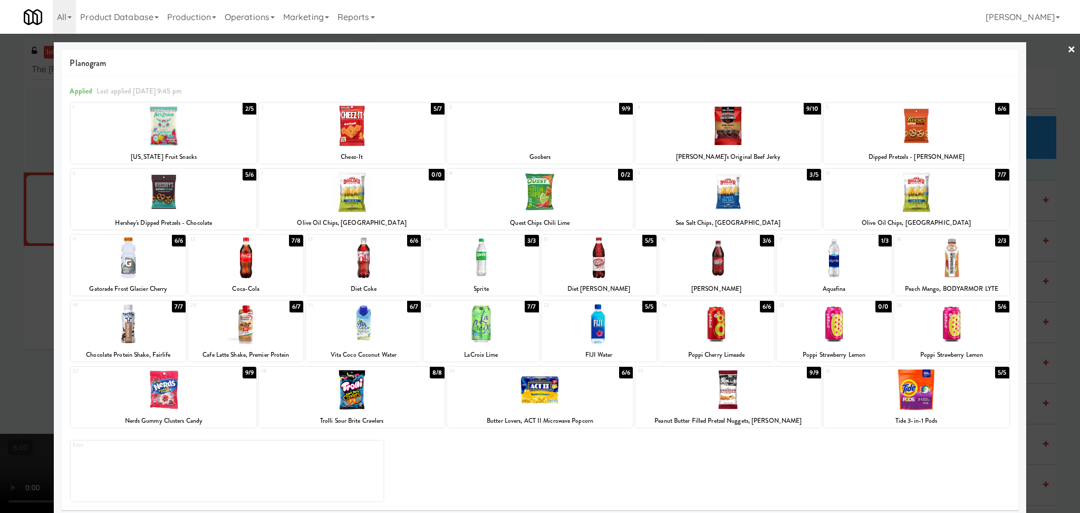
click at [0, 199] on div at bounding box center [540, 256] width 1080 height 513
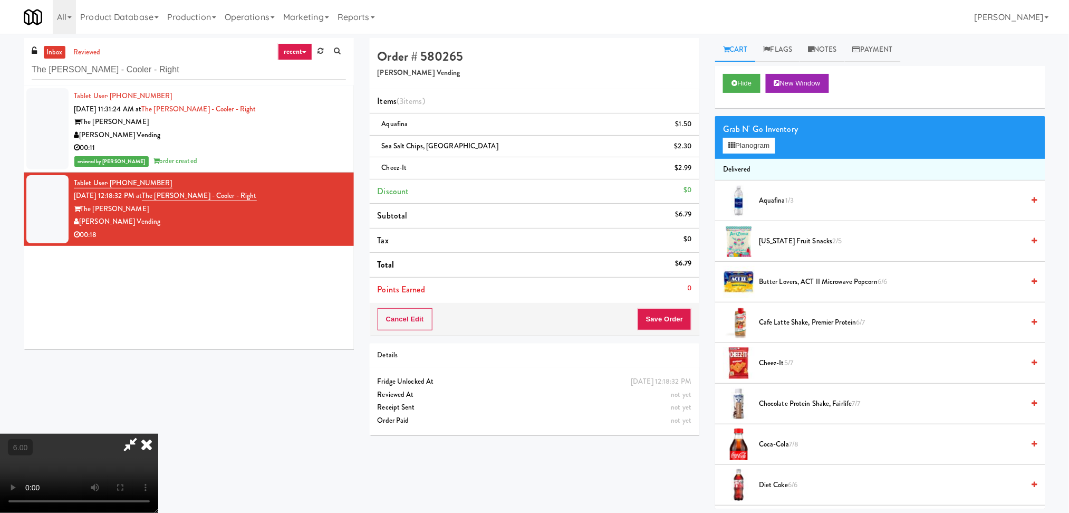
click at [158, 434] on video at bounding box center [79, 473] width 158 height 79
click at [158, 434] on icon at bounding box center [146, 444] width 23 height 21
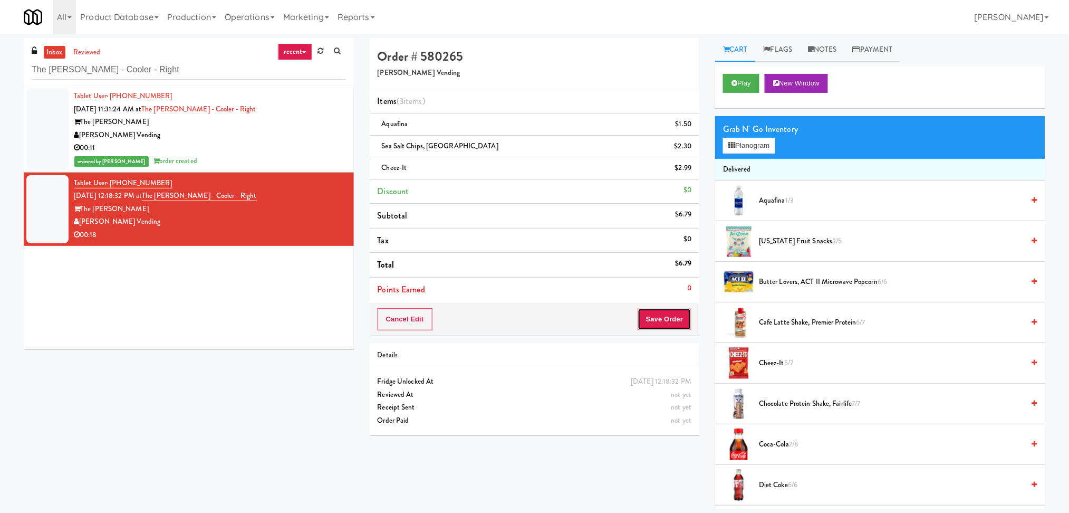
click at [670, 323] on button "Save Order" at bounding box center [665, 319] width 54 height 22
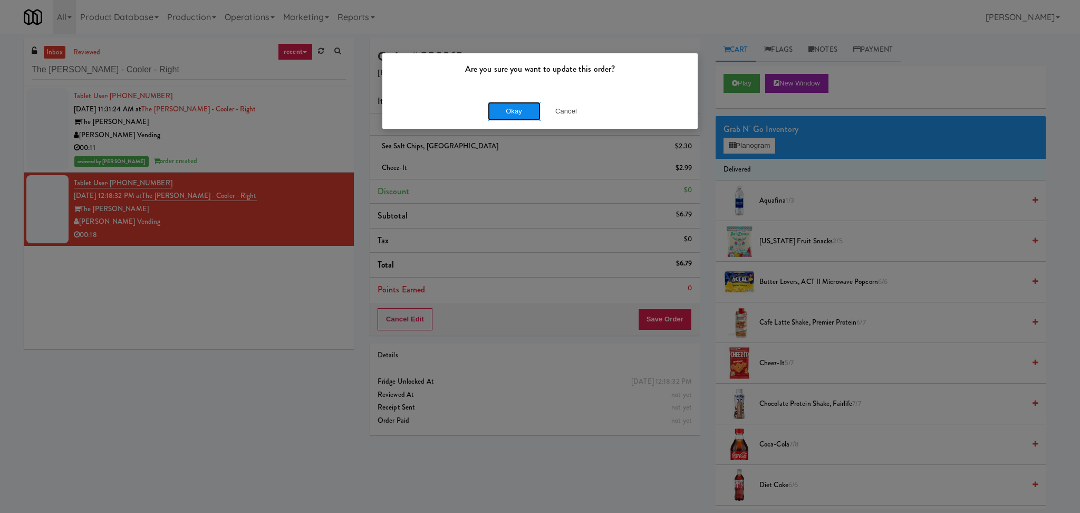
click at [505, 118] on button "Okay" at bounding box center [514, 111] width 53 height 19
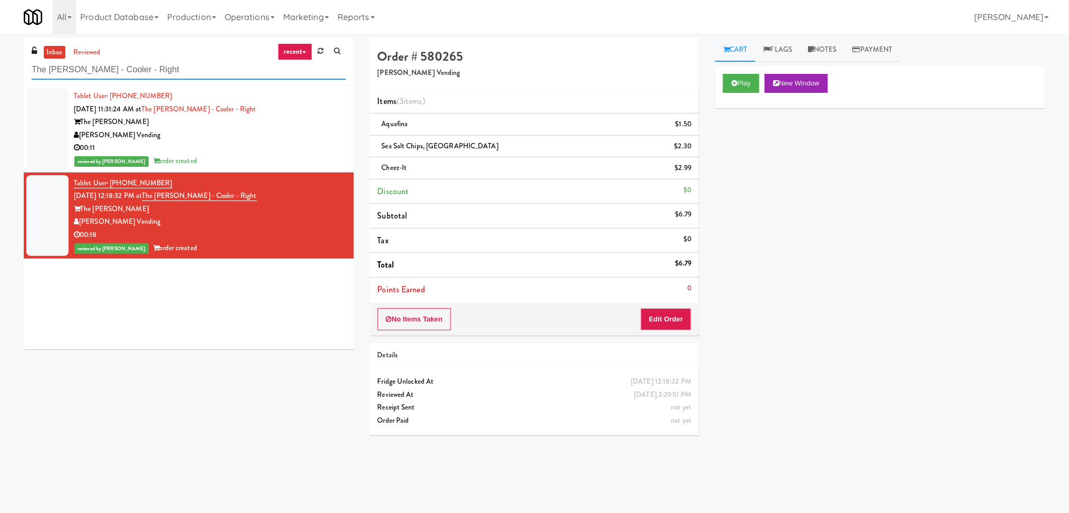
paste input "[PERSON_NAME] Truck Center Cooler"
drag, startPoint x: 146, startPoint y: 66, endPoint x: 3, endPoint y: 66, distance: 143.0
click at [0, 69] on div "inbox reviewed recent all unclear take inventory issue suspicious failed recent…" at bounding box center [534, 250] width 1069 height 424
type input "[PERSON_NAME] Truck Center Cooler"
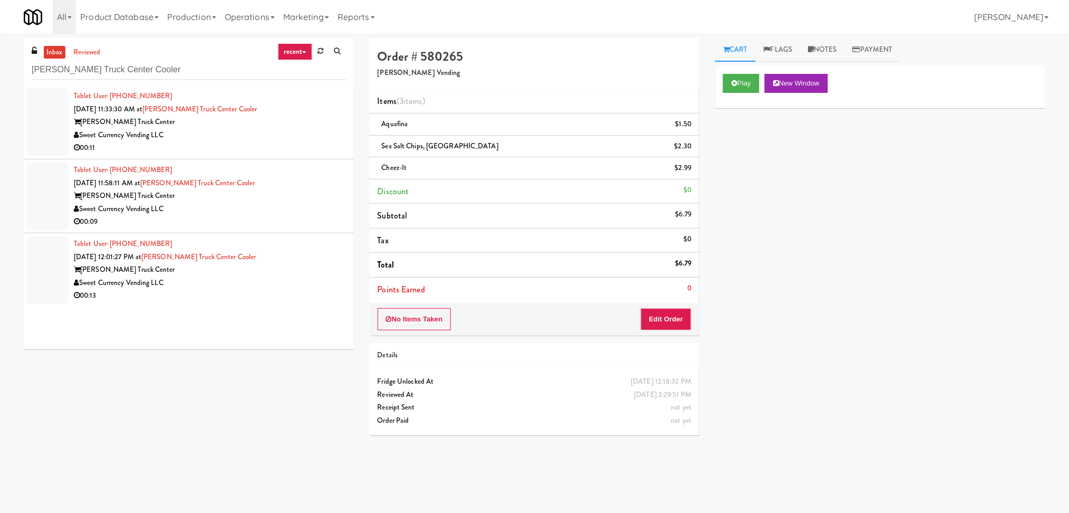
click at [296, 103] on div "Tablet User · (540) 604-2588 [DATE] 11:33:30 AM at [PERSON_NAME][GEOGRAPHIC_DAT…" at bounding box center [210, 122] width 272 height 65
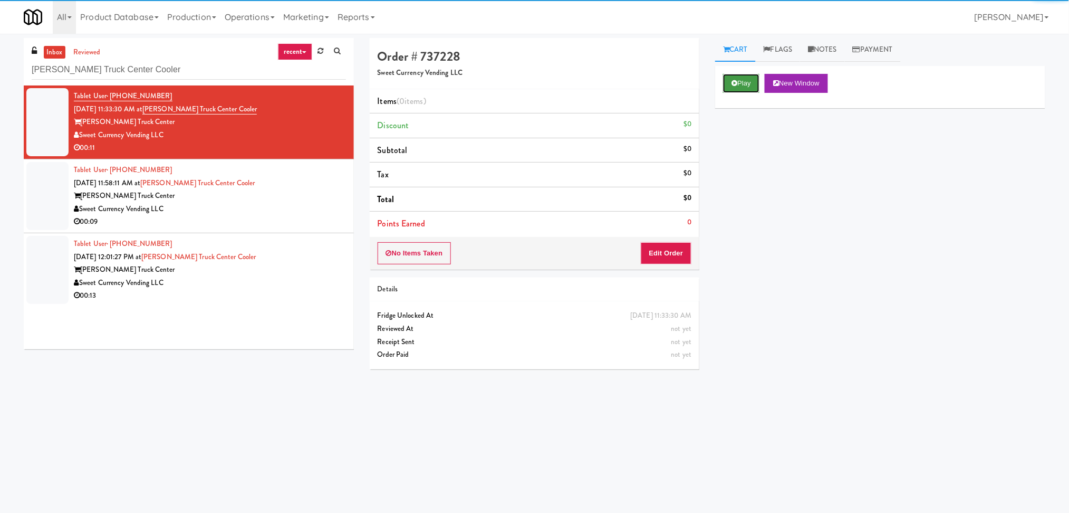
click at [745, 79] on button "Play" at bounding box center [741, 83] width 36 height 19
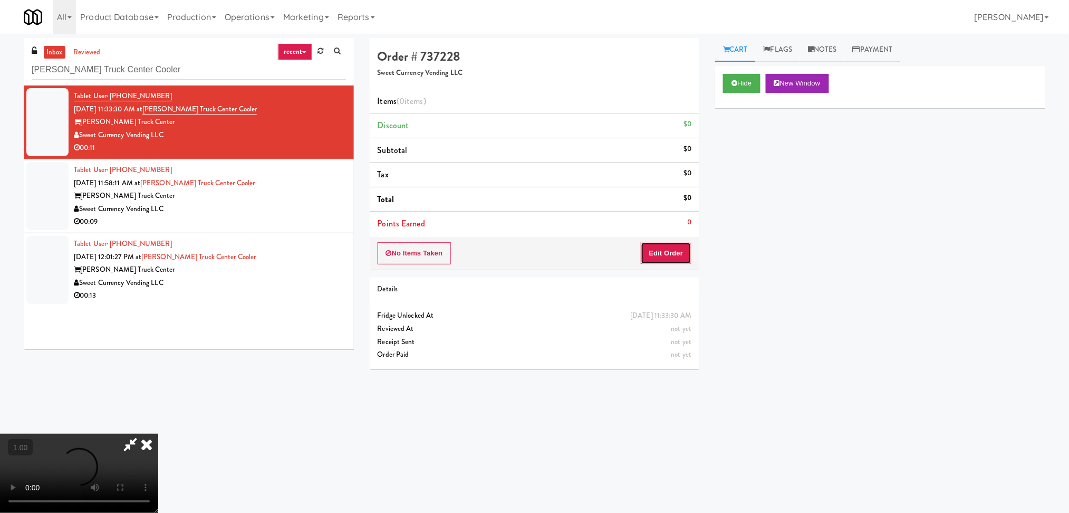
click at [669, 261] on button "Edit Order" at bounding box center [666, 253] width 51 height 22
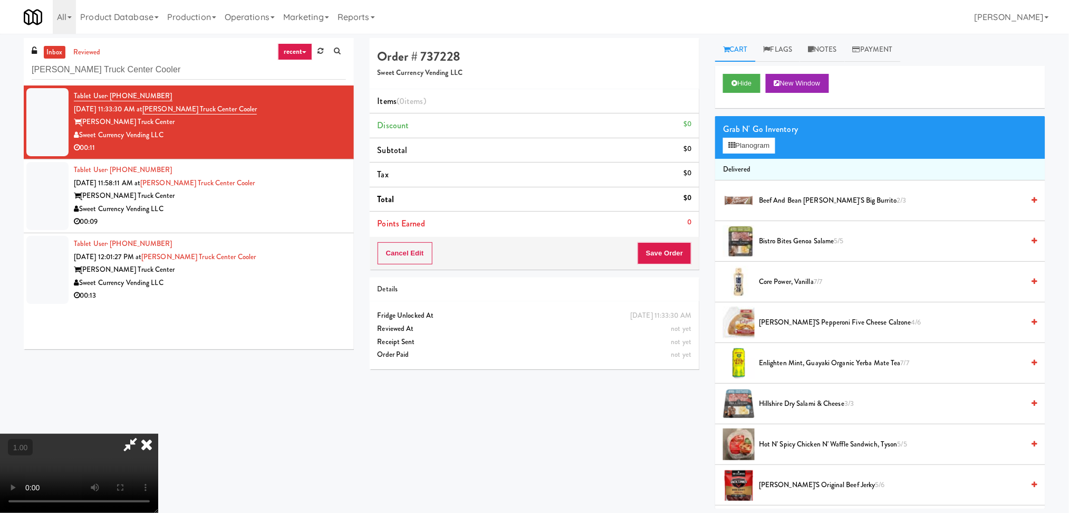
click at [158, 434] on video at bounding box center [79, 473] width 158 height 79
click at [139, 434] on video at bounding box center [79, 473] width 158 height 79
click at [153, 434] on video at bounding box center [79, 473] width 158 height 79
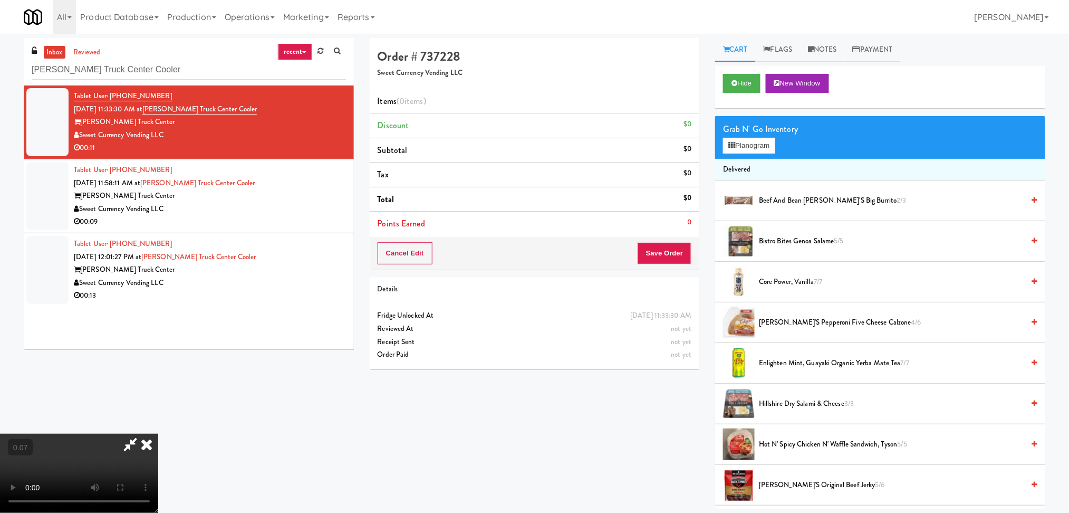
click at [153, 434] on video at bounding box center [79, 473] width 158 height 79
click at [741, 146] on button "Planogram" at bounding box center [749, 146] width 52 height 16
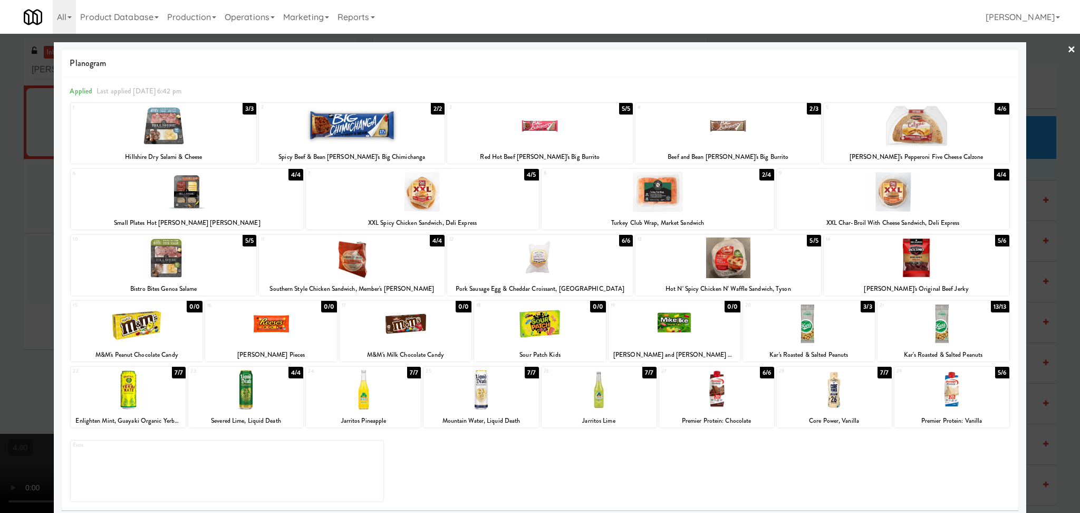
click at [0, 293] on div at bounding box center [540, 256] width 1080 height 513
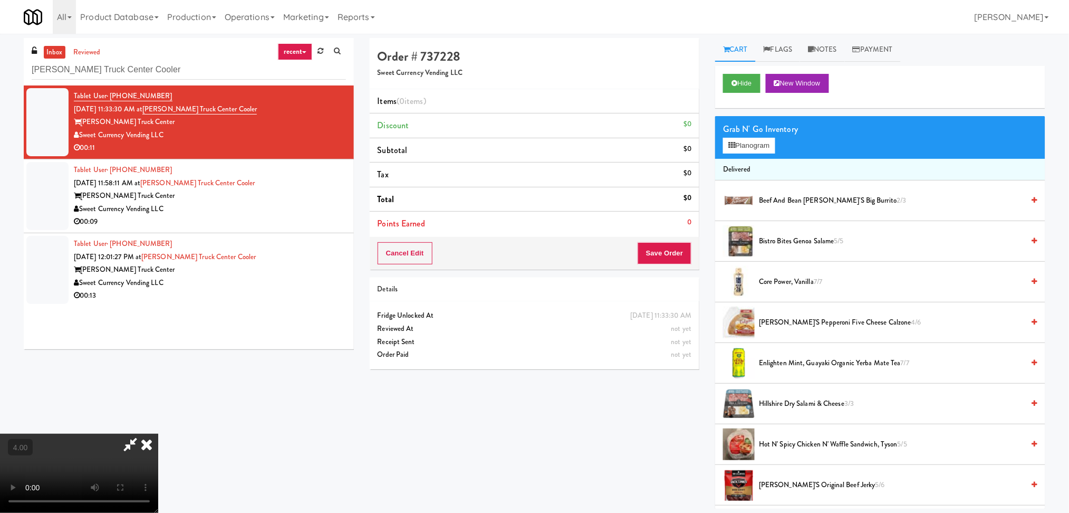
click at [158, 434] on video at bounding box center [79, 473] width 158 height 79
click at [739, 146] on button "Planogram" at bounding box center [749, 146] width 52 height 16
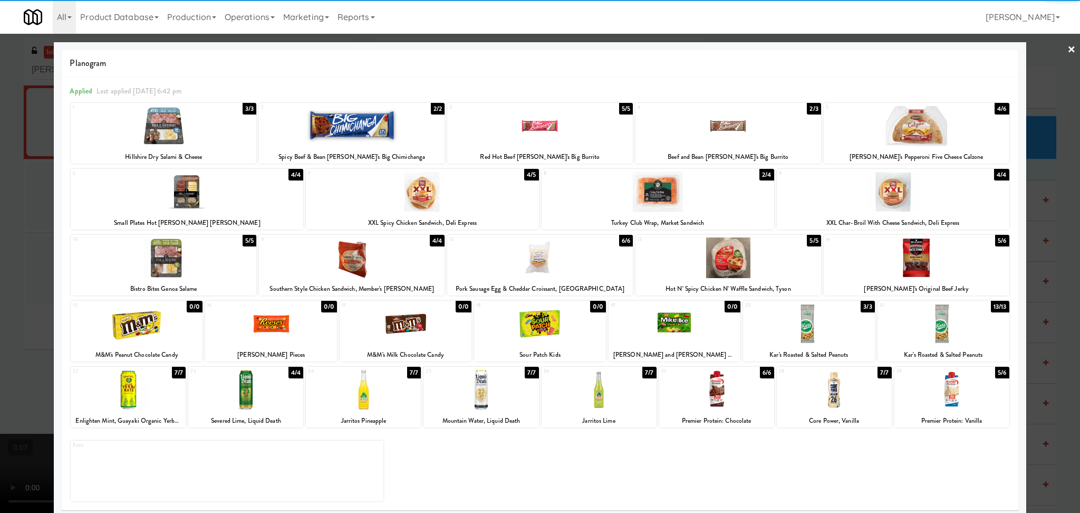
click at [799, 334] on div at bounding box center [809, 323] width 132 height 41
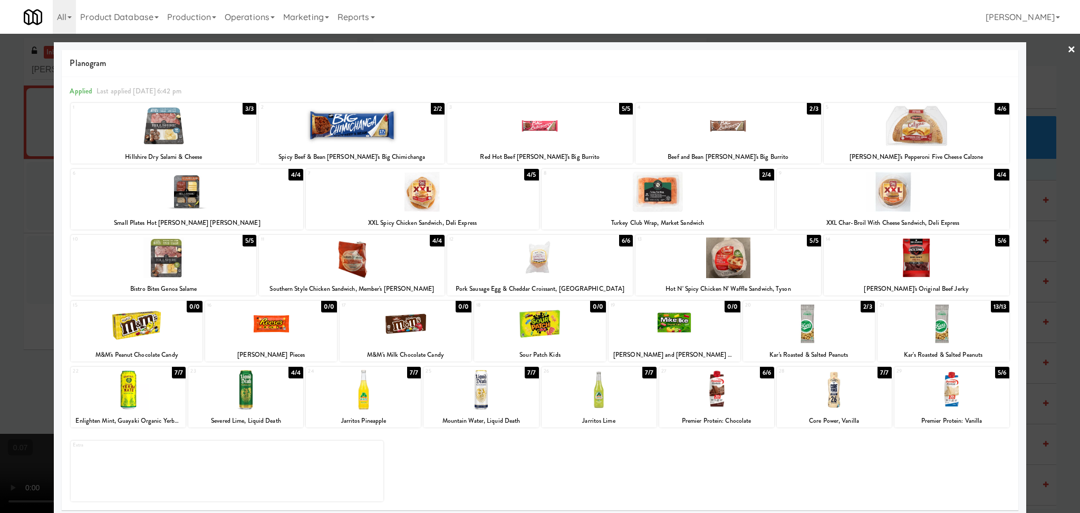
click at [1020, 318] on div at bounding box center [540, 256] width 1080 height 513
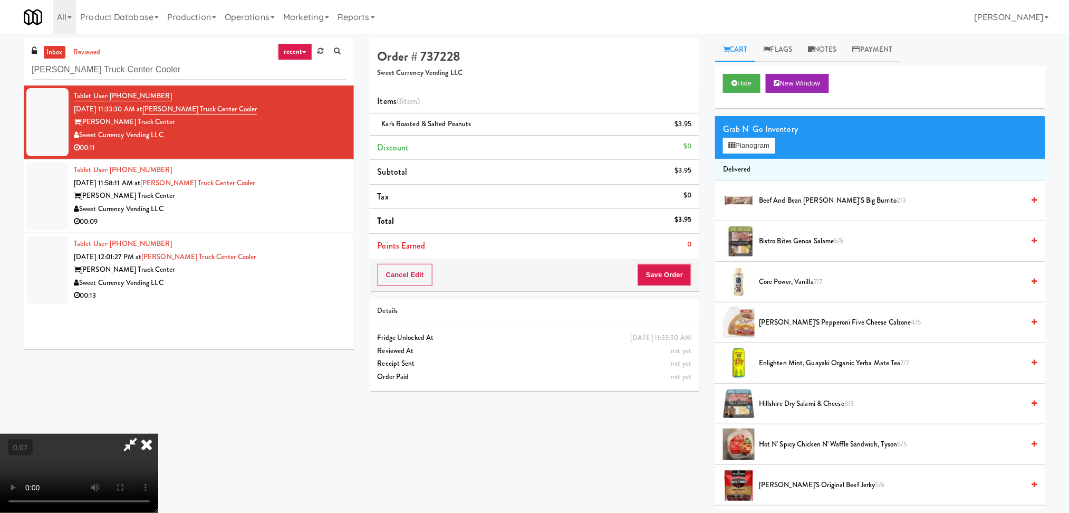
click at [158, 434] on icon at bounding box center [146, 444] width 23 height 21
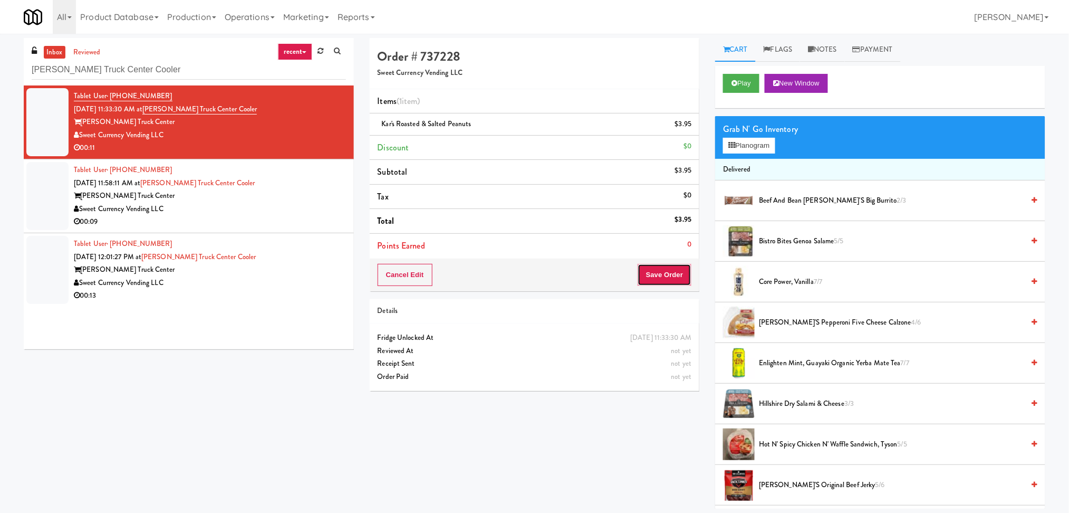
click at [672, 274] on button "Save Order" at bounding box center [665, 275] width 54 height 22
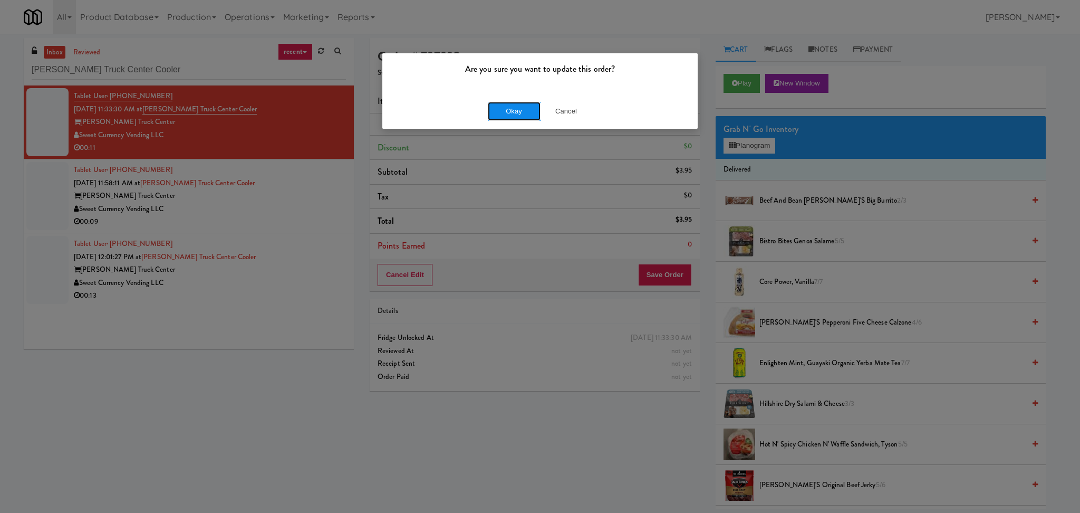
click at [493, 108] on button "Okay" at bounding box center [514, 111] width 53 height 19
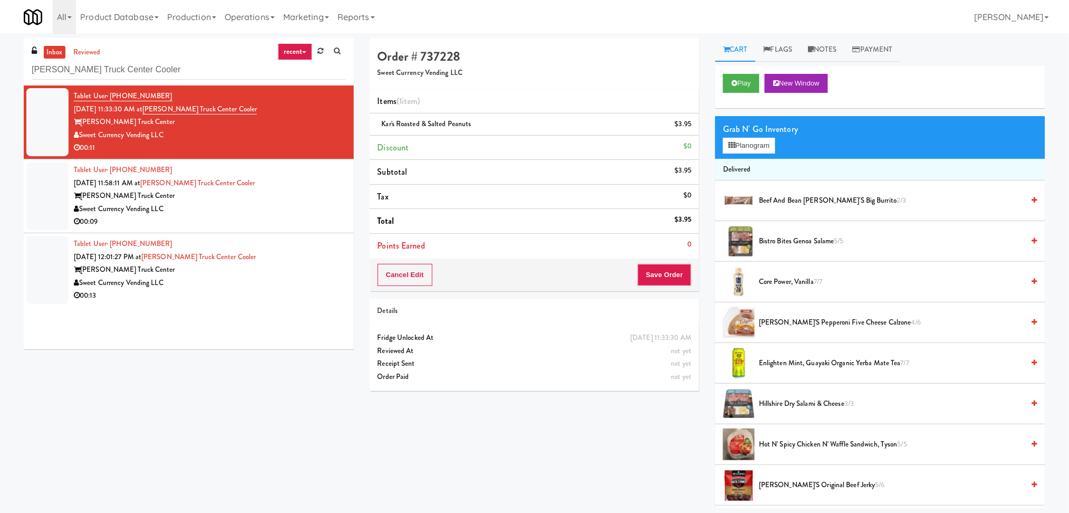
click at [313, 202] on div "[PERSON_NAME] Truck Center" at bounding box center [210, 195] width 272 height 13
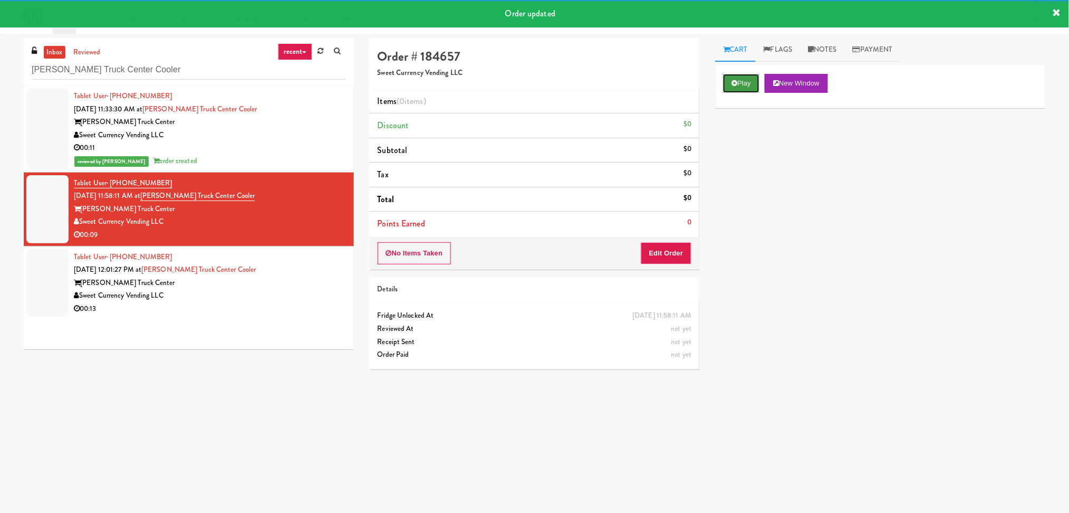
click at [744, 75] on button "Play" at bounding box center [741, 83] width 36 height 19
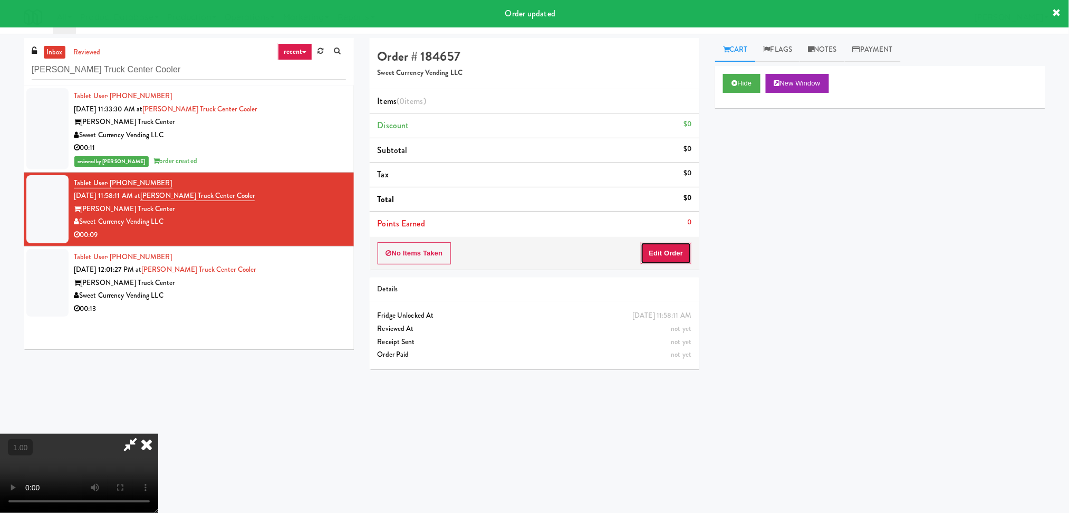
click at [667, 245] on button "Edit Order" at bounding box center [666, 253] width 51 height 22
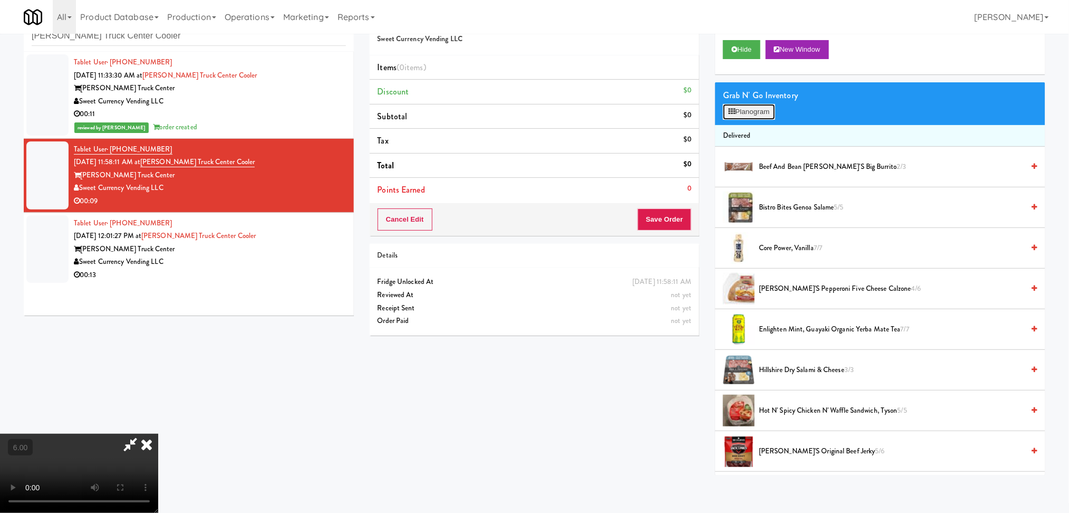
click at [734, 109] on icon at bounding box center [732, 111] width 7 height 7
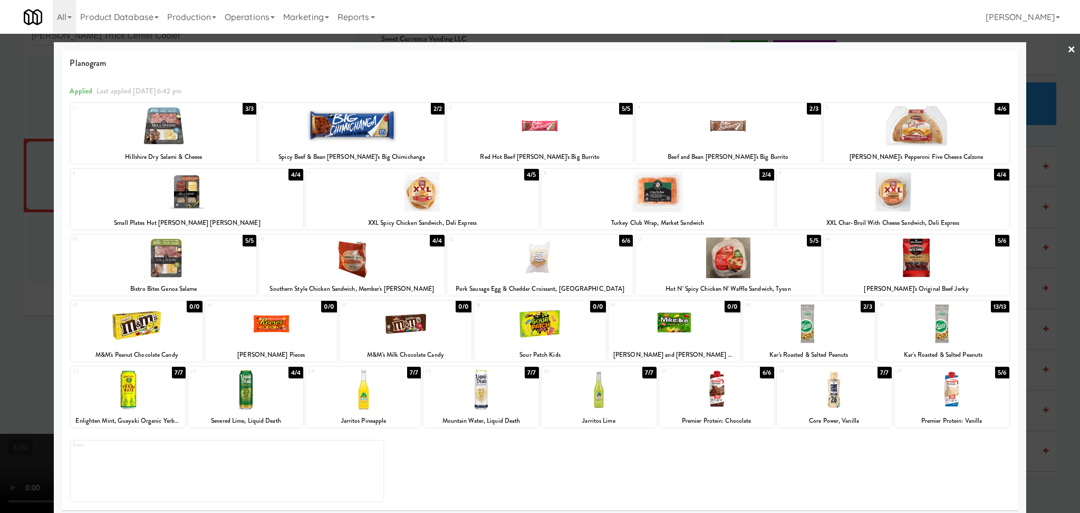
click at [674, 196] on div at bounding box center [658, 191] width 233 height 41
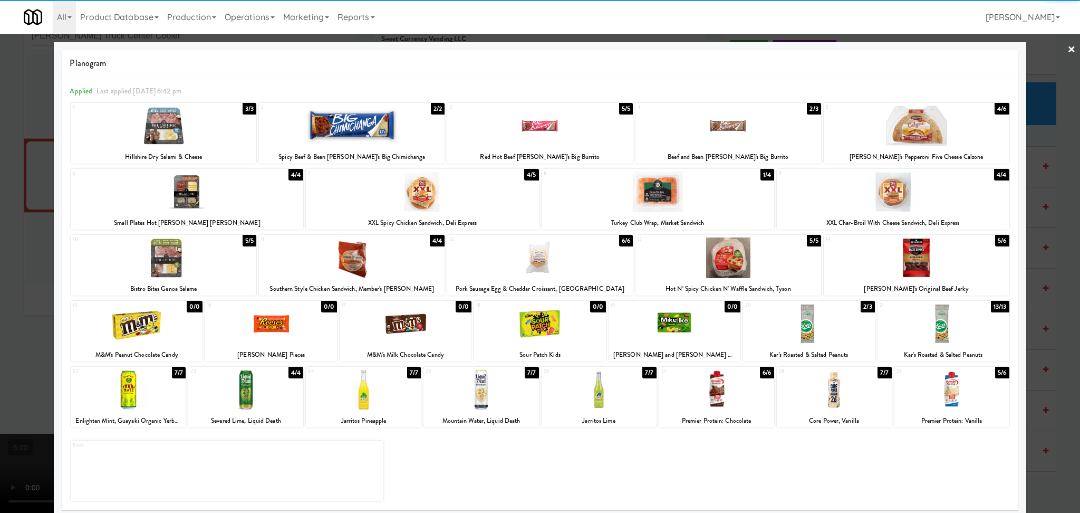
click at [610, 396] on div at bounding box center [599, 389] width 115 height 41
click at [0, 293] on div at bounding box center [540, 256] width 1080 height 513
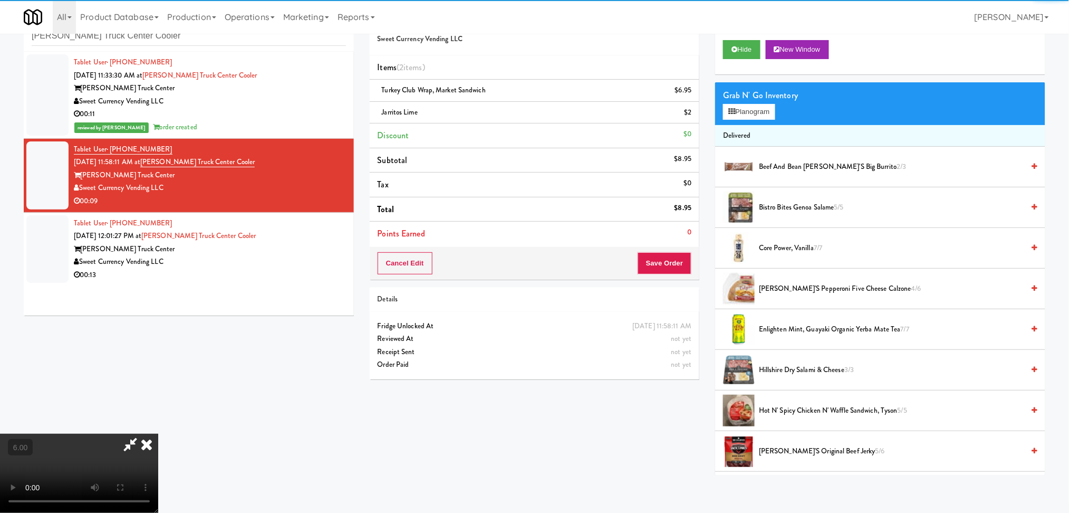
click at [158, 434] on video at bounding box center [79, 473] width 158 height 79
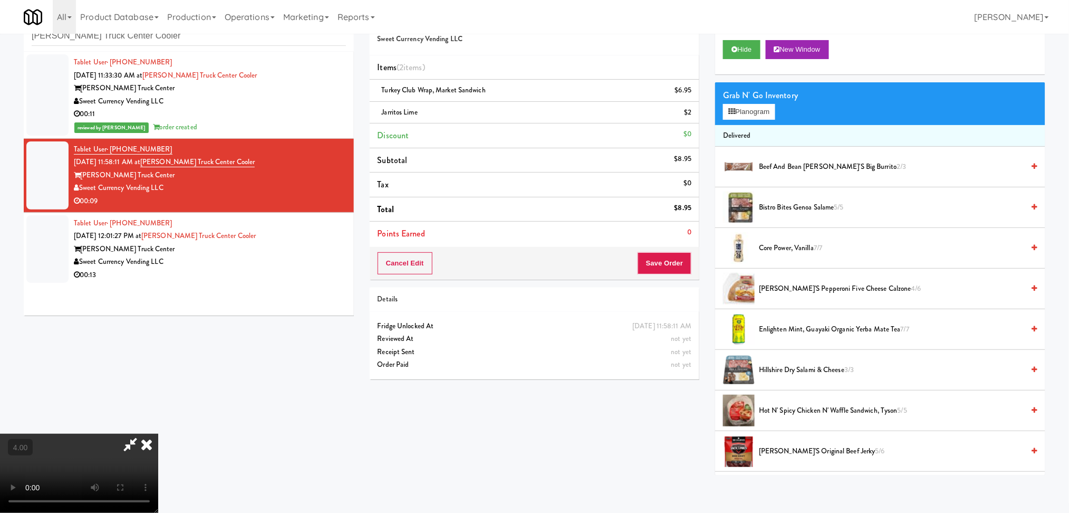
scroll to position [187, 0]
click at [158, 434] on video at bounding box center [79, 473] width 158 height 79
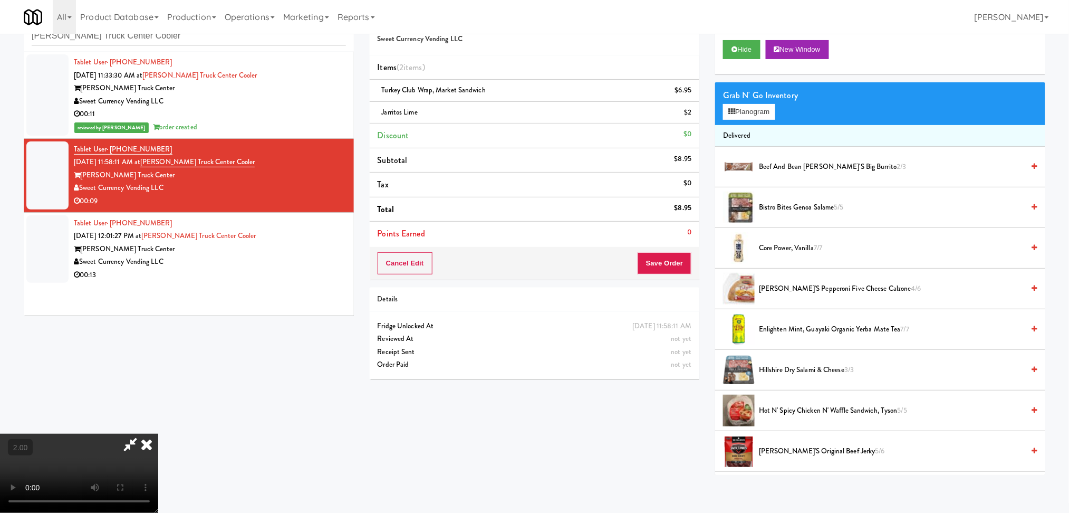
click at [158, 434] on video at bounding box center [79, 473] width 158 height 79
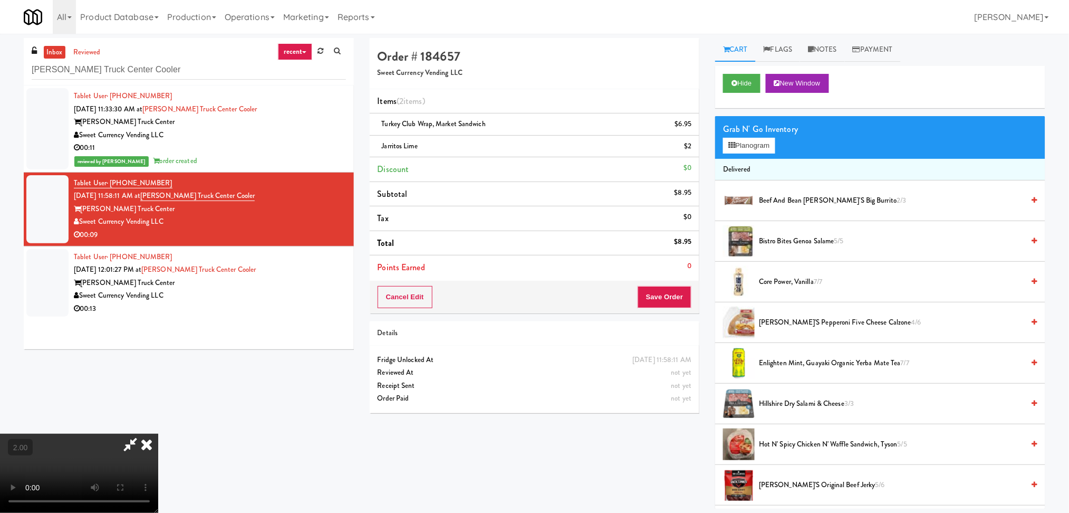
scroll to position [0, 0]
click at [142, 434] on icon at bounding box center [130, 444] width 24 height 21
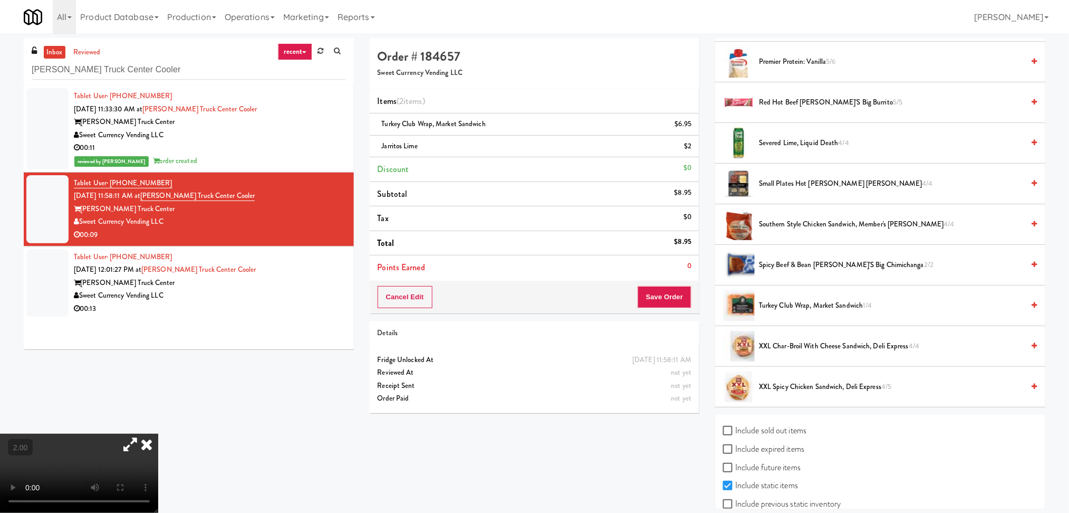
scroll to position [769, 0]
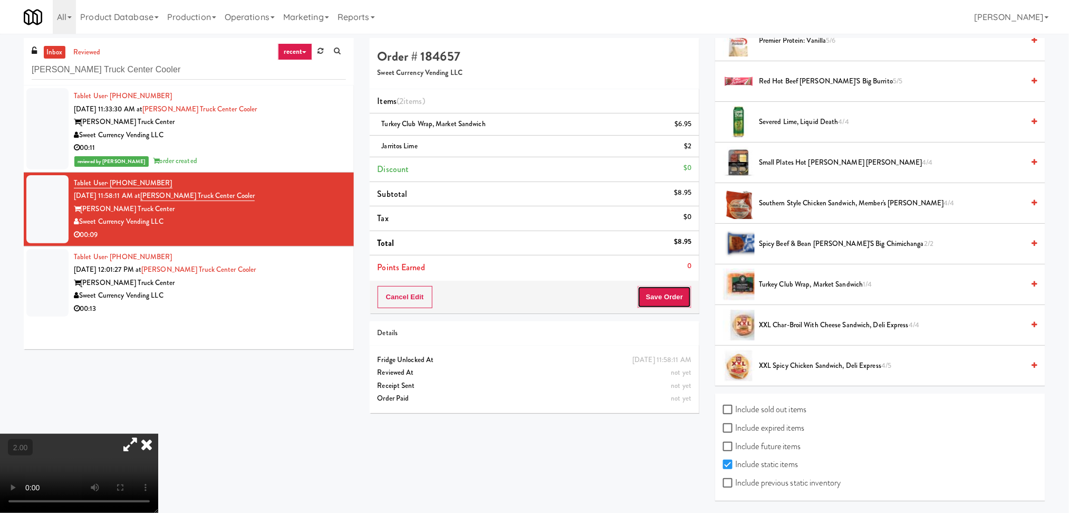
click at [666, 294] on button "Save Order" at bounding box center [665, 297] width 54 height 22
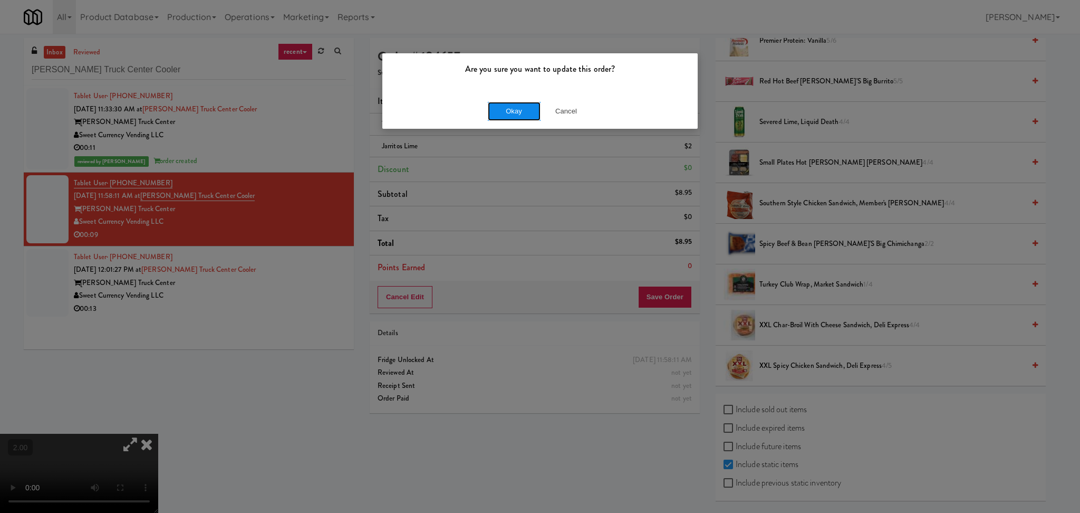
click at [508, 105] on button "Okay" at bounding box center [514, 111] width 53 height 19
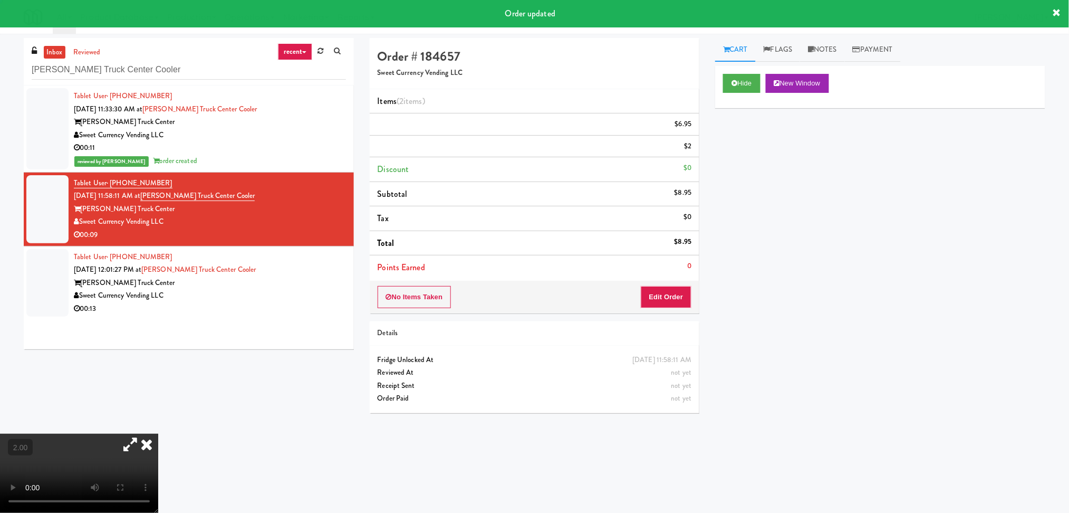
scroll to position [0, 0]
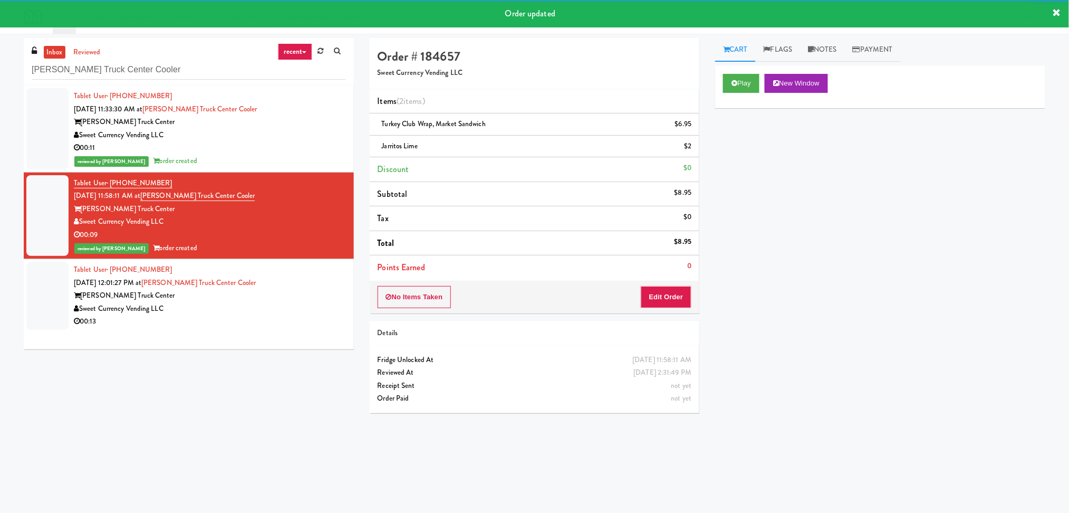
click at [300, 298] on div "[PERSON_NAME] Truck Center" at bounding box center [210, 295] width 272 height 13
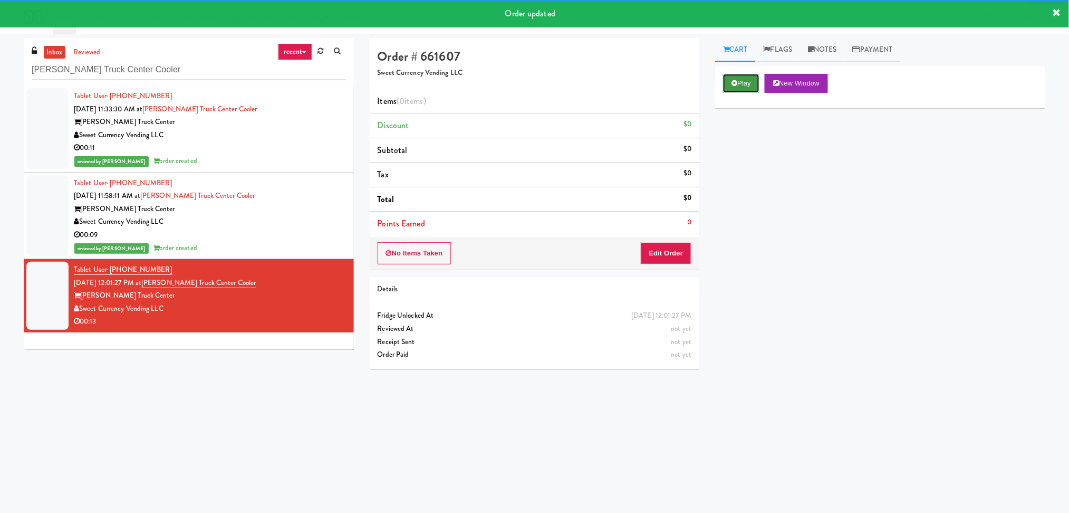
click at [723, 80] on button "Play" at bounding box center [741, 83] width 36 height 19
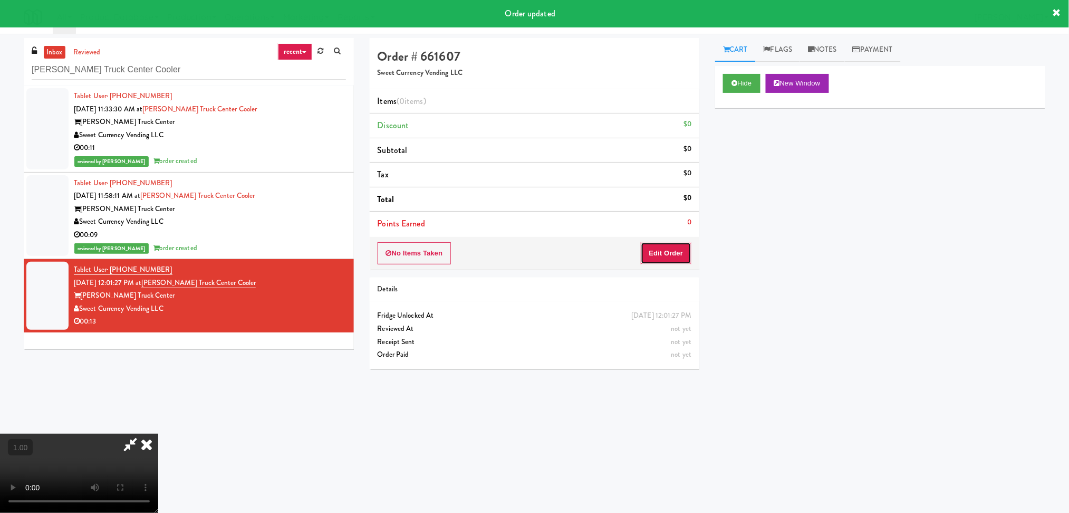
click at [674, 245] on button "Edit Order" at bounding box center [666, 253] width 51 height 22
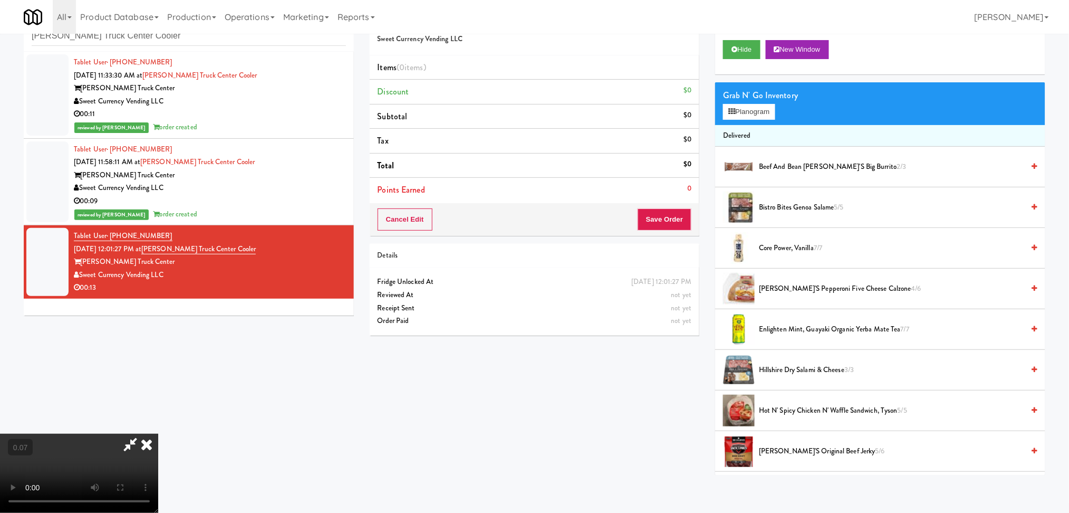
click at [158, 478] on video at bounding box center [79, 473] width 158 height 79
click at [158, 473] on video at bounding box center [79, 473] width 158 height 79
click at [732, 117] on button "Planogram" at bounding box center [749, 112] width 52 height 16
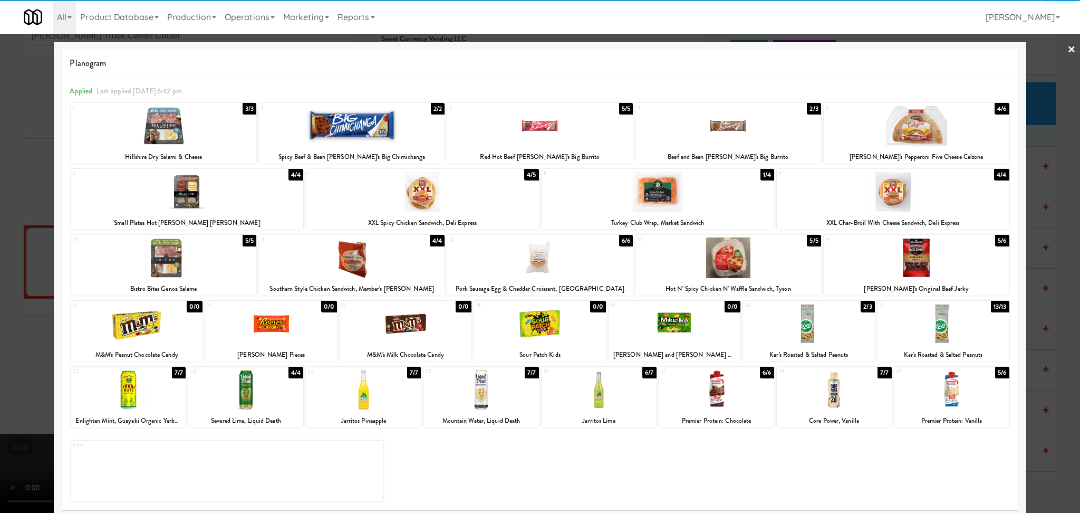
click at [908, 195] on div at bounding box center [893, 191] width 233 height 41
click at [150, 245] on div at bounding box center [164, 257] width 186 height 41
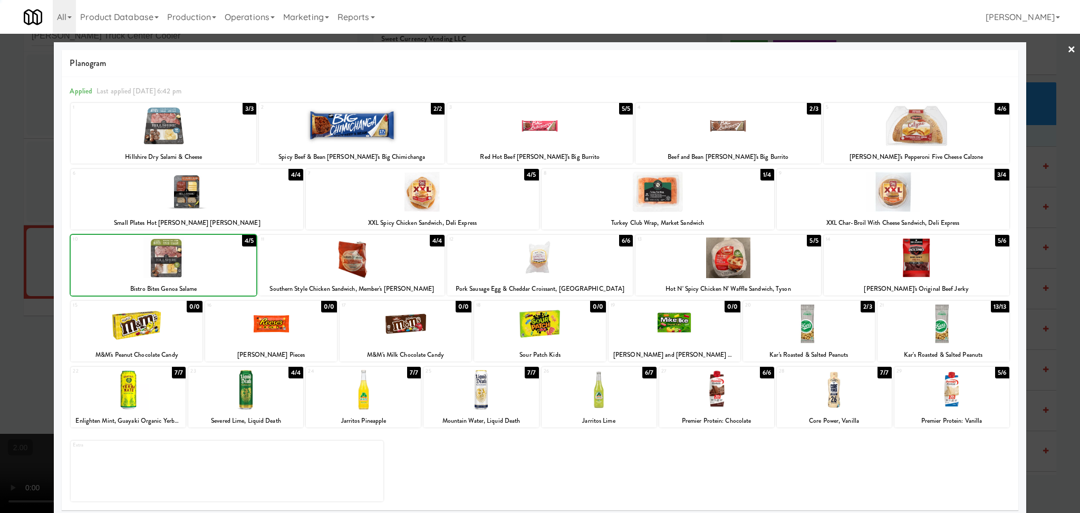
click at [15, 212] on div at bounding box center [540, 256] width 1080 height 513
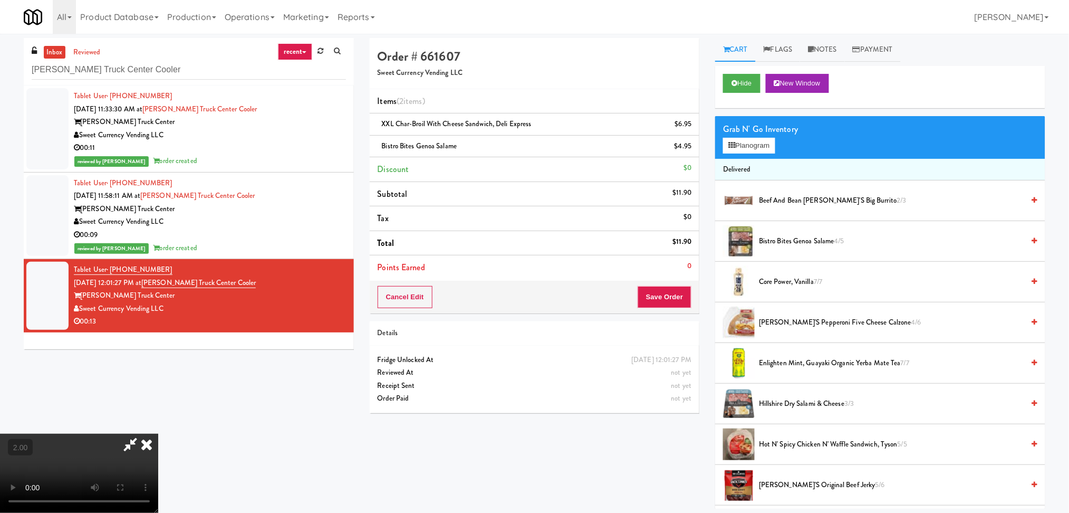
click at [158, 434] on icon at bounding box center [146, 444] width 23 height 21
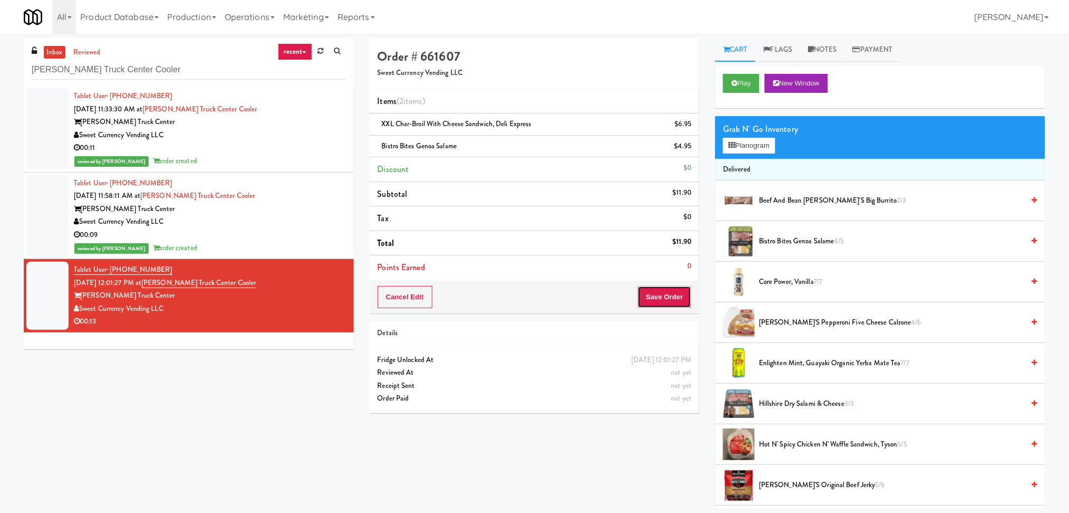
click at [667, 292] on button "Save Order" at bounding box center [665, 297] width 54 height 22
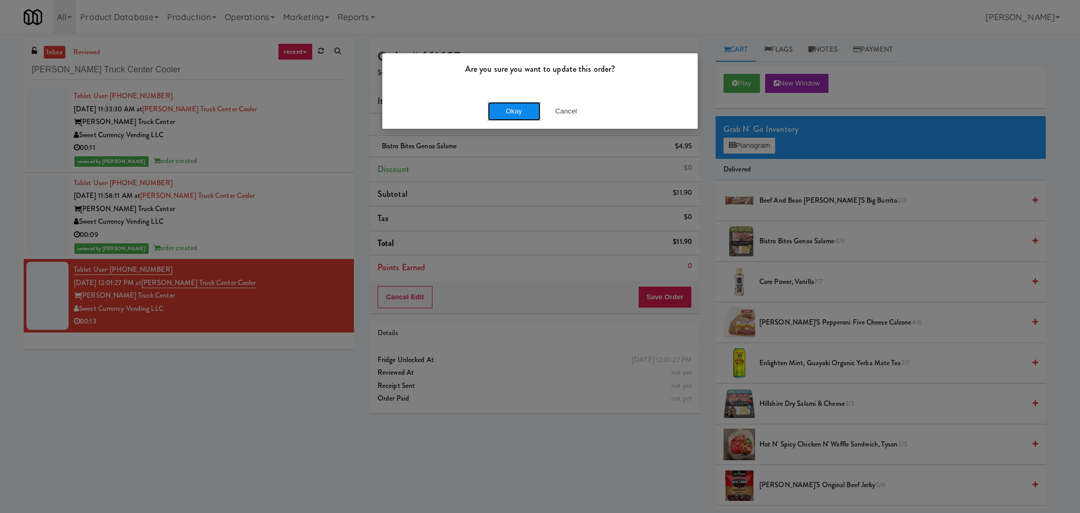
click at [515, 102] on button "Okay" at bounding box center [514, 111] width 53 height 19
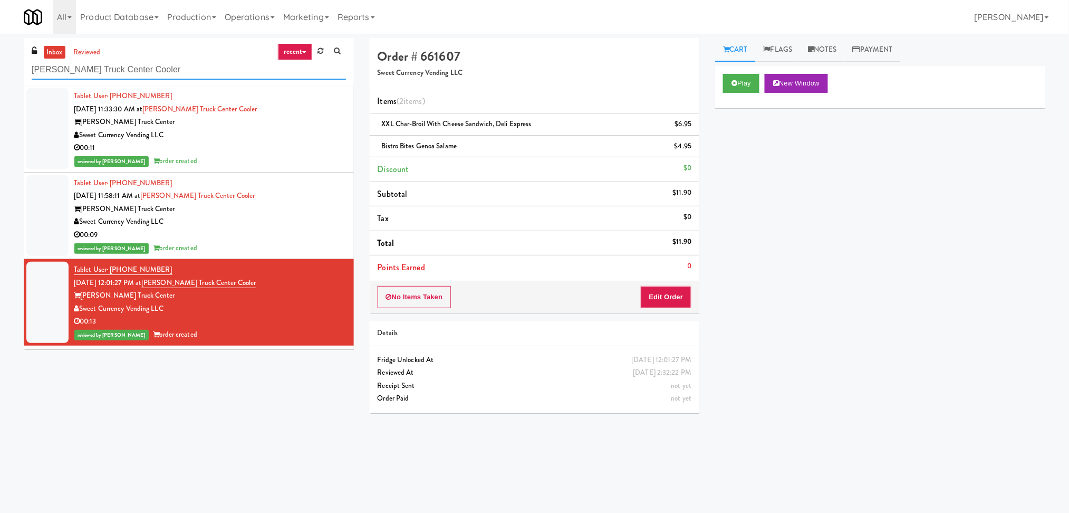
paste input "[GEOGRAPHIC_DATA]-"
drag, startPoint x: 248, startPoint y: 79, endPoint x: 0, endPoint y: 69, distance: 248.7
click at [0, 69] on div "inbox reviewed recent all unclear take inventory issue suspicious failed recent…" at bounding box center [534, 250] width 1069 height 424
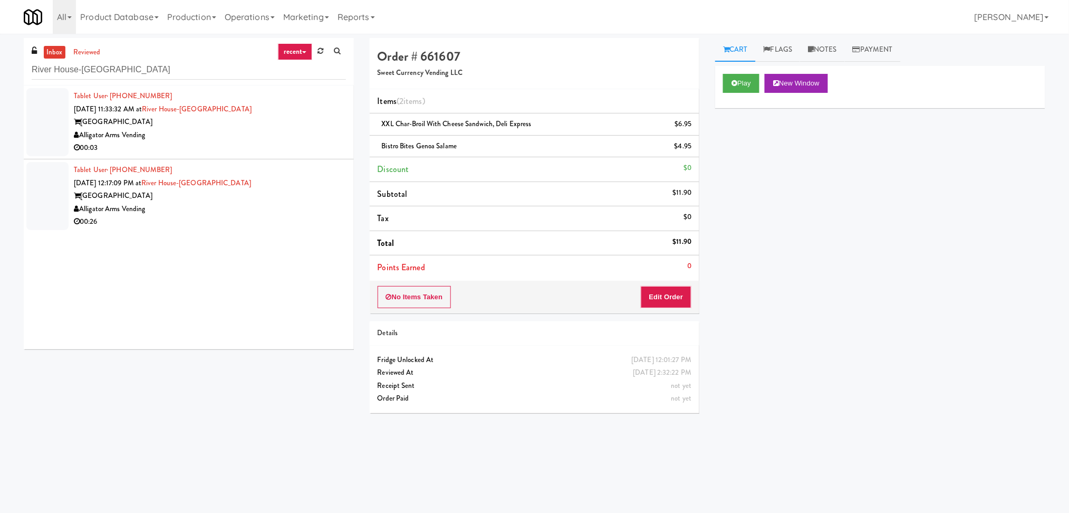
click at [290, 116] on div "[GEOGRAPHIC_DATA]" at bounding box center [210, 122] width 272 height 13
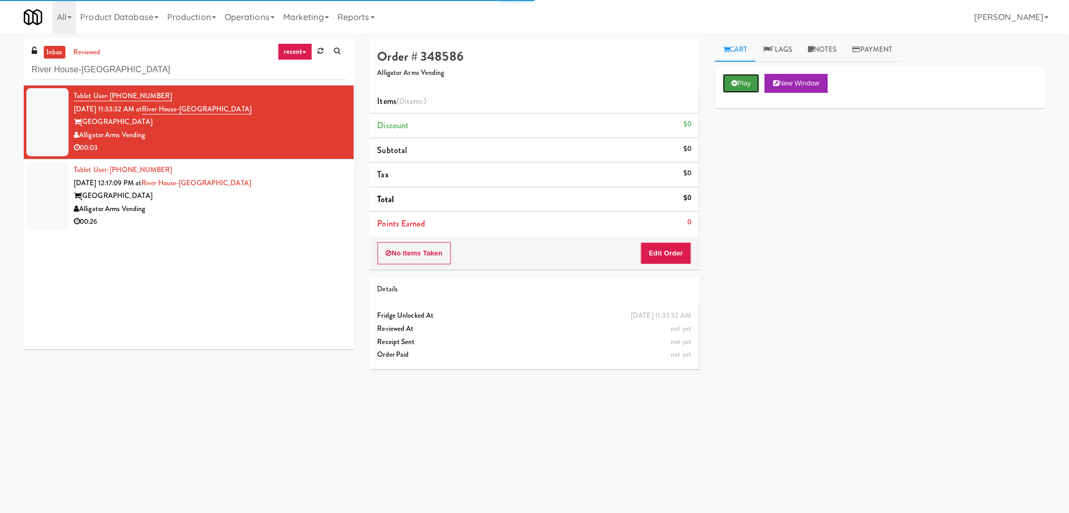
click at [741, 92] on button "Play" at bounding box center [741, 83] width 36 height 19
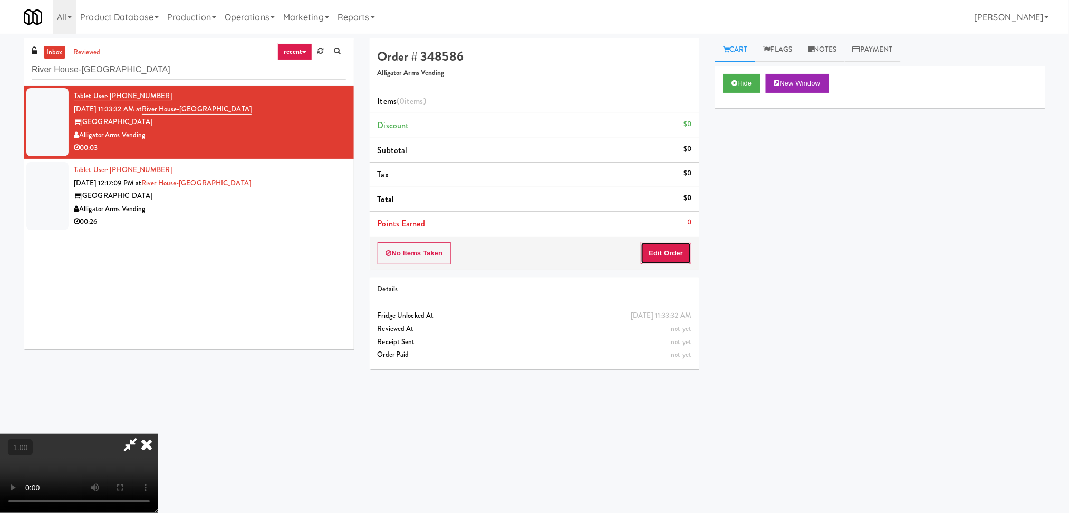
click at [660, 260] on button "Edit Order" at bounding box center [666, 253] width 51 height 22
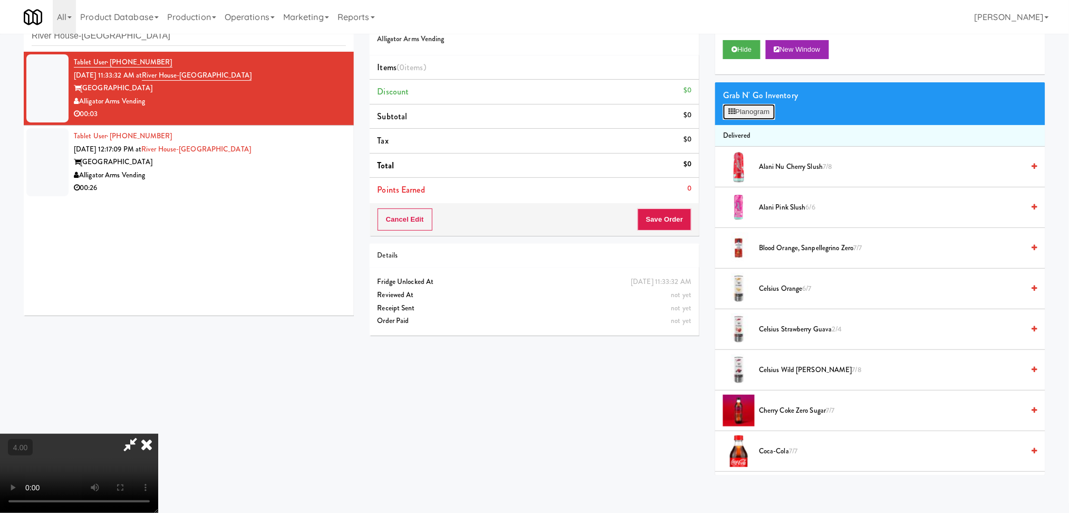
click at [735, 106] on button "Planogram" at bounding box center [749, 112] width 52 height 16
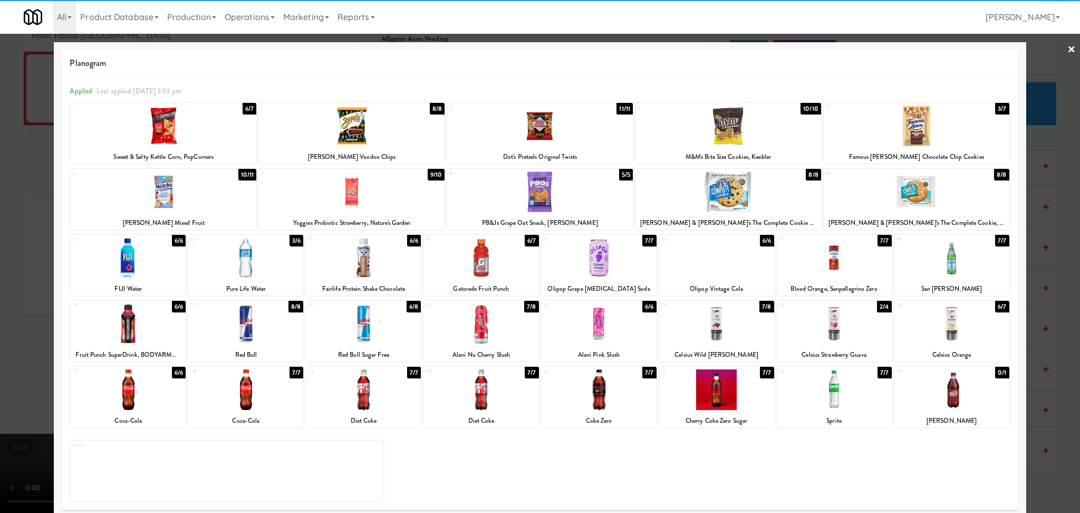
click at [468, 255] on div at bounding box center [481, 257] width 115 height 41
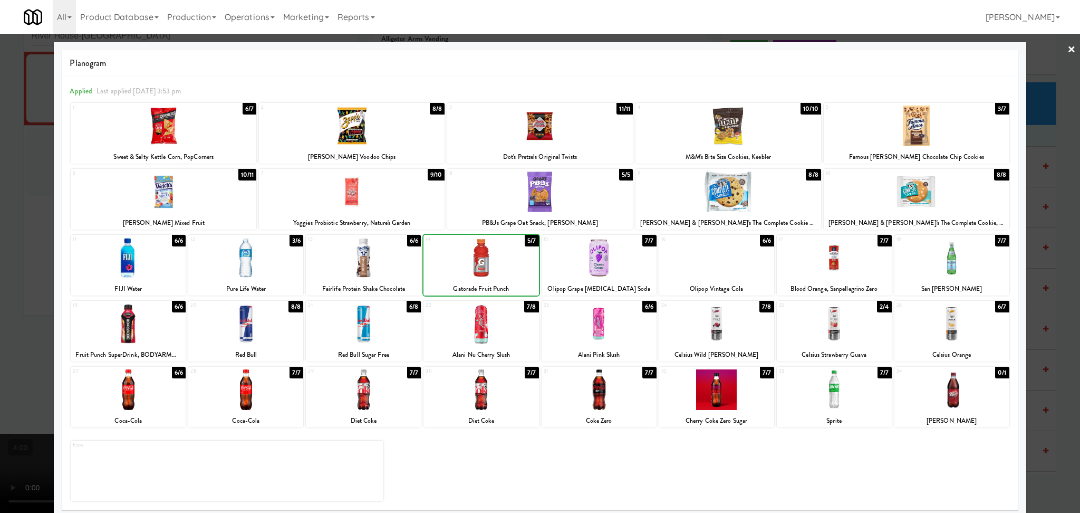
drag, startPoint x: 0, startPoint y: 227, endPoint x: 19, endPoint y: 232, distance: 19.7
click at [4, 228] on div at bounding box center [540, 256] width 1080 height 513
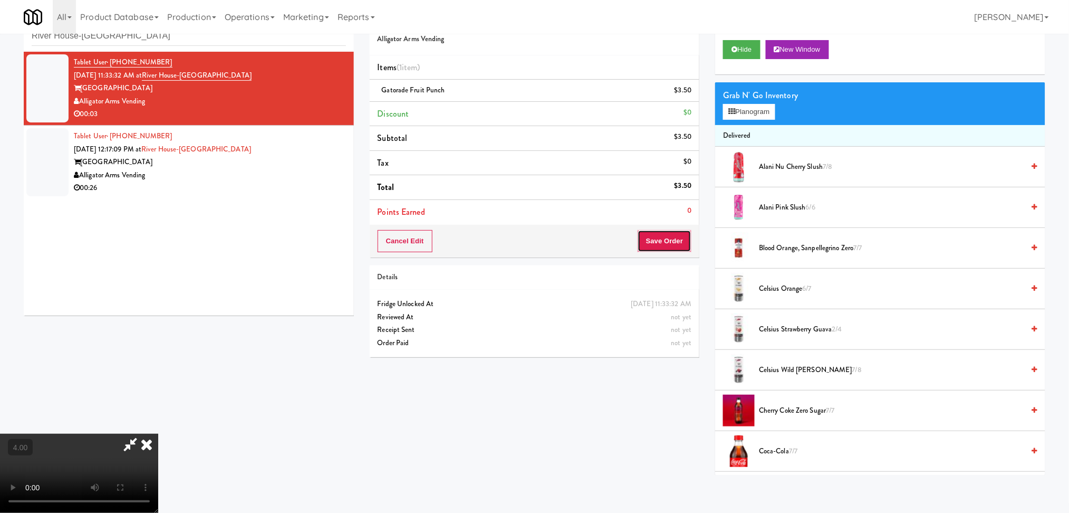
click at [676, 246] on button "Save Order" at bounding box center [665, 241] width 54 height 22
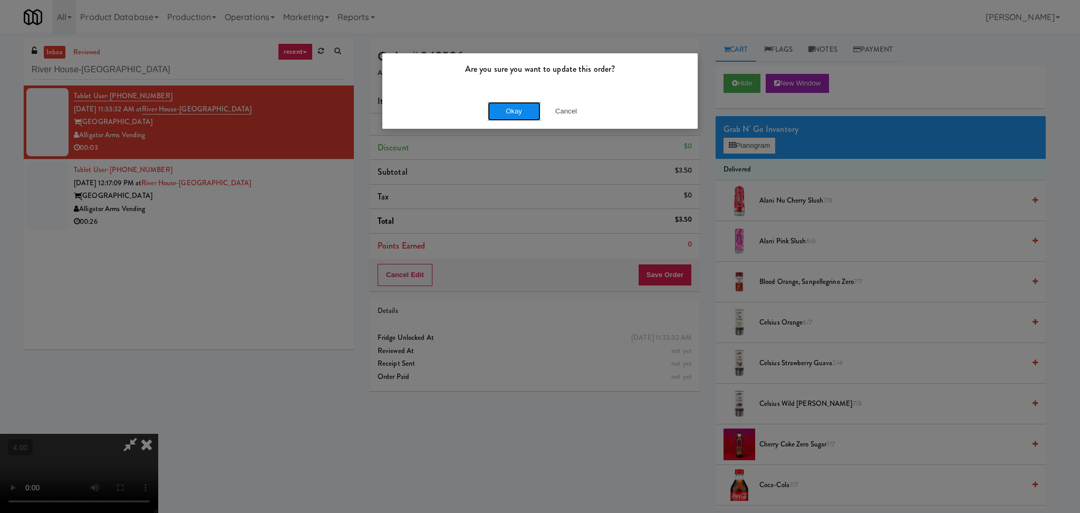
click at [517, 120] on button "Okay" at bounding box center [514, 111] width 53 height 19
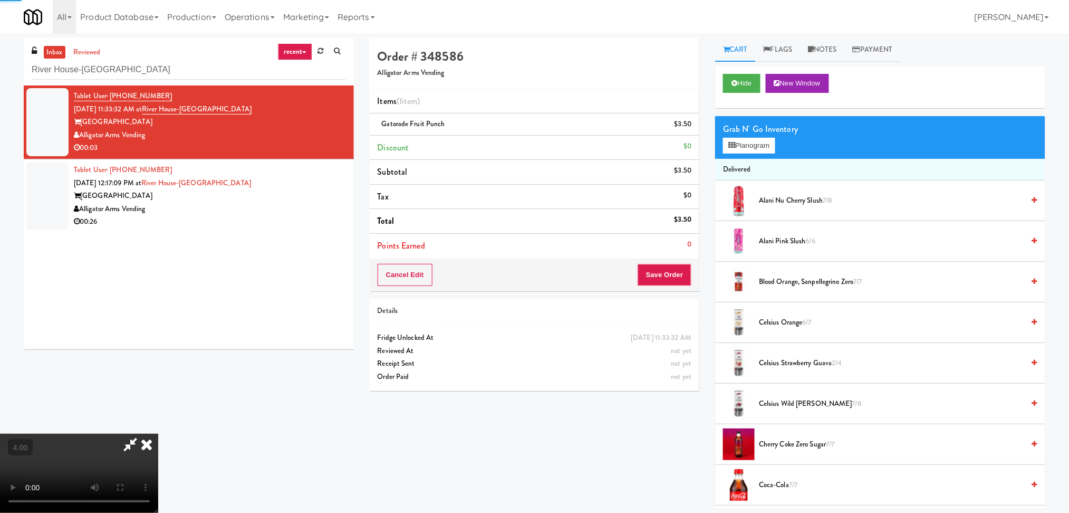
click at [142, 434] on icon at bounding box center [130, 444] width 24 height 21
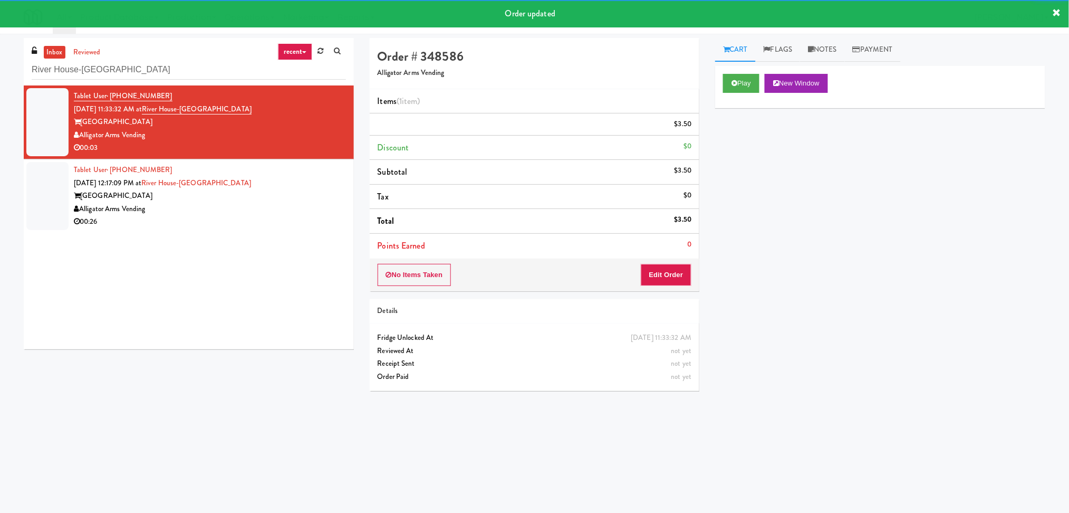
click at [321, 204] on div "Tablet User · (615) 723-8621 [DATE] 12:17:09 PM at [GEOGRAPHIC_DATA]-[GEOGRAPHI…" at bounding box center [210, 196] width 272 height 65
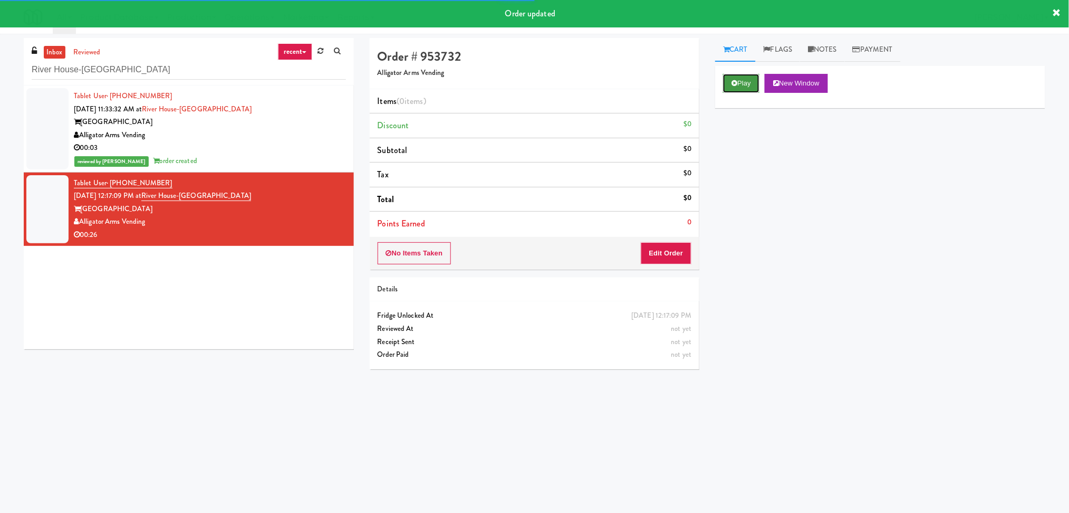
click at [757, 78] on button "Play" at bounding box center [741, 83] width 36 height 19
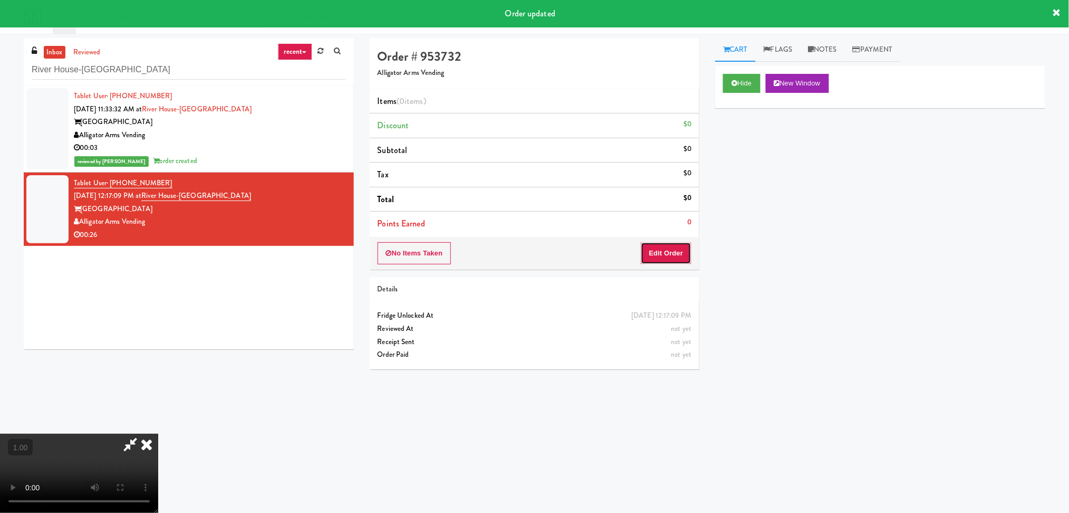
click at [680, 252] on button "Edit Order" at bounding box center [666, 253] width 51 height 22
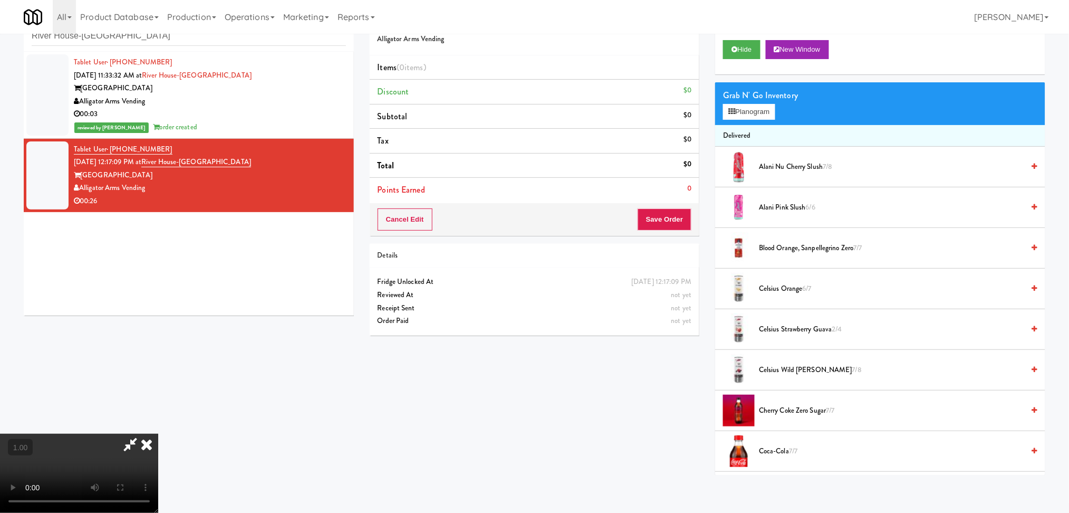
click at [158, 434] on video at bounding box center [79, 473] width 158 height 79
click at [737, 93] on div "Grab N' Go Inventory" at bounding box center [880, 96] width 314 height 16
click at [753, 104] on button "Planogram" at bounding box center [749, 112] width 52 height 16
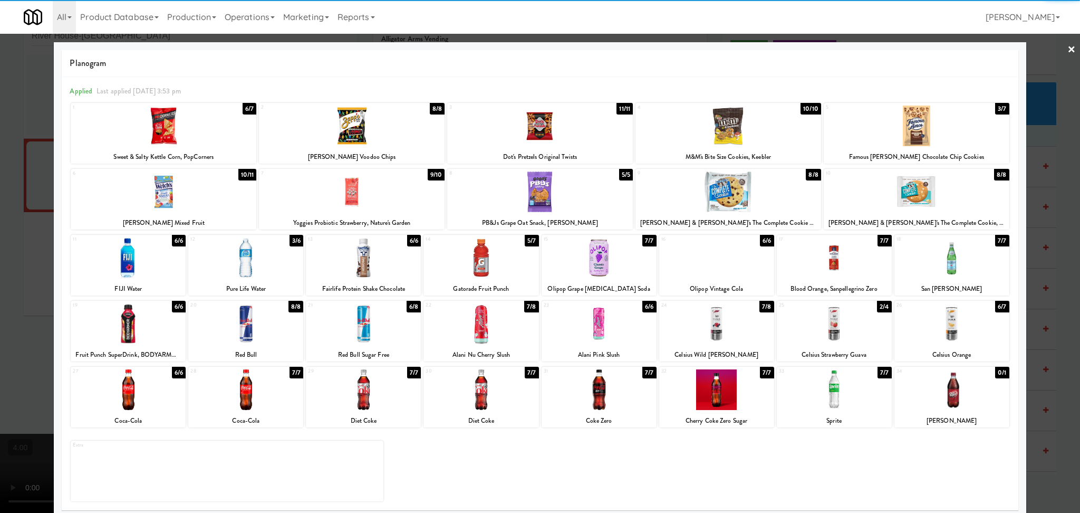
click at [356, 267] on div at bounding box center [363, 257] width 115 height 41
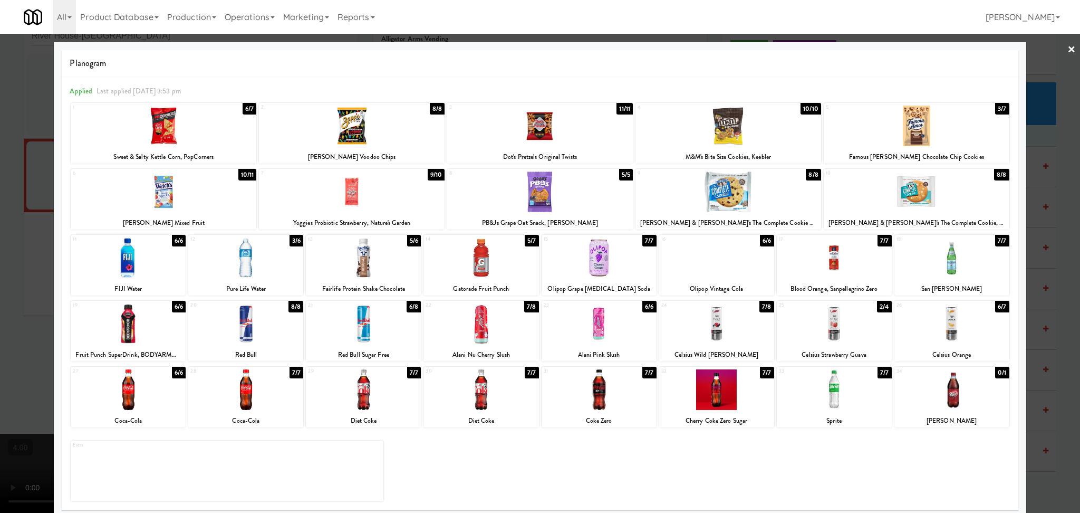
click at [840, 317] on div at bounding box center [834, 323] width 115 height 41
click at [0, 270] on div at bounding box center [540, 256] width 1080 height 513
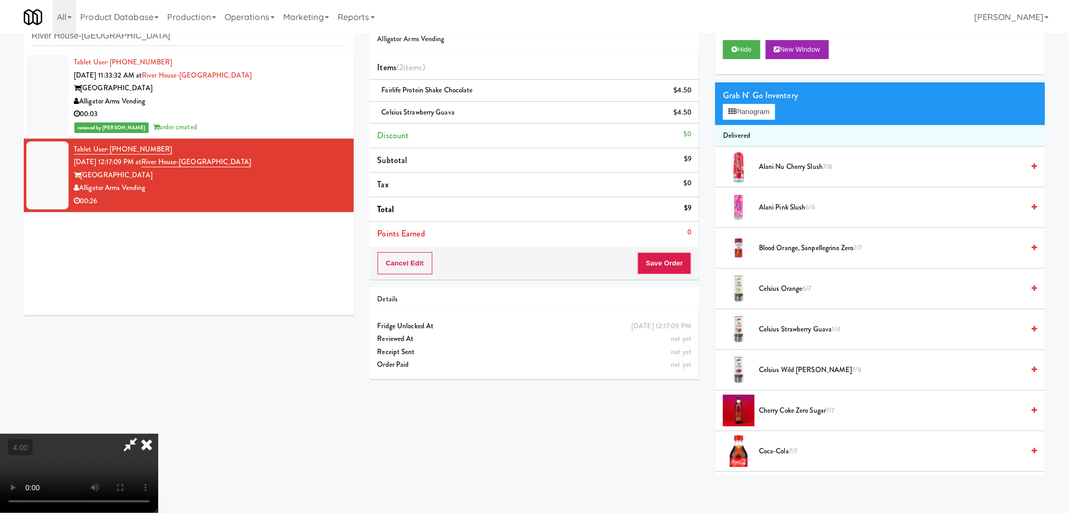
click at [158, 434] on video at bounding box center [79, 473] width 158 height 79
click at [158, 434] on icon at bounding box center [146, 444] width 23 height 21
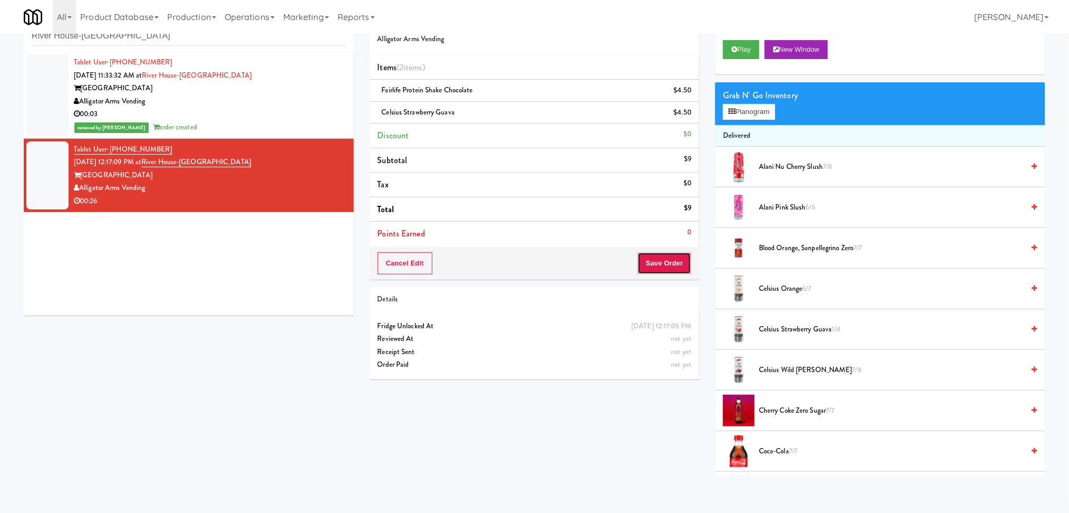
click at [660, 261] on button "Save Order" at bounding box center [665, 263] width 54 height 22
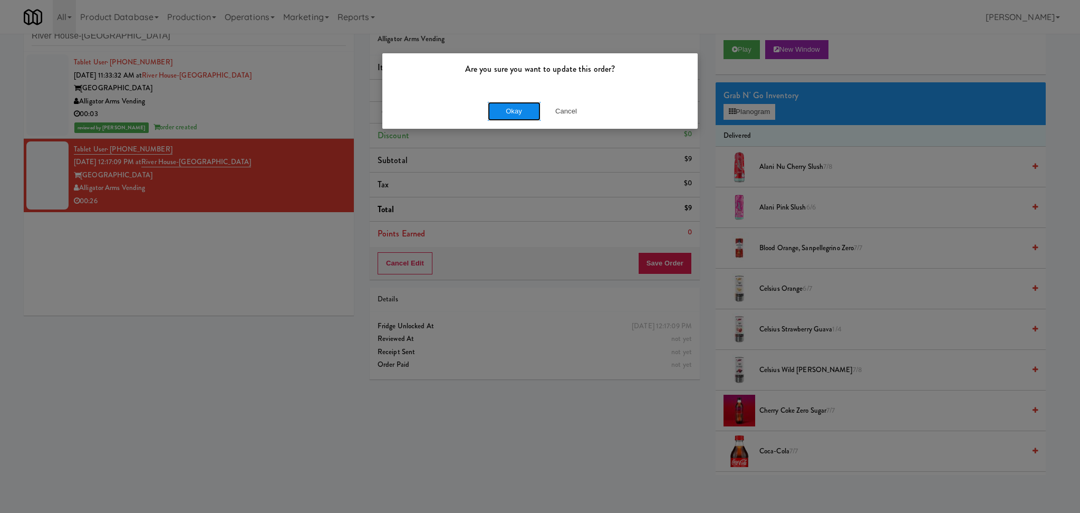
click at [497, 110] on button "Okay" at bounding box center [514, 111] width 53 height 19
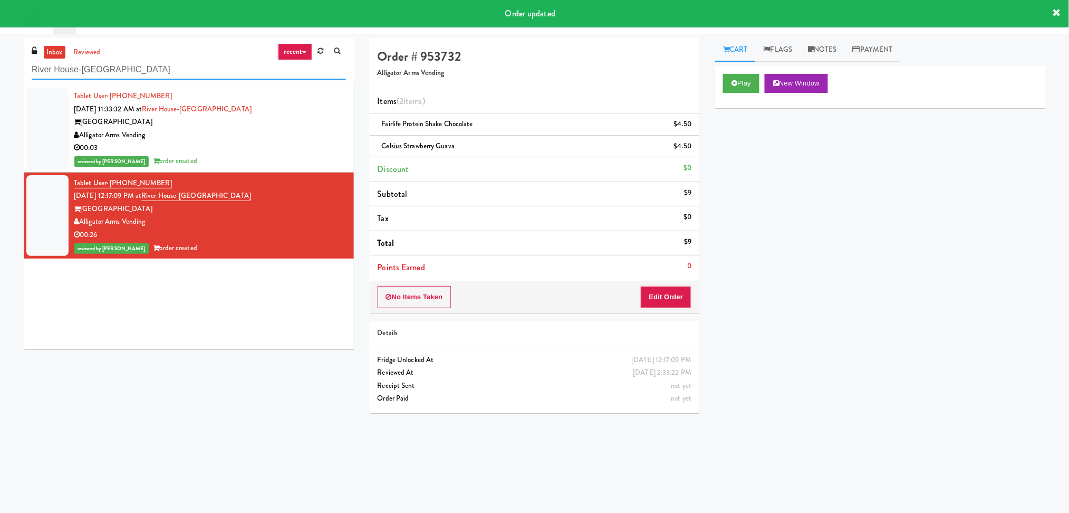
paste input "Commons - Combo"
drag, startPoint x: 153, startPoint y: 64, endPoint x: 0, endPoint y: 94, distance: 155.8
click at [0, 94] on div "inbox reviewed recent all unclear take inventory issue suspicious failed recent…" at bounding box center [534, 250] width 1069 height 424
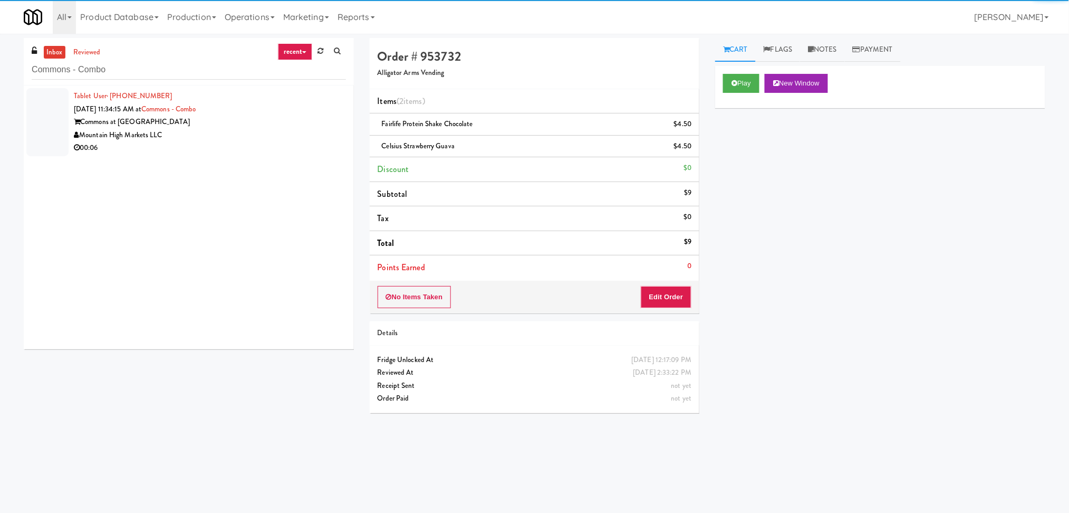
click at [265, 144] on div "00:06" at bounding box center [210, 147] width 272 height 13
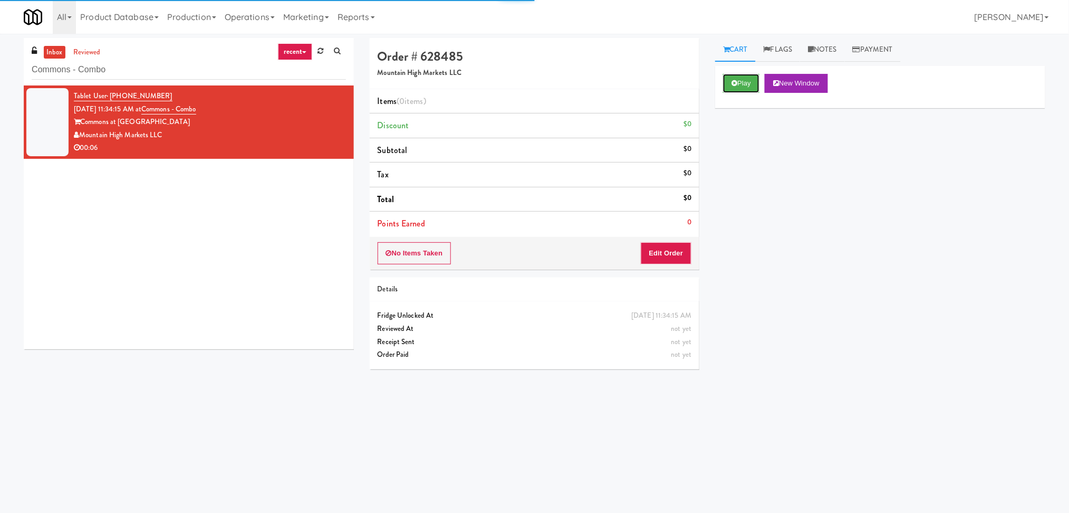
drag, startPoint x: 739, startPoint y: 87, endPoint x: 734, endPoint y: 98, distance: 11.9
click at [740, 87] on button "Play" at bounding box center [741, 83] width 36 height 19
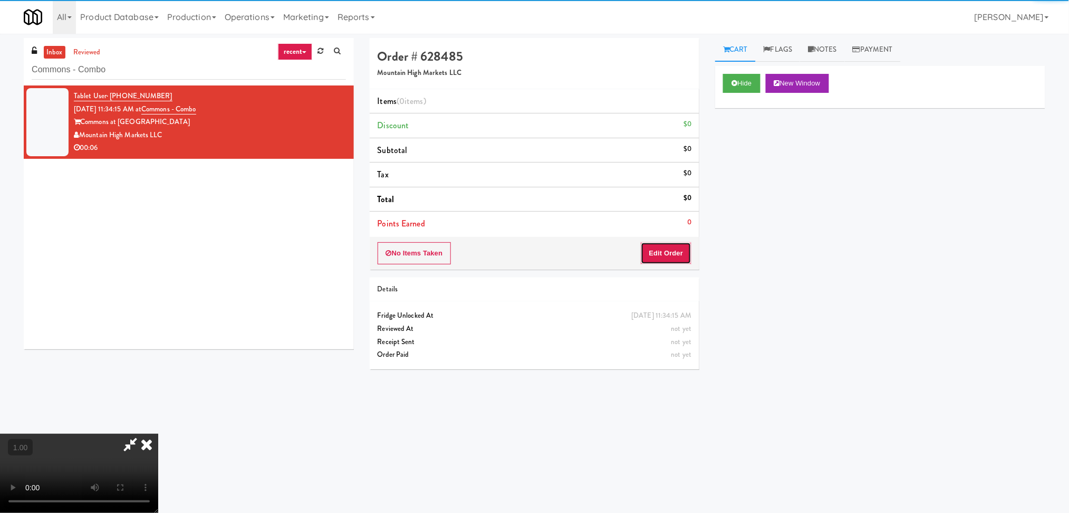
click at [683, 258] on button "Edit Order" at bounding box center [666, 253] width 51 height 22
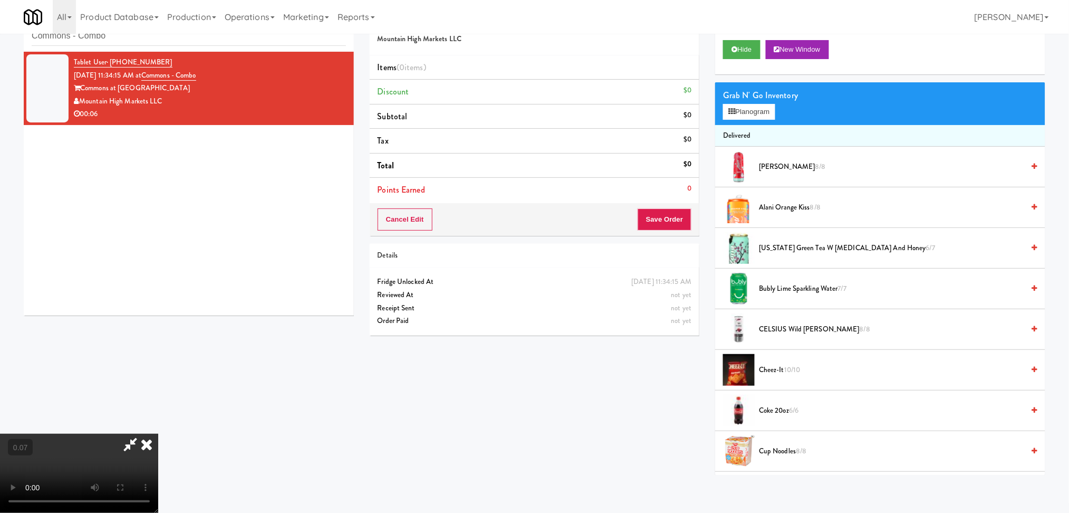
scroll to position [187, 0]
click at [762, 114] on button "Planogram" at bounding box center [749, 112] width 52 height 16
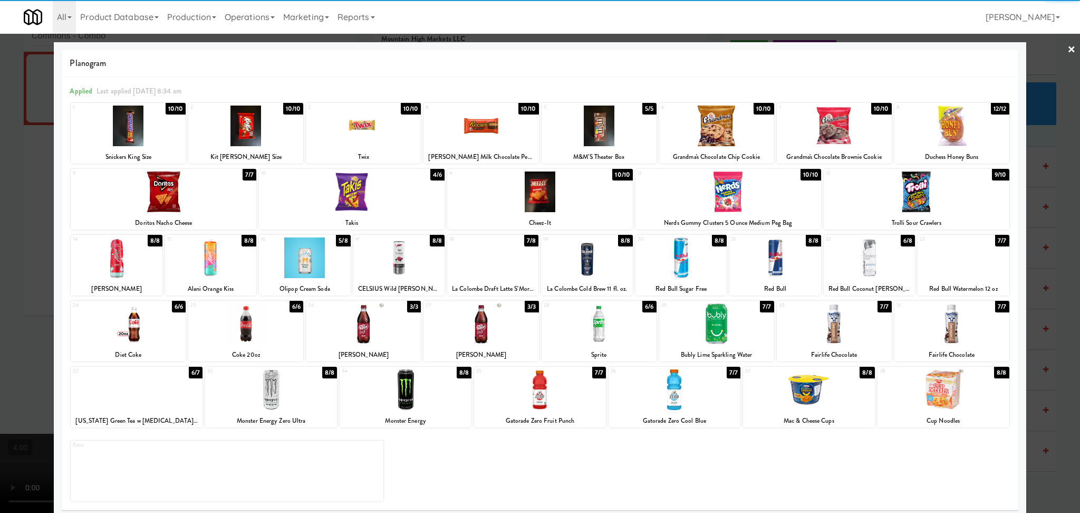
click at [829, 325] on div at bounding box center [834, 323] width 115 height 41
click at [0, 161] on div at bounding box center [540, 256] width 1080 height 513
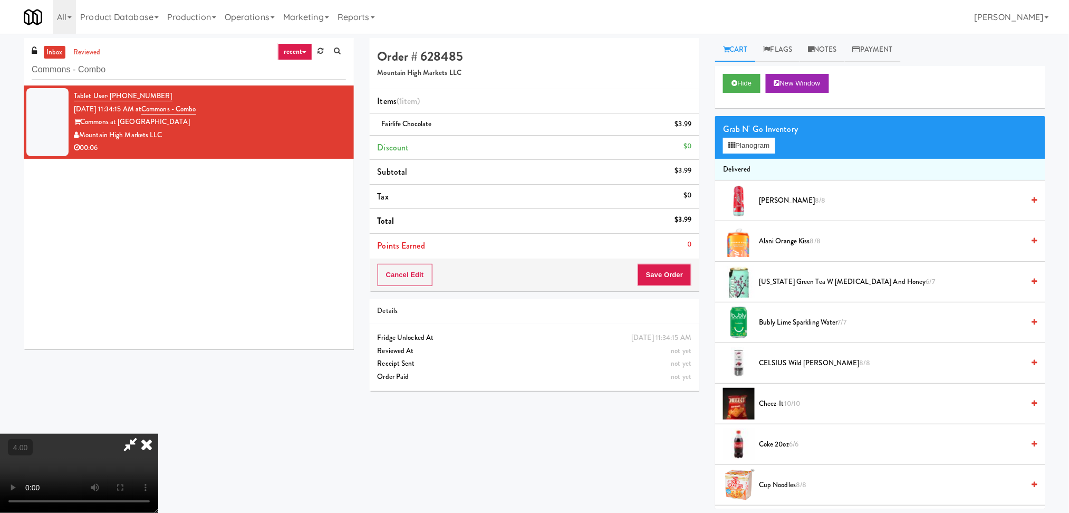
click at [142, 434] on icon at bounding box center [130, 444] width 24 height 21
click at [158, 434] on icon at bounding box center [146, 444] width 23 height 21
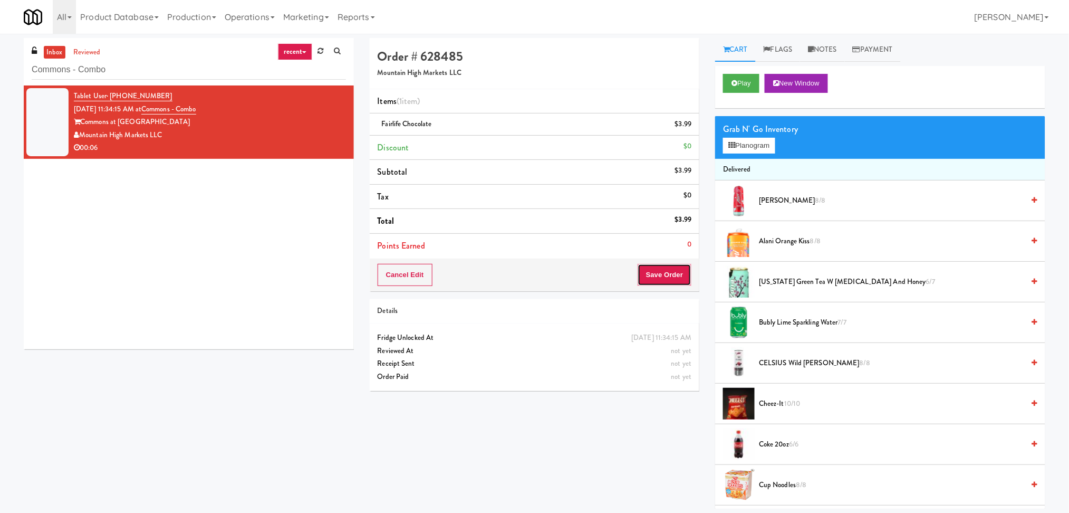
click at [677, 267] on button "Save Order" at bounding box center [665, 275] width 54 height 22
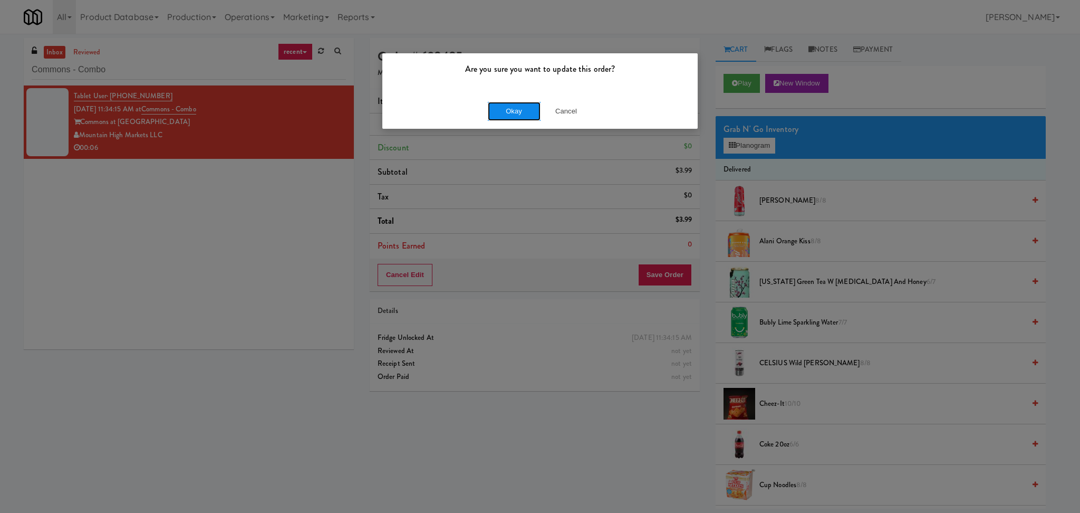
click at [498, 109] on button "Okay" at bounding box center [514, 111] width 53 height 19
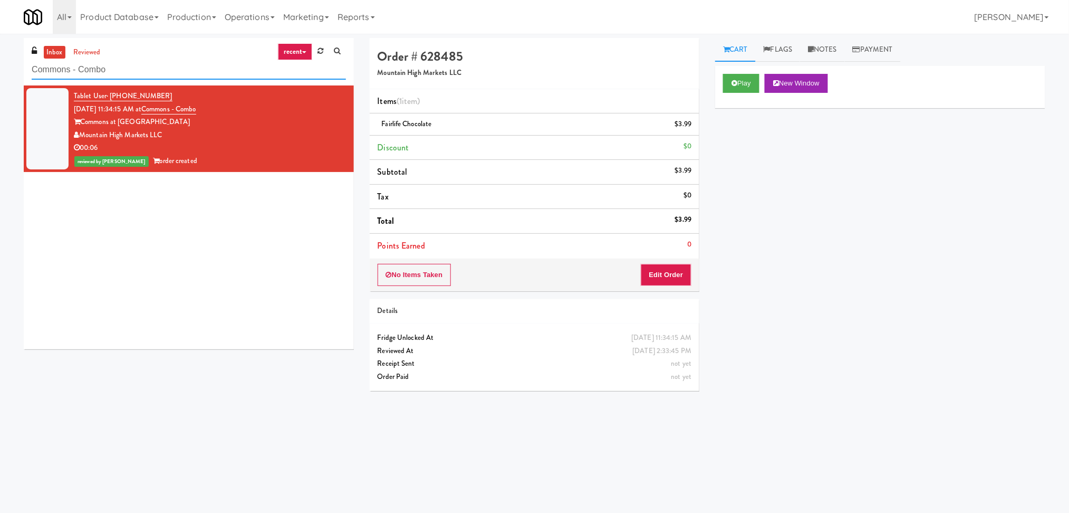
paste input "Healthtrax Cafe Drinks"
drag, startPoint x: 241, startPoint y: 61, endPoint x: 0, endPoint y: 76, distance: 241.6
click at [0, 76] on div "inbox reviewed recent all unclear take inventory issue suspicious failed recent…" at bounding box center [534, 250] width 1069 height 424
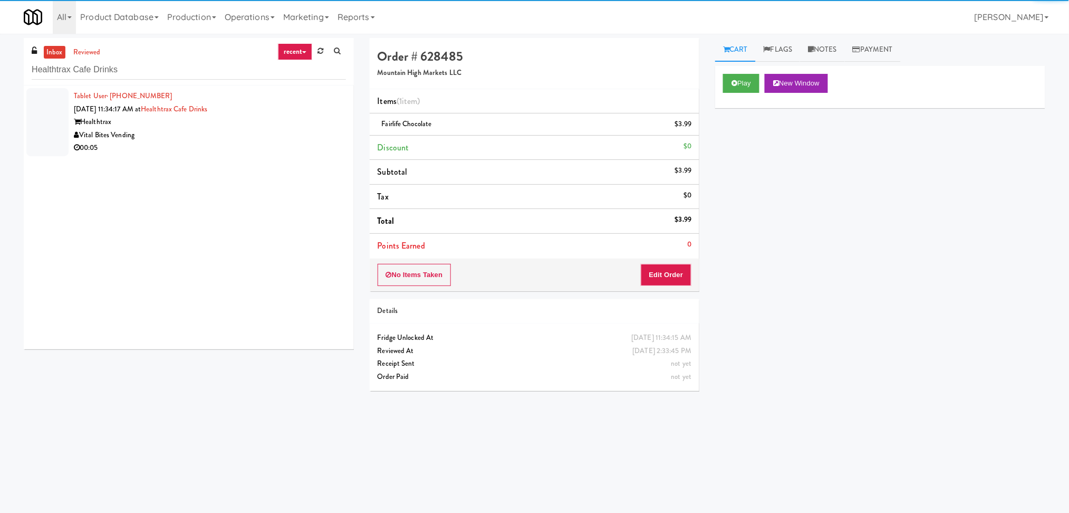
click at [275, 137] on div "Vital Bites Vending" at bounding box center [210, 135] width 272 height 13
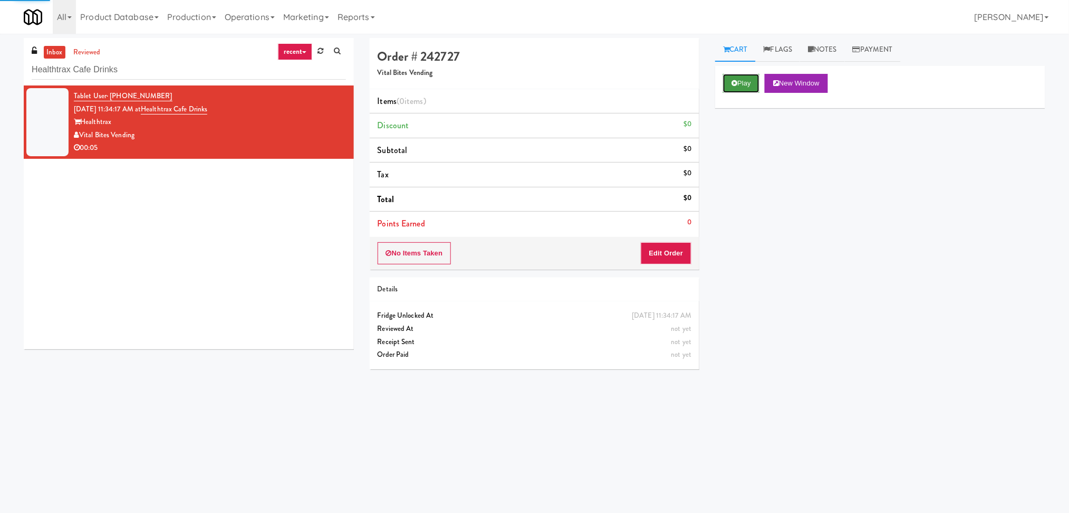
click at [744, 91] on button "Play" at bounding box center [741, 83] width 36 height 19
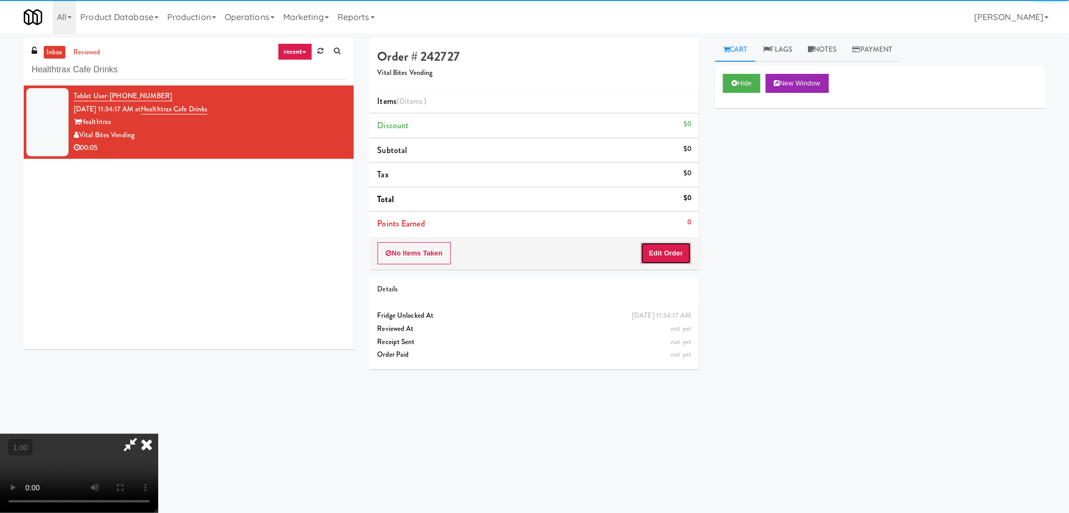
click at [673, 257] on button "Edit Order" at bounding box center [666, 253] width 51 height 22
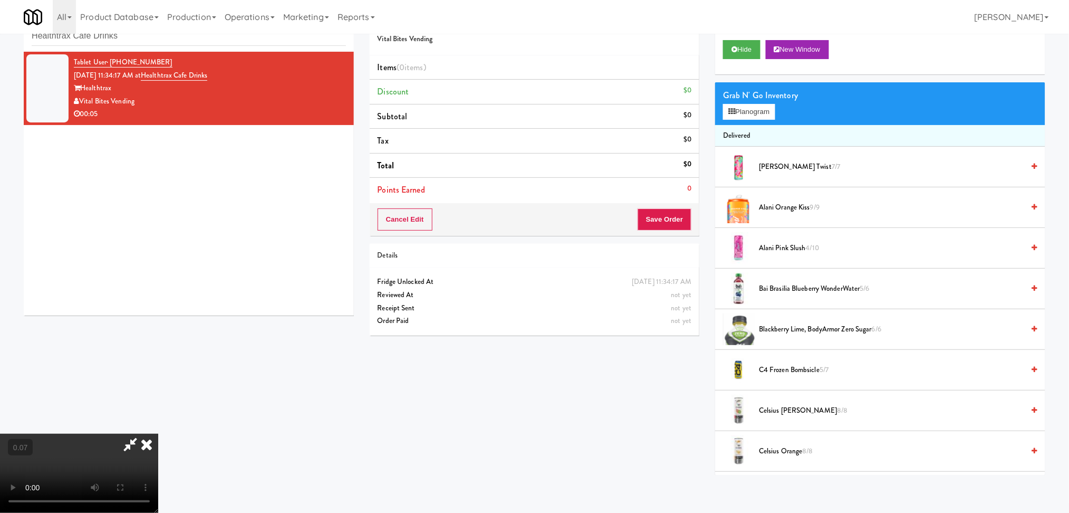
scroll to position [46, 0]
click at [746, 119] on button "Planogram" at bounding box center [749, 112] width 52 height 16
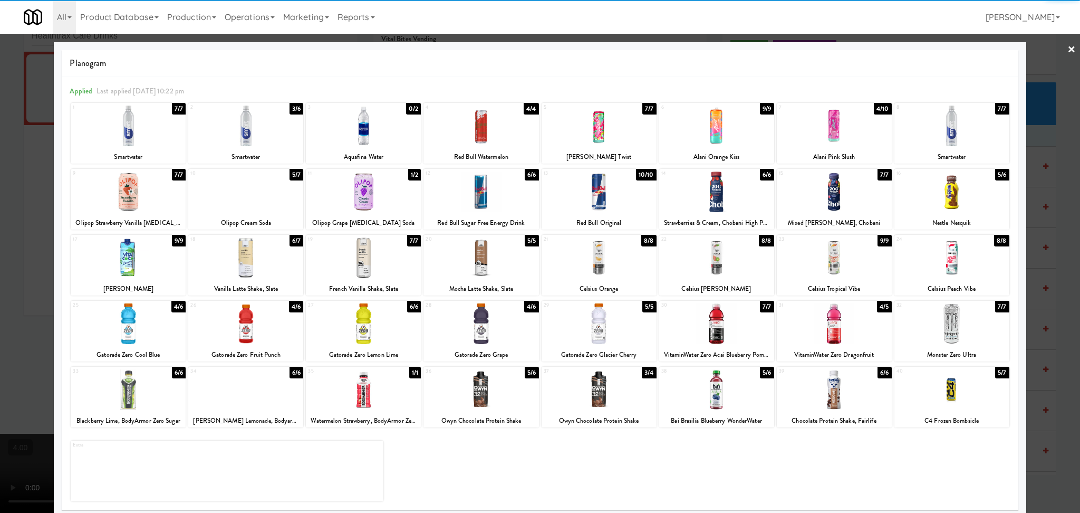
click at [730, 325] on div at bounding box center [716, 323] width 115 height 41
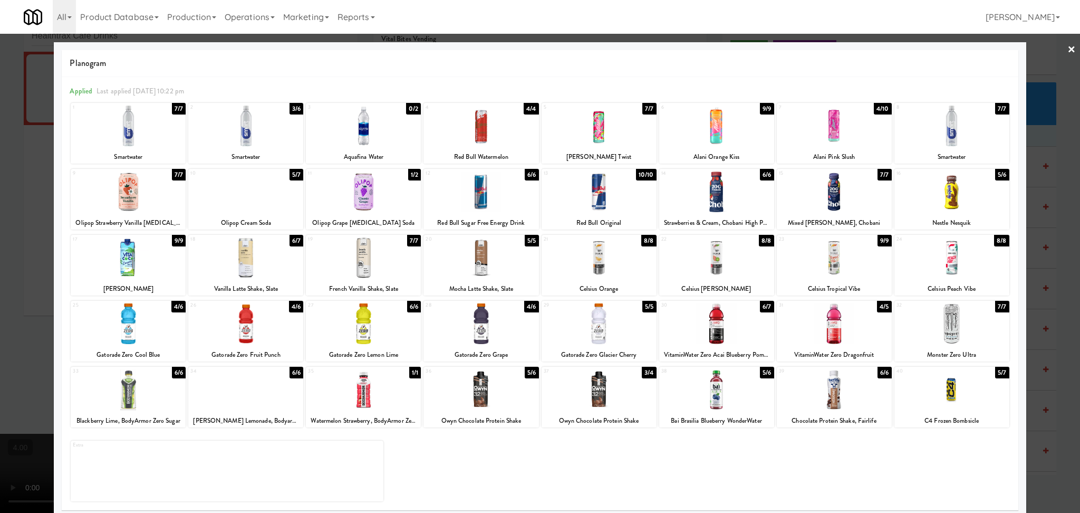
click at [0, 267] on div at bounding box center [540, 256] width 1080 height 513
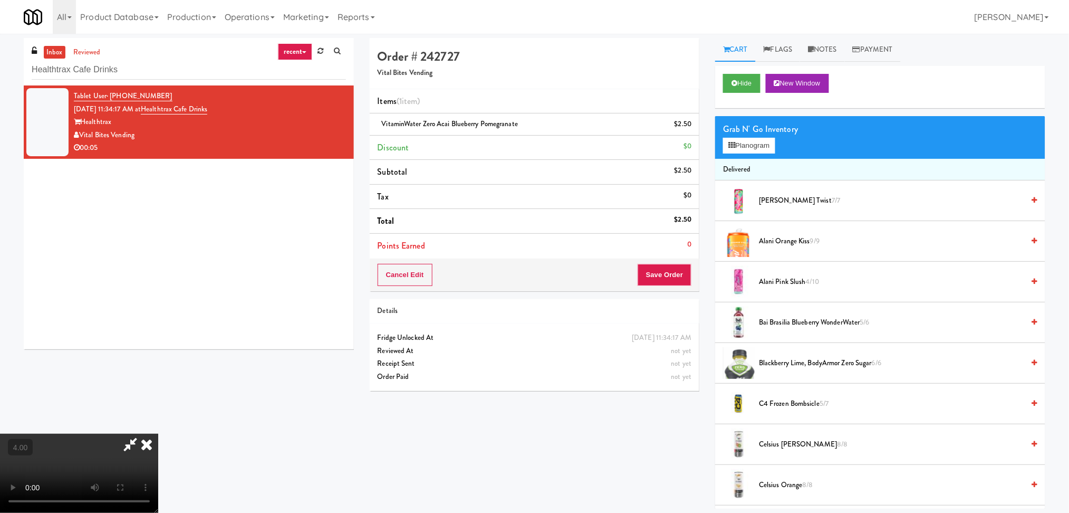
click at [158, 434] on icon at bounding box center [146, 444] width 23 height 21
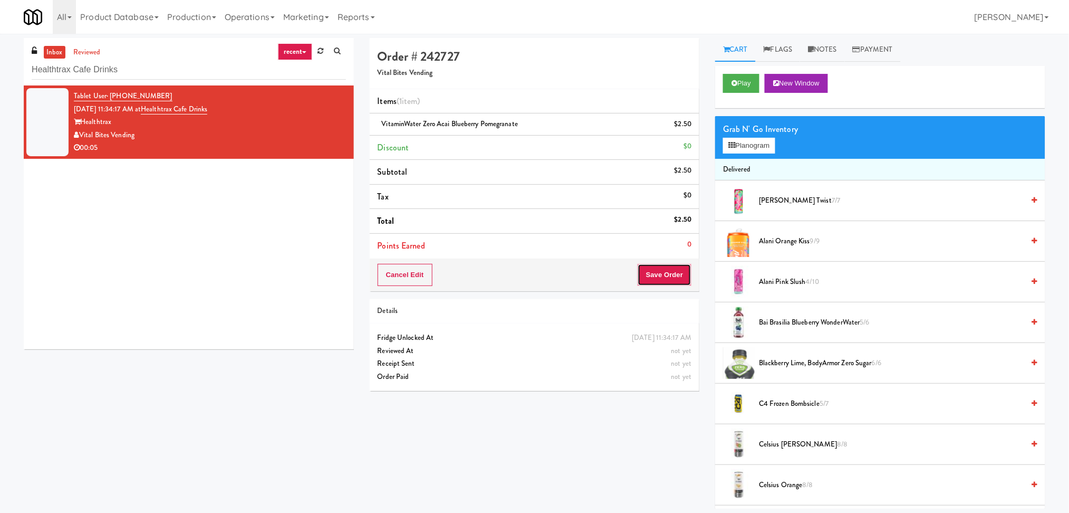
click at [667, 270] on button "Save Order" at bounding box center [665, 275] width 54 height 22
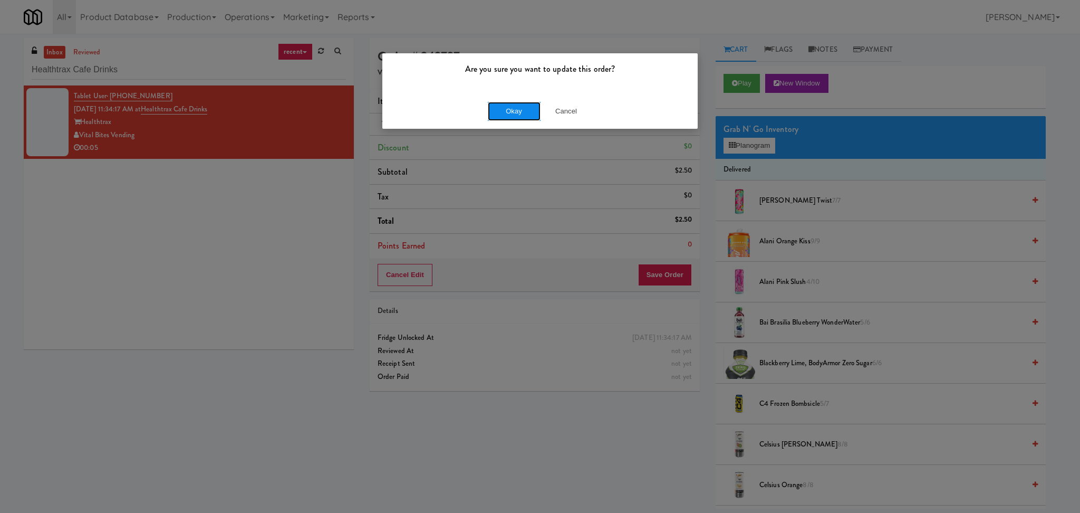
click at [494, 114] on button "Okay" at bounding box center [514, 111] width 53 height 19
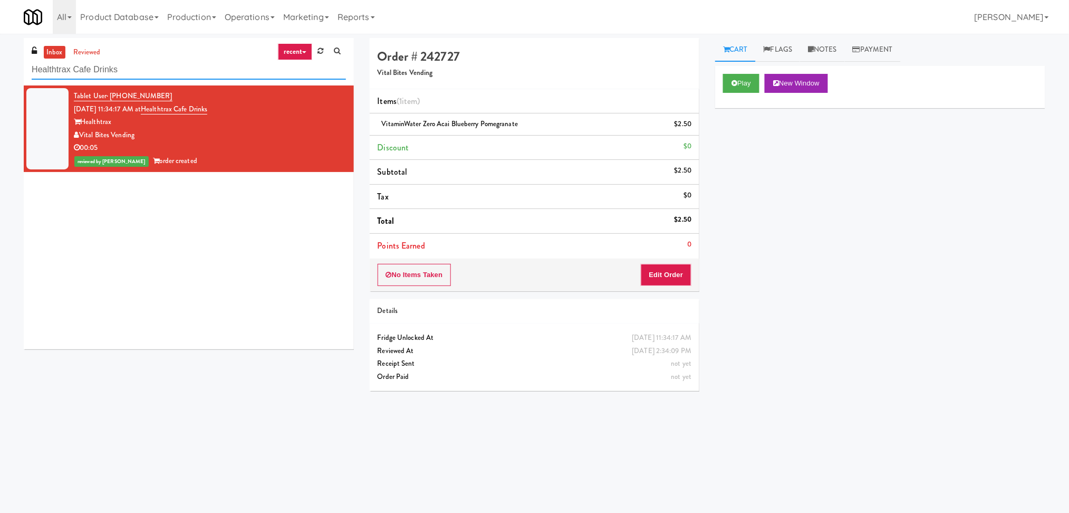
paste input "UHN - [PERSON_NAME][GEOGRAPHIC_DATA] - The Meeting Place"
drag, startPoint x: 188, startPoint y: 64, endPoint x: 0, endPoint y: 74, distance: 188.1
click at [0, 74] on div "inbox reviewed recent all unclear take inventory issue suspicious failed recent…" at bounding box center [534, 250] width 1069 height 424
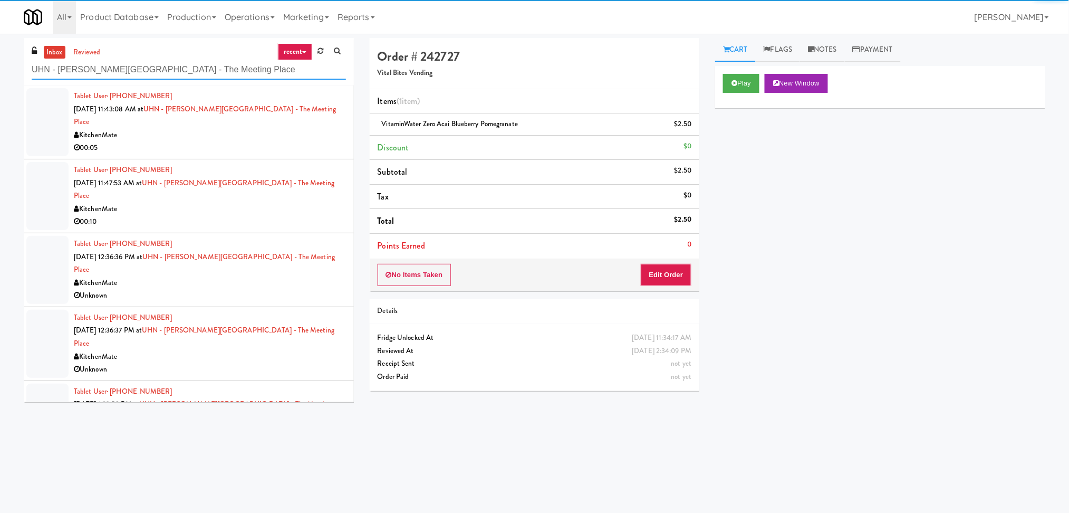
type input "UHN - [PERSON_NAME][GEOGRAPHIC_DATA] - The Meeting Place"
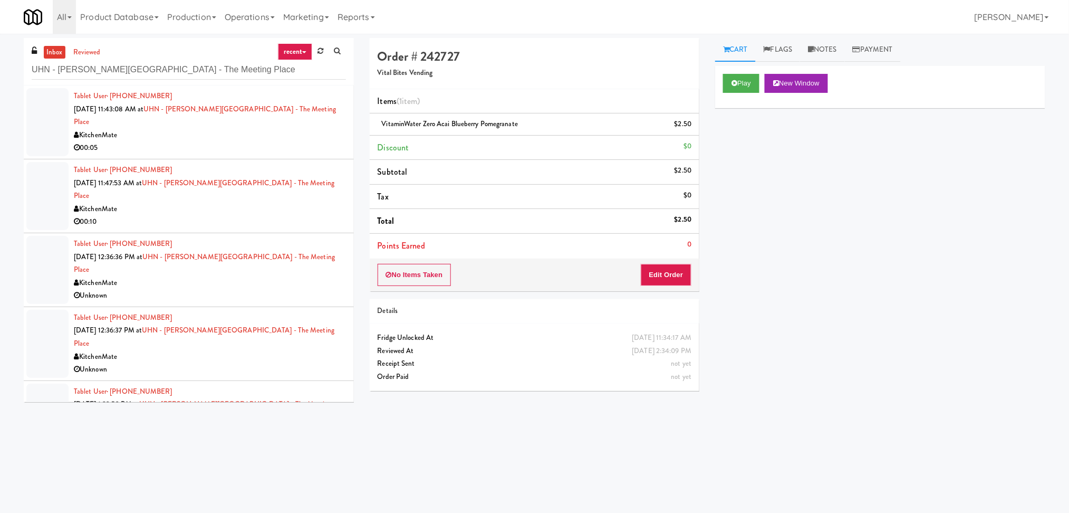
click at [247, 141] on div "00:05" at bounding box center [210, 147] width 272 height 13
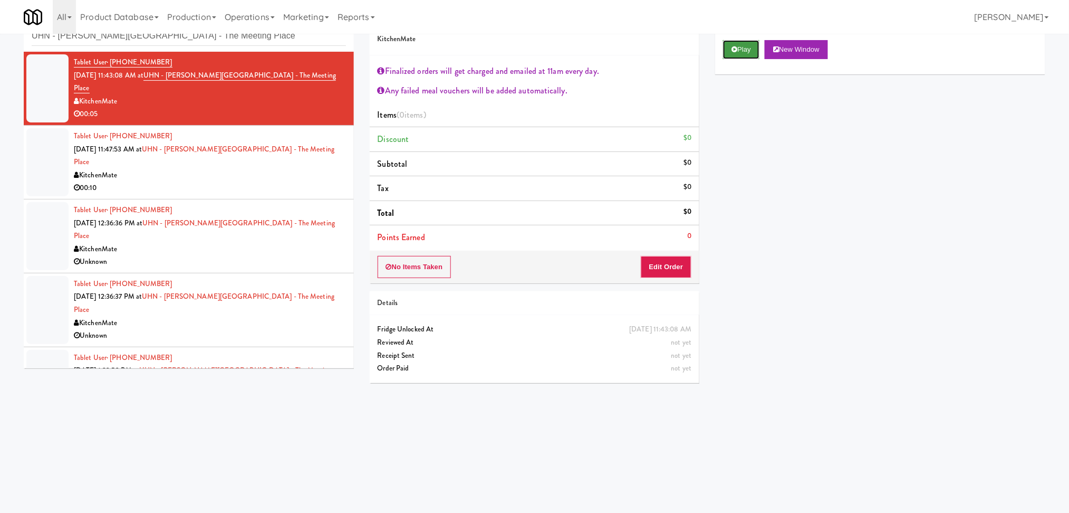
click at [741, 47] on button "Play" at bounding box center [741, 49] width 36 height 19
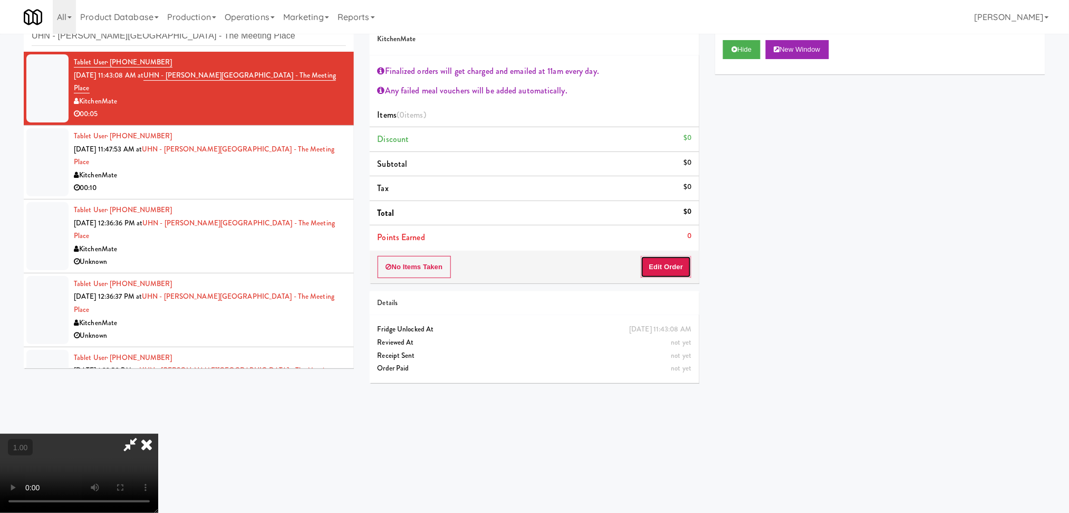
click at [663, 268] on button "Edit Order" at bounding box center [666, 267] width 51 height 22
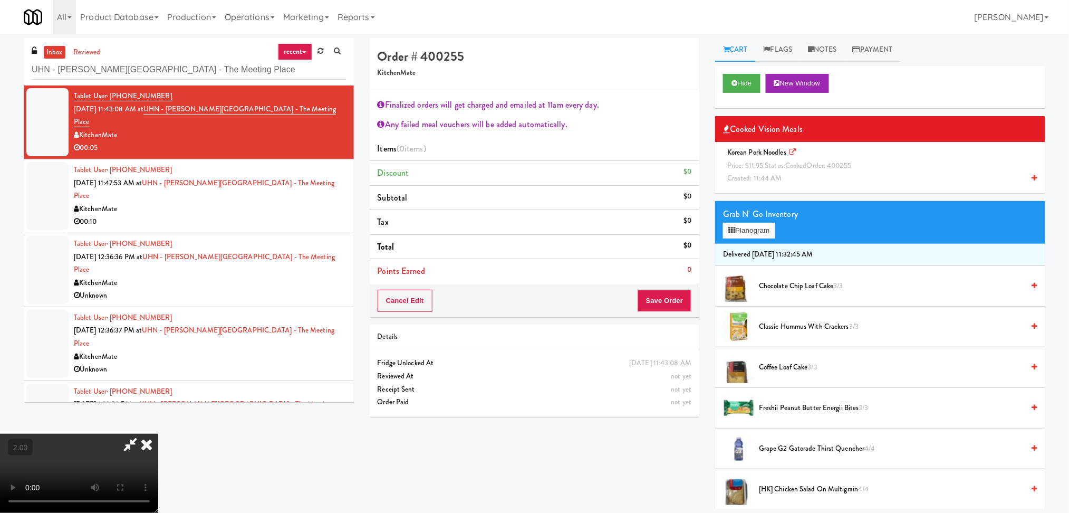
scroll to position [140, 0]
click at [809, 162] on span "Price: $11.95 Status: cooked Order: 400255" at bounding box center [789, 165] width 124 height 10
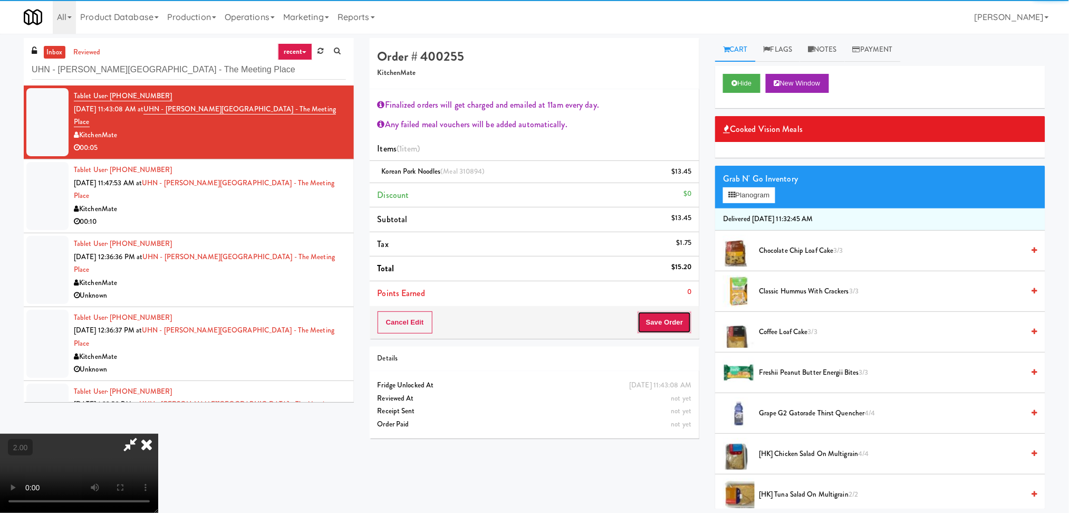
click at [671, 329] on button "Save Order" at bounding box center [665, 322] width 54 height 22
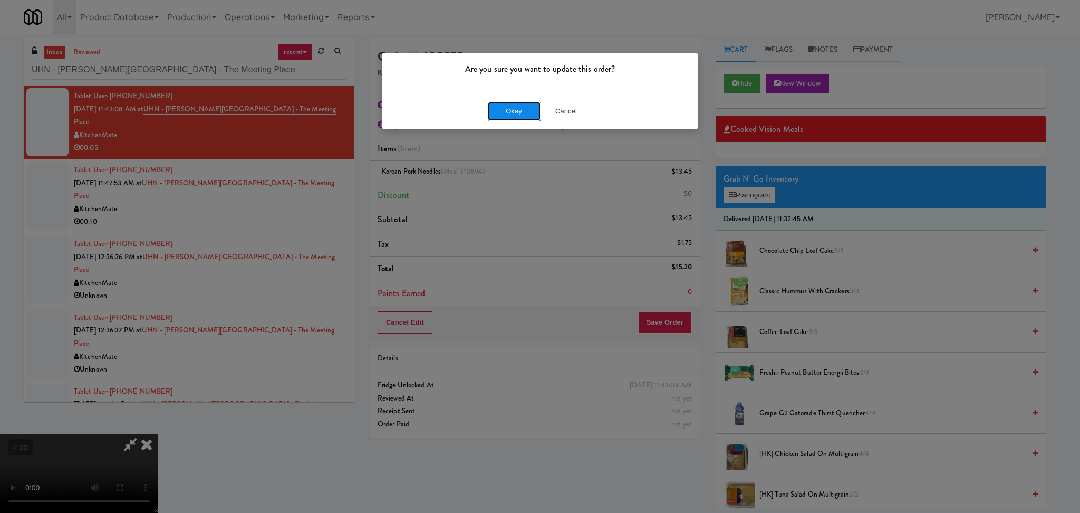
click at [505, 120] on button "Okay" at bounding box center [514, 111] width 53 height 19
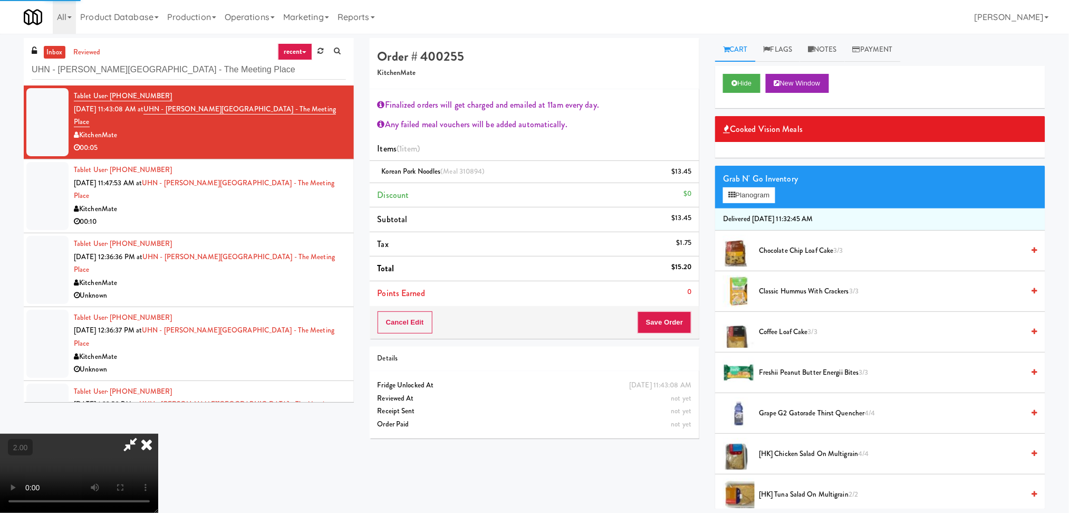
scroll to position [0, 0]
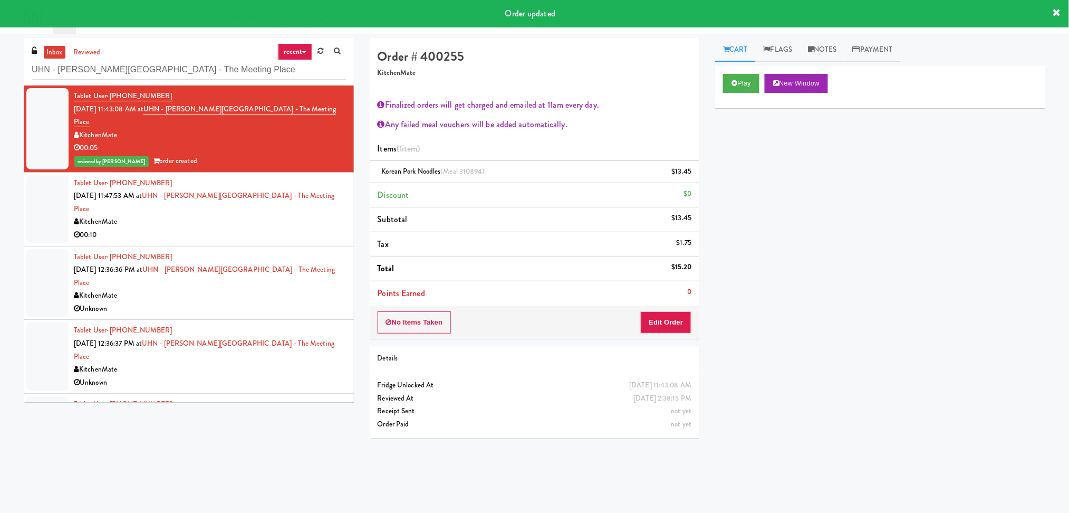
click at [302, 215] on div "KitchenMate" at bounding box center [210, 221] width 272 height 13
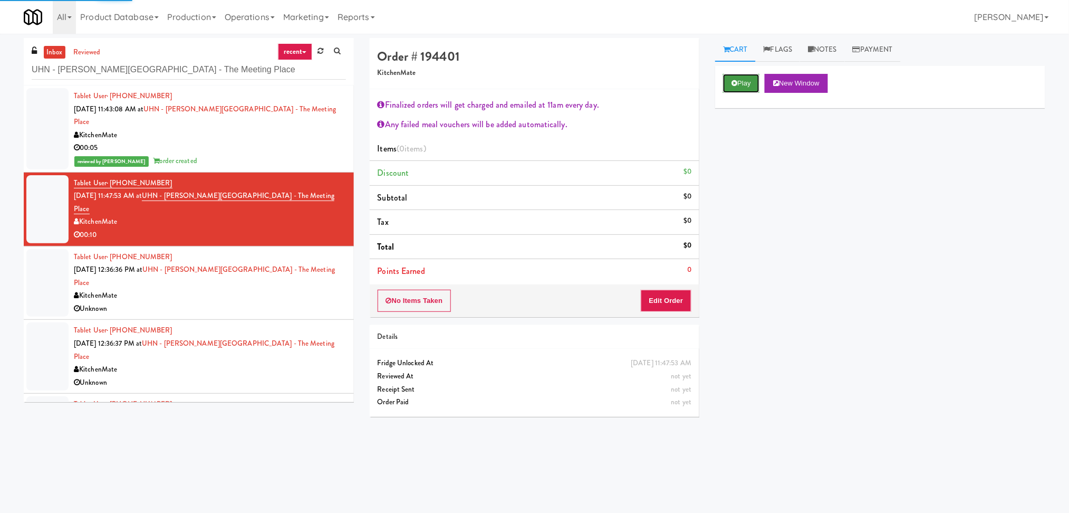
click at [727, 80] on button "Play" at bounding box center [741, 83] width 36 height 19
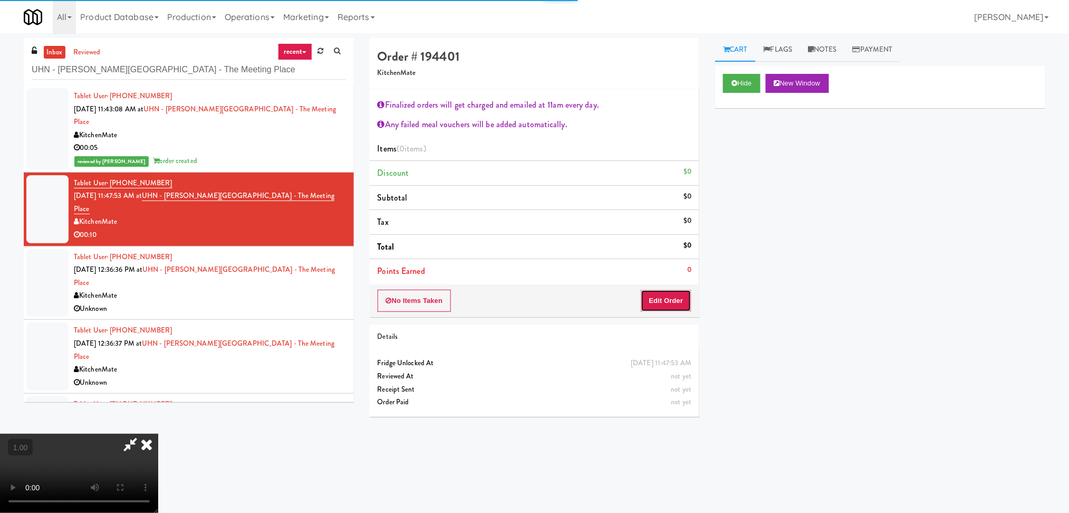
click at [654, 298] on button "Edit Order" at bounding box center [666, 301] width 51 height 22
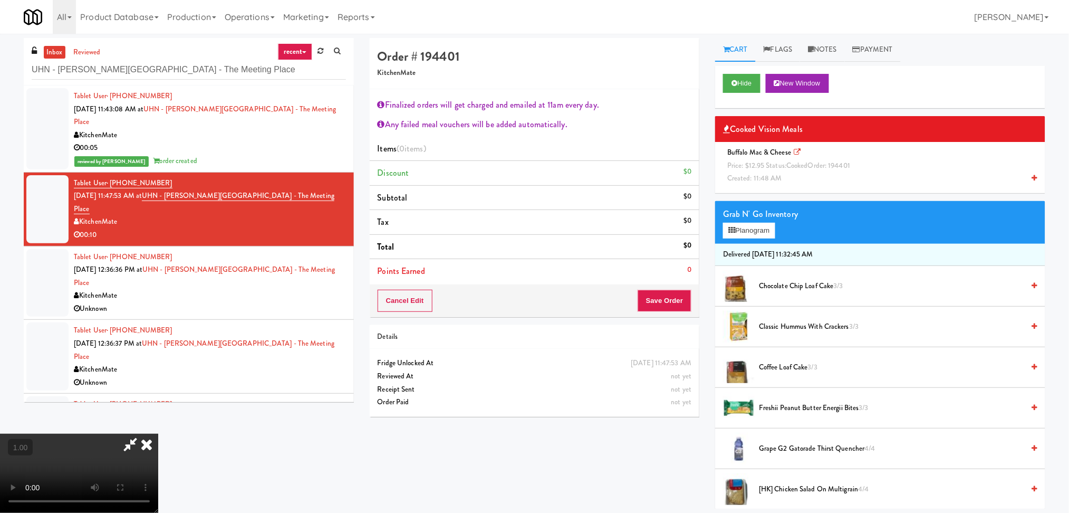
click at [158, 434] on video at bounding box center [79, 473] width 158 height 79
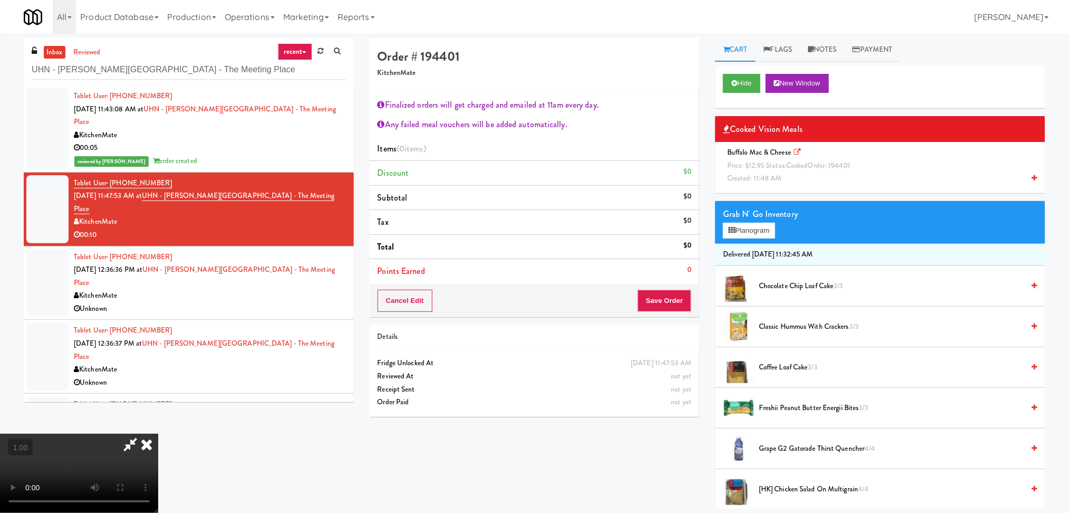
scroll to position [20, 0]
click at [799, 175] on div "Buffalo Mac & Cheese Price: $12.95 Status: cooked Order: 194401 Created: 11:48 …" at bounding box center [880, 165] width 314 height 39
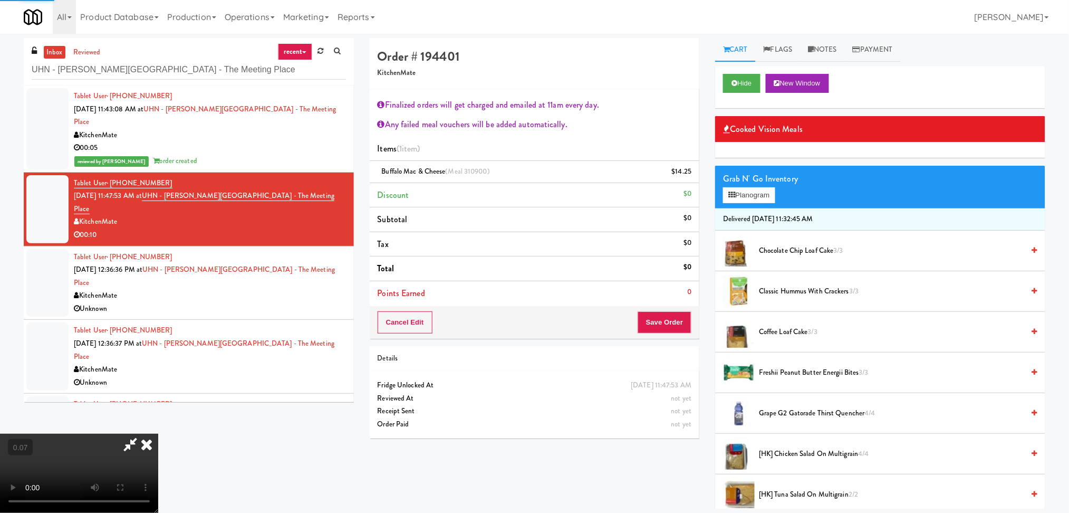
scroll to position [0, 0]
click at [142, 434] on icon at bounding box center [130, 444] width 24 height 21
click at [676, 319] on button "Save Order" at bounding box center [665, 322] width 54 height 22
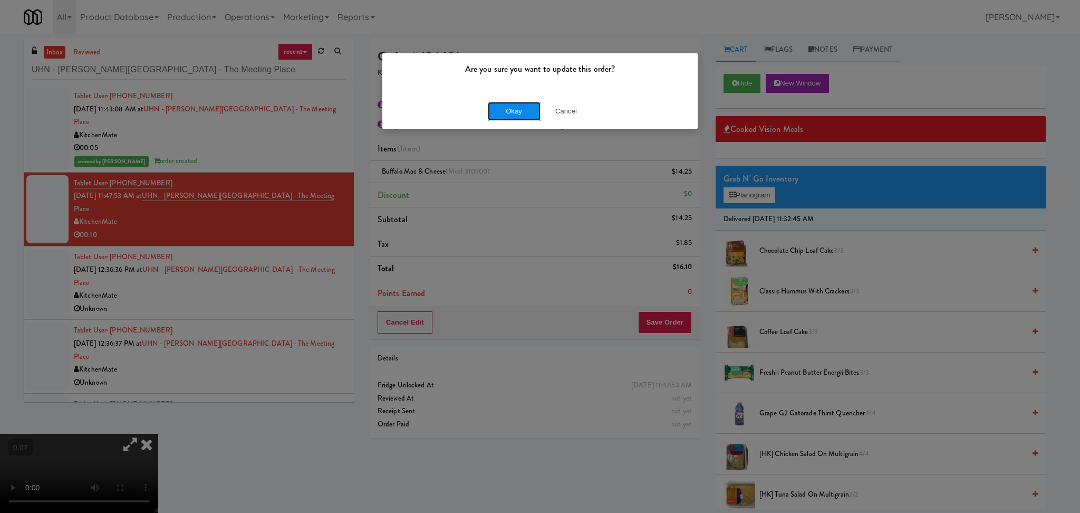
click at [509, 113] on button "Okay" at bounding box center [514, 111] width 53 height 19
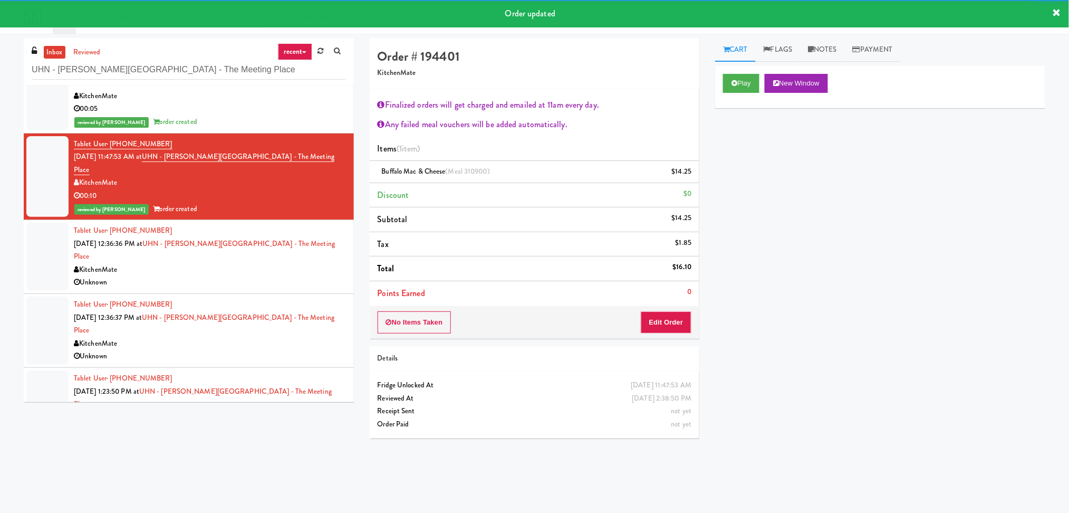
scroll to position [61, 0]
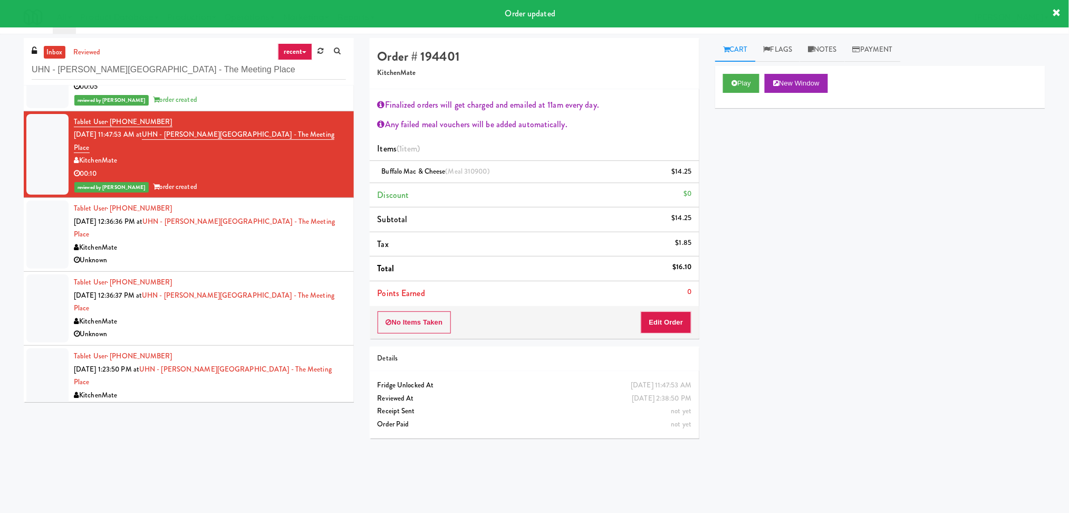
click at [283, 254] on div "Unknown" at bounding box center [210, 260] width 272 height 13
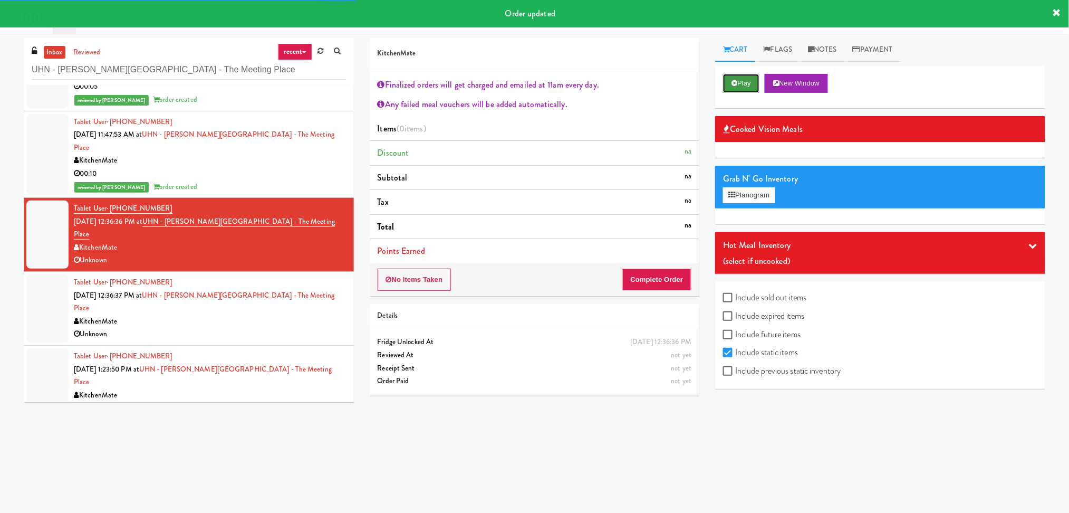
click at [730, 83] on button "Play" at bounding box center [741, 83] width 36 height 19
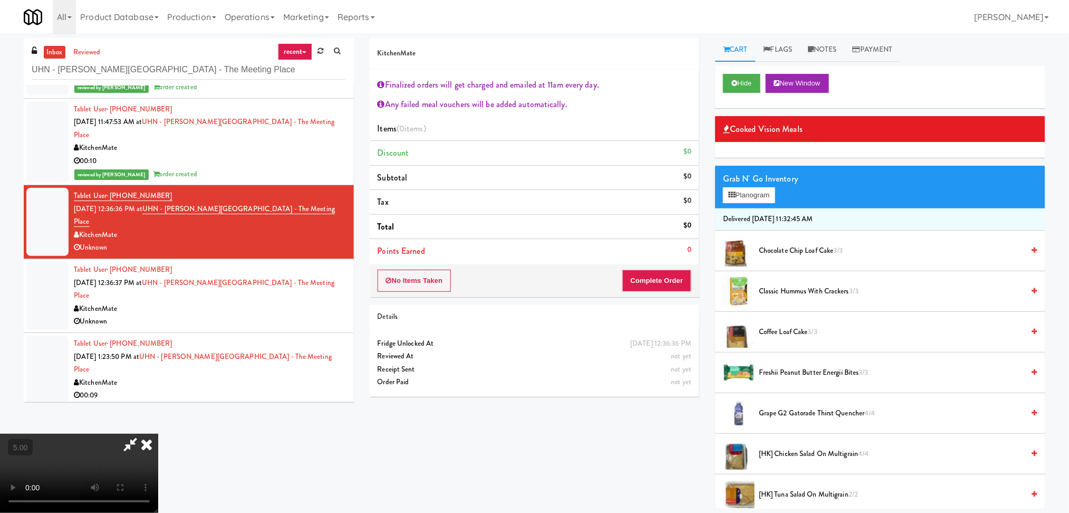
click at [158, 434] on video at bounding box center [79, 473] width 158 height 79
click at [156, 436] on video at bounding box center [79, 473] width 158 height 79
click at [154, 434] on video at bounding box center [79, 473] width 158 height 79
click at [152, 434] on video at bounding box center [79, 473] width 158 height 79
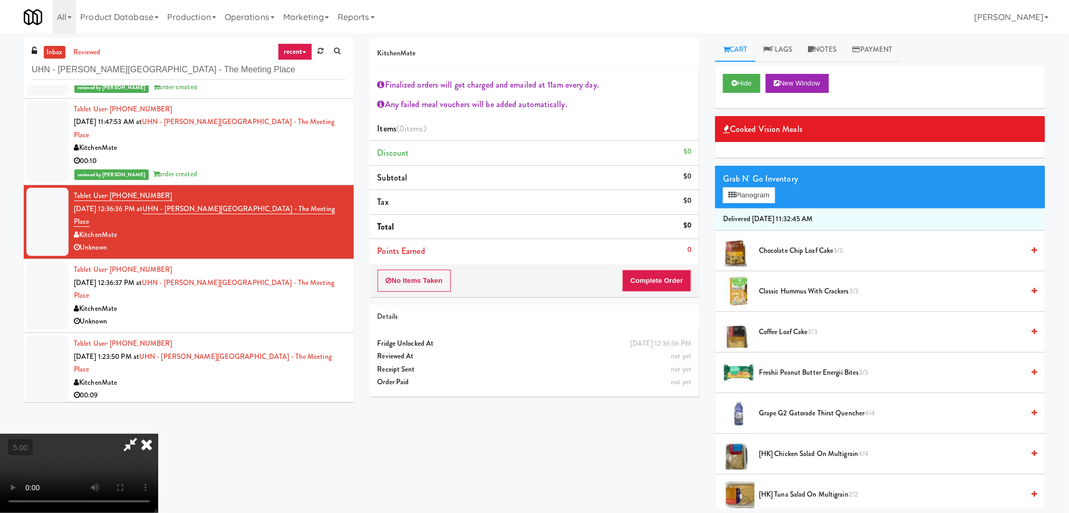
click at [158, 434] on video at bounding box center [79, 473] width 158 height 79
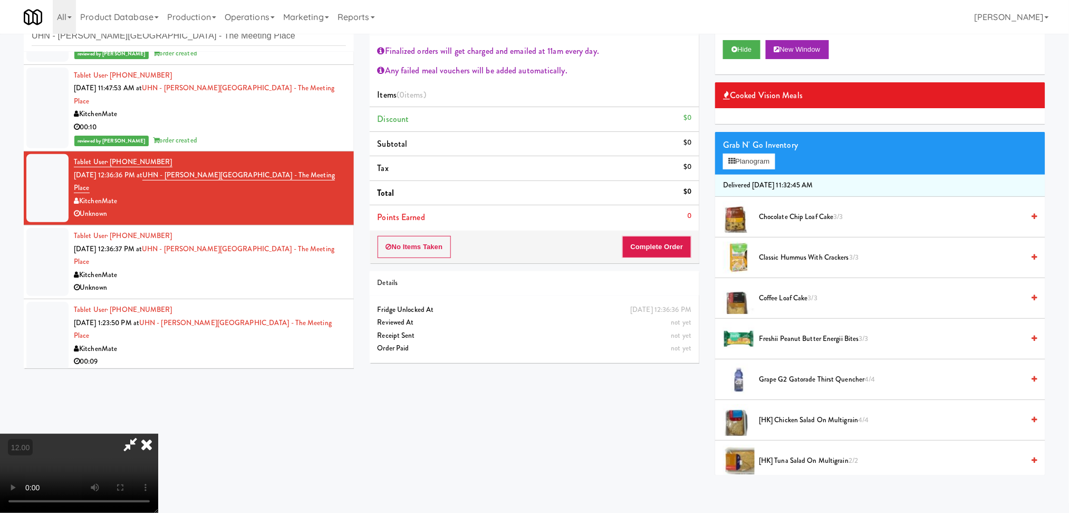
scroll to position [231, 0]
click at [158, 434] on video at bounding box center [79, 473] width 158 height 79
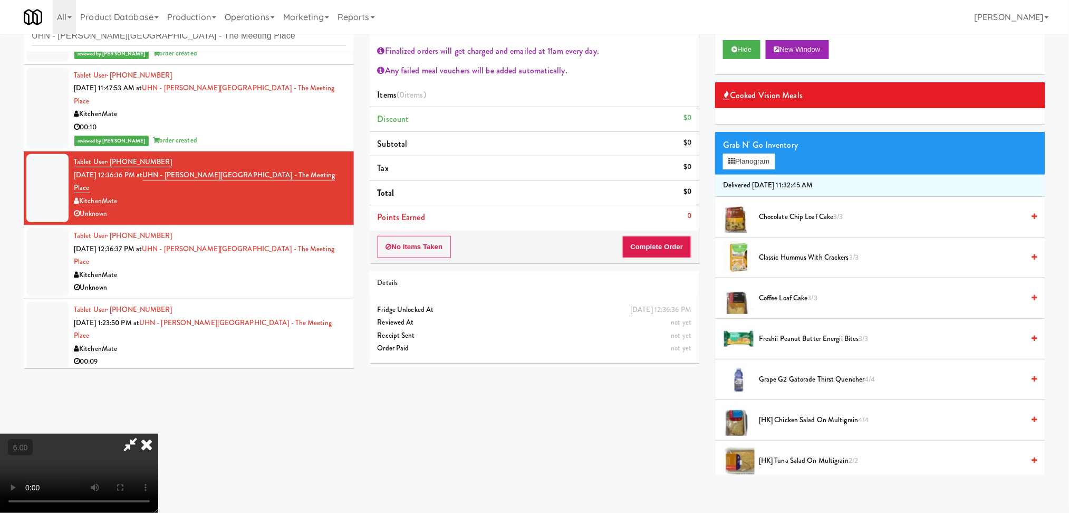
click at [158, 434] on video at bounding box center [79, 473] width 158 height 79
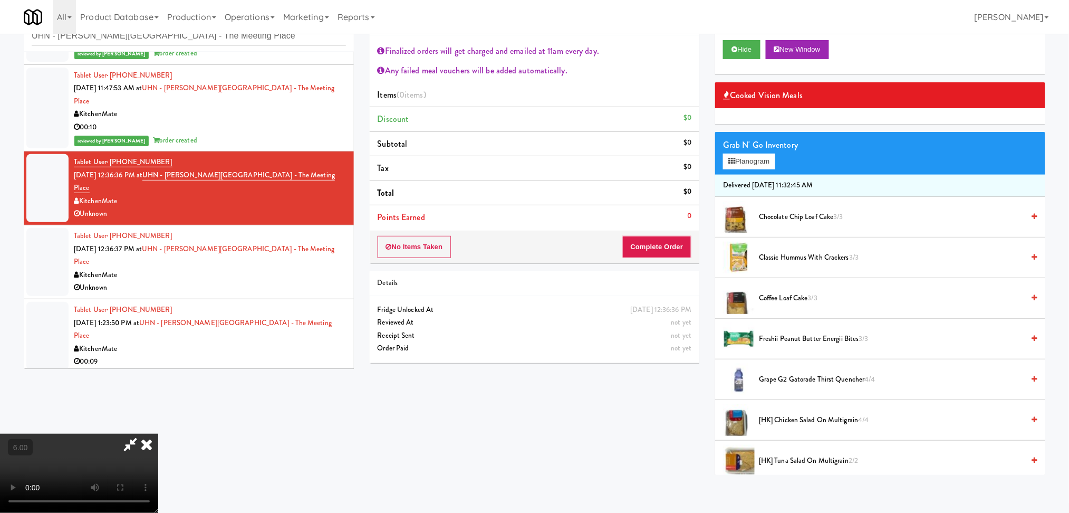
click at [158, 434] on video at bounding box center [79, 473] width 158 height 79
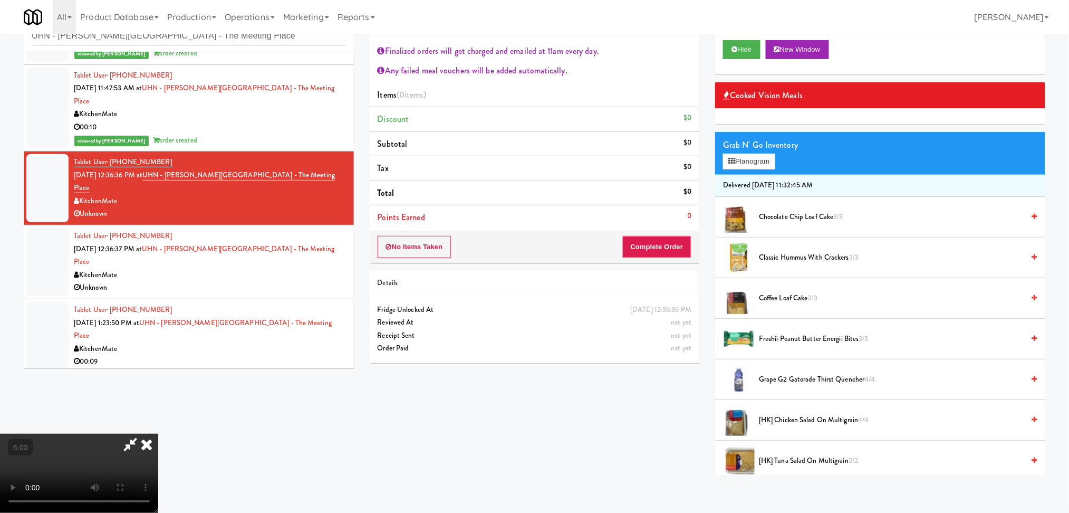
click at [158, 434] on video at bounding box center [79, 473] width 158 height 79
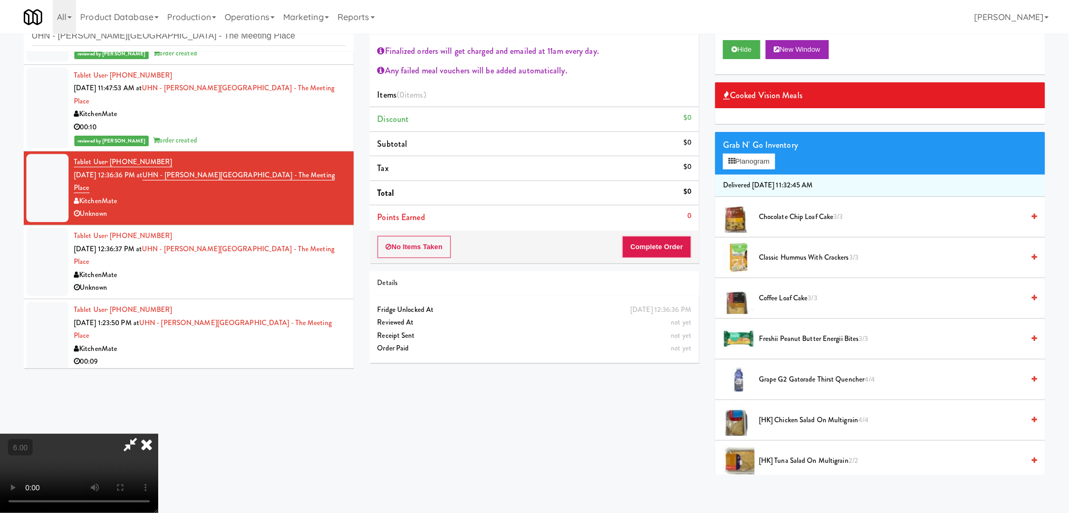
click at [158, 434] on video at bounding box center [79, 473] width 158 height 79
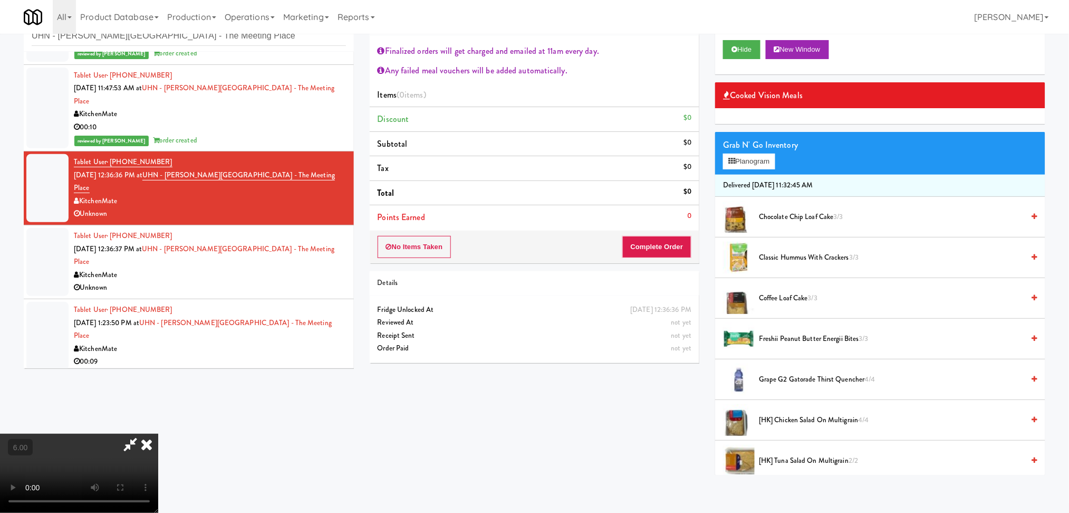
click at [158, 434] on video at bounding box center [79, 473] width 158 height 79
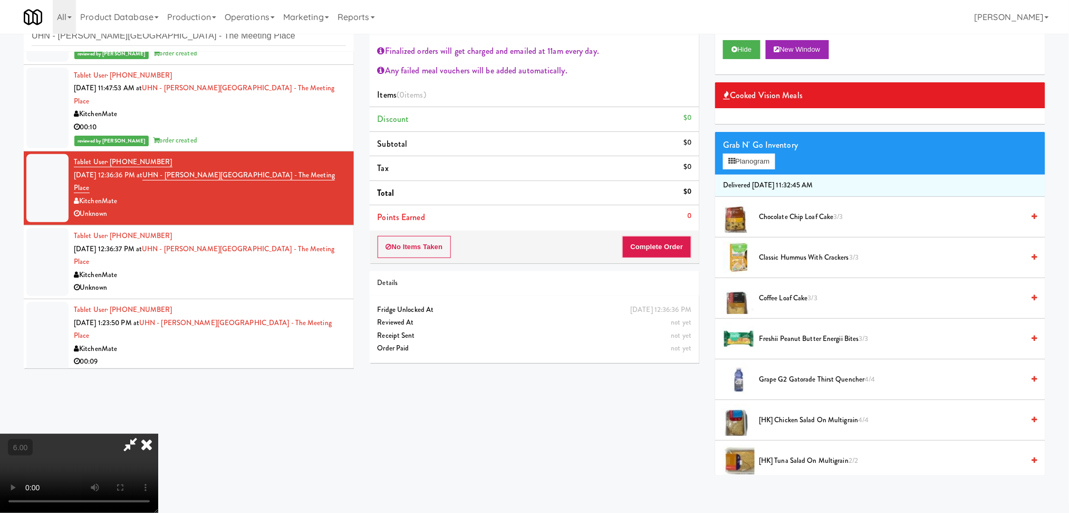
click at [158, 434] on video at bounding box center [79, 473] width 158 height 79
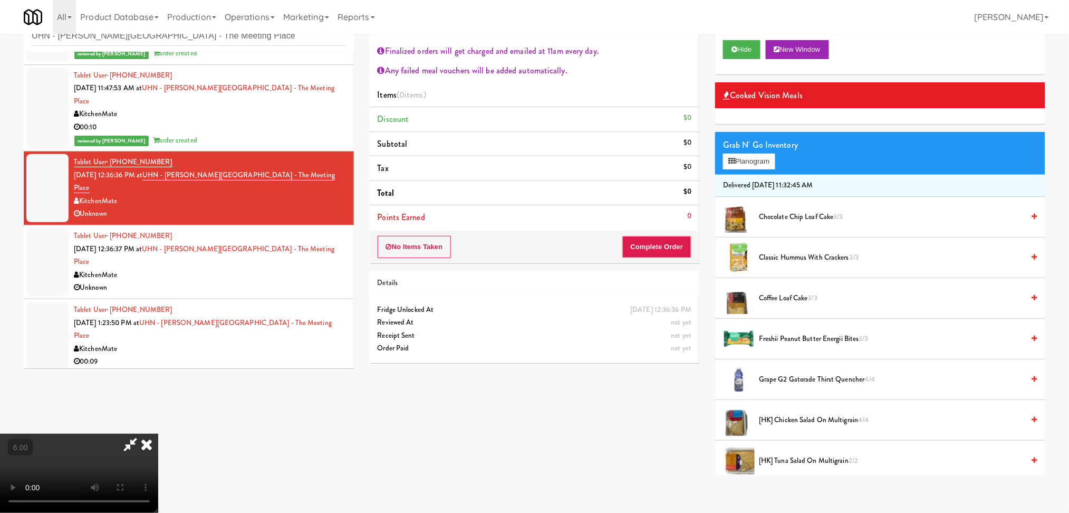
click at [158, 434] on video at bounding box center [79, 473] width 158 height 79
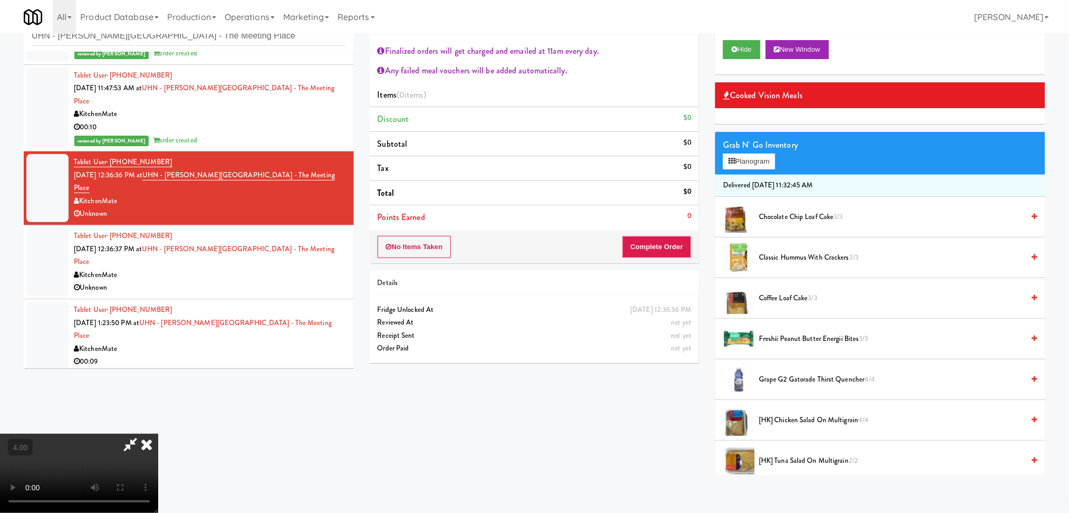
click at [158, 434] on video at bounding box center [79, 473] width 158 height 79
click at [792, 347] on li "Freshii Peanut Butter Energii Bites 3/3" at bounding box center [880, 339] width 330 height 41
click at [904, 339] on span "Freshii Peanut Butter Energii Bites 3/3" at bounding box center [891, 338] width 265 height 13
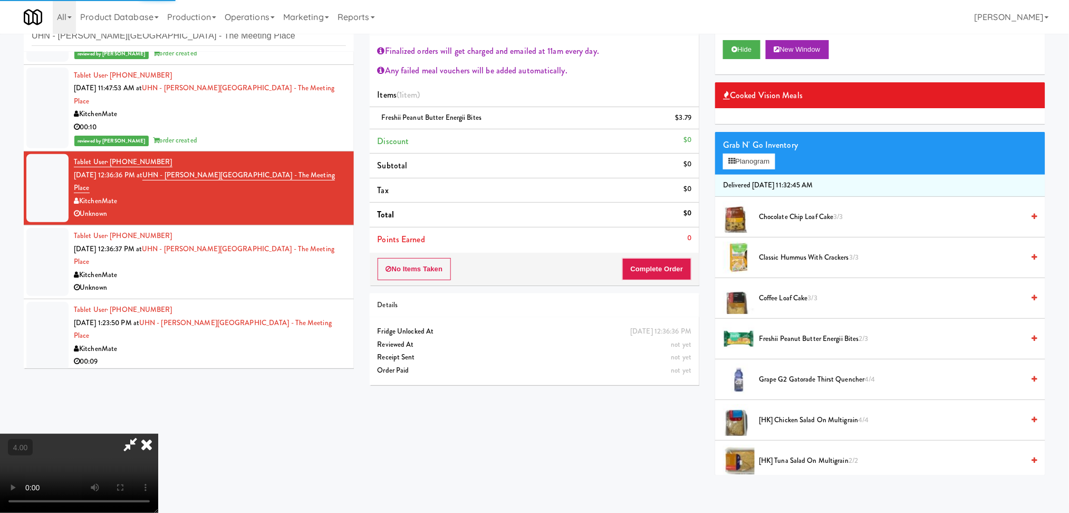
scroll to position [0, 0]
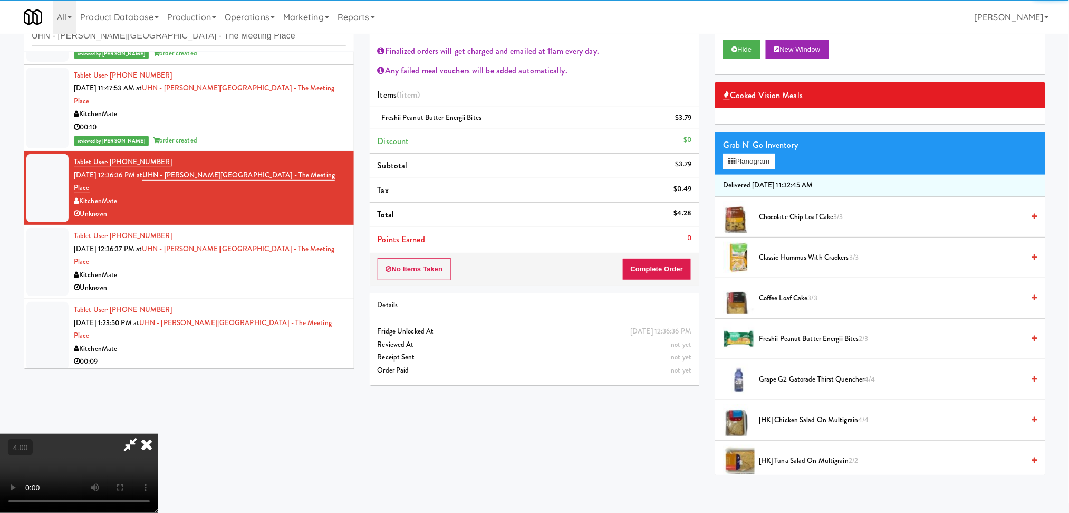
click at [158, 434] on video at bounding box center [79, 473] width 158 height 79
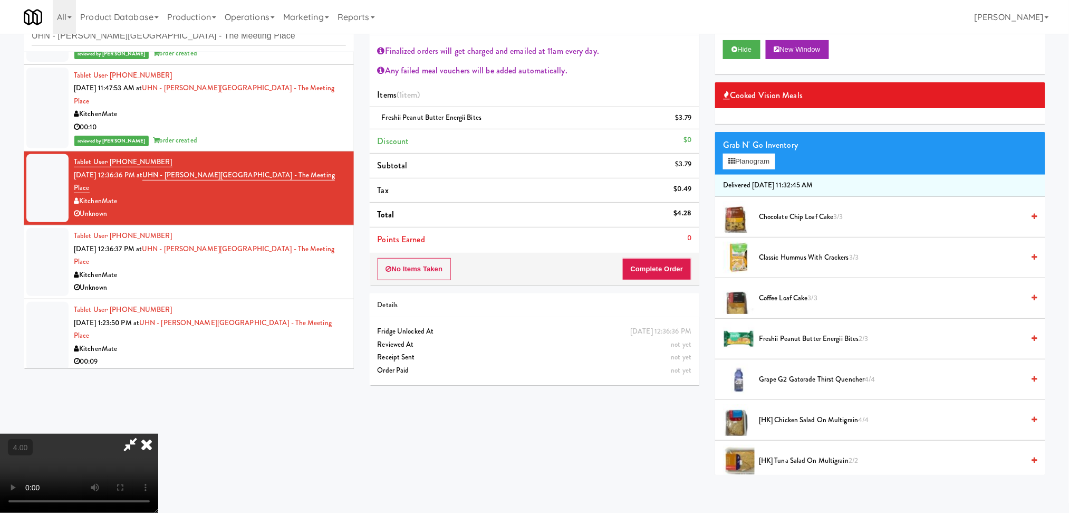
scroll to position [231, 0]
click at [158, 434] on video at bounding box center [79, 473] width 158 height 79
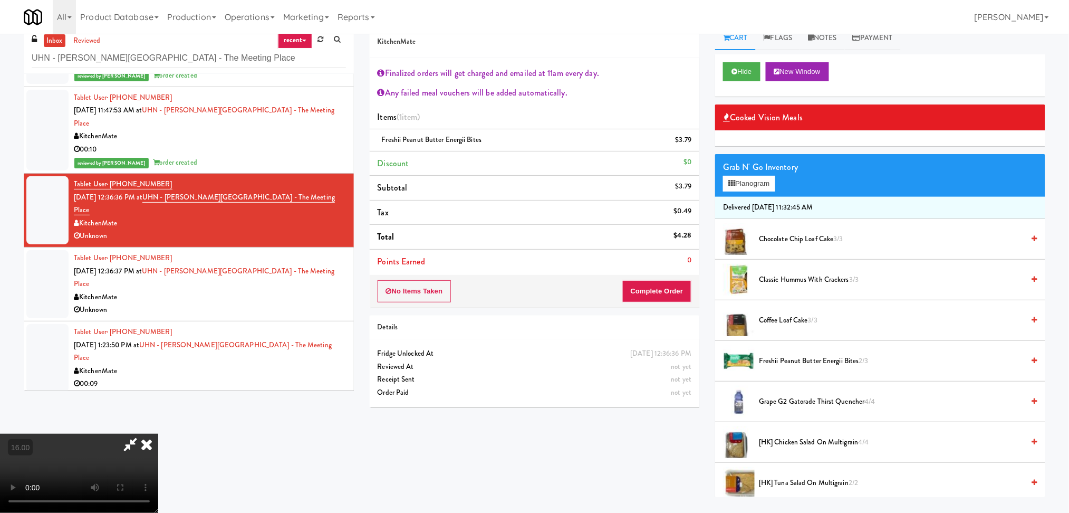
scroll to position [0, 0]
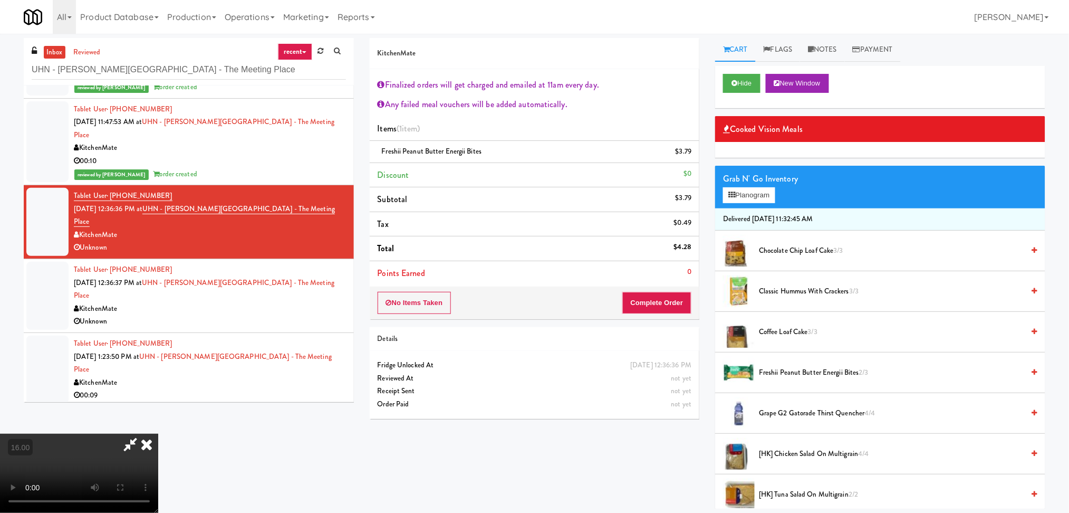
click at [142, 434] on icon at bounding box center [130, 444] width 24 height 21
click at [839, 44] on link "Notes" at bounding box center [822, 50] width 45 height 24
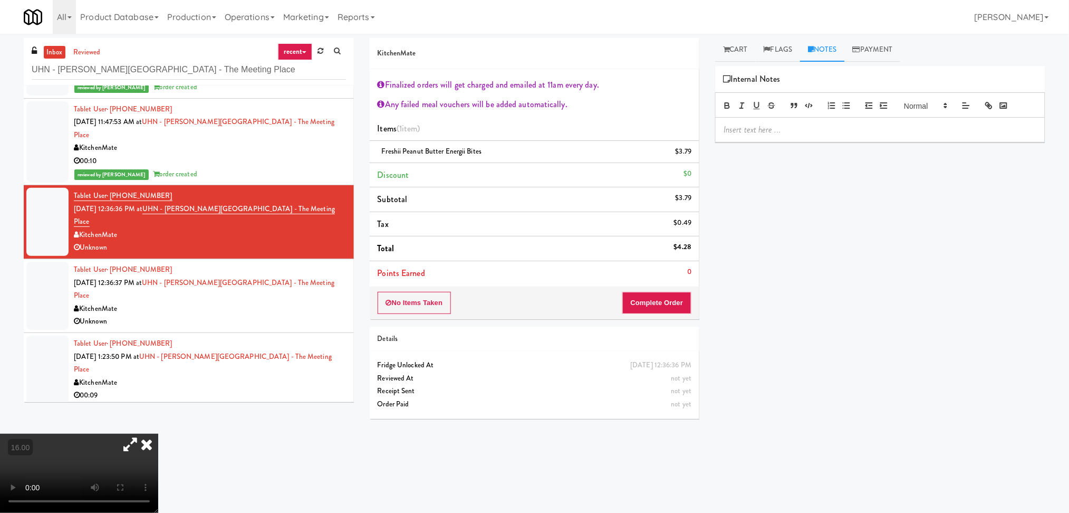
click at [764, 130] on p at bounding box center [880, 130] width 313 height 12
click at [158, 434] on video at bounding box center [79, 473] width 158 height 79
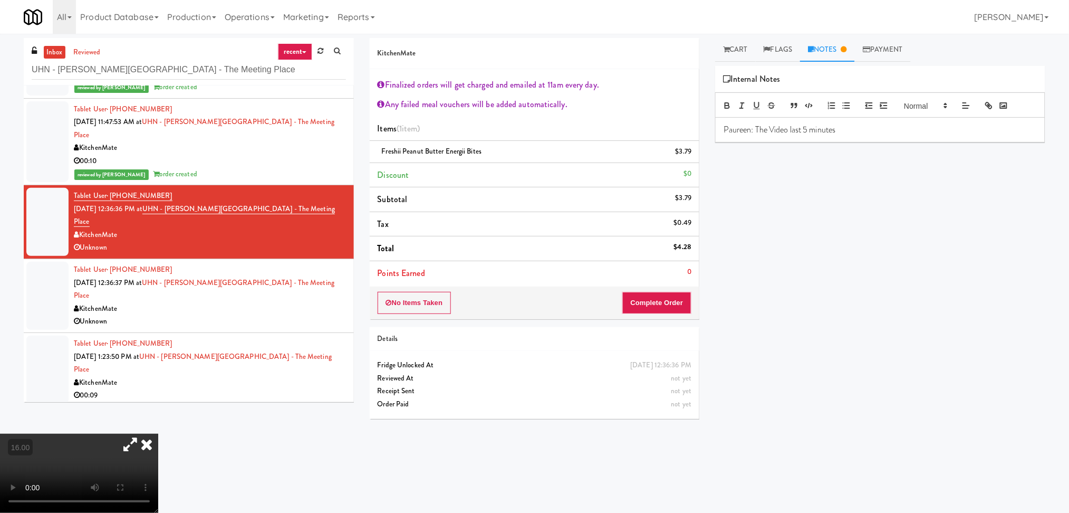
click at [158, 434] on video at bounding box center [79, 473] width 158 height 79
drag, startPoint x: 293, startPoint y: 435, endPoint x: 284, endPoint y: 431, distance: 9.7
click at [158, 434] on video at bounding box center [79, 473] width 158 height 79
click at [93, 453] on video at bounding box center [79, 473] width 158 height 79
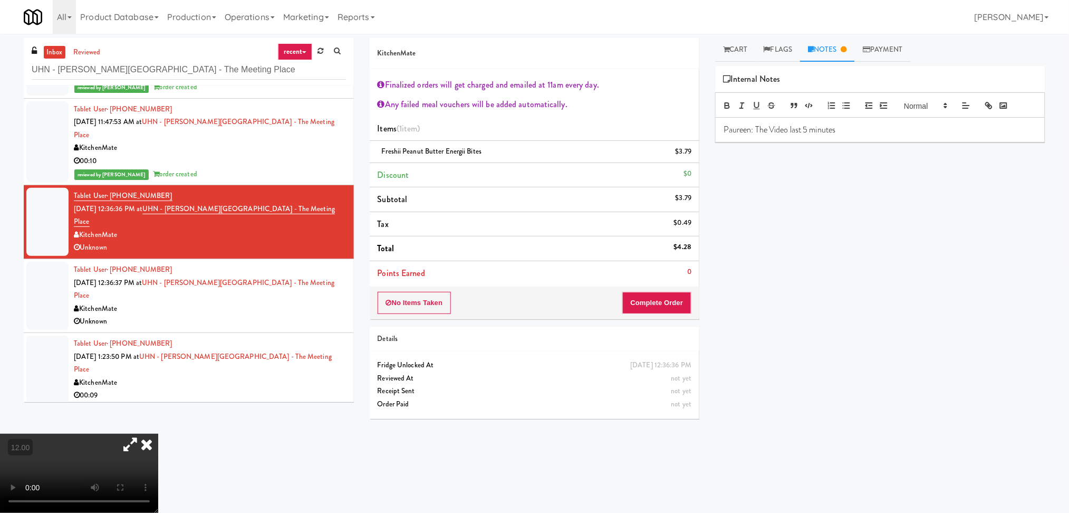
click at [158, 434] on icon at bounding box center [146, 444] width 23 height 21
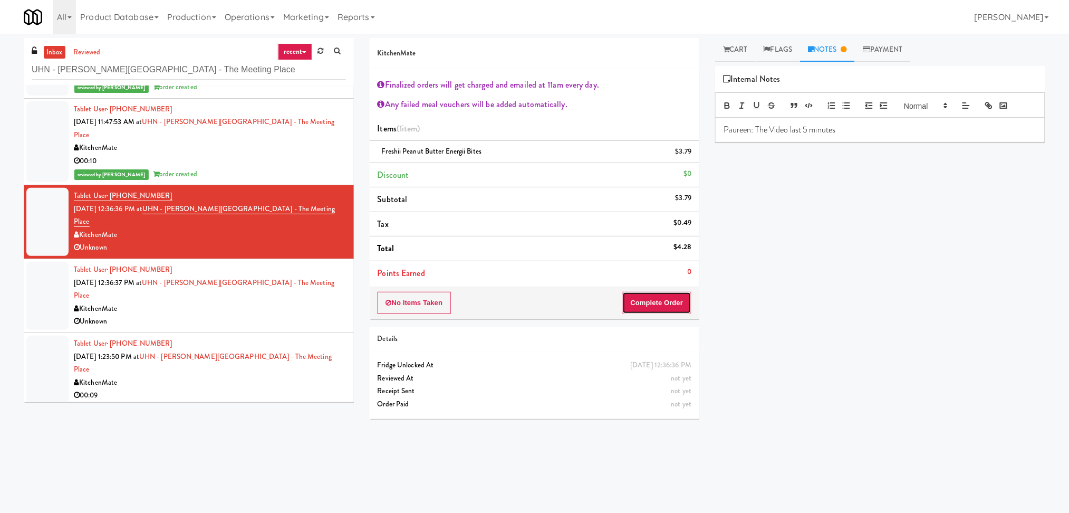
click at [648, 303] on button "Complete Order" at bounding box center [658, 303] width 70 height 22
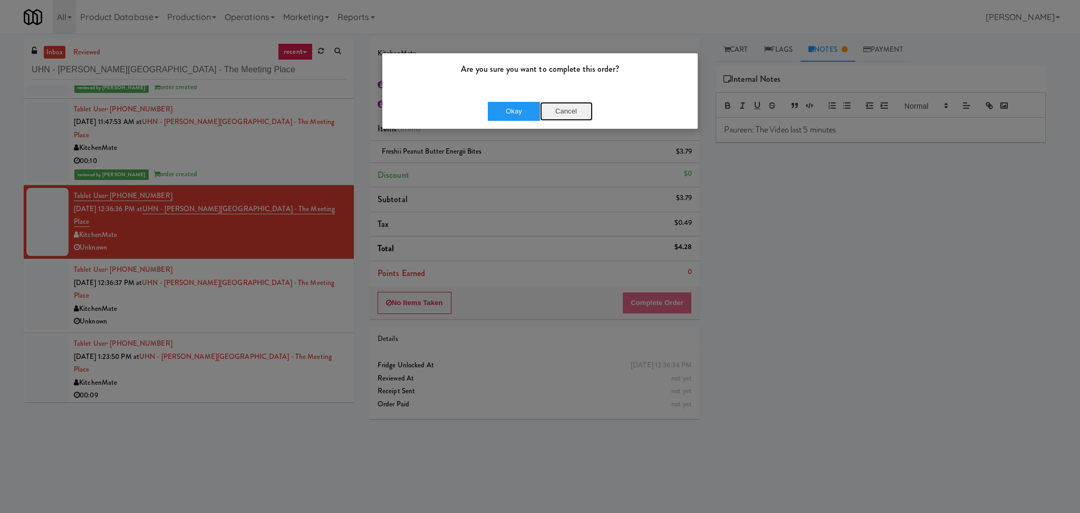
click at [567, 114] on button "Cancel" at bounding box center [566, 111] width 53 height 19
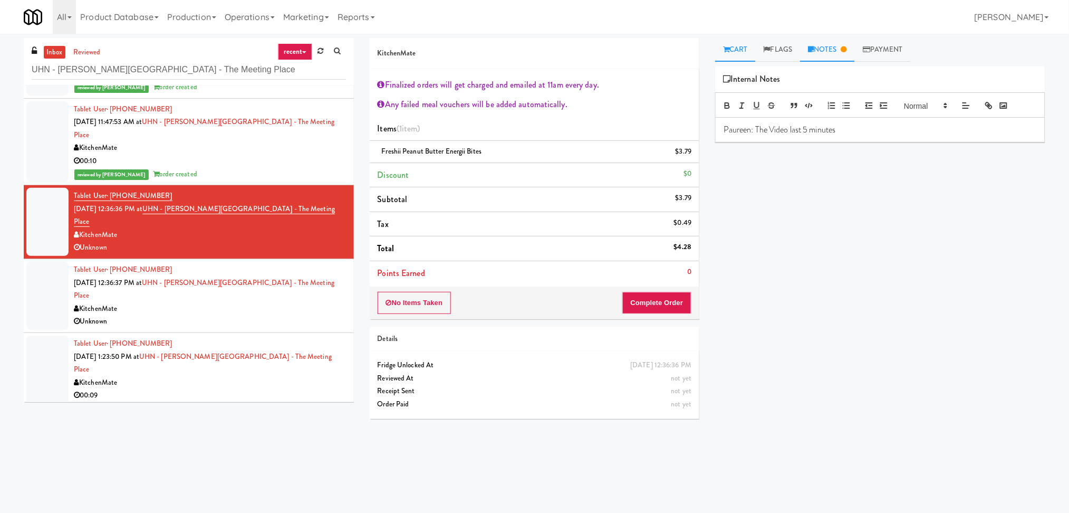
click at [729, 49] on icon at bounding box center [726, 49] width 6 height 7
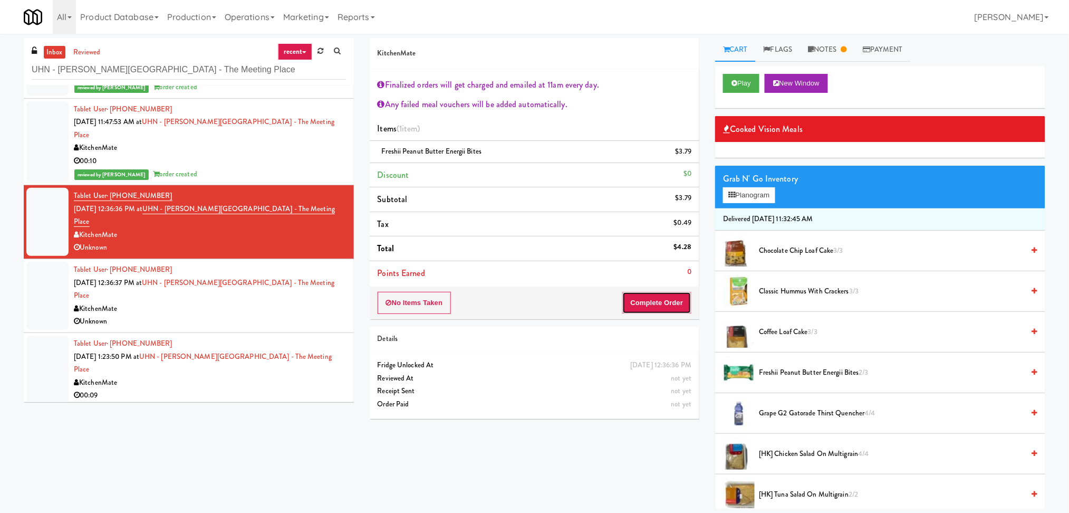
click at [638, 303] on button "Complete Order" at bounding box center [658, 303] width 70 height 22
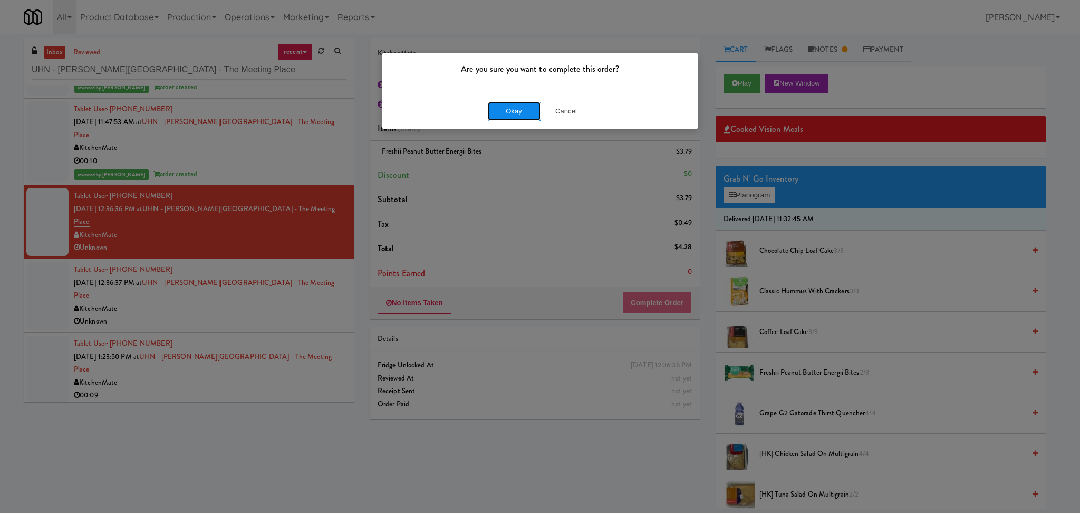
click at [515, 120] on button "Okay" at bounding box center [514, 111] width 53 height 19
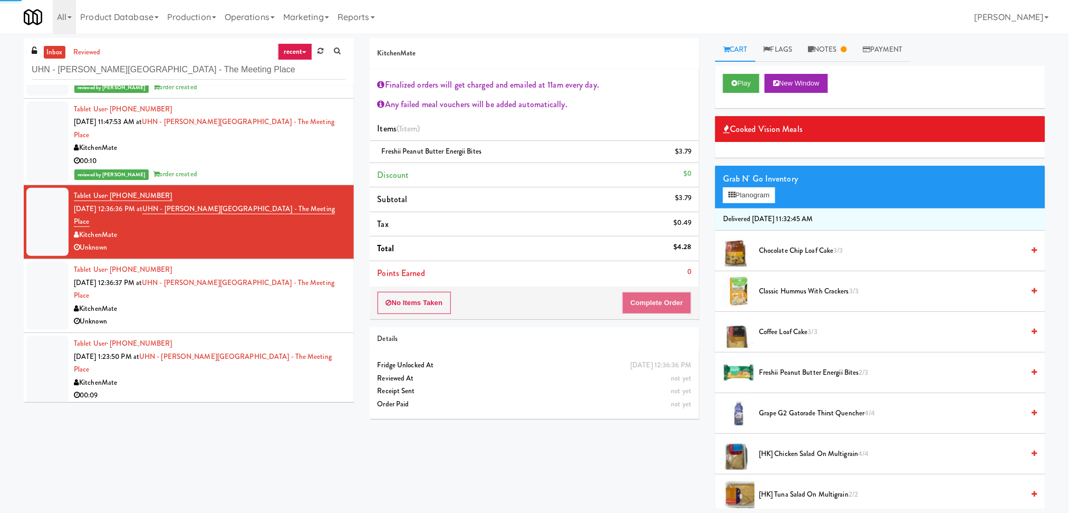
click at [306, 302] on div "KitchenMate" at bounding box center [210, 308] width 272 height 13
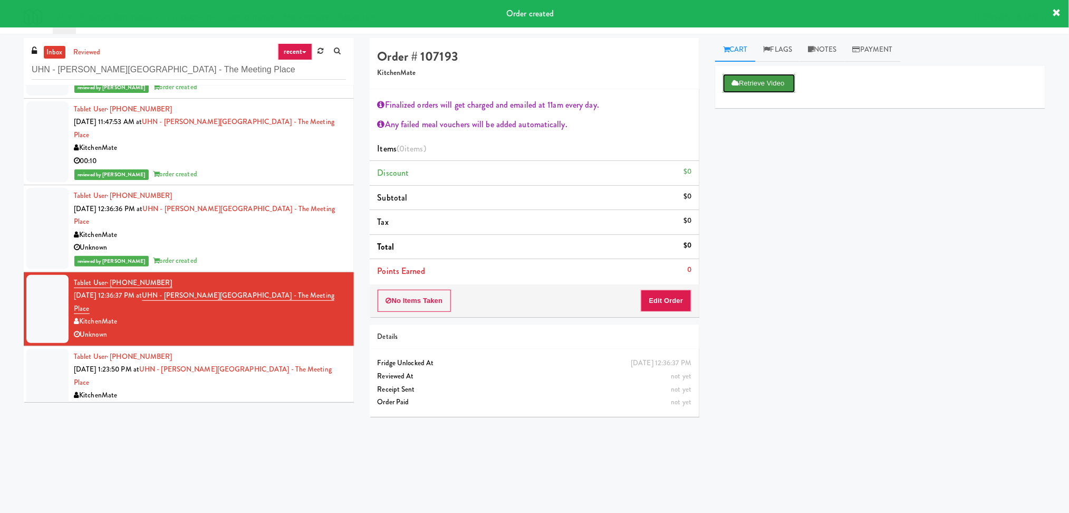
click at [742, 89] on button "Retrieve Video" at bounding box center [759, 83] width 72 height 19
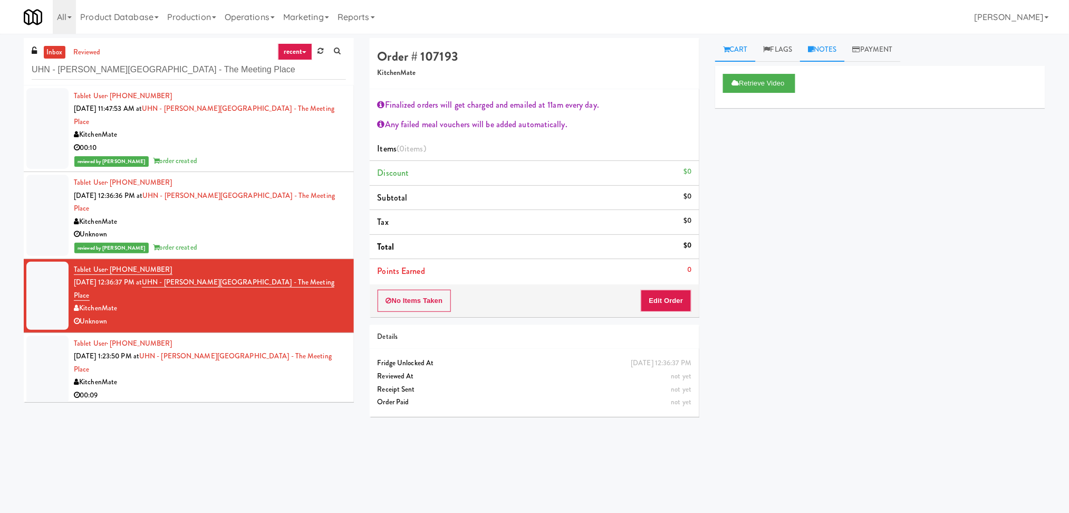
click at [833, 45] on link "Notes" at bounding box center [822, 50] width 45 height 24
click at [823, 133] on p at bounding box center [880, 130] width 313 height 12
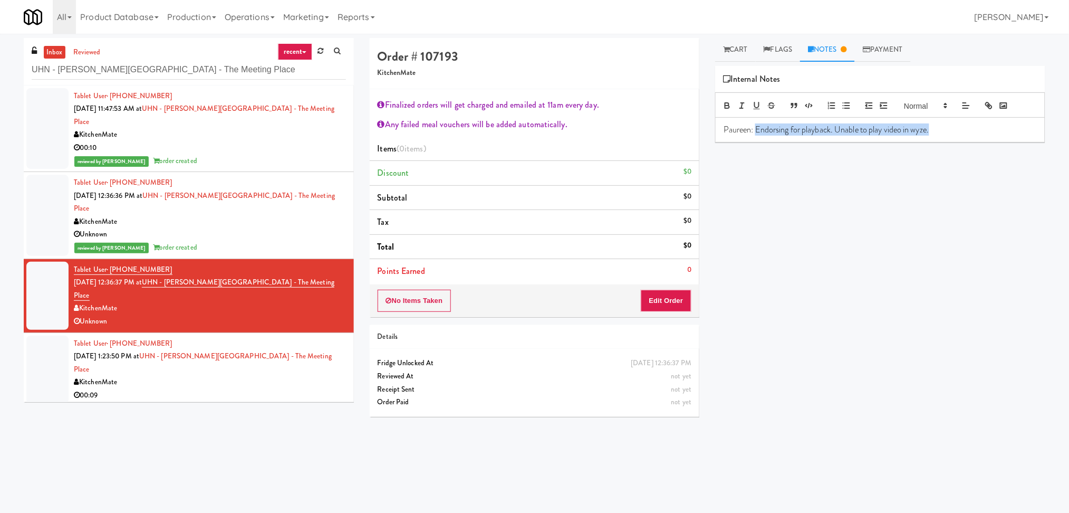
drag, startPoint x: 959, startPoint y: 132, endPoint x: 755, endPoint y: 155, distance: 205.4
click at [755, 155] on div "Retrieve Video Primary Flag Clear Flag if unable to determine what was taken or…" at bounding box center [880, 264] width 330 height 396
copy p "Endorsing for playback. Unable to play video in wyze."
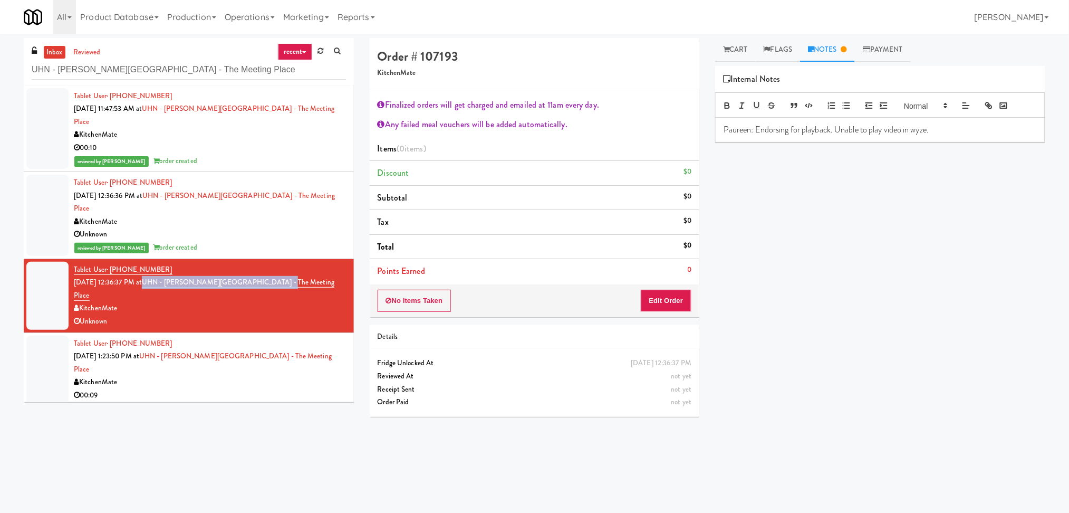
drag, startPoint x: 296, startPoint y: 243, endPoint x: 158, endPoint y: 245, distance: 137.7
click at [158, 263] on div "Tablet User · (647) 394-0716 [DATE] 12:36:37 PM at [GEOGRAPHIC_DATA][PERSON_NAM…" at bounding box center [210, 295] width 272 height 65
copy link "UHN - [PERSON_NAME][GEOGRAPHIC_DATA] - The Meeting Place"
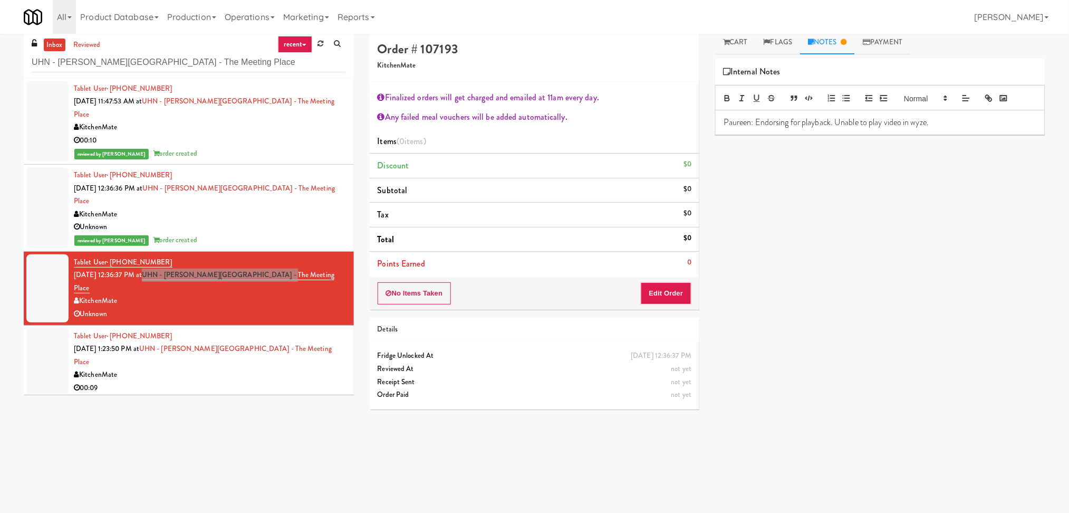
scroll to position [34, 0]
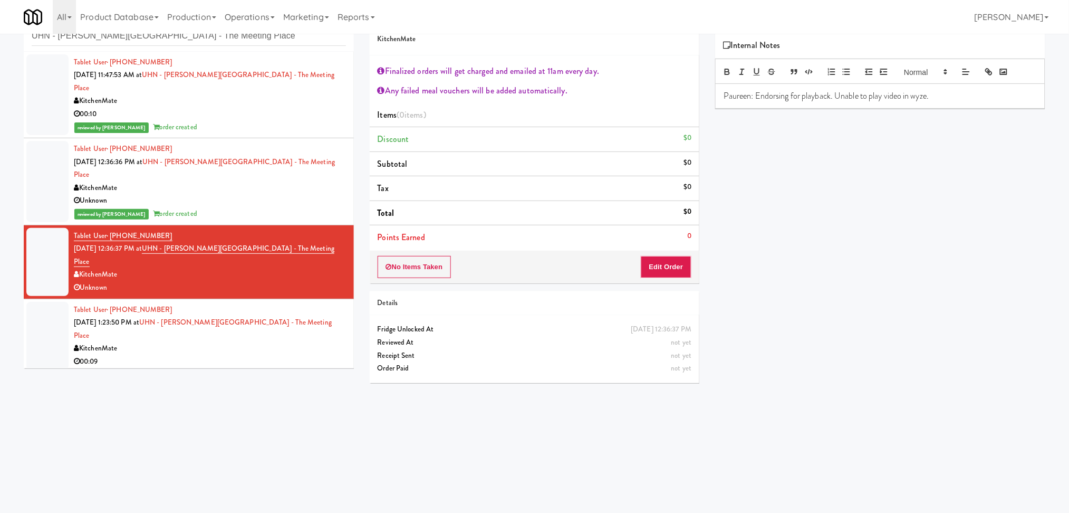
click at [325, 342] on div "KitchenMate" at bounding box center [210, 348] width 272 height 13
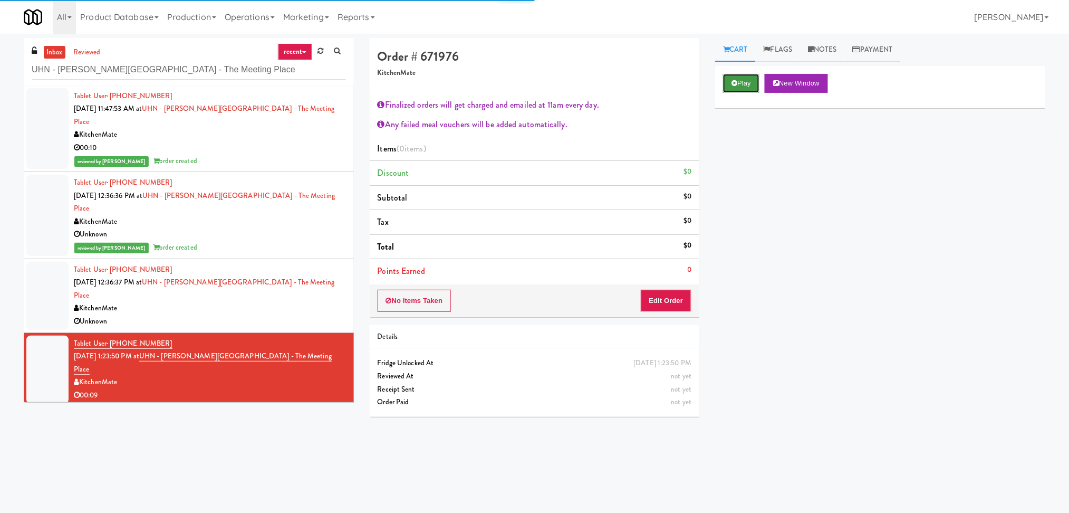
click at [754, 76] on button "Play" at bounding box center [741, 83] width 36 height 19
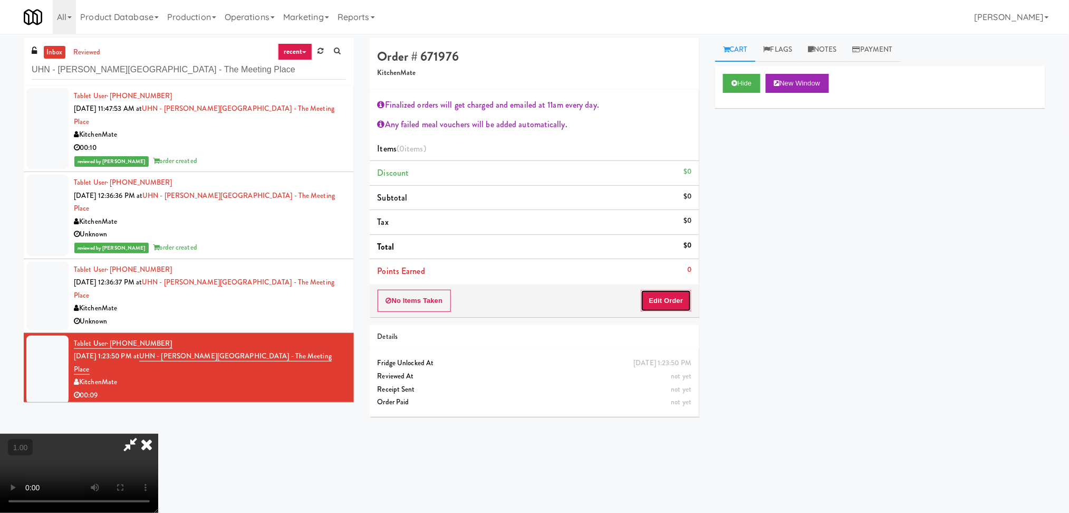
click at [680, 300] on button "Edit Order" at bounding box center [666, 301] width 51 height 22
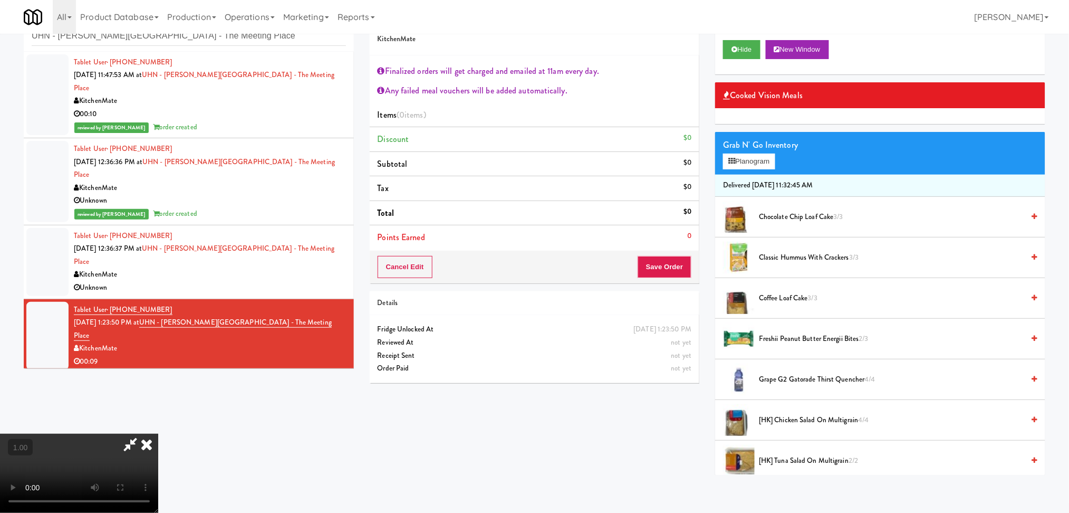
scroll to position [231, 0]
click at [158, 434] on video at bounding box center [79, 473] width 158 height 79
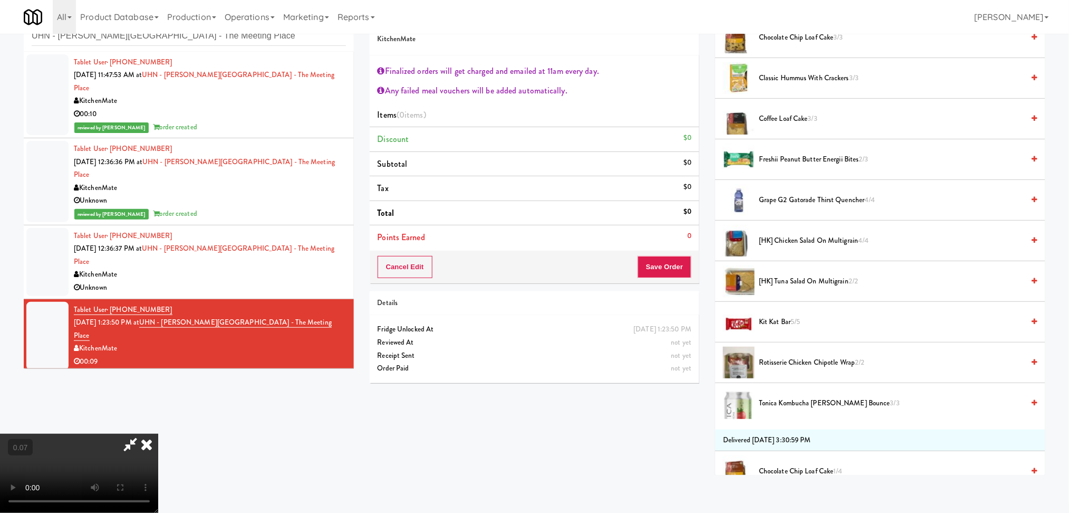
scroll to position [211, 0]
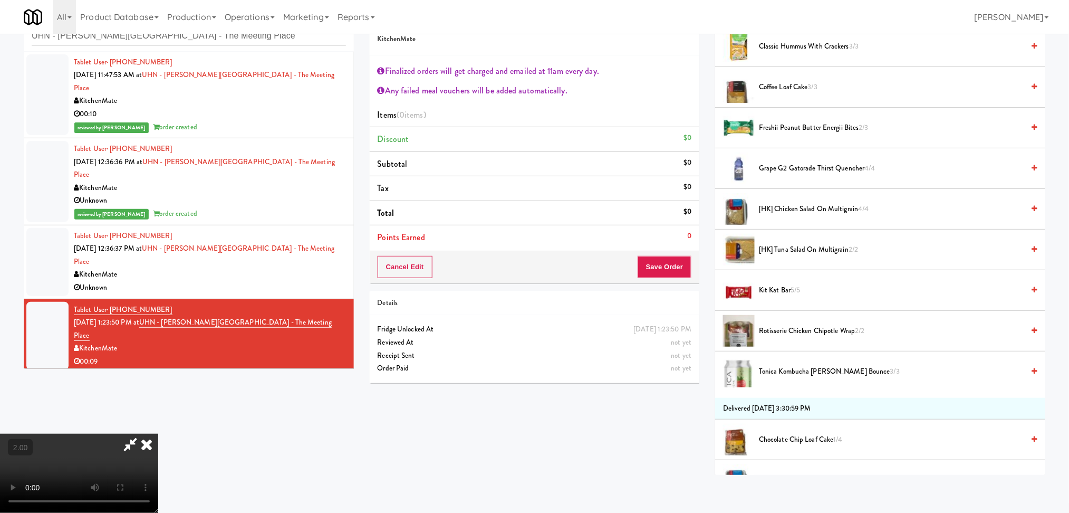
click at [905, 246] on span "[HK] Tuna Salad on Multigrain 2/2" at bounding box center [891, 249] width 265 height 13
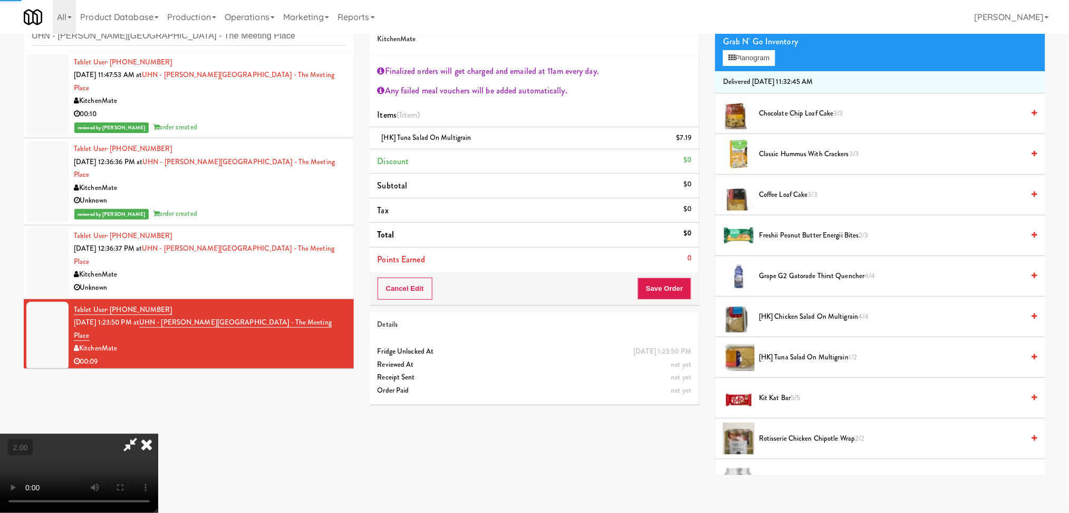
scroll to position [0, 0]
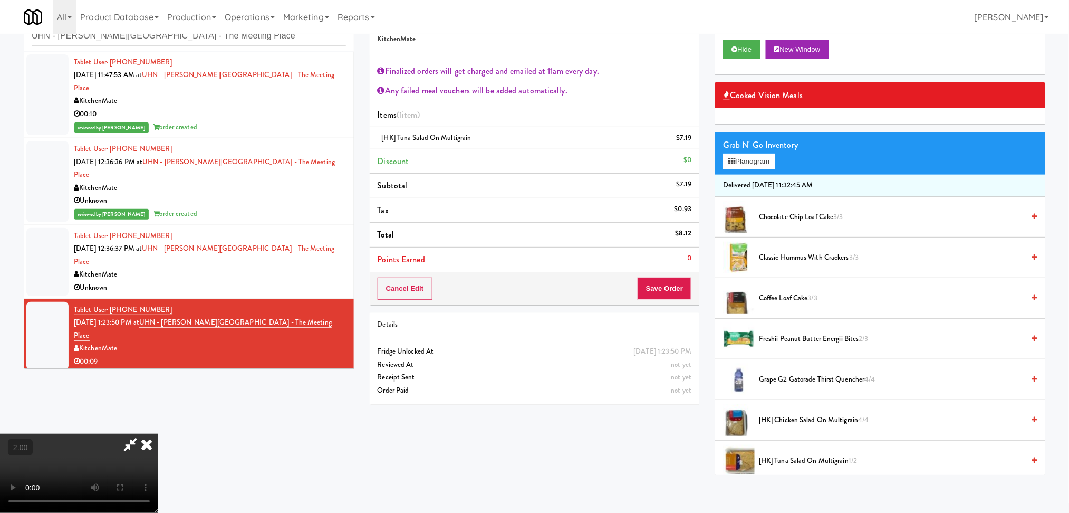
click at [158, 434] on video at bounding box center [79, 473] width 158 height 79
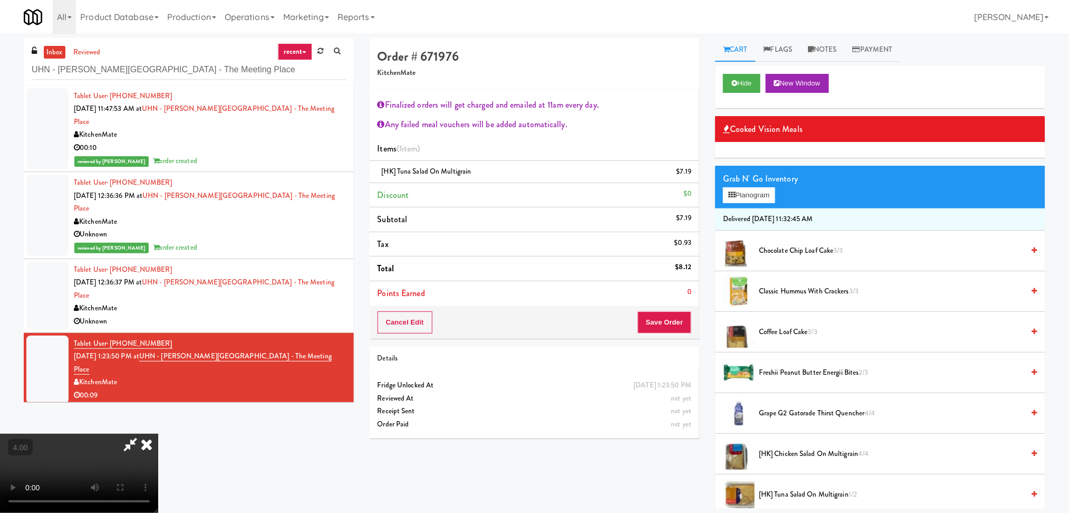
click at [142, 434] on icon at bounding box center [130, 444] width 24 height 21
click at [655, 320] on button "Save Order" at bounding box center [665, 322] width 54 height 22
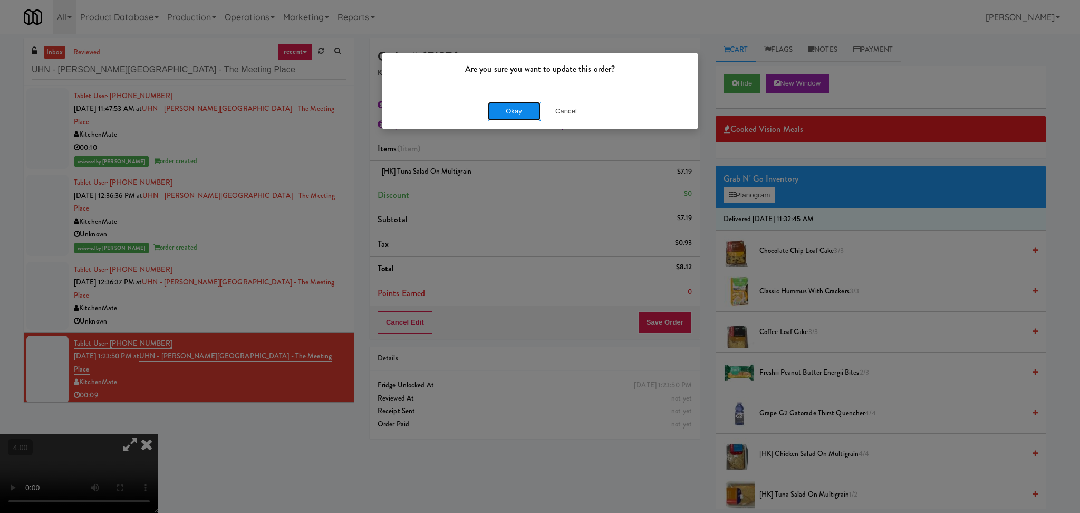
click at [504, 108] on button "Okay" at bounding box center [514, 111] width 53 height 19
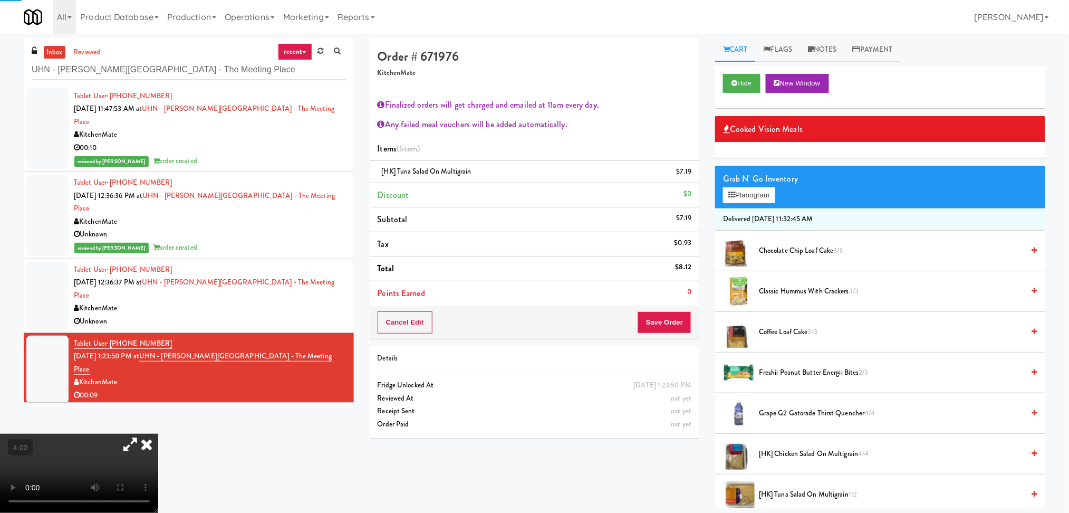
click at [158, 434] on icon at bounding box center [146, 444] width 23 height 21
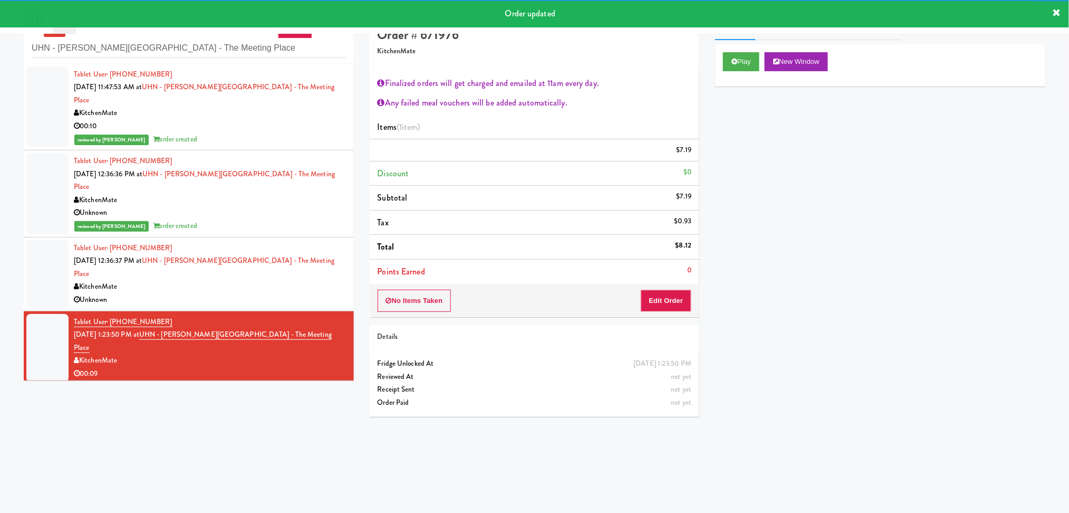
scroll to position [34, 0]
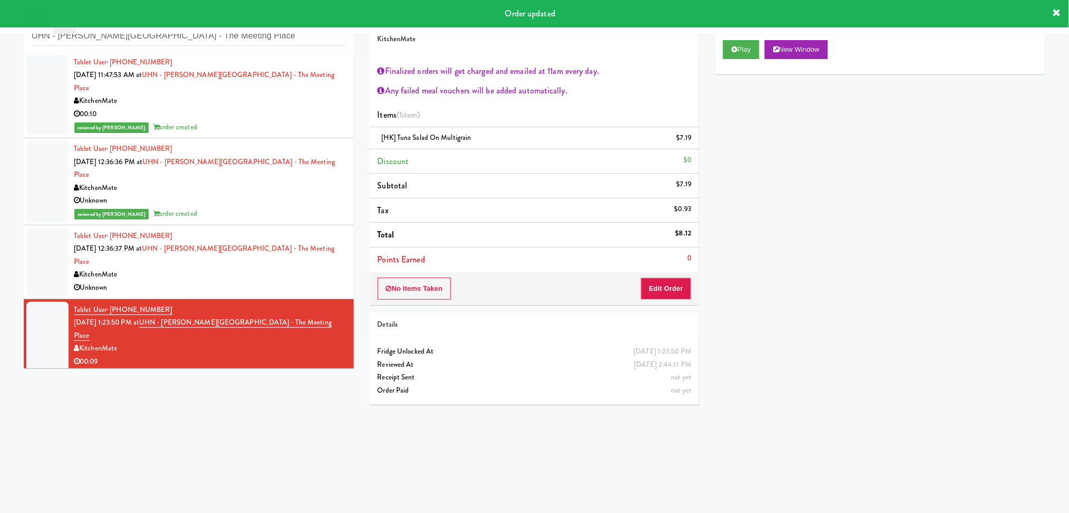
drag, startPoint x: 299, startPoint y: 328, endPoint x: 304, endPoint y: 329, distance: 5.5
click at [300, 390] on div "Tablet User · (873) 355-3515 [DATE] 1:48:15 PM at [GEOGRAPHIC_DATA][PERSON_NAME…" at bounding box center [210, 422] width 272 height 65
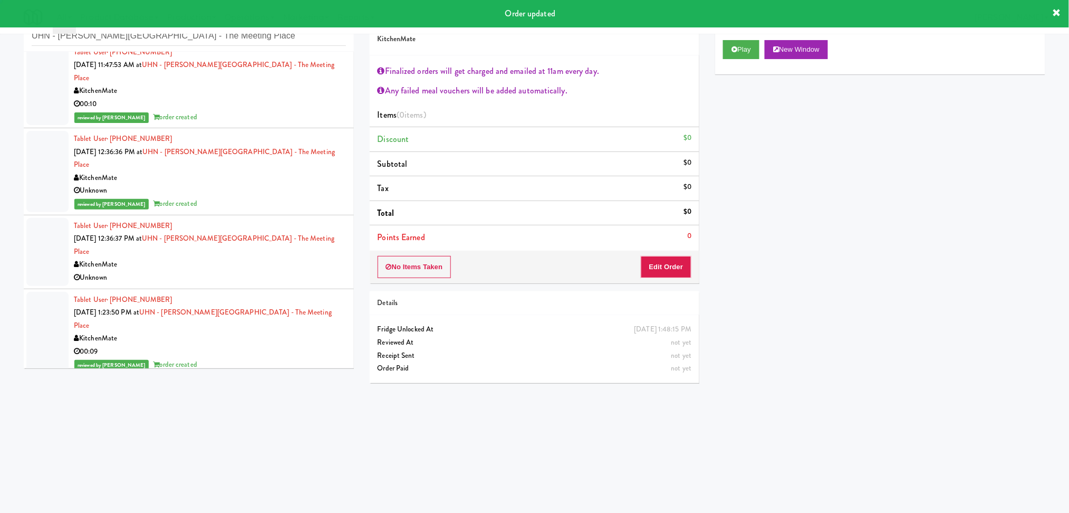
scroll to position [100, 0]
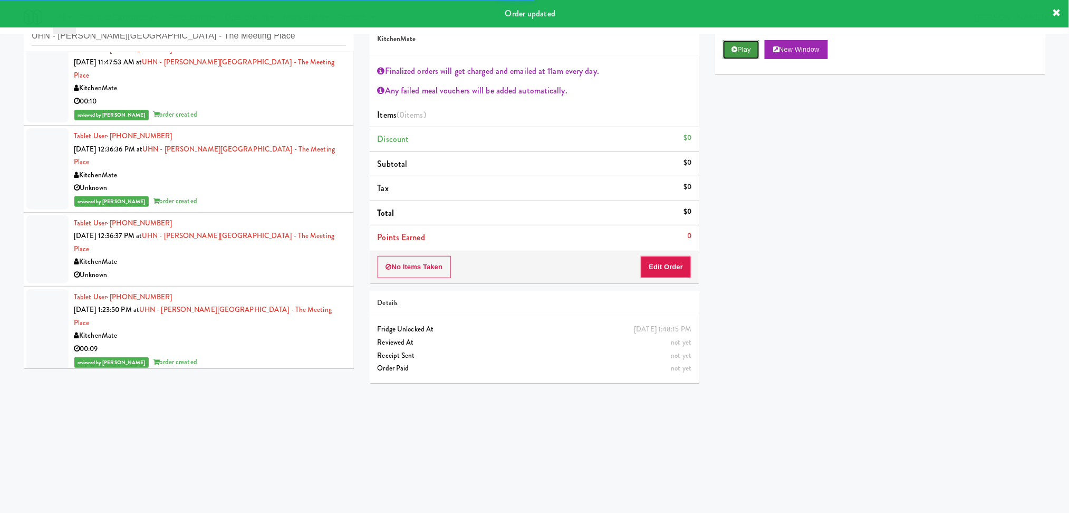
click at [758, 40] on button "Play" at bounding box center [741, 49] width 36 height 19
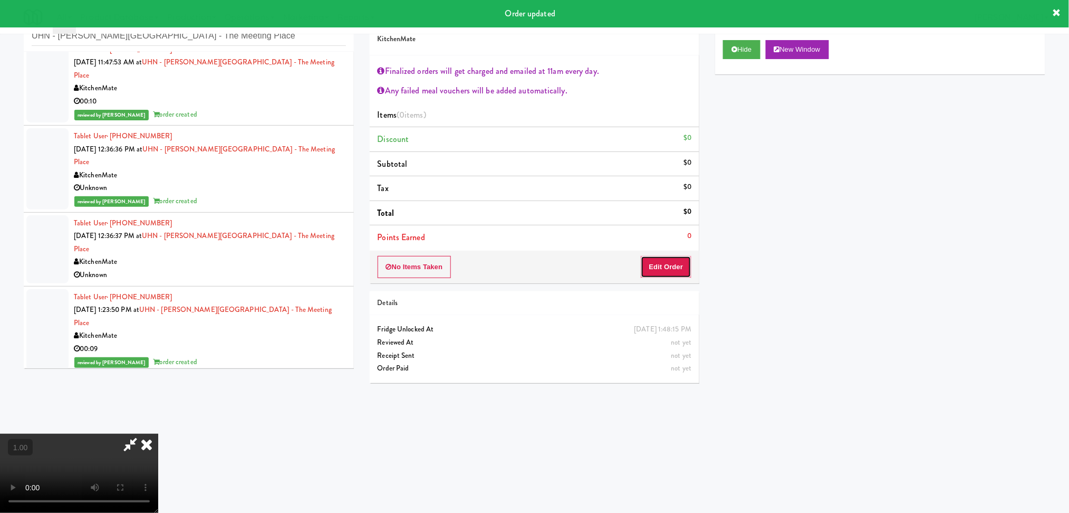
click at [676, 268] on button "Edit Order" at bounding box center [666, 267] width 51 height 22
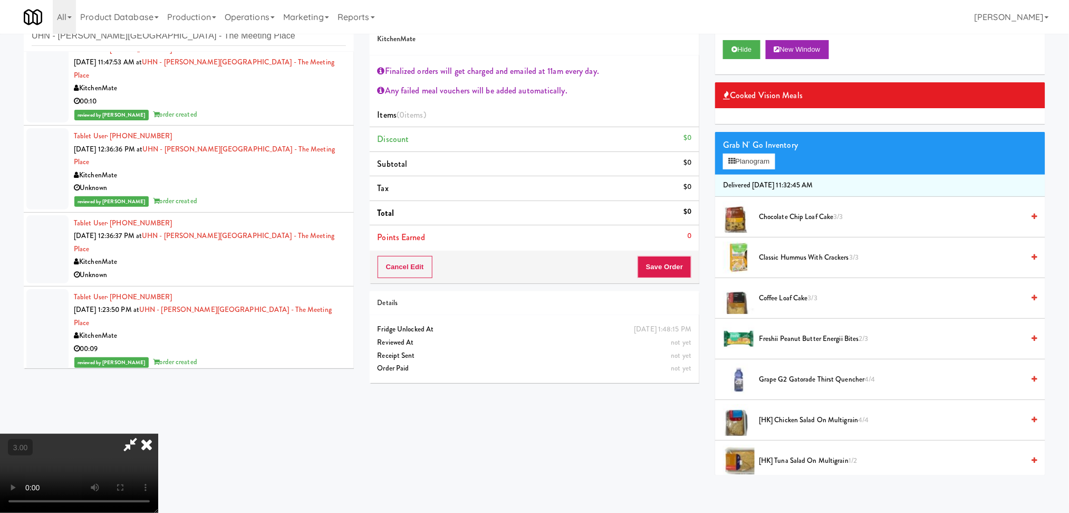
scroll to position [0, 0]
click at [911, 253] on span "Classic Hummus With Crackers 3/3" at bounding box center [891, 257] width 265 height 13
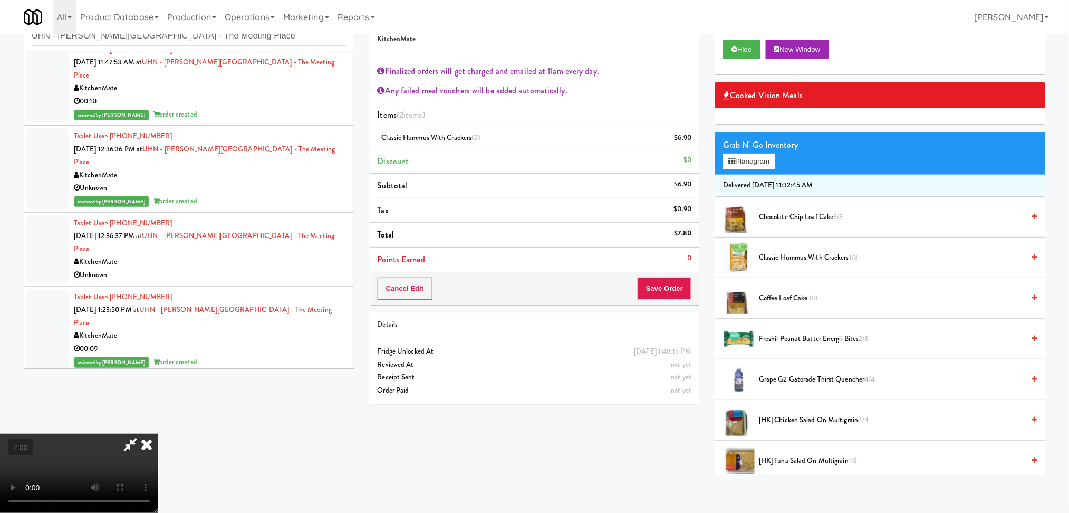
click at [142, 434] on icon at bounding box center [130, 444] width 24 height 21
click at [658, 283] on button "Save Order" at bounding box center [665, 288] width 54 height 22
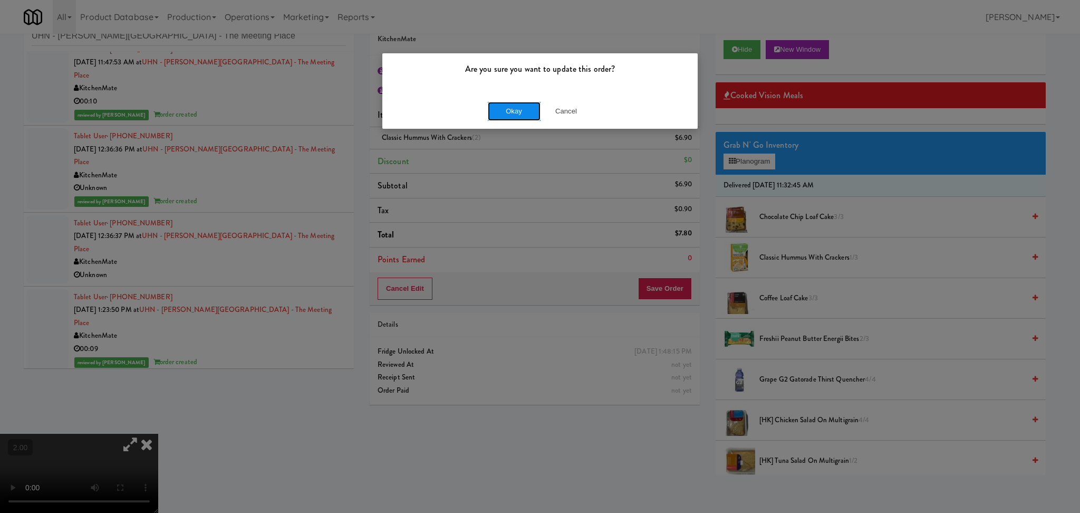
click at [501, 110] on button "Okay" at bounding box center [514, 111] width 53 height 19
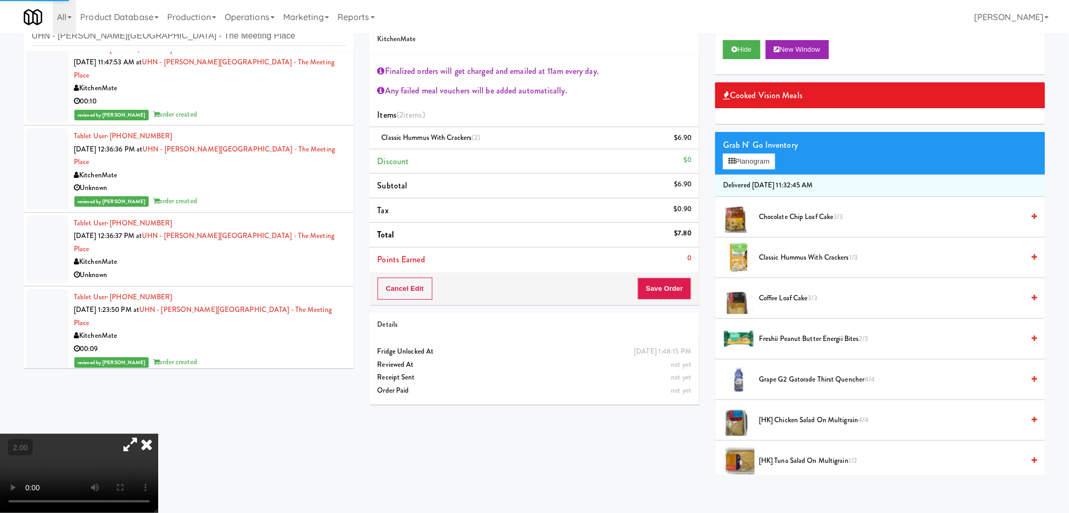
click at [158, 434] on icon at bounding box center [146, 444] width 23 height 21
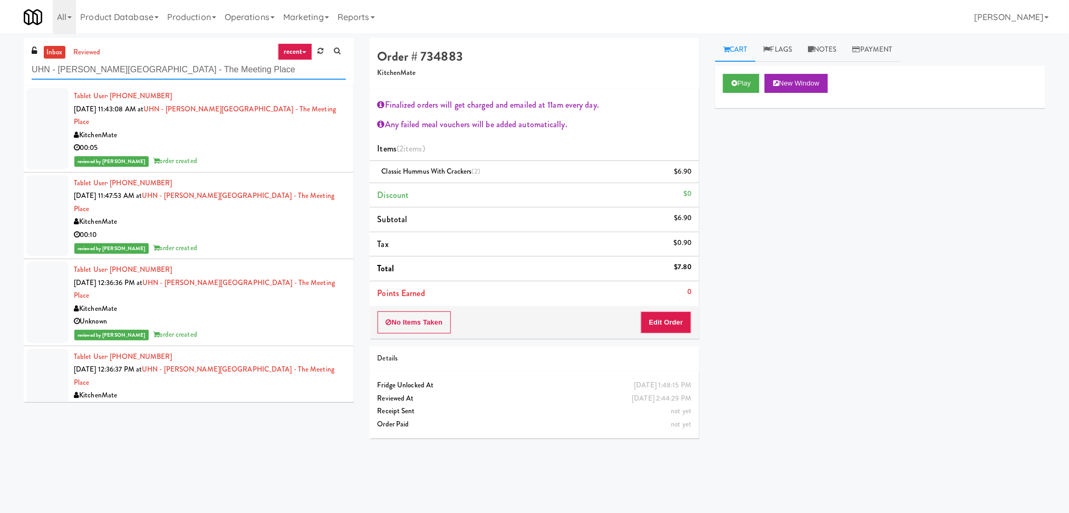
paste input "[PERSON_NAME] Right"
drag, startPoint x: 192, startPoint y: 70, endPoint x: 0, endPoint y: 85, distance: 192.7
click at [0, 85] on div "inbox reviewed recent all unclear take inventory issue suspicious failed recent…" at bounding box center [534, 250] width 1069 height 424
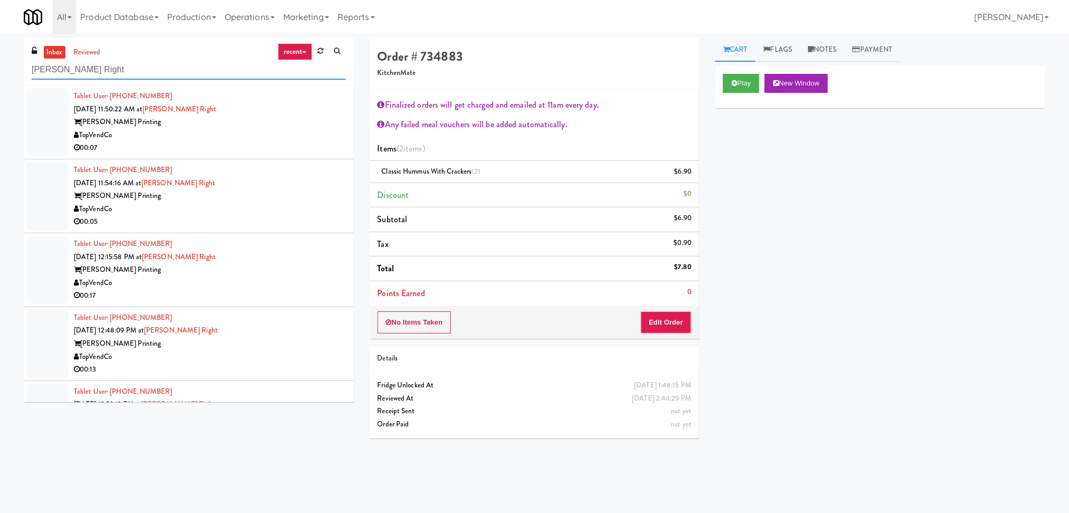
type input "[PERSON_NAME] Right"
click at [241, 126] on div "[PERSON_NAME] Printing" at bounding box center [210, 122] width 272 height 13
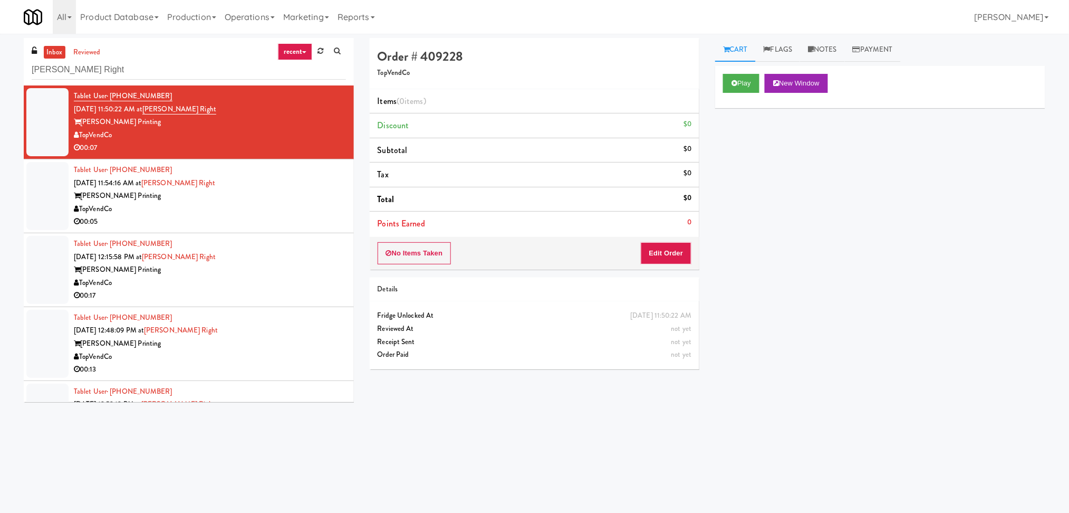
click at [308, 206] on div "TopVendCo" at bounding box center [210, 209] width 272 height 13
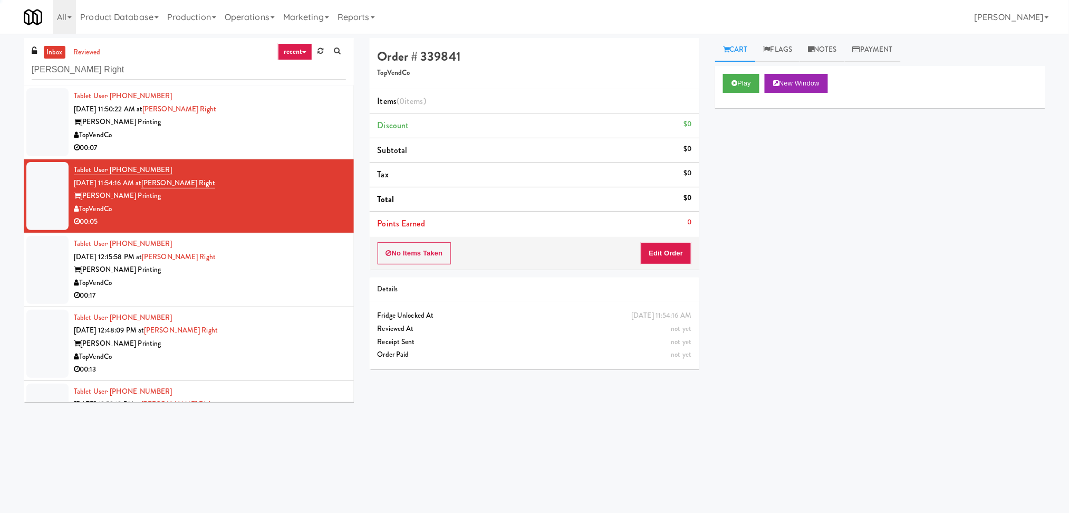
click at [315, 258] on div "Tablet User · (770) 653-5470 [DATE] 12:15:58 PM at [PERSON_NAME] Right [PERSON_…" at bounding box center [210, 269] width 272 height 65
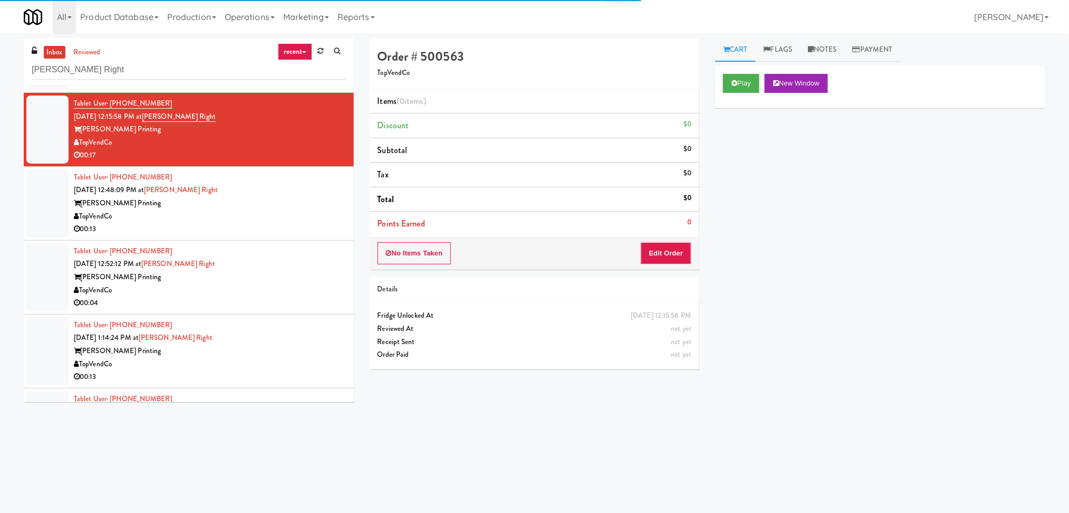
click at [265, 217] on div "TopVendCo" at bounding box center [210, 216] width 272 height 13
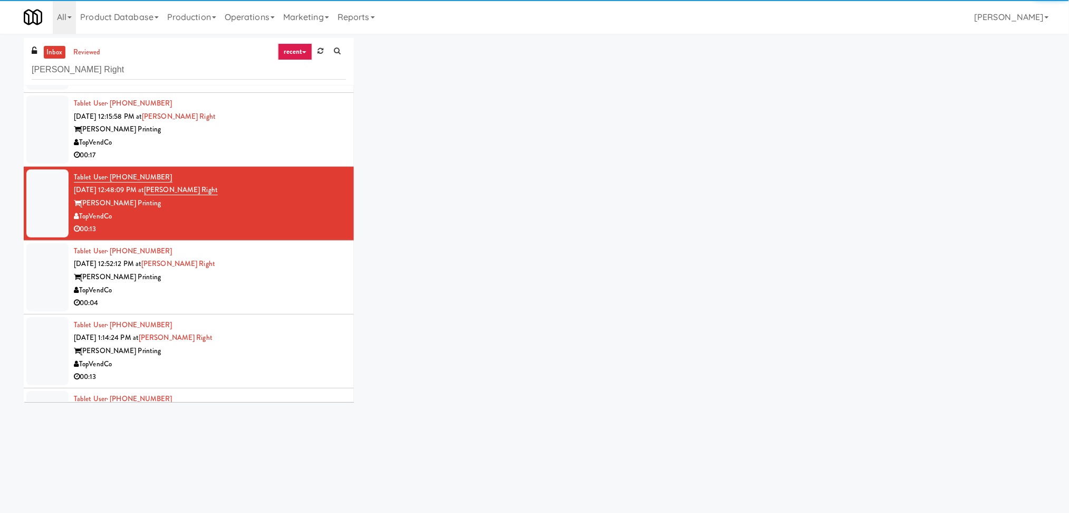
scroll to position [281, 0]
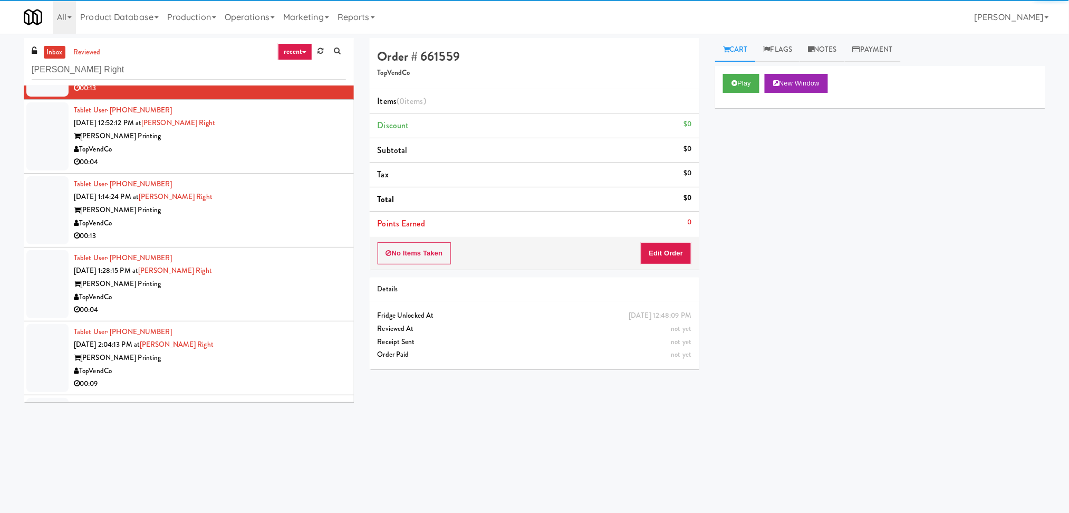
click at [261, 158] on div "00:04" at bounding box center [210, 162] width 272 height 13
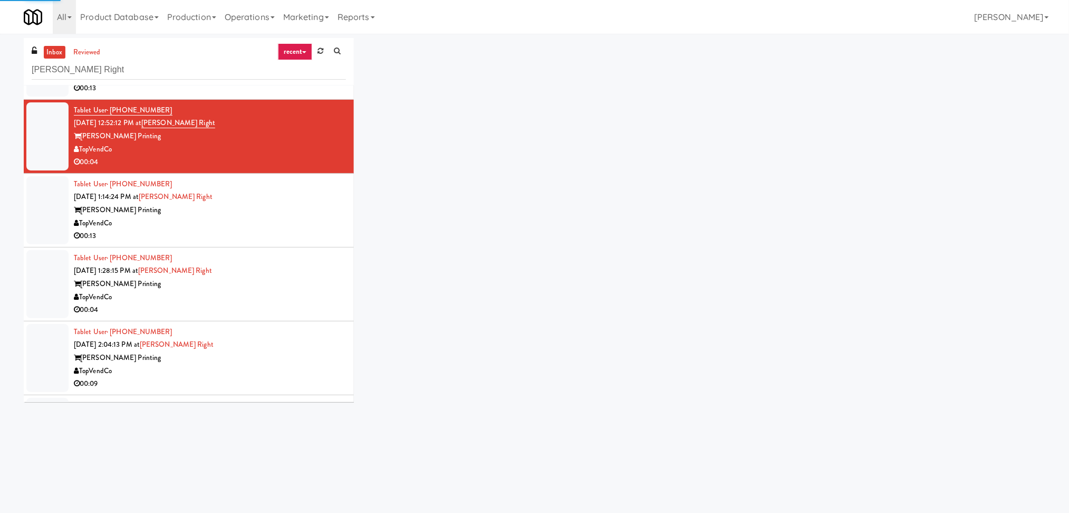
click at [274, 209] on div "[PERSON_NAME] Printing" at bounding box center [210, 210] width 272 height 13
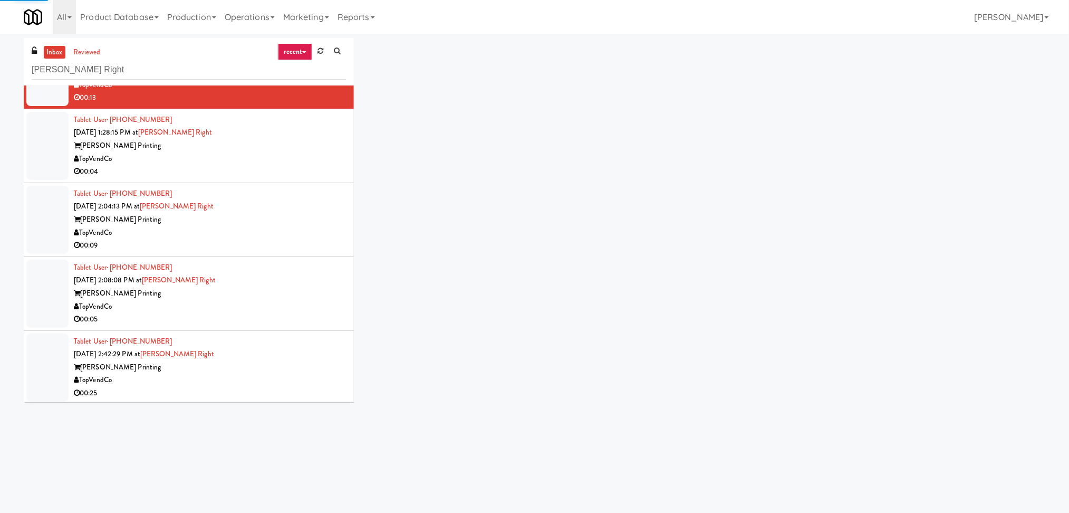
scroll to position [421, 0]
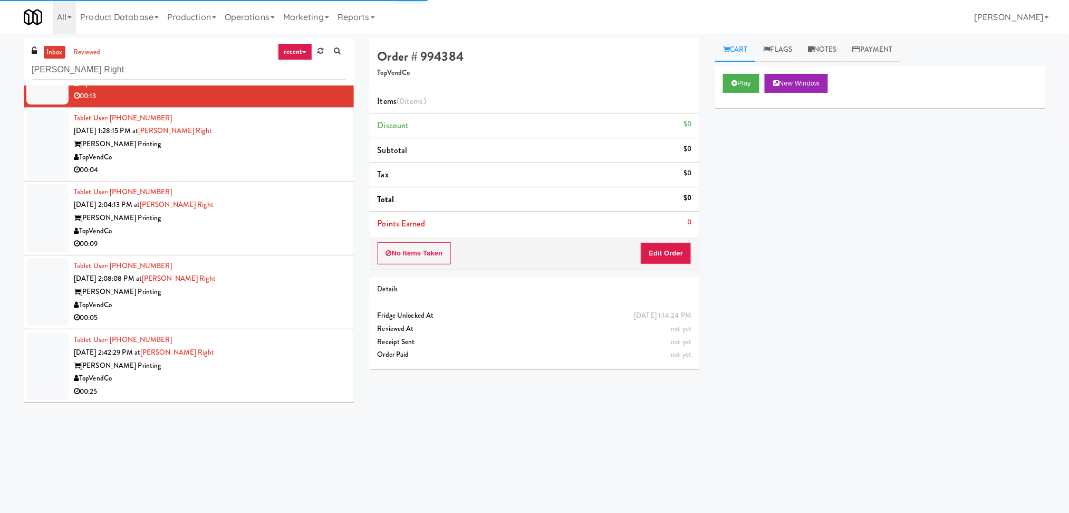
click at [272, 164] on div "00:04" at bounding box center [210, 170] width 272 height 13
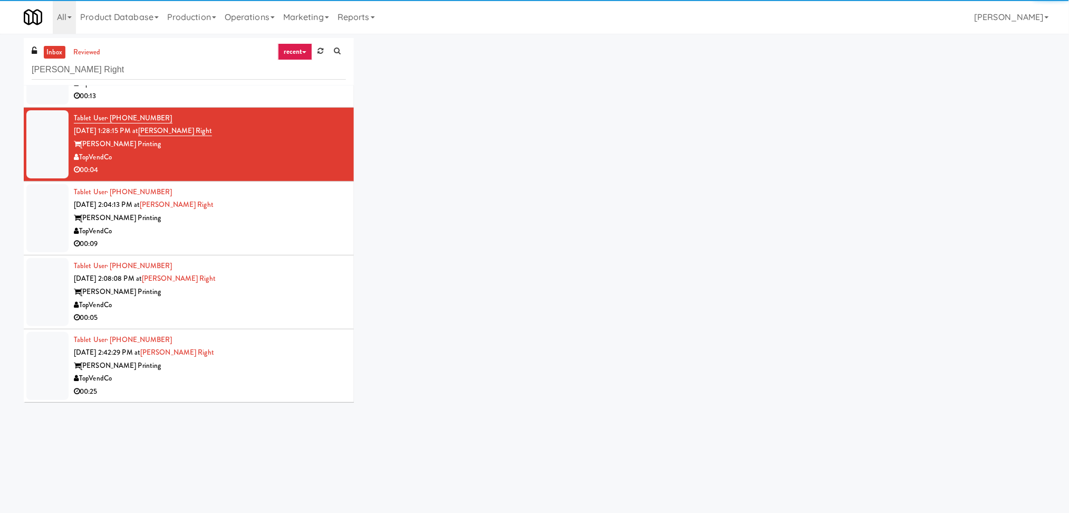
click at [275, 196] on div "Tablet User · (678) 992-6153 [DATE] 2:04:13 PM at [PERSON_NAME] Right [PERSON_N…" at bounding box center [210, 218] width 272 height 65
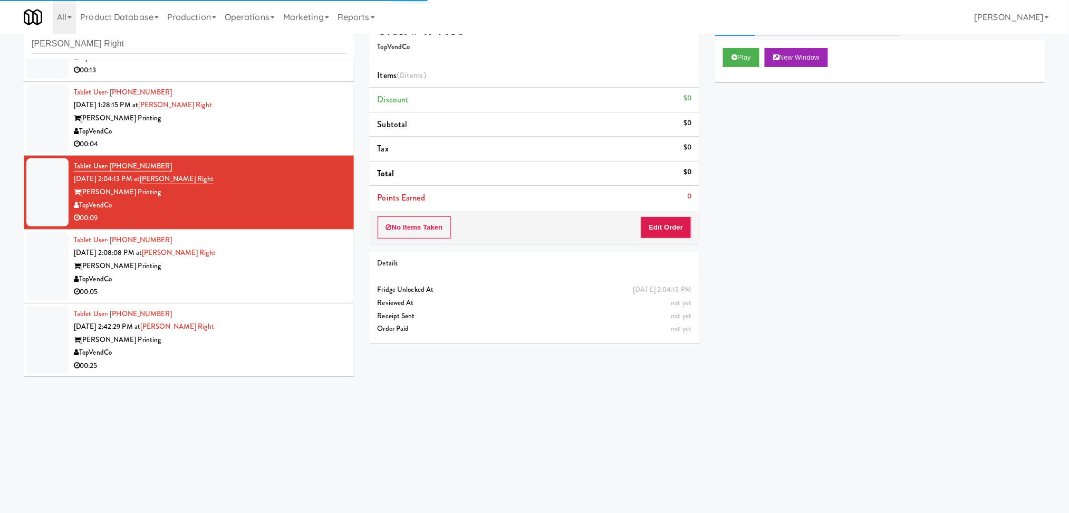
scroll to position [34, 0]
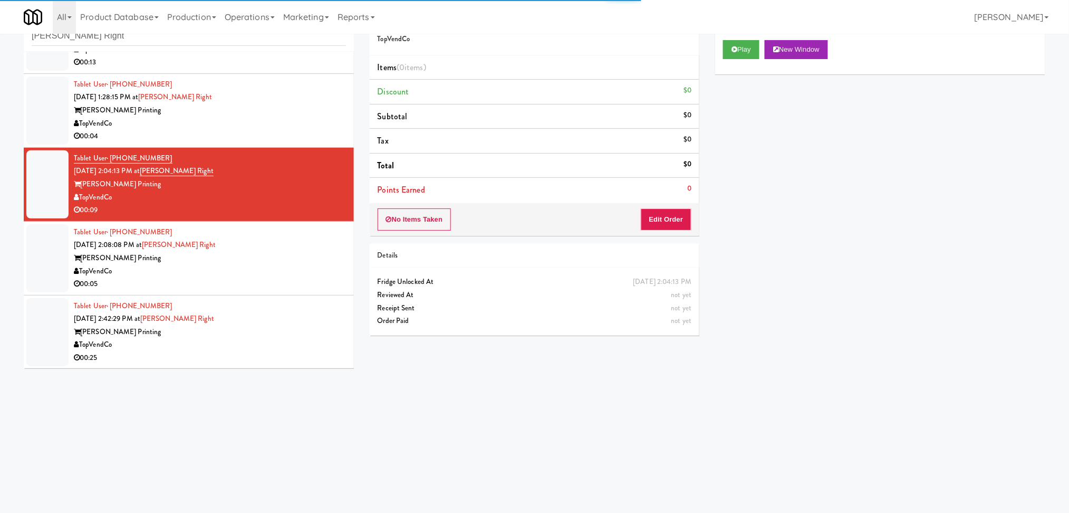
click at [284, 241] on div "Tablet User · (229) 633-0981 [DATE] 2:08:08 PM at [PERSON_NAME] Right [PERSON_N…" at bounding box center [210, 258] width 272 height 65
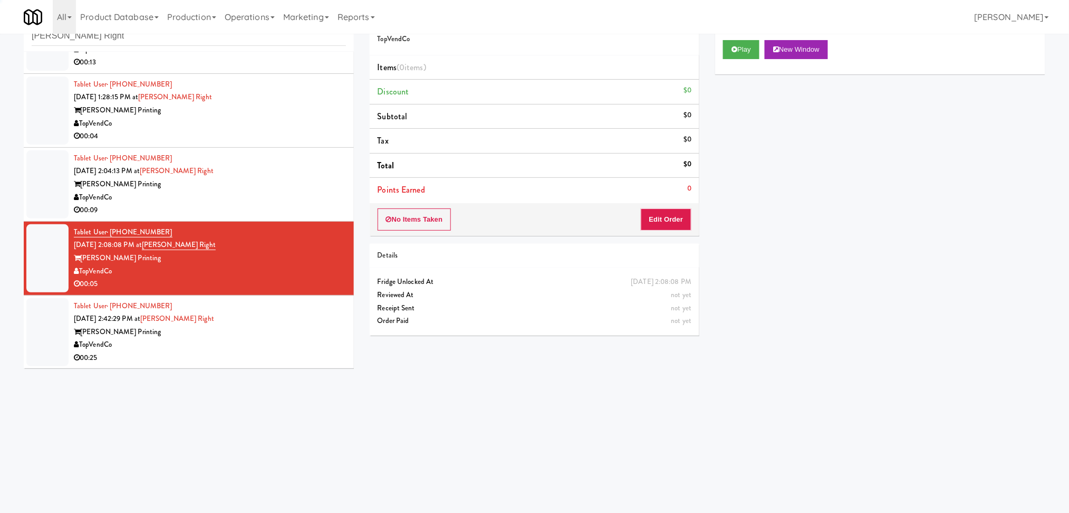
click at [308, 319] on div "Tablet User · (470) 418-9696 [DATE] 2:42:29 PM at [PERSON_NAME] Right [PERSON_N…" at bounding box center [210, 332] width 272 height 65
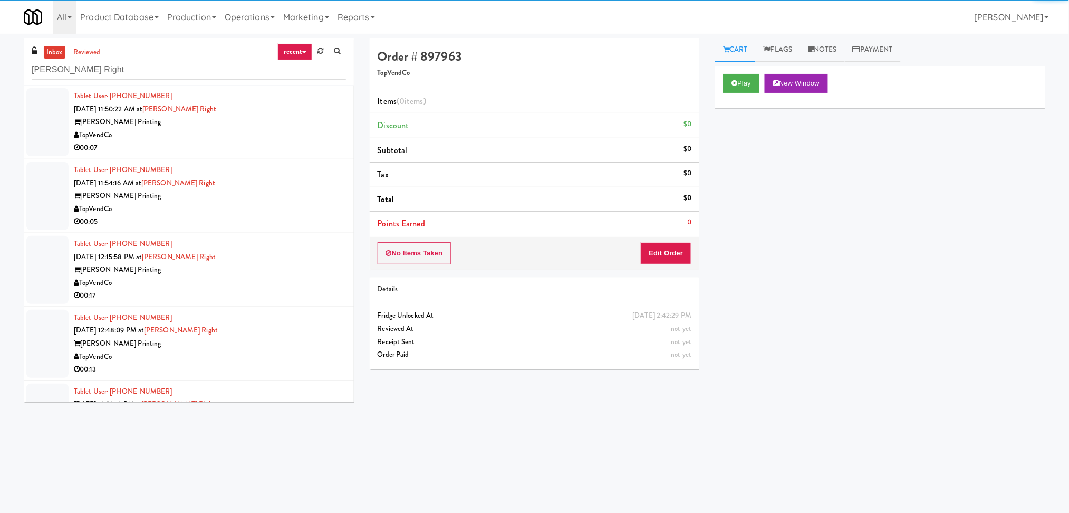
click at [291, 141] on div "00:07" at bounding box center [210, 147] width 272 height 13
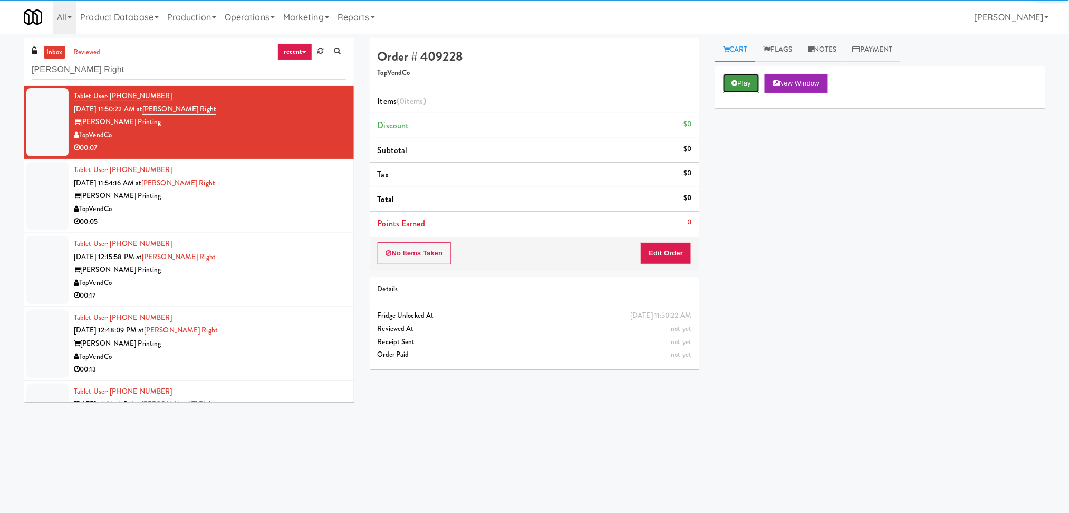
click at [740, 82] on button "Play" at bounding box center [741, 83] width 36 height 19
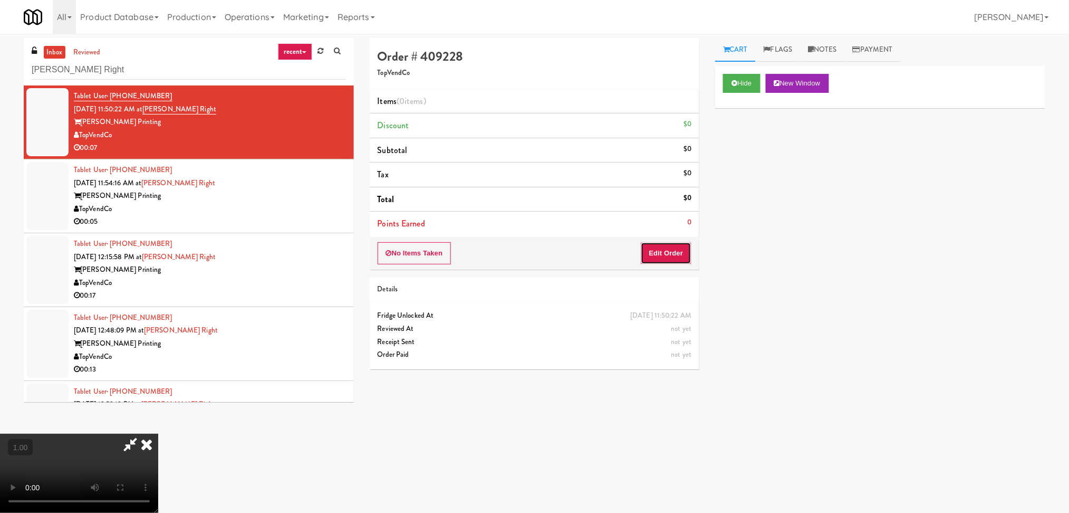
click at [670, 253] on button "Edit Order" at bounding box center [666, 253] width 51 height 22
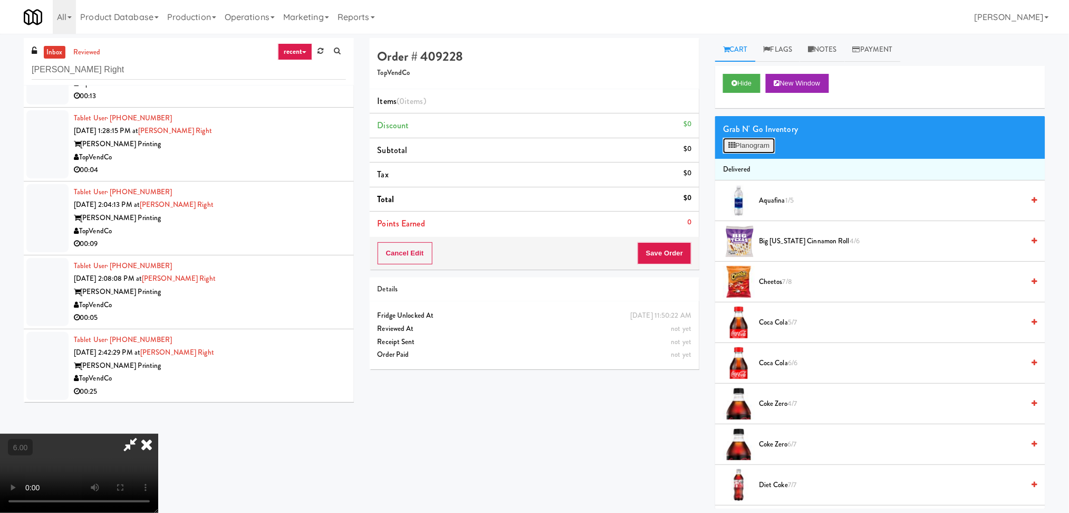
click at [733, 148] on button "Planogram" at bounding box center [749, 146] width 52 height 16
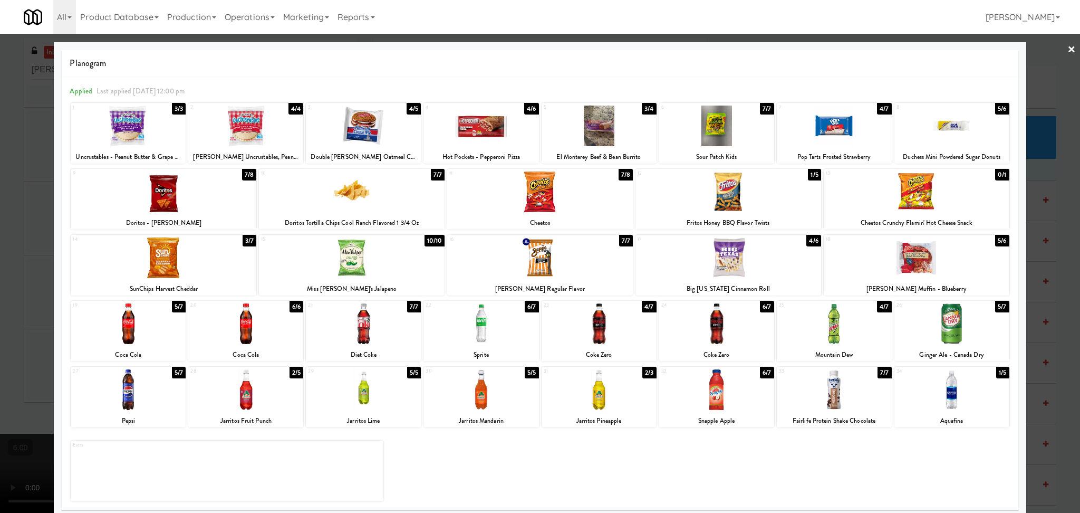
click at [559, 199] on div at bounding box center [540, 191] width 186 height 41
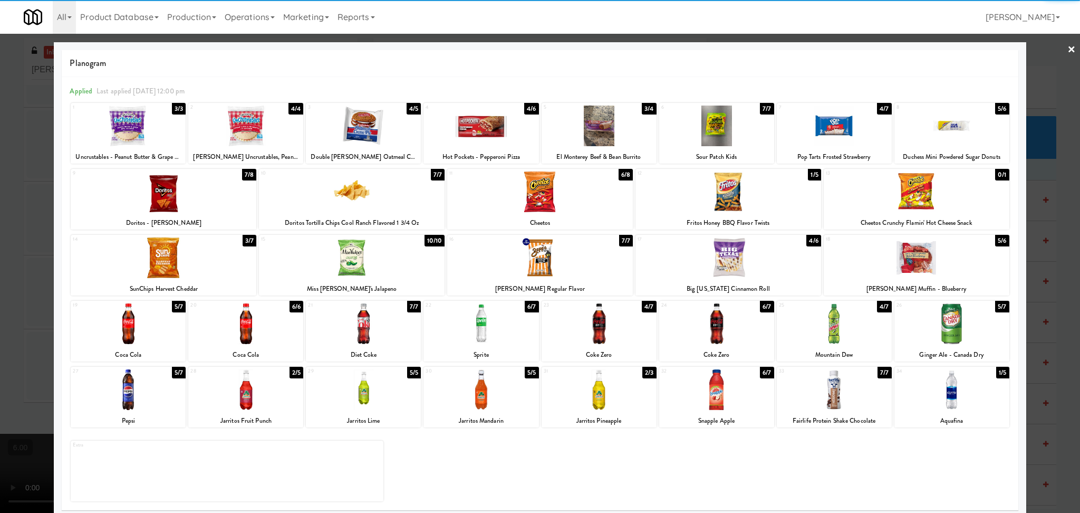
click at [0, 224] on div at bounding box center [540, 256] width 1080 height 513
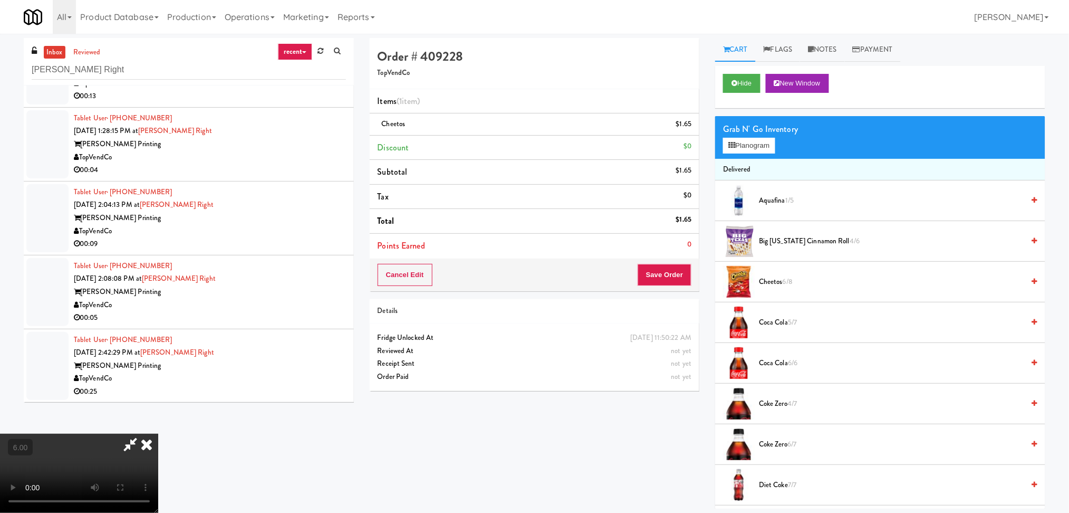
click at [158, 434] on icon at bounding box center [146, 444] width 23 height 21
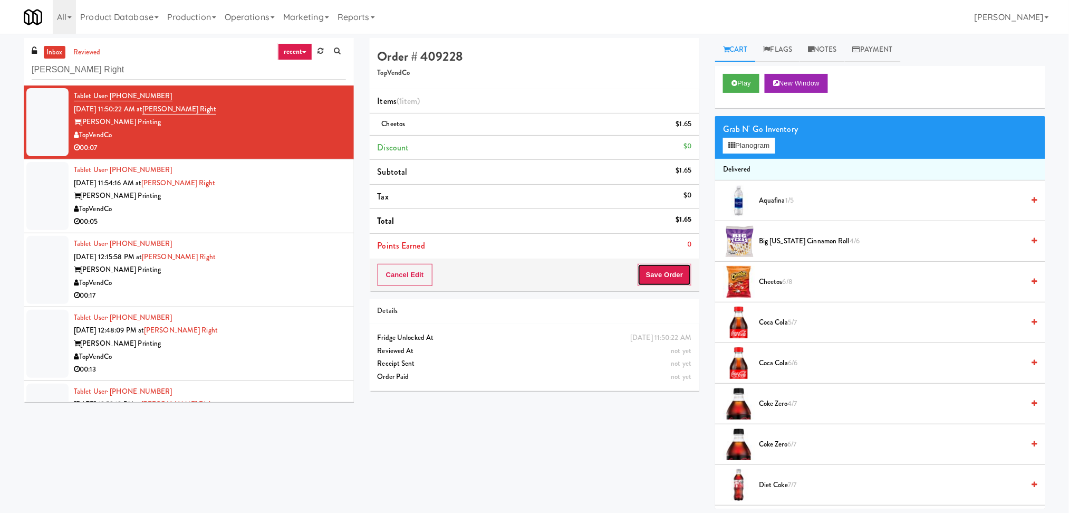
click at [653, 281] on button "Save Order" at bounding box center [665, 275] width 54 height 22
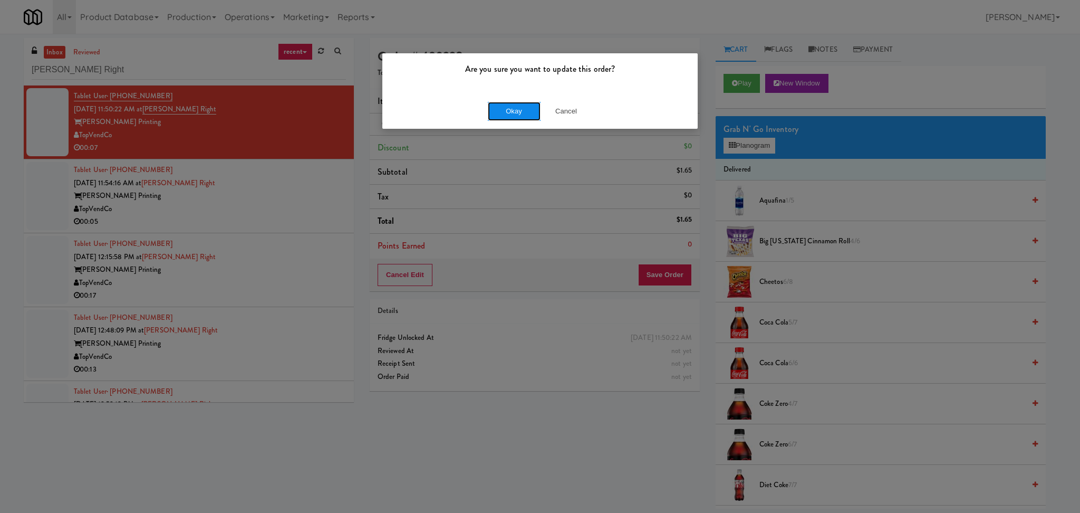
click at [517, 114] on button "Okay" at bounding box center [514, 111] width 53 height 19
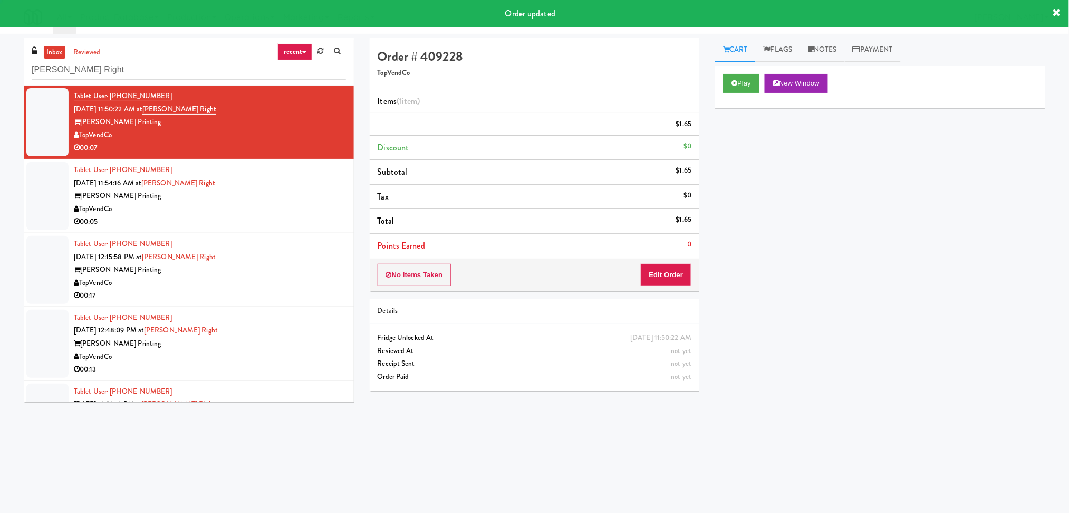
click at [282, 199] on div "[PERSON_NAME] Printing" at bounding box center [210, 195] width 272 height 13
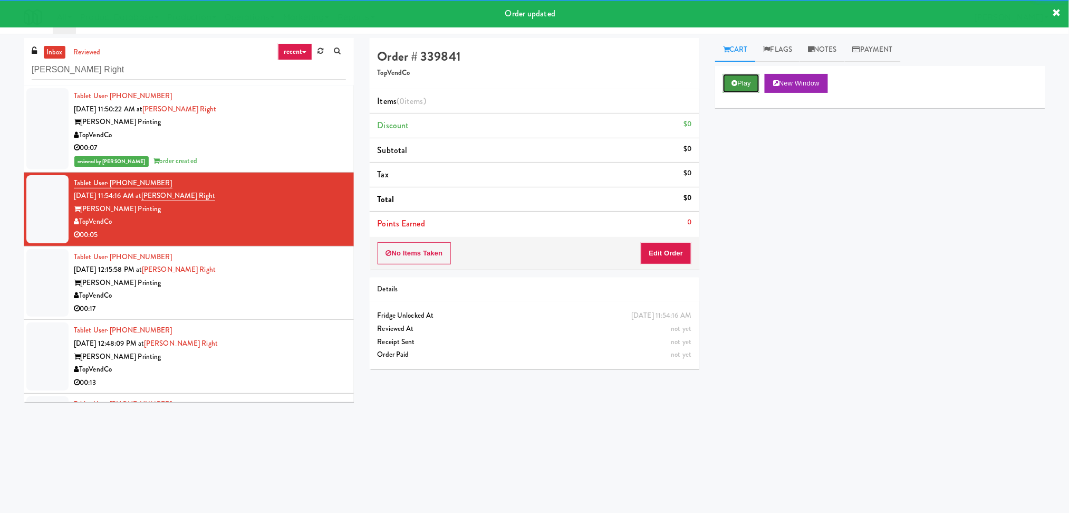
click at [758, 85] on button "Play" at bounding box center [741, 83] width 36 height 19
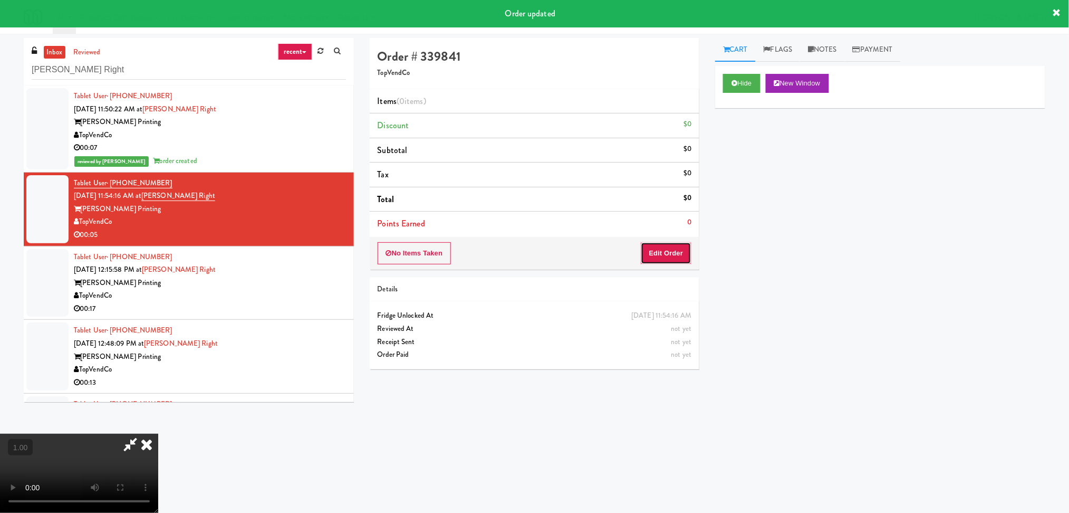
click at [671, 253] on button "Edit Order" at bounding box center [666, 253] width 51 height 22
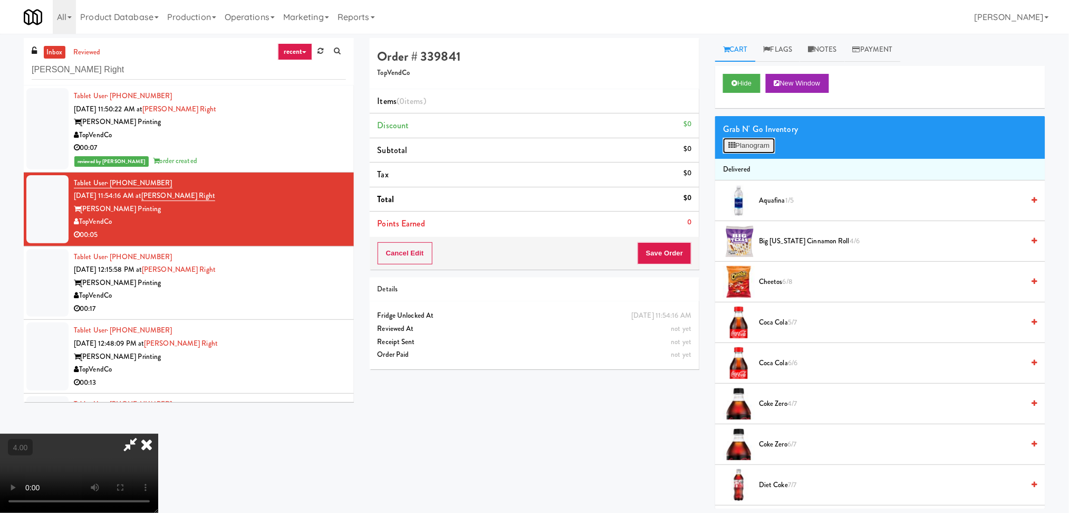
click at [732, 147] on icon at bounding box center [732, 145] width 7 height 7
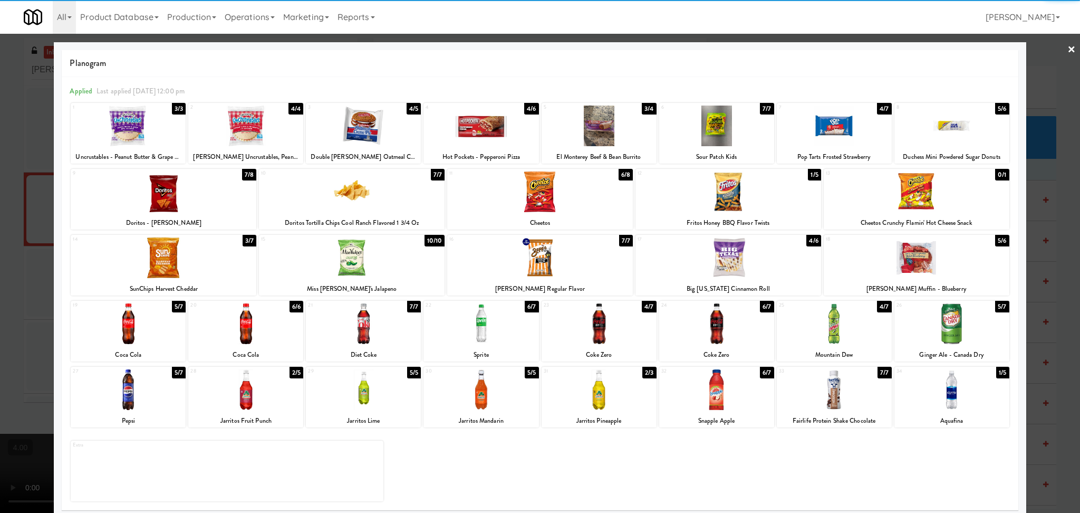
drag, startPoint x: 246, startPoint y: 330, endPoint x: 178, endPoint y: 308, distance: 72.1
click at [246, 329] on div at bounding box center [245, 323] width 115 height 41
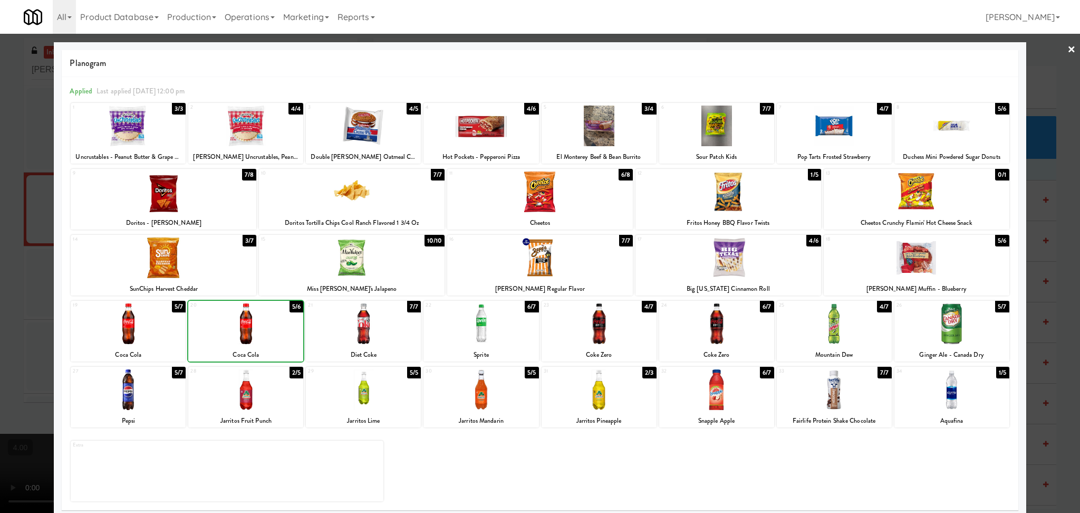
click at [32, 209] on div at bounding box center [540, 256] width 1080 height 513
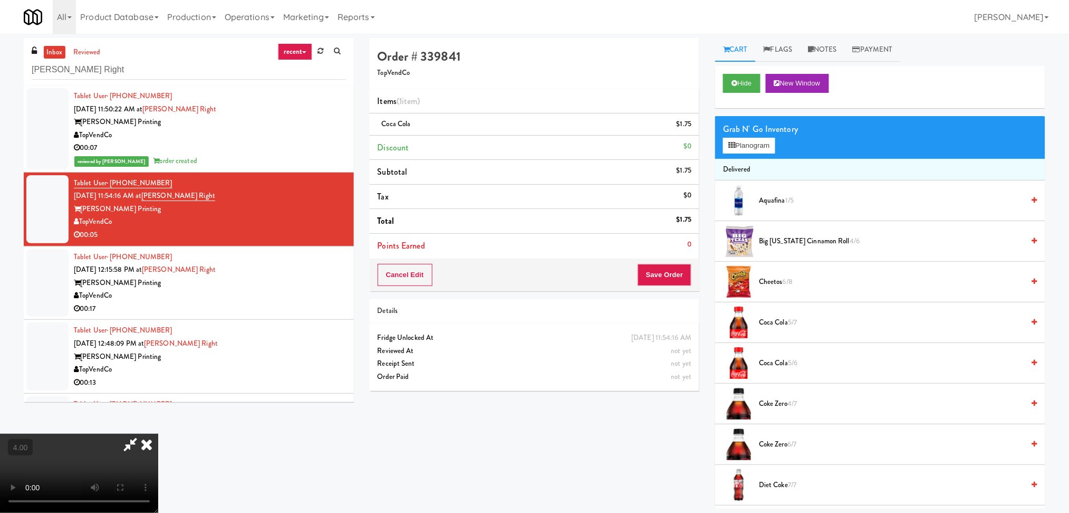
click at [142, 434] on icon at bounding box center [130, 444] width 24 height 21
click at [667, 272] on button "Save Order" at bounding box center [665, 275] width 54 height 22
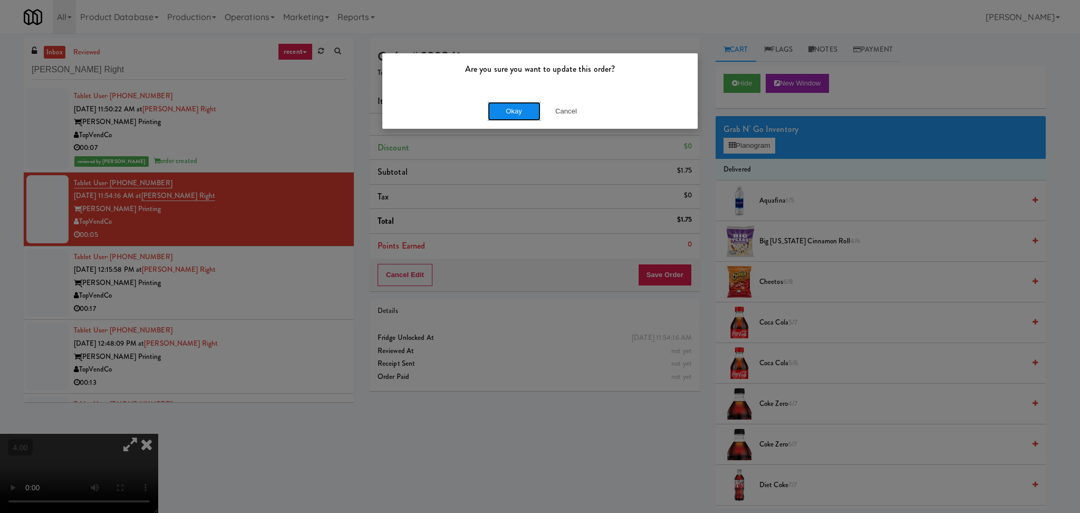
click at [502, 111] on button "Okay" at bounding box center [514, 111] width 53 height 19
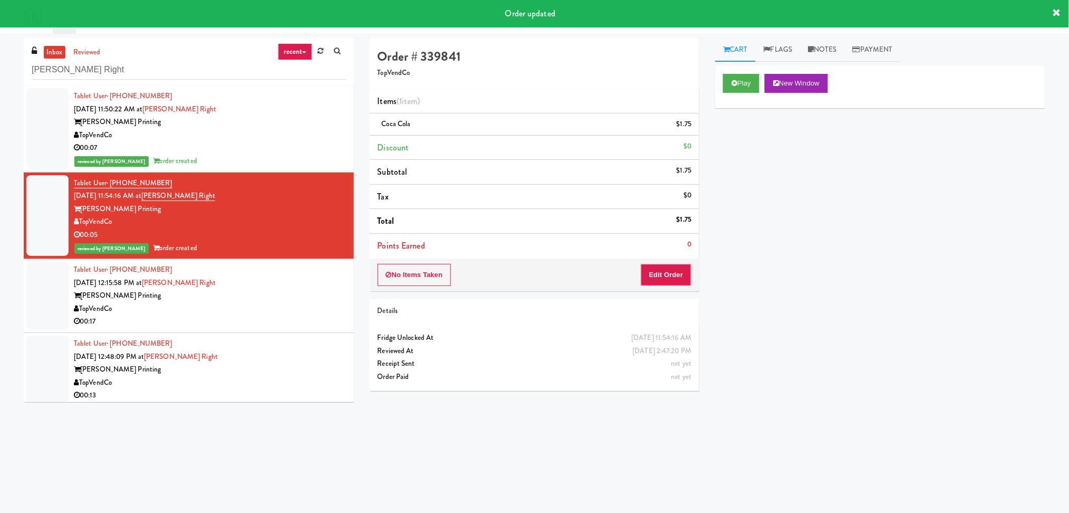
scroll to position [70, 0]
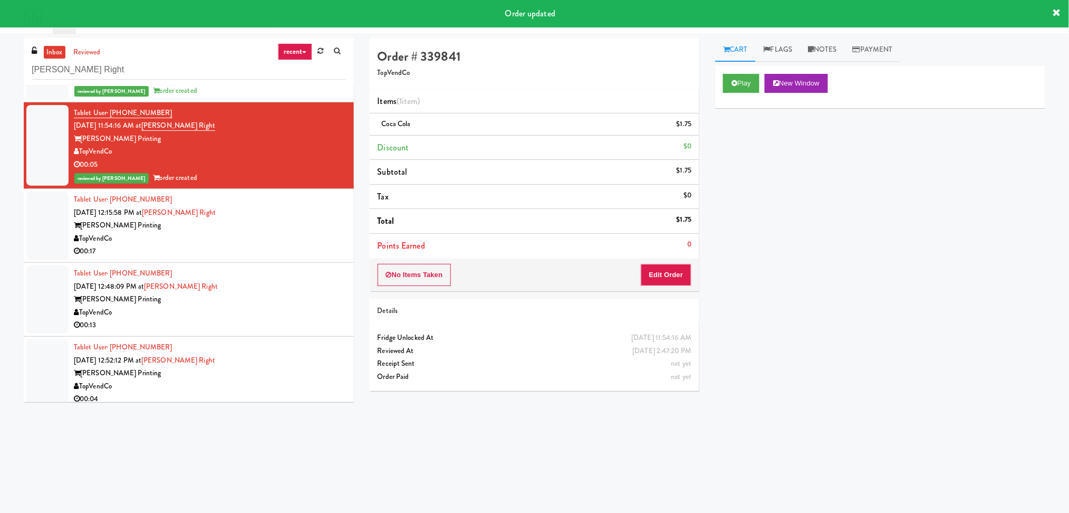
click at [284, 247] on div "00:17" at bounding box center [210, 251] width 272 height 13
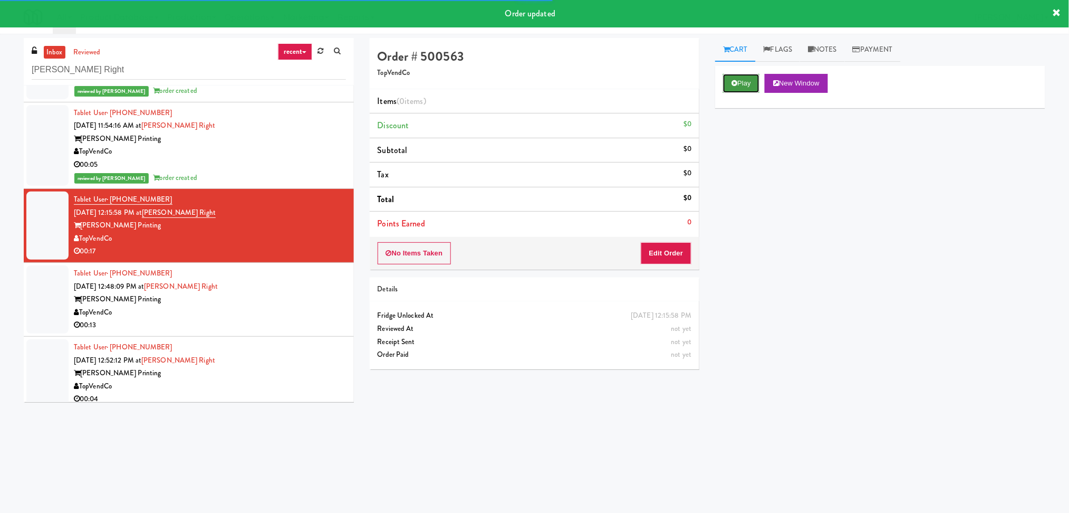
click at [736, 84] on icon at bounding box center [735, 83] width 6 height 7
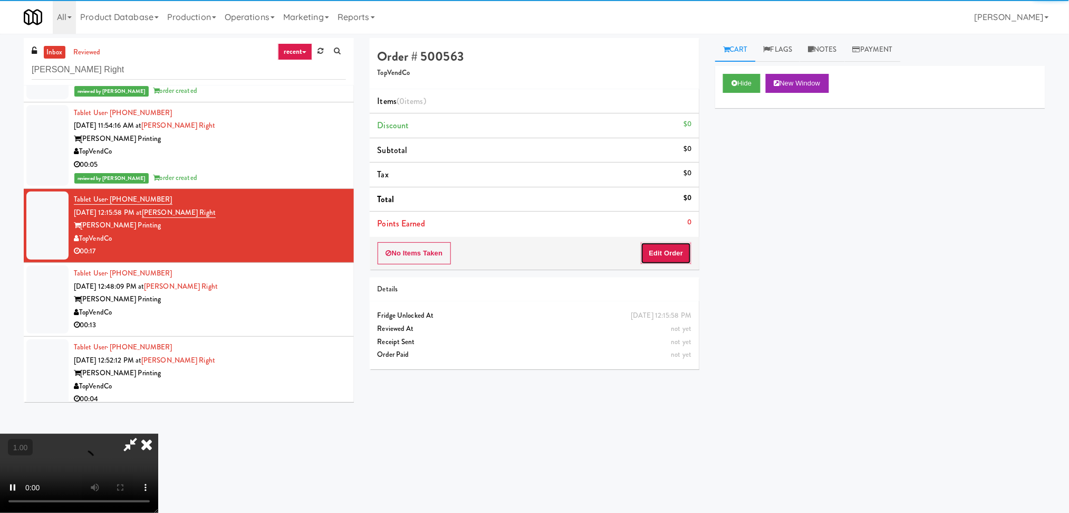
click at [664, 260] on button "Edit Order" at bounding box center [666, 253] width 51 height 22
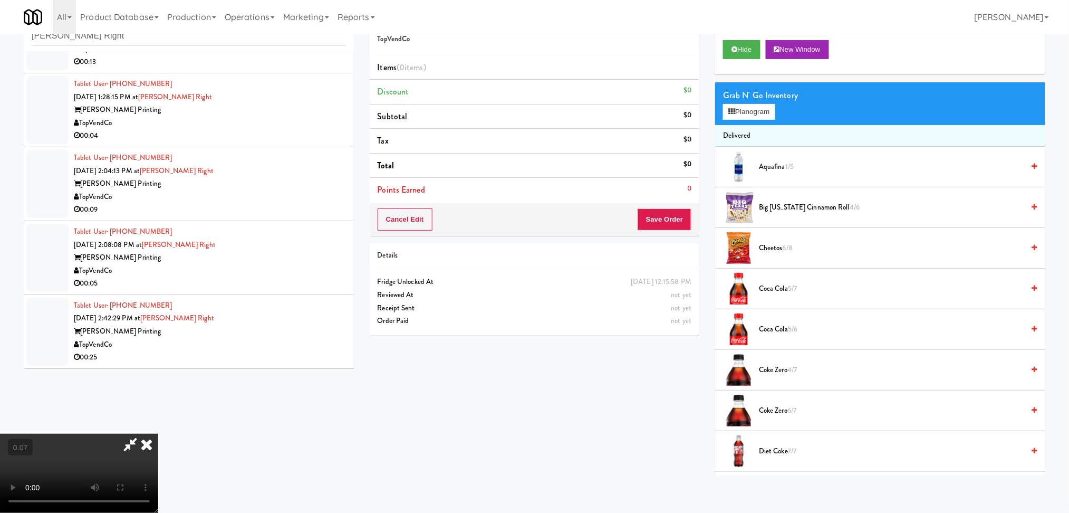
scroll to position [140, 0]
click at [746, 114] on button "Planogram" at bounding box center [749, 112] width 52 height 16
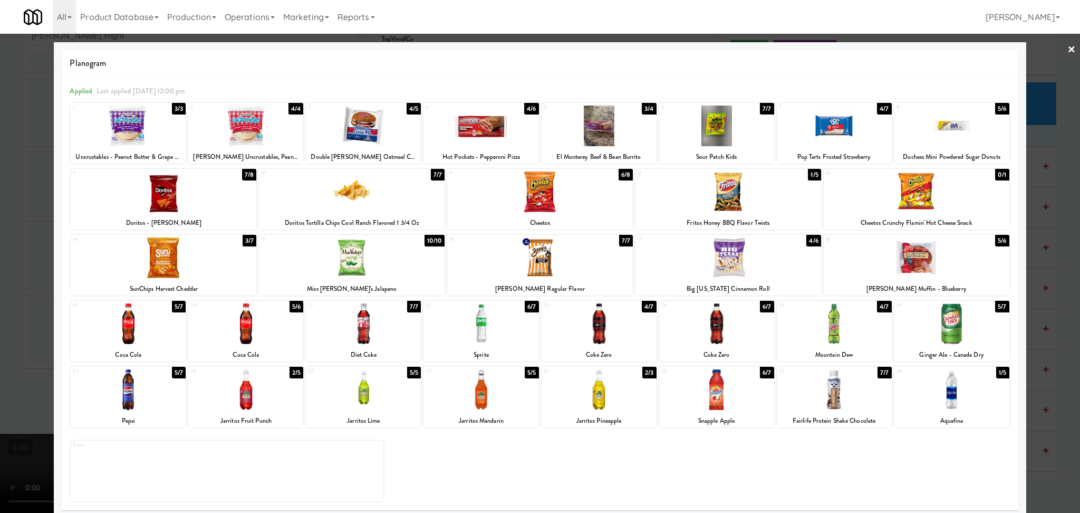
click at [893, 200] on div at bounding box center [917, 191] width 186 height 41
click at [1049, 207] on div at bounding box center [540, 256] width 1080 height 513
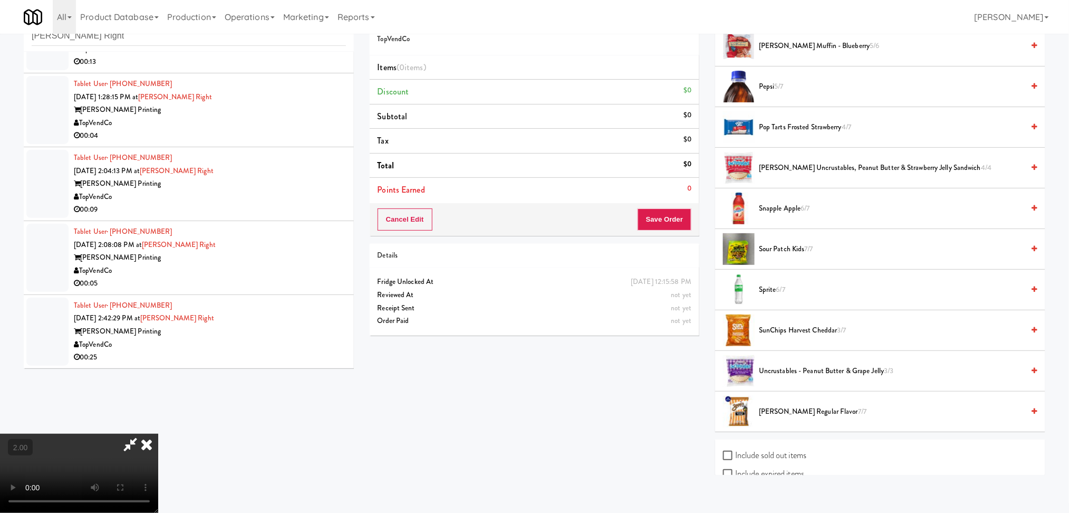
scroll to position [1135, 0]
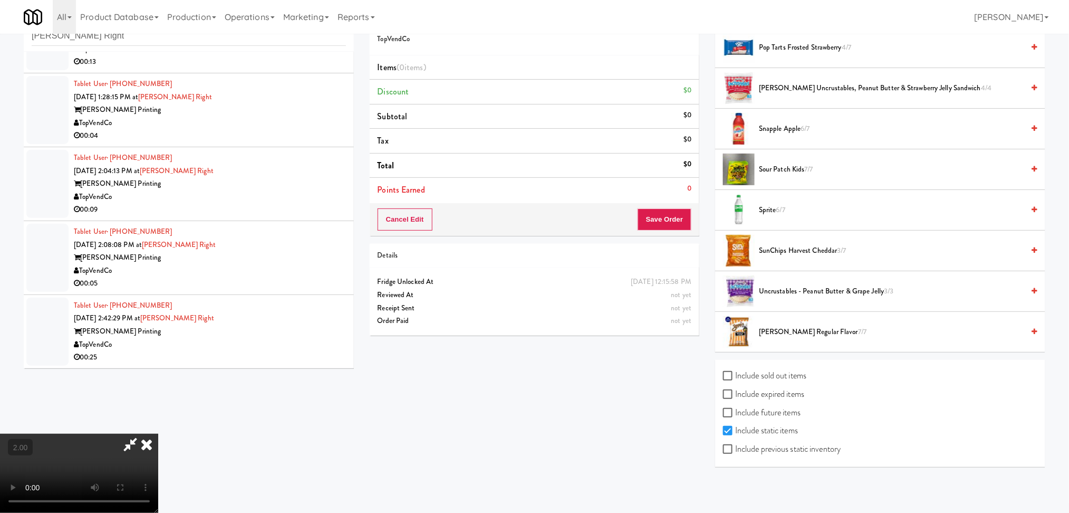
click at [158, 434] on video at bounding box center [79, 473] width 158 height 79
click at [774, 378] on label "Include sold out items" at bounding box center [764, 376] width 83 height 16
click at [735, 378] on input "Include sold out items" at bounding box center [729, 376] width 12 height 8
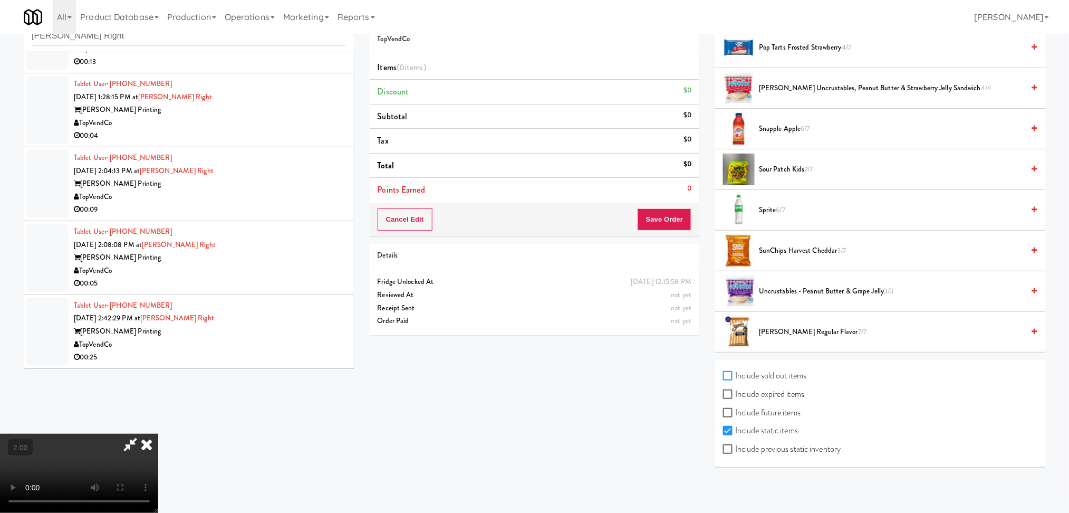
checkbox input "true"
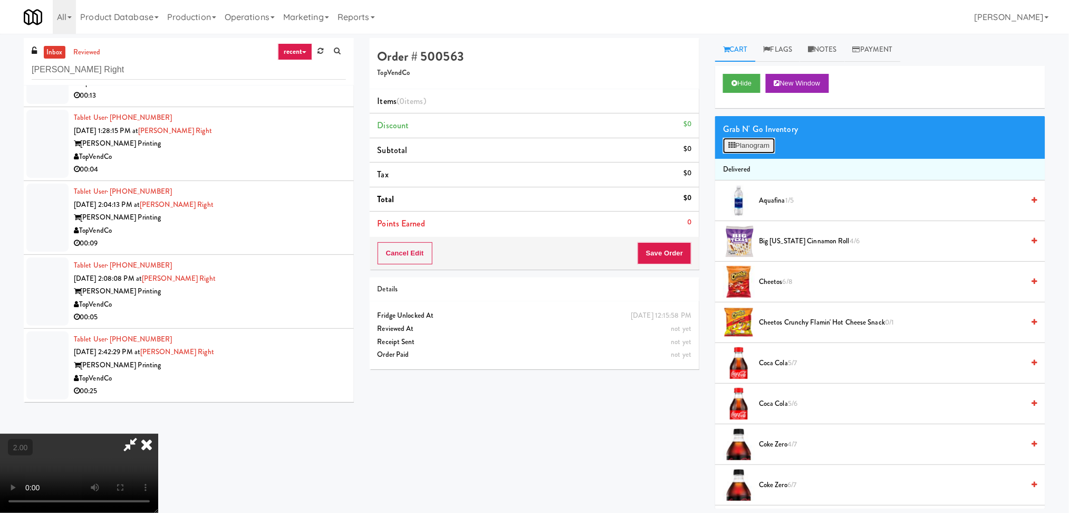
click at [740, 143] on button "Planogram" at bounding box center [749, 146] width 52 height 16
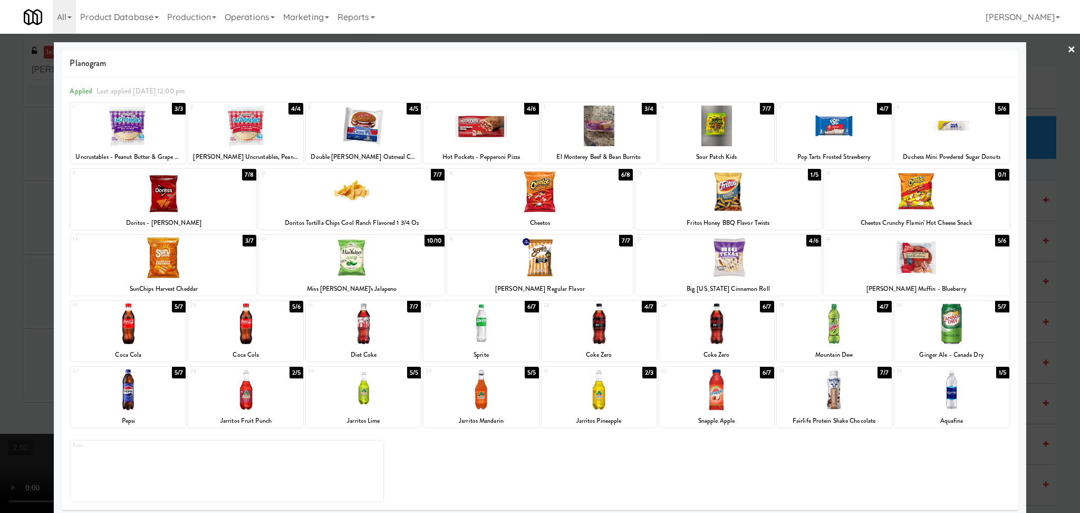
click at [0, 207] on div at bounding box center [540, 256] width 1080 height 513
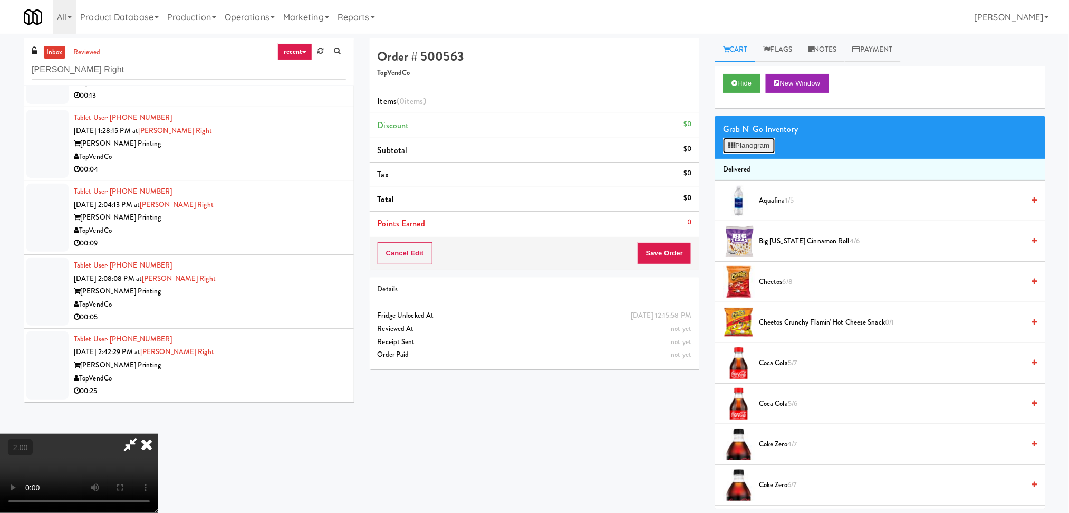
click at [752, 142] on button "Planogram" at bounding box center [749, 146] width 52 height 16
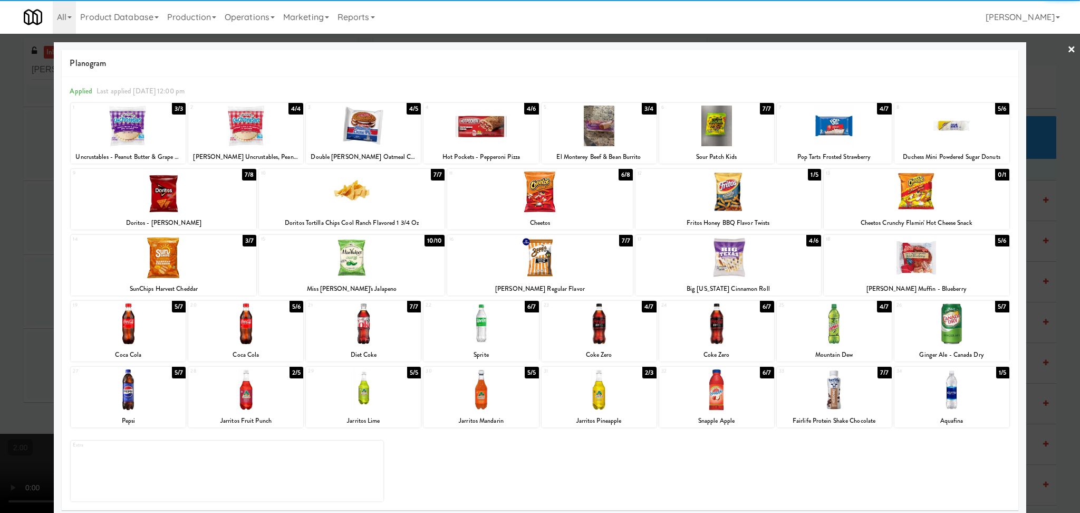
click at [173, 198] on div at bounding box center [164, 191] width 186 height 41
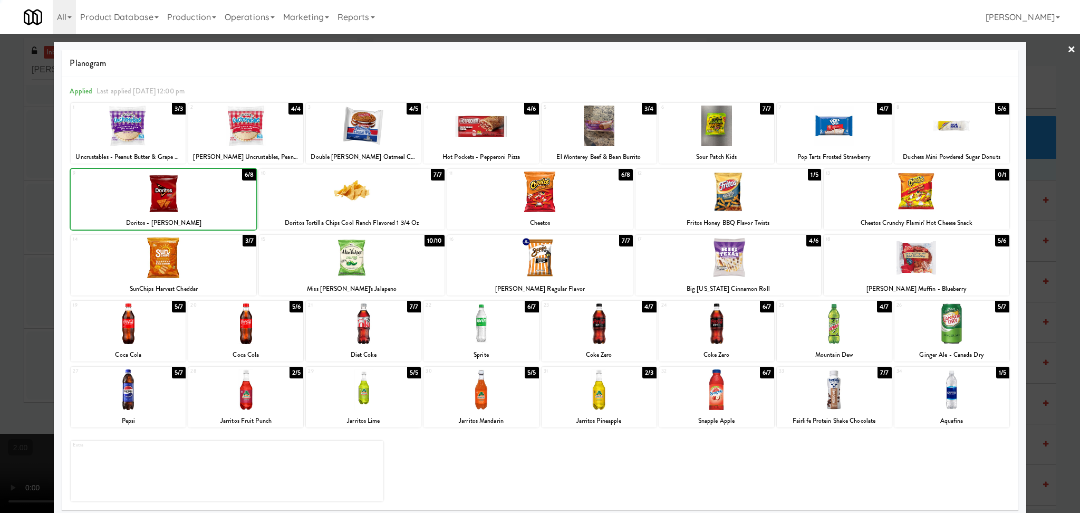
click at [173, 198] on div at bounding box center [164, 191] width 186 height 41
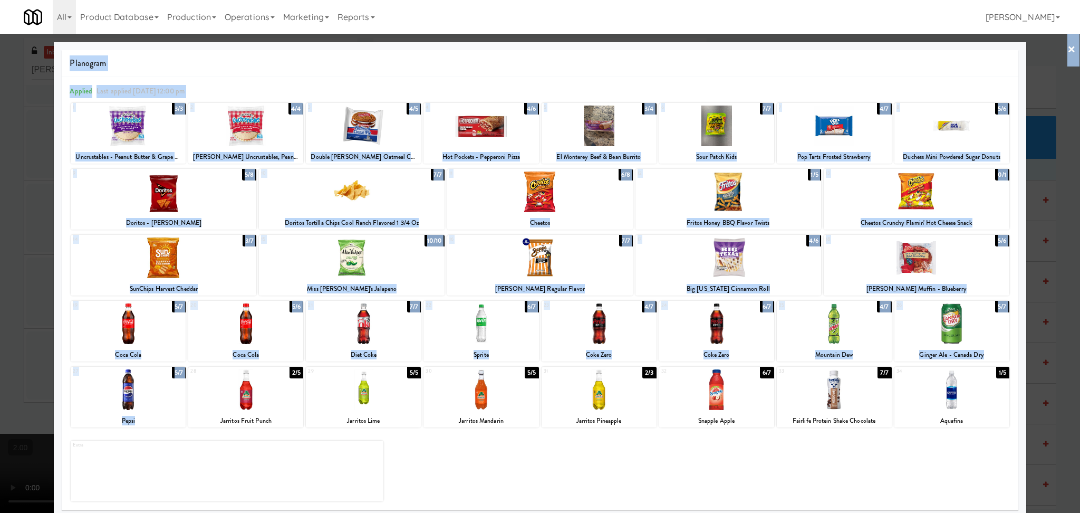
drag, startPoint x: 277, startPoint y: 391, endPoint x: 0, endPoint y: 325, distance: 285.2
click at [0, 325] on div "× Planogram Applied Last applied [DATE] 12:00 pm 1 3/3 Uncrustables - Peanut Bu…" at bounding box center [540, 256] width 1080 height 513
click at [0, 325] on div at bounding box center [540, 256] width 1080 height 513
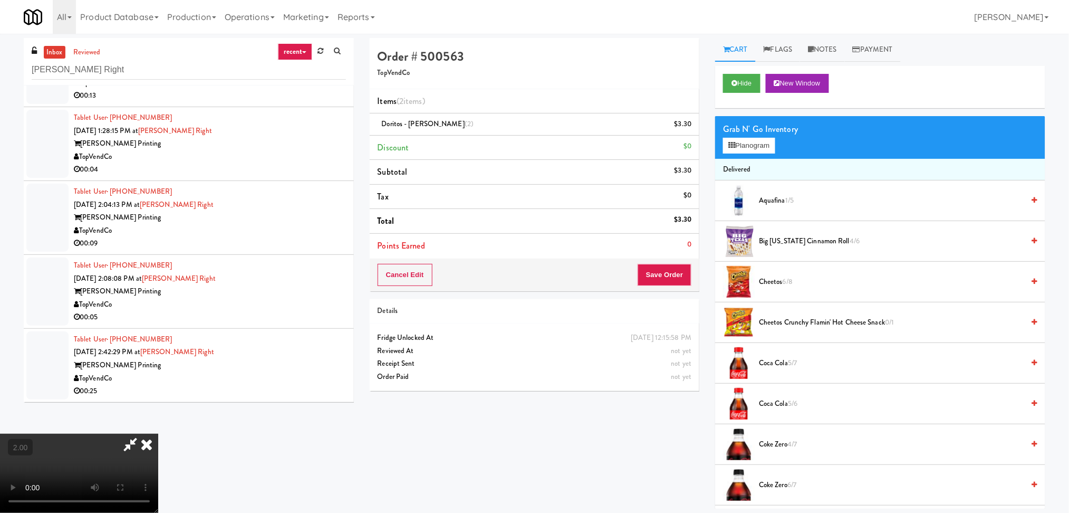
scroll to position [187, 0]
click at [158, 434] on video at bounding box center [79, 473] width 158 height 79
click at [753, 135] on div "Grab N' Go Inventory" at bounding box center [880, 129] width 314 height 16
click at [749, 146] on button "Planogram" at bounding box center [749, 146] width 52 height 16
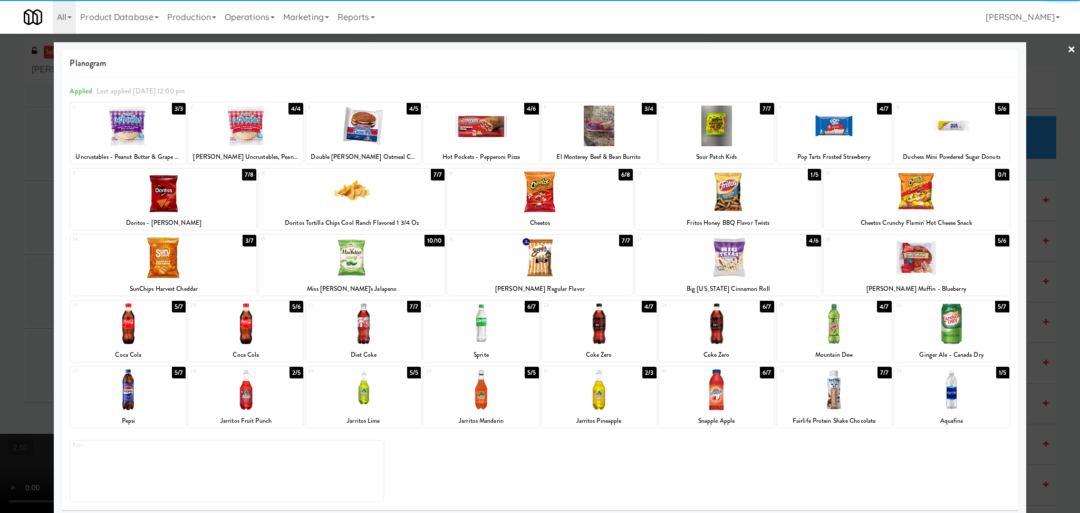
click at [243, 398] on div at bounding box center [245, 389] width 115 height 41
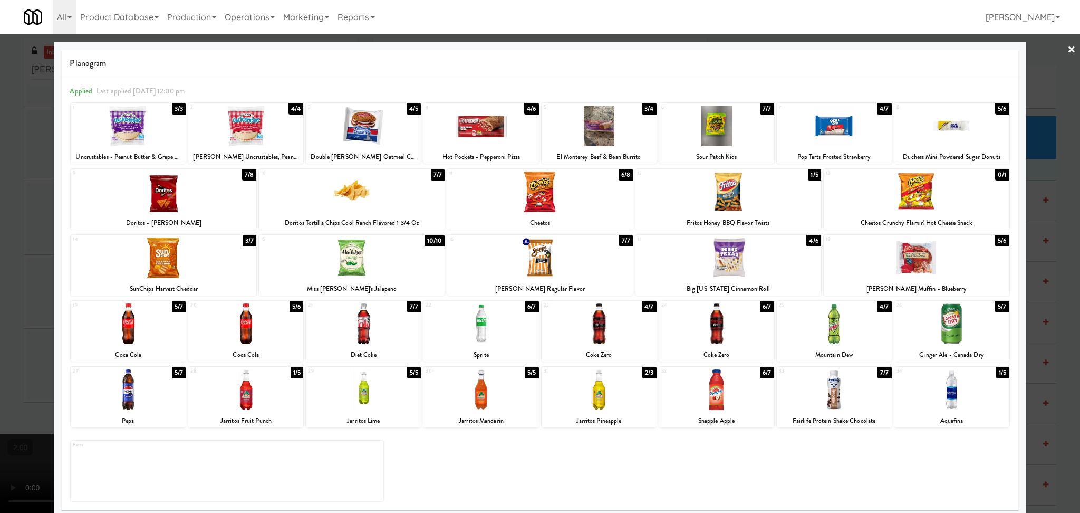
click at [0, 270] on div at bounding box center [540, 256] width 1080 height 513
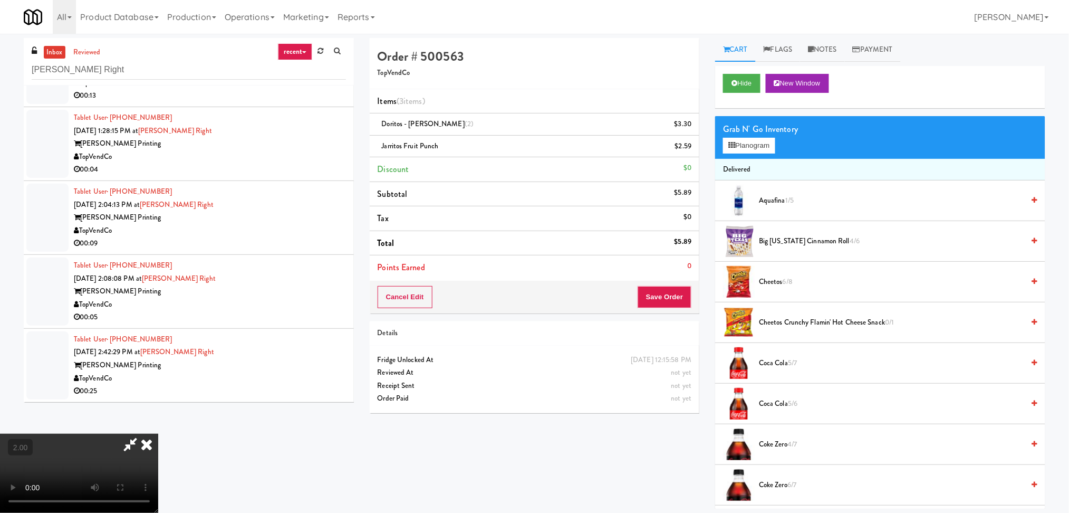
scroll to position [46, 0]
click at [158, 434] on video at bounding box center [79, 473] width 158 height 79
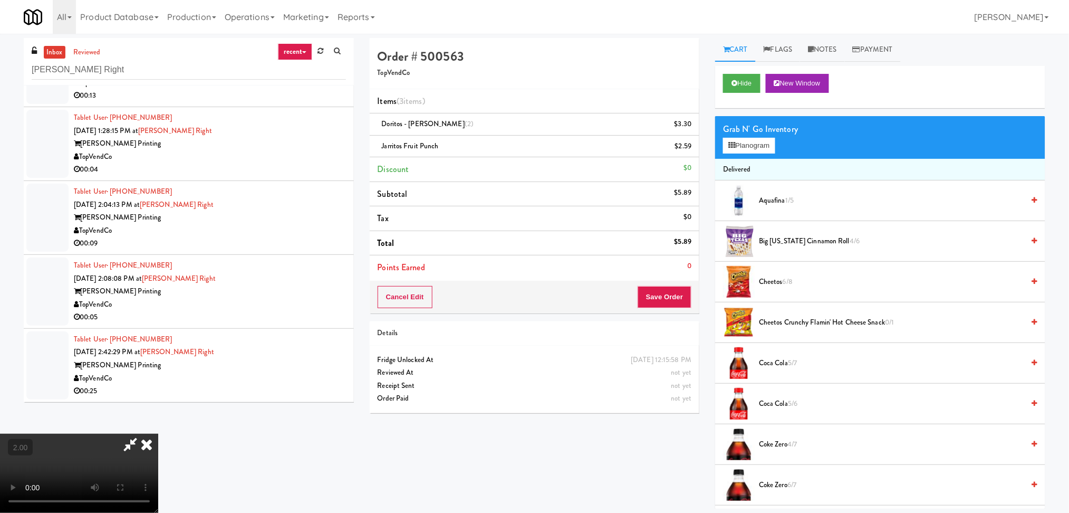
click at [158, 434] on video at bounding box center [79, 473] width 158 height 79
click at [142, 434] on icon at bounding box center [130, 444] width 24 height 21
click at [657, 299] on button "Save Order" at bounding box center [665, 297] width 54 height 22
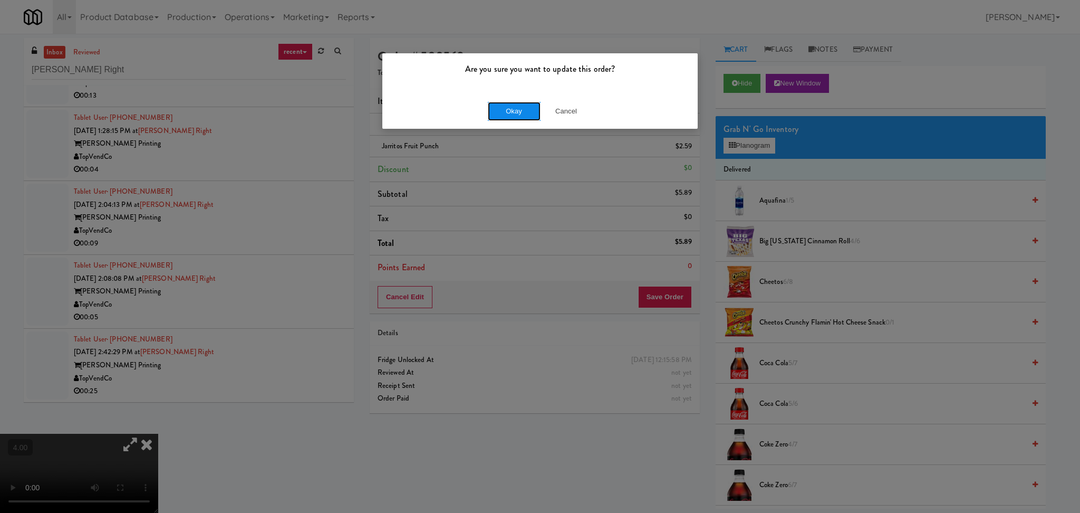
click at [505, 114] on button "Okay" at bounding box center [514, 111] width 53 height 19
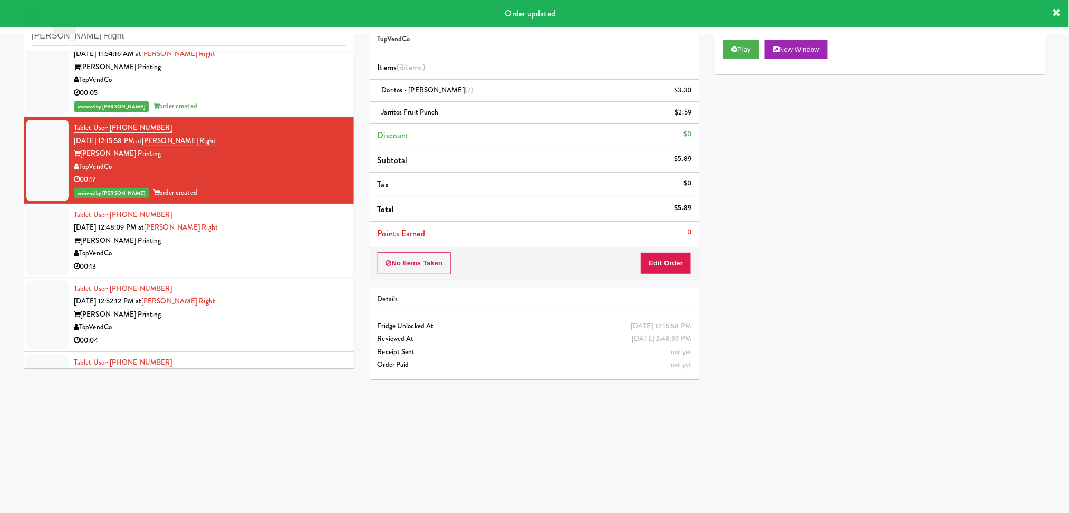
scroll to position [211, 0]
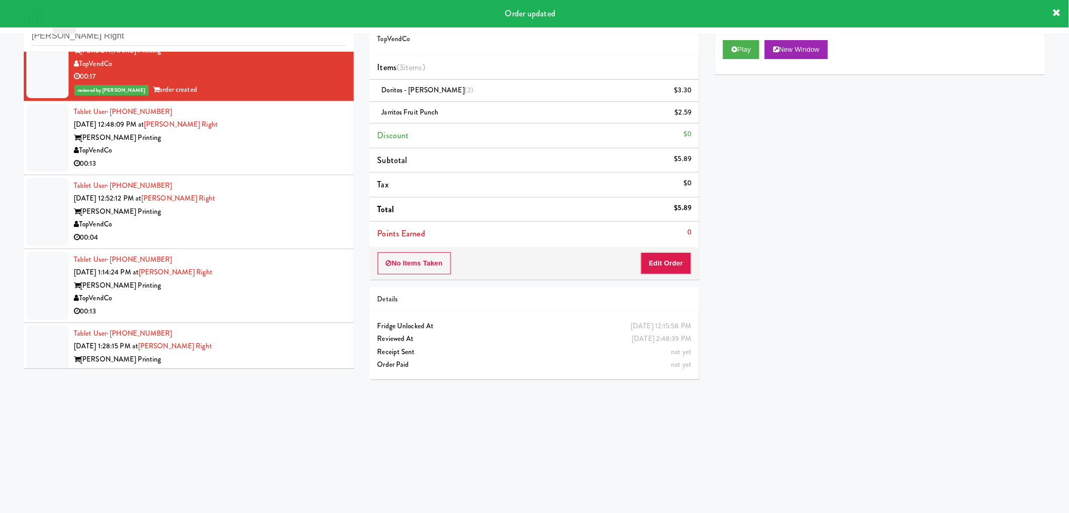
click at [264, 160] on div "00:13" at bounding box center [210, 163] width 272 height 13
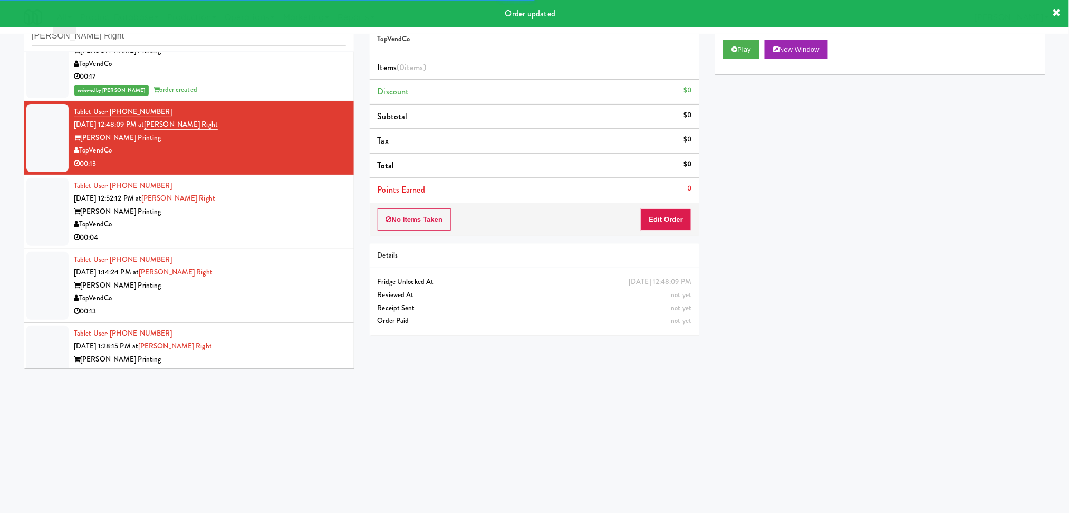
click at [729, 59] on div "Play New Window" at bounding box center [880, 53] width 330 height 42
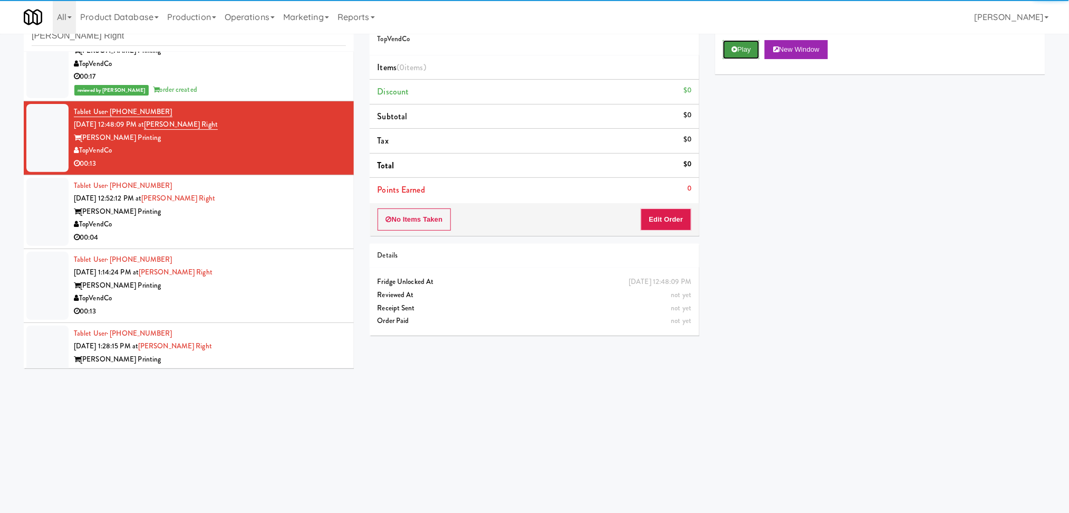
click at [738, 52] on icon at bounding box center [735, 49] width 6 height 7
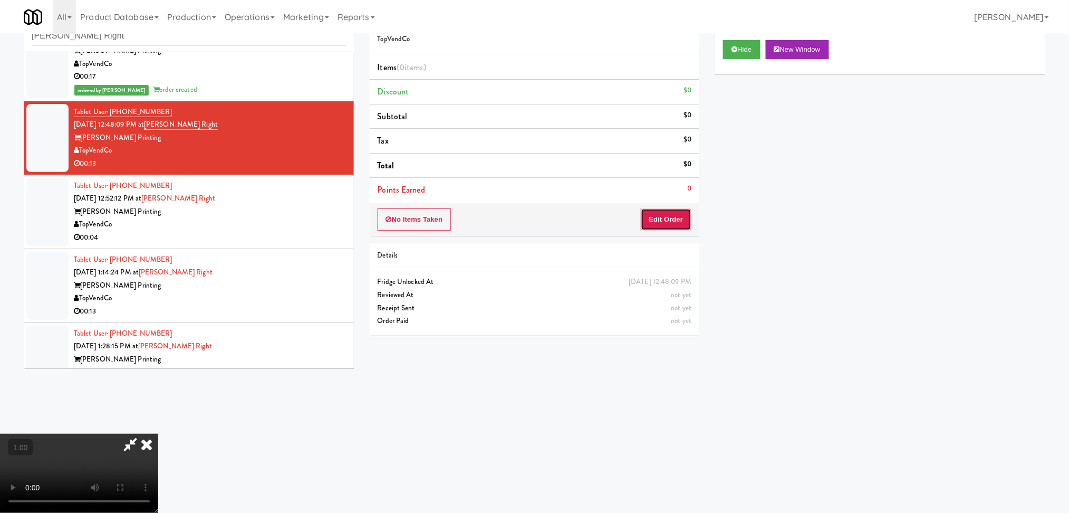
click at [669, 227] on button "Edit Order" at bounding box center [666, 219] width 51 height 22
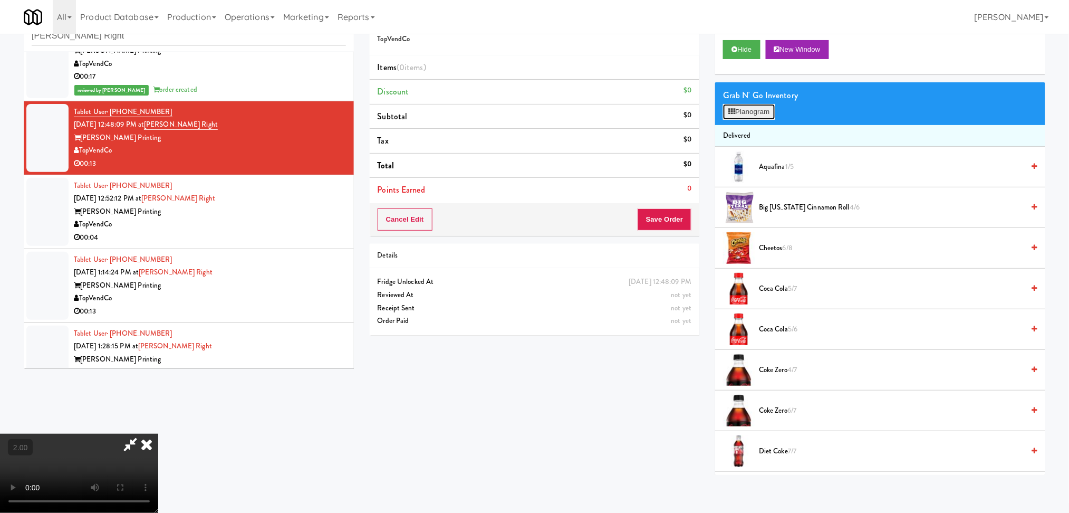
click at [750, 106] on button "Planogram" at bounding box center [749, 112] width 52 height 16
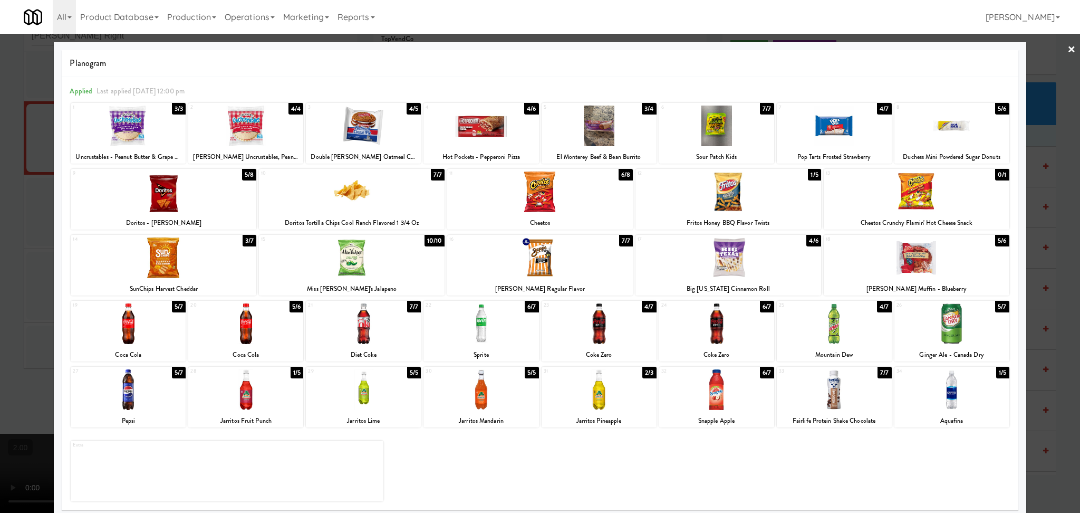
click at [366, 256] on div at bounding box center [352, 257] width 186 height 41
click at [3, 120] on div at bounding box center [540, 256] width 1080 height 513
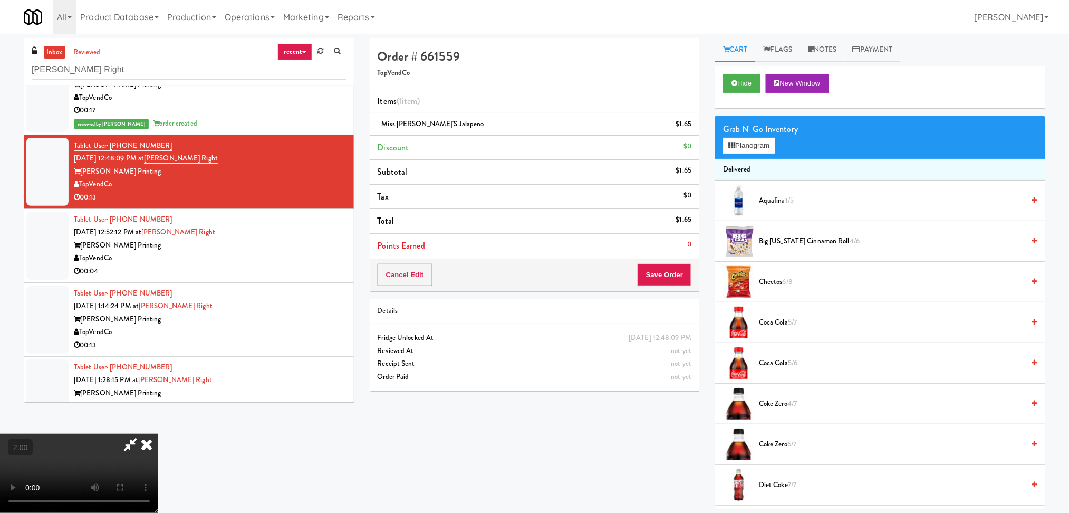
click at [158, 434] on icon at bounding box center [146, 444] width 23 height 21
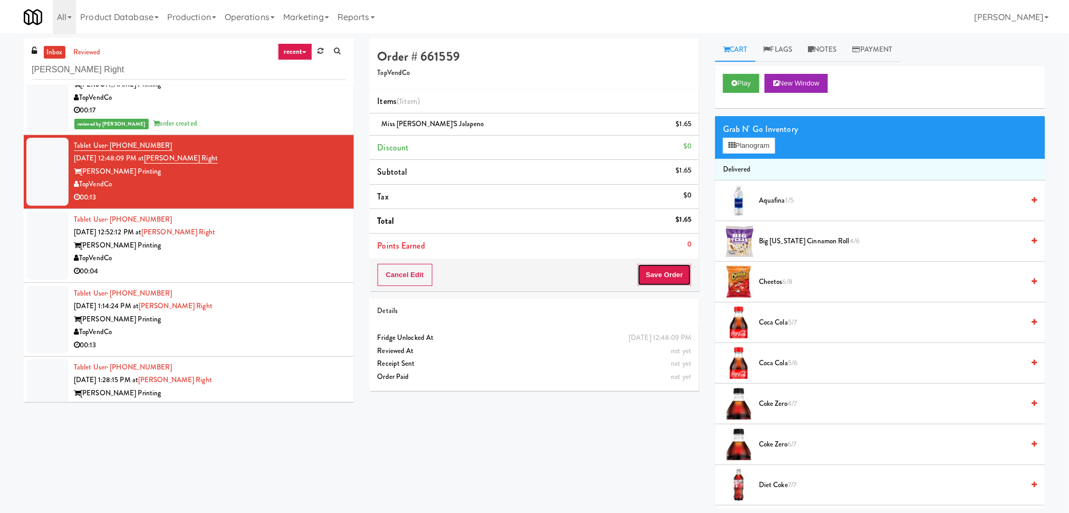
click at [640, 277] on button "Save Order" at bounding box center [665, 275] width 54 height 22
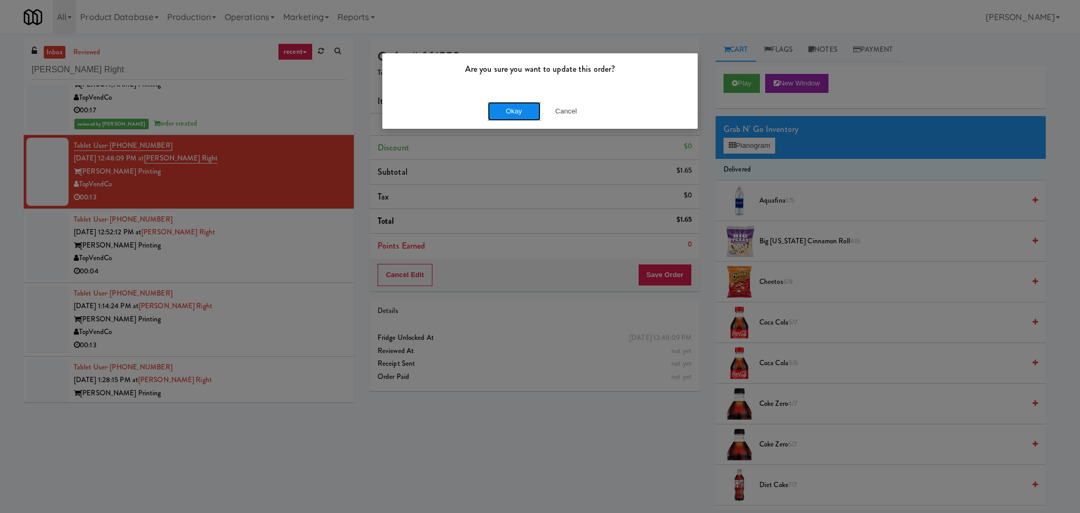
click at [529, 110] on button "Okay" at bounding box center [514, 111] width 53 height 19
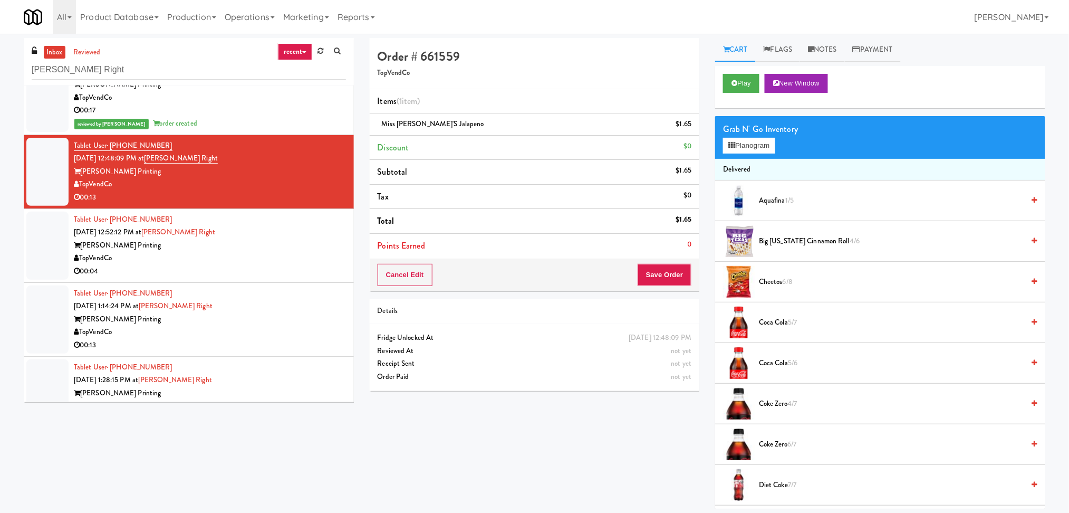
click at [355, 234] on div "inbox reviewed recent all unclear take inventory issue suspicious failed recent…" at bounding box center [189, 224] width 346 height 372
click at [332, 234] on div "Tablet User · (678) 914-8320 [DATE] 12:52:12 PM at [PERSON_NAME] Right [PERSON_…" at bounding box center [210, 245] width 272 height 65
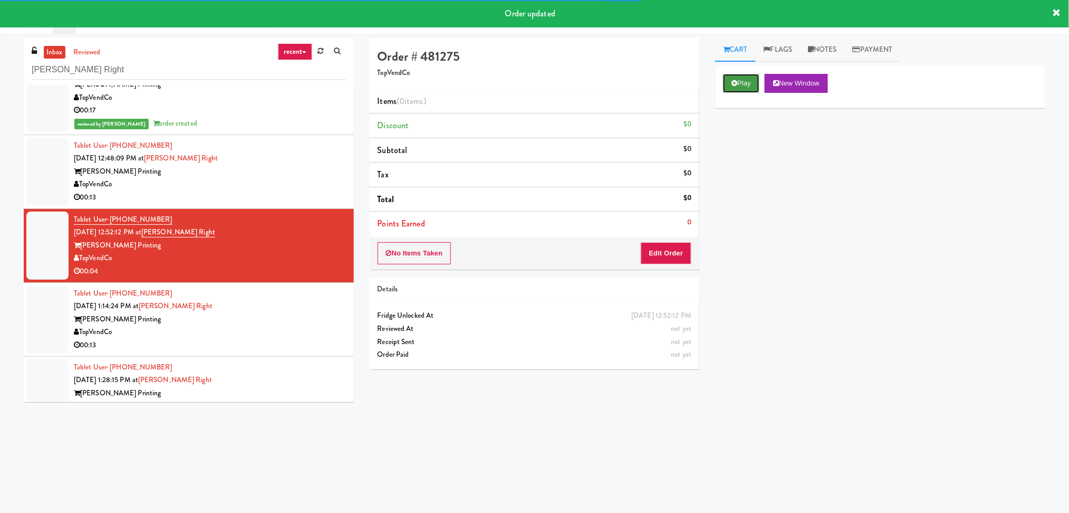
click at [754, 82] on button "Play" at bounding box center [741, 83] width 36 height 19
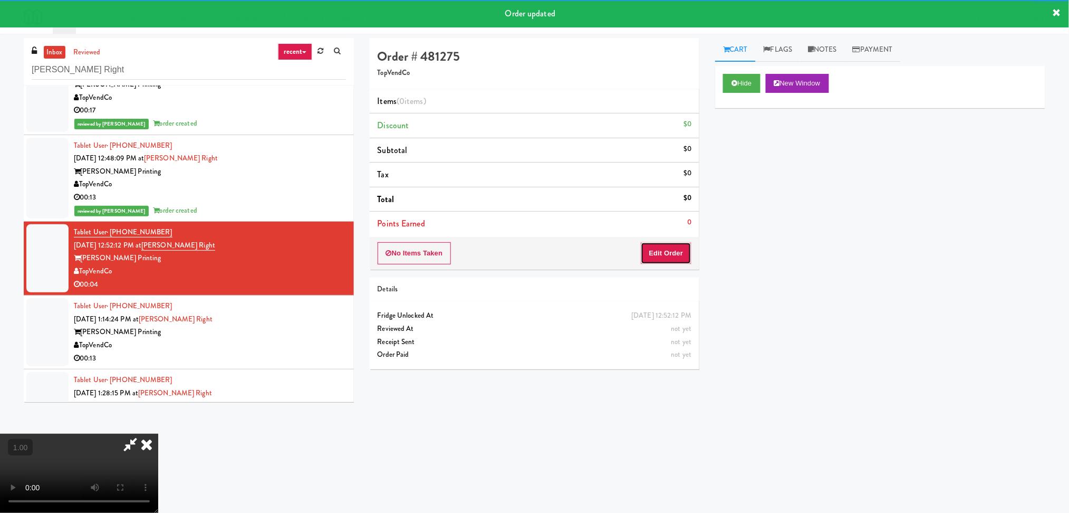
click at [675, 256] on button "Edit Order" at bounding box center [666, 253] width 51 height 22
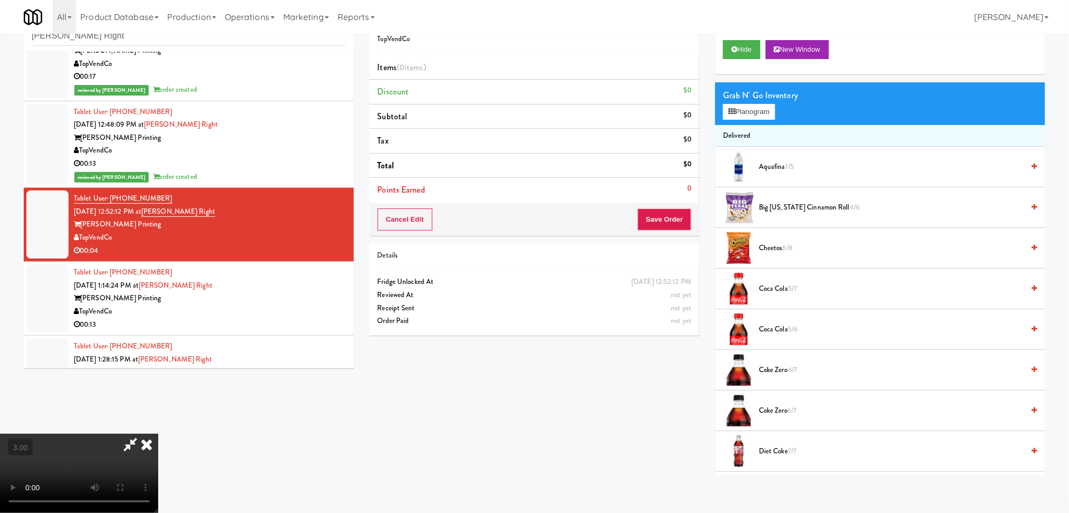
scroll to position [46, 0]
click at [750, 114] on button "Planogram" at bounding box center [749, 112] width 52 height 16
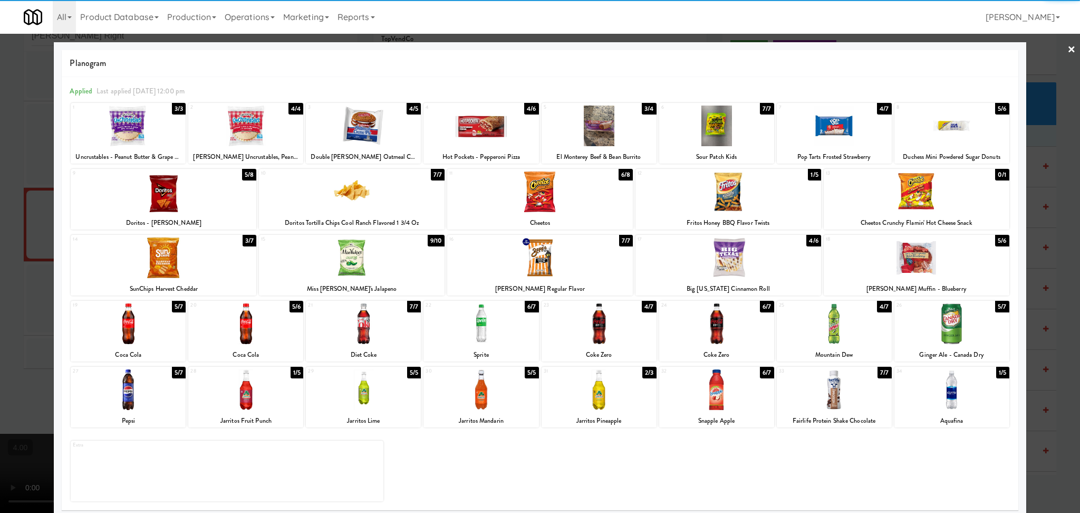
click at [724, 193] on div at bounding box center [729, 191] width 186 height 41
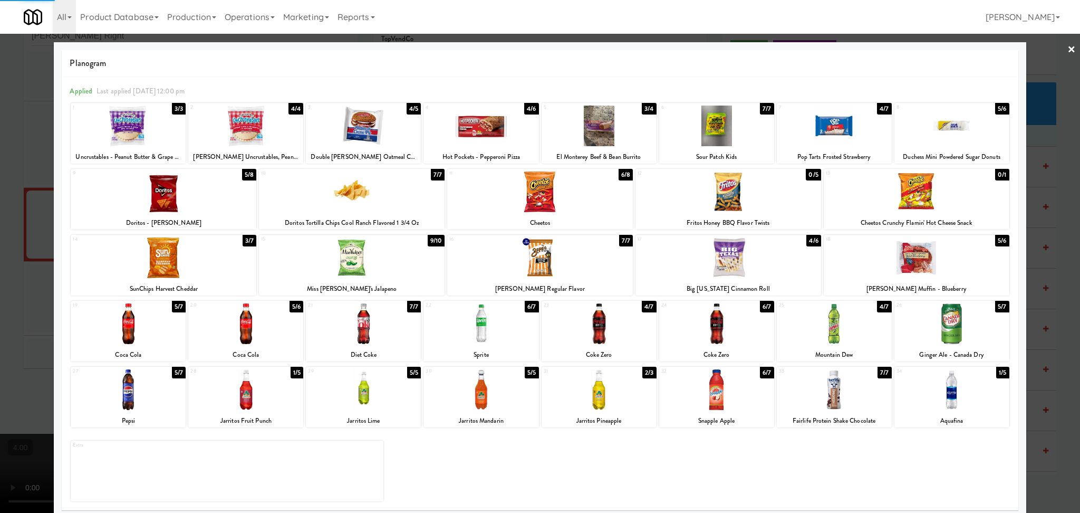
click at [0, 161] on div at bounding box center [540, 256] width 1080 height 513
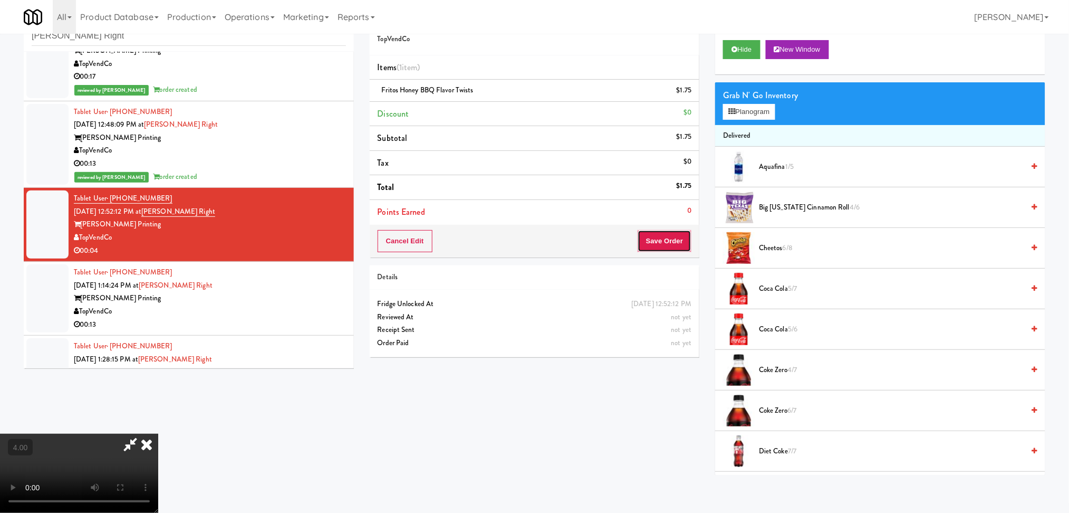
click at [665, 240] on button "Save Order" at bounding box center [665, 241] width 54 height 22
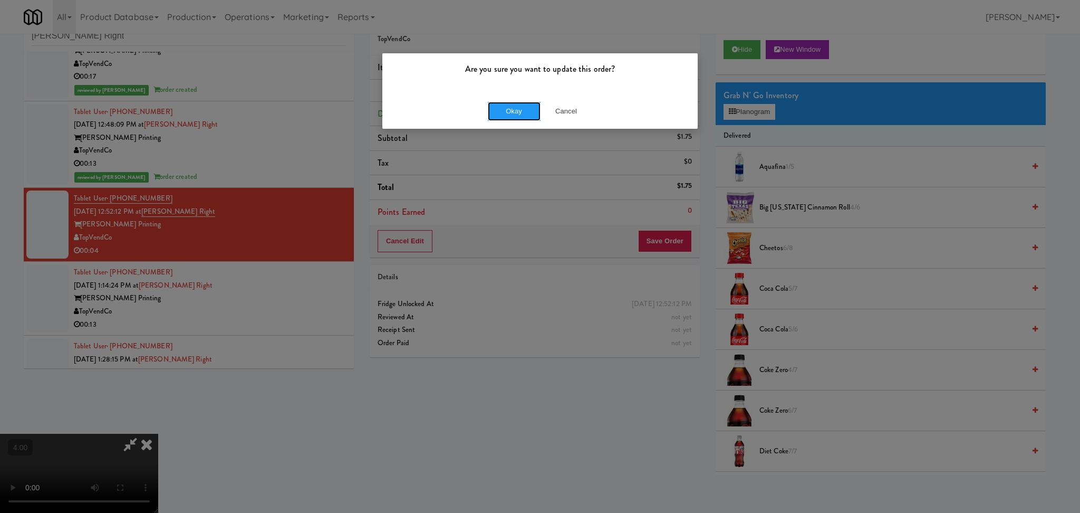
drag, startPoint x: 529, startPoint y: 110, endPoint x: 526, endPoint y: 117, distance: 7.6
click at [528, 110] on button "Okay" at bounding box center [514, 111] width 53 height 19
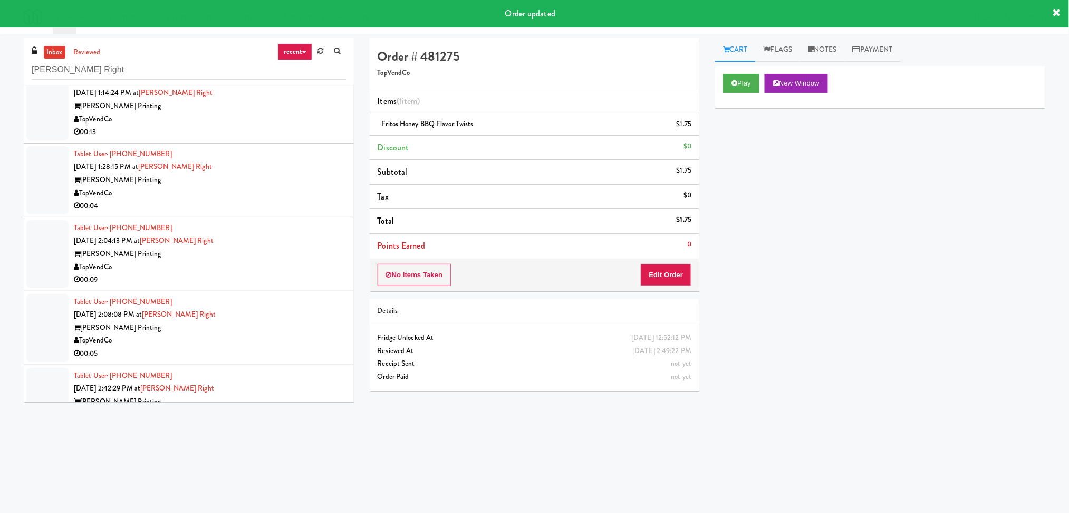
scroll to position [416, 0]
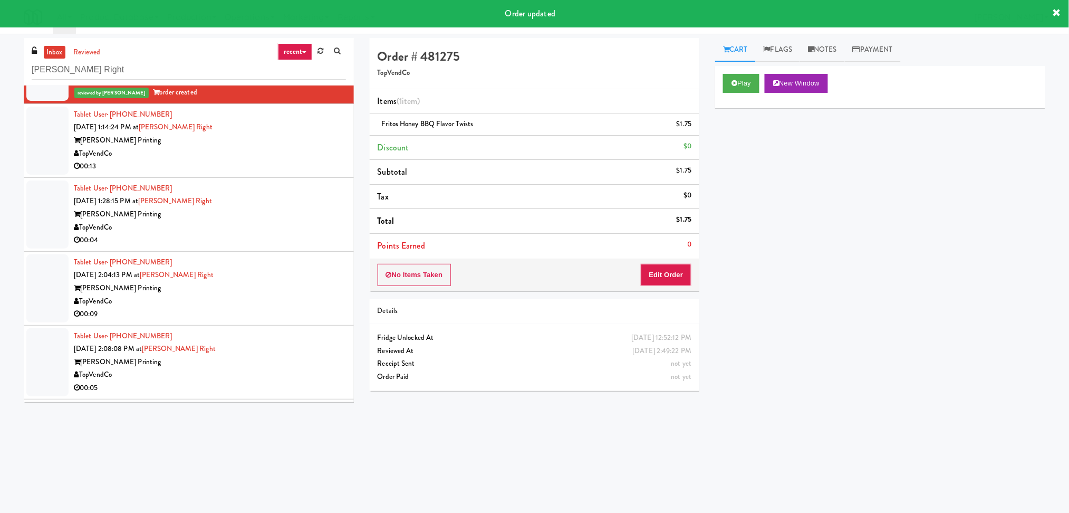
click at [285, 127] on div "Tablet User · (404) 723-2569 [DATE] 1:14:24 PM at [PERSON_NAME] Right [PERSON_N…" at bounding box center [210, 140] width 272 height 65
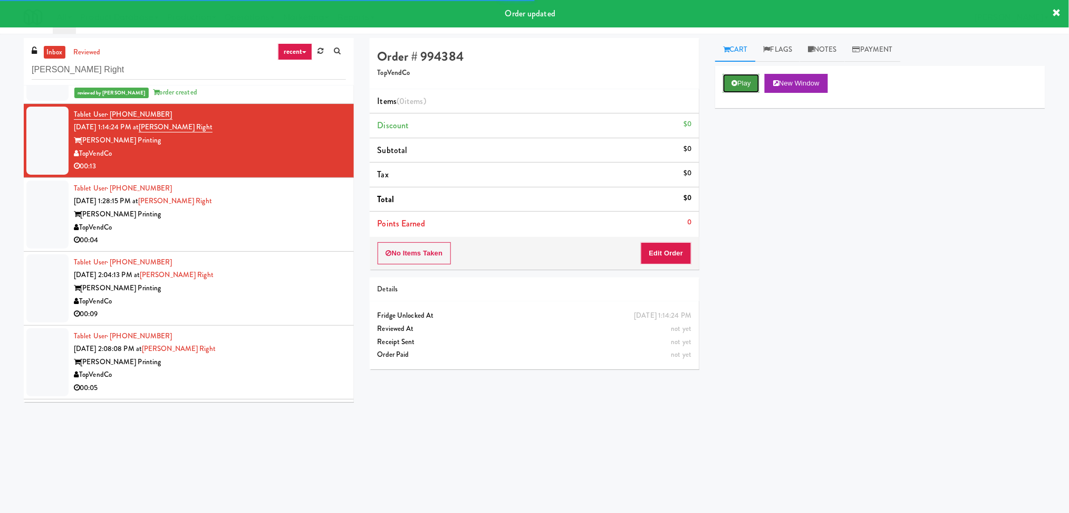
click at [752, 75] on button "Play" at bounding box center [741, 83] width 36 height 19
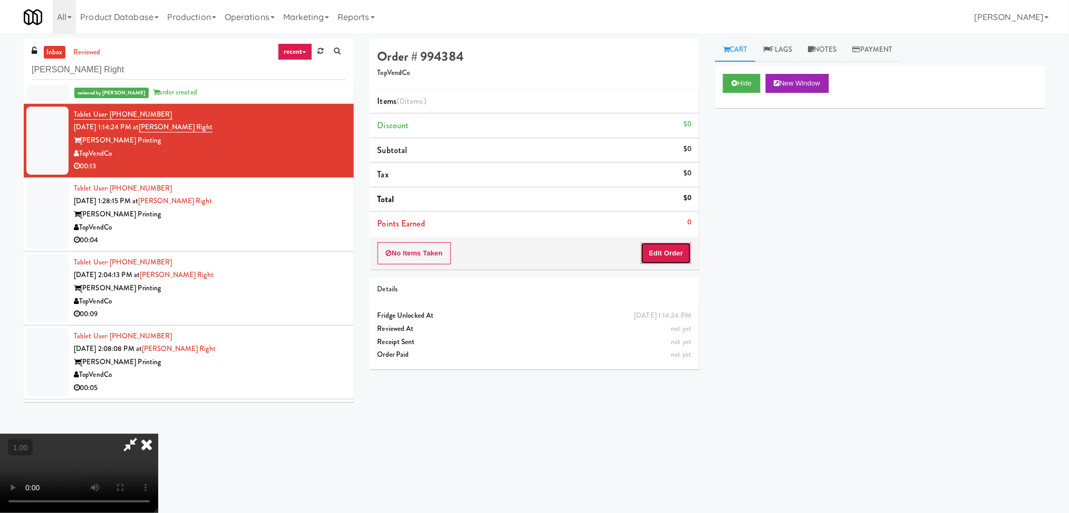
click at [659, 262] on button "Edit Order" at bounding box center [666, 253] width 51 height 22
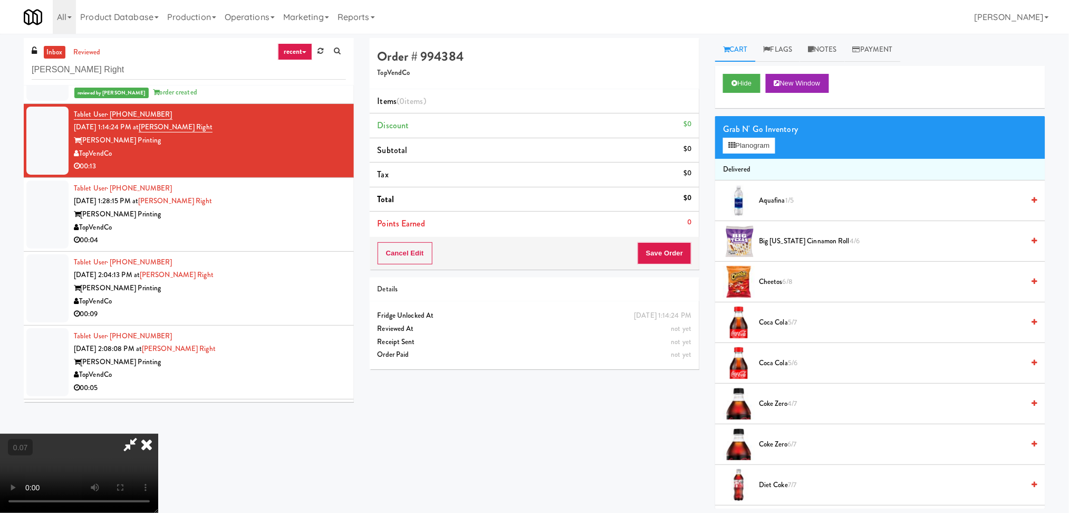
scroll to position [187, 0]
click at [158, 434] on video at bounding box center [79, 473] width 158 height 79
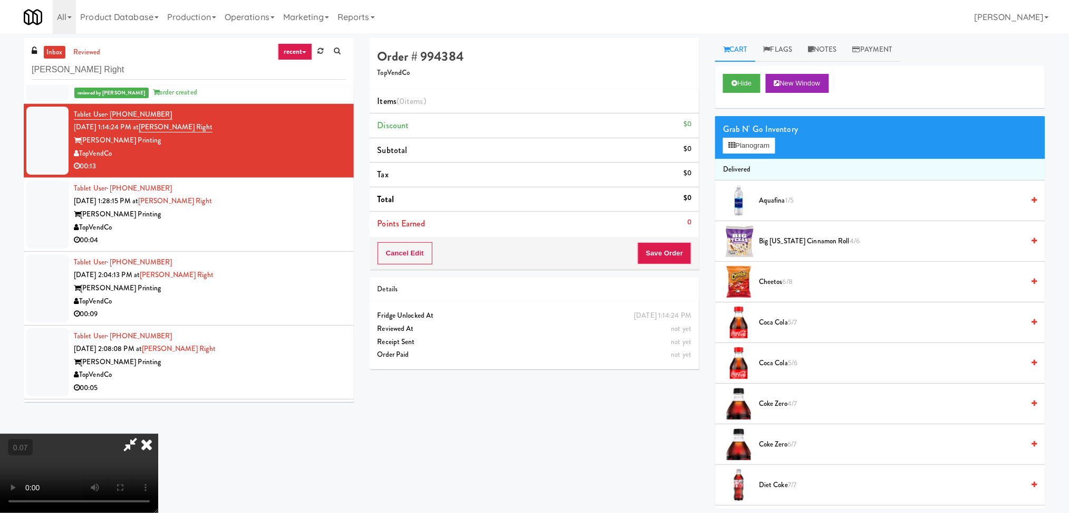
click at [158, 434] on video at bounding box center [79, 473] width 158 height 79
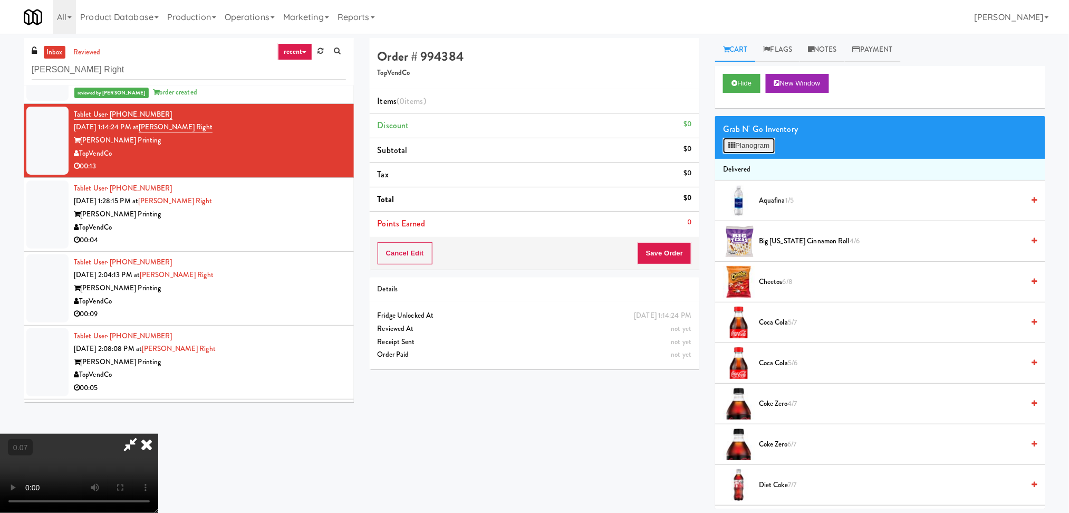
click at [752, 146] on button "Planogram" at bounding box center [749, 146] width 52 height 16
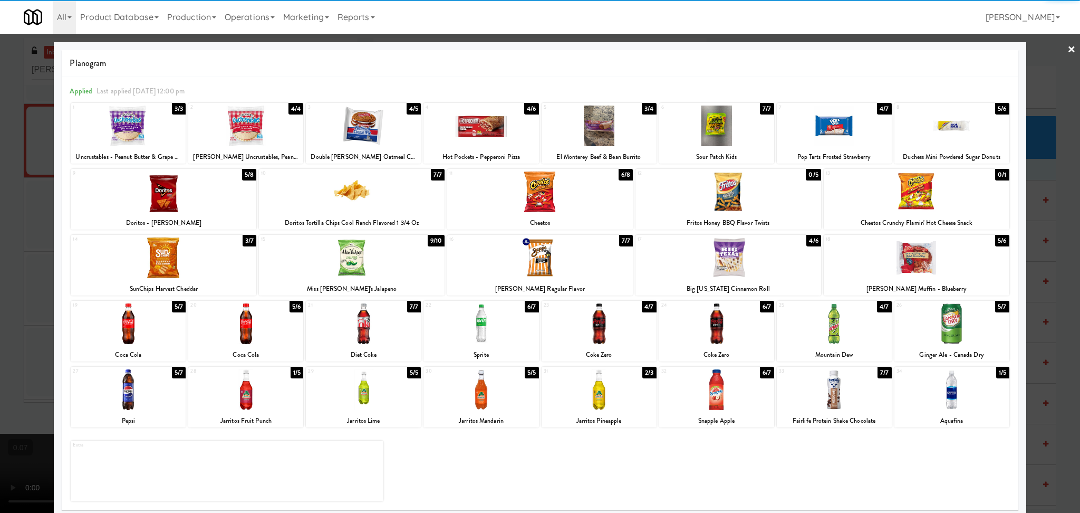
click at [0, 183] on div at bounding box center [540, 256] width 1080 height 513
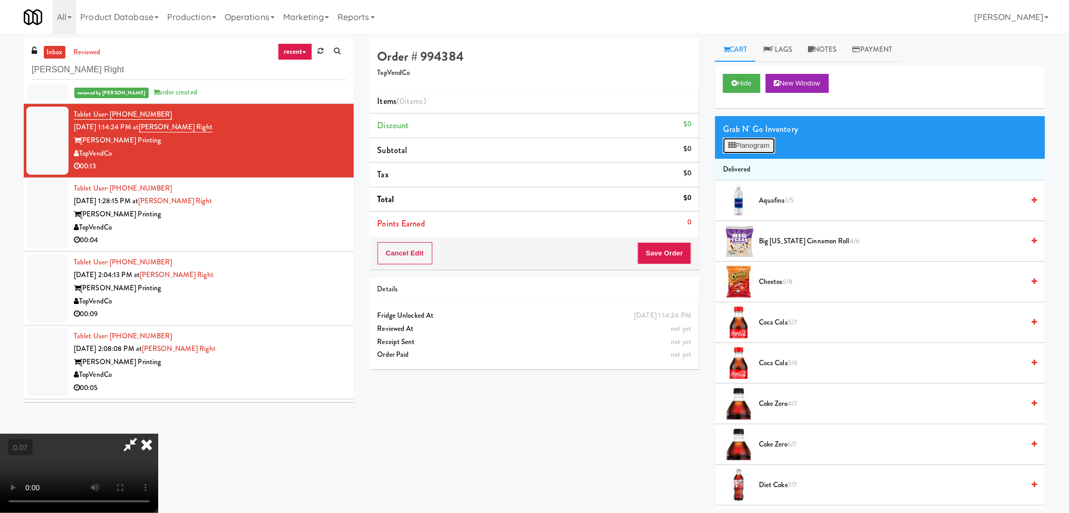
click at [739, 142] on button "Planogram" at bounding box center [749, 146] width 52 height 16
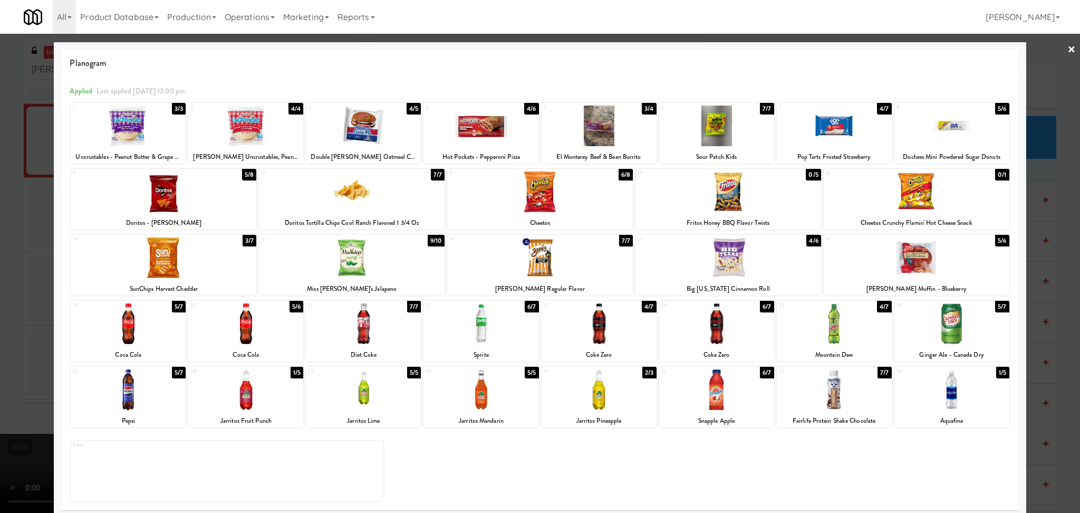
click at [478, 131] on div at bounding box center [481, 126] width 115 height 41
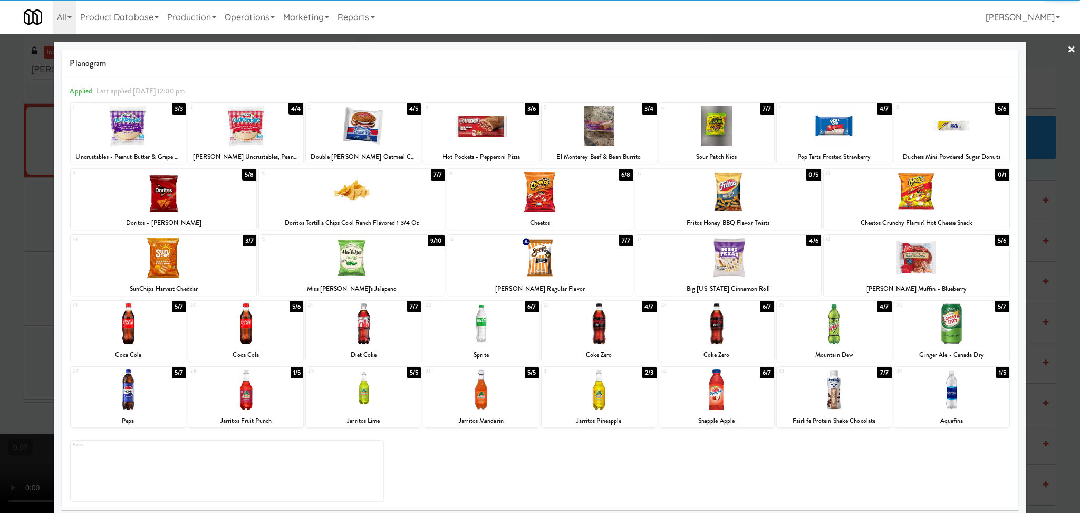
click at [0, 244] on div at bounding box center [540, 256] width 1080 height 513
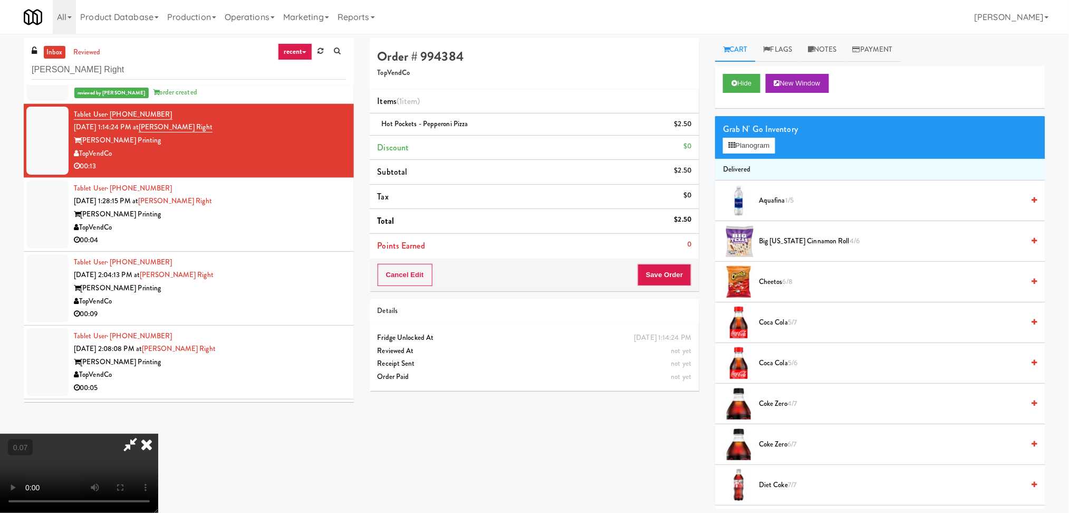
click at [158, 434] on video at bounding box center [79, 473] width 158 height 79
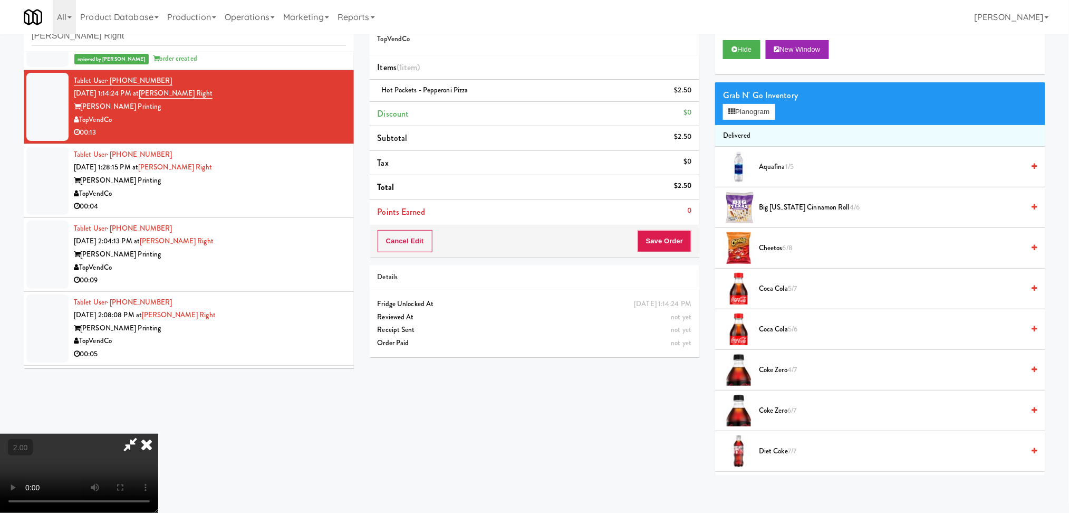
scroll to position [0, 0]
click at [158, 434] on video at bounding box center [79, 473] width 158 height 79
click at [738, 119] on button "Planogram" at bounding box center [749, 112] width 52 height 16
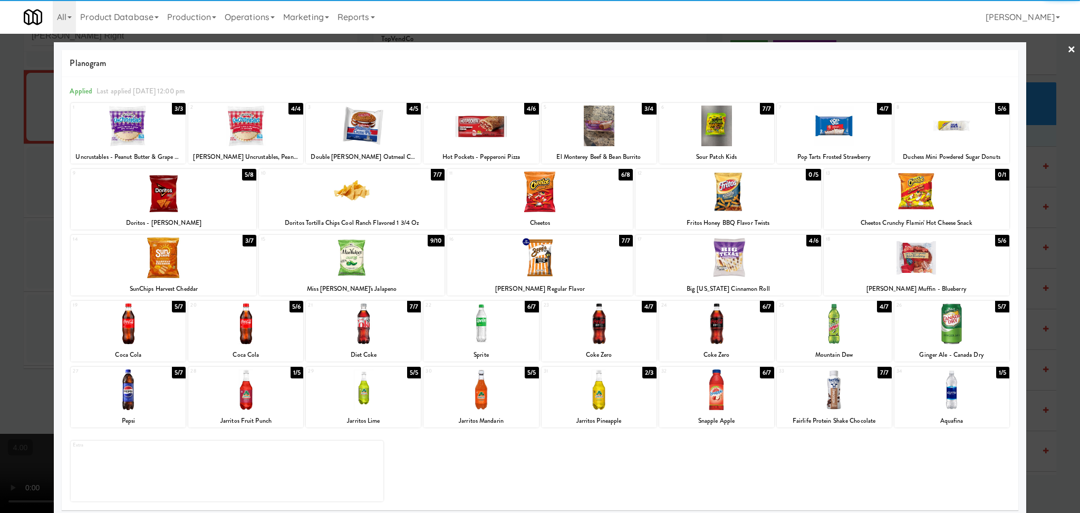
click at [373, 241] on div at bounding box center [352, 257] width 186 height 41
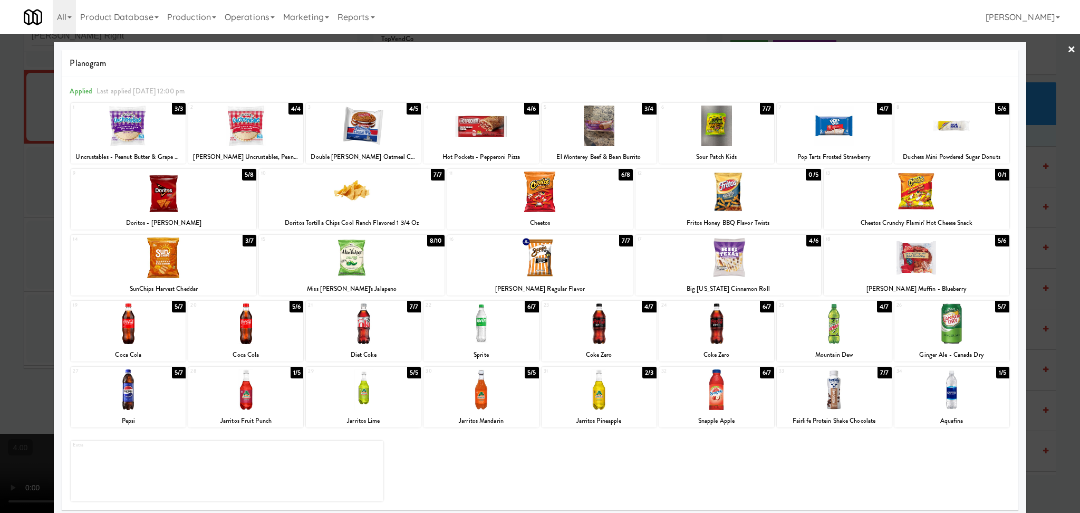
click at [45, 183] on div at bounding box center [540, 256] width 1080 height 513
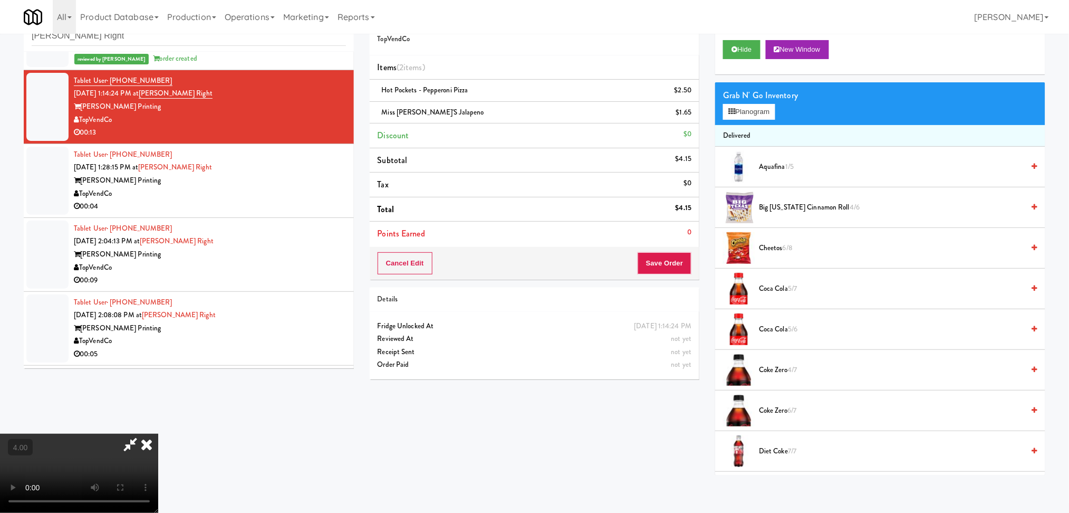
scroll to position [187, 0]
click at [158, 434] on video at bounding box center [79, 473] width 158 height 79
click at [688, 115] on link at bounding box center [690, 116] width 9 height 13
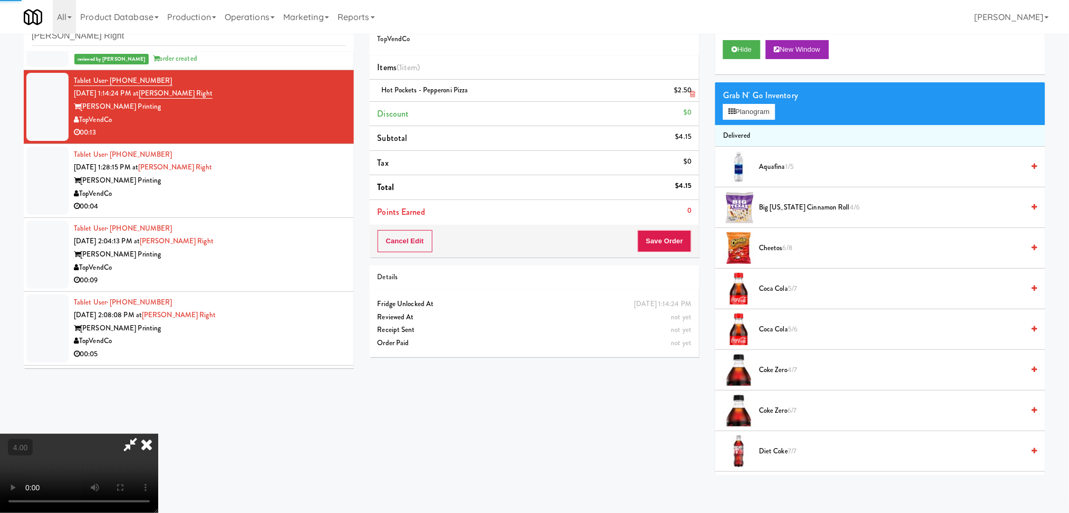
click at [686, 97] on link at bounding box center [690, 94] width 9 height 13
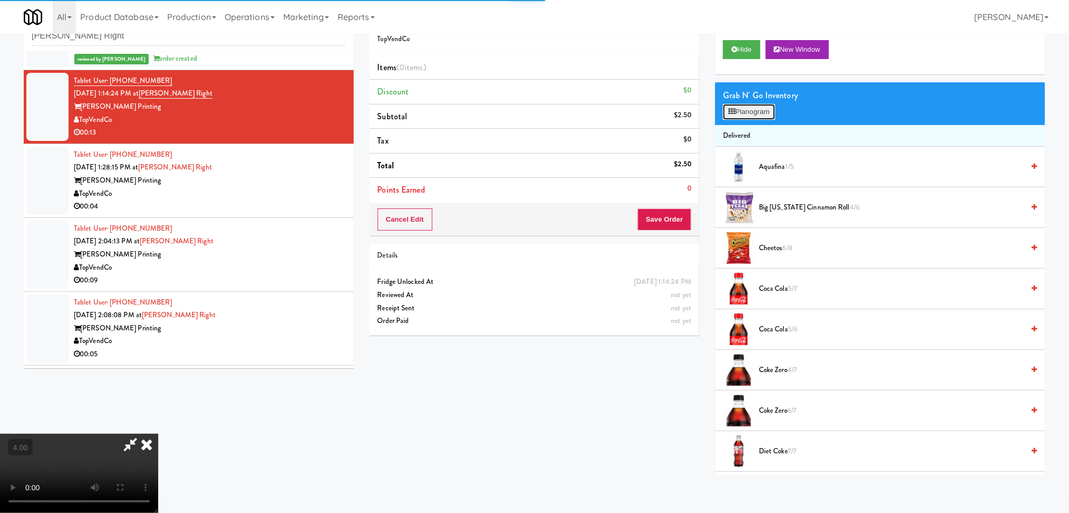
click at [735, 112] on icon at bounding box center [732, 111] width 7 height 7
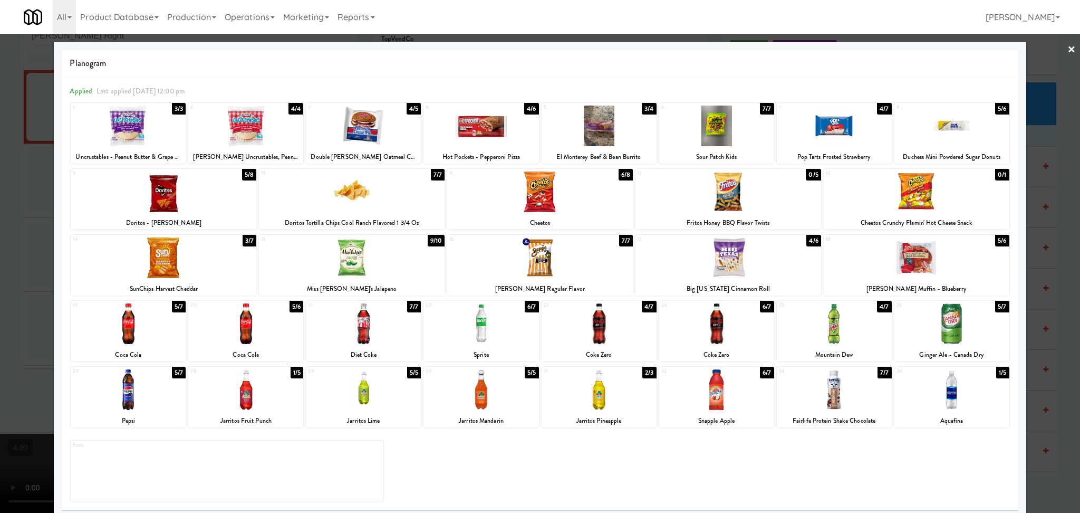
click at [200, 256] on div at bounding box center [164, 257] width 186 height 41
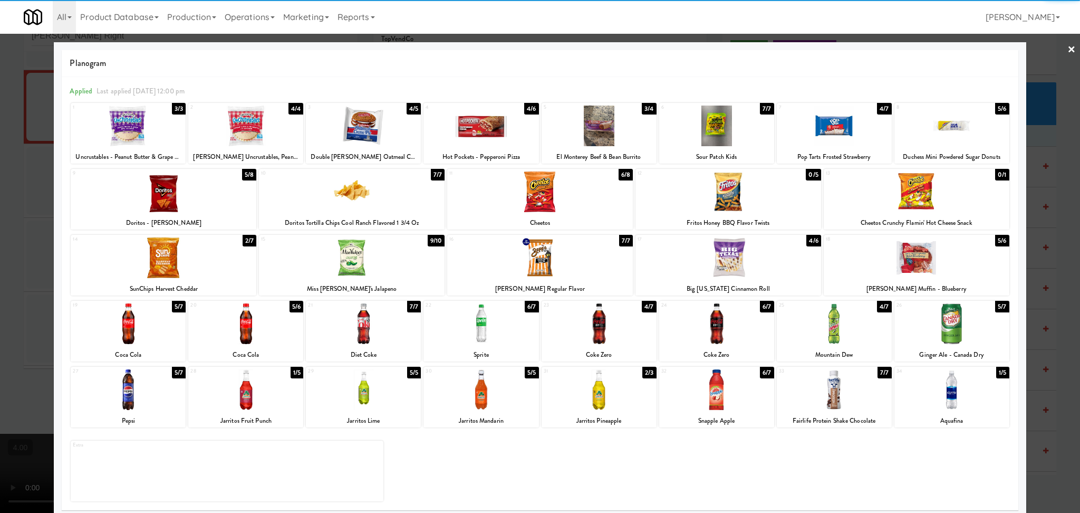
click at [502, 114] on div at bounding box center [481, 126] width 115 height 41
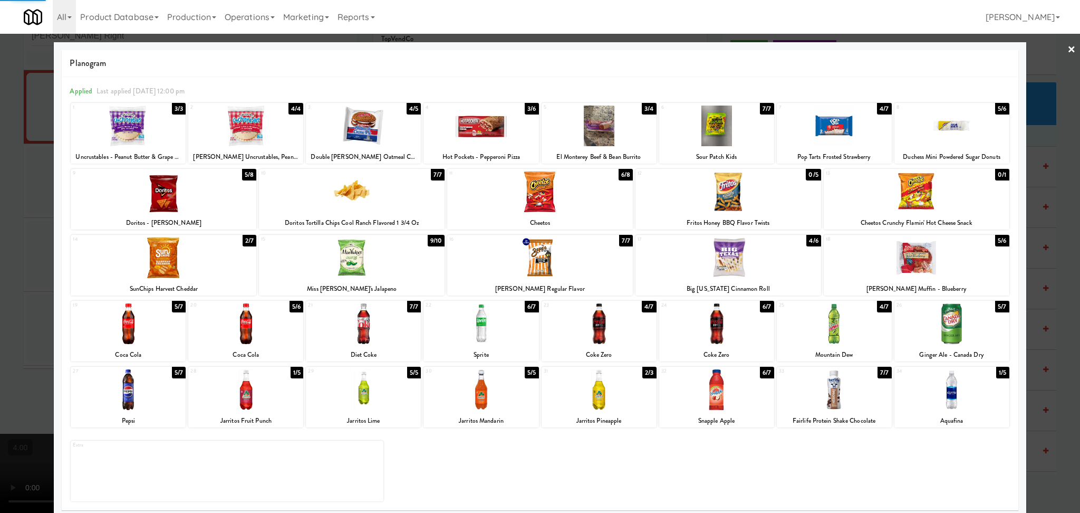
click at [3, 213] on div at bounding box center [540, 256] width 1080 height 513
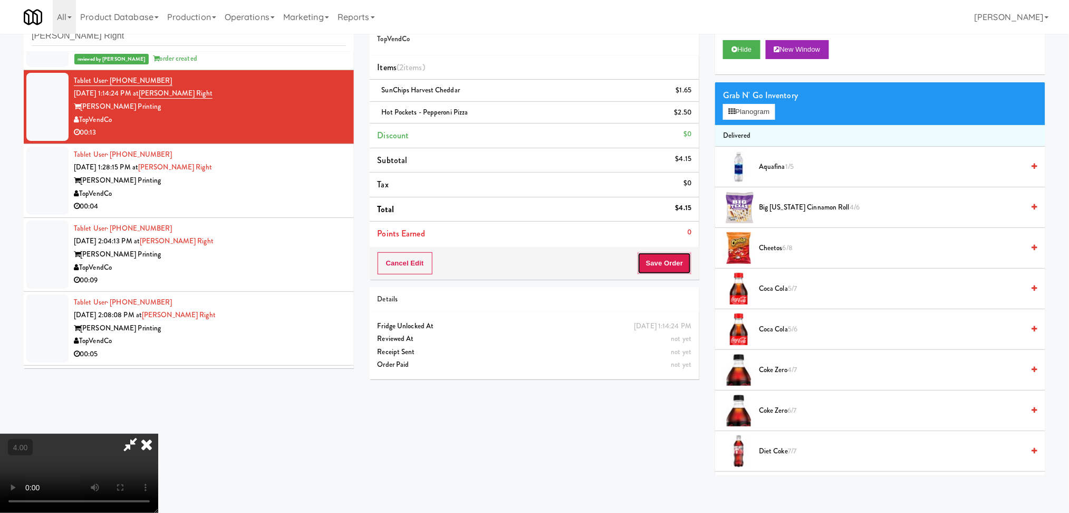
click at [653, 264] on button "Save Order" at bounding box center [665, 263] width 54 height 22
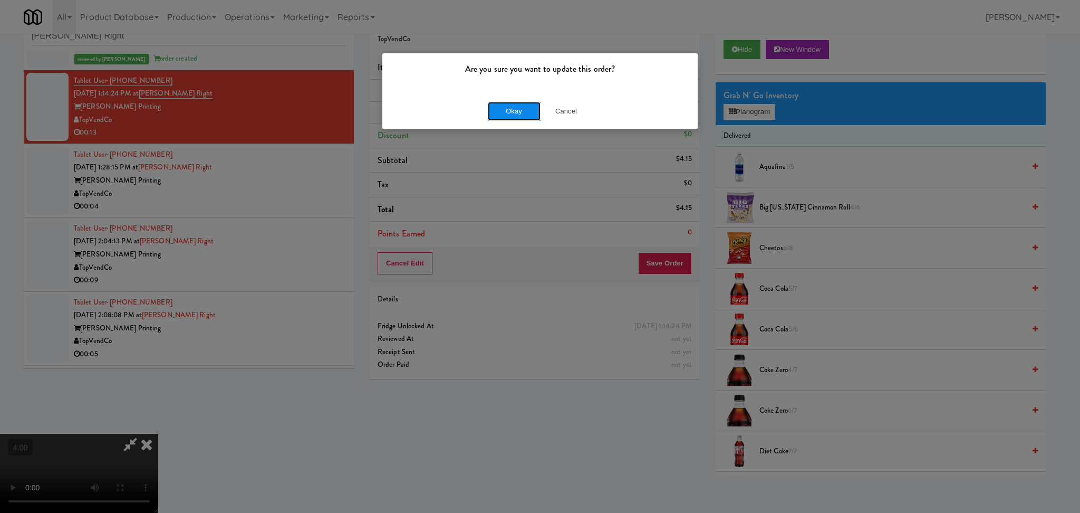
click at [503, 111] on button "Okay" at bounding box center [514, 111] width 53 height 19
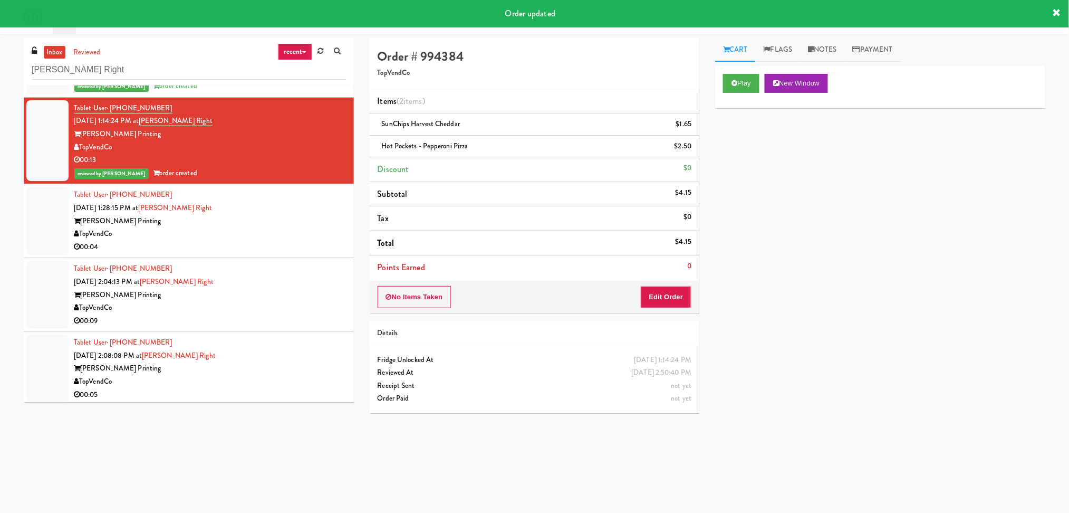
scroll to position [486, 0]
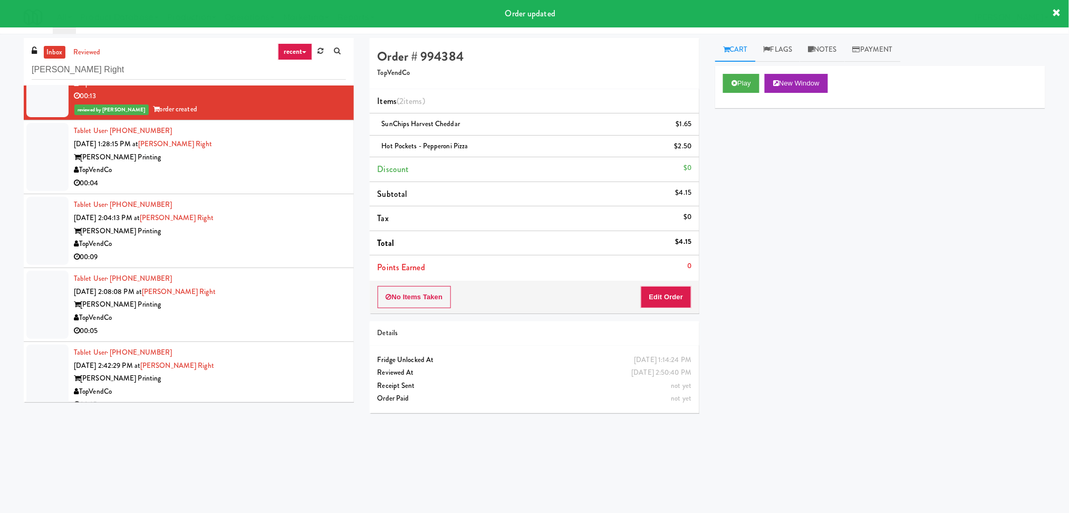
click at [285, 169] on div "TopVendCo" at bounding box center [210, 170] width 272 height 13
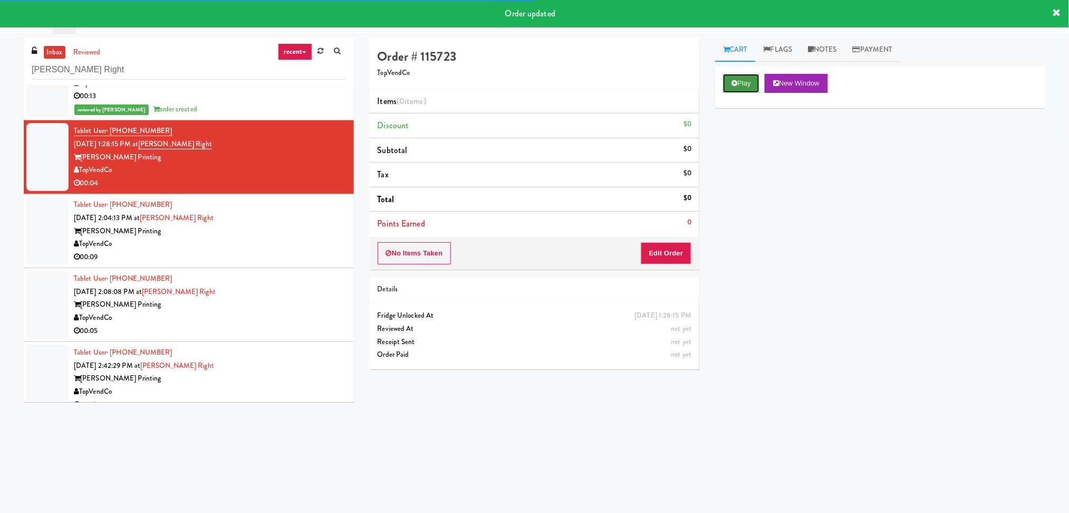
click at [726, 84] on button "Play" at bounding box center [741, 83] width 36 height 19
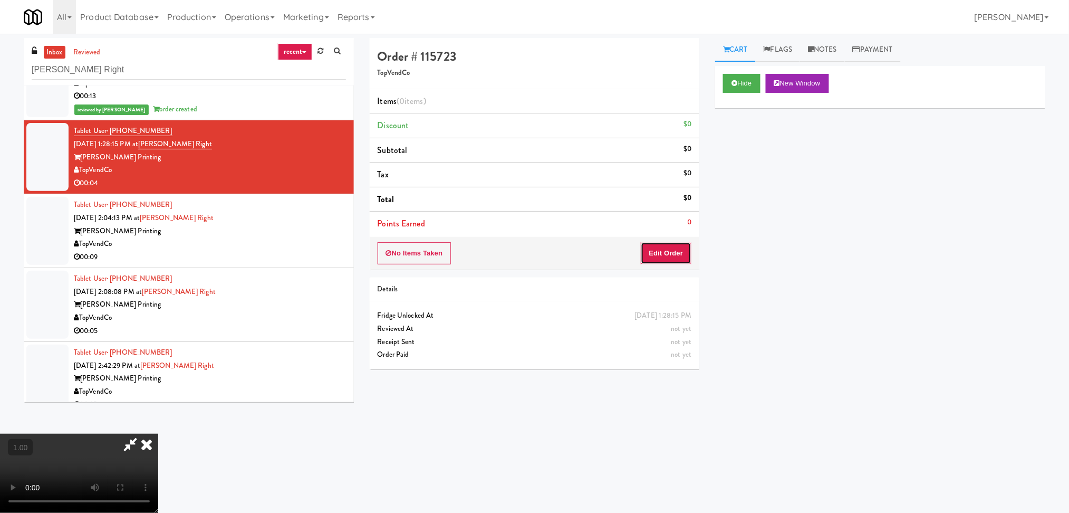
click at [665, 255] on button "Edit Order" at bounding box center [666, 253] width 51 height 22
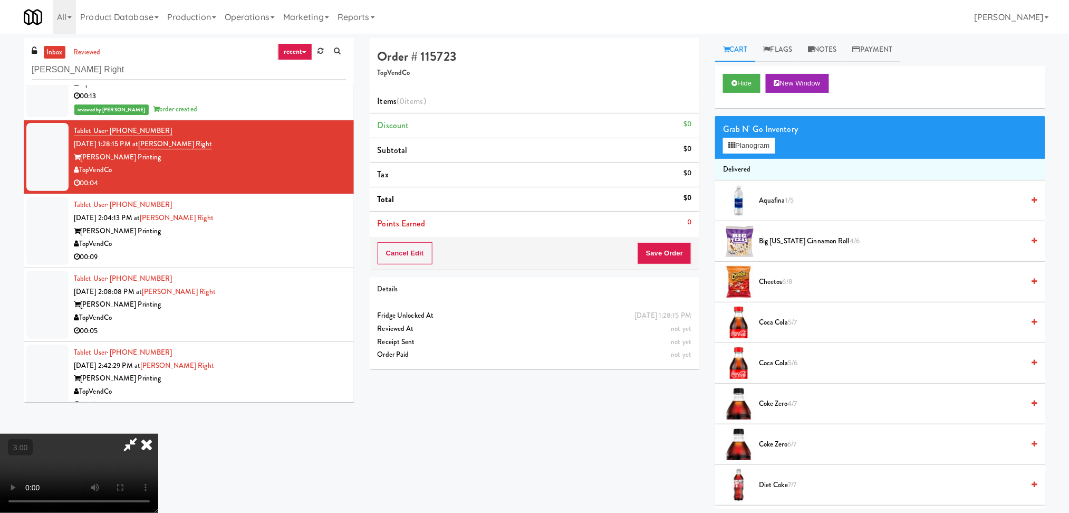
scroll to position [46, 0]
click at [755, 147] on button "Planogram" at bounding box center [749, 146] width 52 height 16
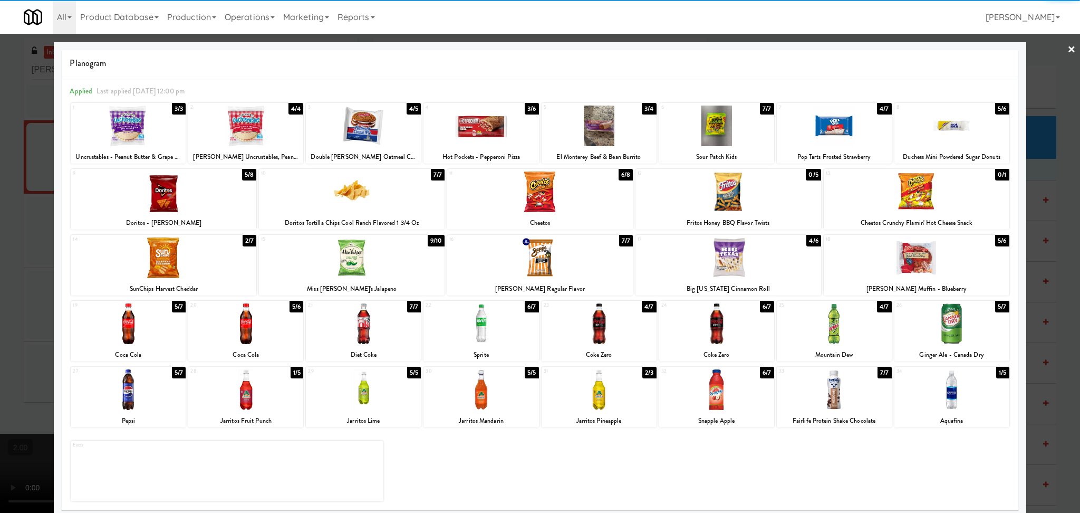
click at [608, 313] on div at bounding box center [599, 323] width 115 height 41
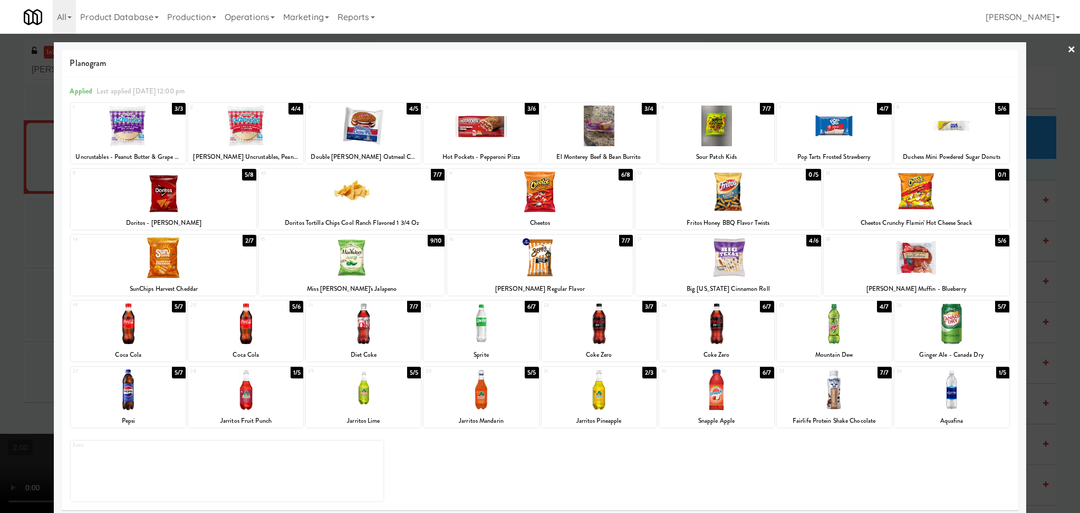
click at [0, 204] on div at bounding box center [540, 256] width 1080 height 513
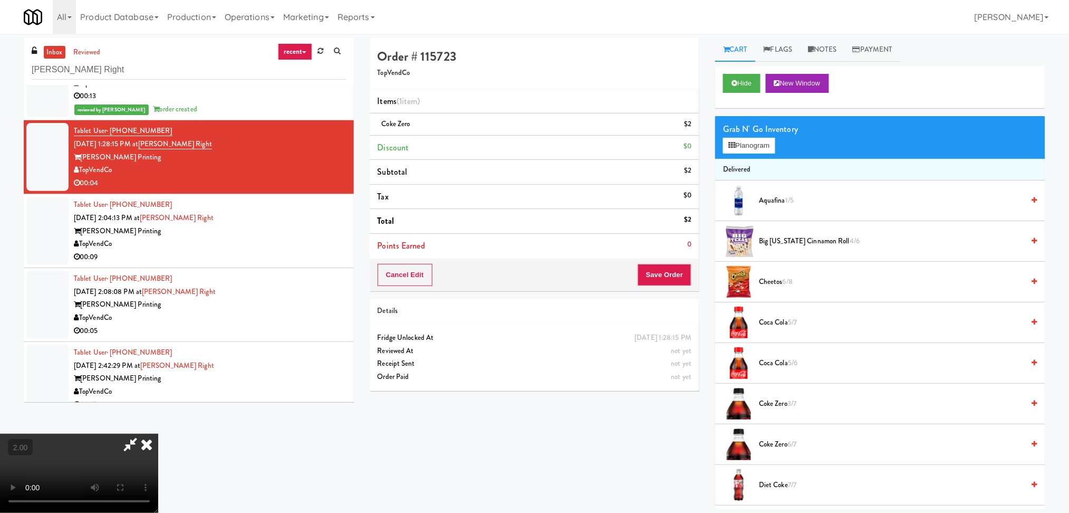
click at [142, 434] on icon at bounding box center [130, 444] width 24 height 21
click at [665, 267] on button "Save Order" at bounding box center [665, 275] width 54 height 22
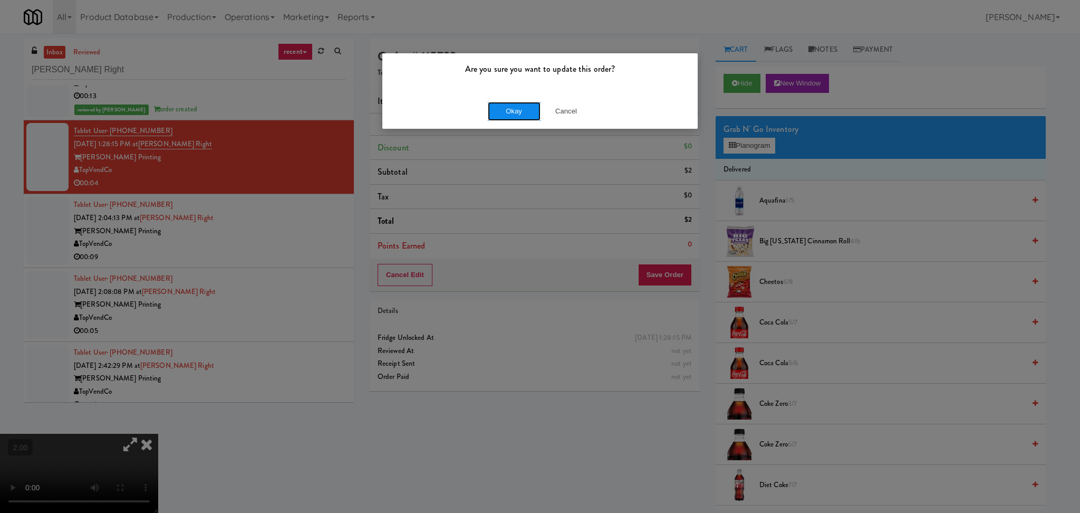
click at [513, 113] on button "Okay" at bounding box center [514, 111] width 53 height 19
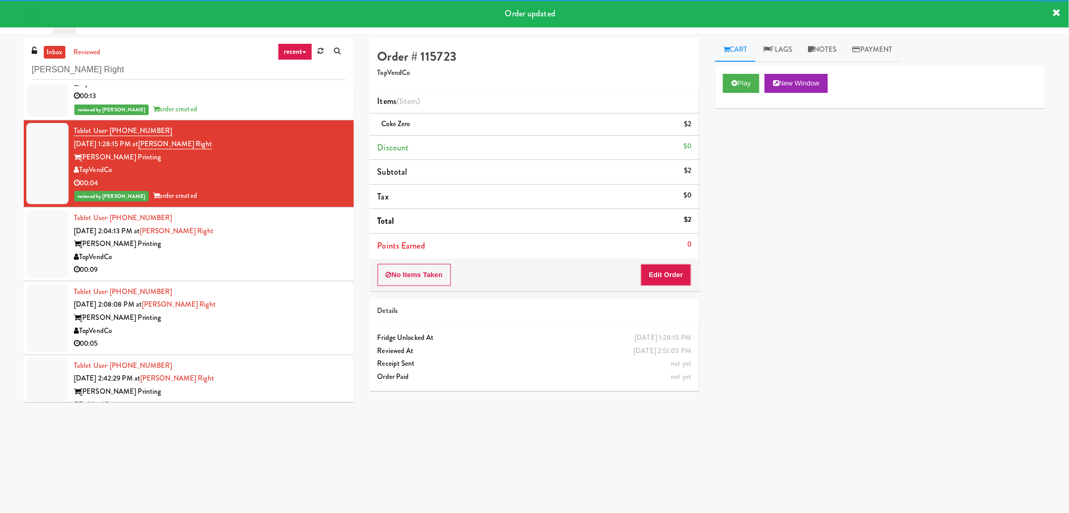
click at [273, 228] on div "Tablet User · (678) 992-6153 [DATE] 2:04:13 PM at [PERSON_NAME] Right [PERSON_N…" at bounding box center [210, 244] width 272 height 65
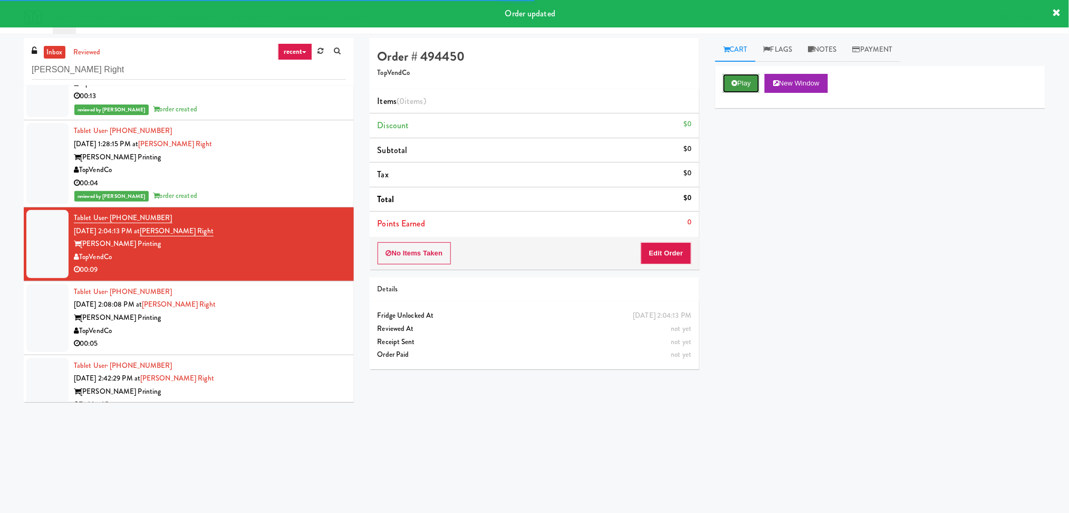
click at [741, 83] on button "Play" at bounding box center [741, 83] width 36 height 19
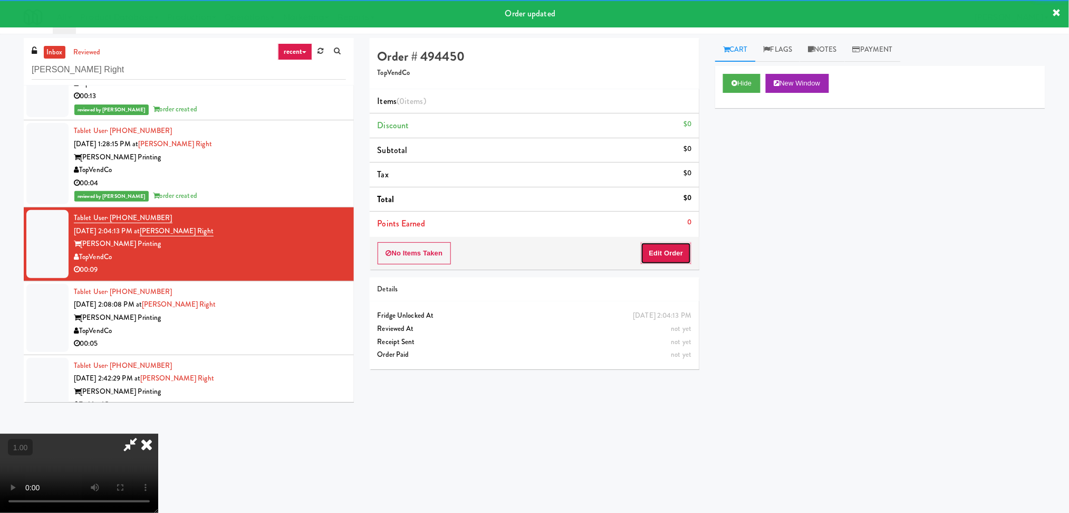
click at [678, 250] on button "Edit Order" at bounding box center [666, 253] width 51 height 22
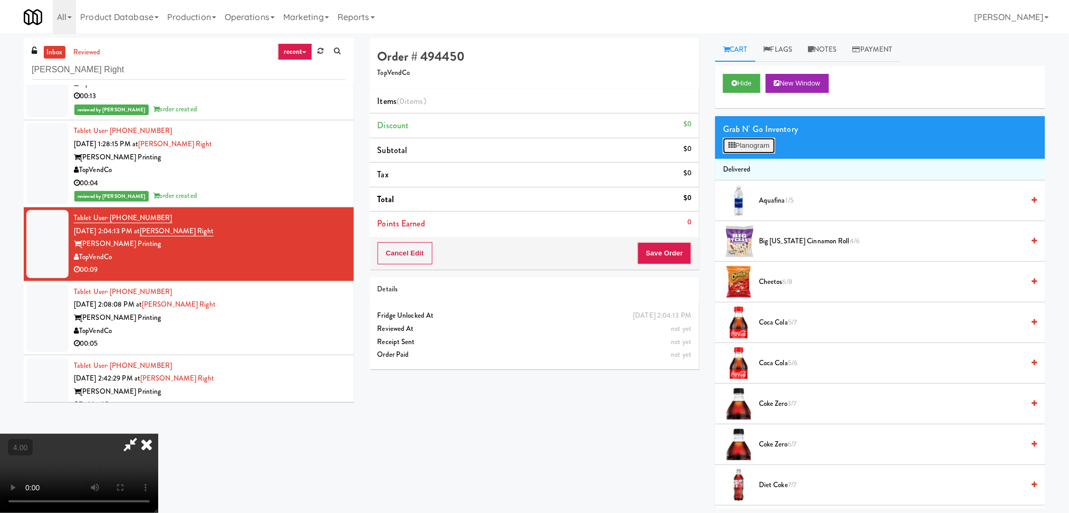
click at [749, 148] on button "Planogram" at bounding box center [749, 146] width 52 height 16
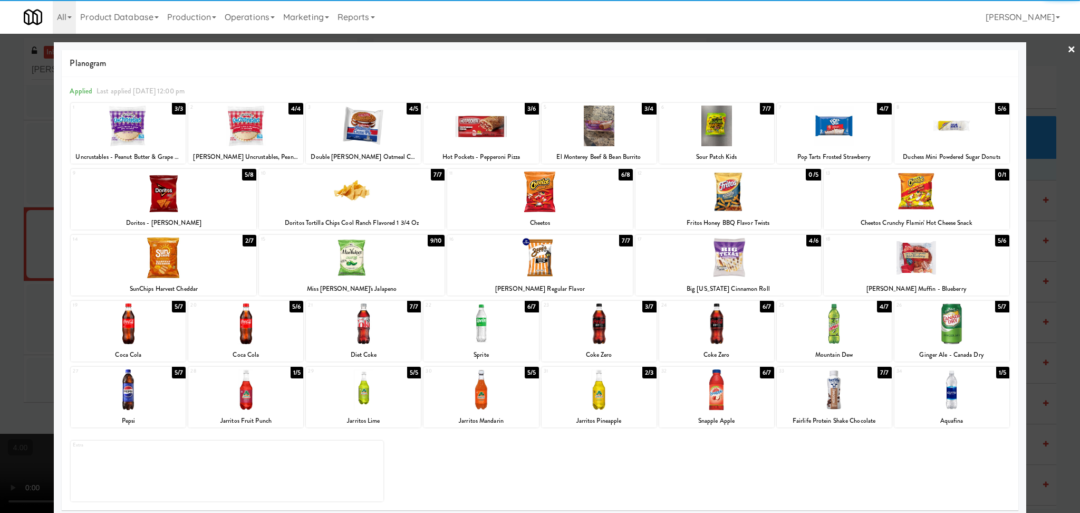
click at [832, 333] on div at bounding box center [834, 323] width 115 height 41
click at [483, 128] on div at bounding box center [481, 126] width 115 height 41
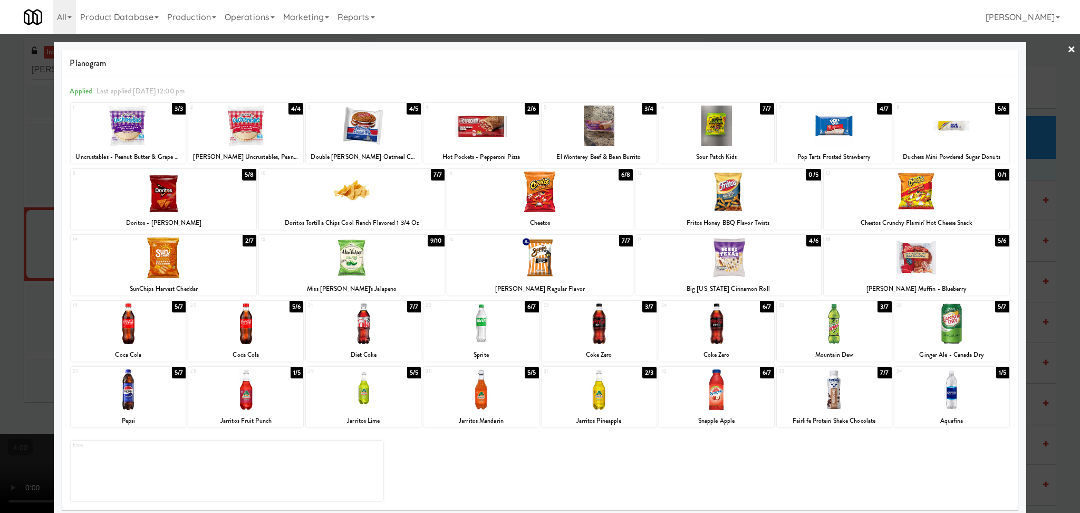
click at [0, 272] on div at bounding box center [540, 256] width 1080 height 513
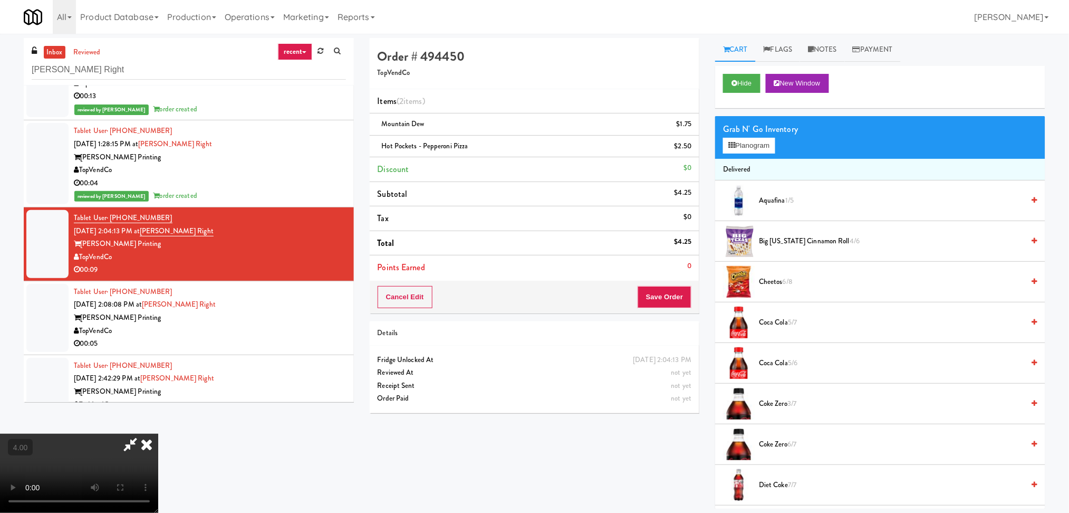
click at [158, 434] on icon at bounding box center [146, 444] width 23 height 21
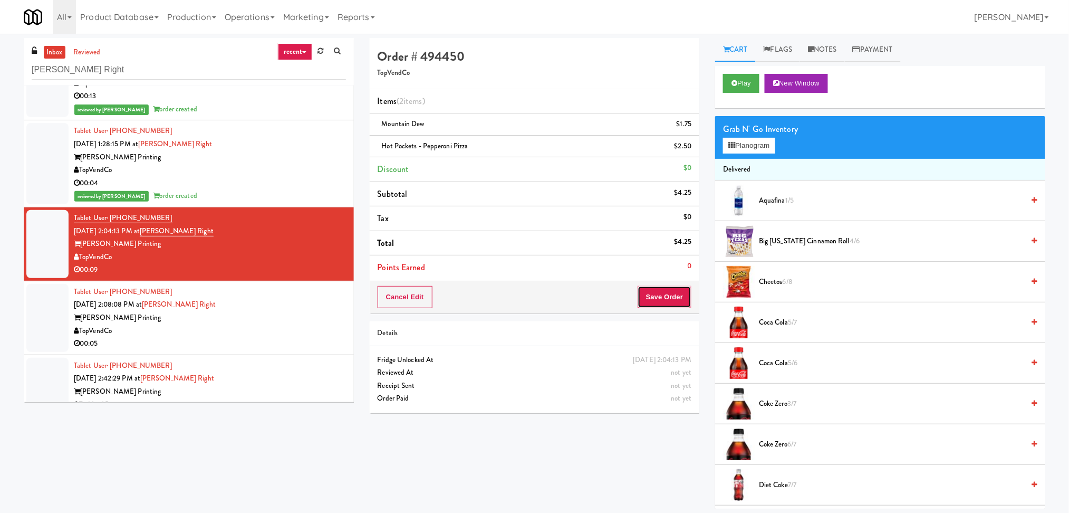
click at [660, 295] on button "Save Order" at bounding box center [665, 297] width 54 height 22
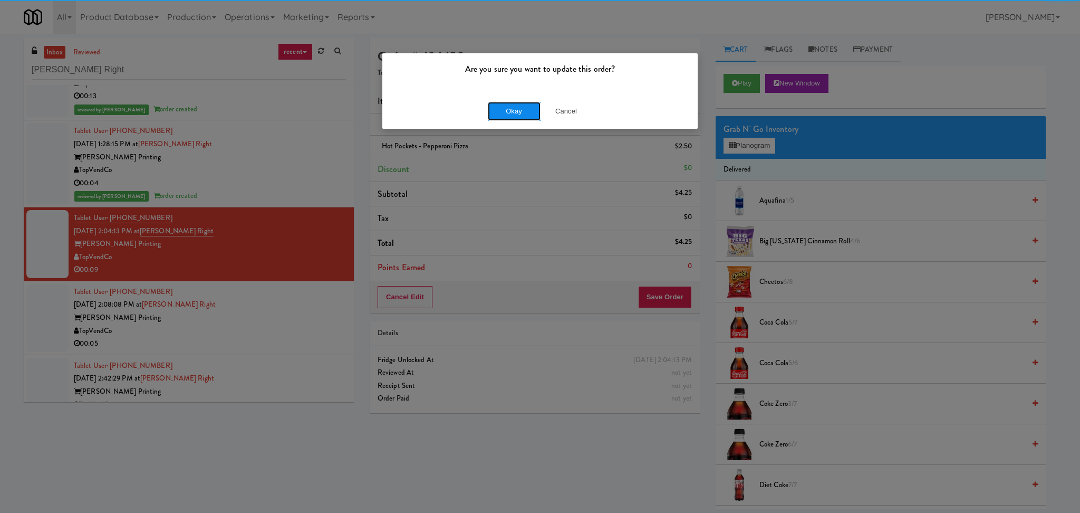
click at [517, 111] on button "Okay" at bounding box center [514, 111] width 53 height 19
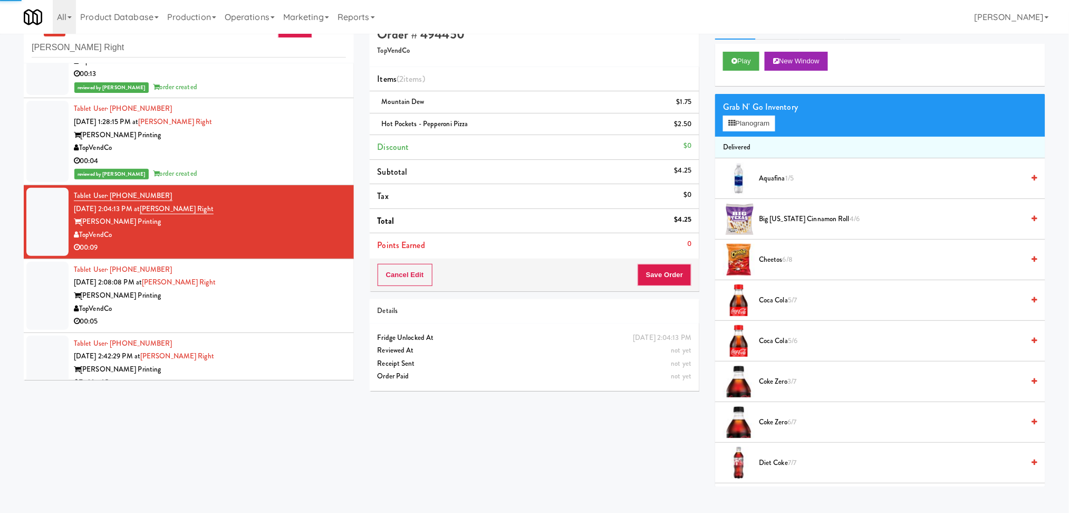
scroll to position [34, 0]
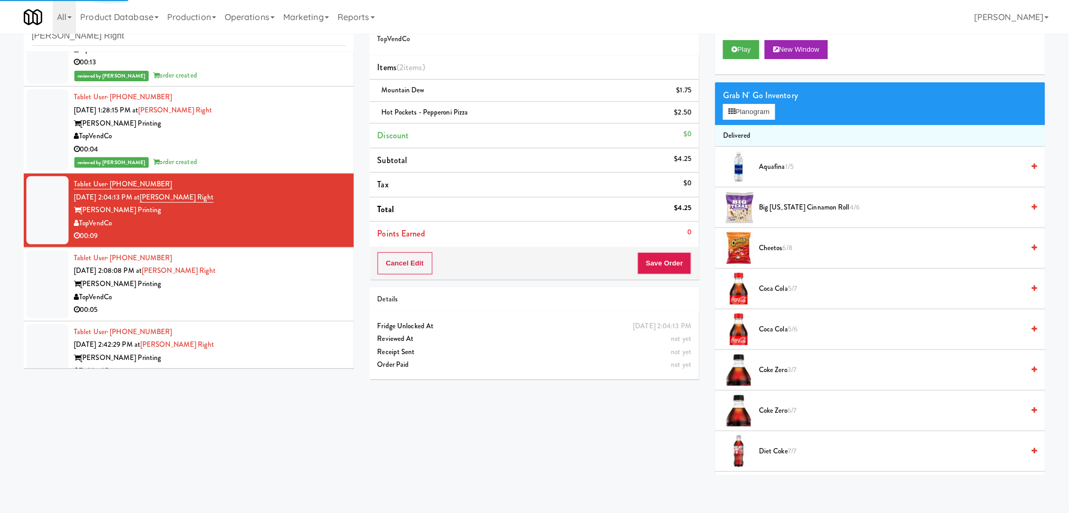
click at [269, 289] on div "[PERSON_NAME] Printing" at bounding box center [210, 283] width 272 height 13
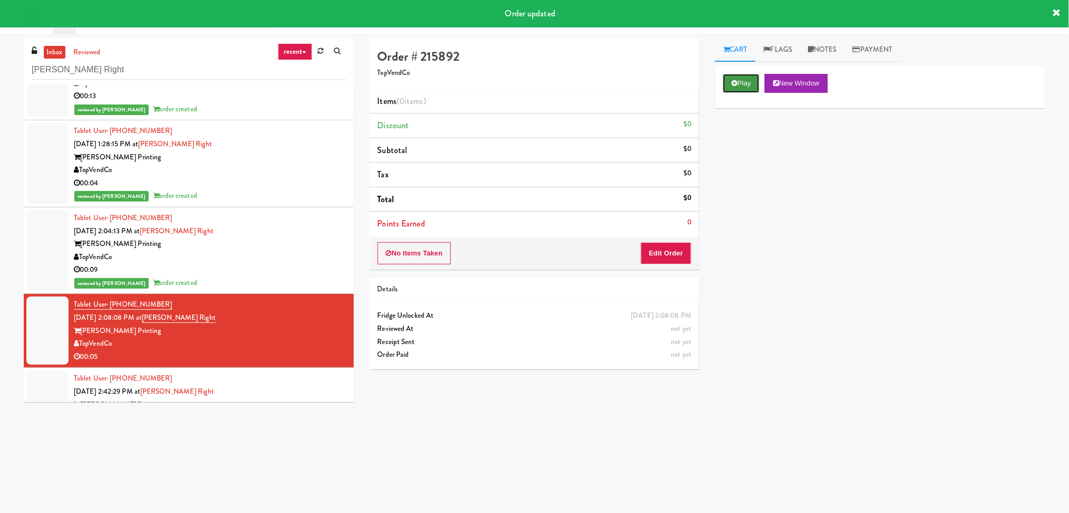
click at [750, 81] on button "Play" at bounding box center [741, 83] width 36 height 19
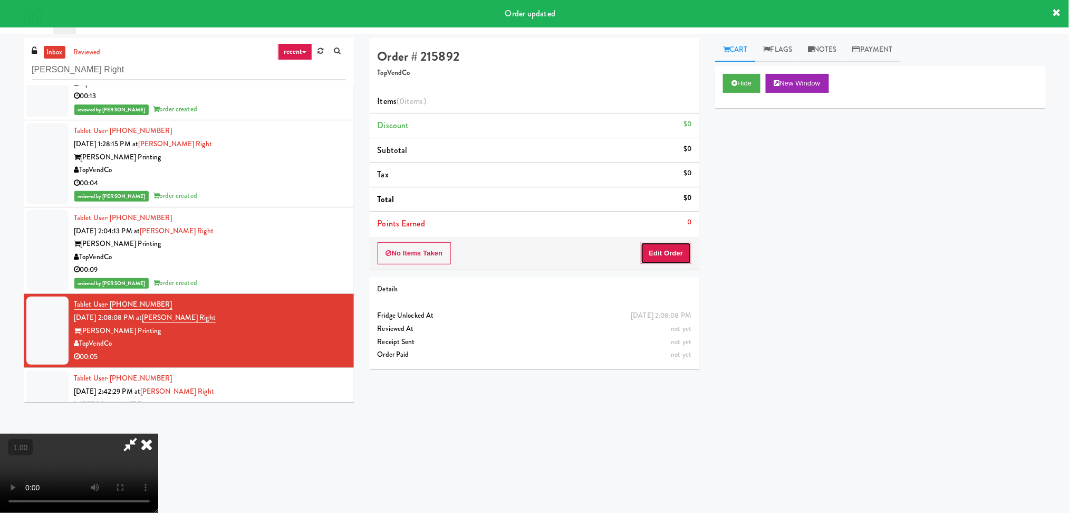
click at [674, 254] on button "Edit Order" at bounding box center [666, 253] width 51 height 22
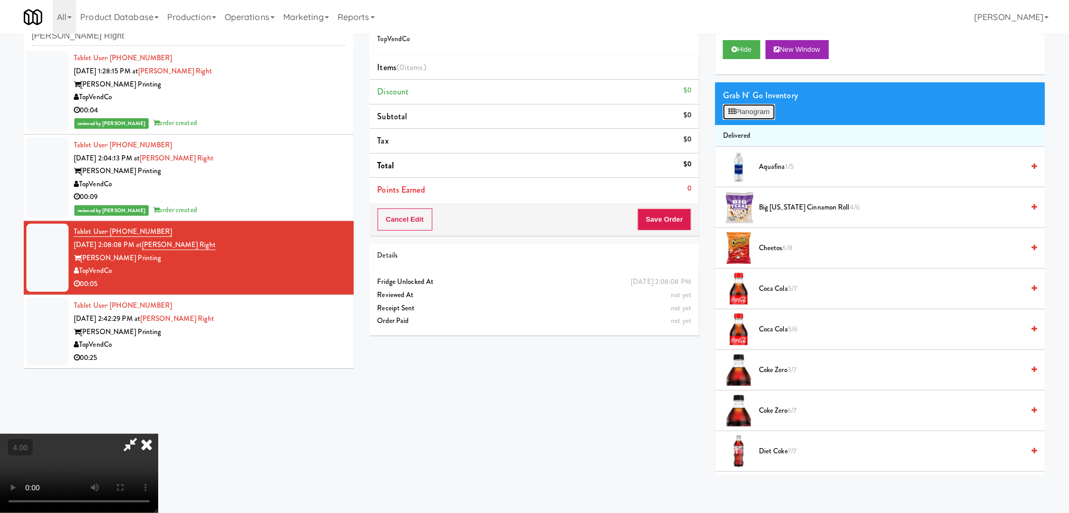
click at [754, 108] on button "Planogram" at bounding box center [749, 112] width 52 height 16
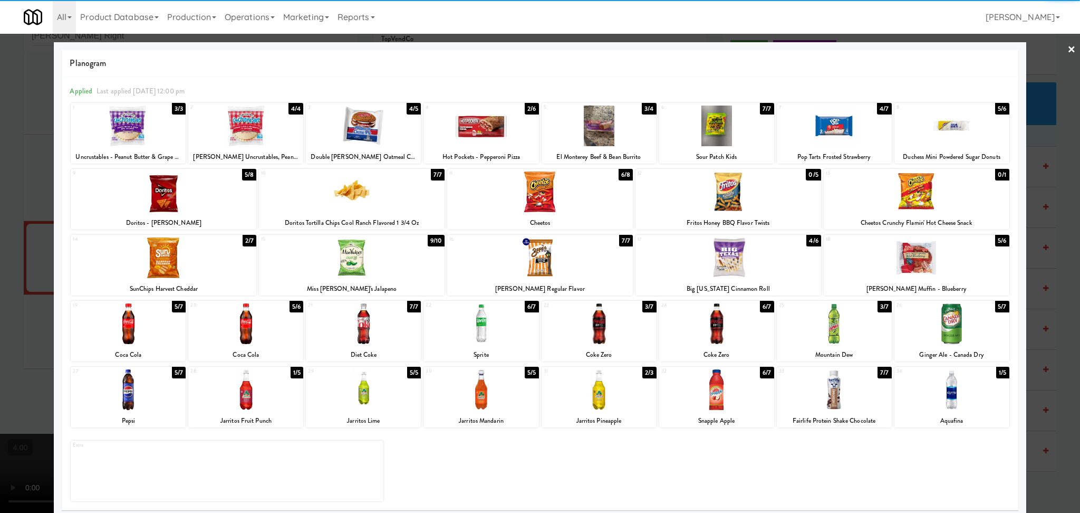
click at [141, 398] on div at bounding box center [128, 389] width 115 height 41
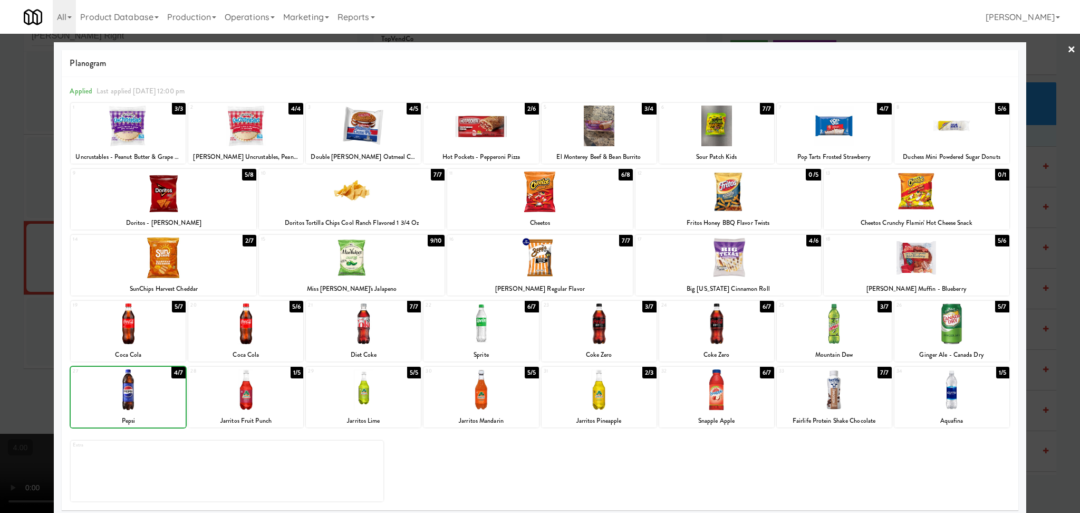
click at [0, 261] on div at bounding box center [540, 256] width 1080 height 513
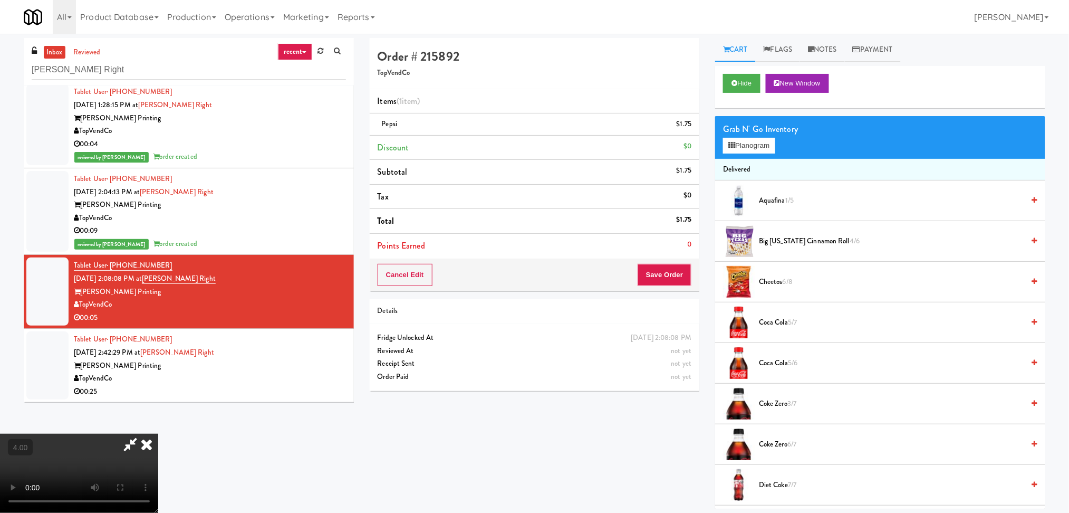
click at [158, 434] on icon at bounding box center [146, 444] width 23 height 21
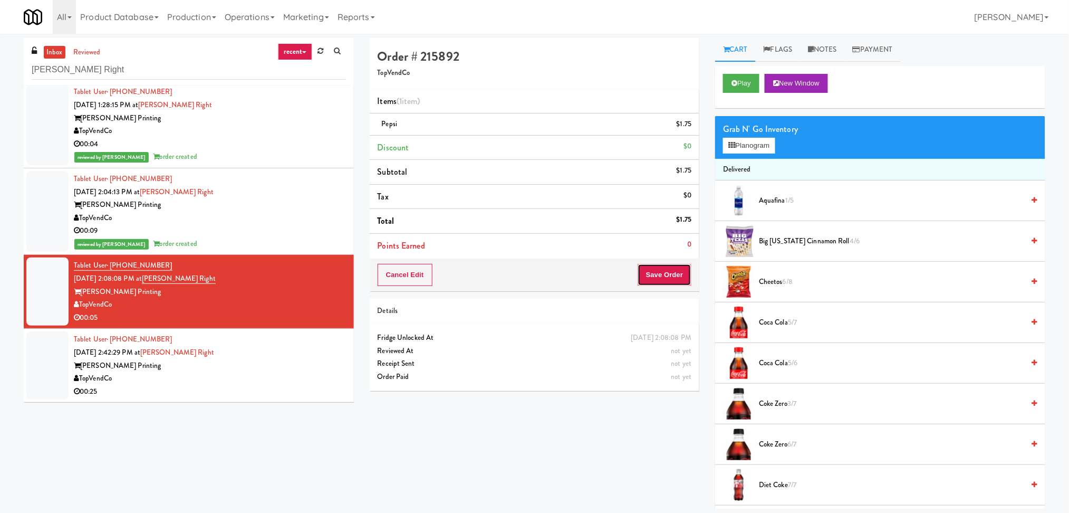
click at [653, 268] on button "Save Order" at bounding box center [665, 275] width 54 height 22
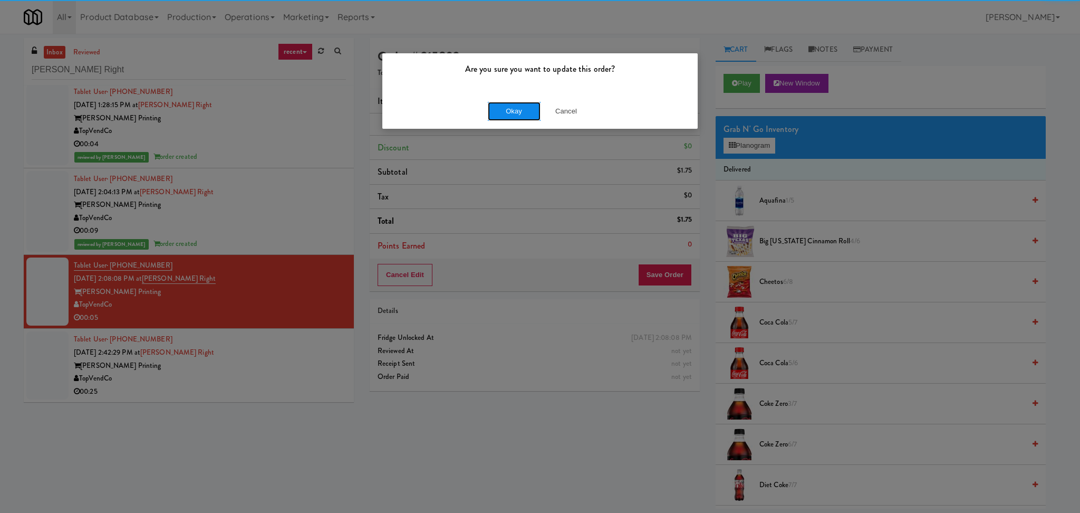
click at [503, 116] on button "Okay" at bounding box center [514, 111] width 53 height 19
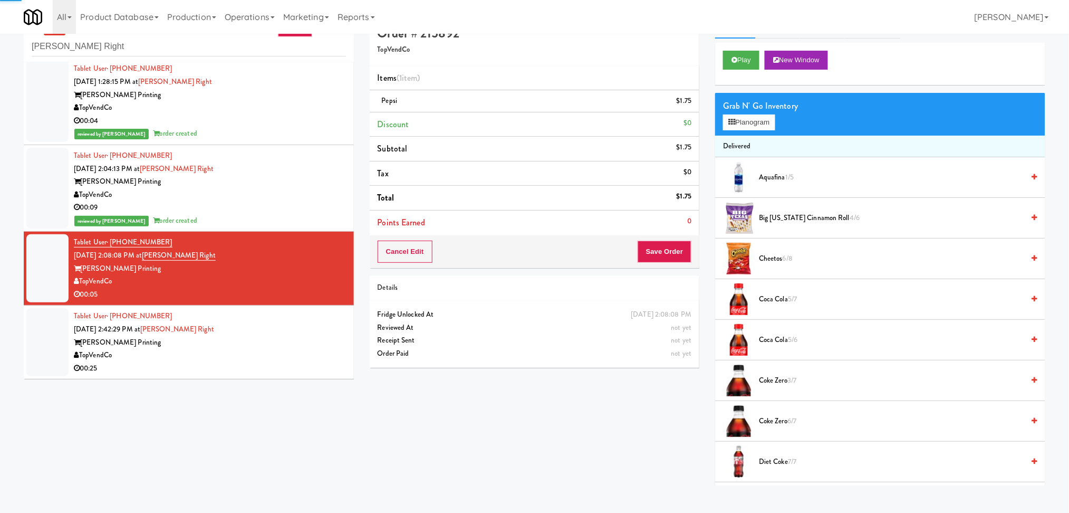
scroll to position [34, 0]
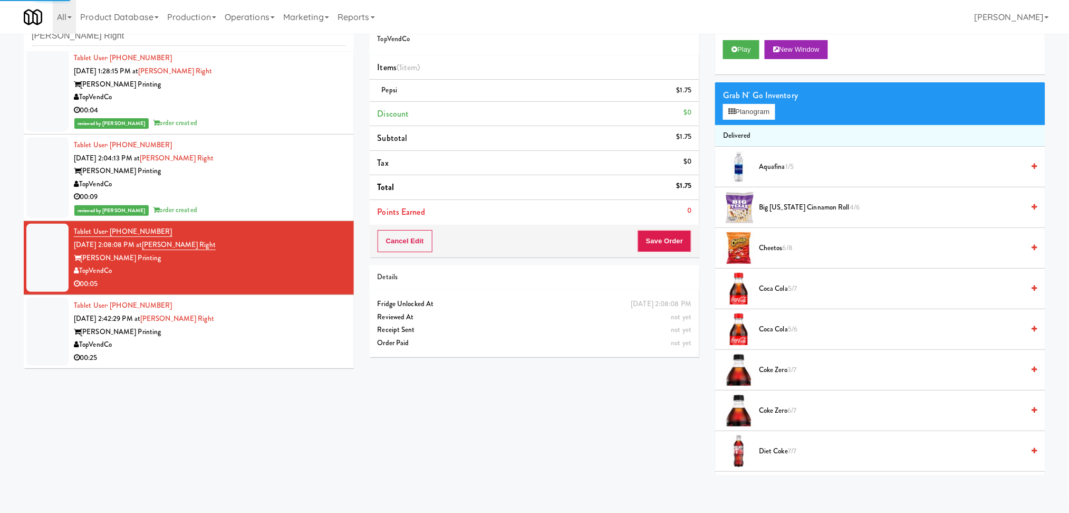
click at [327, 325] on div "[PERSON_NAME] Printing" at bounding box center [210, 331] width 272 height 13
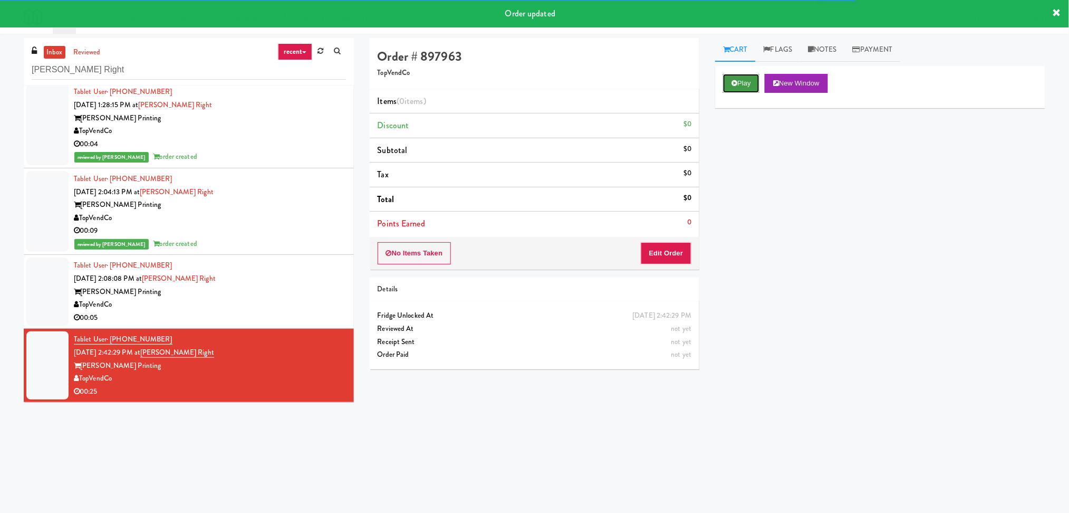
click at [752, 80] on button "Play" at bounding box center [741, 83] width 36 height 19
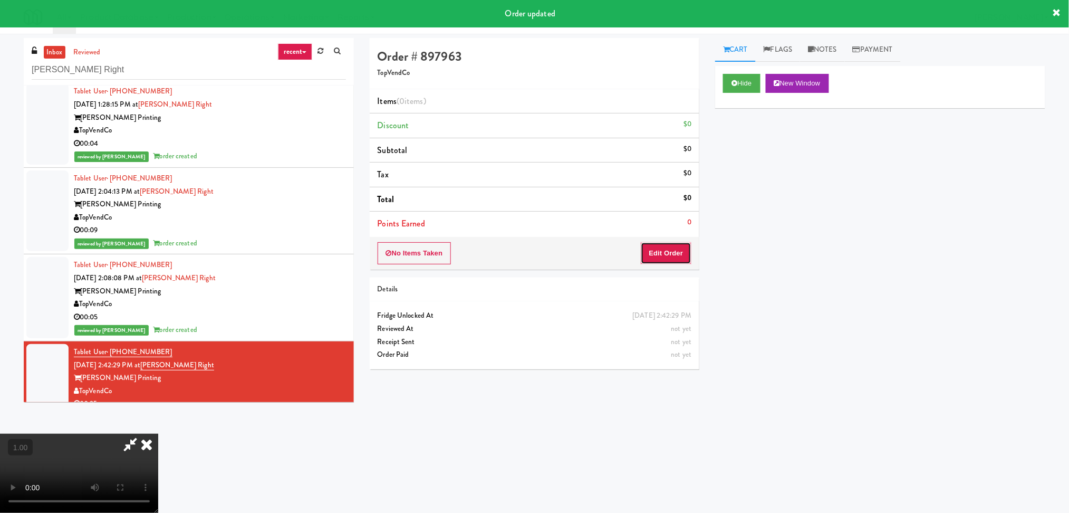
click at [667, 244] on button "Edit Order" at bounding box center [666, 253] width 51 height 22
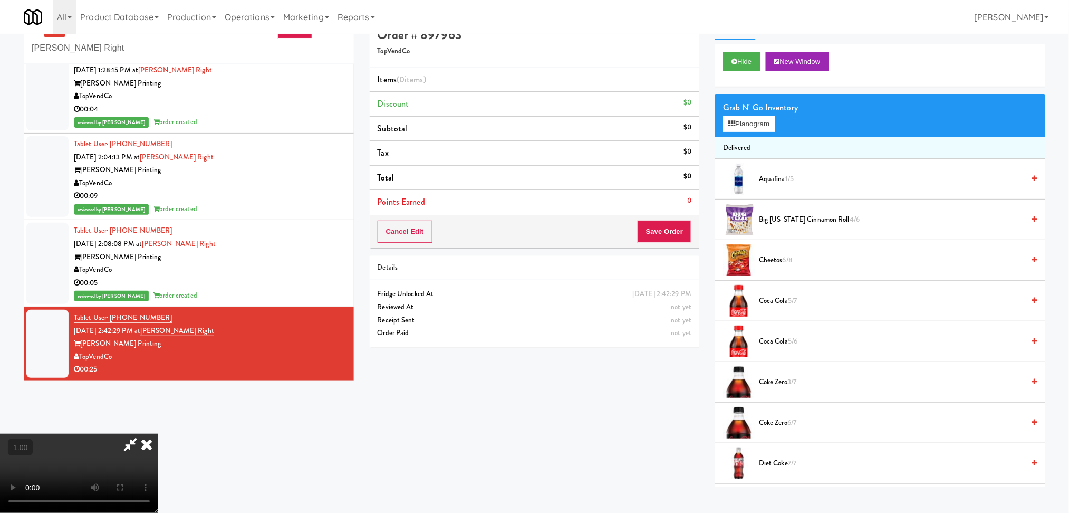
scroll to position [34, 0]
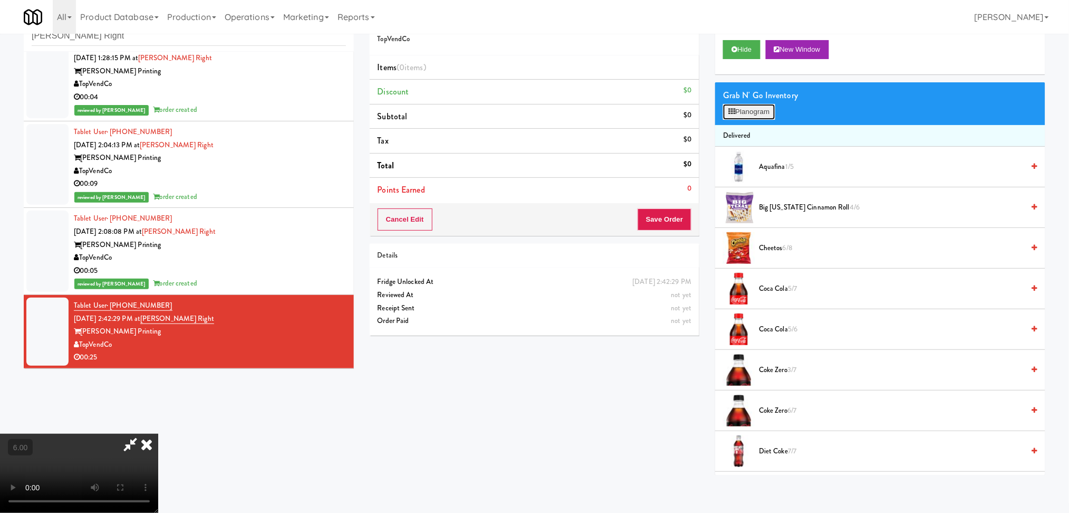
click at [748, 116] on button "Planogram" at bounding box center [749, 112] width 52 height 16
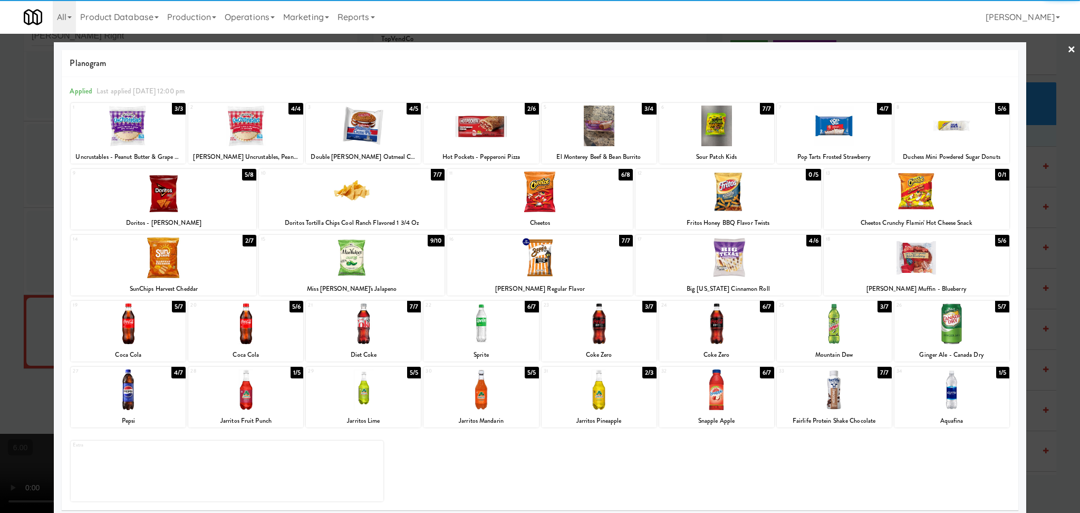
click at [484, 328] on div at bounding box center [481, 323] width 115 height 41
click at [111, 398] on div at bounding box center [128, 389] width 115 height 41
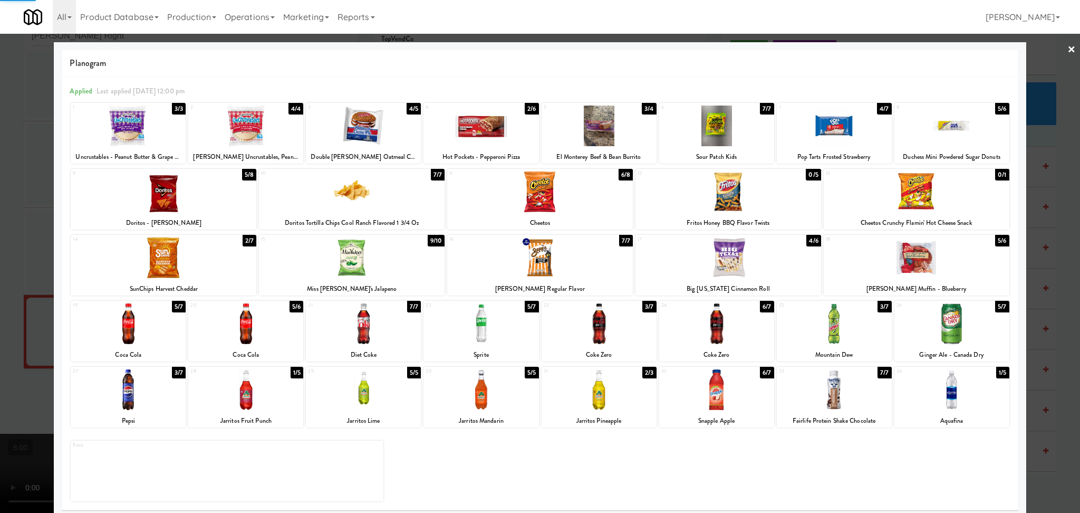
click at [0, 272] on div at bounding box center [540, 256] width 1080 height 513
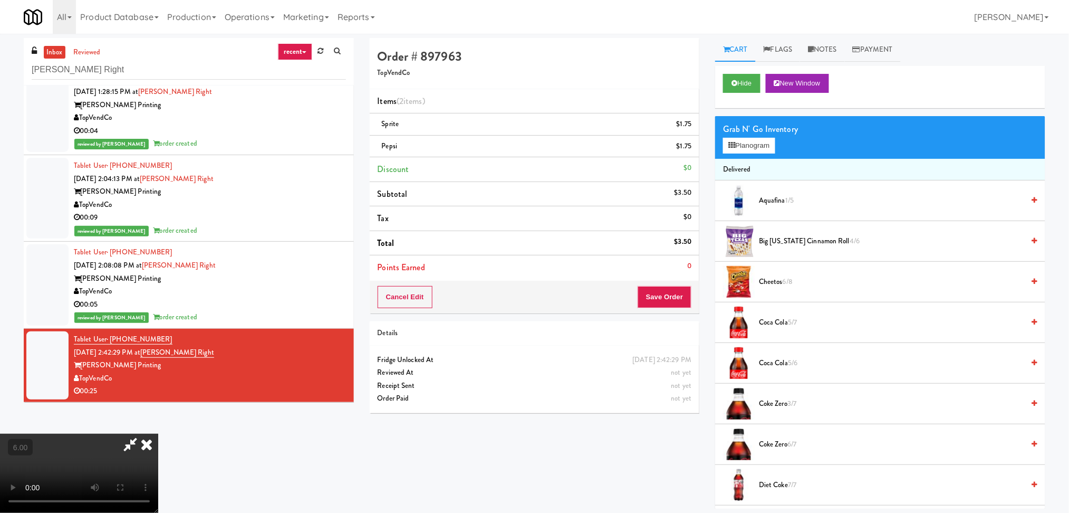
click at [158, 434] on icon at bounding box center [146, 444] width 23 height 21
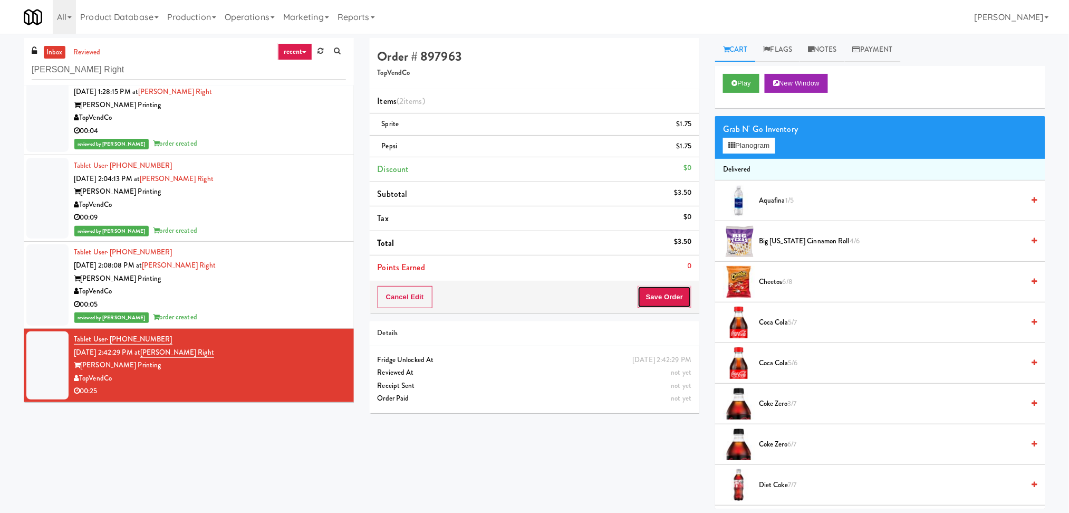
click at [665, 298] on button "Save Order" at bounding box center [665, 297] width 54 height 22
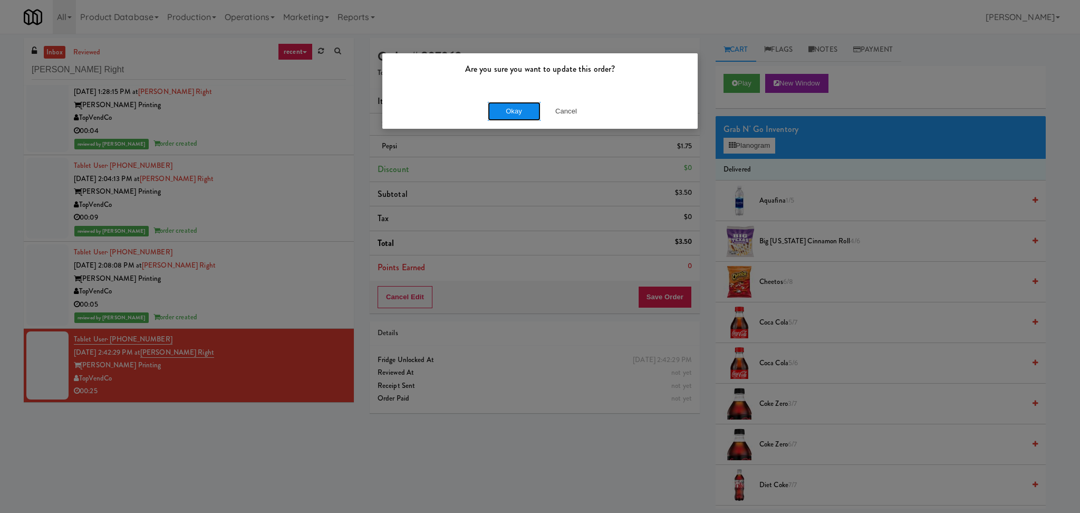
click at [499, 103] on button "Okay" at bounding box center [514, 111] width 53 height 19
